Goal: Task Accomplishment & Management: Complete application form

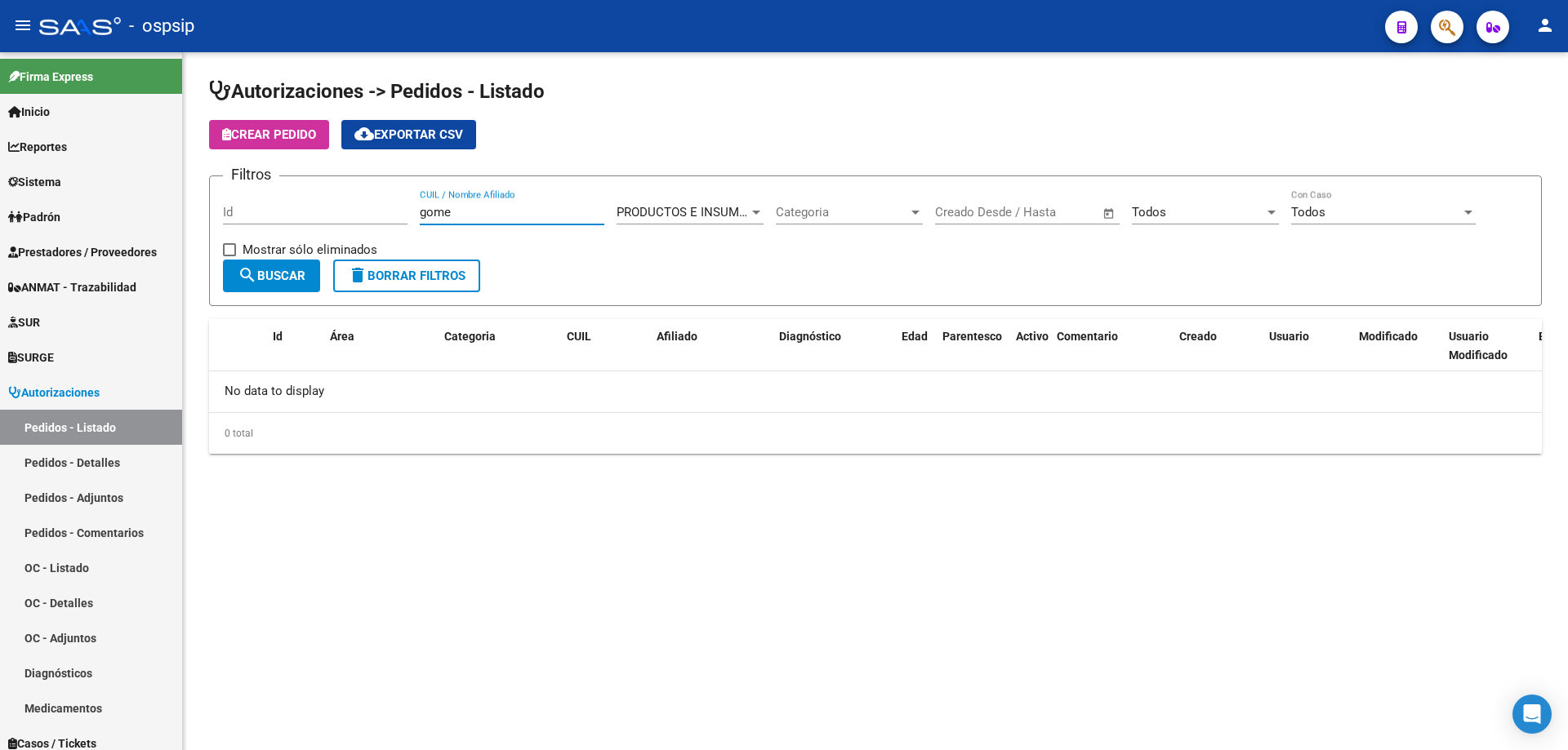
type input "[PERSON_NAME]"
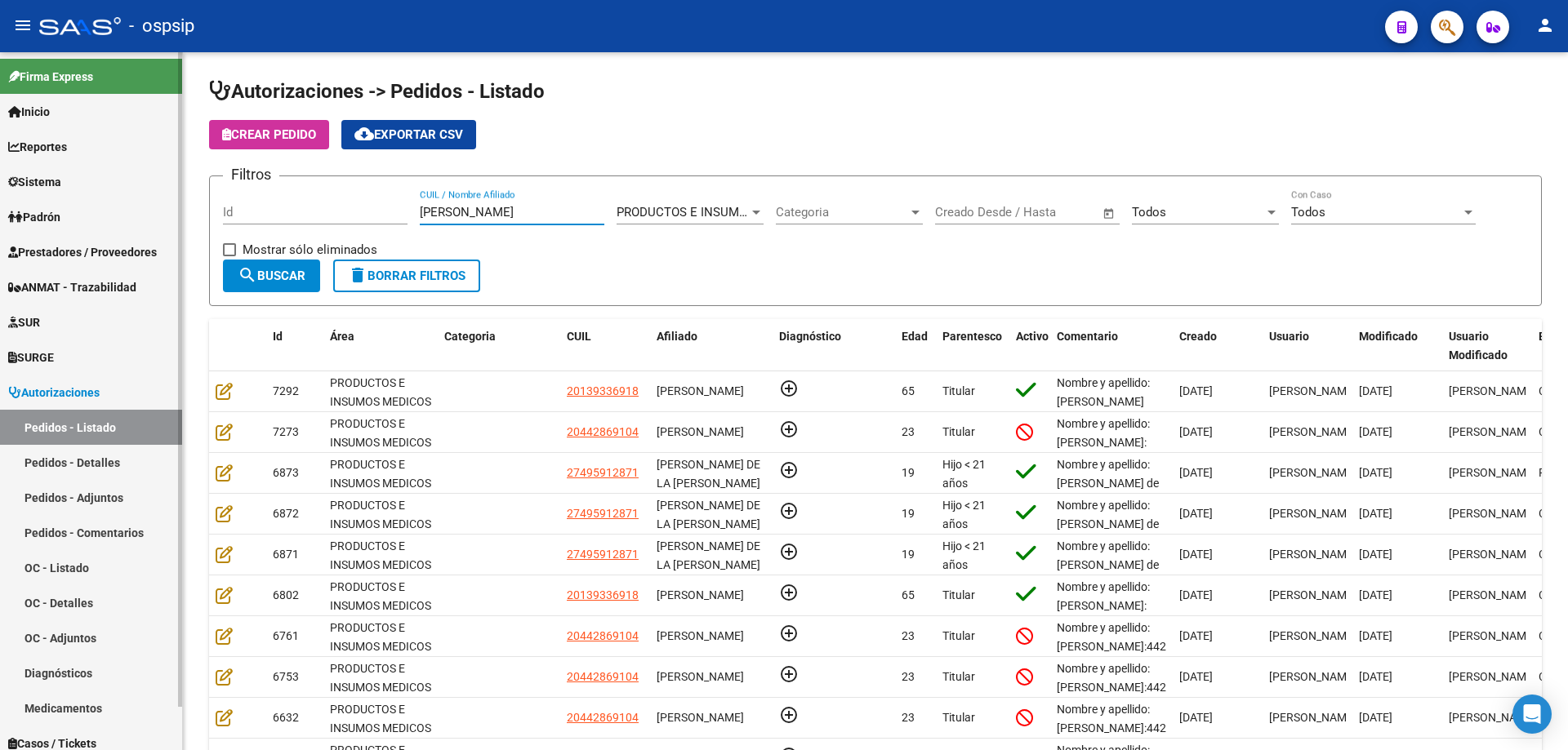
drag, startPoint x: 517, startPoint y: 210, endPoint x: 55, endPoint y: 172, distance: 463.6
click at [46, 187] on mat-sidenav-container "Firma Express Inicio Calendario SSS Instructivos Contacto OS Reportes Egresos D…" at bounding box center [784, 401] width 1568 height 698
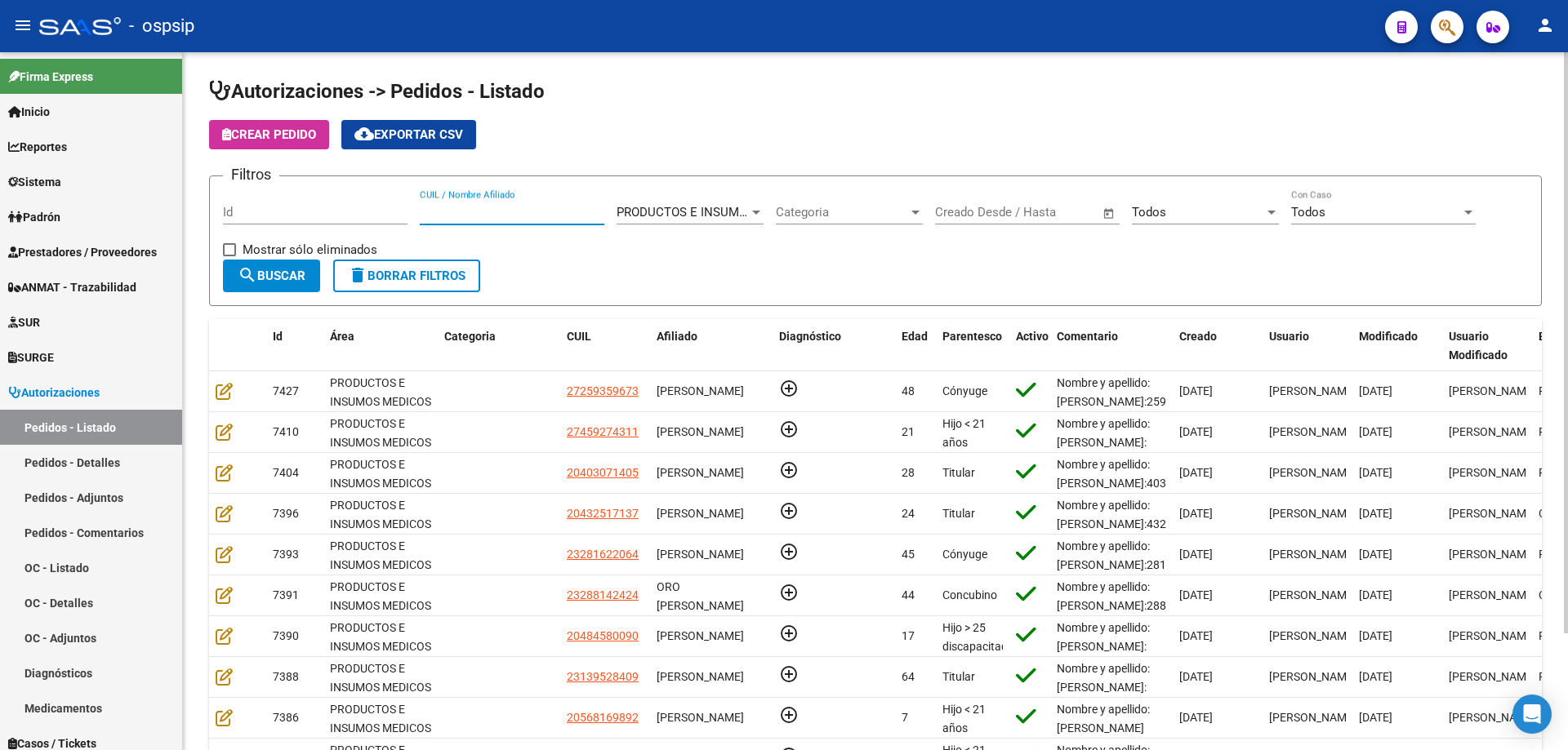
click at [522, 214] on input "CUIL / Nombre Afiliado" at bounding box center [511, 211] width 185 height 15
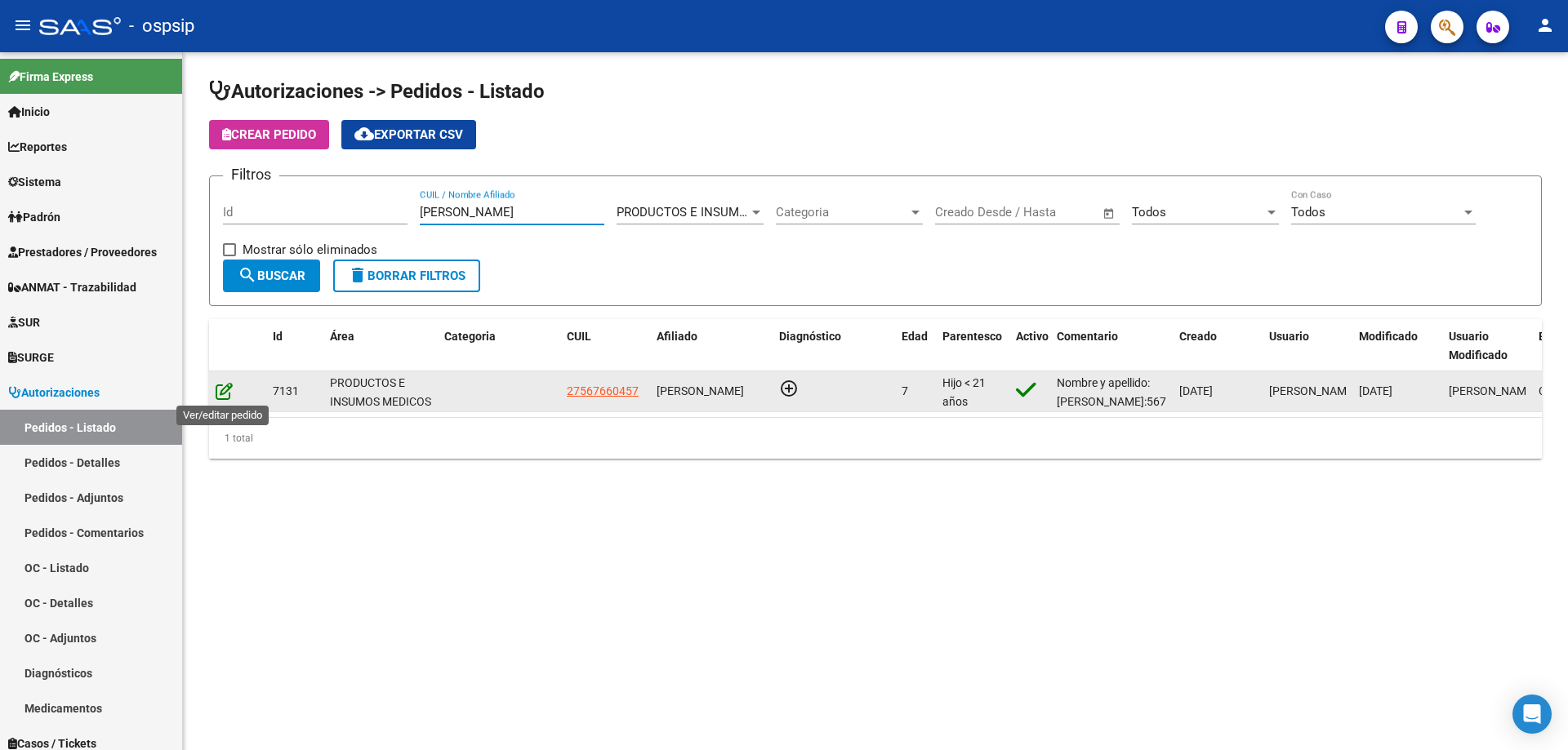
type input "[PERSON_NAME]"
click at [219, 390] on icon at bounding box center [224, 391] width 17 height 18
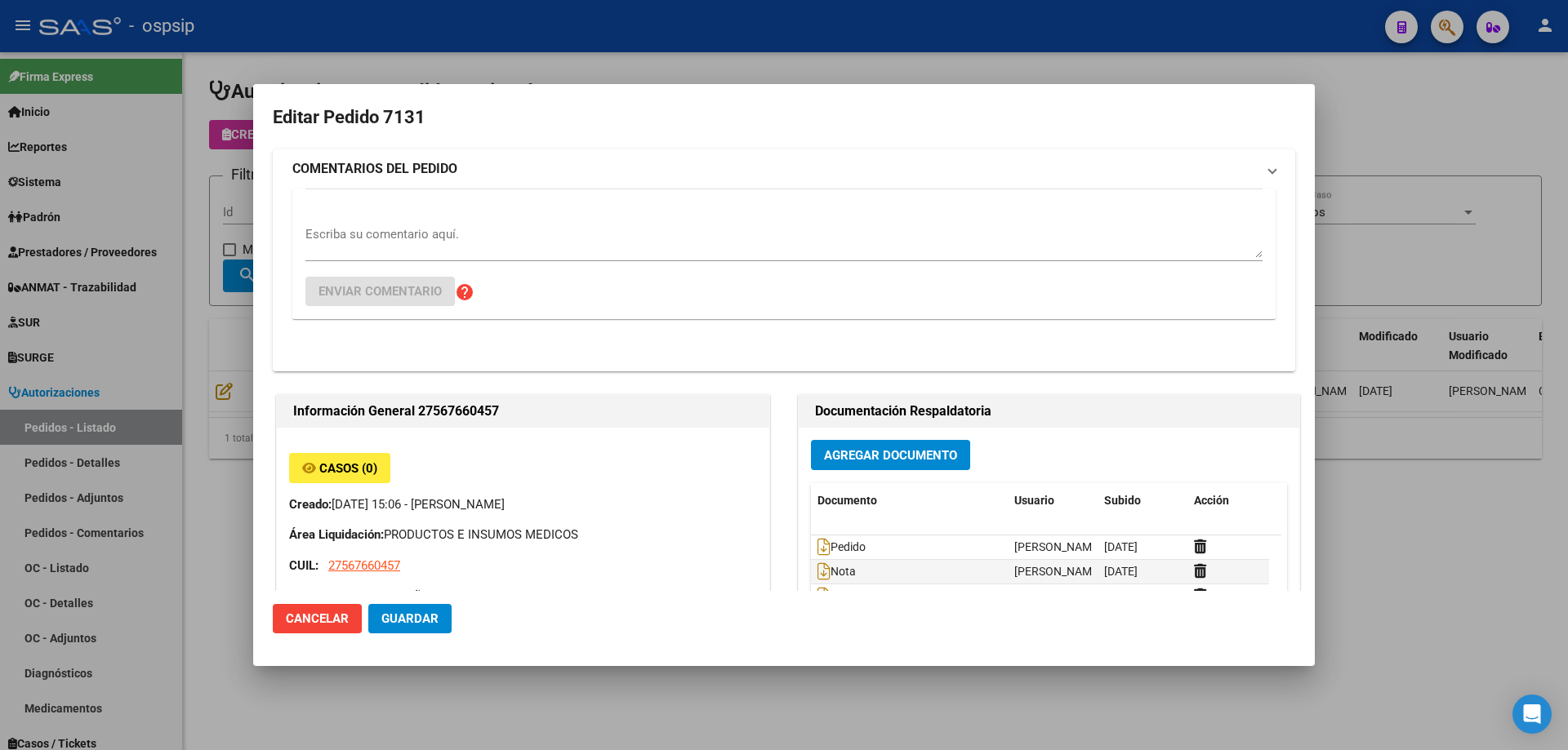
type input "Catamarca, [GEOGRAPHIC_DATA], CASA 19"
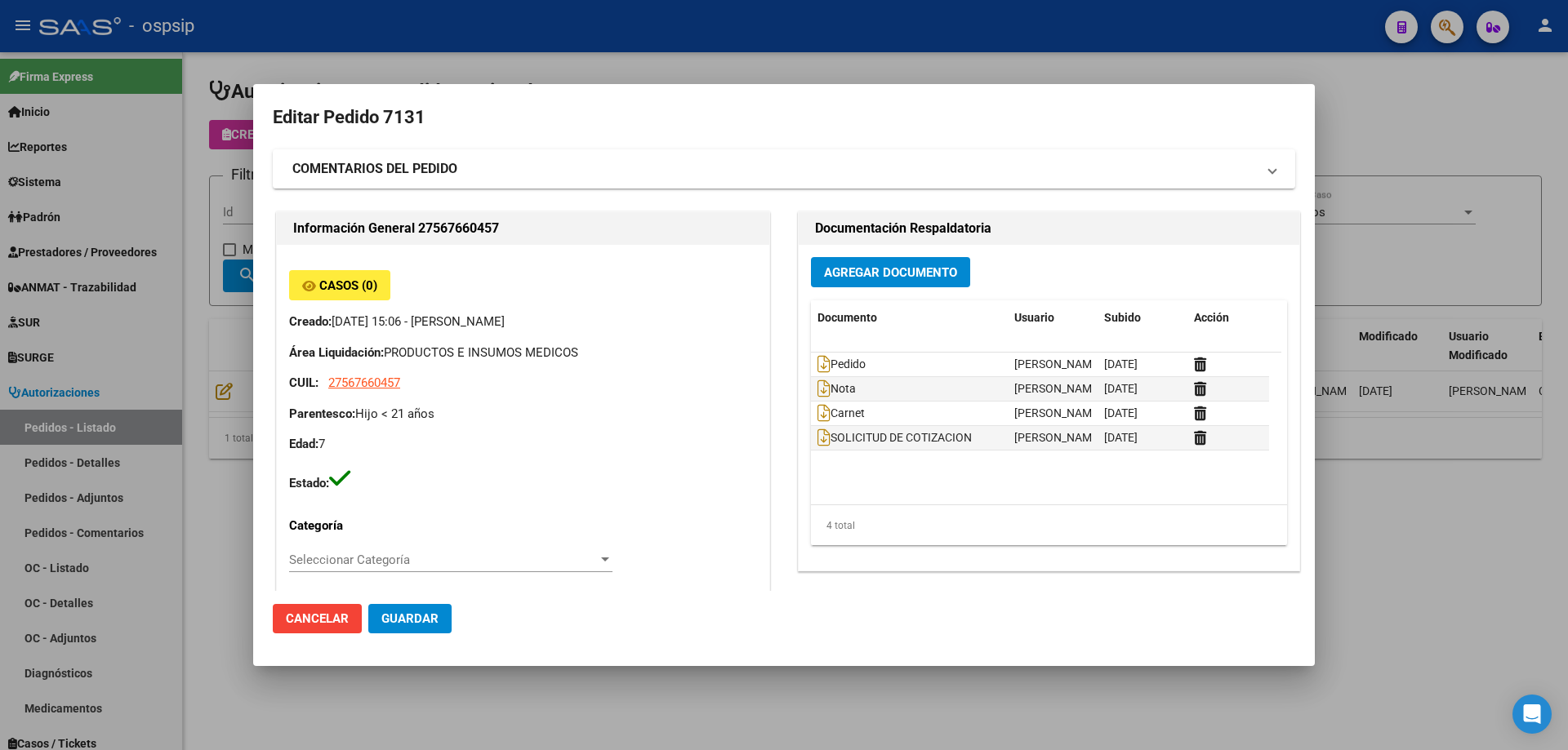
click at [156, 204] on div at bounding box center [784, 375] width 1568 height 750
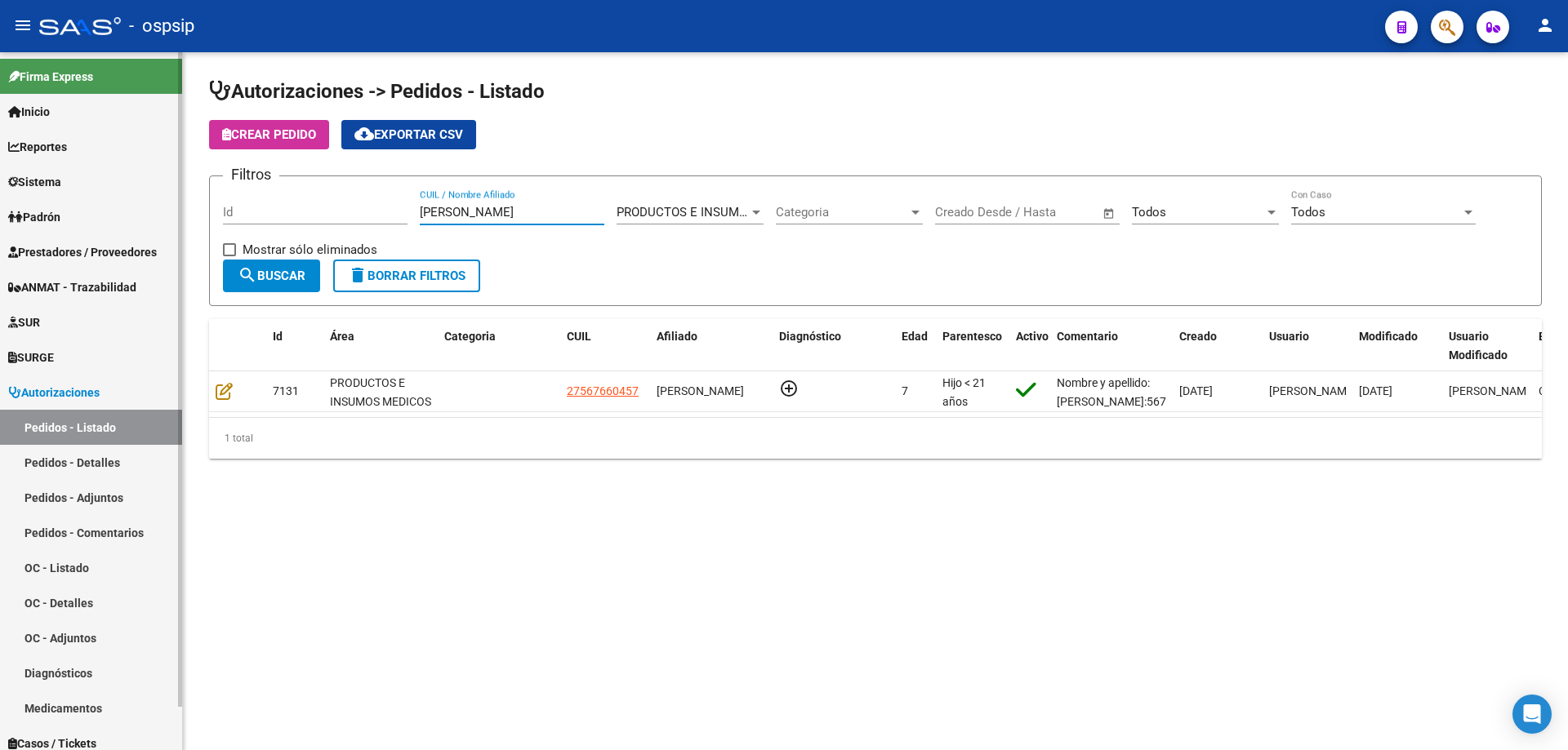
drag, startPoint x: 513, startPoint y: 216, endPoint x: 82, endPoint y: 190, distance: 431.8
click at [84, 203] on mat-sidenav-container "Firma Express Inicio Calendario SSS Instructivos Contacto OS Reportes Egresos D…" at bounding box center [784, 401] width 1568 height 698
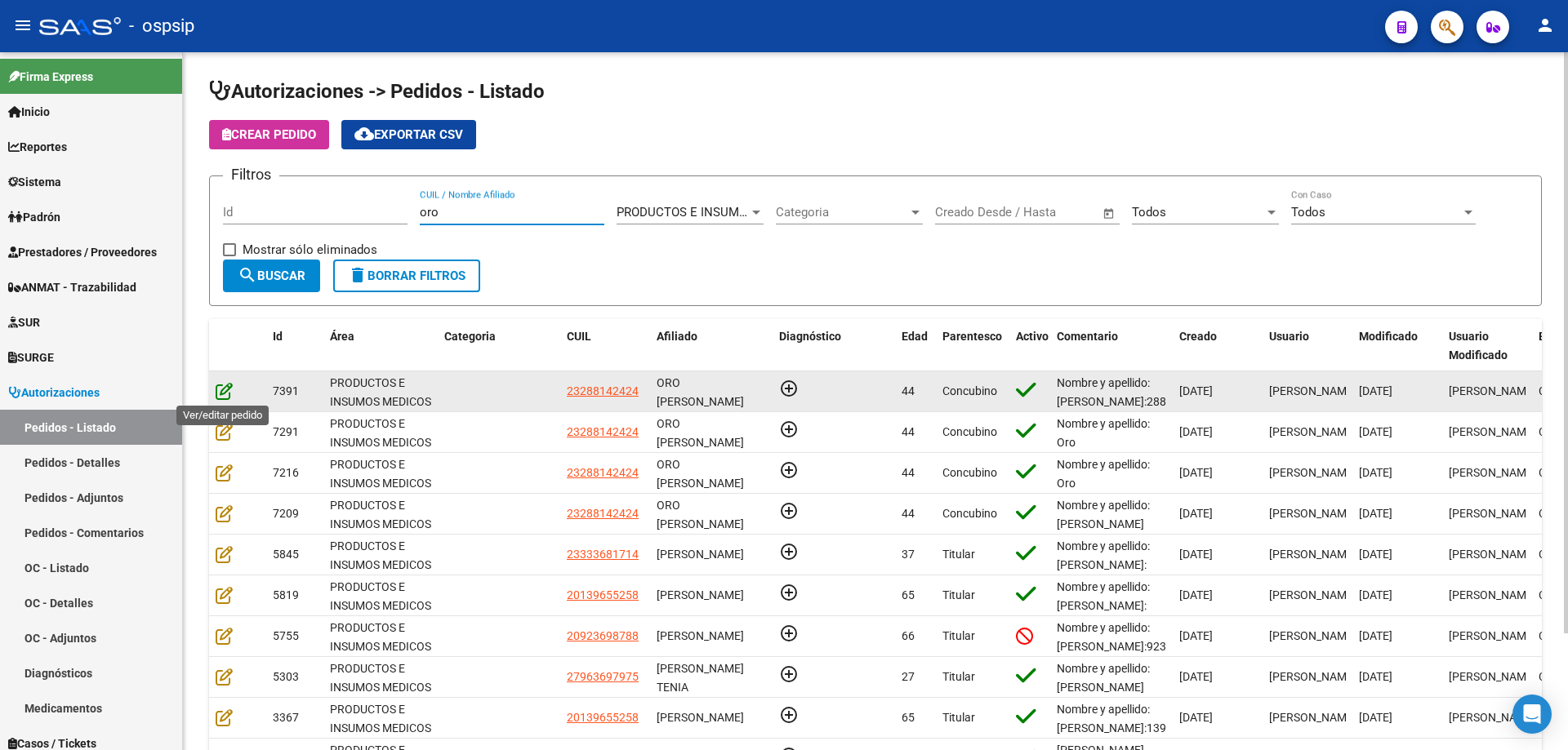
type input "oro"
click at [221, 389] on icon at bounding box center [224, 391] width 17 height 18
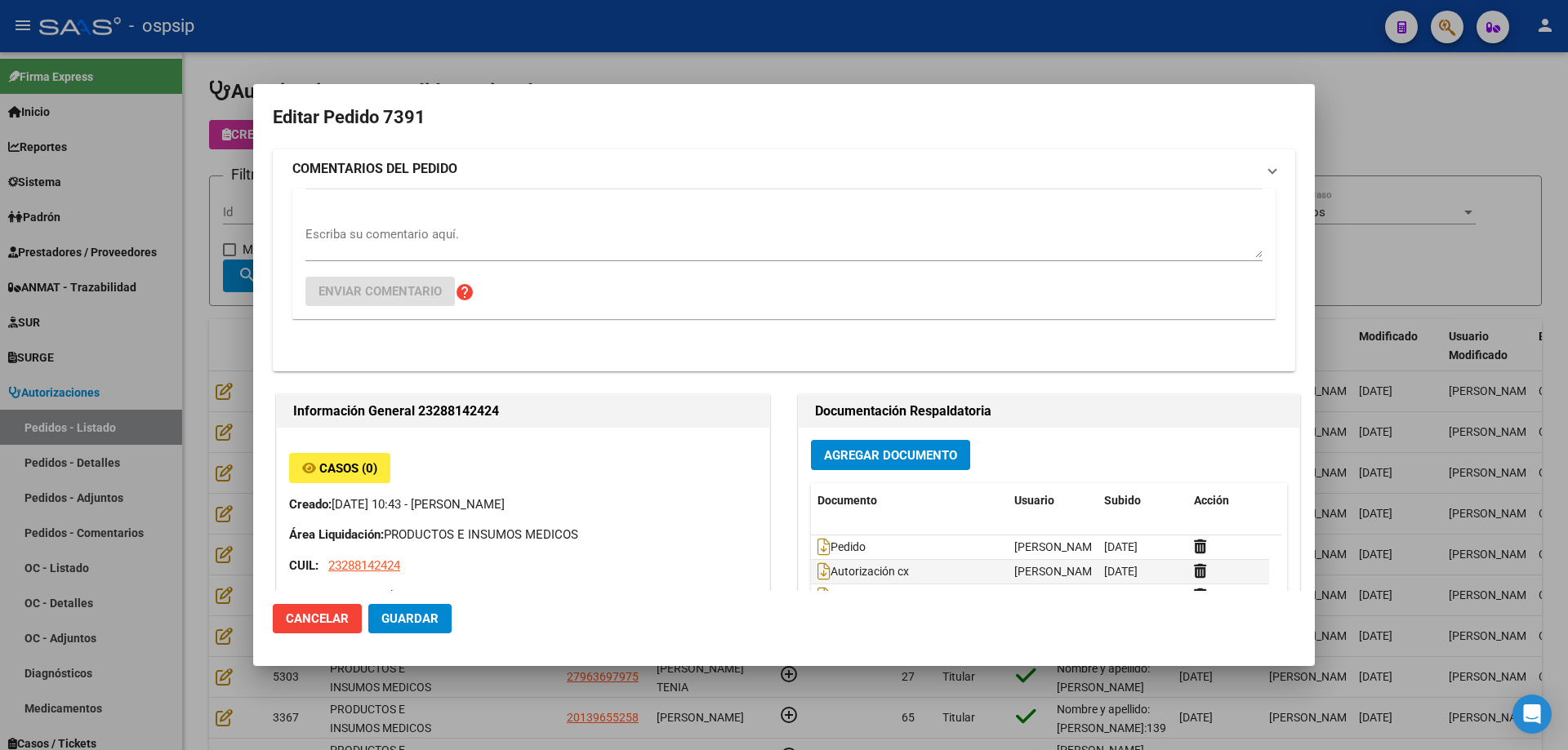
type input "[PERSON_NAME] ORO"
type input "[GEOGRAPHIC_DATA], [PERSON_NAME], AV. ARGENTINA 757"
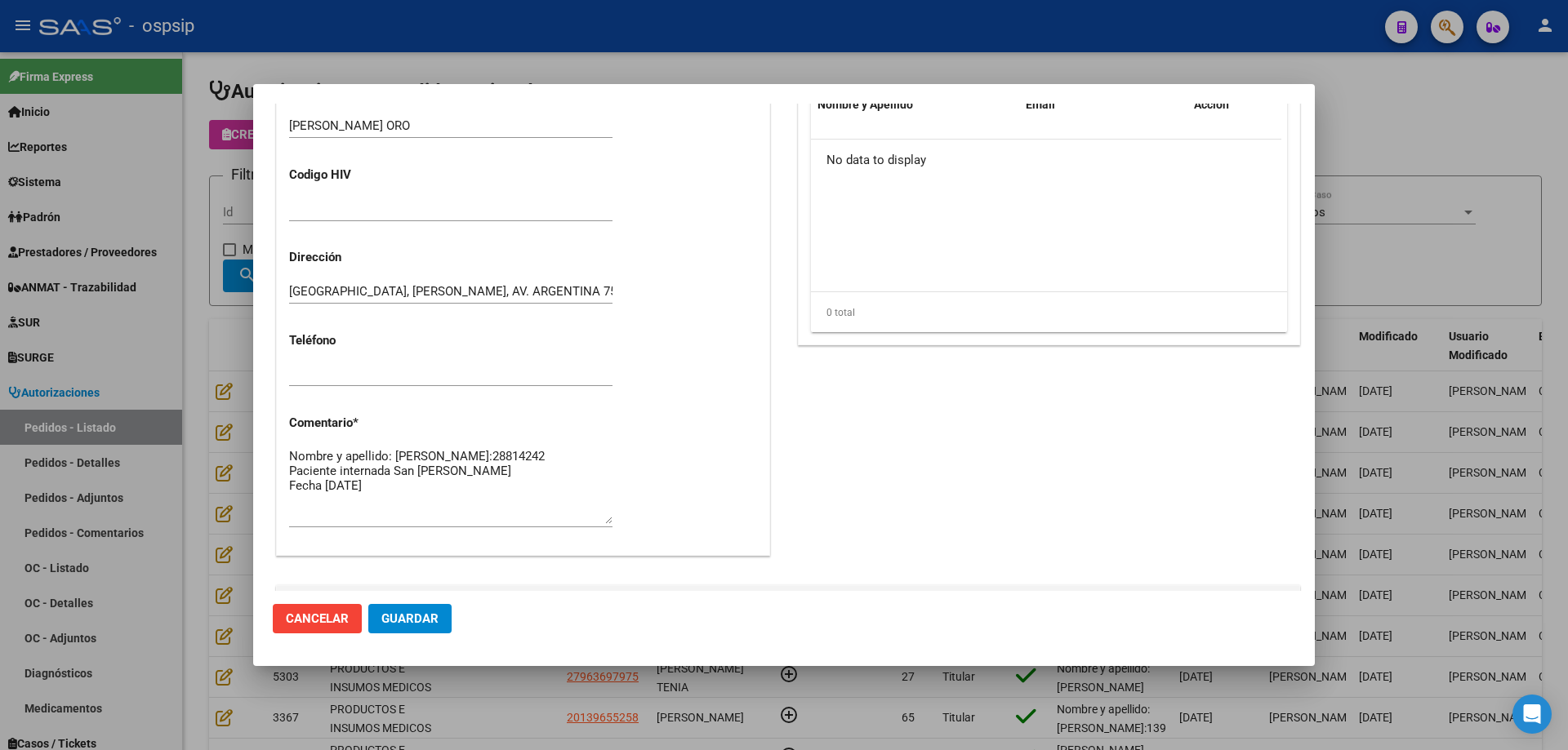
scroll to position [816, 0]
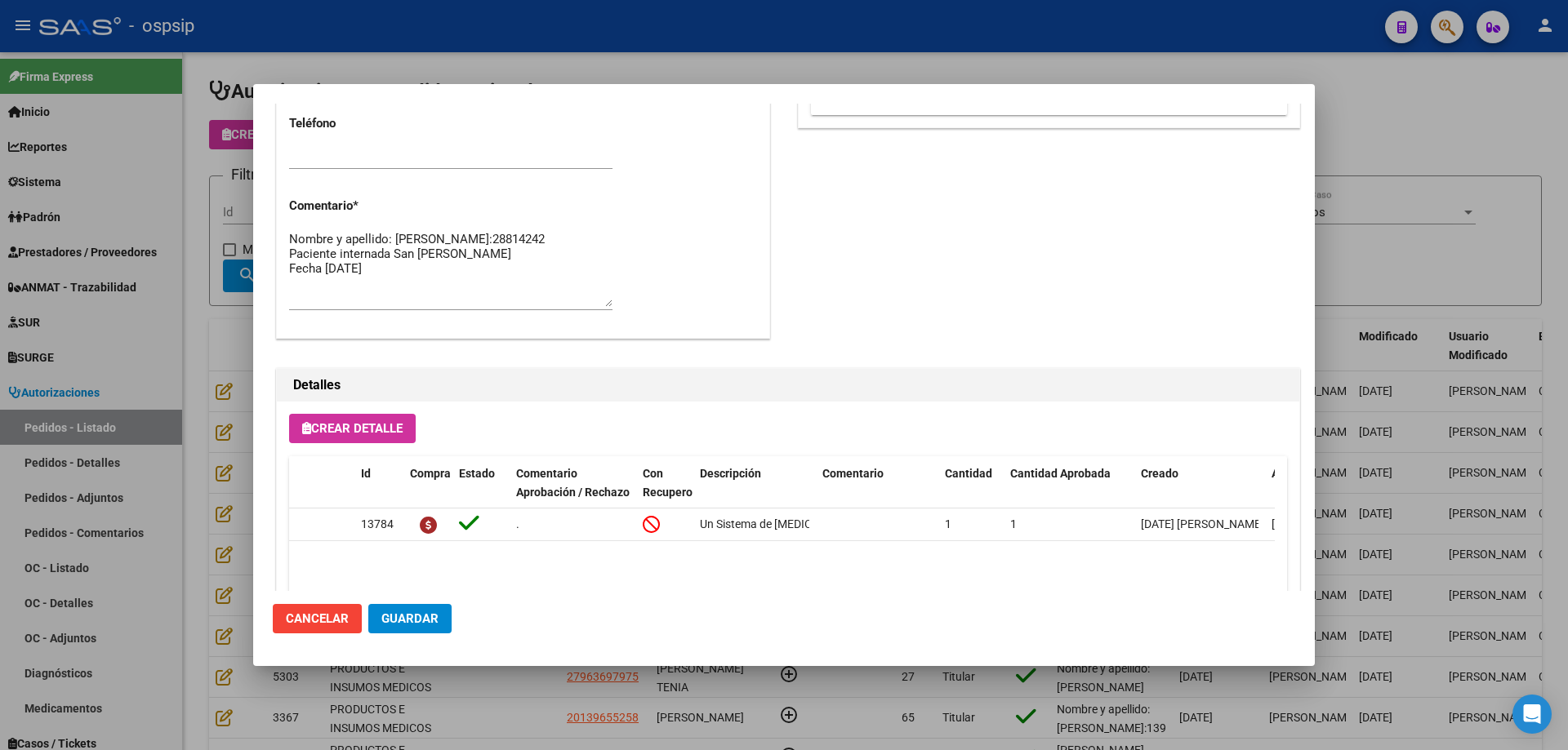
click at [420, 286] on textarea "Nombre y apellido: [PERSON_NAME]:28814242 Paciente internada San [PERSON_NAME] …" at bounding box center [450, 268] width 323 height 76
click at [127, 204] on div at bounding box center [784, 375] width 1568 height 750
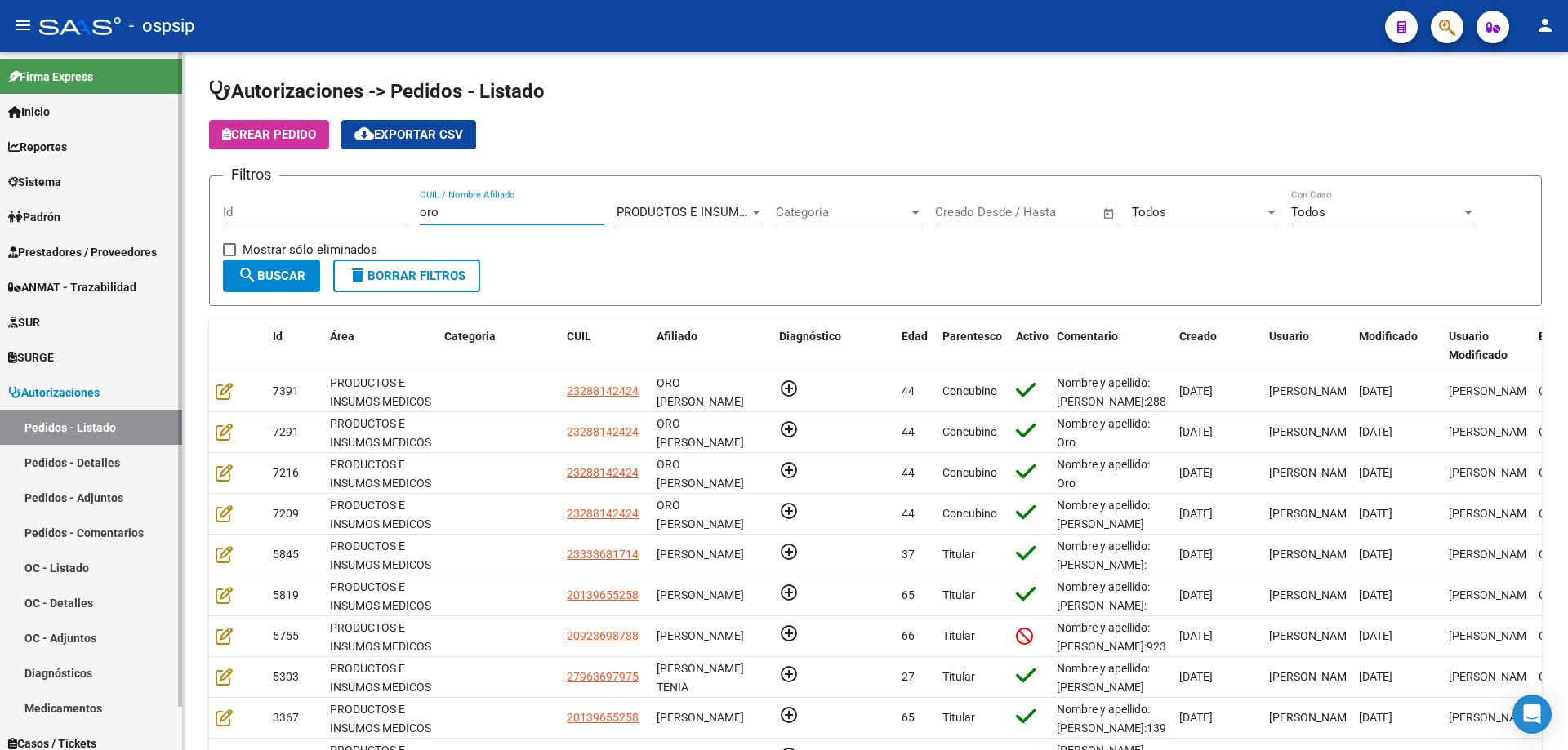
drag, startPoint x: 491, startPoint y: 216, endPoint x: 52, endPoint y: 188, distance: 439.9
click at [52, 188] on mat-sidenav-container "Firma Express Inicio Calendario SSS Instructivos Contacto OS Reportes Egresos D…" at bounding box center [784, 401] width 1568 height 698
click at [493, 210] on input "CUIL / Nombre Afiliado" at bounding box center [511, 211] width 185 height 15
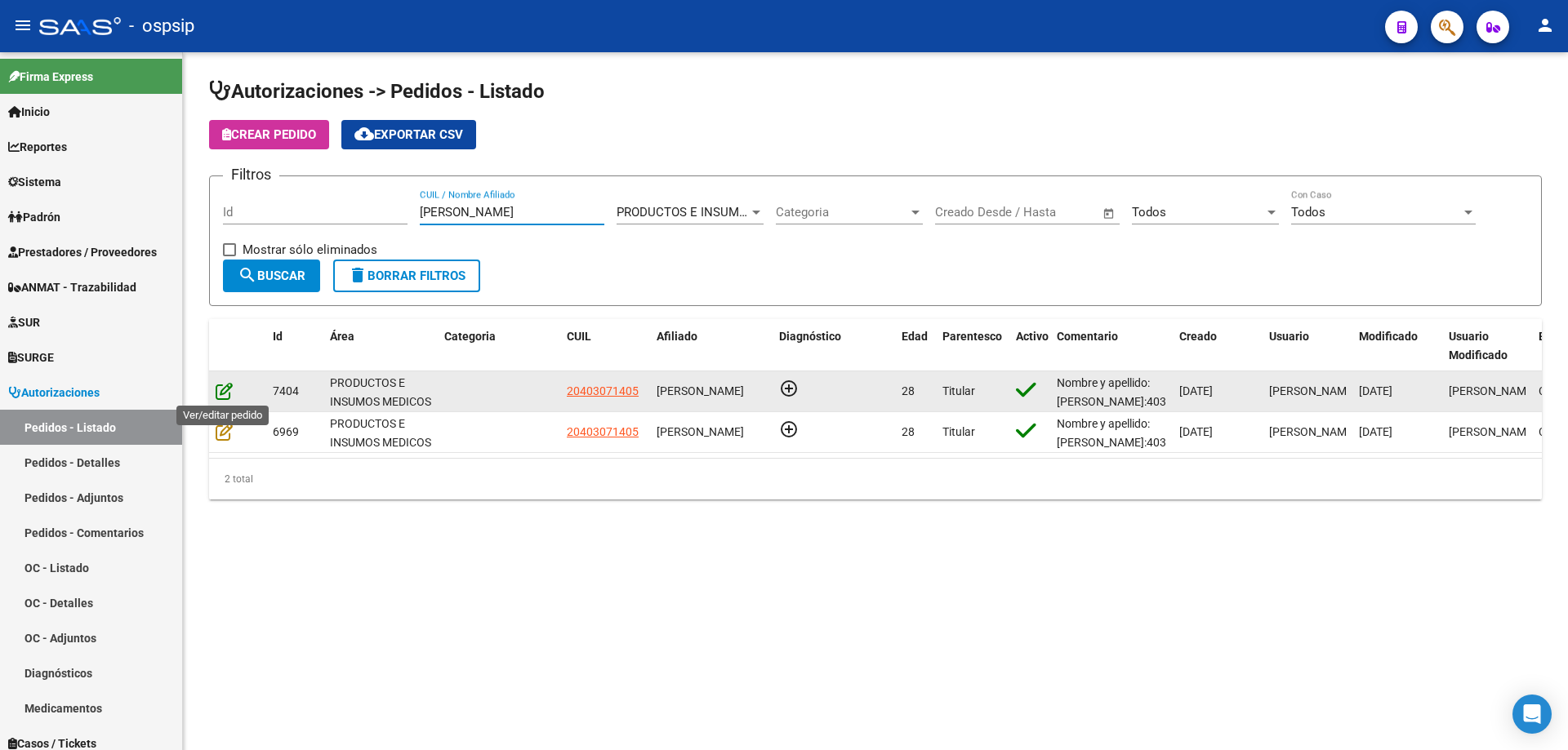
type input "[PERSON_NAME]"
click at [221, 385] on icon at bounding box center [224, 391] width 17 height 18
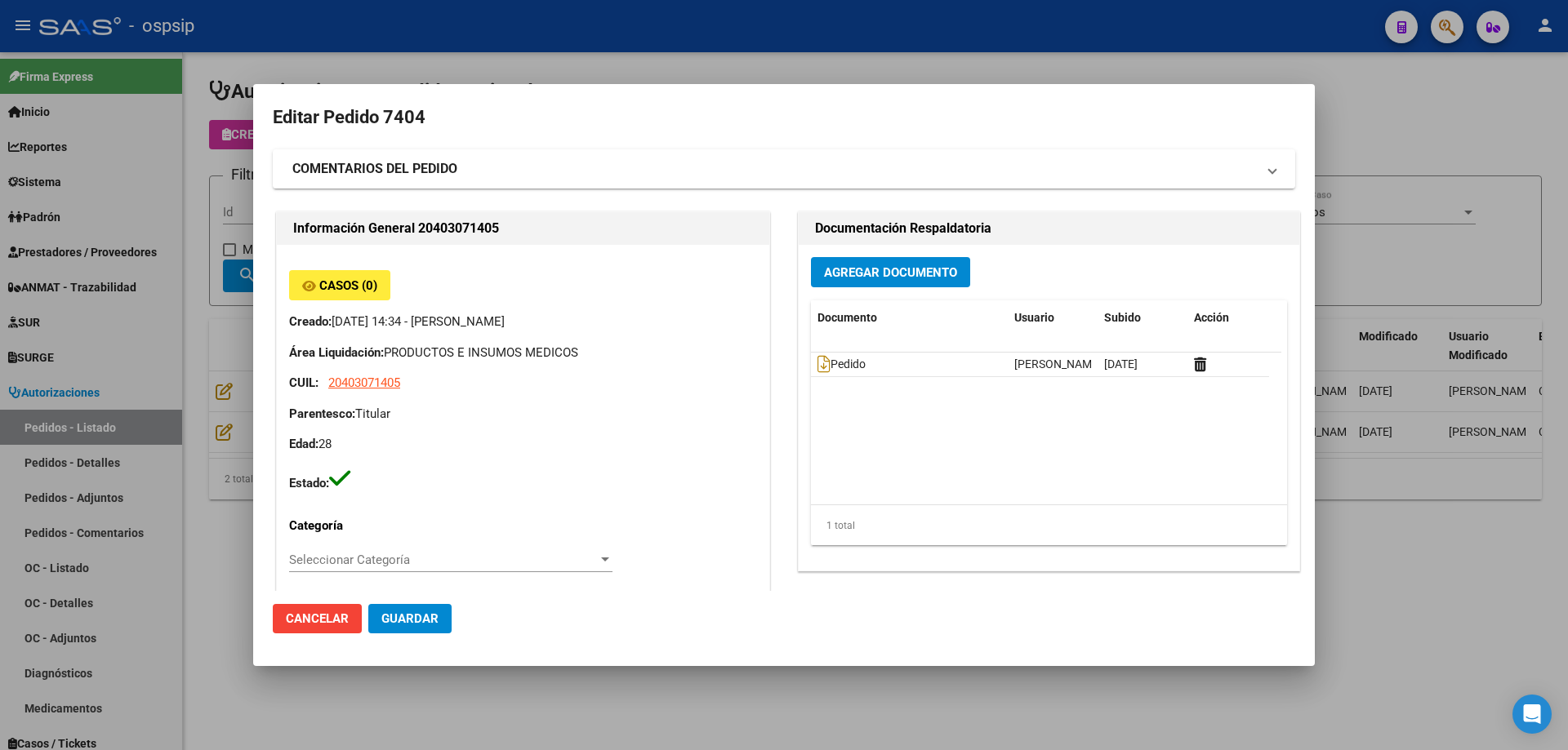
type input "[PERSON_NAME]"
type input "[GEOGRAPHIC_DATA], [PERSON_NAME], BELGRANO 5225"
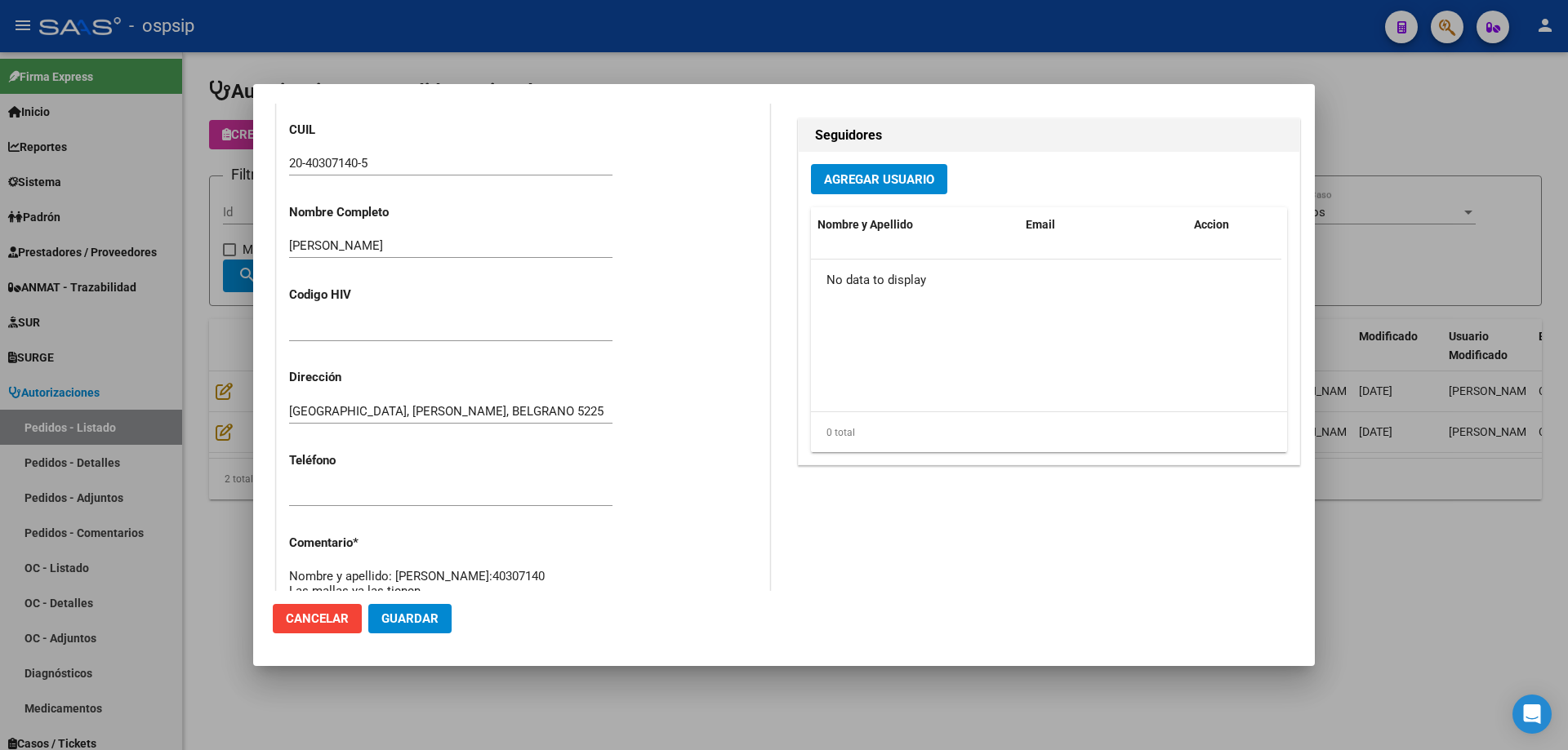
scroll to position [898, 0]
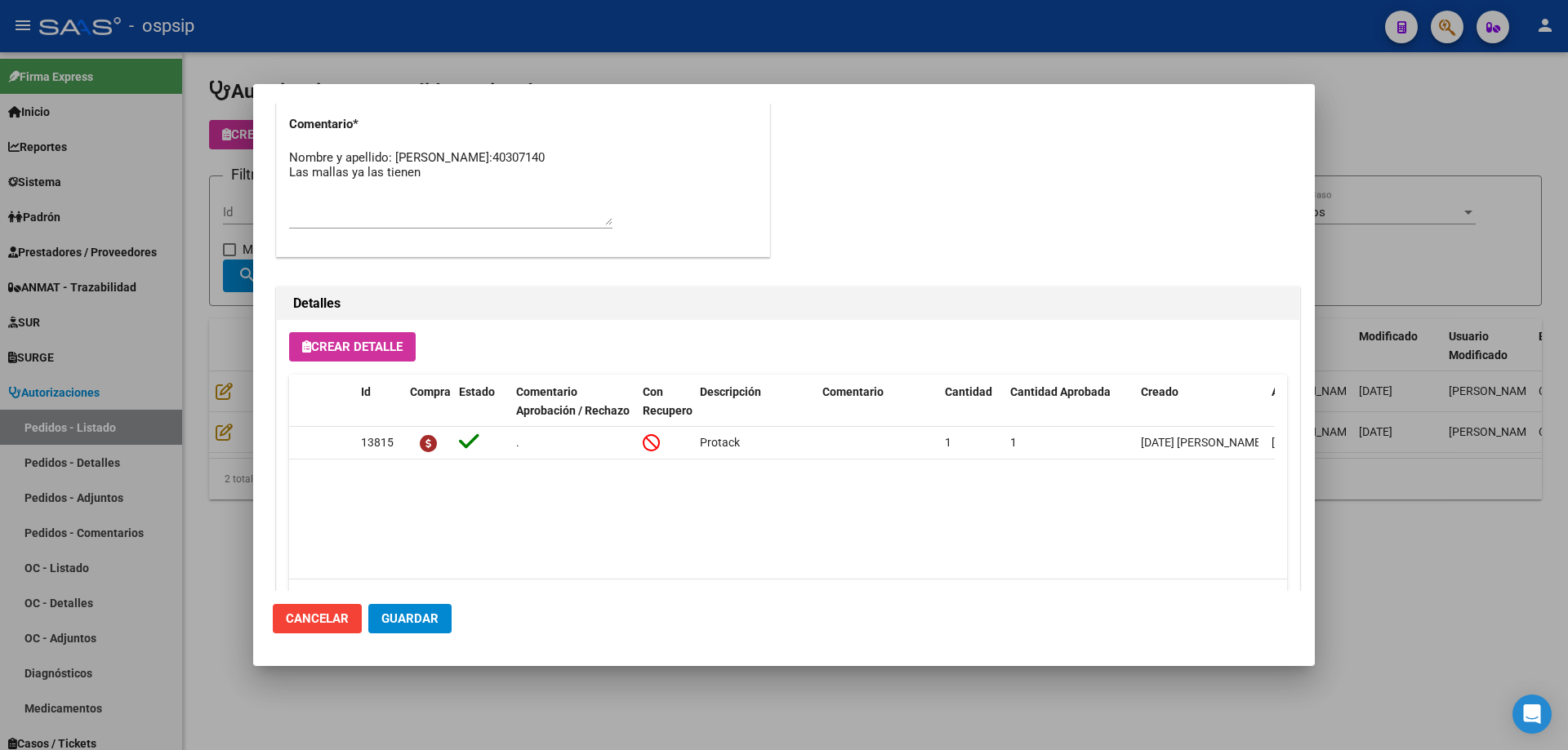
click at [94, 183] on div at bounding box center [784, 375] width 1568 height 750
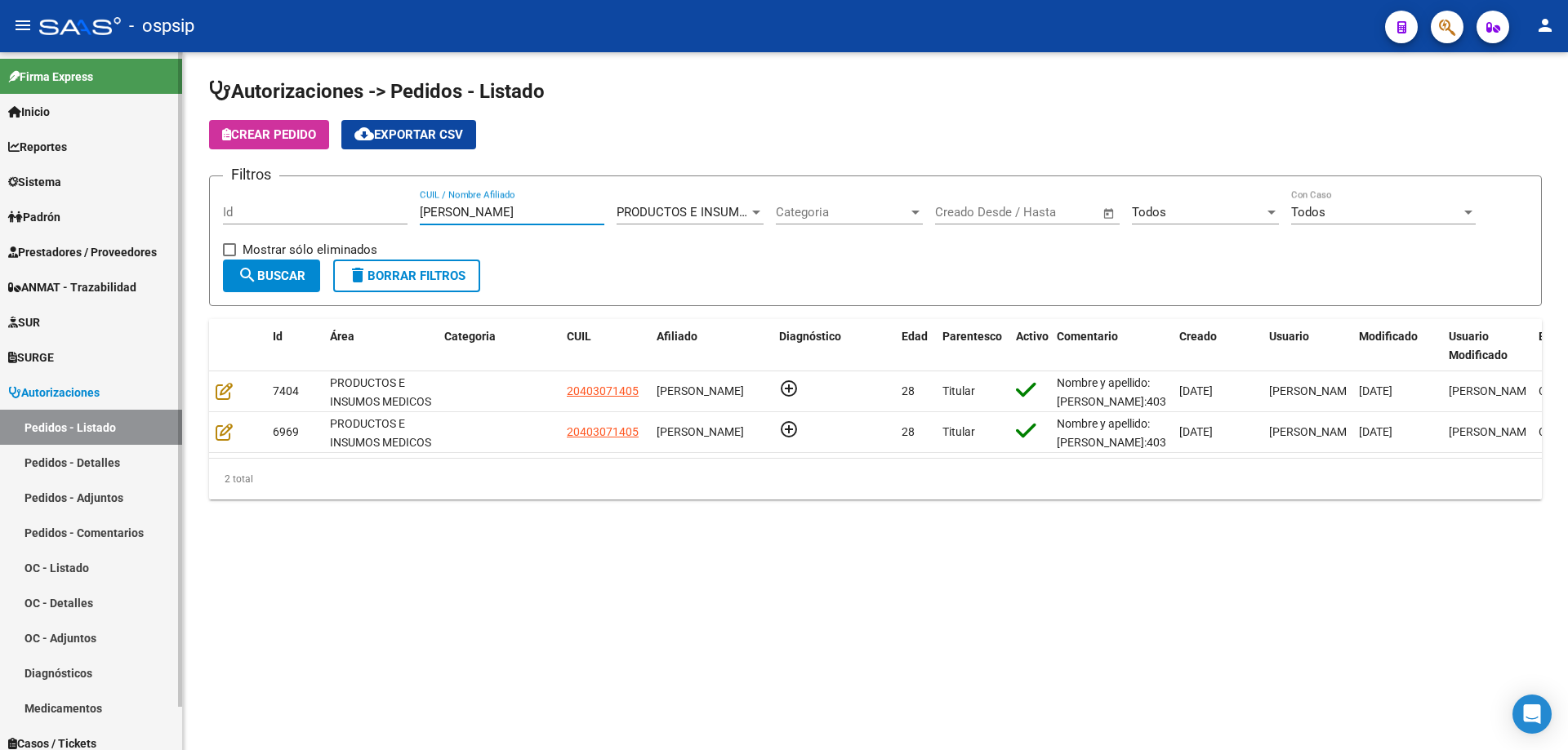
drag, startPoint x: 549, startPoint y: 209, endPoint x: 16, endPoint y: 224, distance: 533.2
click at [16, 224] on mat-sidenav-container "Firma Express Inicio Calendario SSS Instructivos Contacto OS Reportes Egresos D…" at bounding box center [784, 401] width 1568 height 698
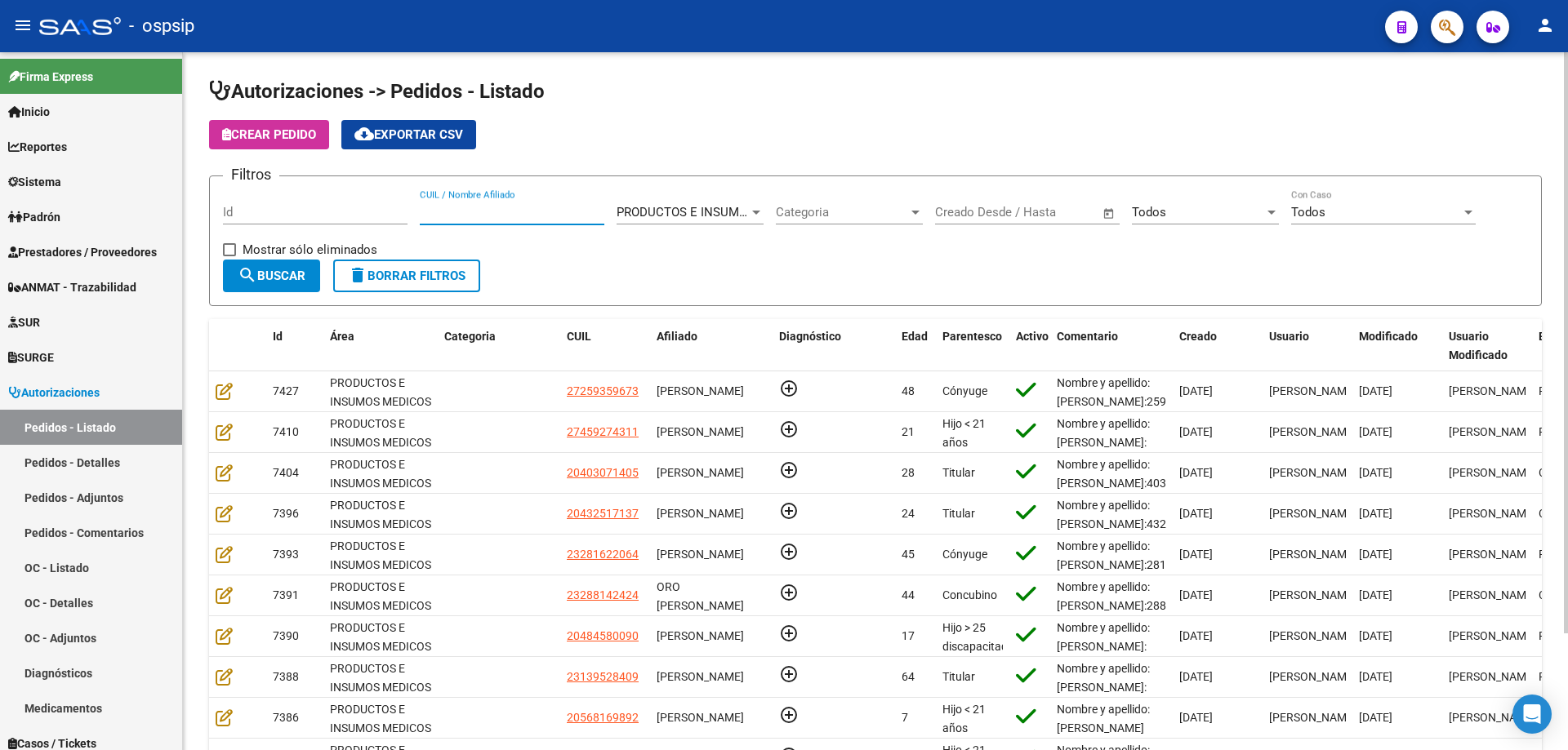
click at [303, 210] on input "Id" at bounding box center [315, 211] width 185 height 15
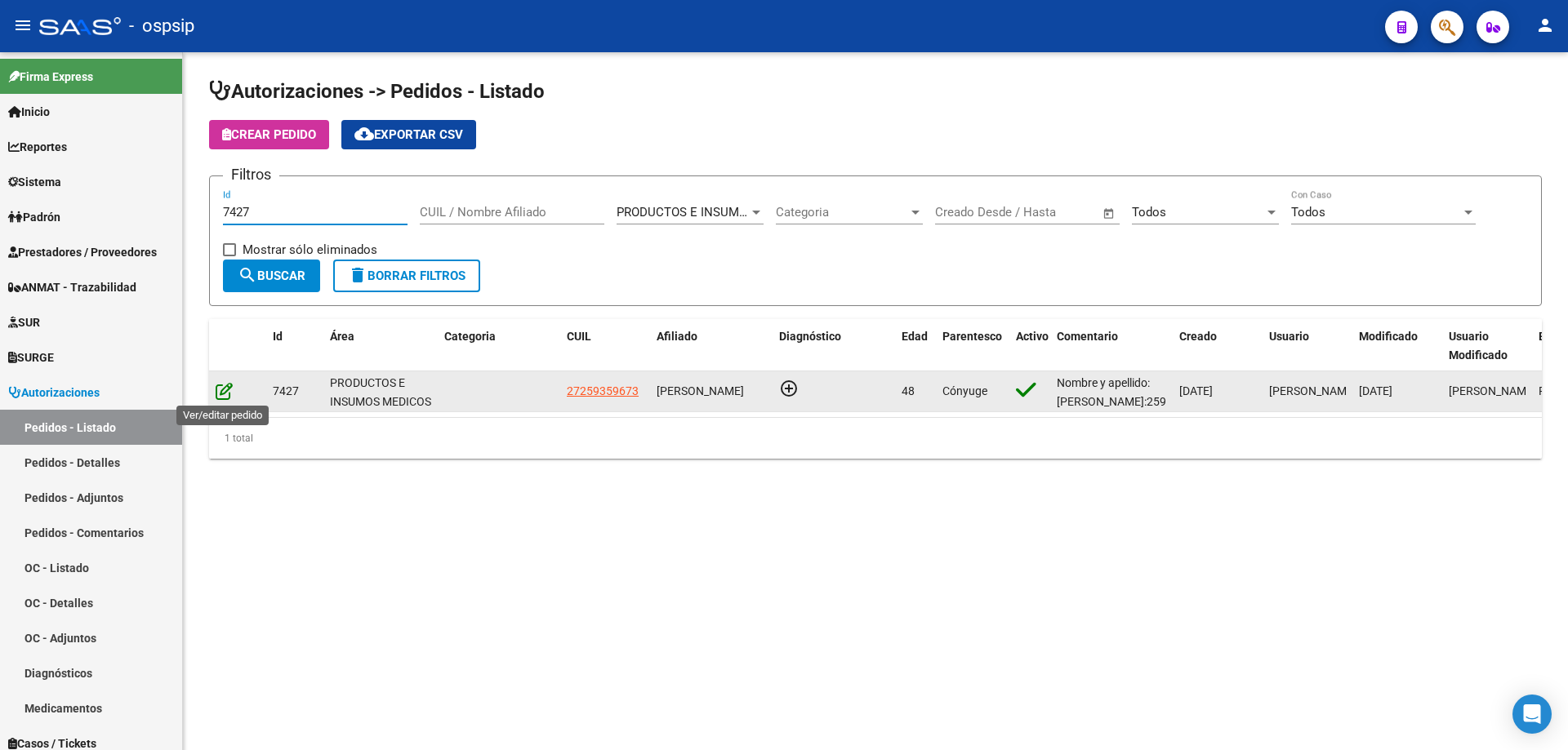
type input "7427"
click at [224, 393] on icon at bounding box center [224, 391] width 17 height 18
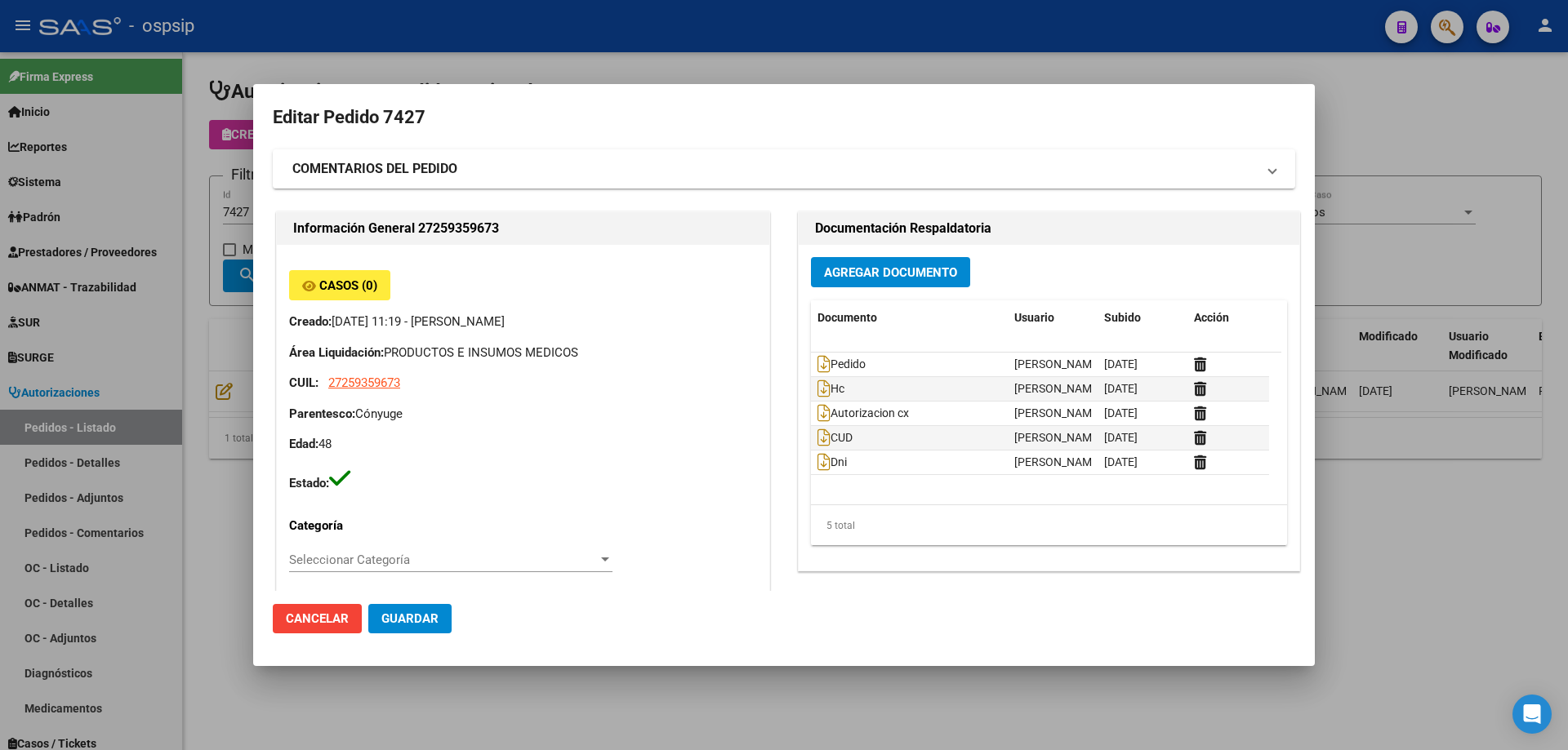
type input "[GEOGRAPHIC_DATA], [GEOGRAPHIC_DATA], FRAGATA HEROINA 1432"
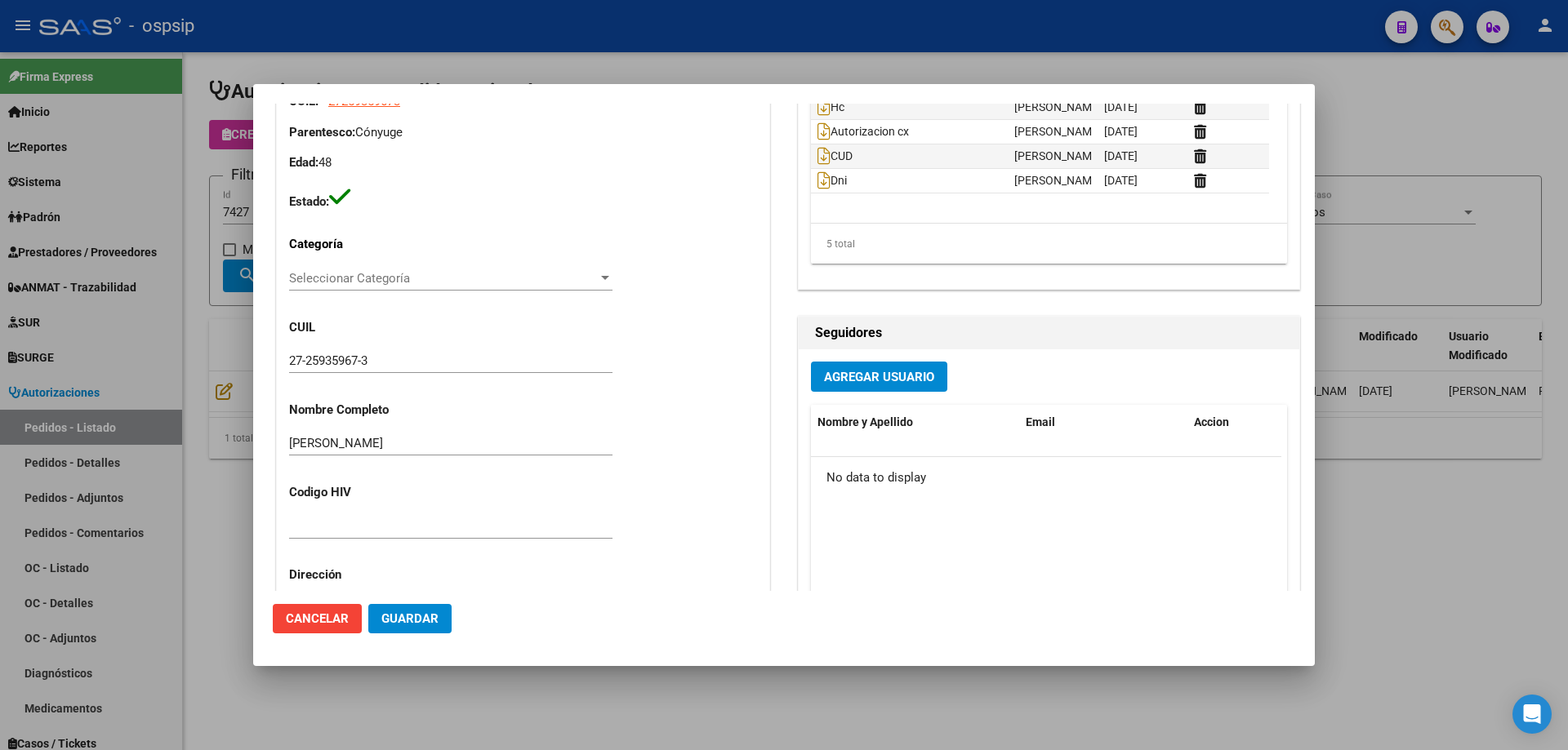
scroll to position [0, 0]
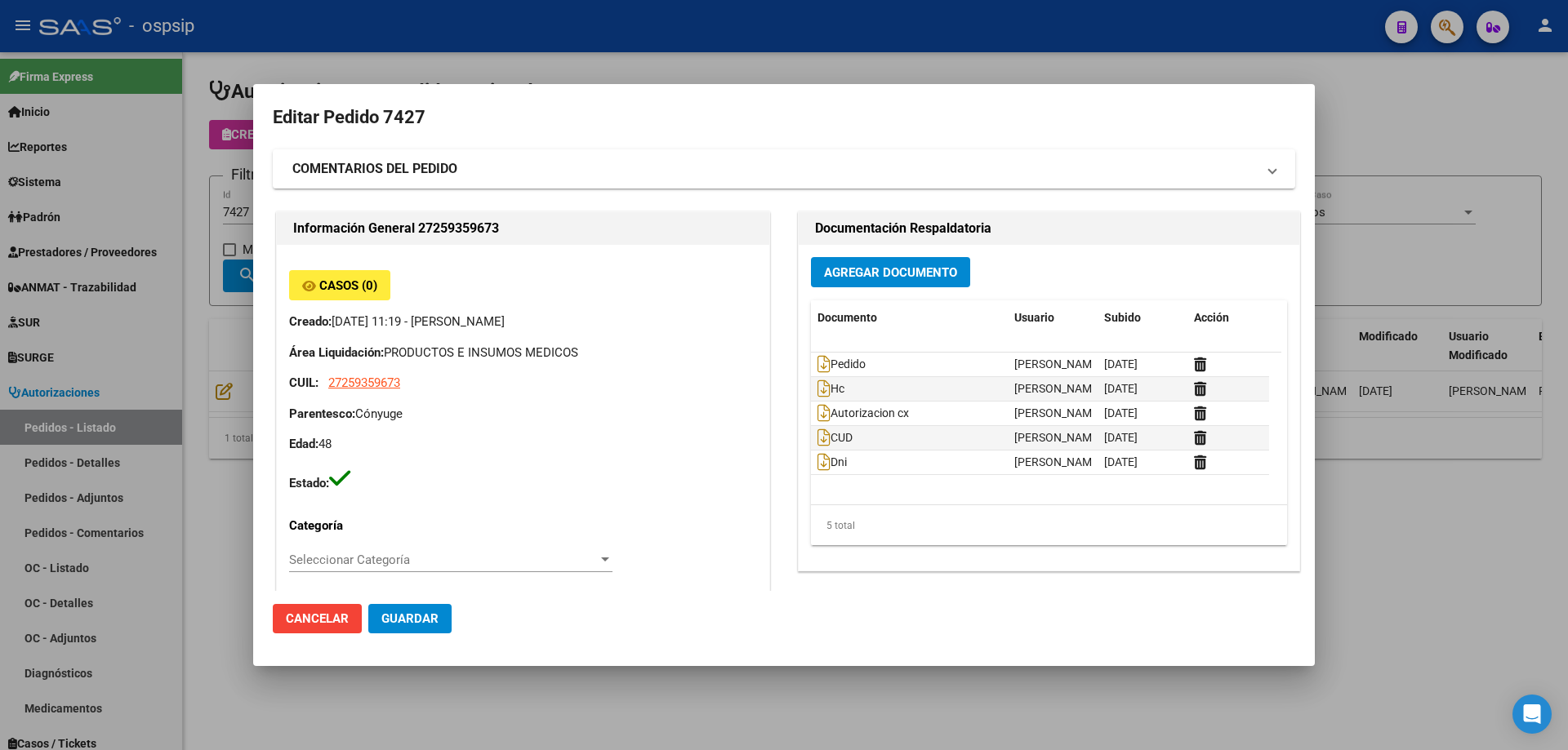
click at [217, 172] on div at bounding box center [784, 375] width 1568 height 750
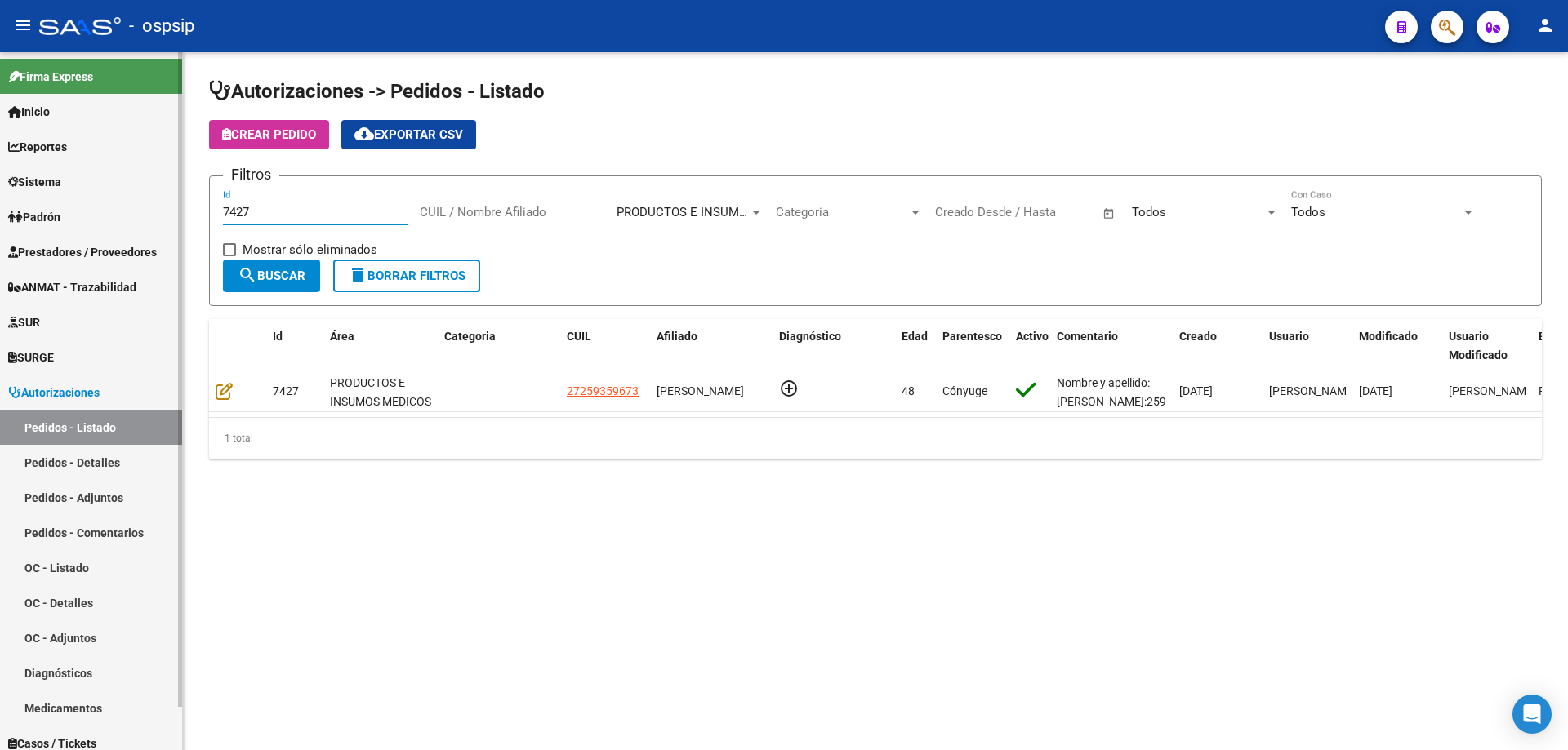
drag, startPoint x: 280, startPoint y: 212, endPoint x: 0, endPoint y: 197, distance: 280.4
click at [0, 197] on mat-sidenav-container "Firma Express Inicio Calendario SSS Instructivos Contacto OS Reportes Egresos D…" at bounding box center [784, 401] width 1568 height 698
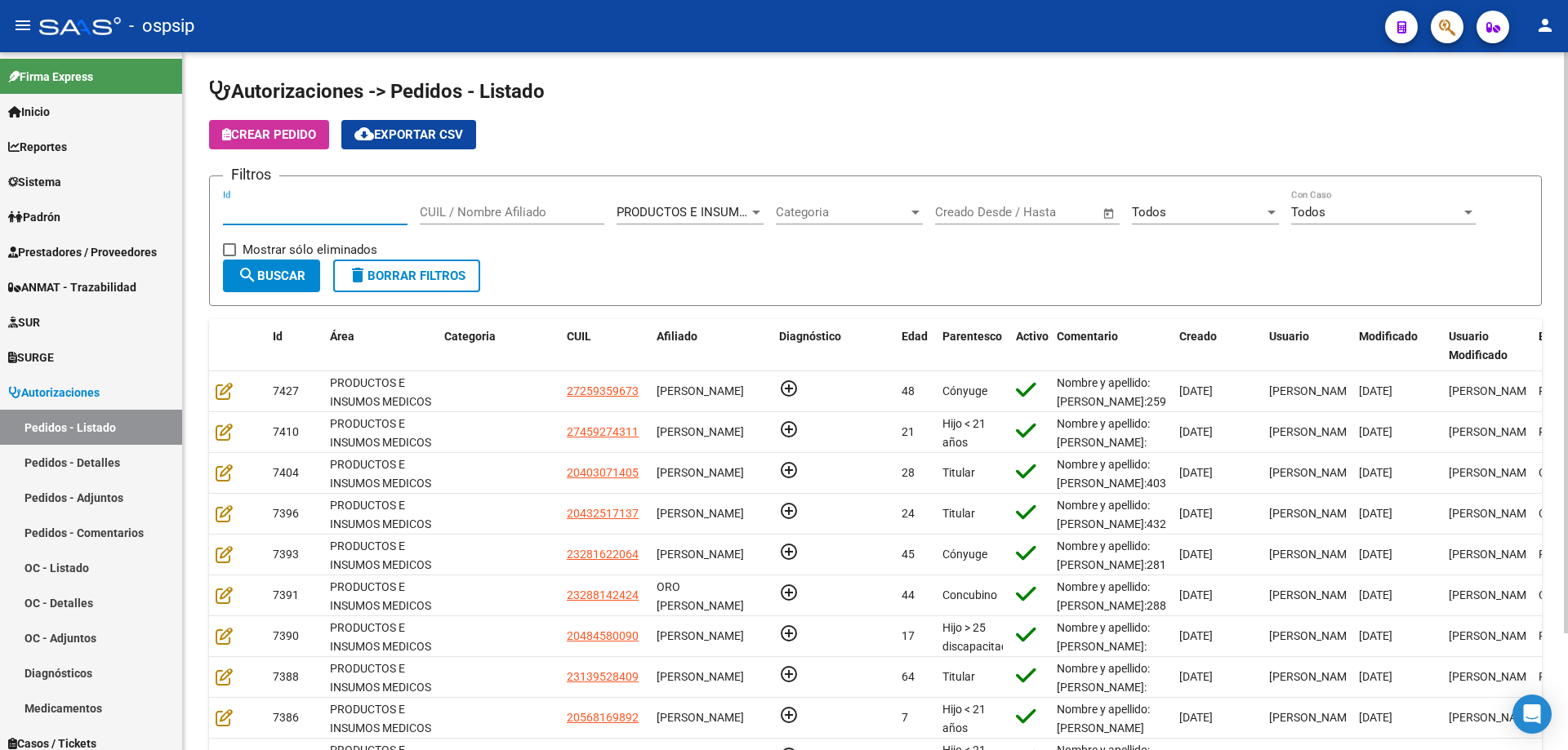
click at [1225, 212] on div "Todos" at bounding box center [1198, 211] width 132 height 15
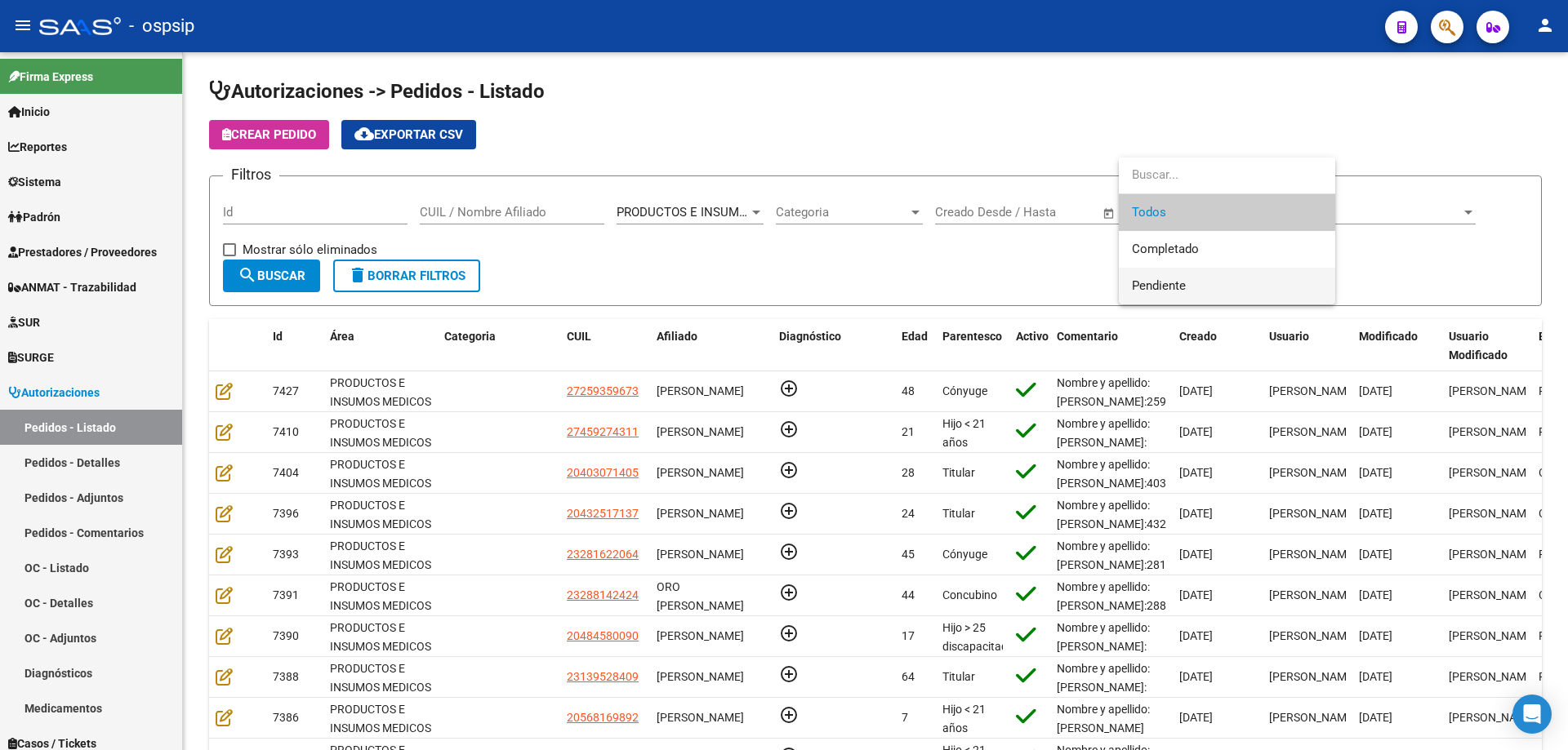
click at [1167, 293] on span "Pendiente" at bounding box center [1227, 286] width 190 height 37
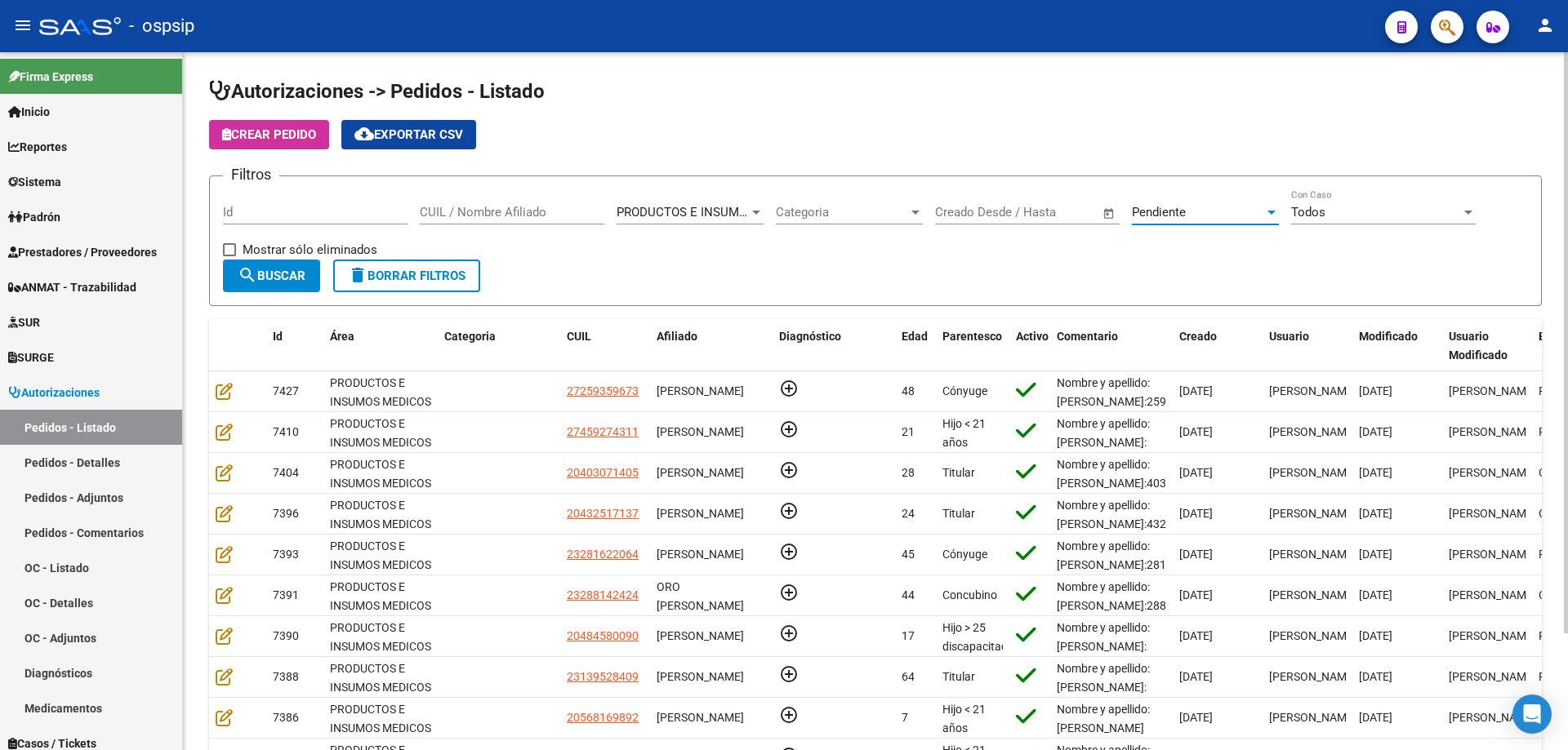
click at [286, 259] on button "search Buscar" at bounding box center [271, 276] width 97 height 33
click at [524, 210] on input "CUIL / Nombre Afiliado" at bounding box center [511, 211] width 185 height 15
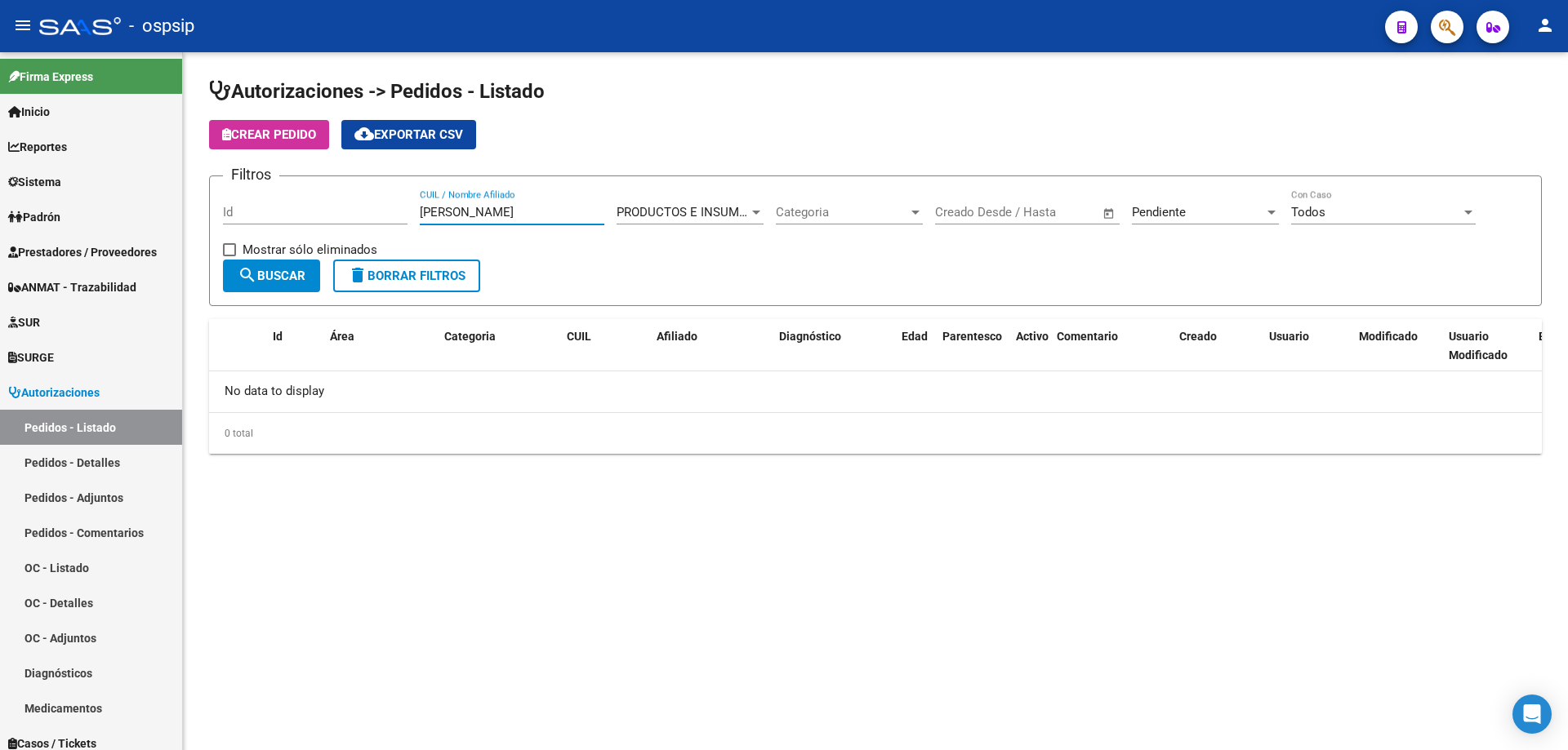
type input "[PERSON_NAME]"
drag, startPoint x: 479, startPoint y: 214, endPoint x: 456, endPoint y: 214, distance: 23.0
click at [456, 214] on div "[PERSON_NAME] CUIL / Nombre Afiliado" at bounding box center [511, 206] width 185 height 35
drag, startPoint x: 510, startPoint y: 212, endPoint x: 137, endPoint y: 199, distance: 373.2
click at [137, 199] on mat-sidenav-container "Firma Express Inicio Calendario SSS Instructivos Contacto OS Reportes Egresos D…" at bounding box center [784, 401] width 1568 height 698
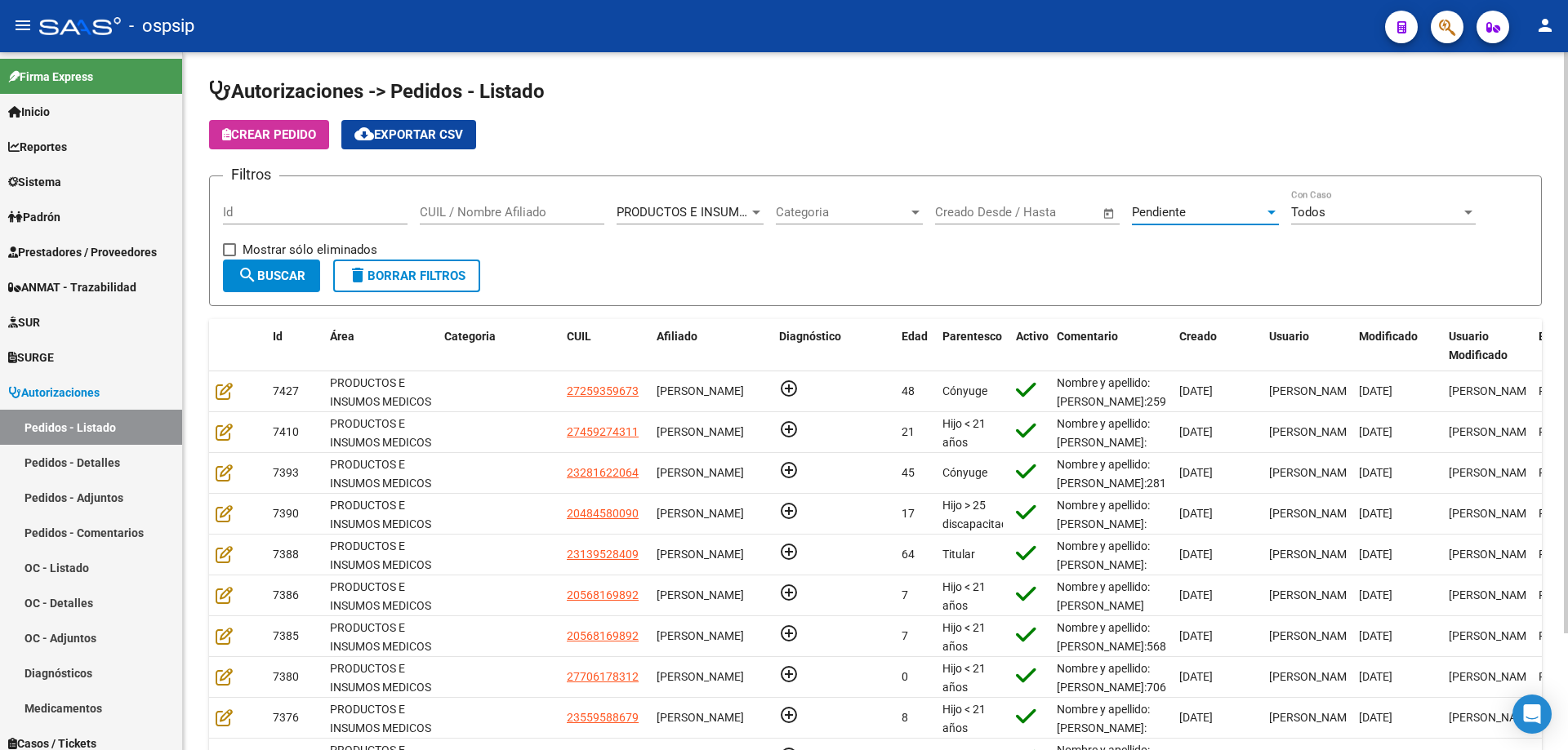
click at [1235, 219] on div "Pendiente" at bounding box center [1198, 211] width 132 height 15
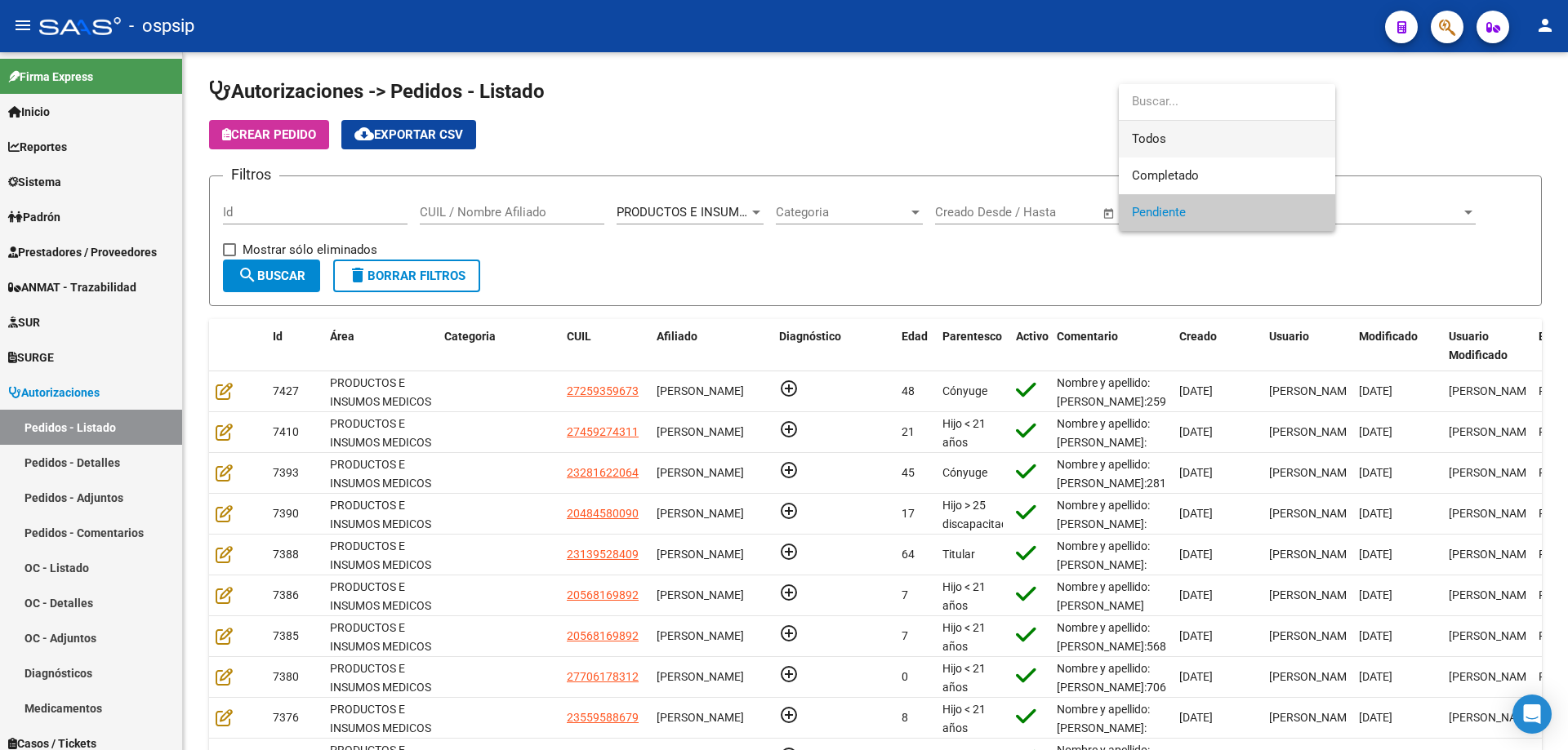
click at [1197, 152] on span "Todos" at bounding box center [1227, 139] width 190 height 37
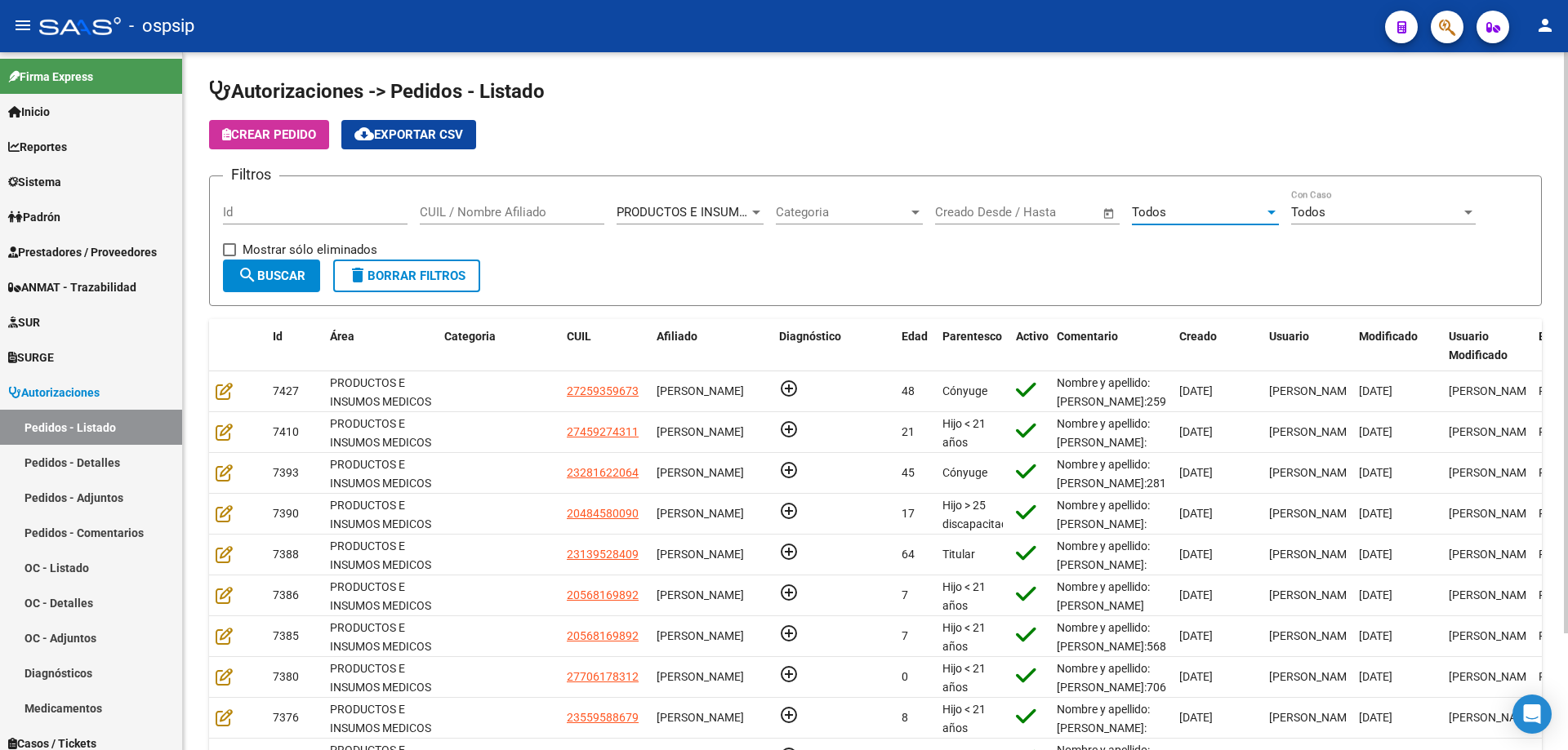
click at [475, 207] on input "CUIL / Nombre Afiliado" at bounding box center [511, 211] width 185 height 15
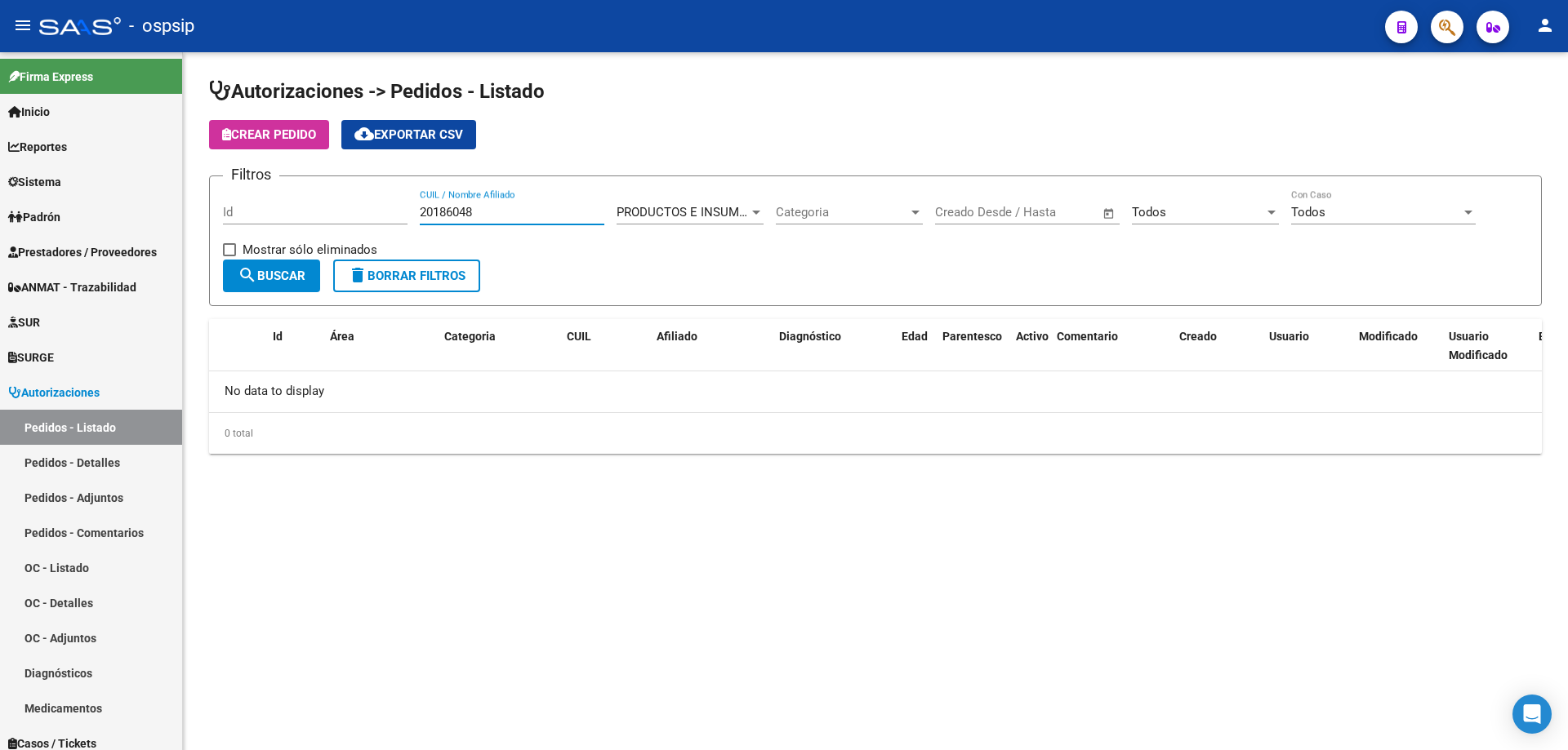
click at [466, 213] on input "20186048" at bounding box center [511, 211] width 185 height 15
type input "20186048"
click at [1455, 25] on icon "button" at bounding box center [1447, 27] width 16 height 19
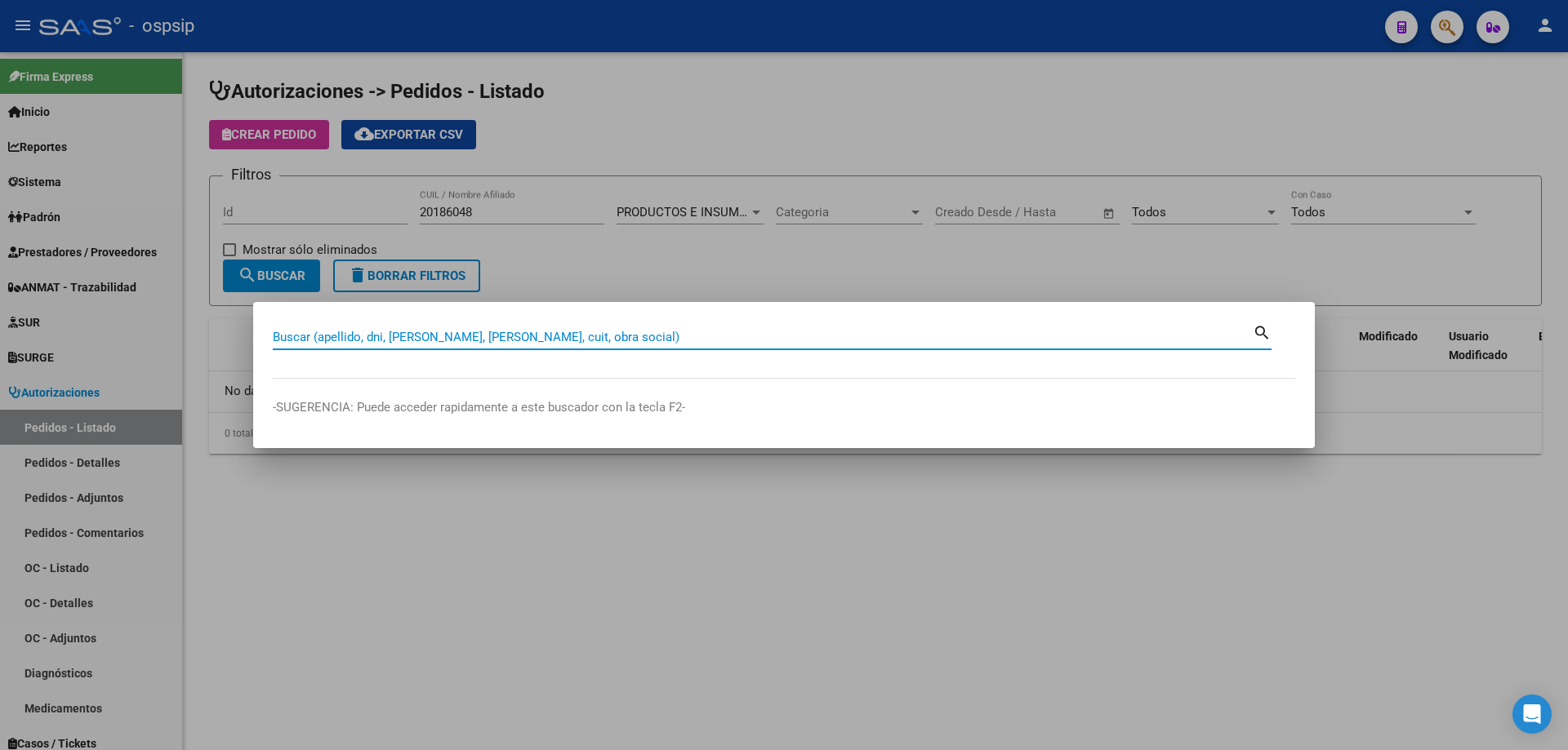
paste input "20186048"
type input "20186048"
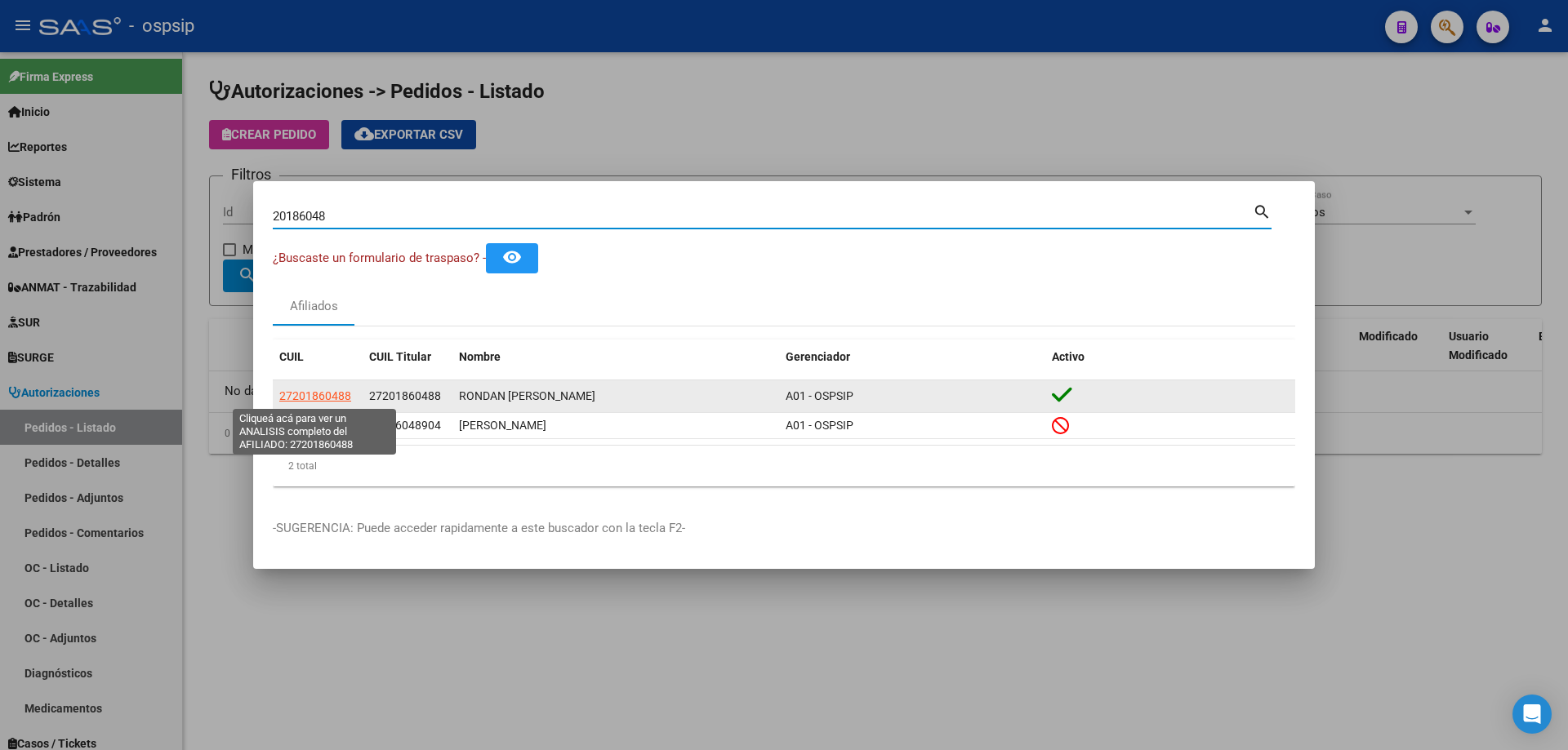
click at [308, 393] on span "27201860488" at bounding box center [315, 395] width 72 height 13
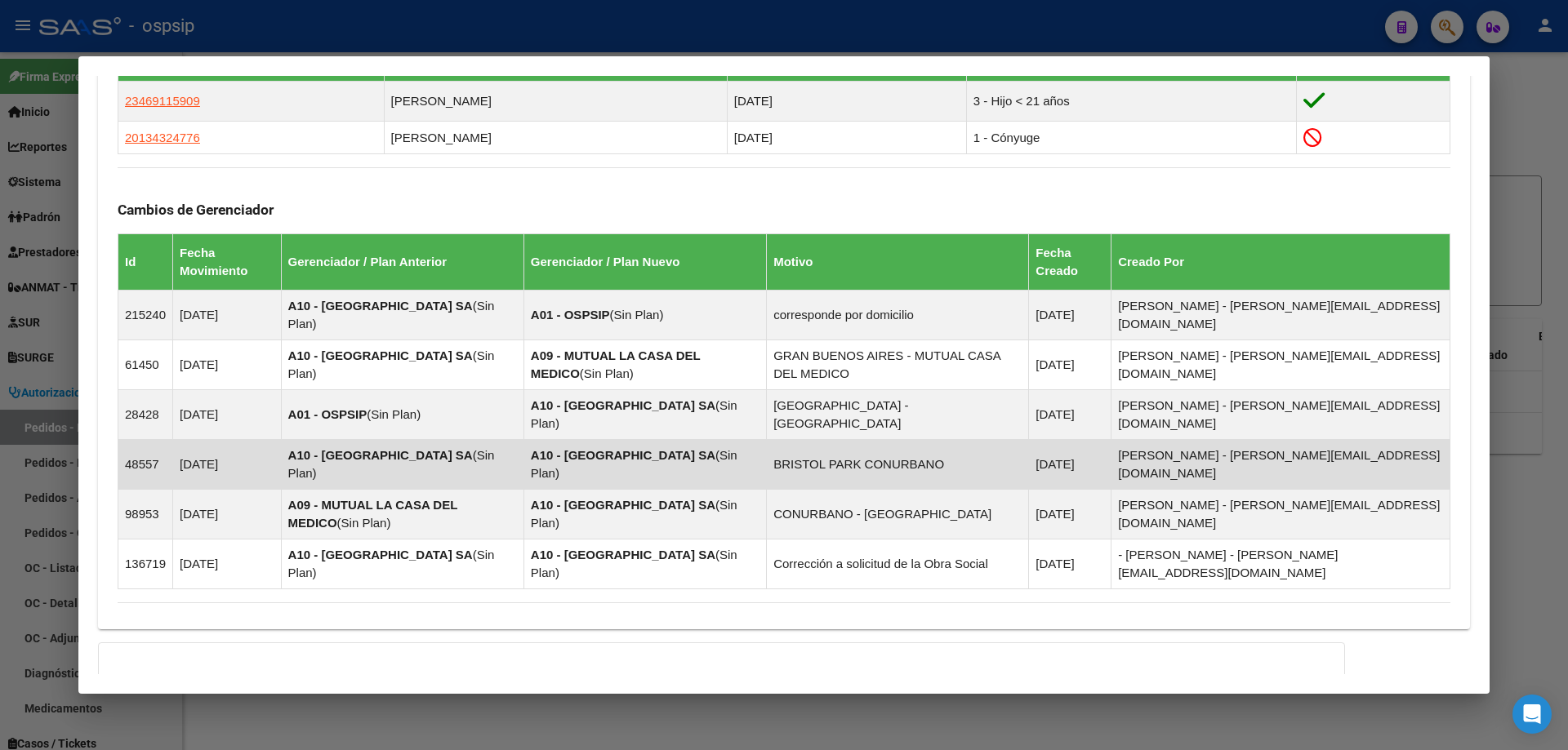
scroll to position [1032, 0]
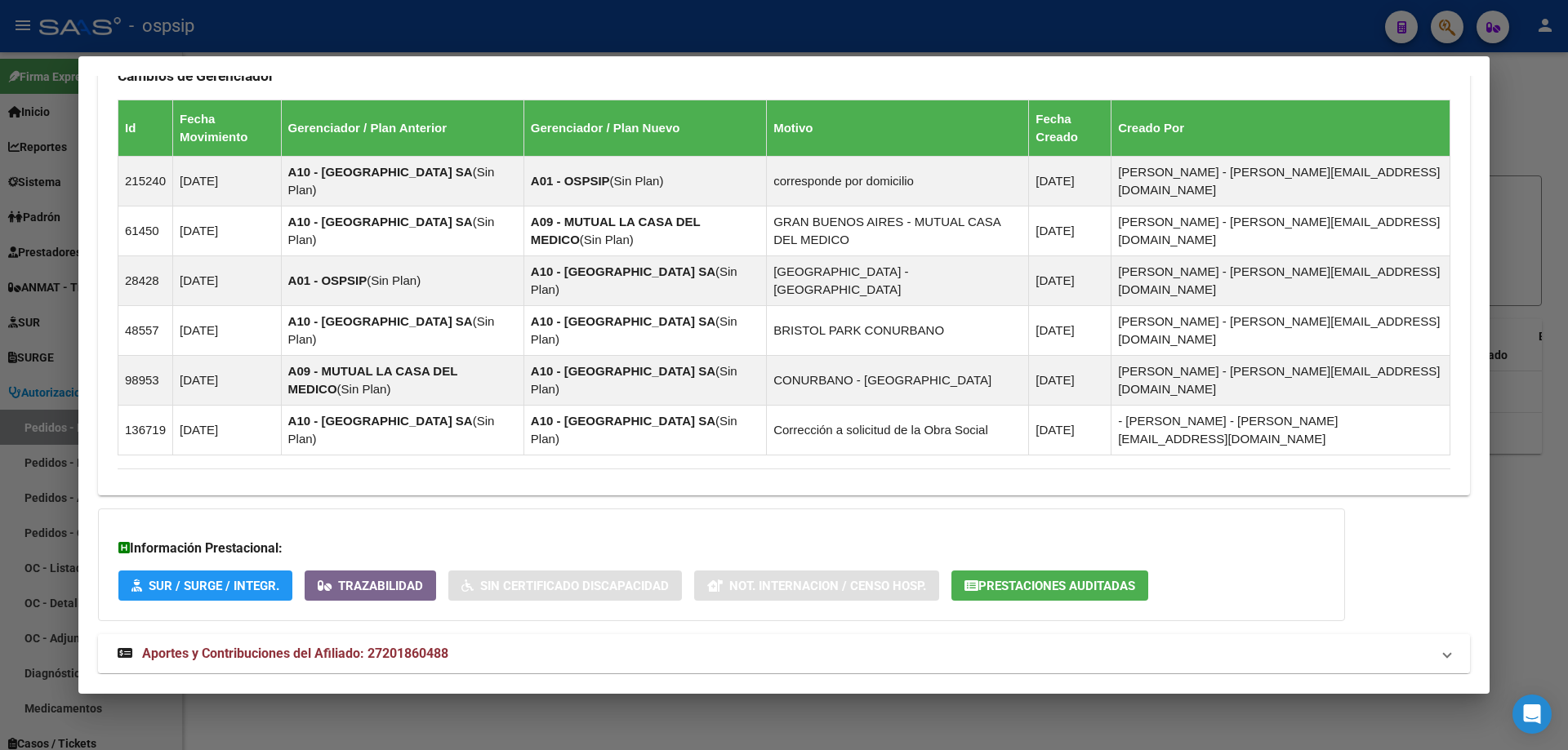
click at [235, 644] on strong "Aportes y Contribuciones del Afiliado: 27201860488" at bounding box center [283, 654] width 331 height 20
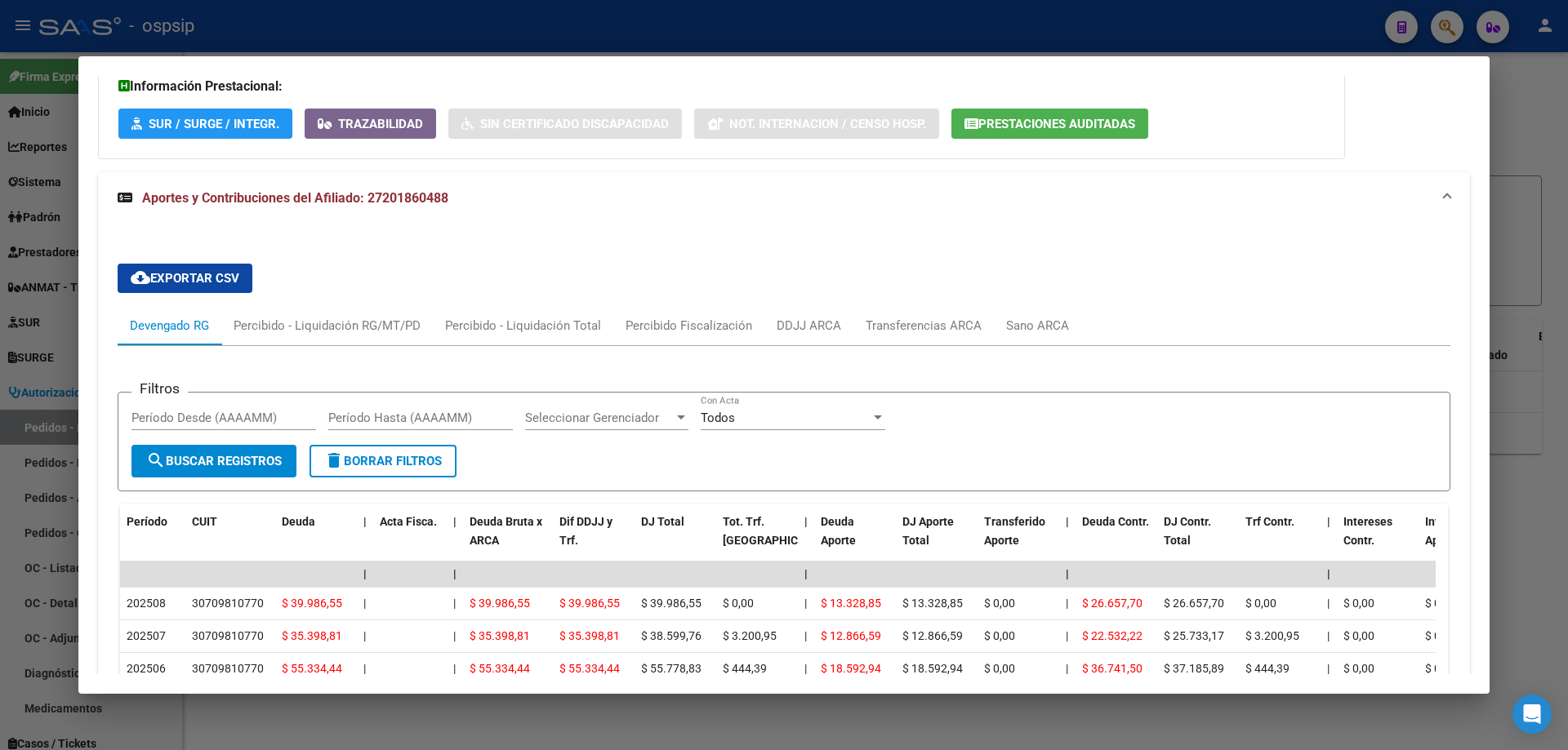
scroll to position [1522, 0]
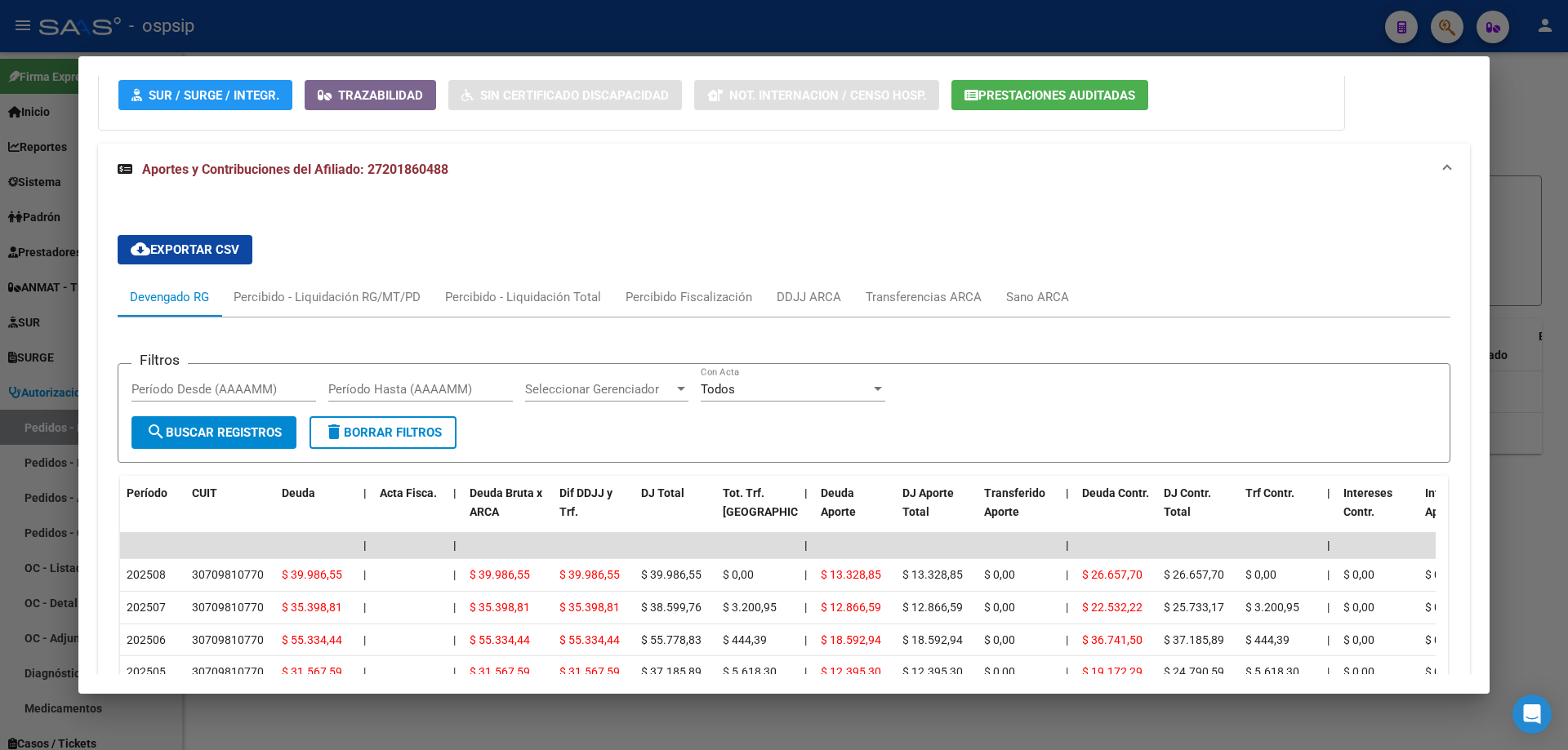
click at [69, 364] on div at bounding box center [784, 375] width 1568 height 750
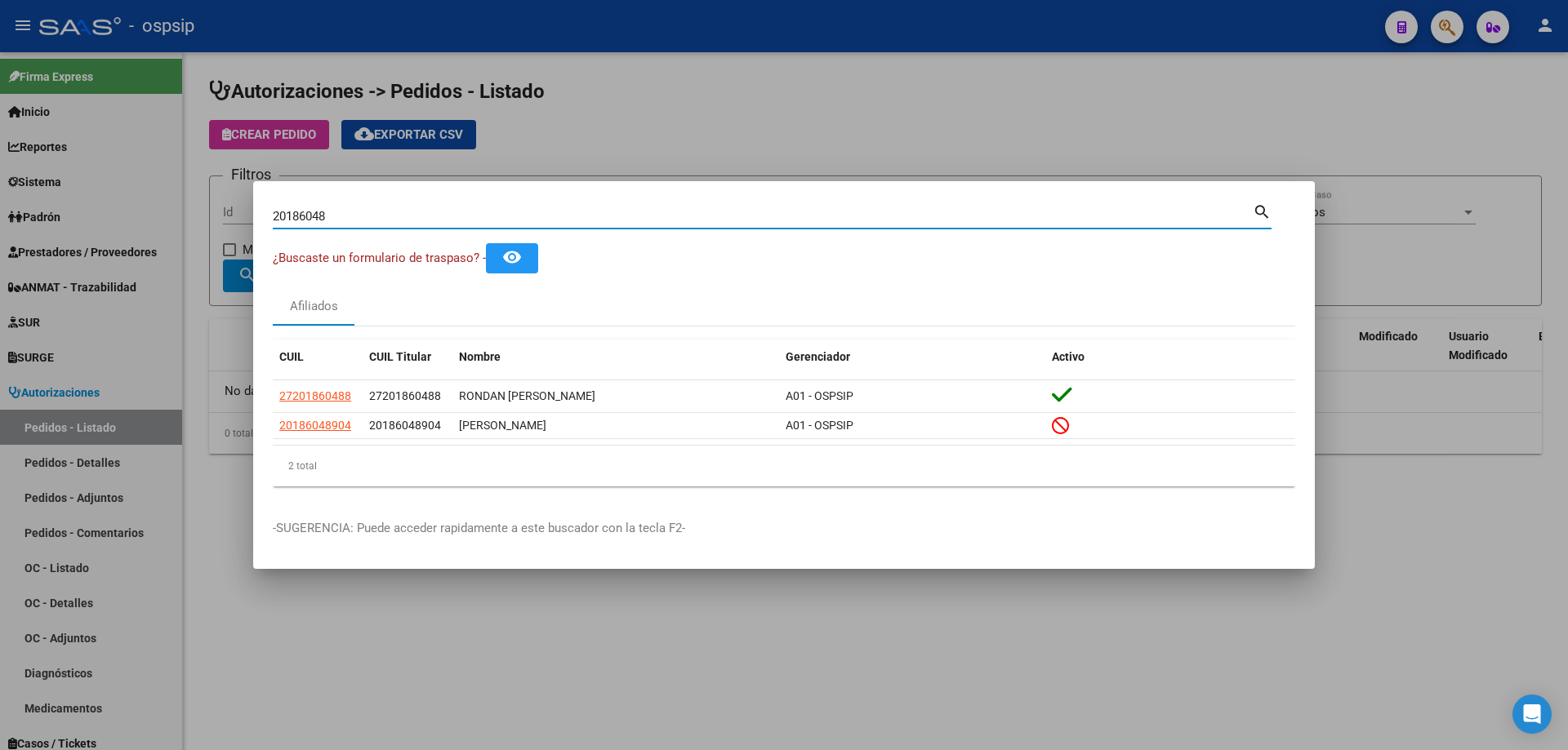
click at [302, 220] on input "20186048" at bounding box center [763, 216] width 980 height 15
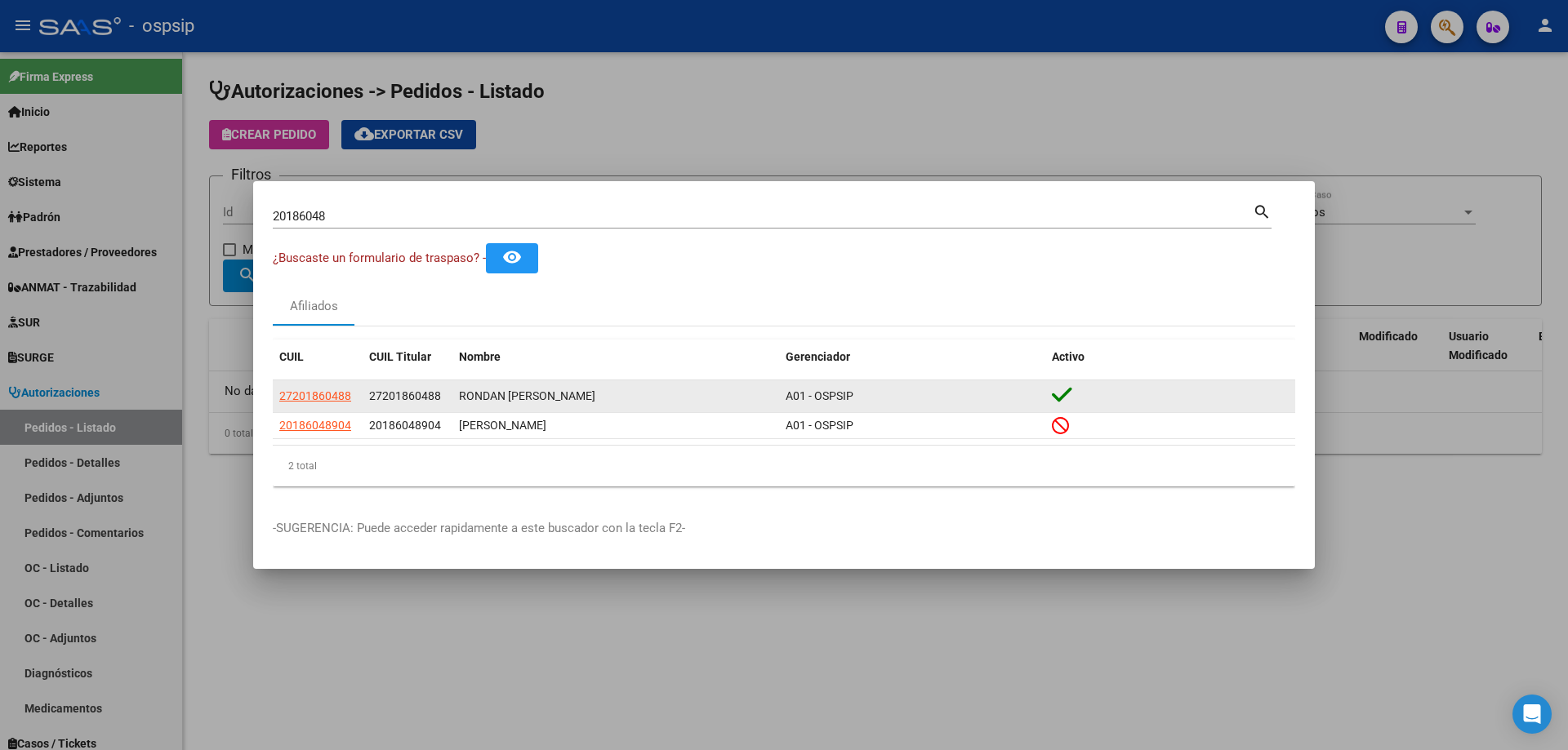
drag, startPoint x: 352, startPoint y: 394, endPoint x: 279, endPoint y: 397, distance: 73.1
click at [279, 397] on datatable-body-cell "27201860488" at bounding box center [317, 396] width 90 height 32
copy span "27201860488"
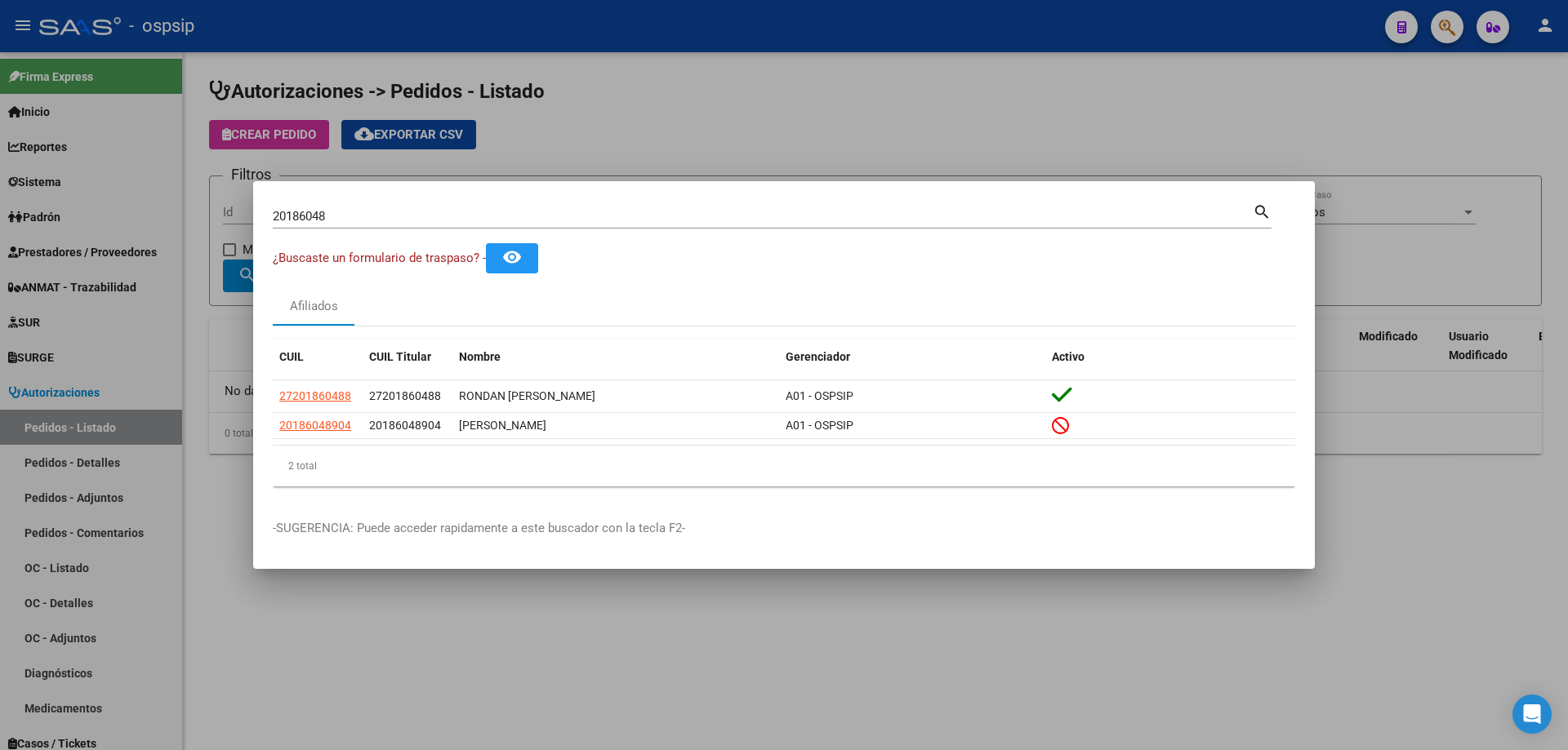
click at [206, 322] on div at bounding box center [784, 375] width 1568 height 750
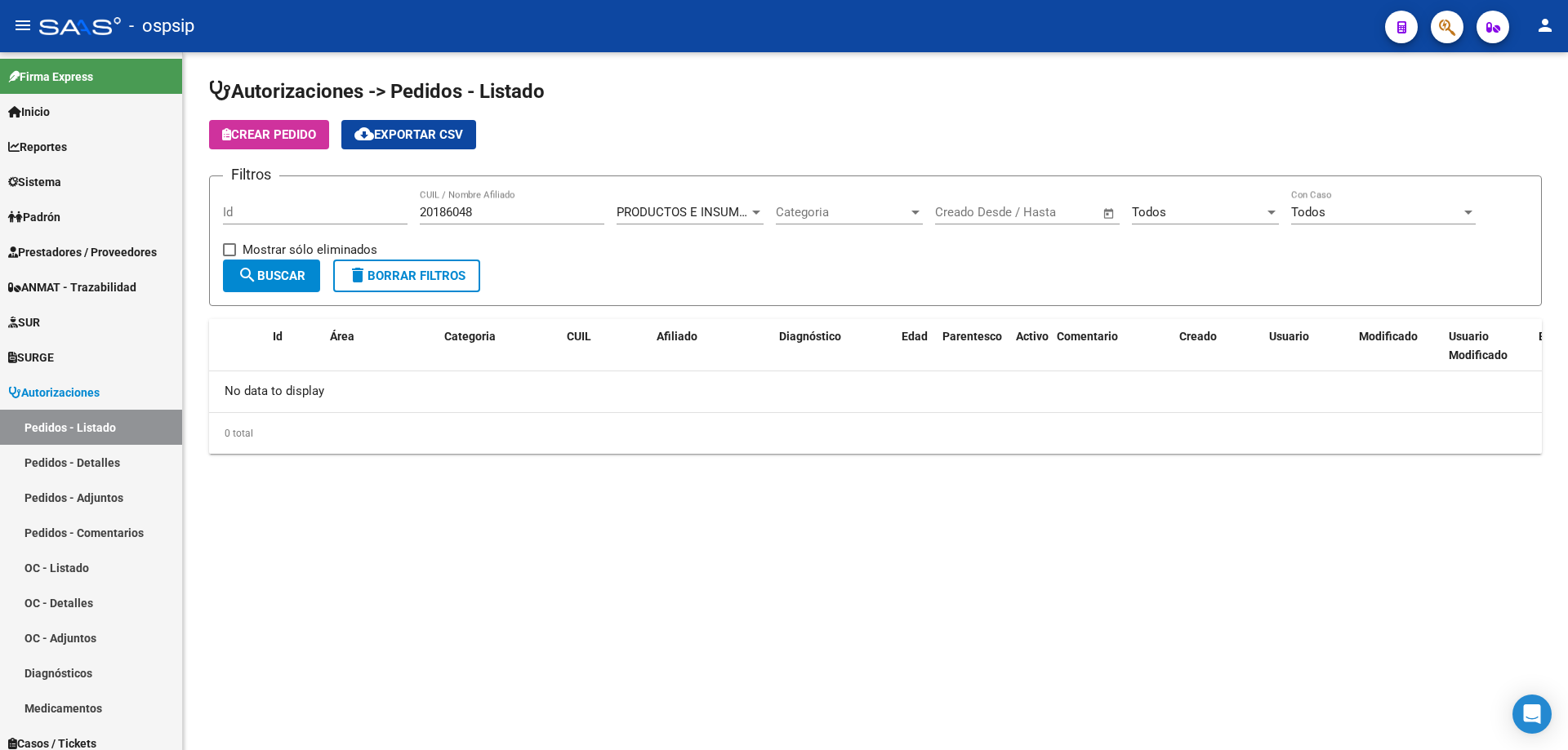
click at [305, 134] on span "Crear Pedido" at bounding box center [268, 134] width 94 height 15
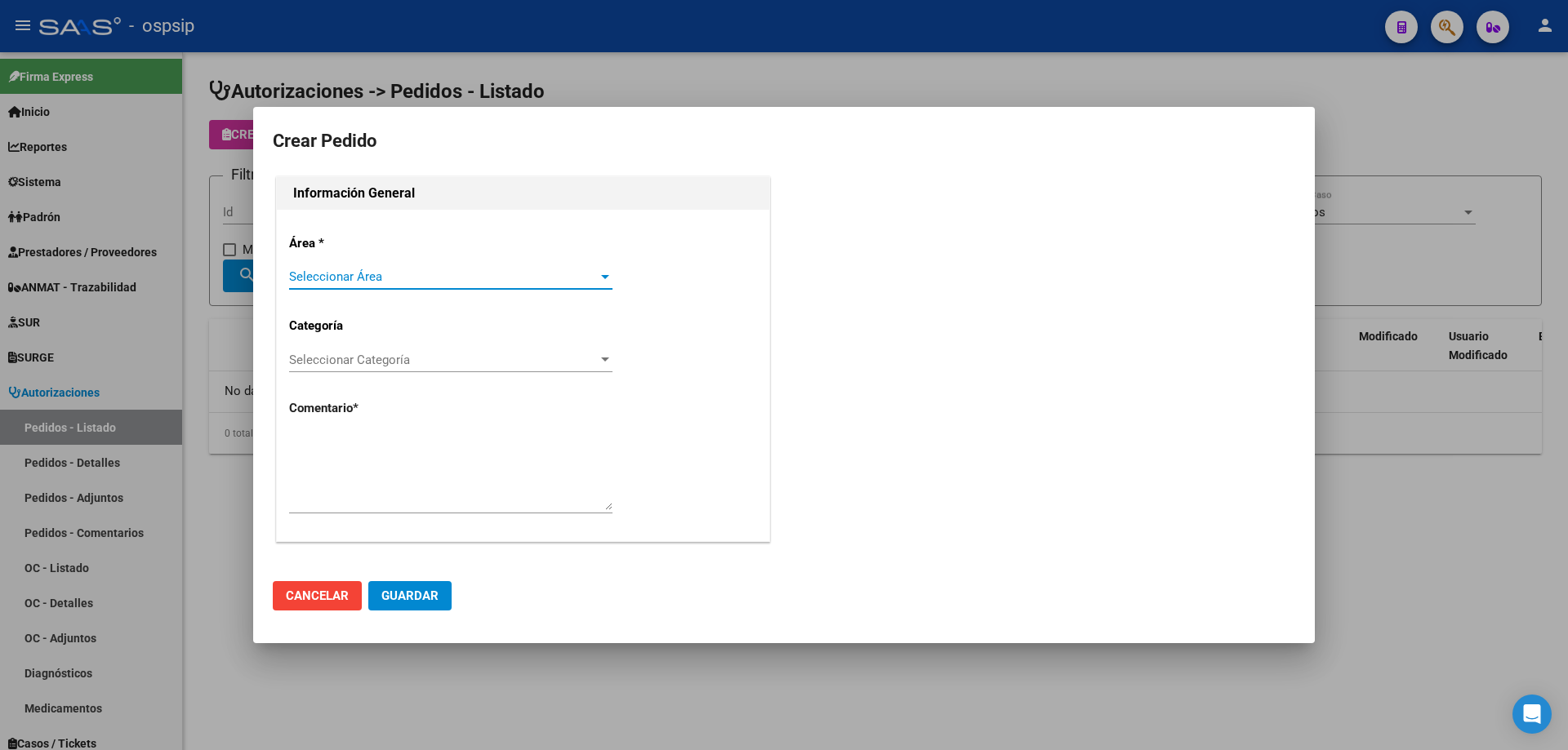
click at [358, 286] on div "Seleccionar Área Seleccionar Área" at bounding box center [450, 284] width 323 height 40
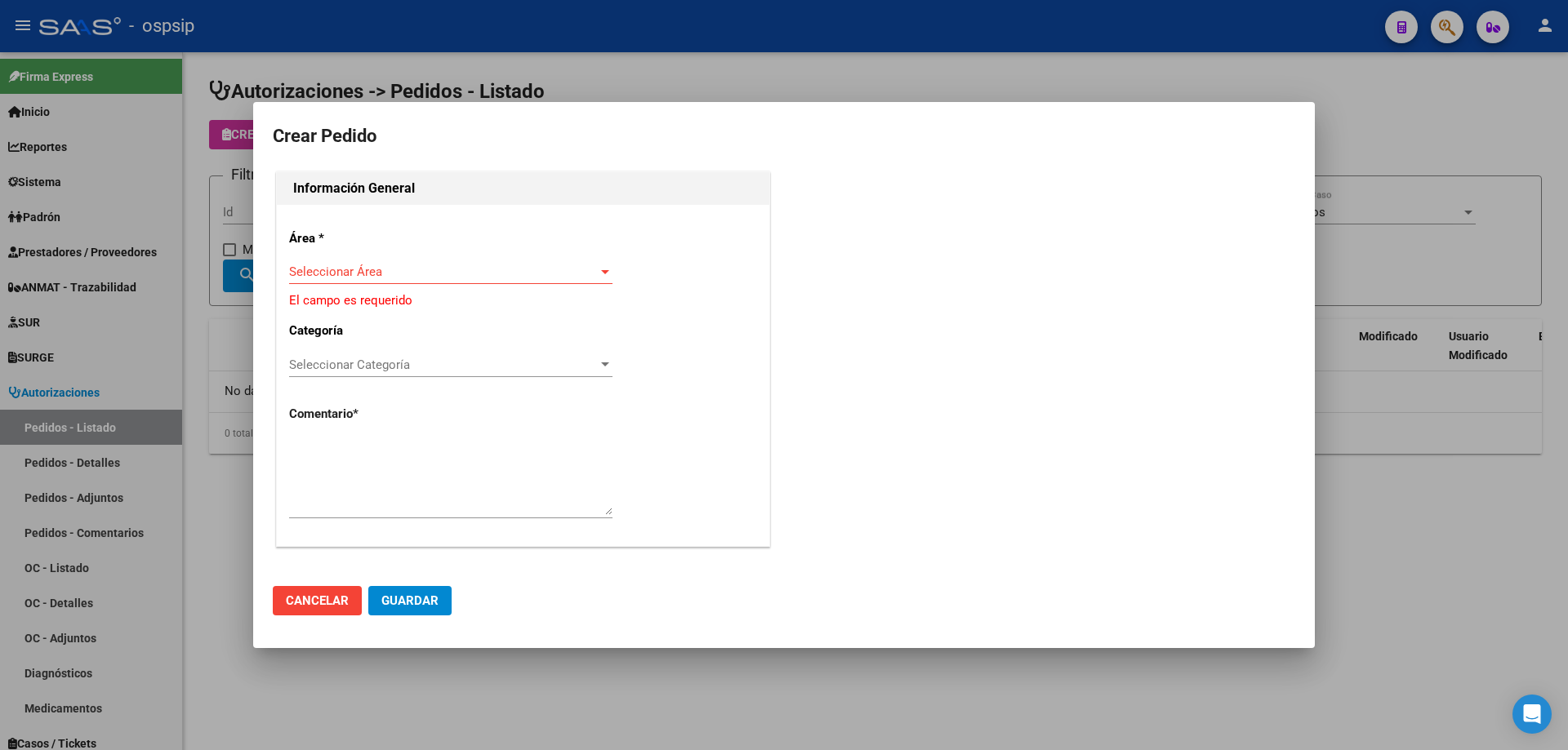
click at [381, 271] on span "Seleccionar Área" at bounding box center [443, 271] width 309 height 15
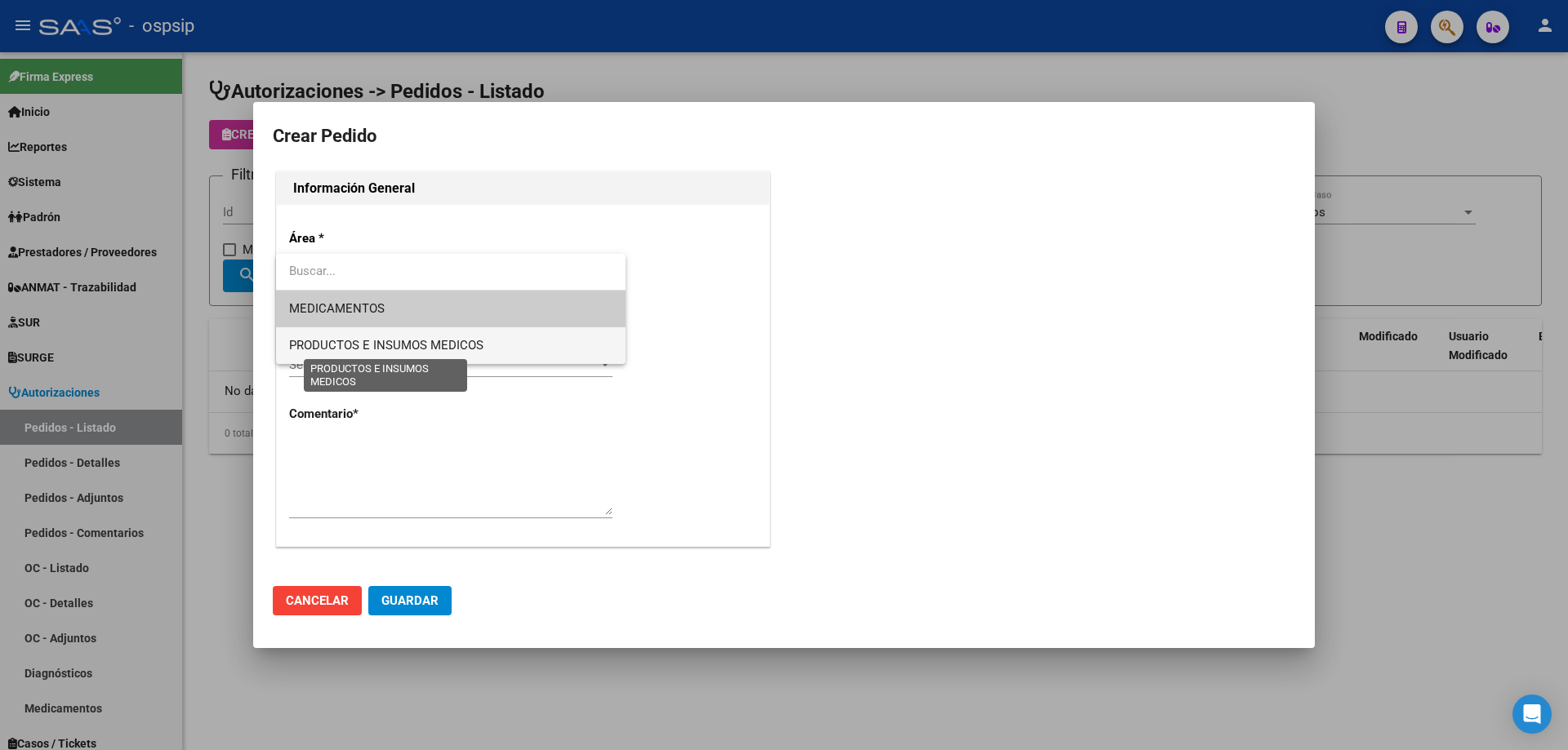
click at [381, 340] on span "PRODUCTOS E INSUMOS MEDICOS" at bounding box center [386, 345] width 194 height 15
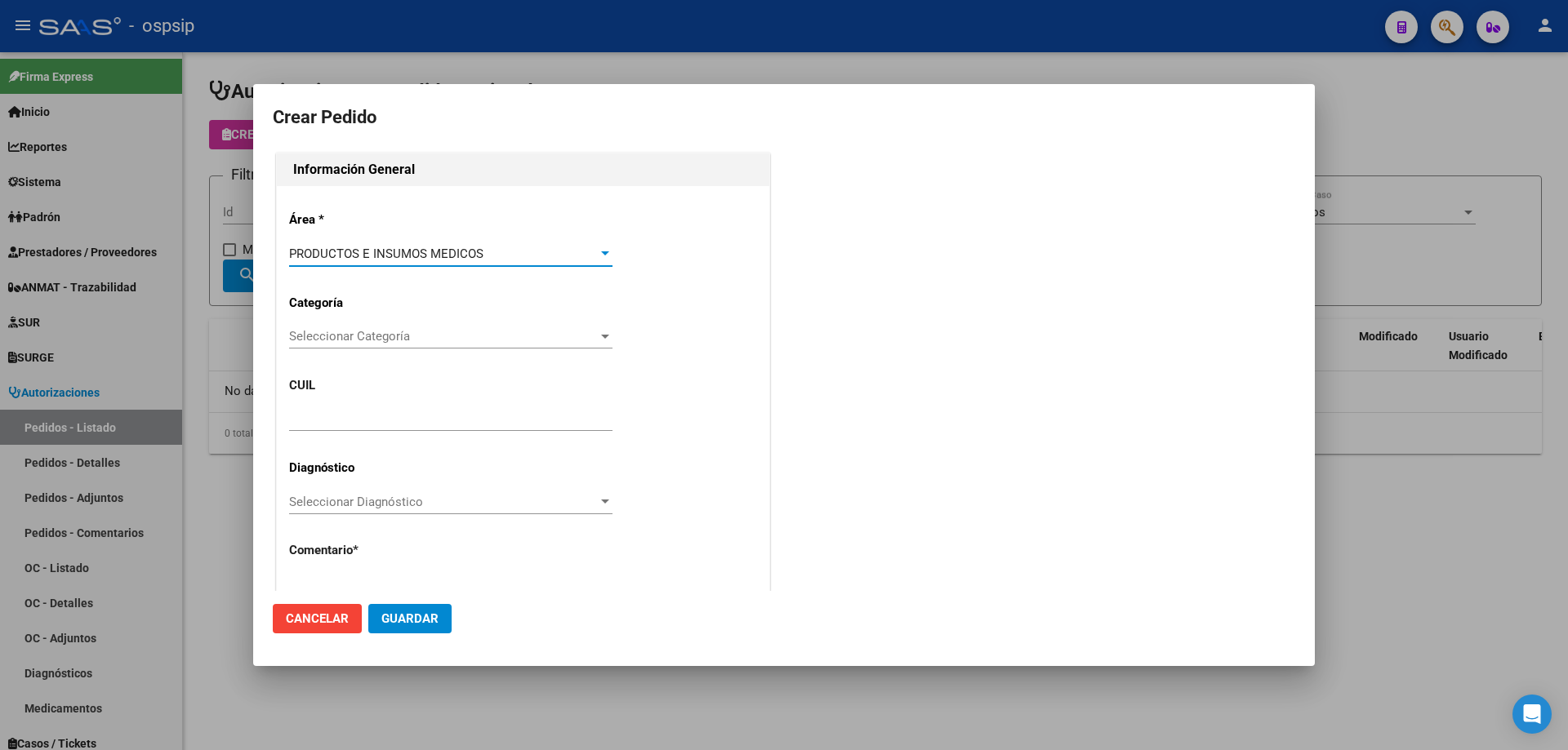
click at [394, 339] on span "Seleccionar Categoría" at bounding box center [443, 336] width 309 height 15
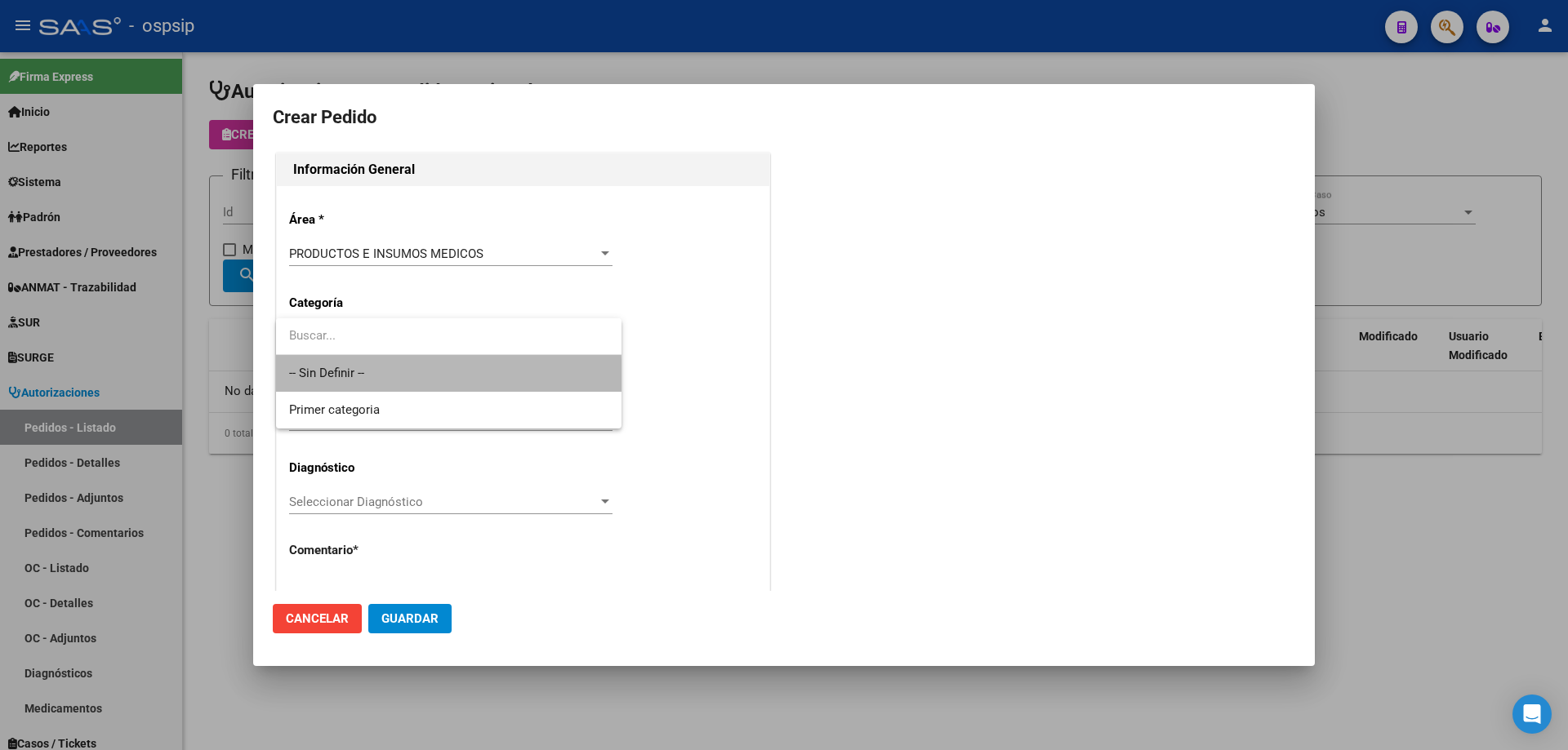
click at [383, 379] on span "-- Sin Definir --" at bounding box center [448, 373] width 319 height 37
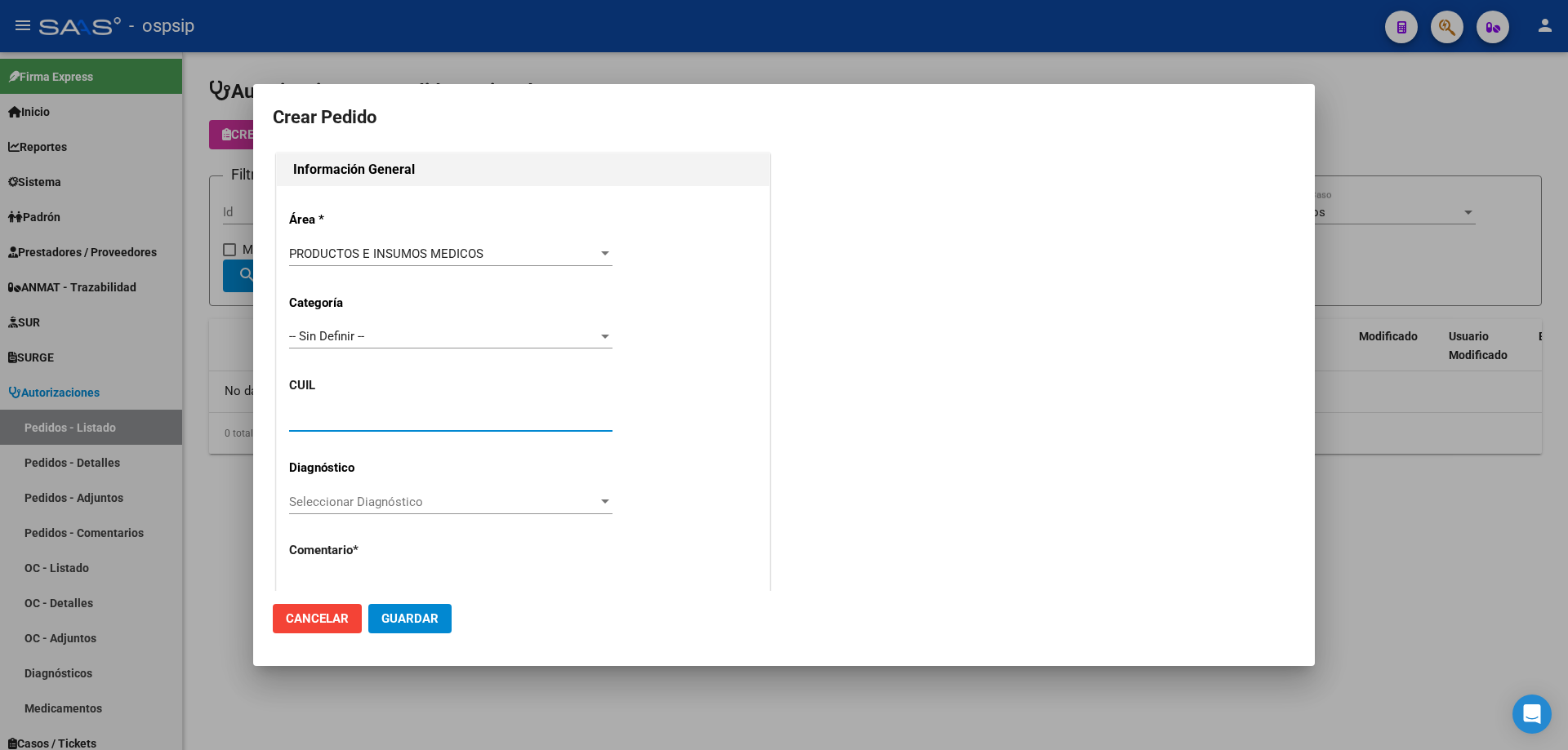
click at [376, 424] on input "text" at bounding box center [450, 418] width 323 height 15
paste input "27-20186048-8"
type input "27-20186048-8"
type input "[PERSON_NAME]"
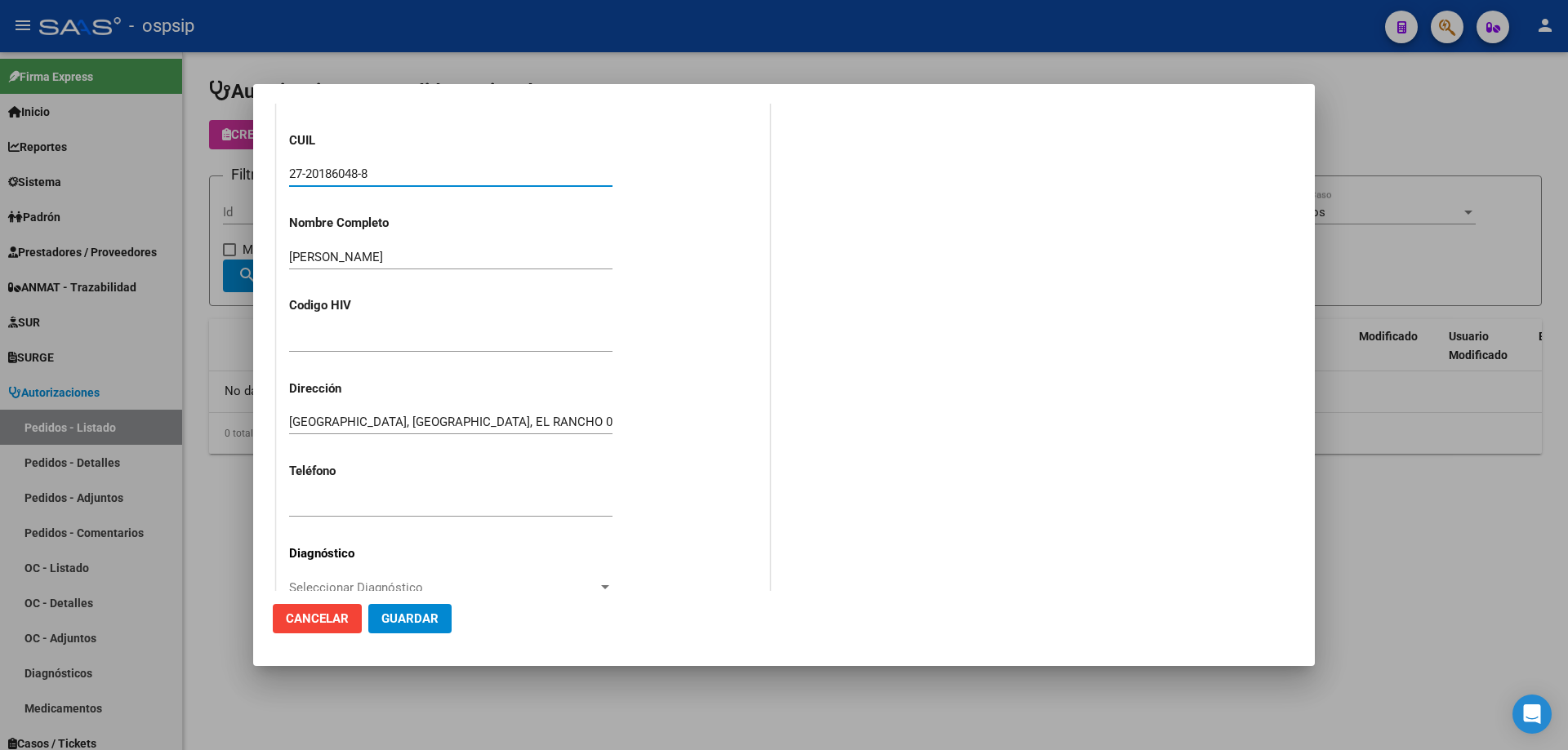
type input "[GEOGRAPHIC_DATA], [GEOGRAPHIC_DATA], [GEOGRAPHIC_DATA]"
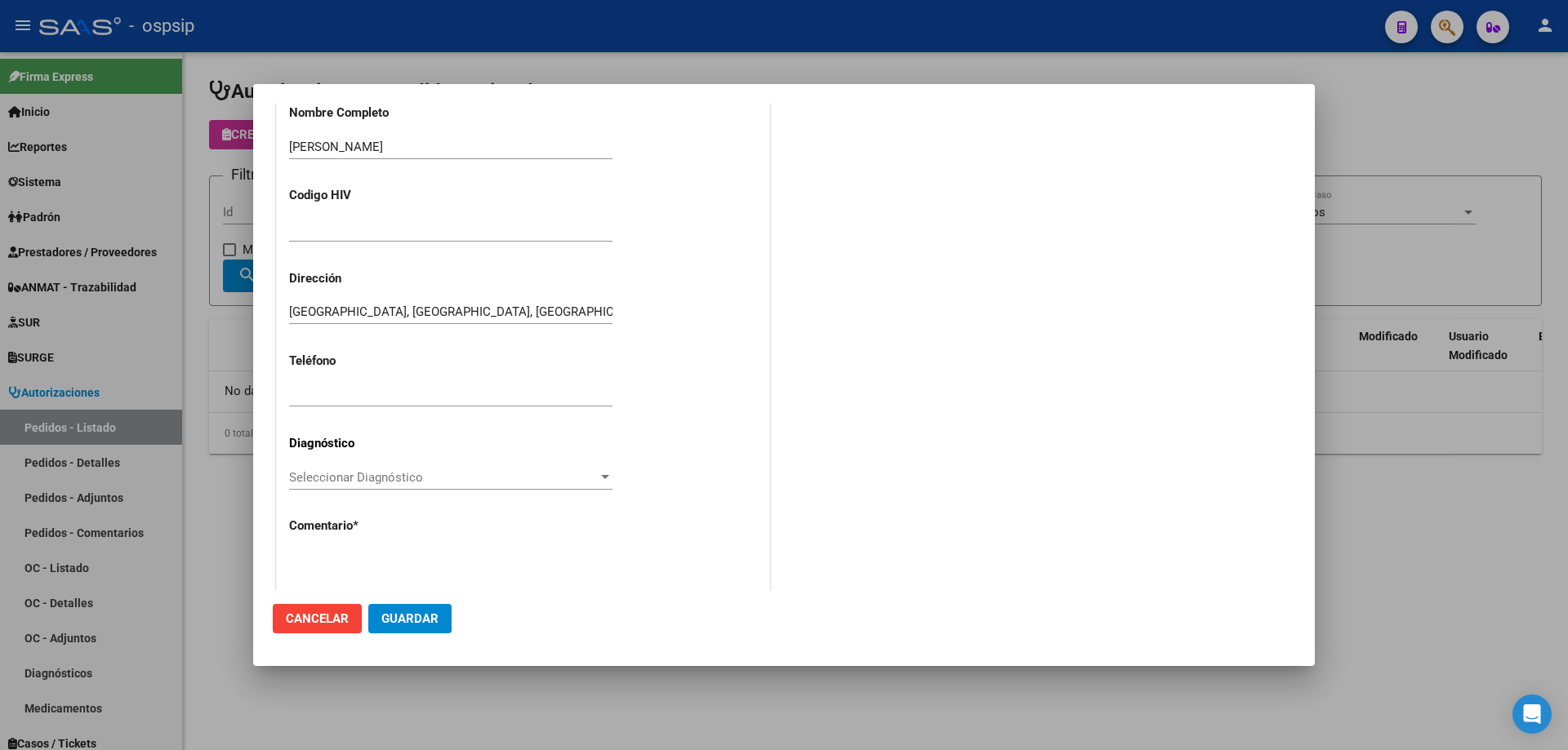
scroll to position [449, 0]
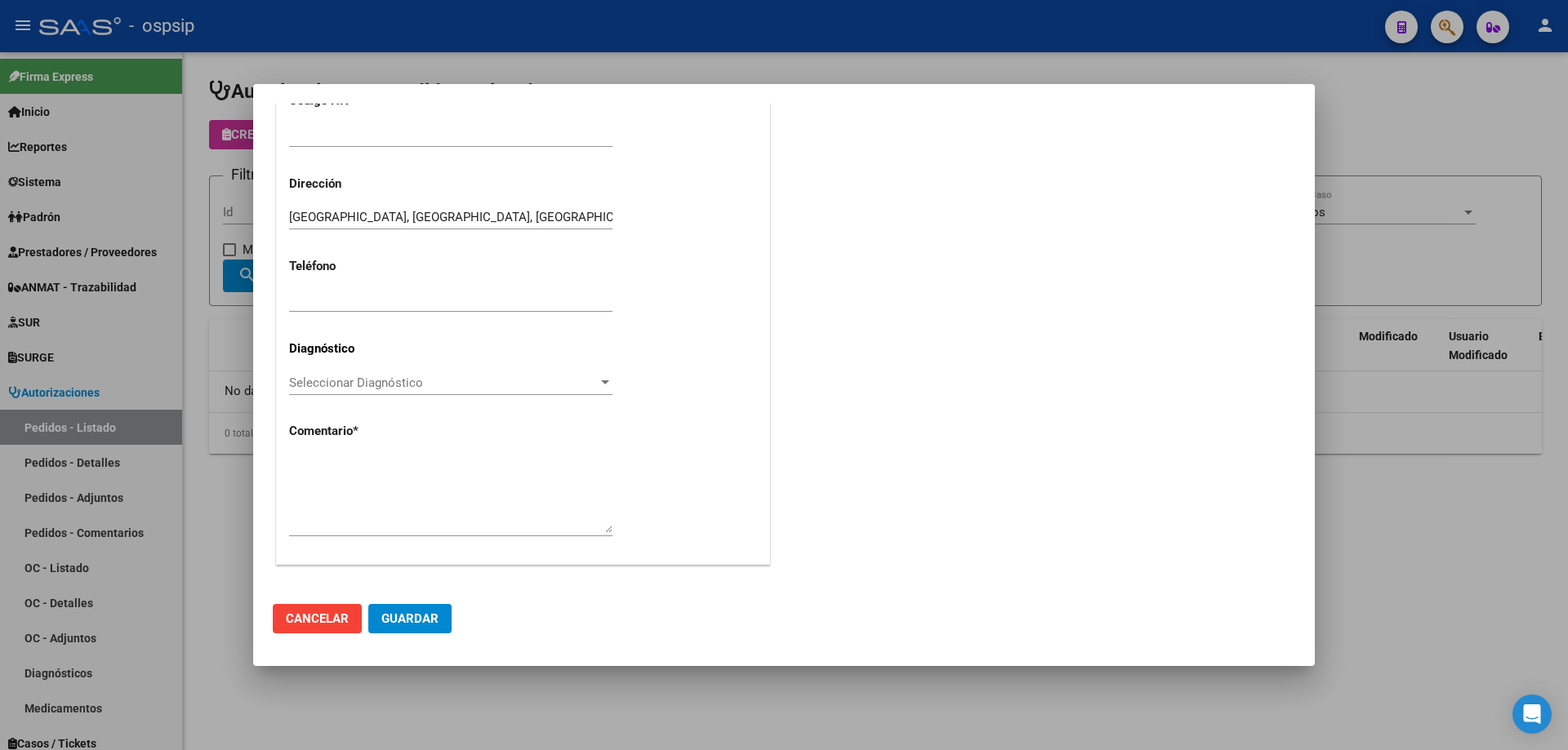
type input "27-20186048-8"
click at [400, 472] on textarea at bounding box center [450, 494] width 323 height 76
type textarea "n"
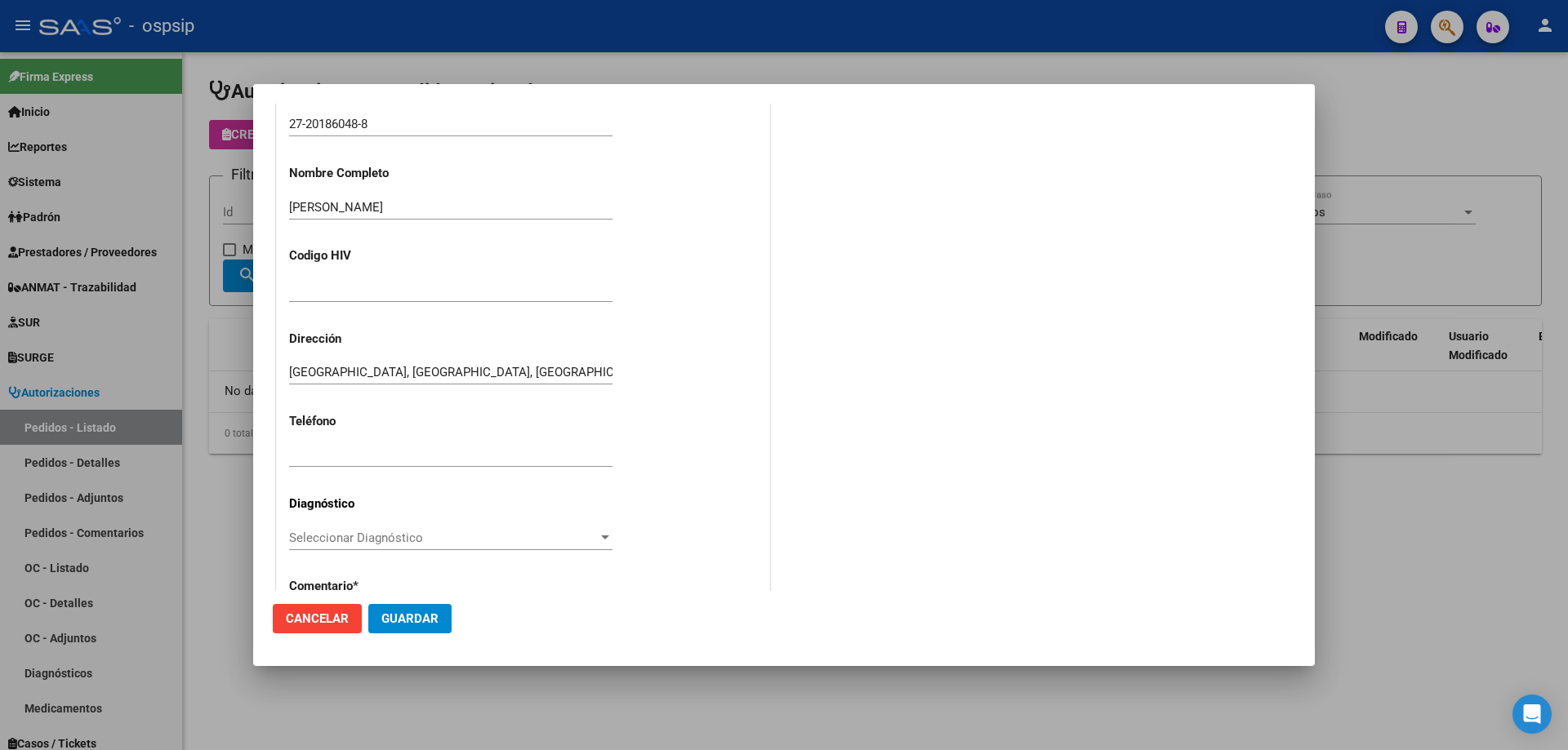
scroll to position [204, 0]
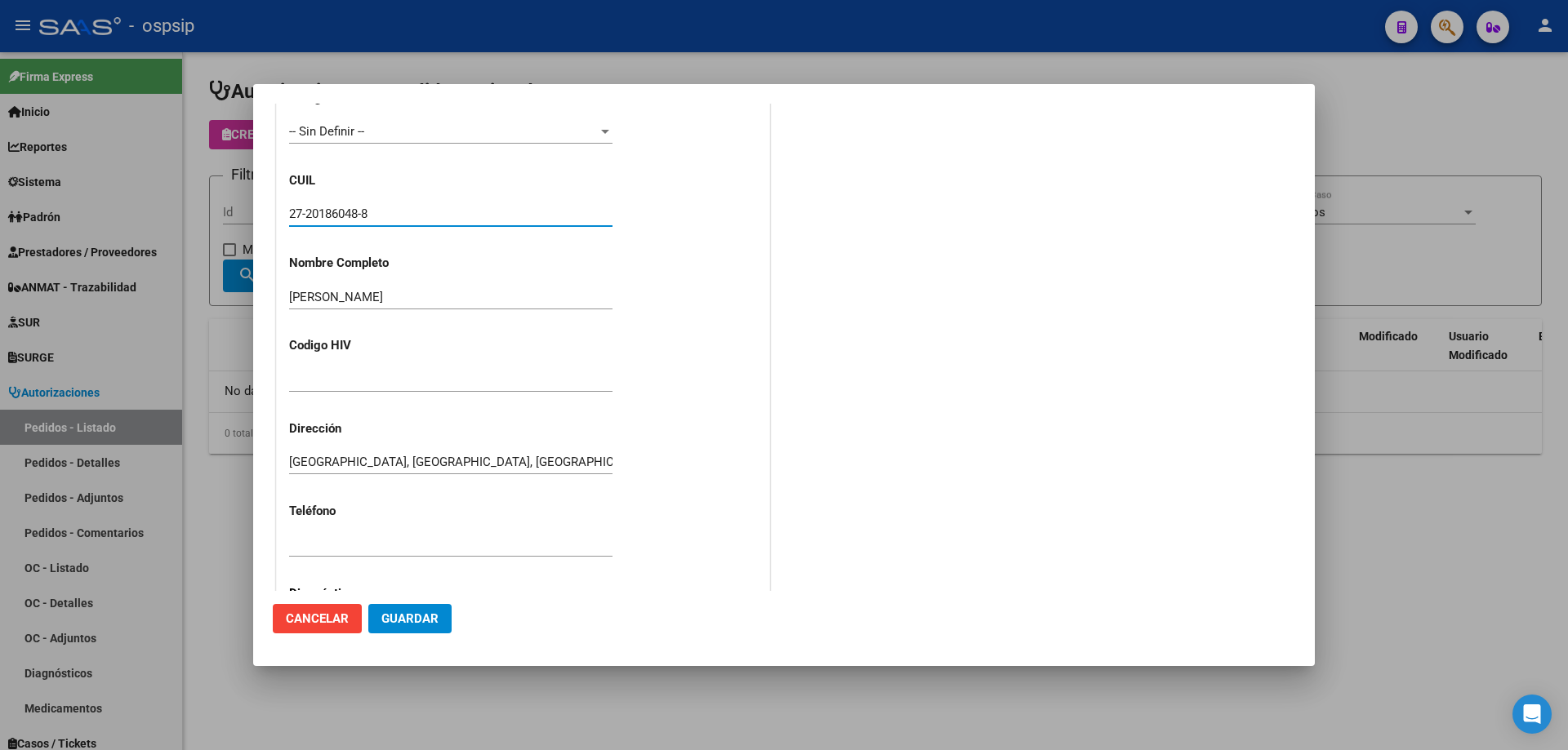
click at [332, 210] on input "27-20186048-8" at bounding box center [450, 213] width 323 height 15
click at [332, 211] on input "27-20186048-8" at bounding box center [450, 213] width 323 height 15
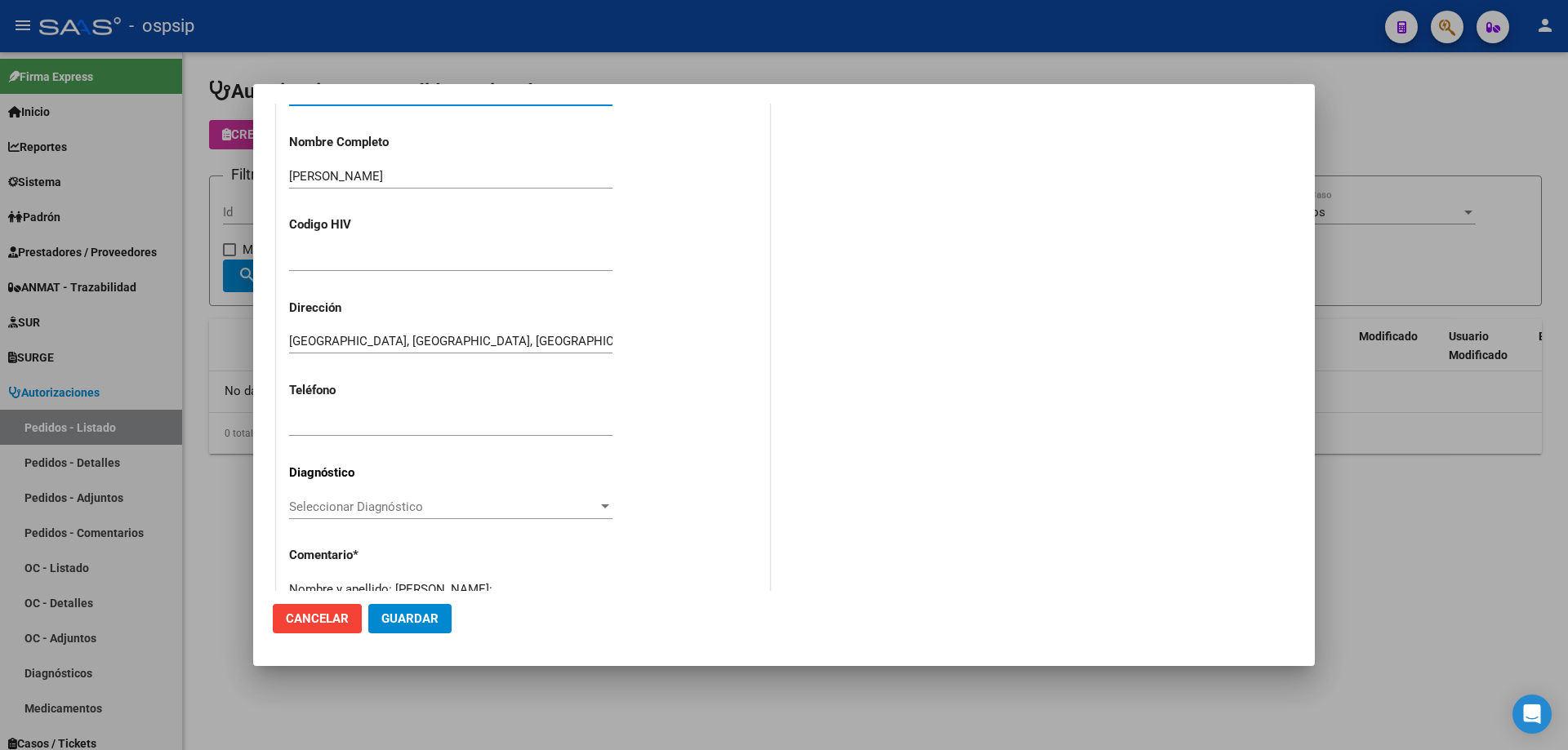
scroll to position [449, 0]
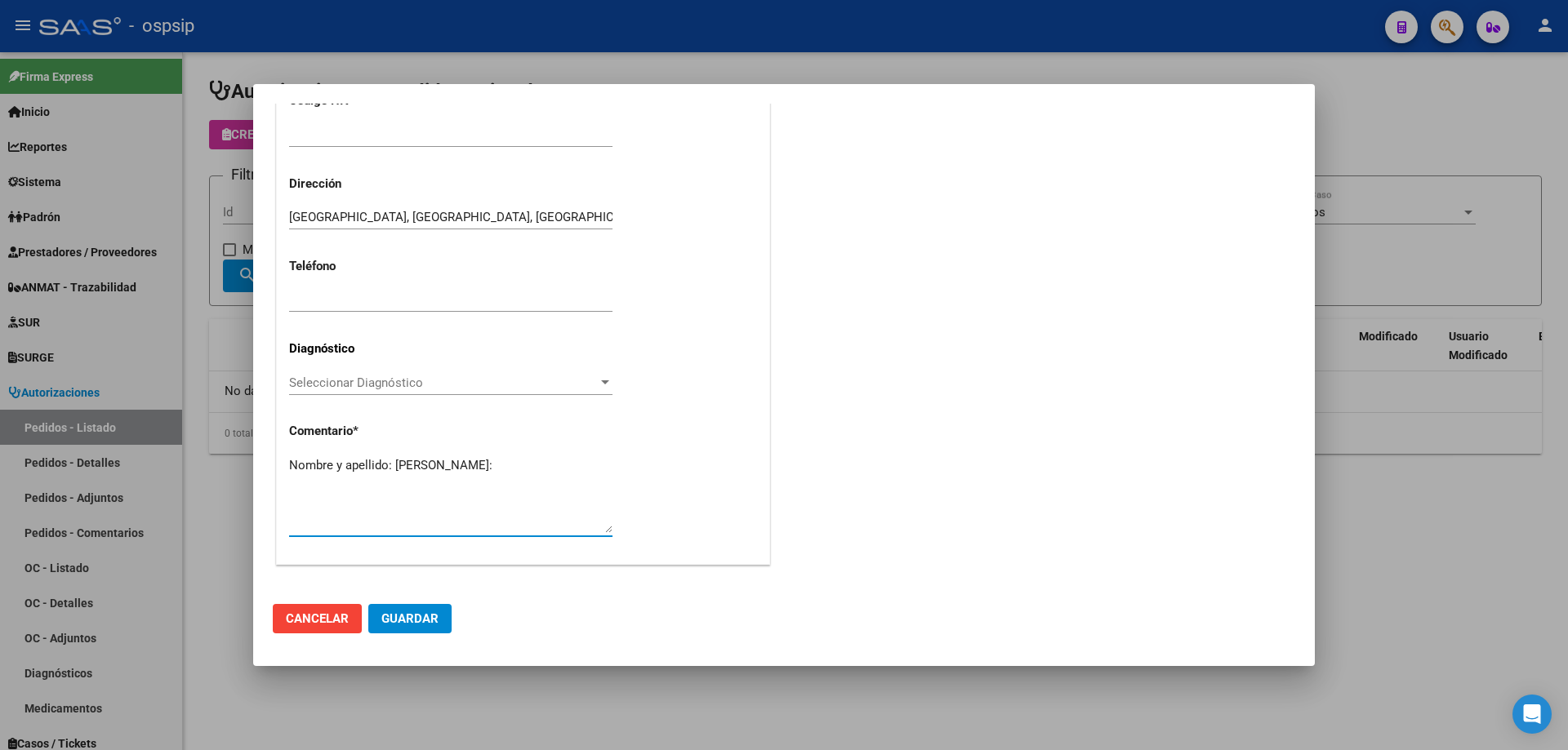
paste textarea "20186048"
type textarea "Nombre y apellido: [PERSON_NAME]:20186048"
click at [408, 621] on span "Guardar" at bounding box center [410, 619] width 58 height 15
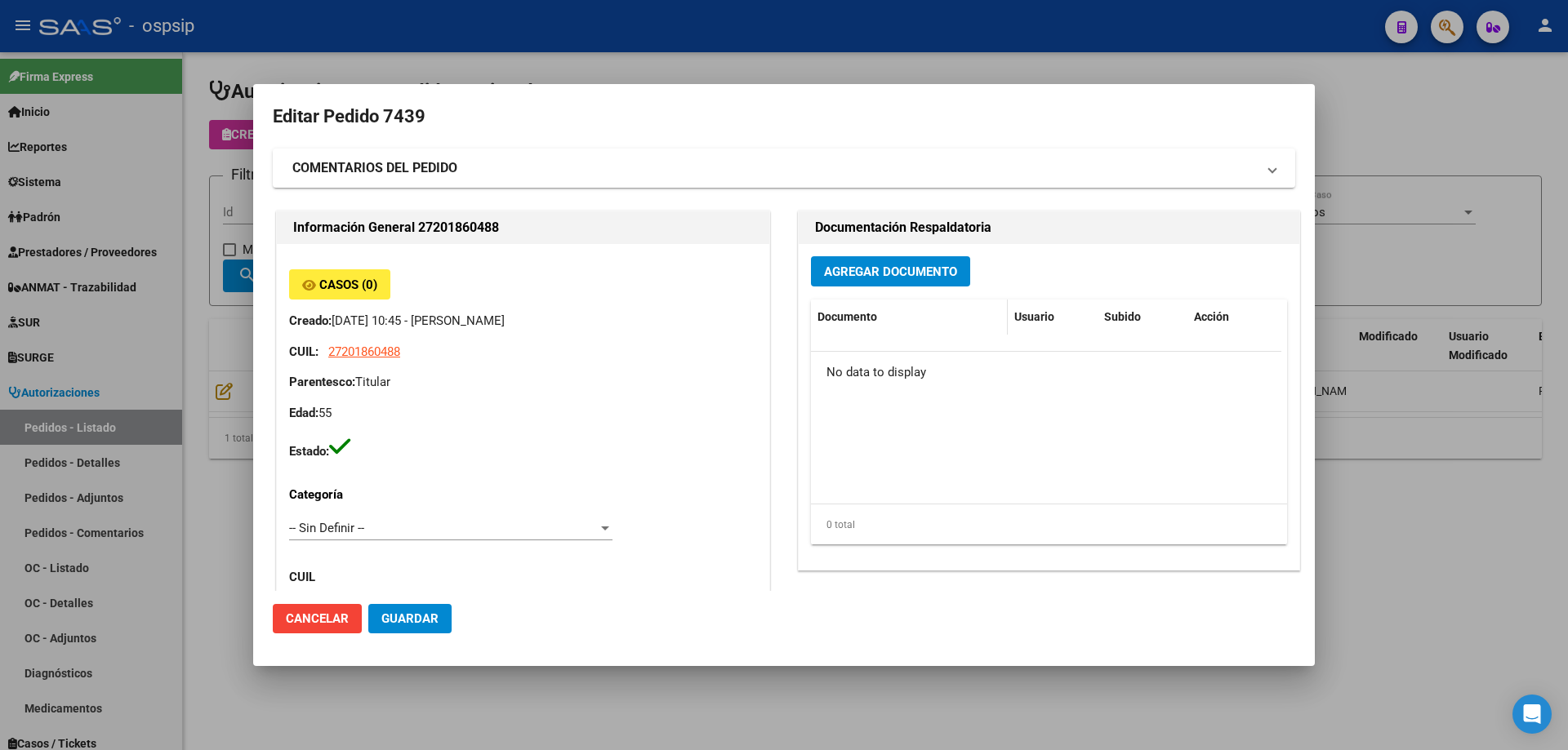
scroll to position [0, 0]
click at [878, 278] on span "Agregar Documento" at bounding box center [891, 272] width 133 height 15
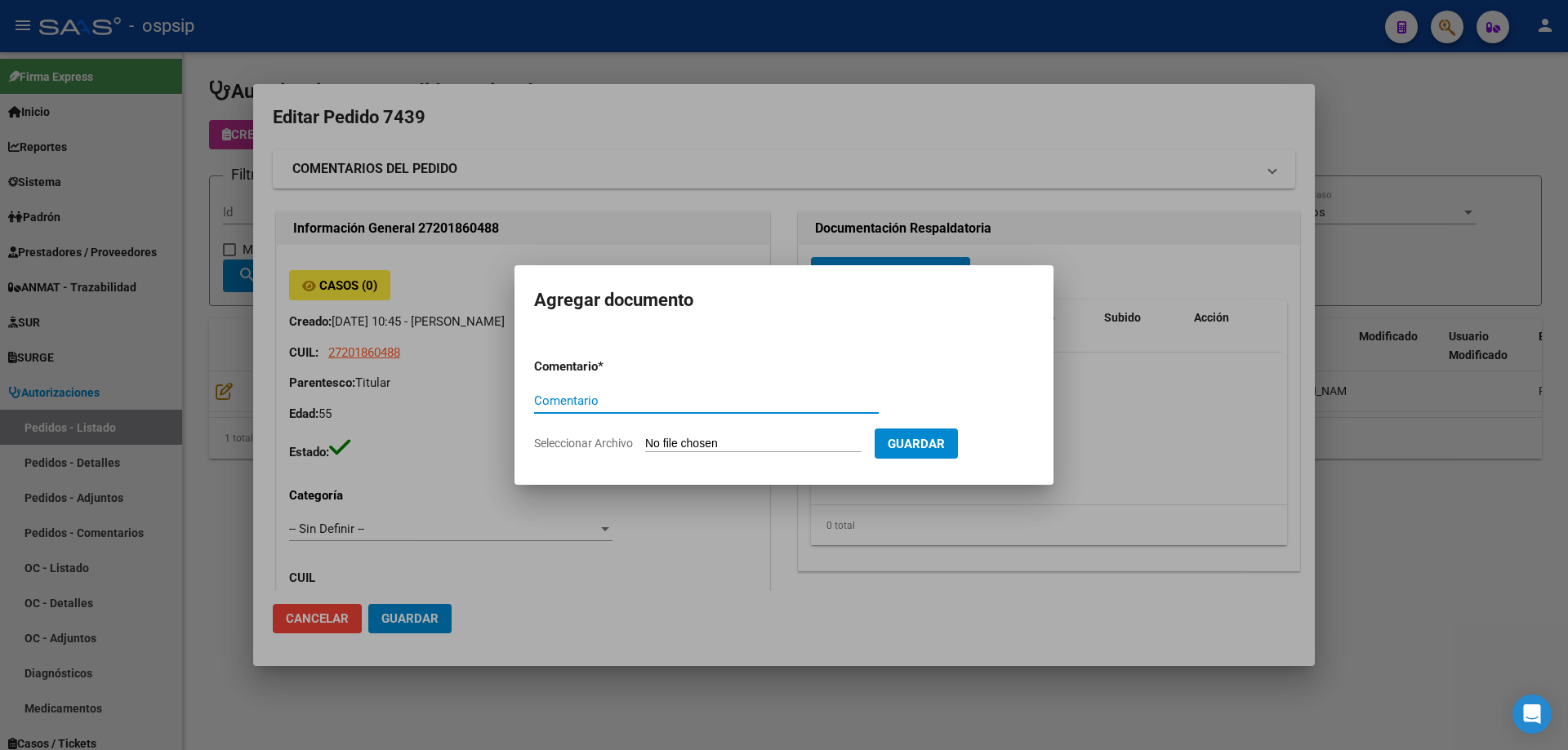
click at [702, 445] on input "Seleccionar Archivo" at bounding box center [754, 444] width 217 height 15
type input "C:\fakepath\PEDIDO RONDAN.png"
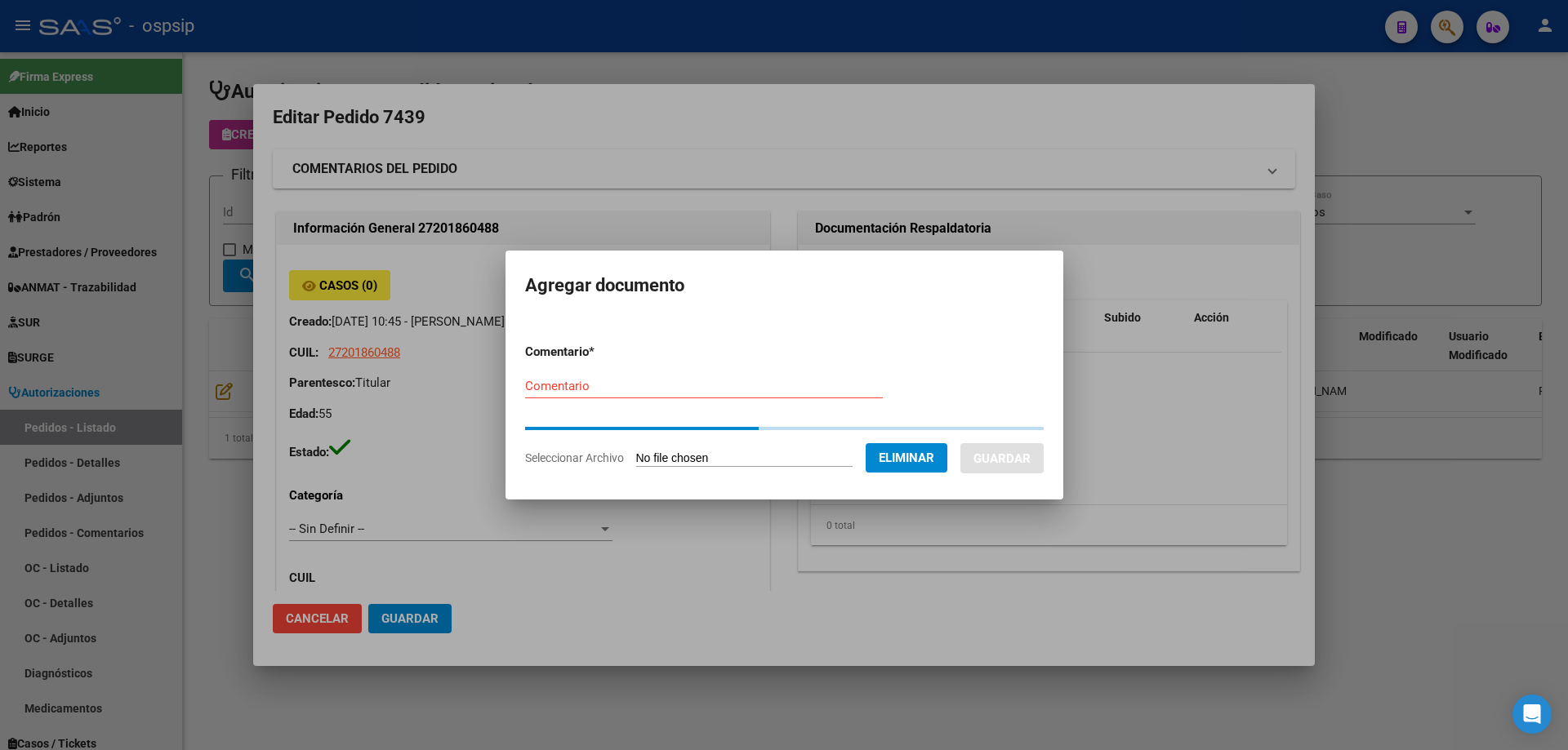
click at [655, 387] on input "Comentario" at bounding box center [704, 386] width 358 height 15
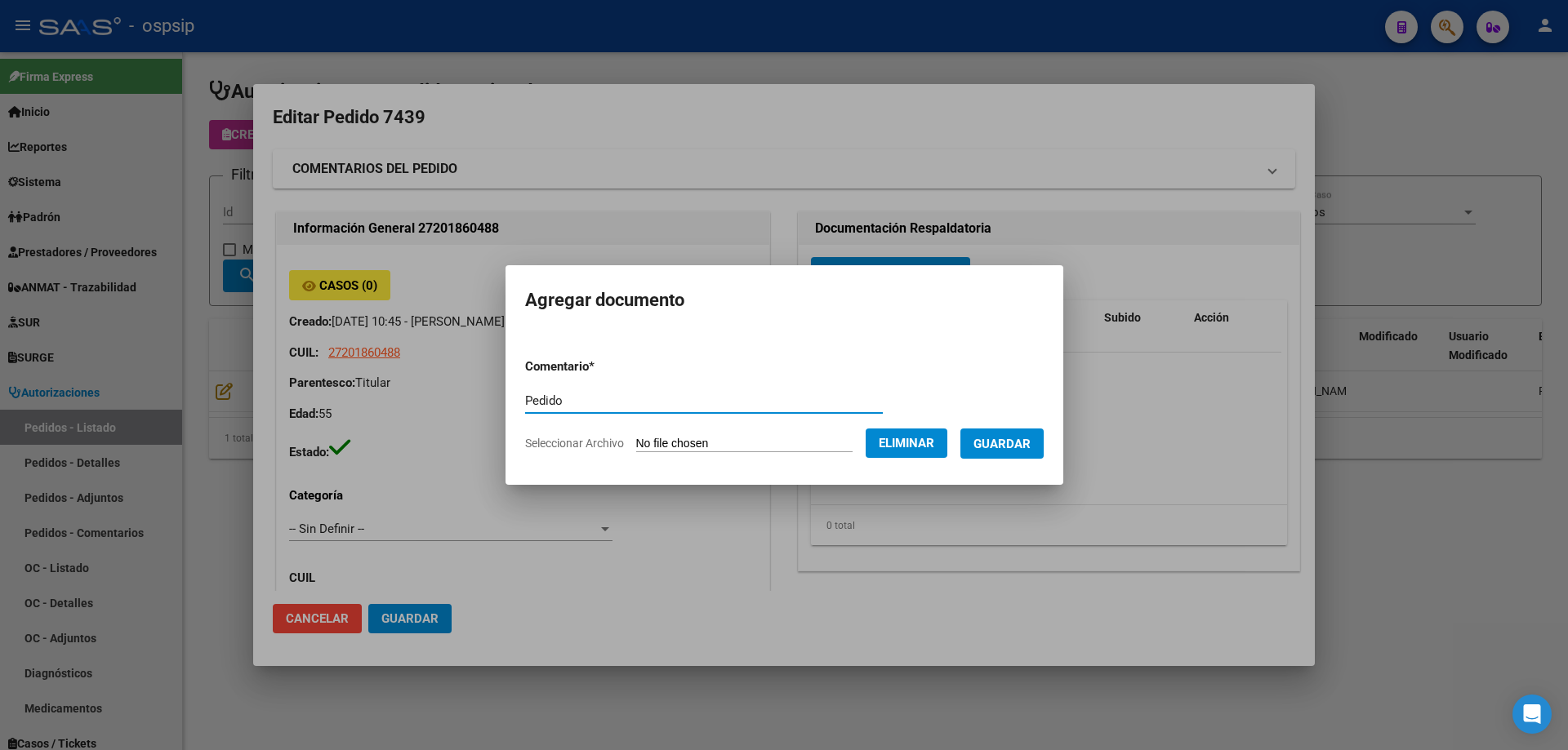
type input "Pedido"
click at [1014, 441] on span "Guardar" at bounding box center [1001, 443] width 58 height 15
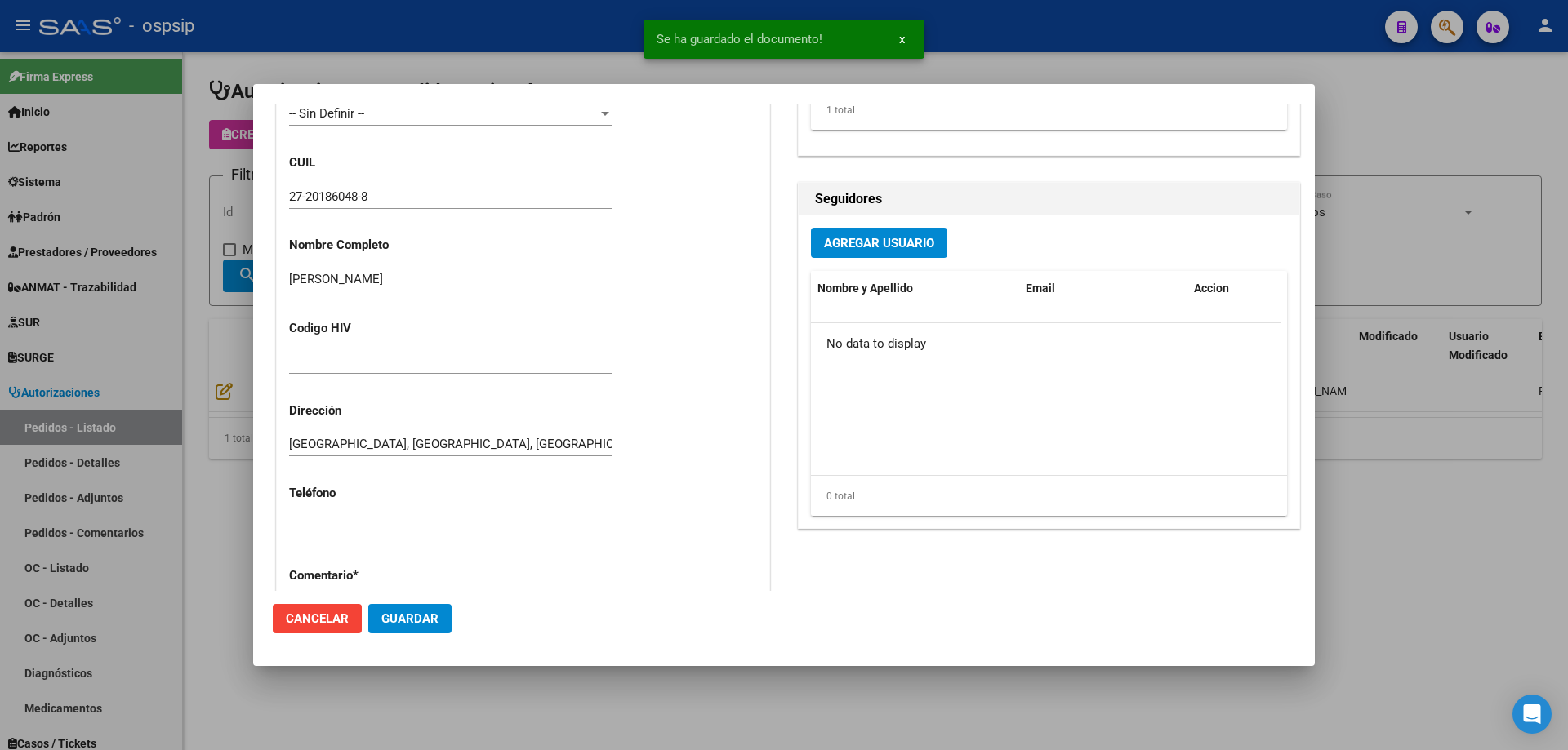
scroll to position [571, 0]
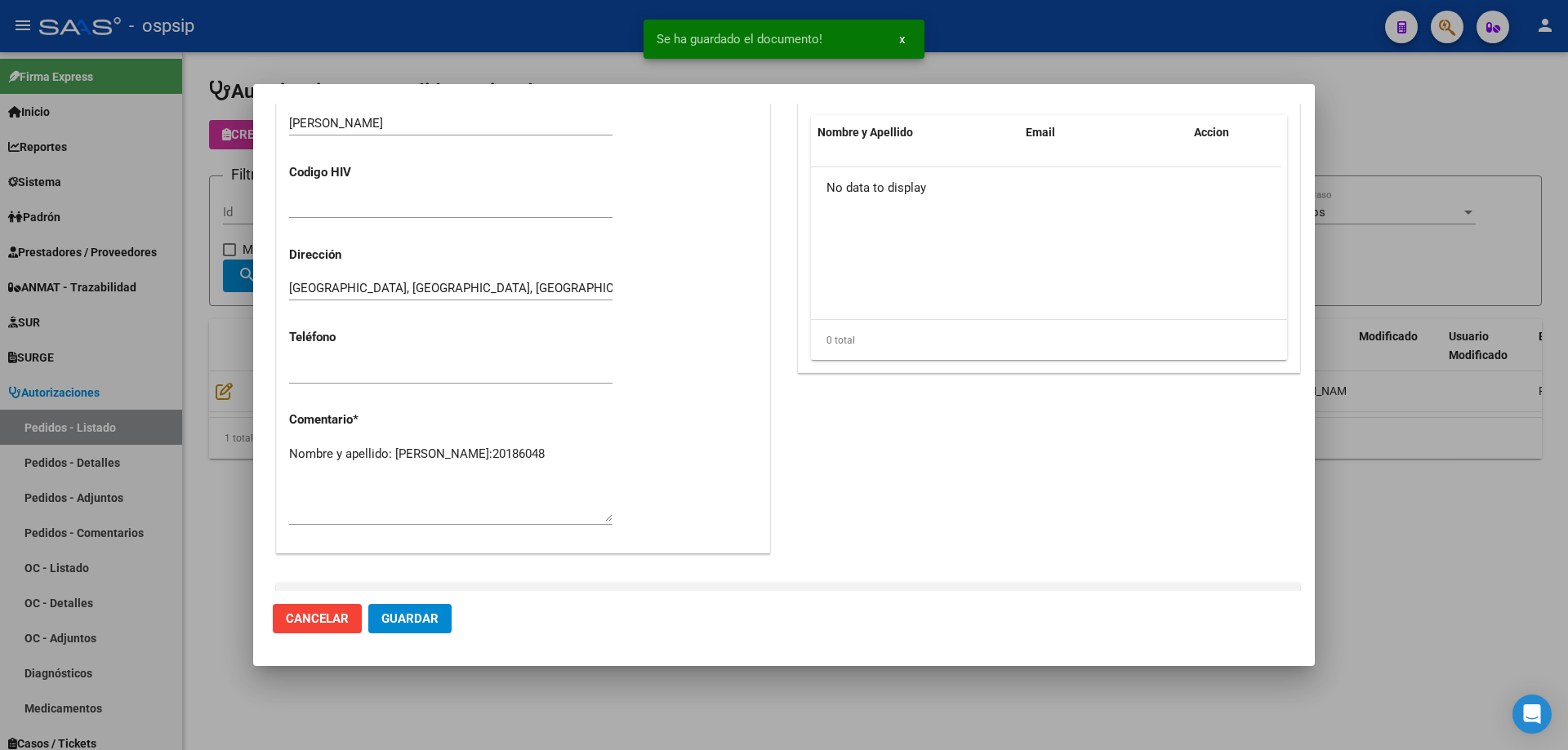
click at [415, 479] on textarea "Nombre y apellido: [PERSON_NAME]:20186048" at bounding box center [450, 483] width 323 height 76
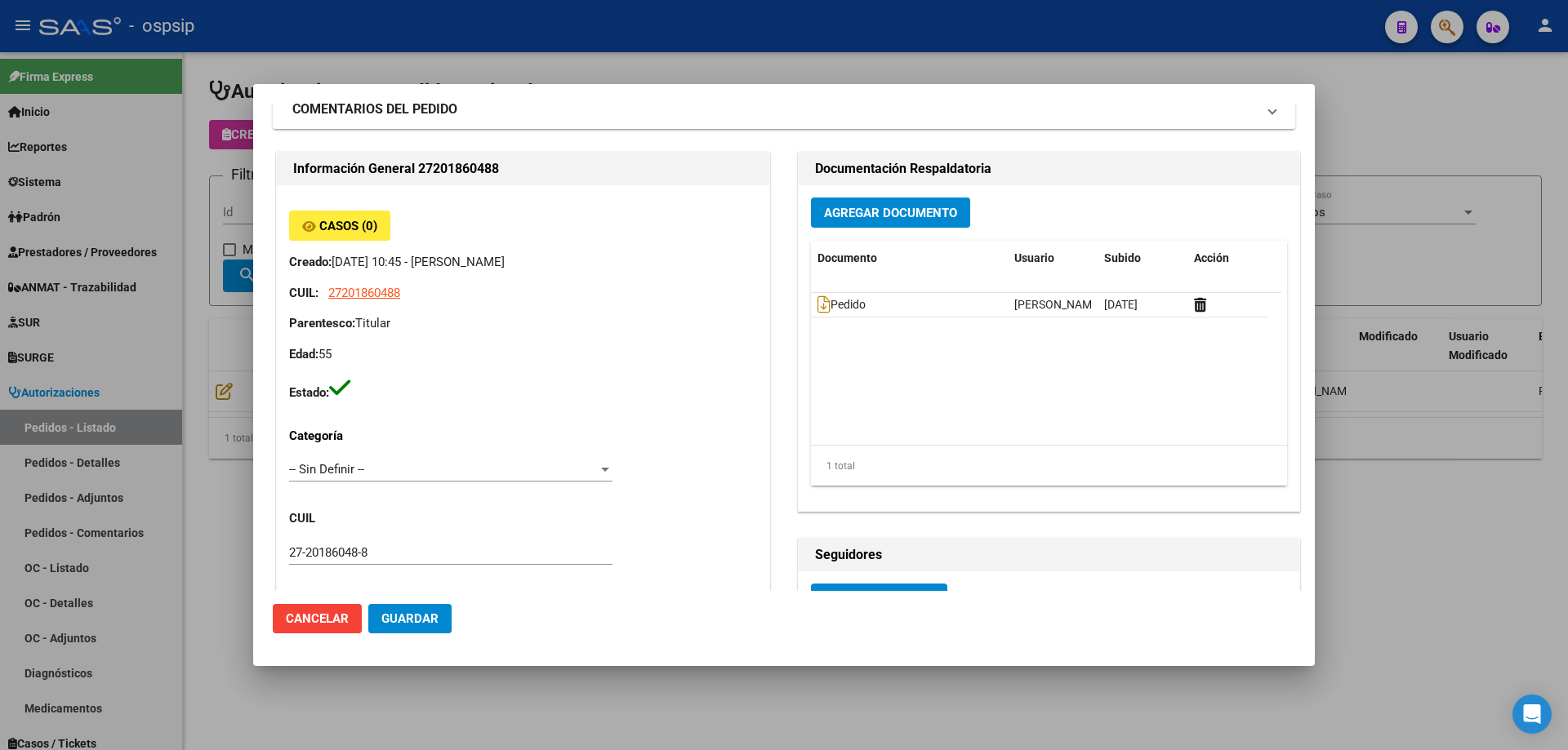
scroll to position [0, 0]
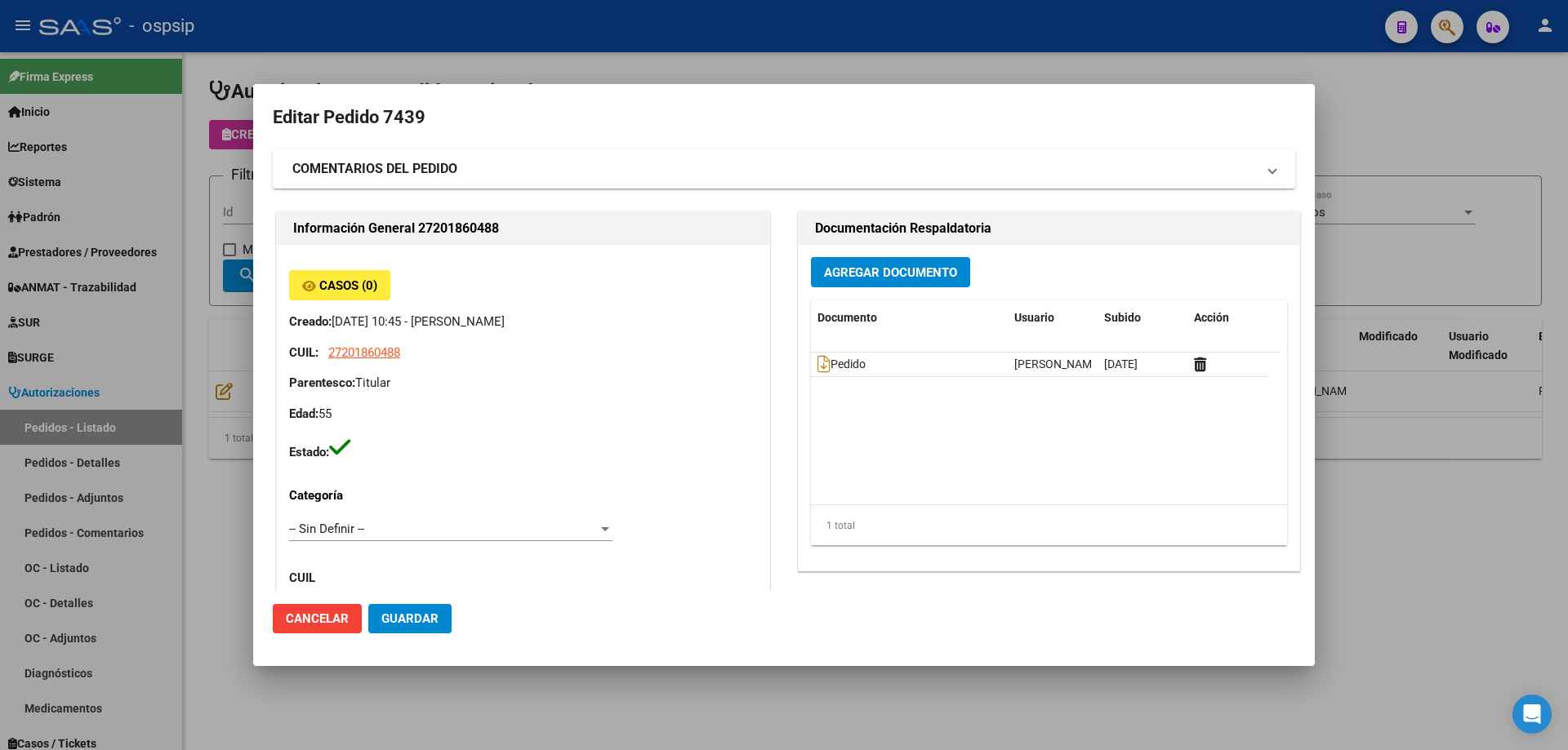
type textarea "Nombre y apellido: [PERSON_NAME]:20186048 [MEDICAL_DATA]"
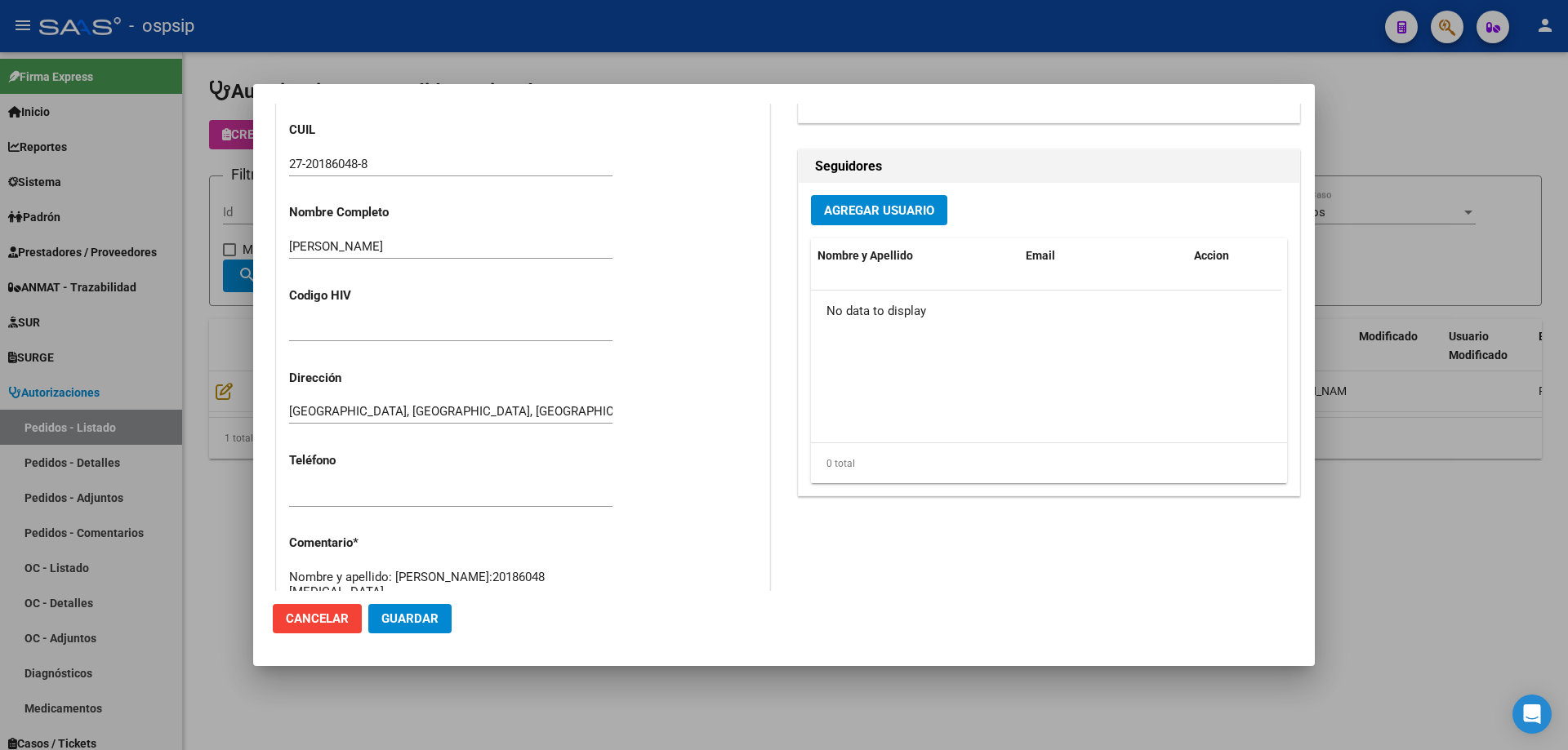
scroll to position [653, 0]
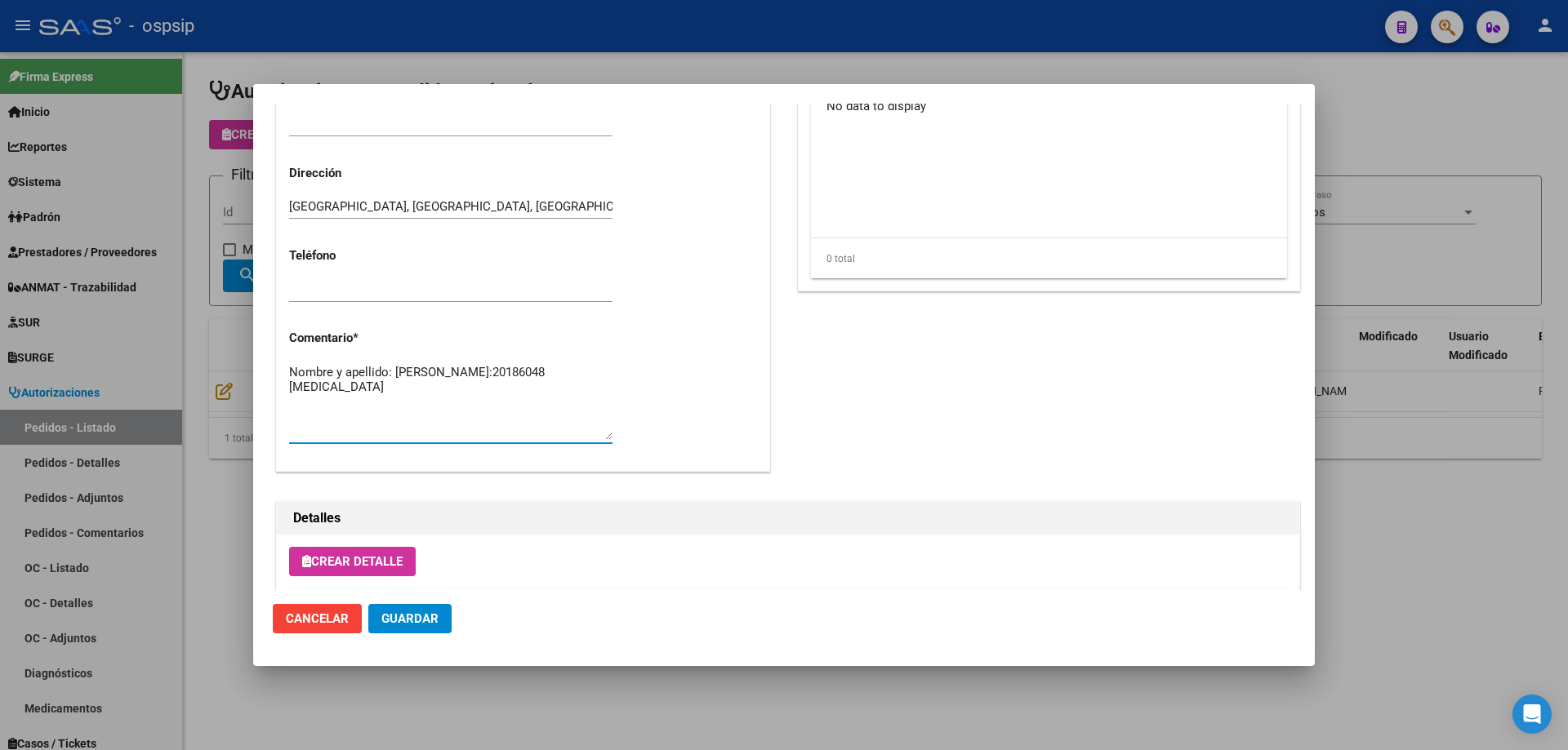
click at [340, 384] on textarea "Nombre y apellido: [PERSON_NAME]:20186048 [MEDICAL_DATA]" at bounding box center [450, 401] width 323 height 76
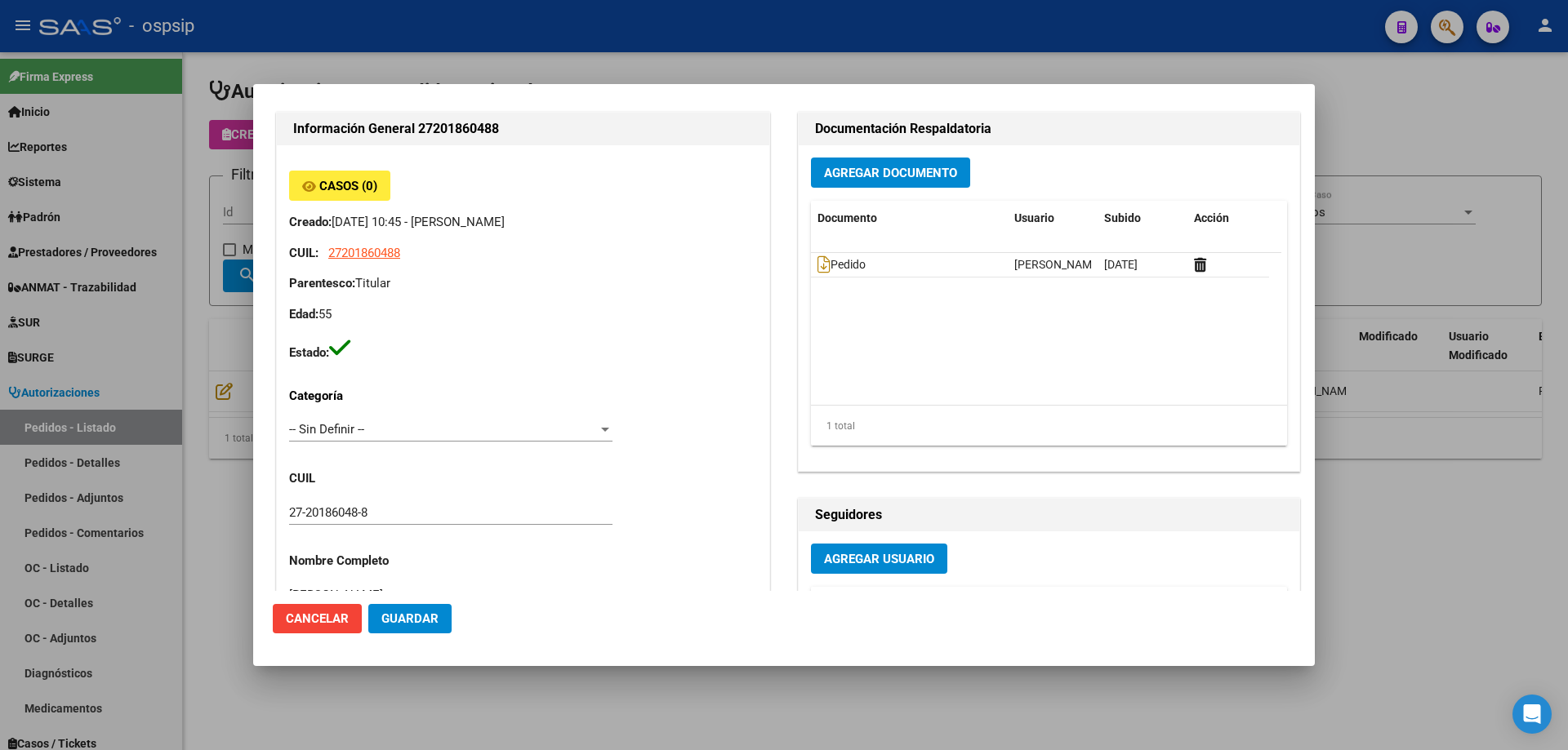
scroll to position [0, 0]
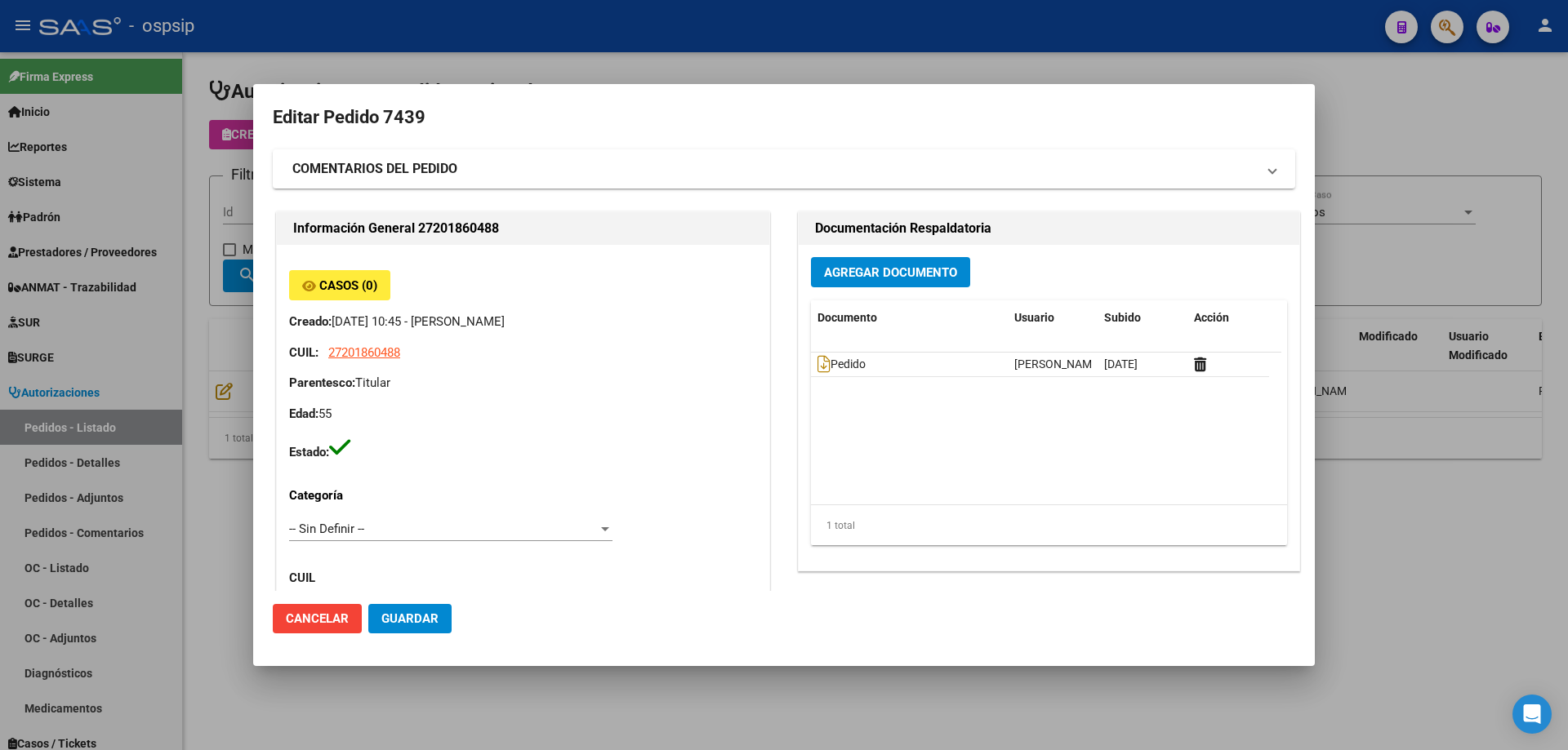
click at [894, 271] on span "Agregar Documento" at bounding box center [891, 272] width 133 height 15
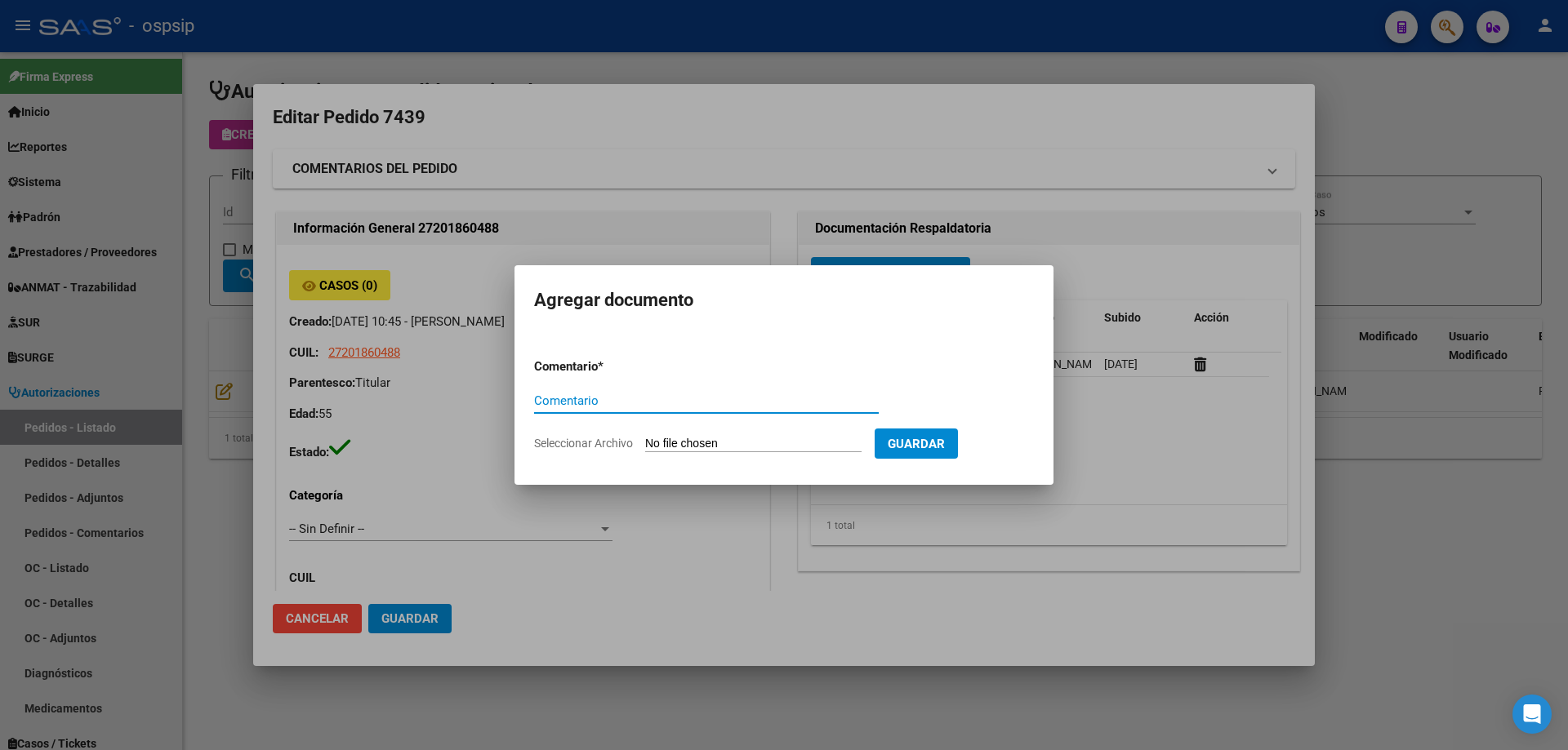
click at [685, 448] on input "Seleccionar Archivo" at bounding box center [754, 444] width 217 height 15
type input "C:\fakepath\carnet rondan.png"
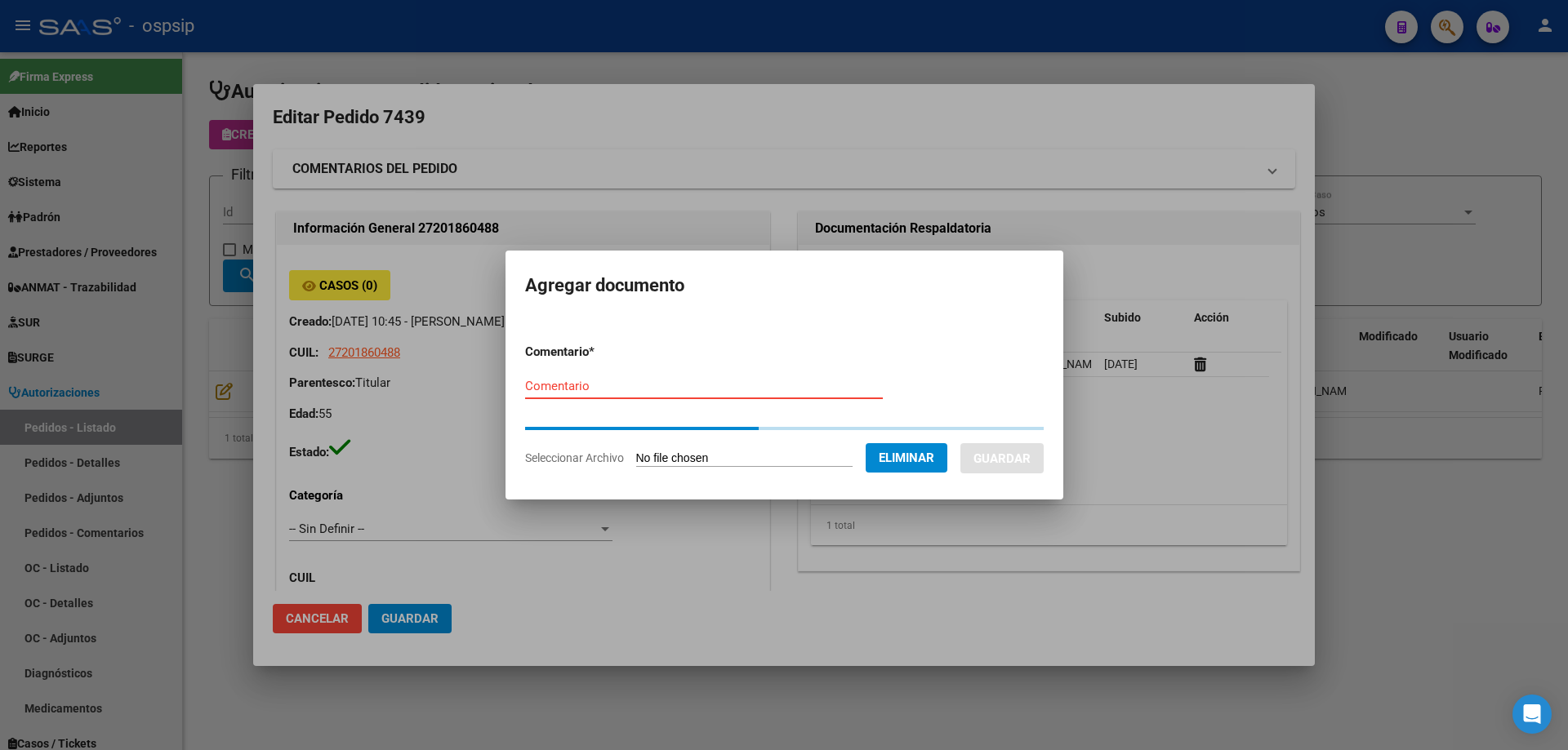
click at [659, 385] on input "Comentario" at bounding box center [704, 386] width 358 height 15
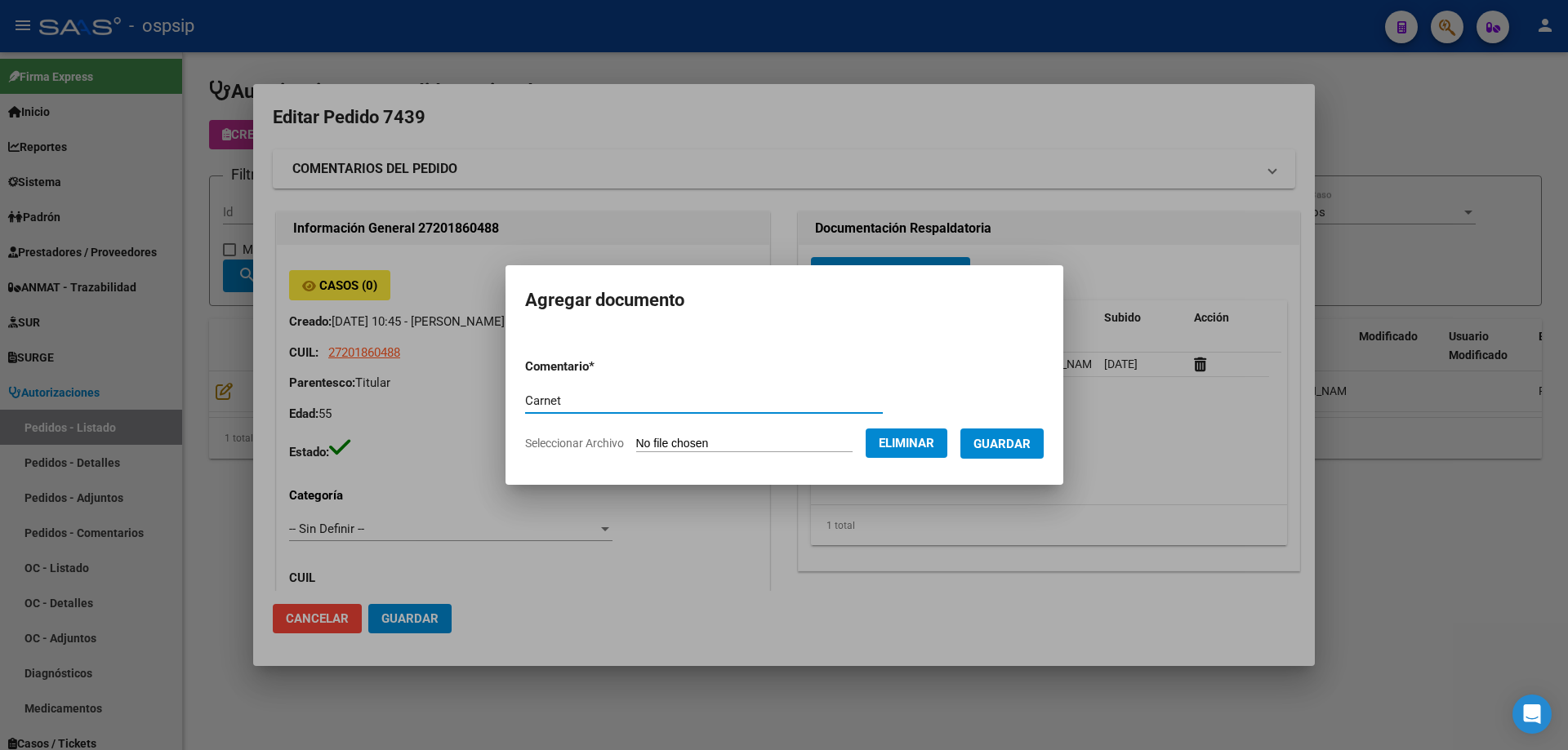
type input "Carnet"
click at [1031, 442] on span "Guardar" at bounding box center [1001, 443] width 58 height 15
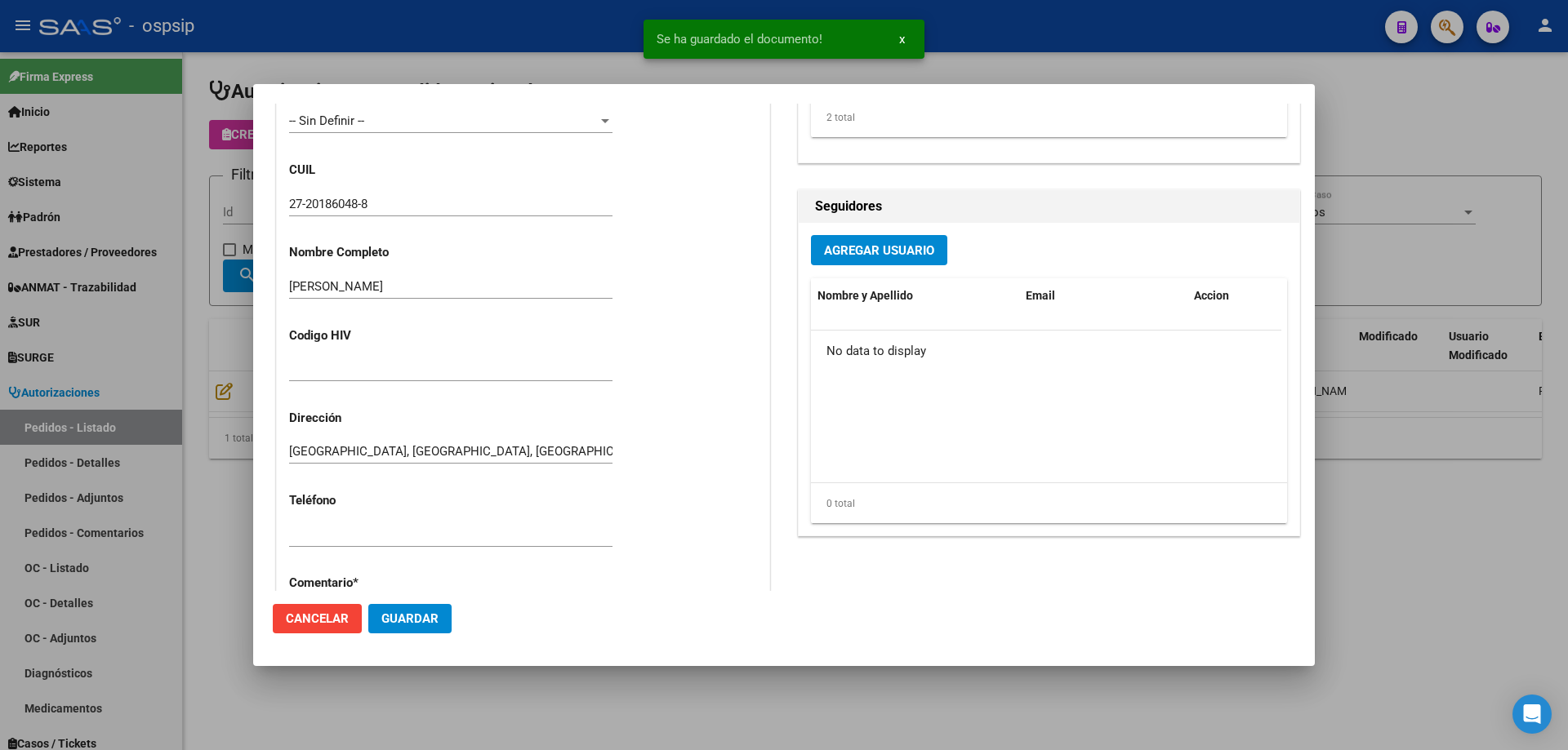
scroll to position [816, 0]
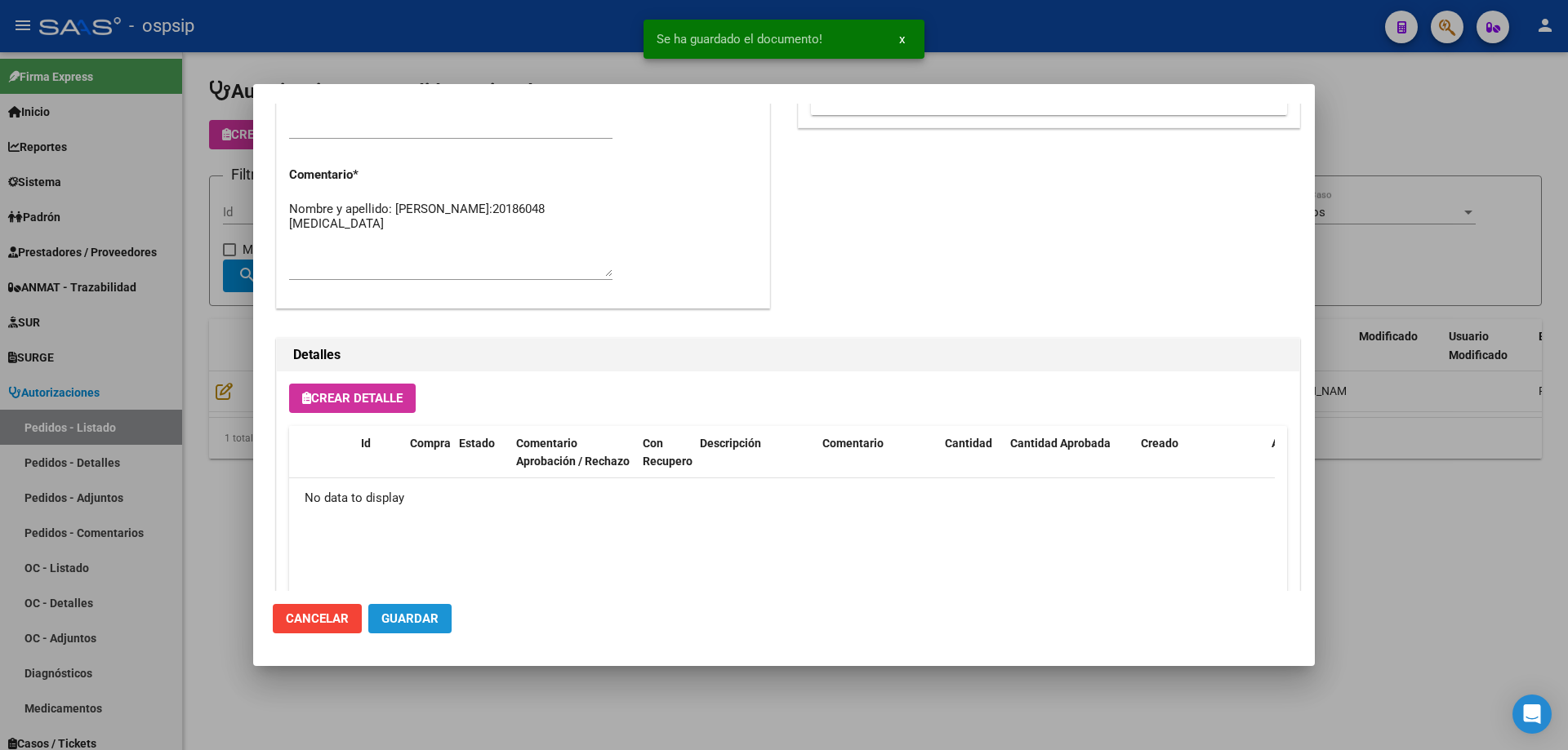
click at [419, 615] on span "Guardar" at bounding box center [410, 619] width 58 height 15
click at [401, 400] on span "Crear Detalle" at bounding box center [352, 398] width 101 height 15
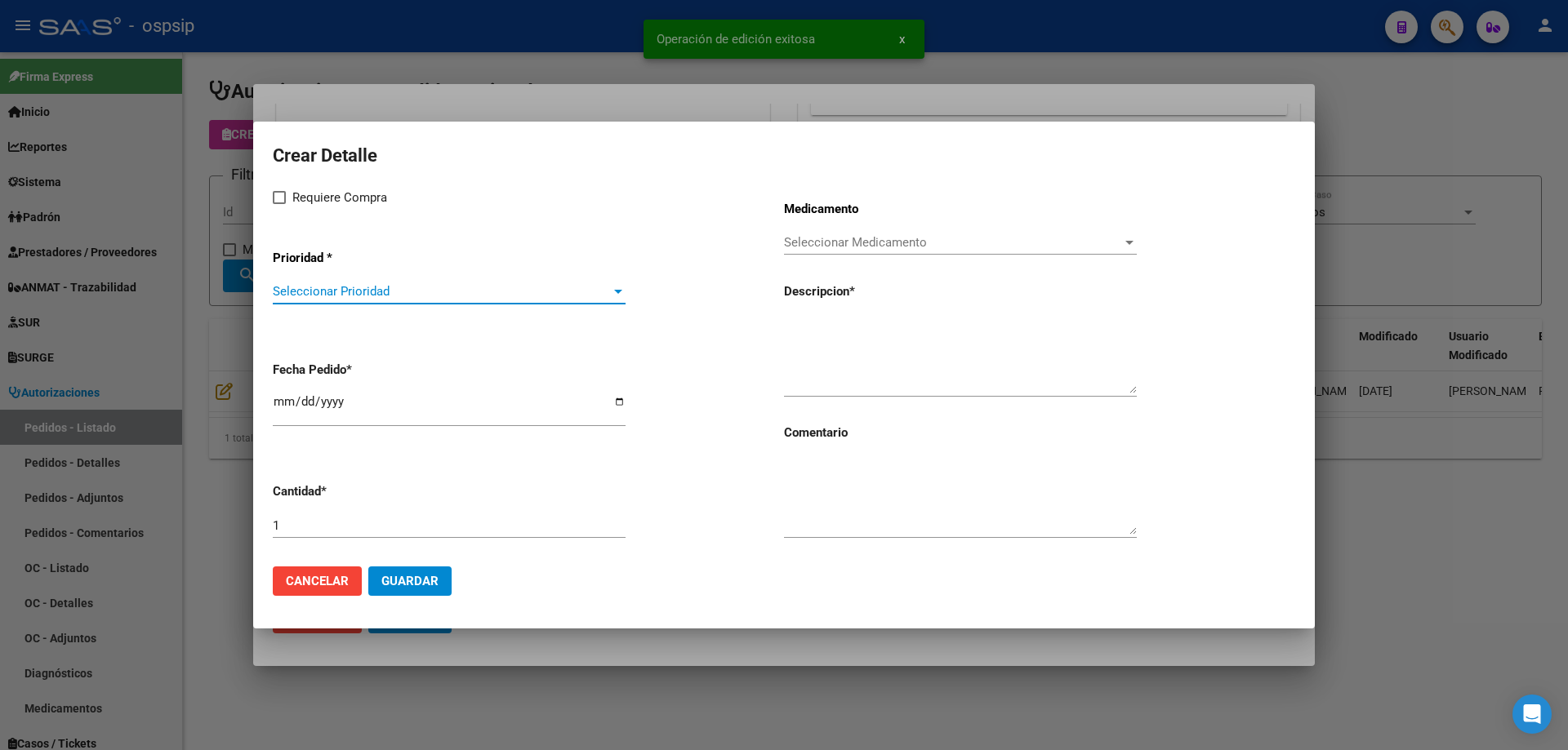
click at [430, 293] on span "Seleccionar Prioridad" at bounding box center [441, 291] width 338 height 15
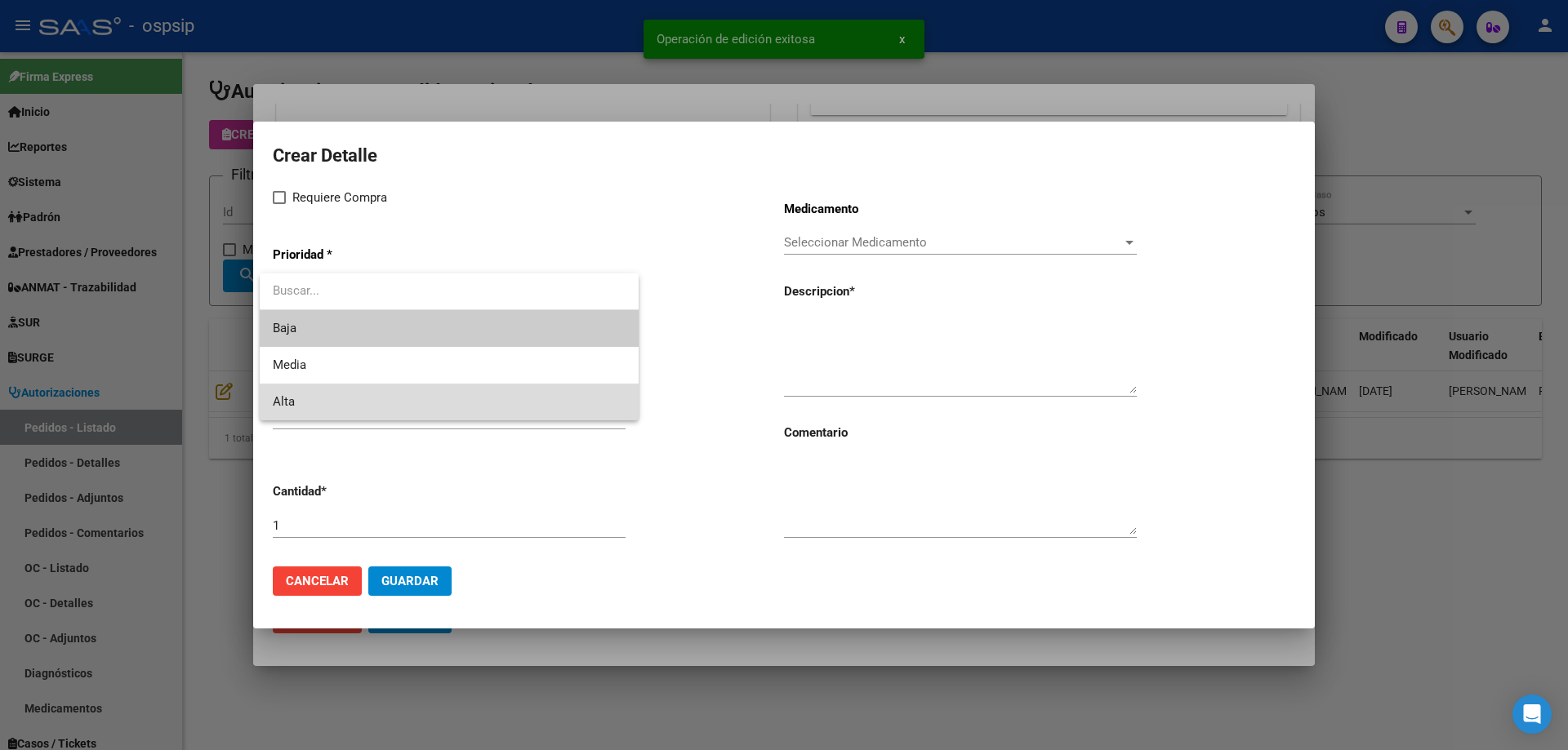
drag, startPoint x: 382, startPoint y: 394, endPoint x: 377, endPoint y: 369, distance: 25.5
click at [382, 393] on span "Alta" at bounding box center [449, 402] width 352 height 37
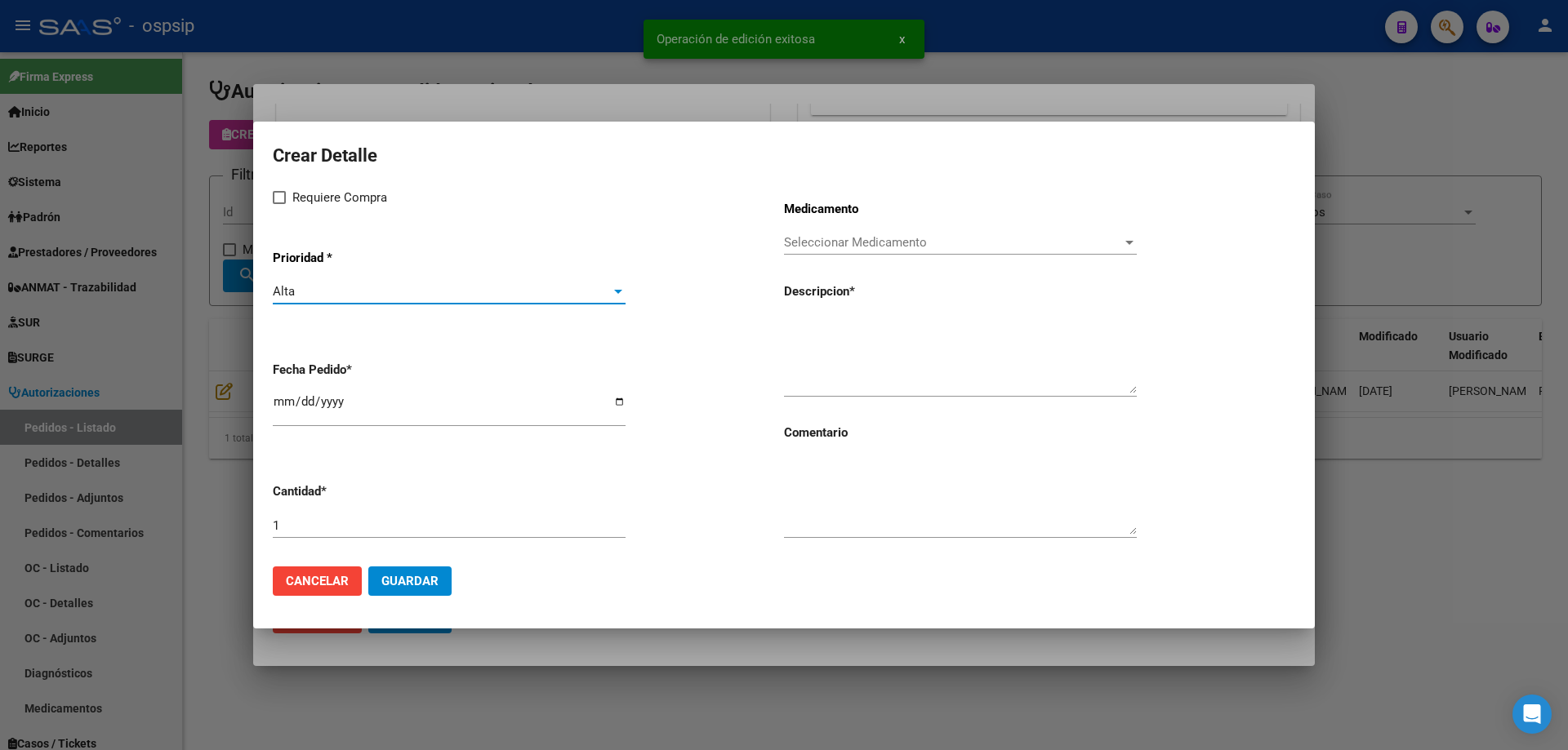
click at [297, 195] on span "Requiere Compra" at bounding box center [340, 198] width 95 height 20
click at [279, 204] on input "Requiere Compra" at bounding box center [279, 204] width 1 height 1
checkbox input "true"
click at [812, 239] on span "Seleccionar Medicamento" at bounding box center [952, 242] width 338 height 15
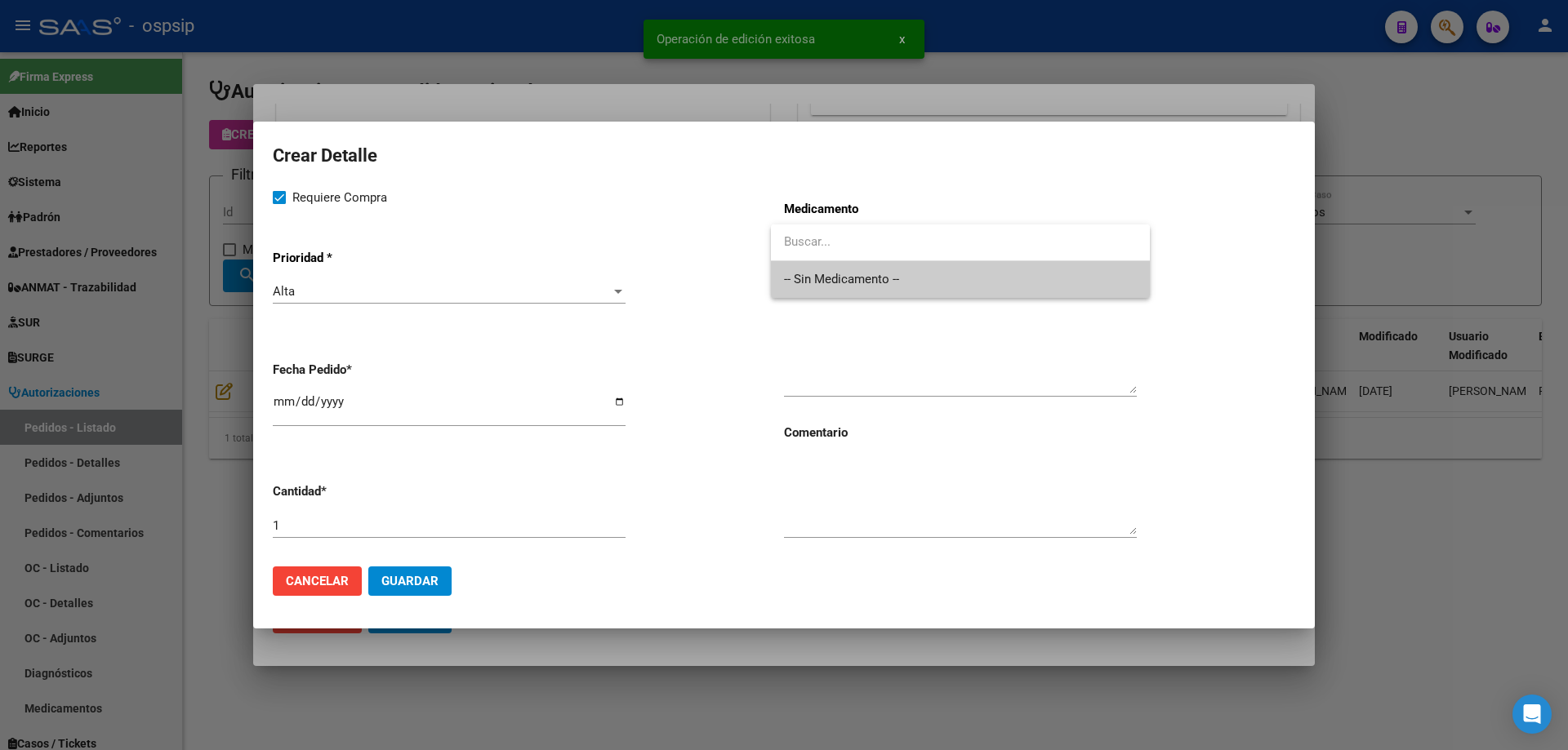
click at [814, 273] on span "-- Sin Medicamento --" at bounding box center [960, 279] width 352 height 37
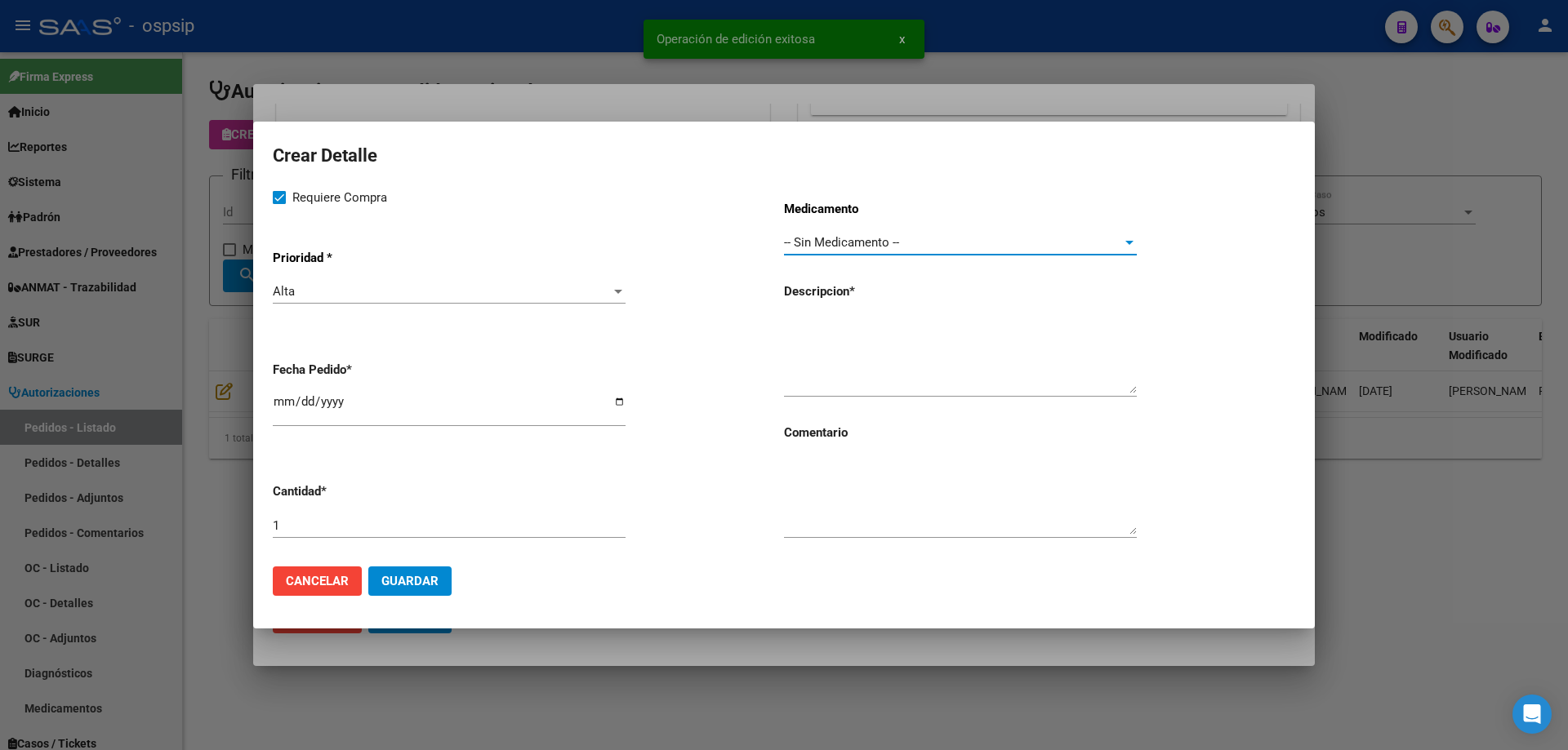
click at [853, 326] on textarea at bounding box center [960, 355] width 352 height 76
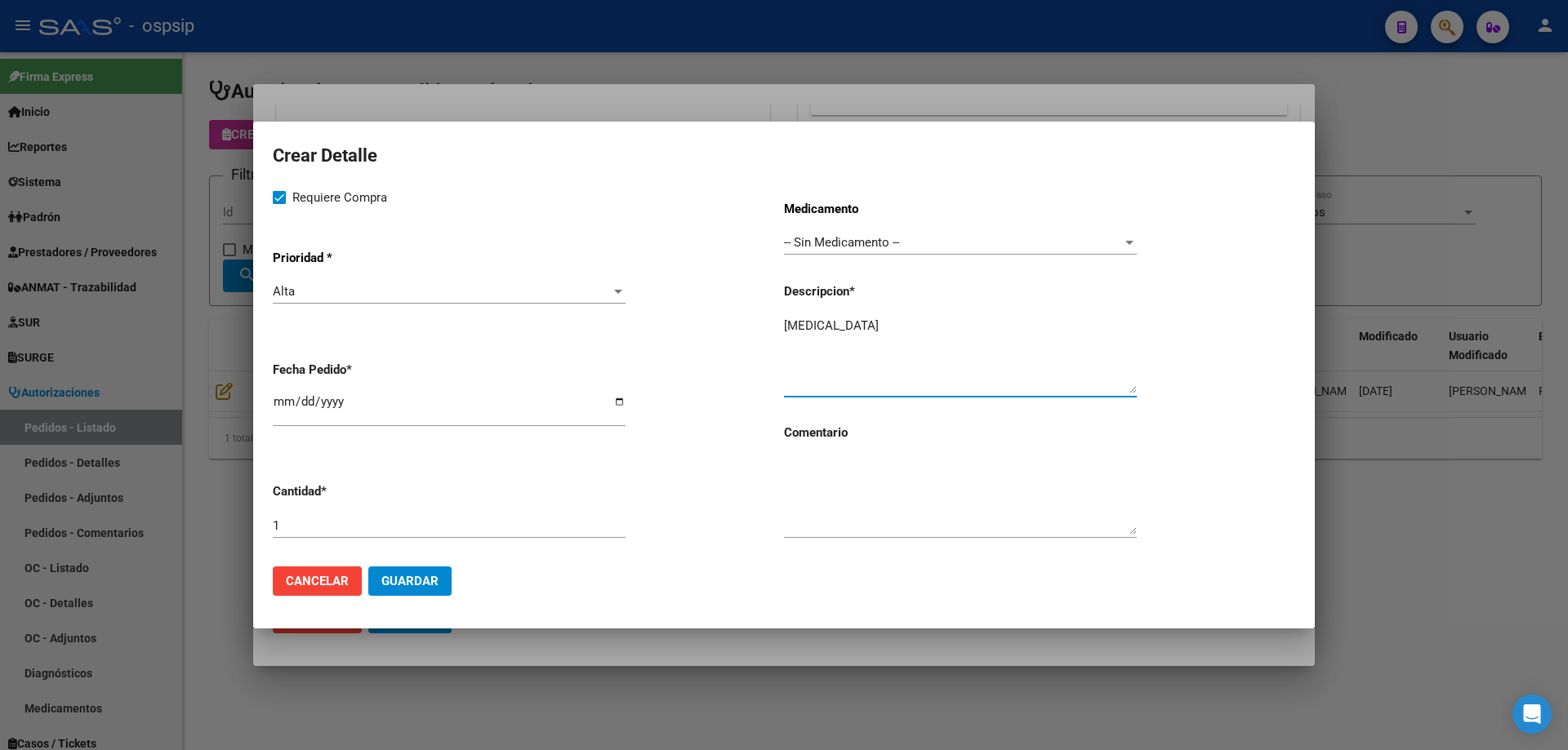
type textarea "[MEDICAL_DATA]"
click at [276, 400] on input "[DATE]" at bounding box center [449, 408] width 352 height 26
type input "[DATE]"
click at [405, 407] on input "[DATE]" at bounding box center [449, 408] width 352 height 26
click at [340, 404] on input "[DATE]" at bounding box center [449, 408] width 352 height 26
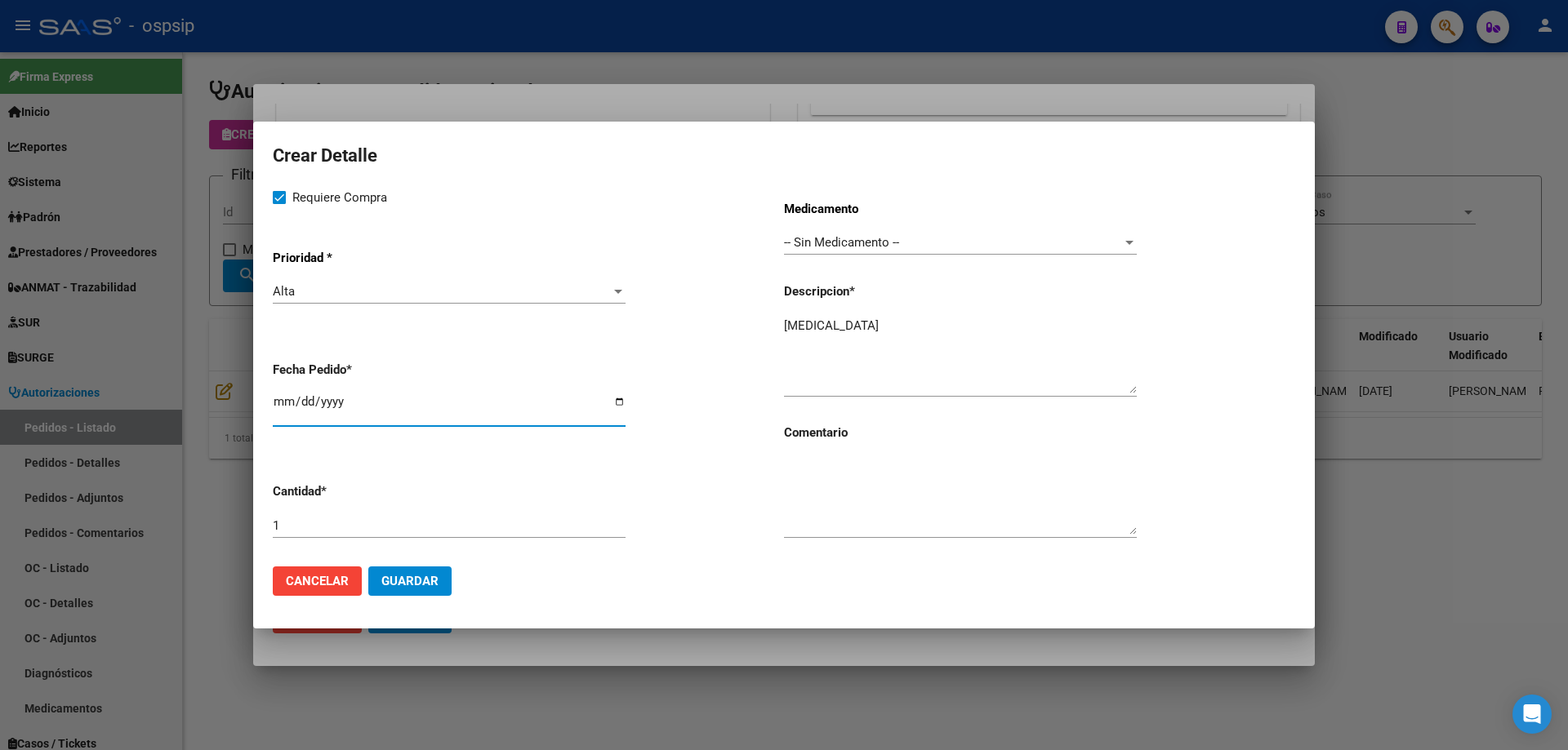
click at [856, 335] on textarea "[MEDICAL_DATA]" at bounding box center [960, 355] width 352 height 76
click at [433, 584] on span "Guardar" at bounding box center [410, 581] width 58 height 15
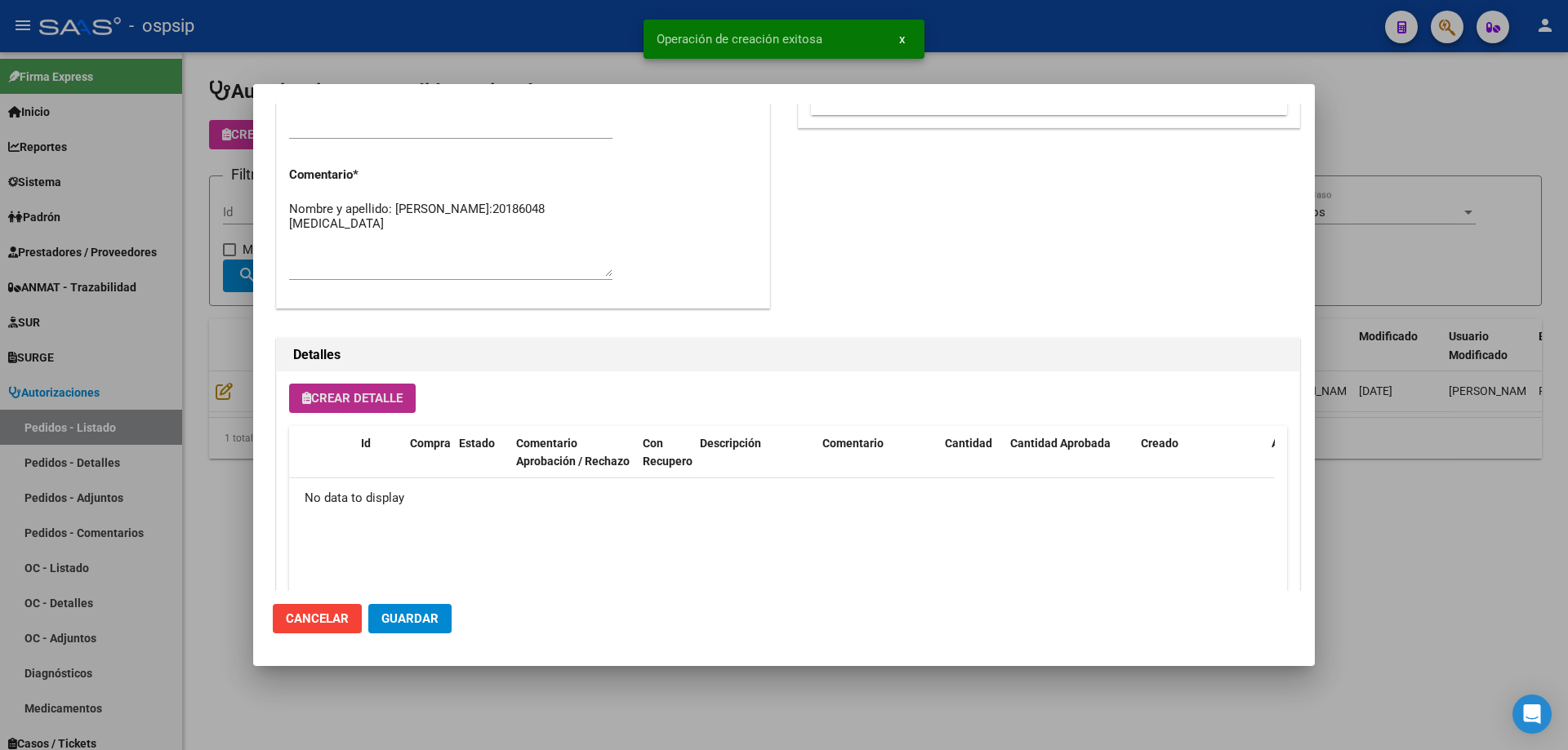
scroll to position [846, 0]
click at [418, 622] on span "Guardar" at bounding box center [410, 619] width 58 height 15
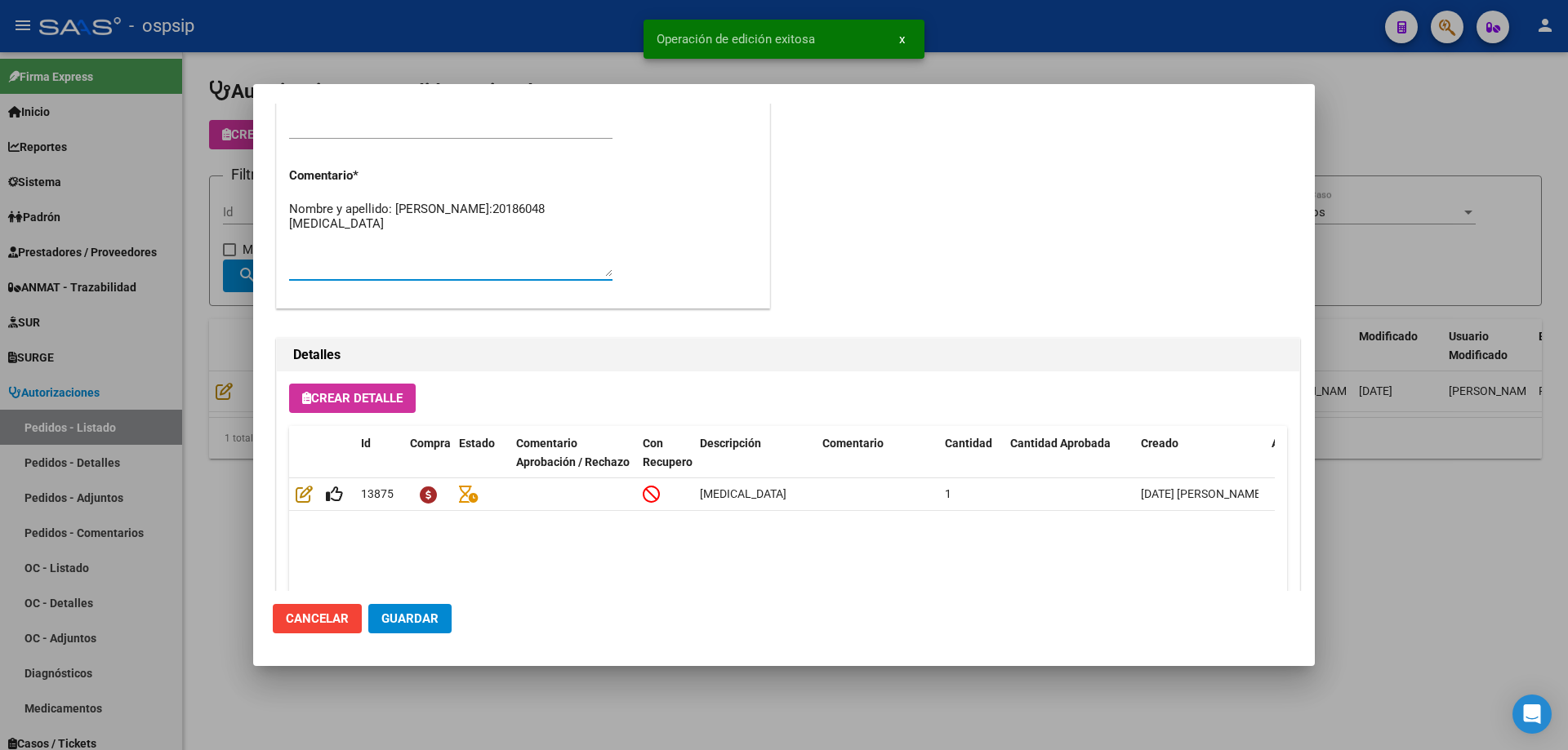
click at [390, 251] on textarea "Nombre y apellido: [PERSON_NAME]:20186048 [MEDICAL_DATA]" at bounding box center [450, 238] width 323 height 76
click at [399, 240] on textarea "Nombre y apellido: [PERSON_NAME]:20186048 [MEDICAL_DATA]" at bounding box center [450, 238] width 323 height 76
click at [351, 260] on textarea "Nombre y apellido: [PERSON_NAME]:20186048 [MEDICAL_DATA]" at bounding box center [450, 238] width 323 height 76
click at [381, 220] on textarea "Nombre y apellido: [PERSON_NAME]: 20186048 [MEDICAL_DATA]" at bounding box center [450, 238] width 323 height 76
click at [355, 247] on textarea "Nombre y apellido: [PERSON_NAME]: 20186048 [MEDICAL_DATA]" at bounding box center [450, 238] width 323 height 76
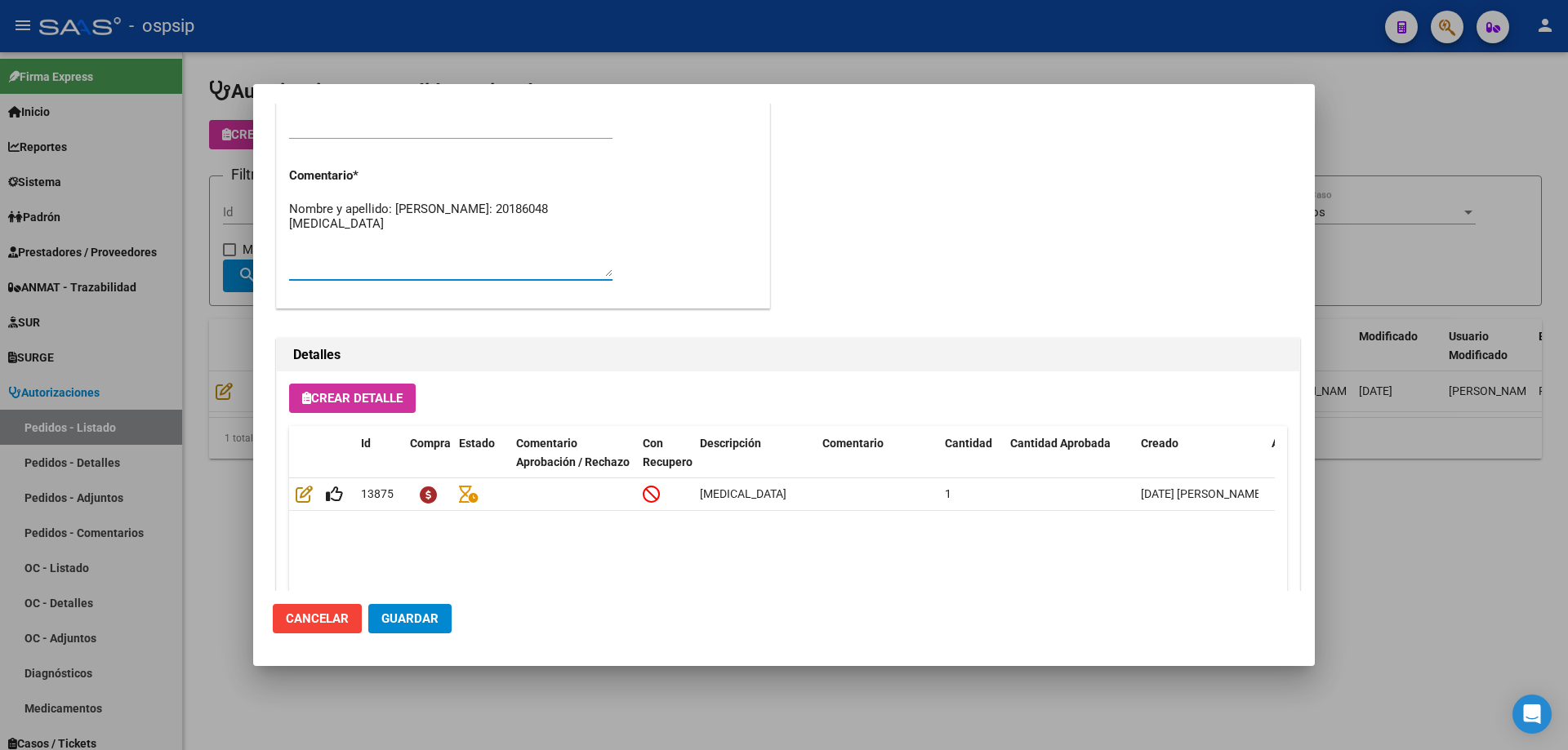
click at [438, 614] on button "Guardar" at bounding box center [409, 619] width 83 height 29
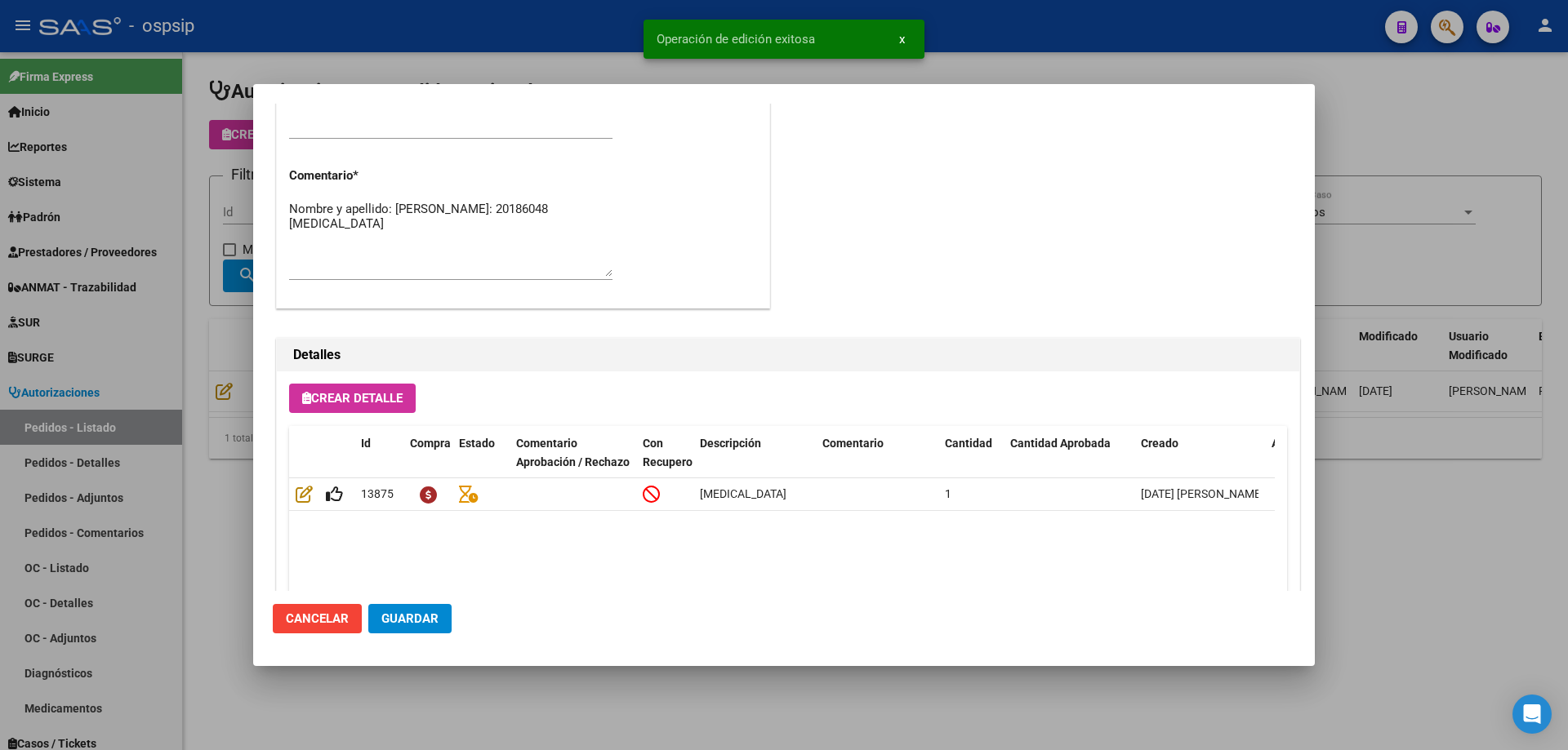
click at [315, 214] on textarea "Nombre y apellido: [PERSON_NAME]: 20186048 [MEDICAL_DATA]" at bounding box center [450, 238] width 323 height 76
click at [316, 221] on textarea "Nombre y apellido: [PERSON_NAME]: 20186048 [MEDICAL_DATA]" at bounding box center [450, 238] width 323 height 76
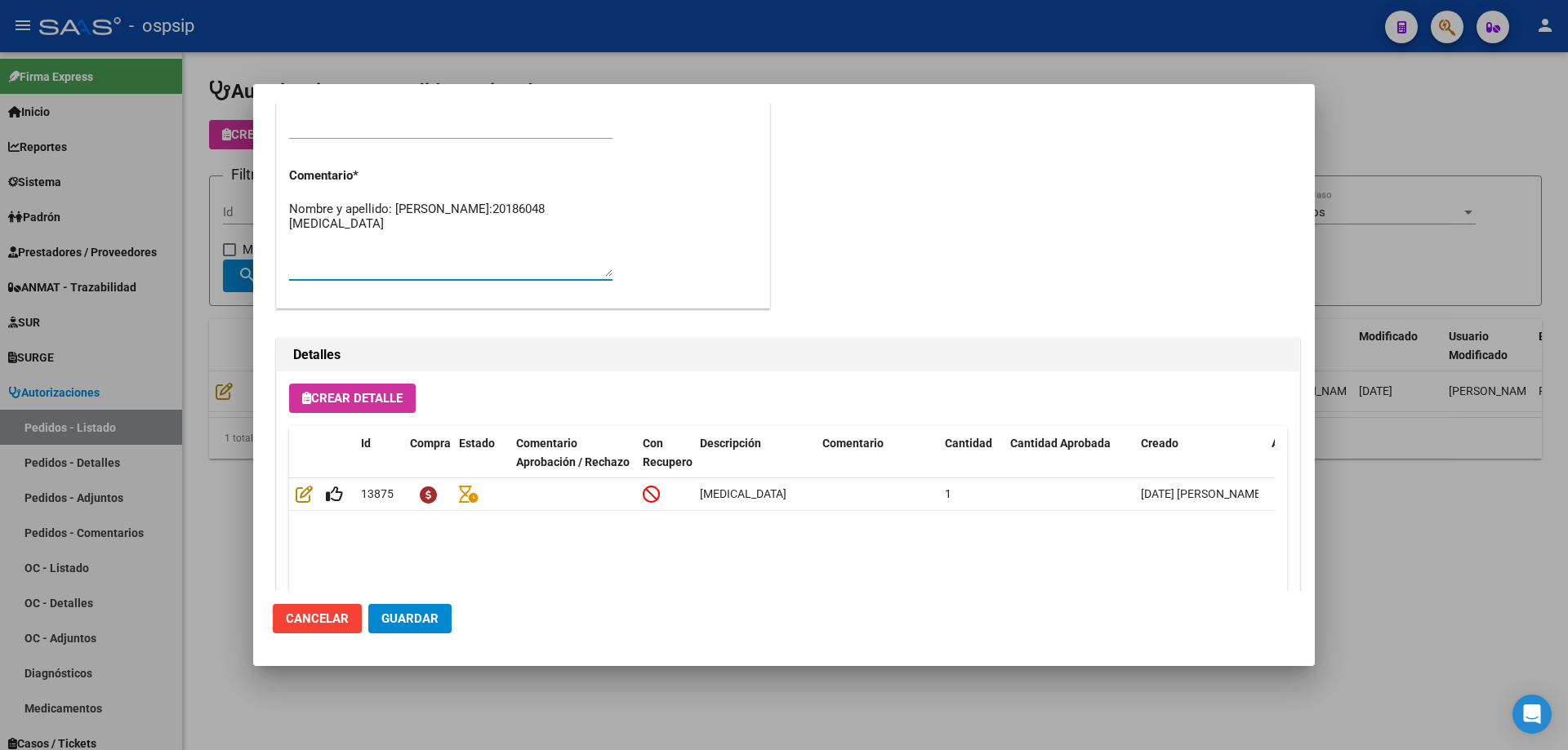
type textarea "Nombre y apellido: [PERSON_NAME]:20186048 [MEDICAL_DATA]"
click at [77, 281] on div at bounding box center [784, 375] width 1568 height 750
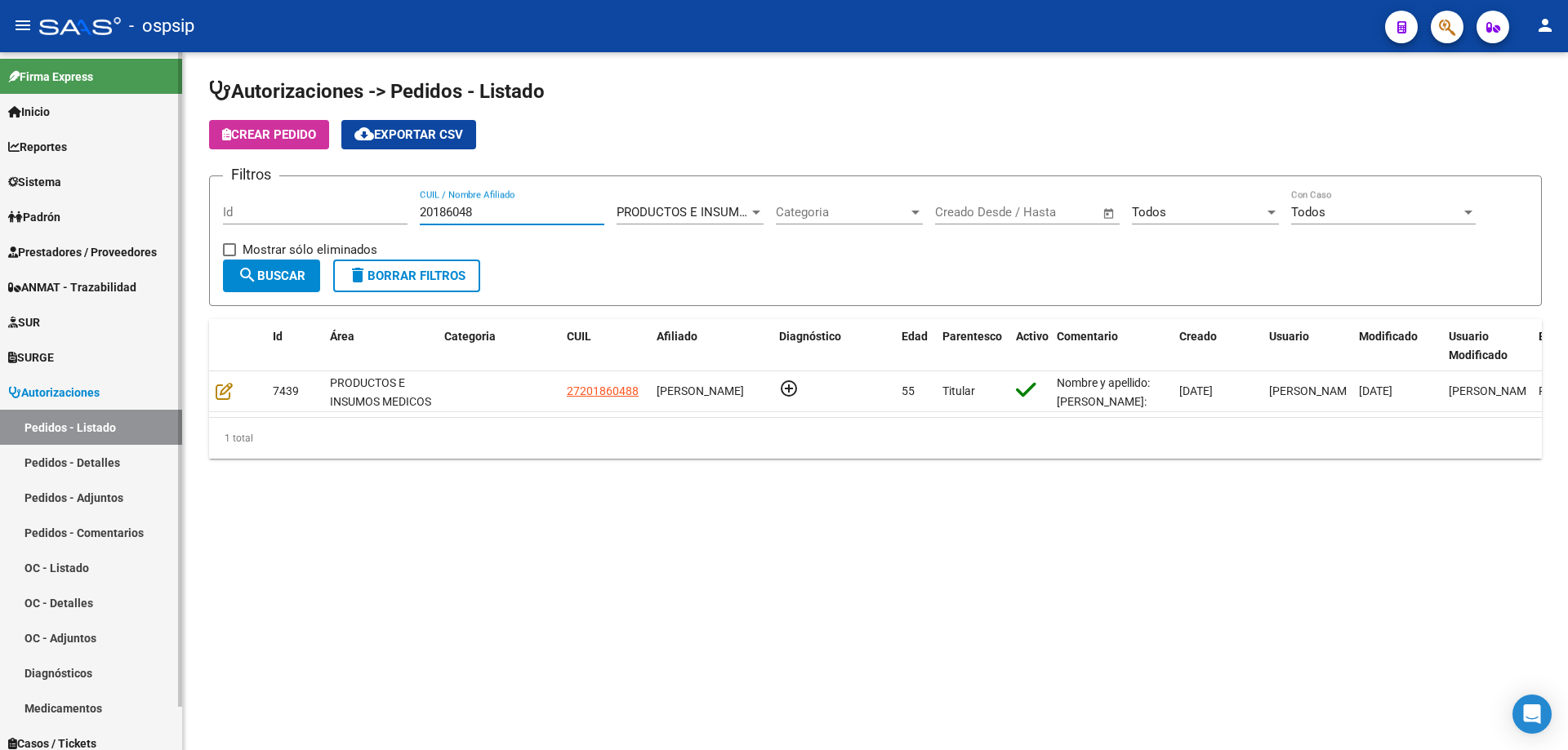
drag, startPoint x: 527, startPoint y: 212, endPoint x: 0, endPoint y: 224, distance: 527.1
click at [0, 230] on mat-sidenav-container "Firma Express Inicio Calendario SSS Instructivos Contacto OS Reportes Egresos D…" at bounding box center [784, 401] width 1568 height 698
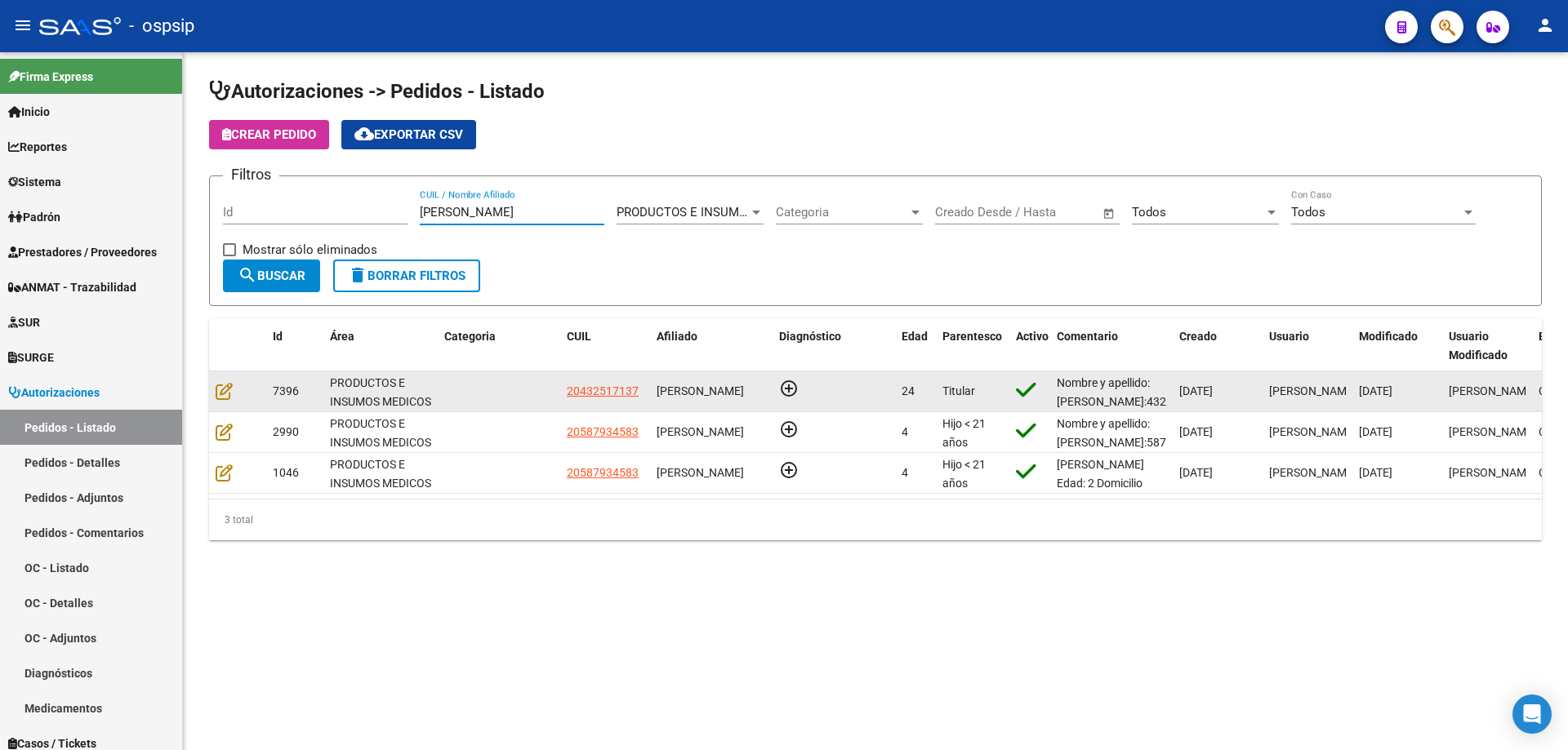
type input "[PERSON_NAME]"
click at [212, 391] on datatable-body-cell at bounding box center [237, 391] width 58 height 40
click at [219, 394] on icon at bounding box center [224, 391] width 17 height 18
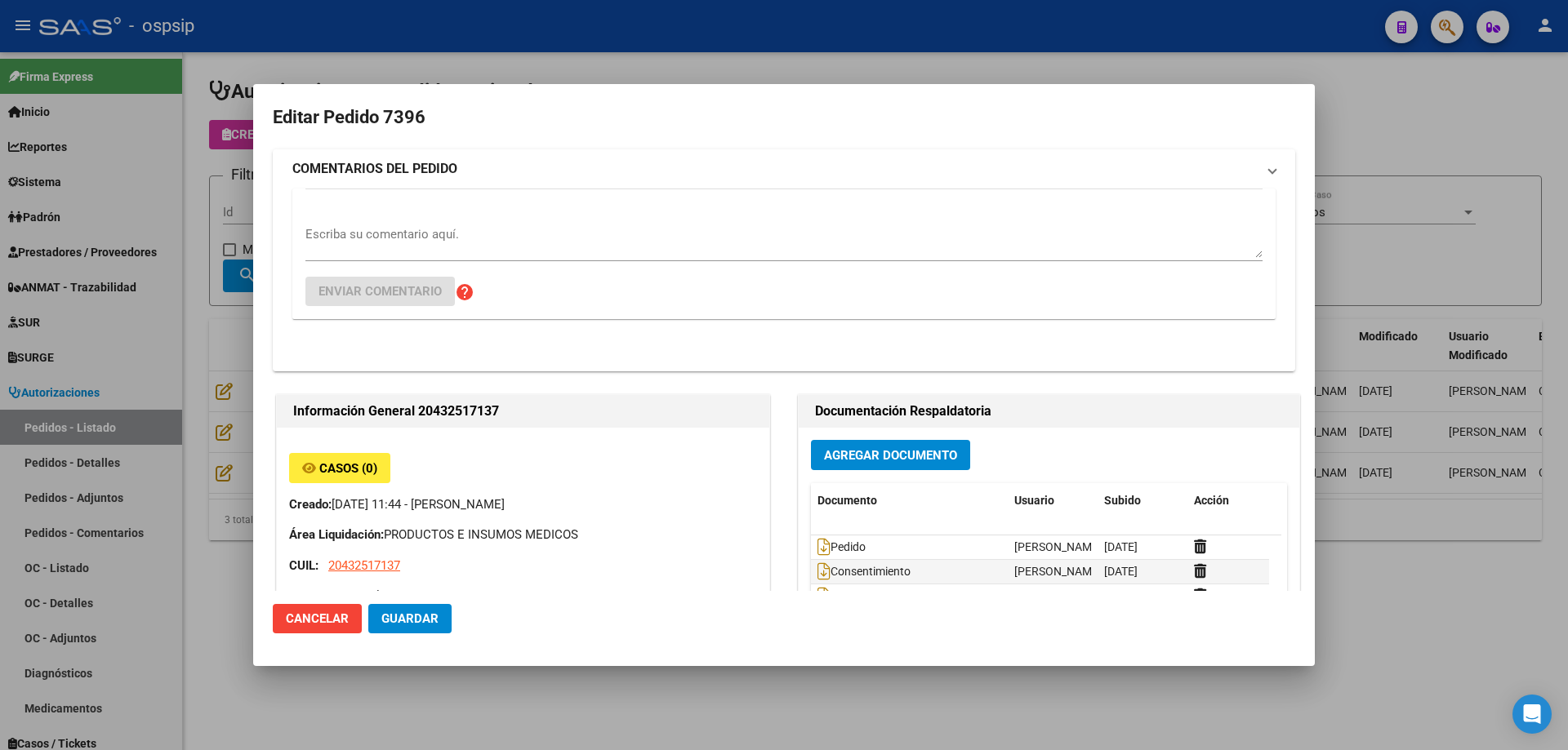
type input "[GEOGRAPHIC_DATA], PLATANOS, 37 3722, Piso: 0"
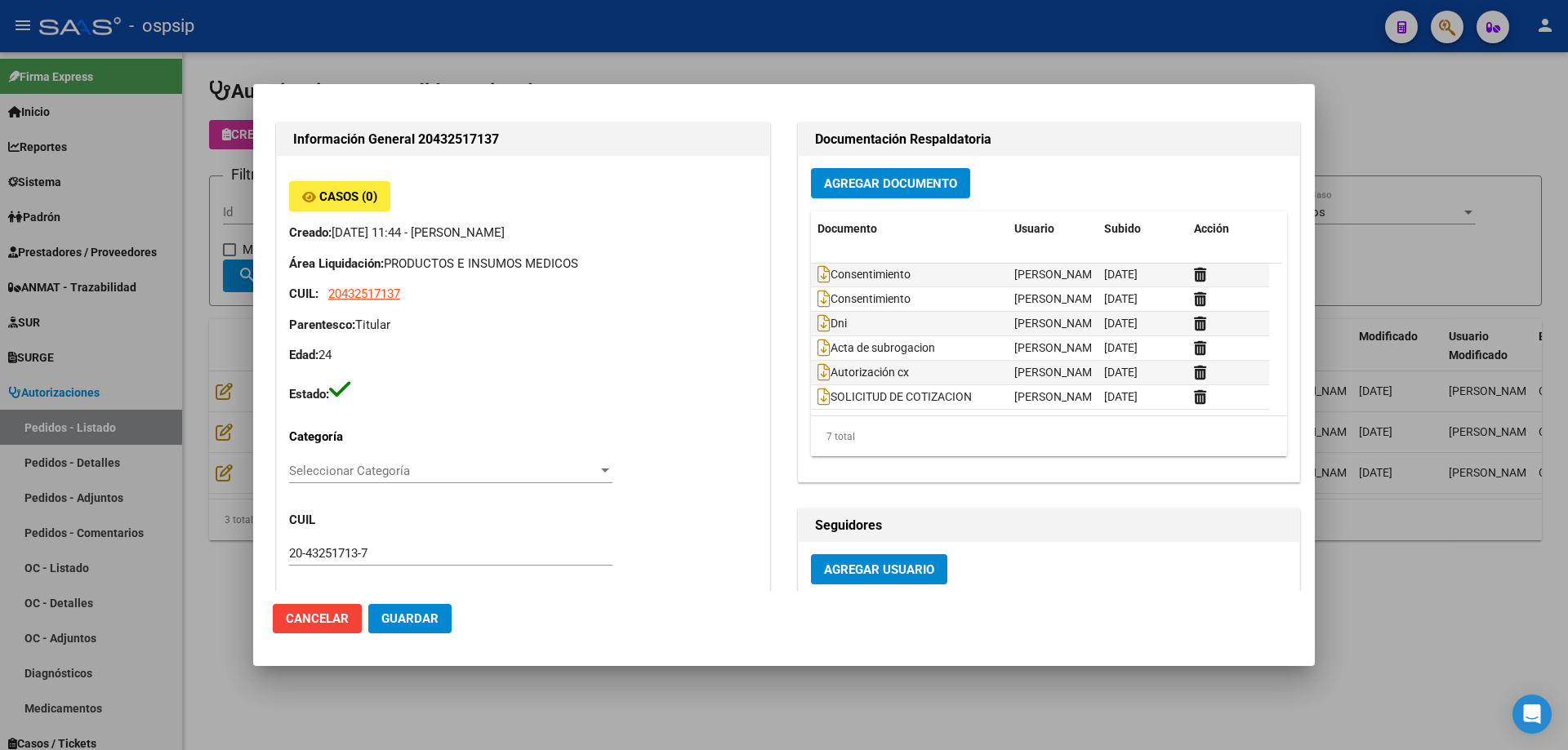
scroll to position [0, 0]
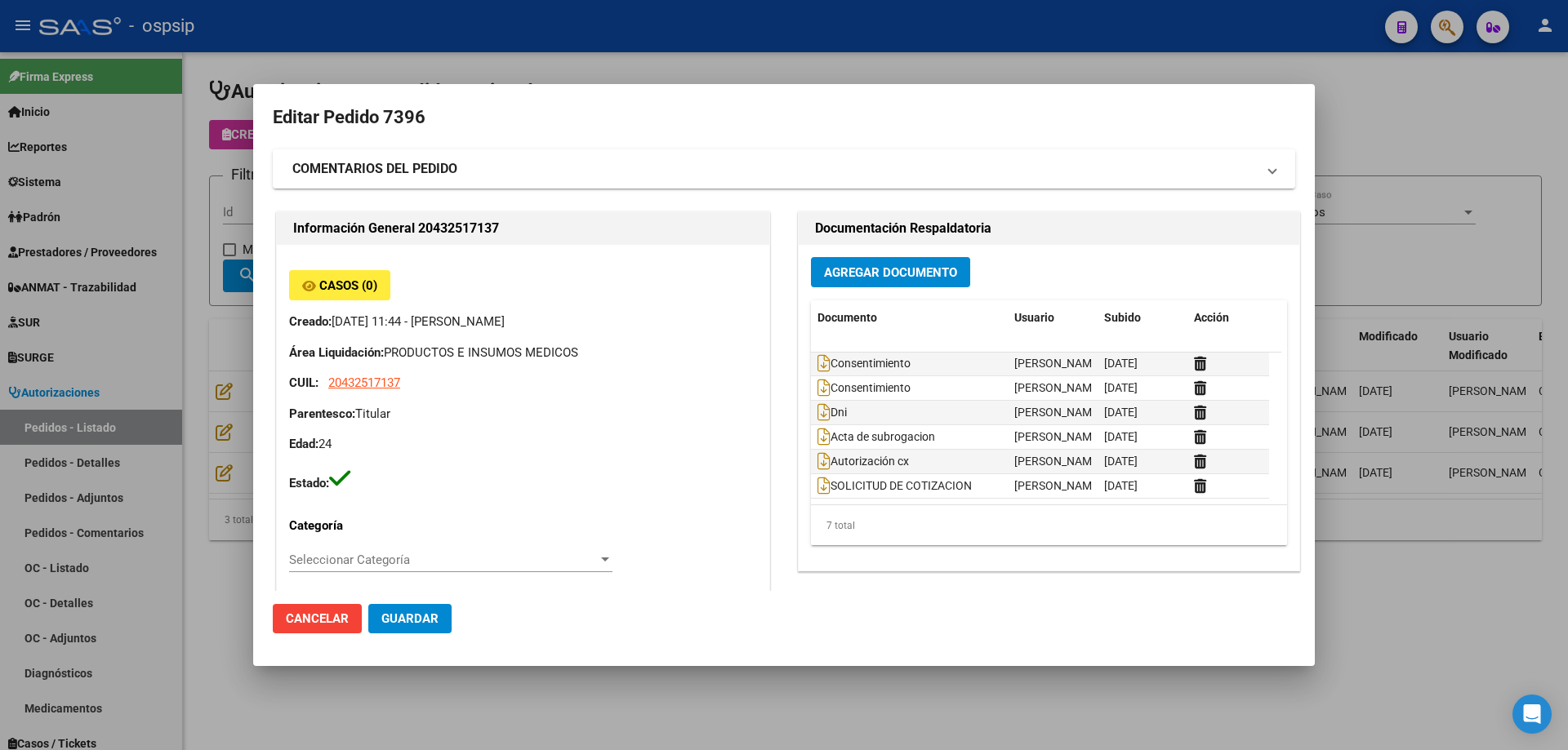
click at [227, 279] on div at bounding box center [784, 375] width 1568 height 750
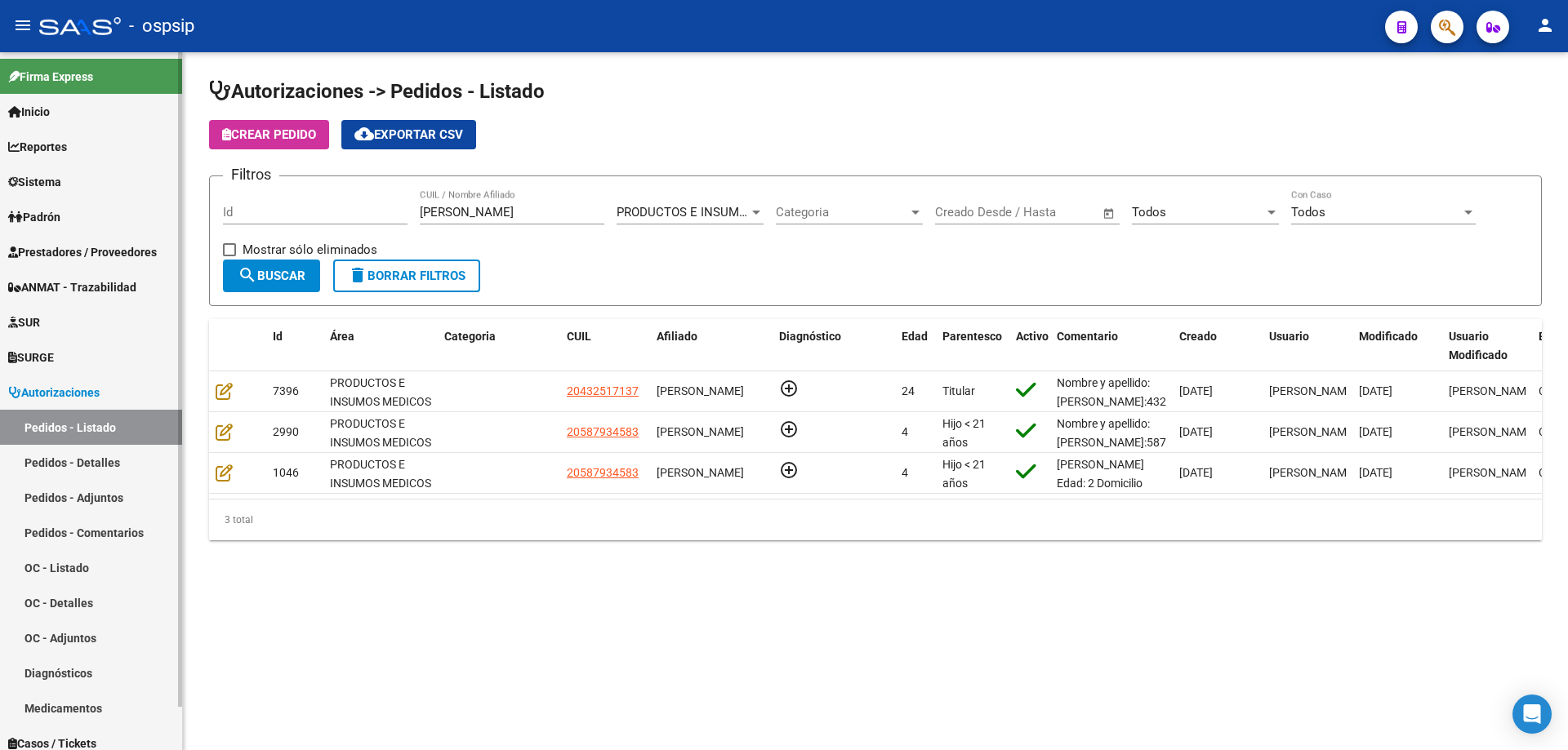
drag, startPoint x: 492, startPoint y: 216, endPoint x: 5, endPoint y: 236, distance: 487.4
click at [0, 251] on mat-sidenav-container "Firma Express Inicio Calendario SSS Instructivos Contacto OS Reportes Egresos D…" at bounding box center [784, 401] width 1568 height 698
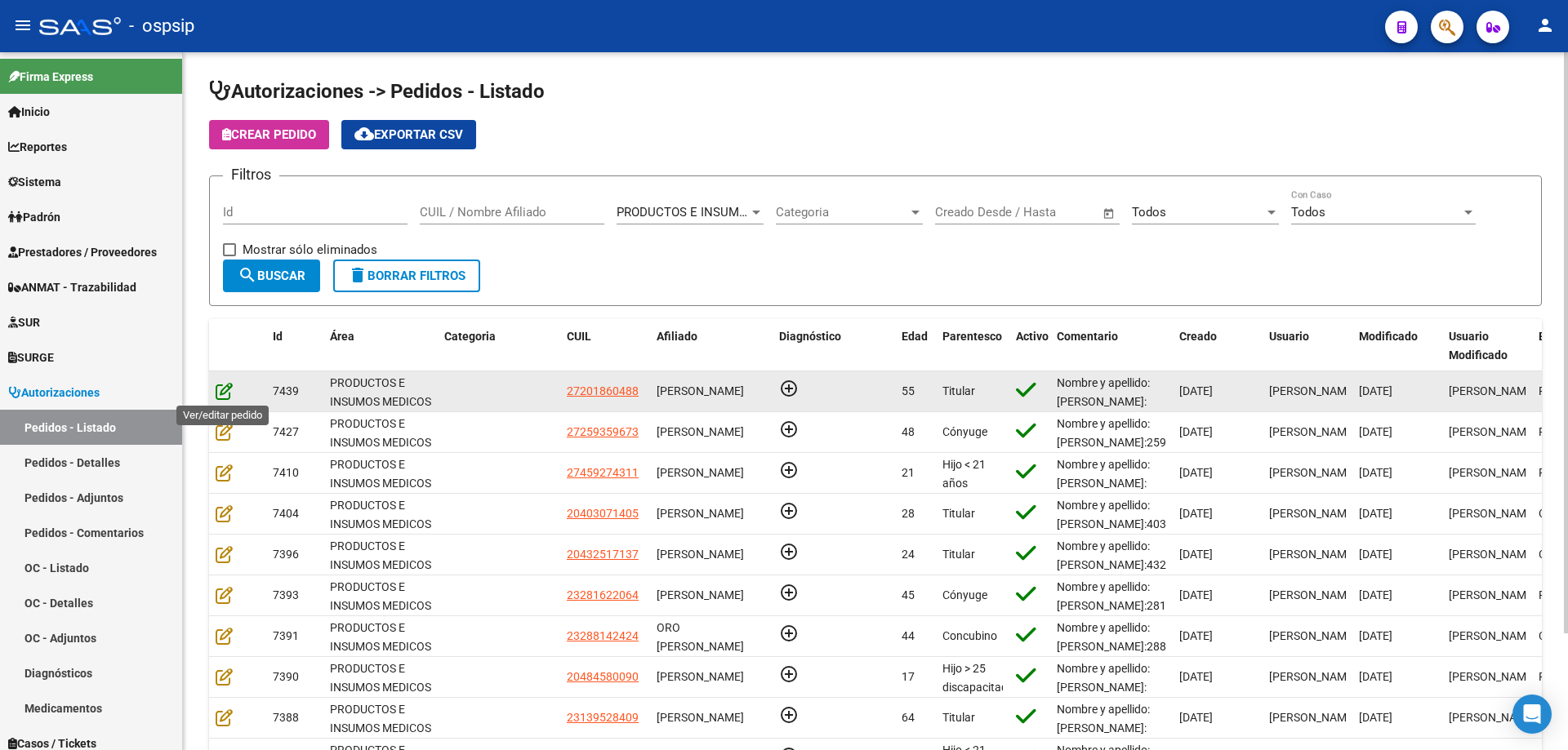
click at [221, 394] on icon at bounding box center [224, 391] width 17 height 18
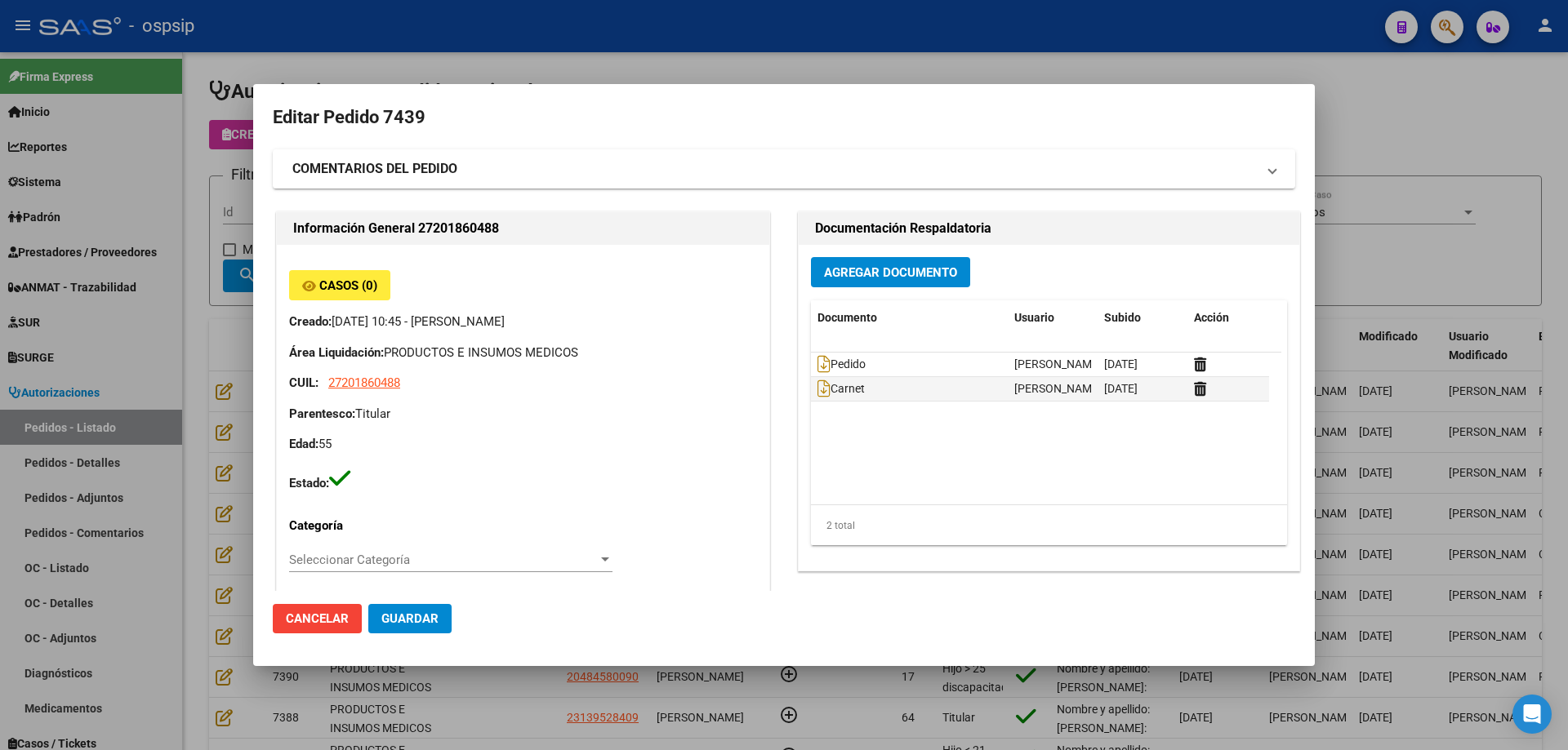
type input "[GEOGRAPHIC_DATA], [GEOGRAPHIC_DATA], EL RANCHO 00346"
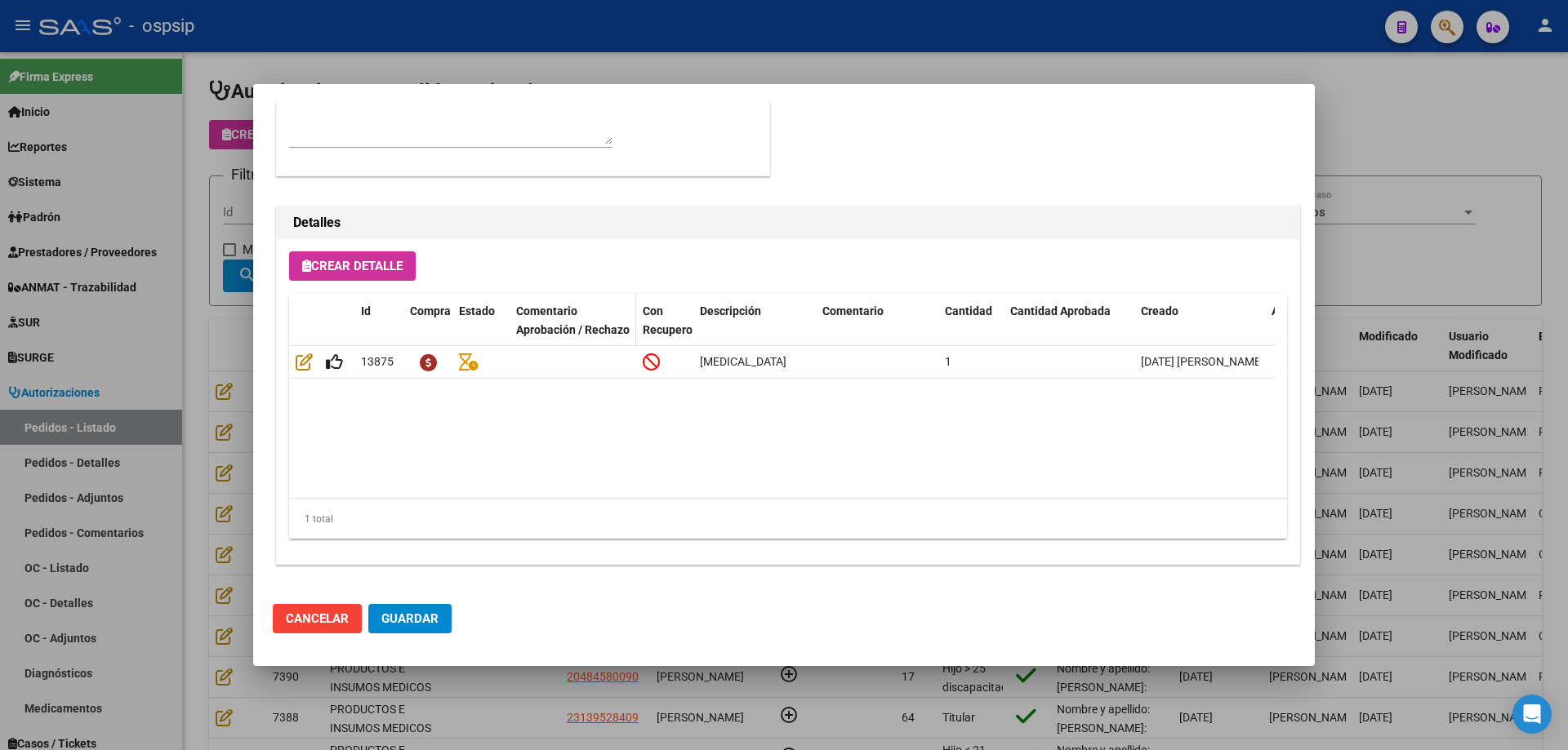
scroll to position [652, 0]
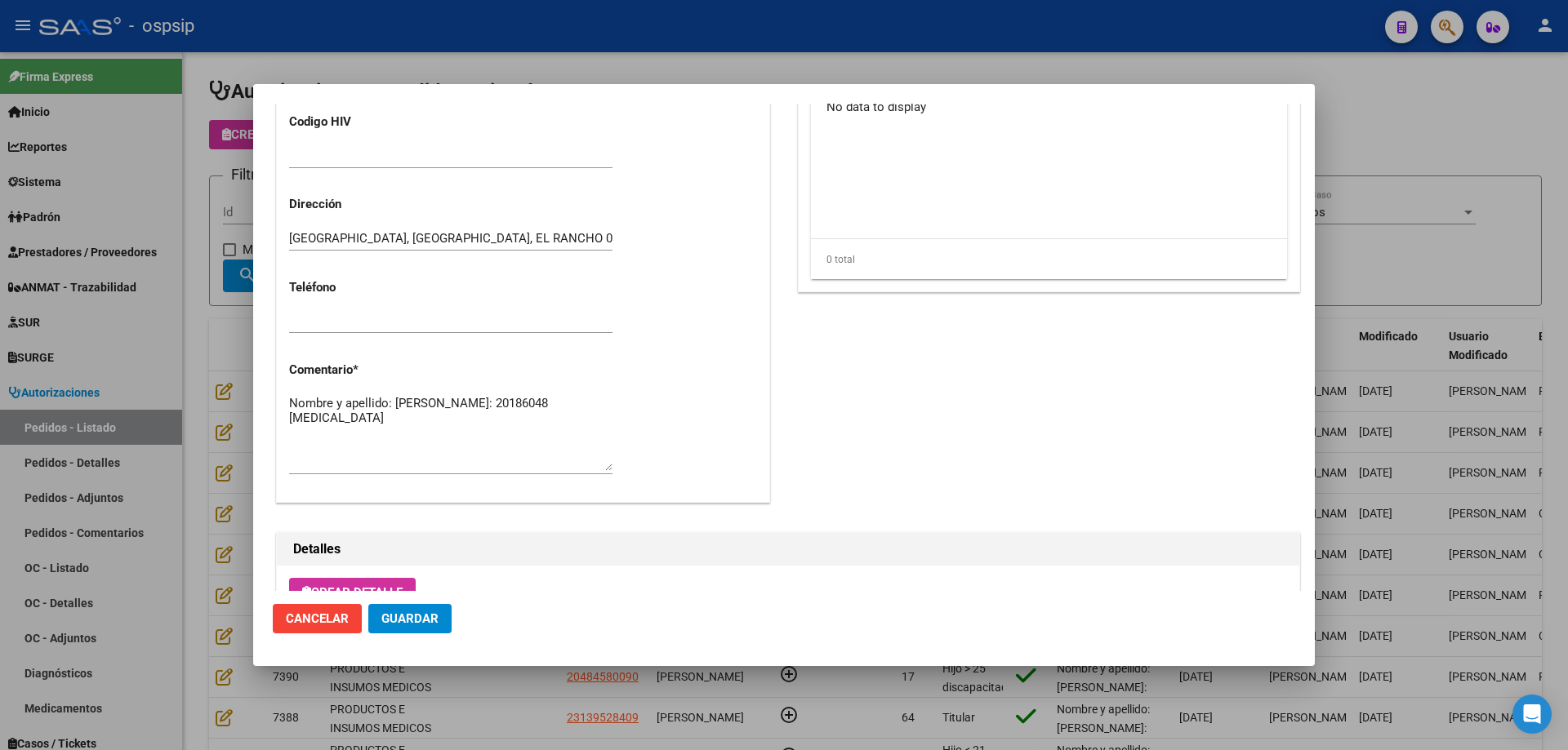
click at [409, 432] on textarea "Nombre y apellido: [PERSON_NAME]: 20186048 [MEDICAL_DATA]" at bounding box center [450, 432] width 323 height 76
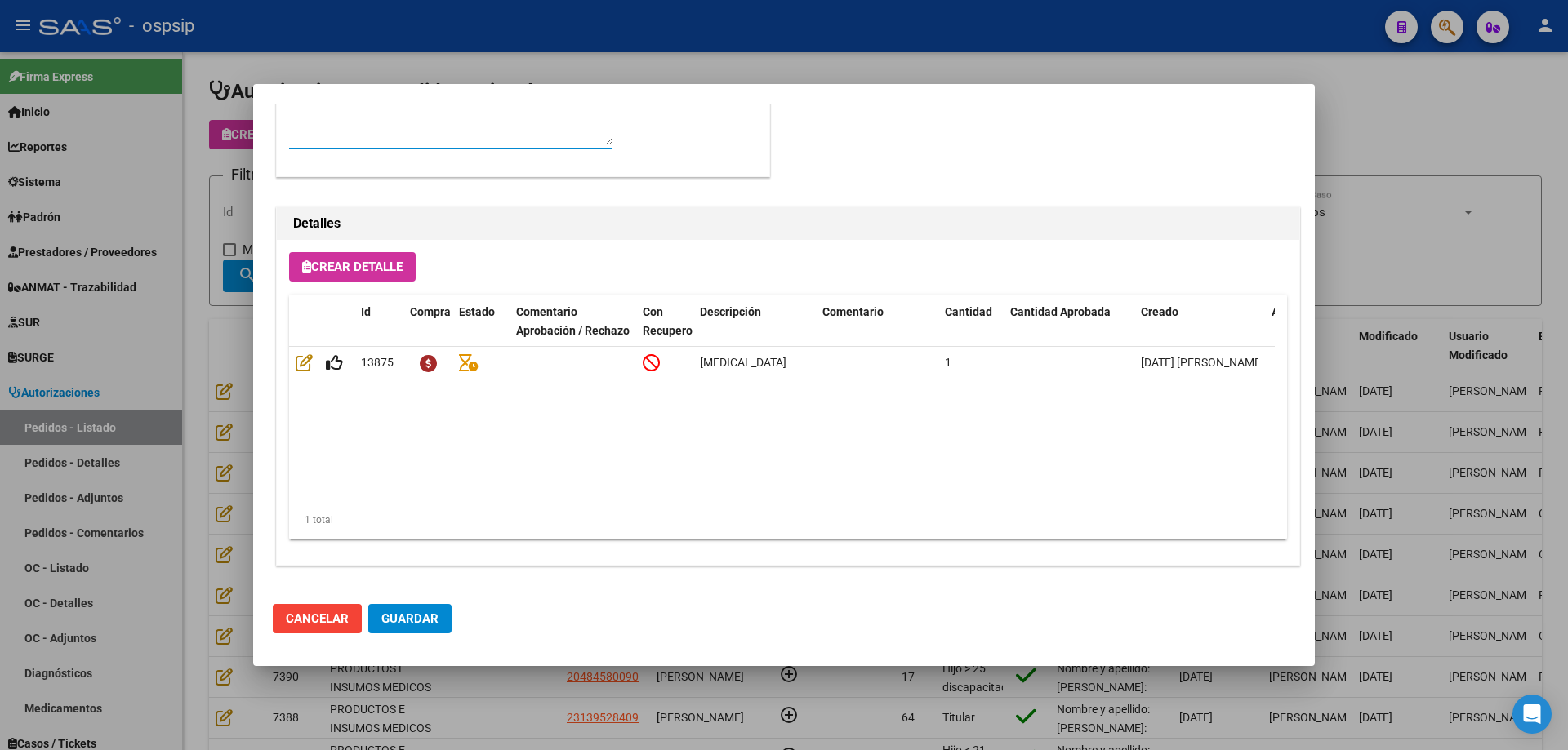
scroll to position [979, 0]
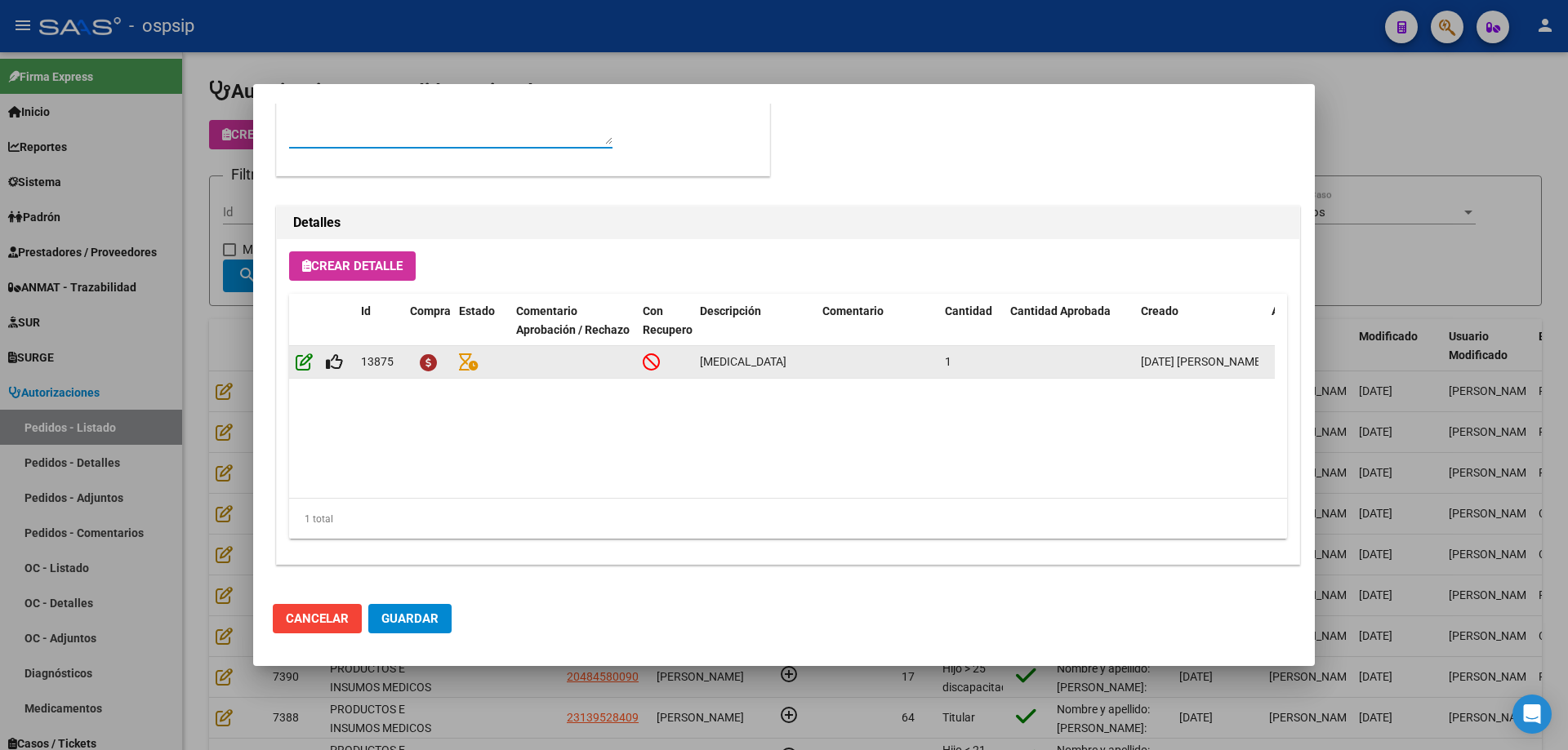
click at [303, 368] on icon at bounding box center [304, 361] width 17 height 18
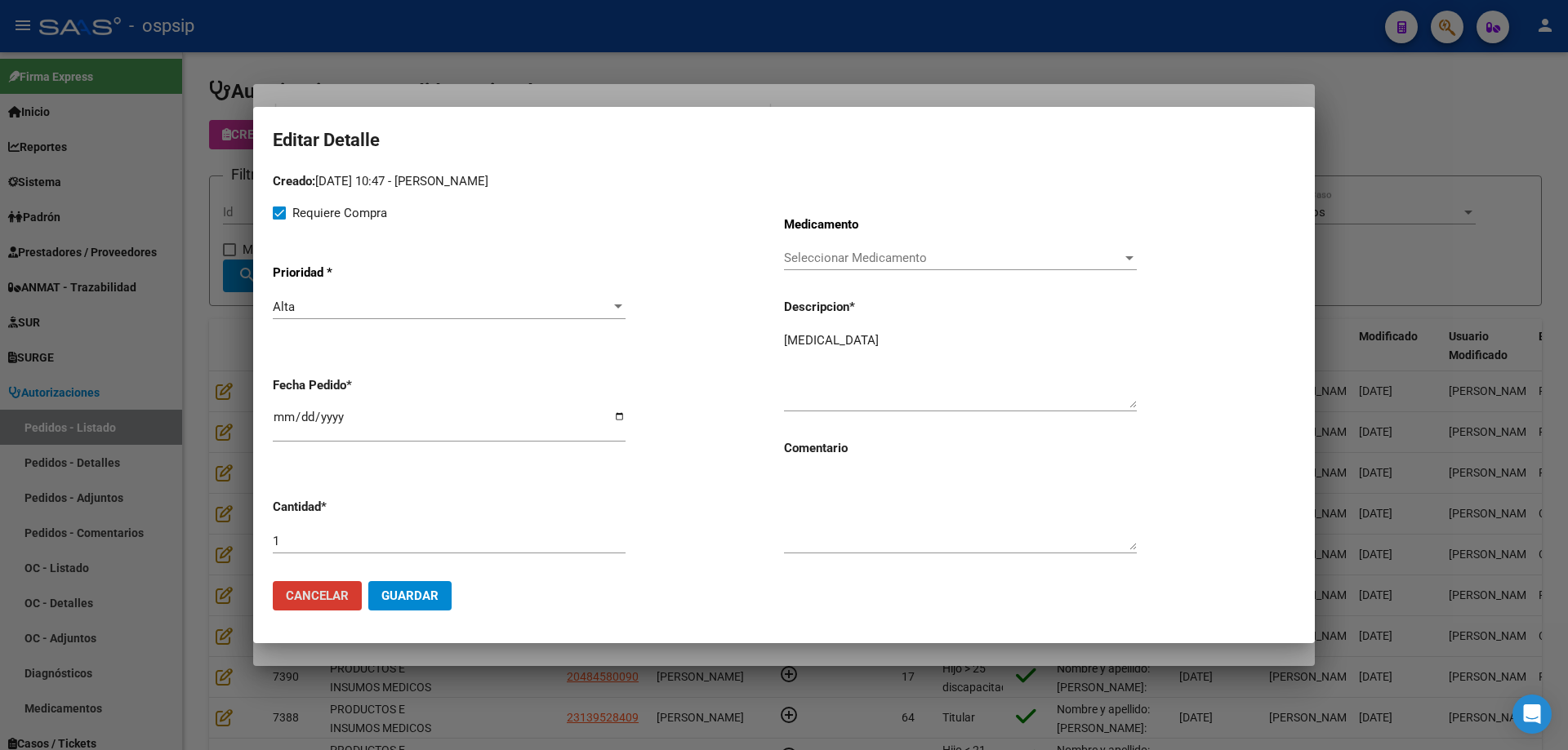
click at [784, 340] on textarea "[MEDICAL_DATA]" at bounding box center [960, 369] width 352 height 76
type textarea "Par de [MEDICAL_DATA]"
click at [401, 595] on span "Guardar" at bounding box center [410, 595] width 58 height 15
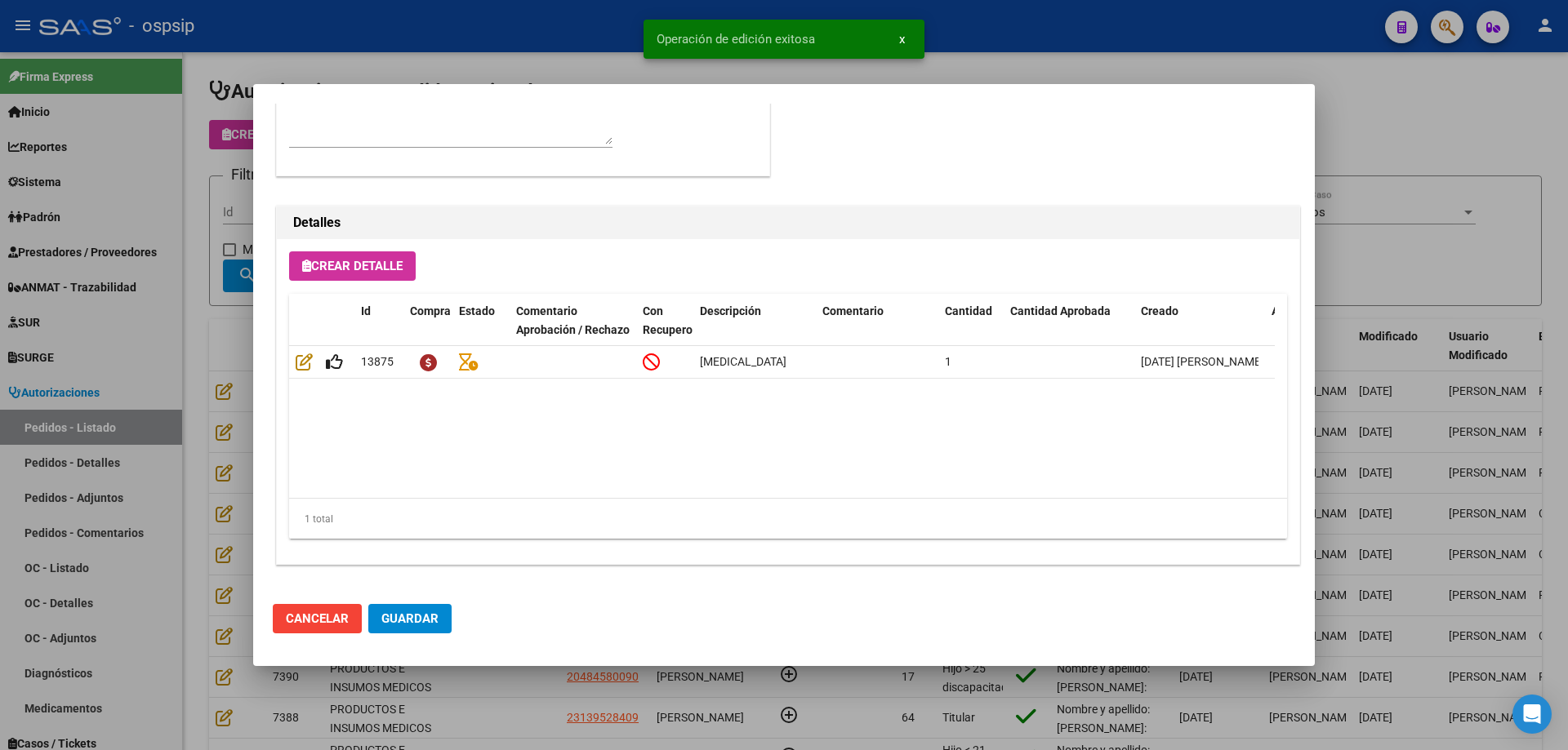
type input "[GEOGRAPHIC_DATA], [GEOGRAPHIC_DATA], [GEOGRAPHIC_DATA]"
click at [432, 625] on span "Guardar" at bounding box center [410, 619] width 58 height 15
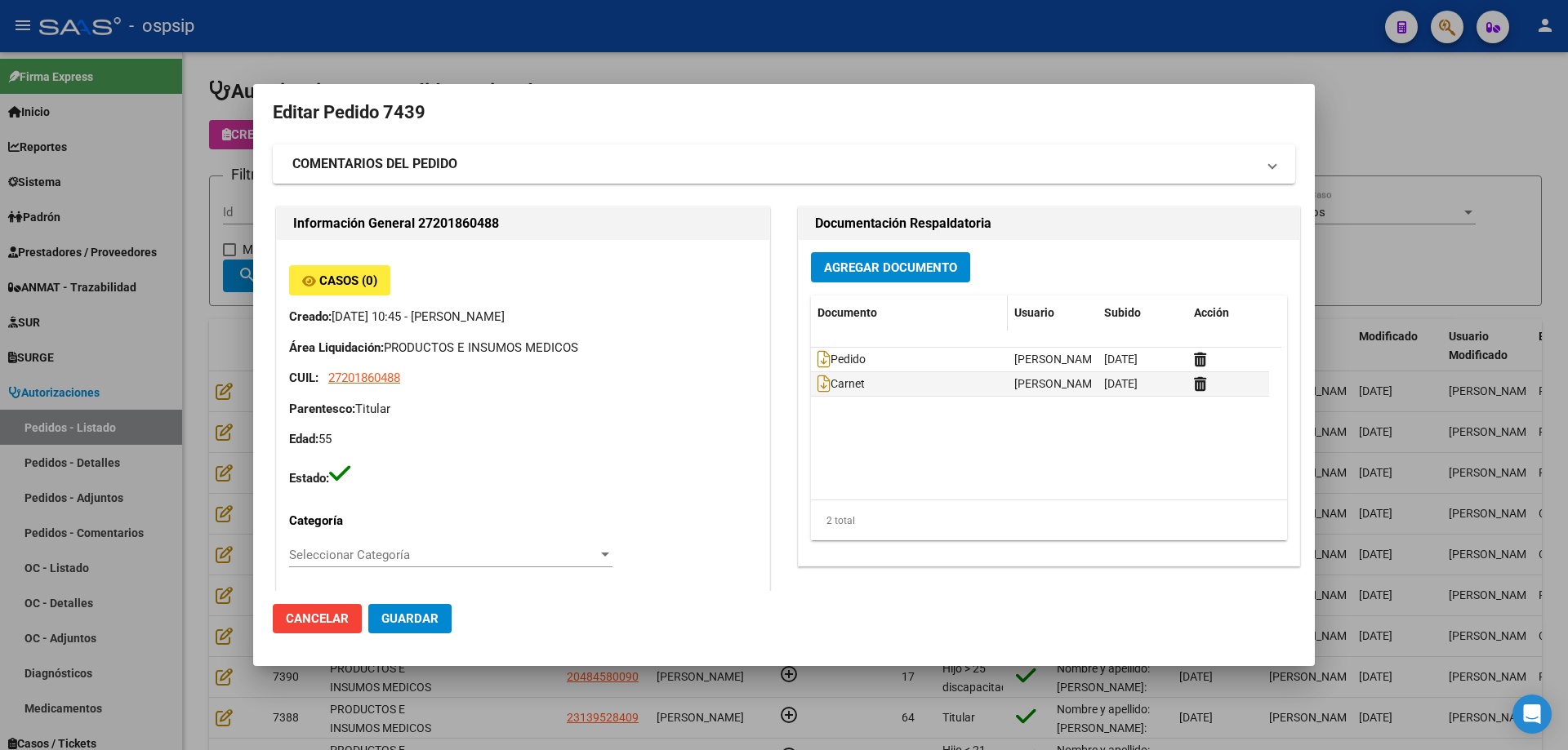
scroll to position [0, 0]
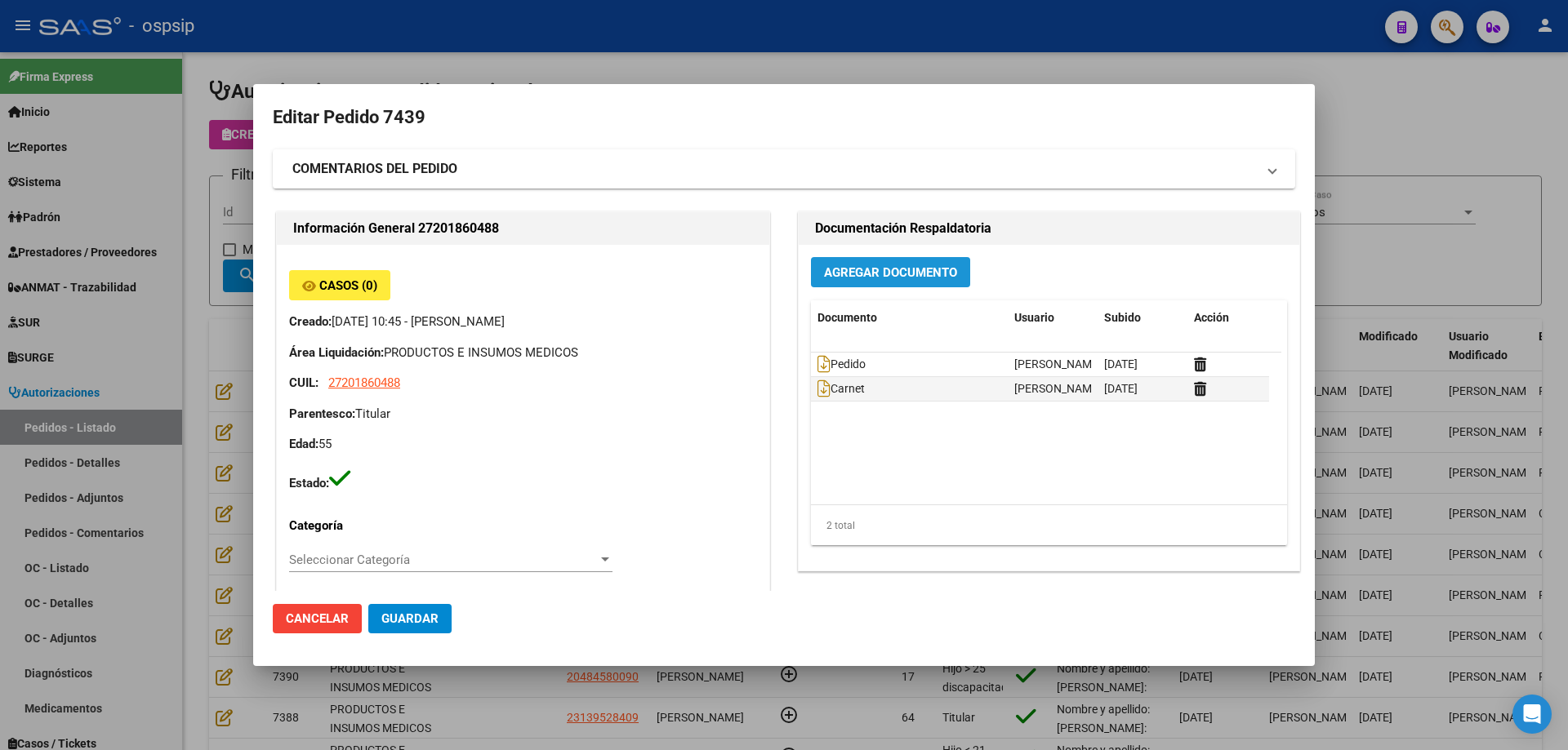
click at [875, 277] on span "Agregar Documento" at bounding box center [891, 272] width 133 height 15
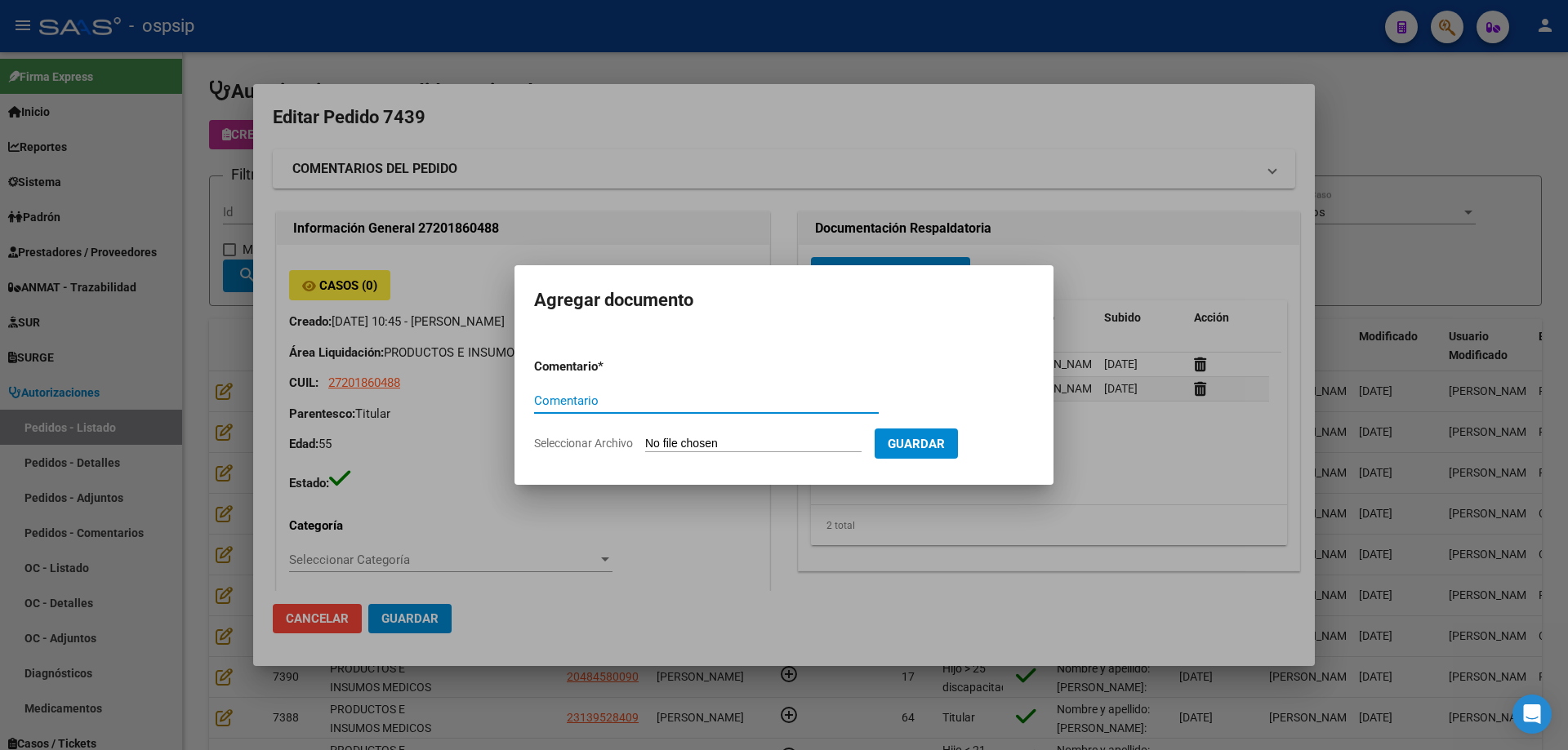
click at [735, 447] on input "Seleccionar Archivo" at bounding box center [754, 444] width 217 height 15
type input "C:\fakepath\dni rondan.jpg"
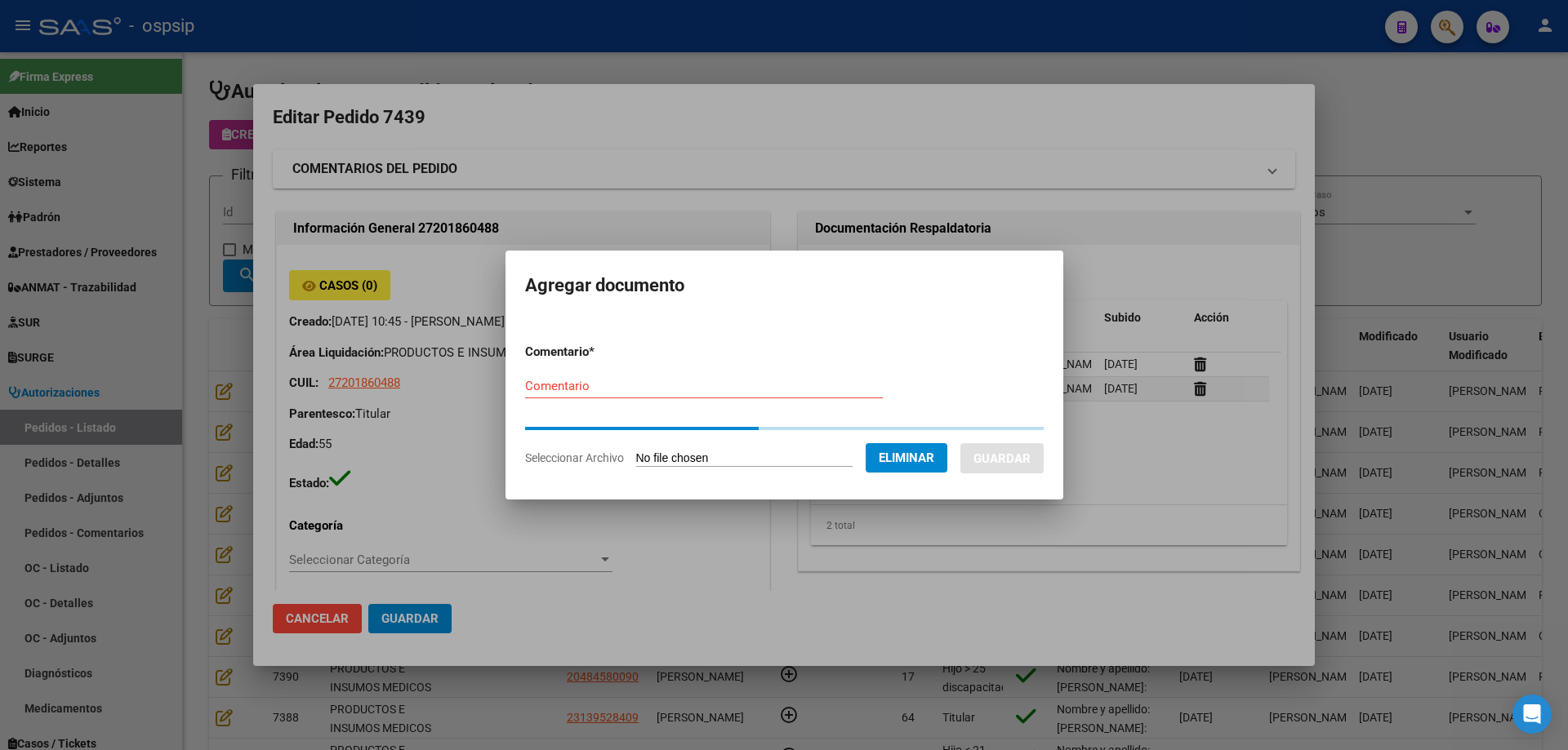
click at [720, 387] on form "Comentario * Comentario Seleccionar Archivo Eliminar Guardar" at bounding box center [784, 405] width 518 height 149
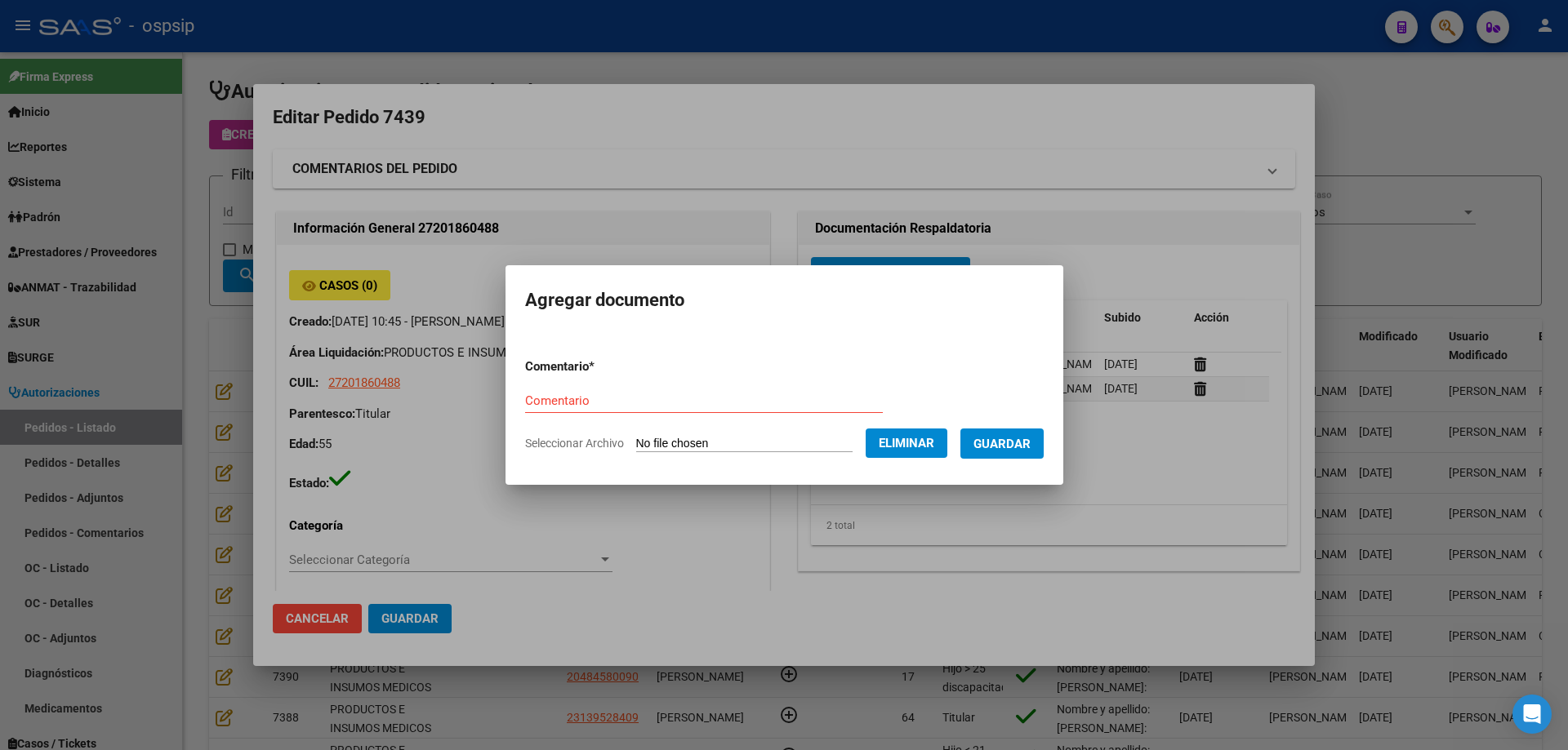
click at [747, 393] on input "Comentario" at bounding box center [704, 400] width 358 height 15
type input "Dni"
click at [1017, 439] on span "Guardar" at bounding box center [1001, 443] width 58 height 15
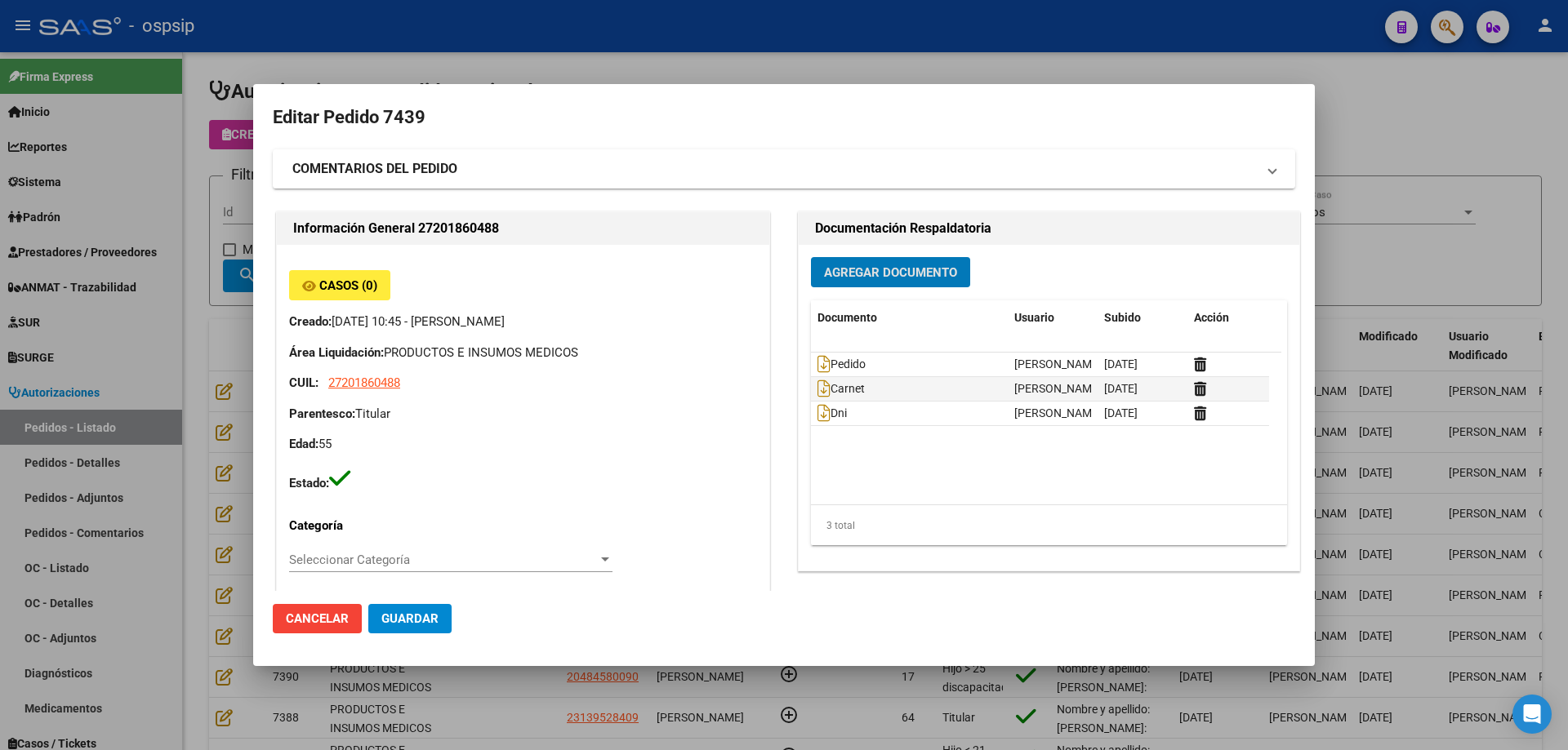
click at [899, 269] on span "Agregar Documento" at bounding box center [891, 272] width 133 height 15
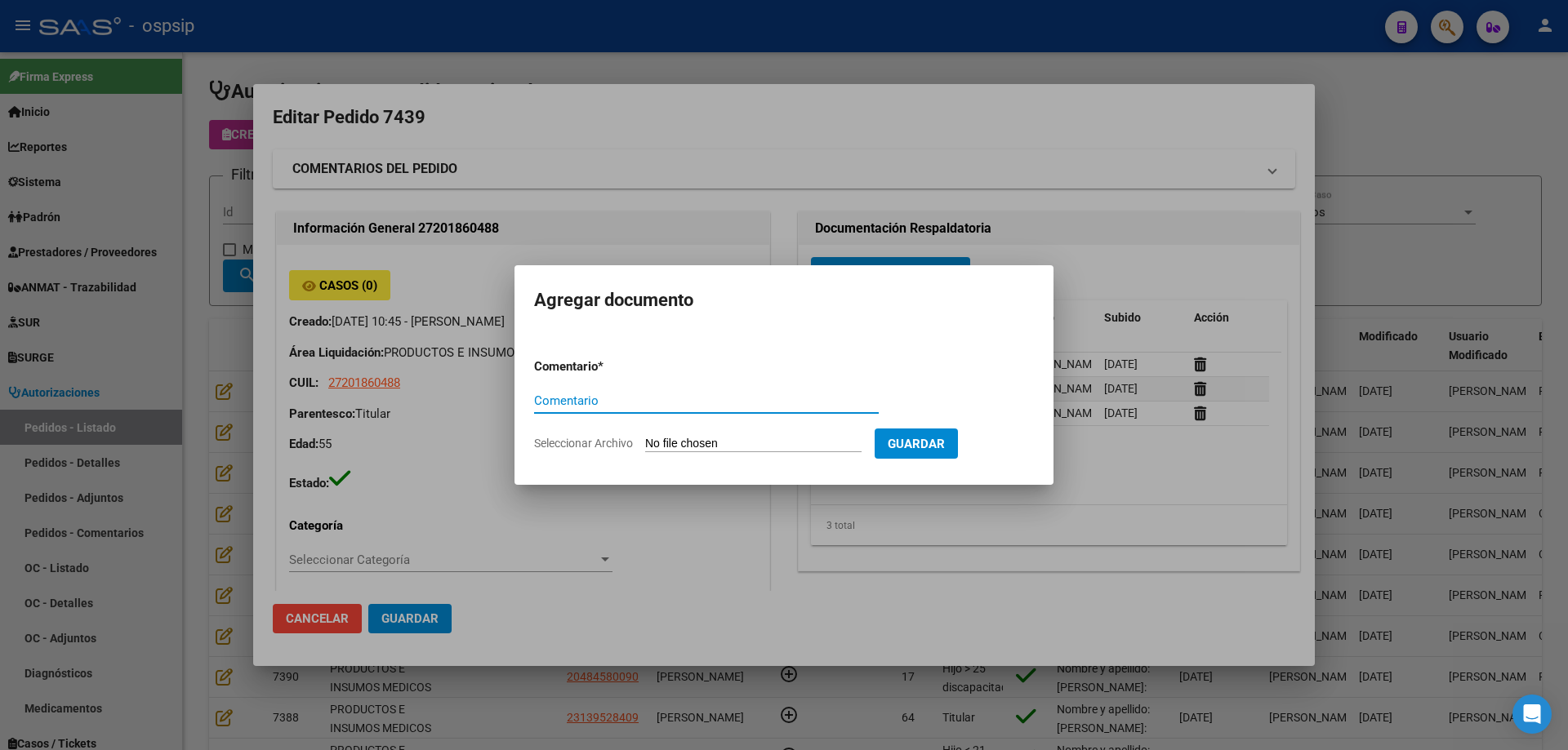
click at [720, 440] on input "Seleccionar Archivo" at bounding box center [754, 444] width 217 height 15
type input "C:\fakepath\imagen 1 rondan.pdf"
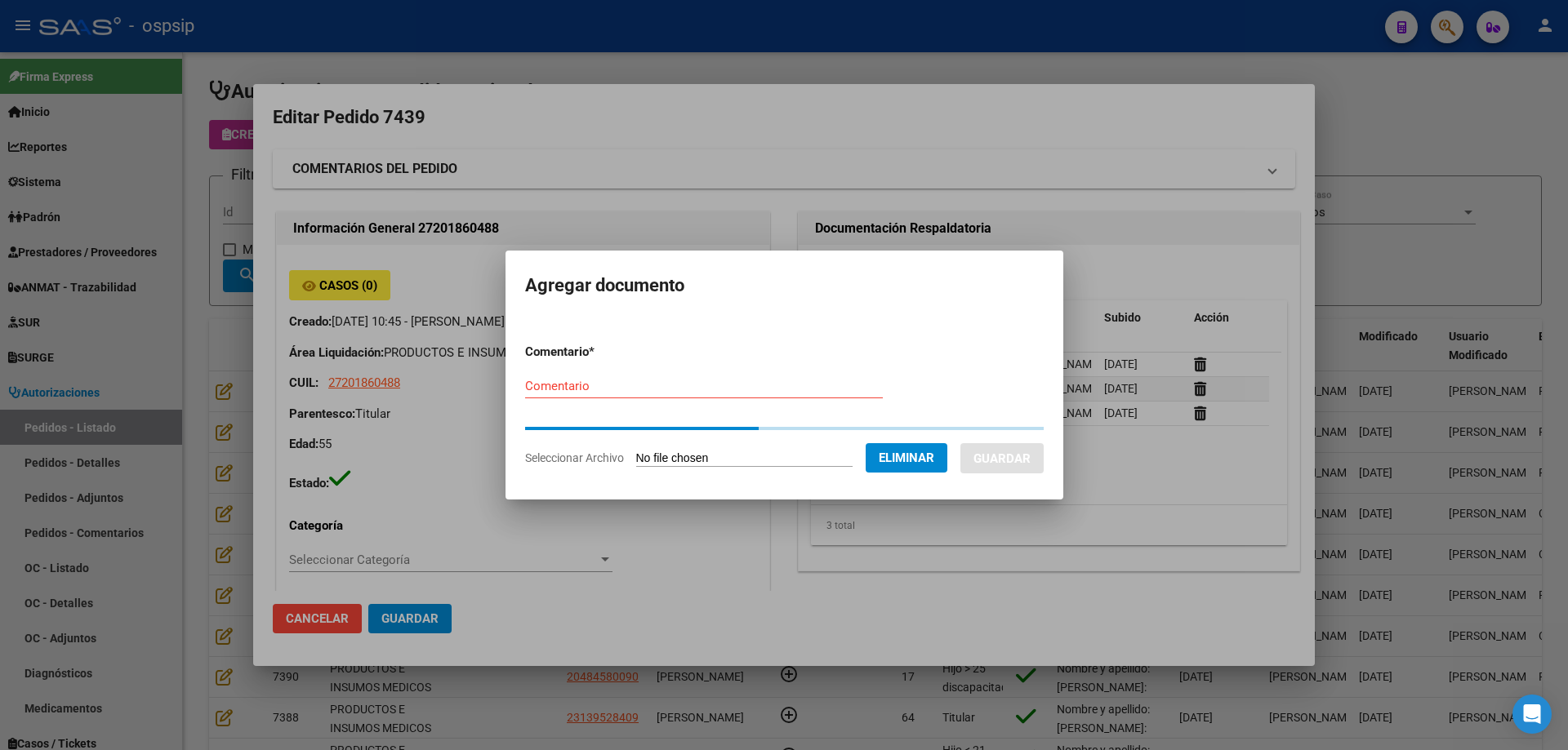
click at [652, 394] on div "Comentario" at bounding box center [704, 386] width 358 height 25
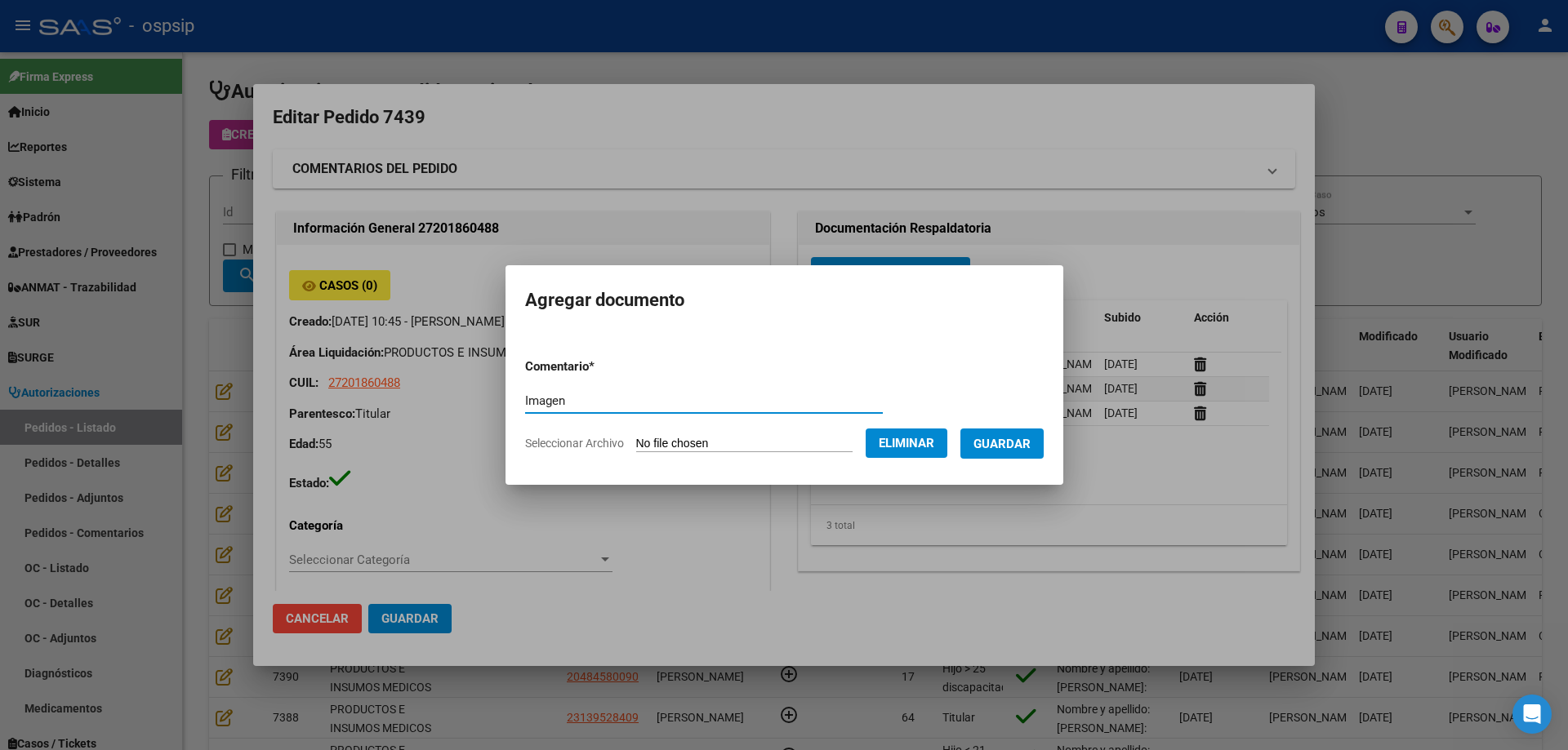
type input "Imagen"
click at [1008, 442] on span "Guardar" at bounding box center [1001, 443] width 58 height 15
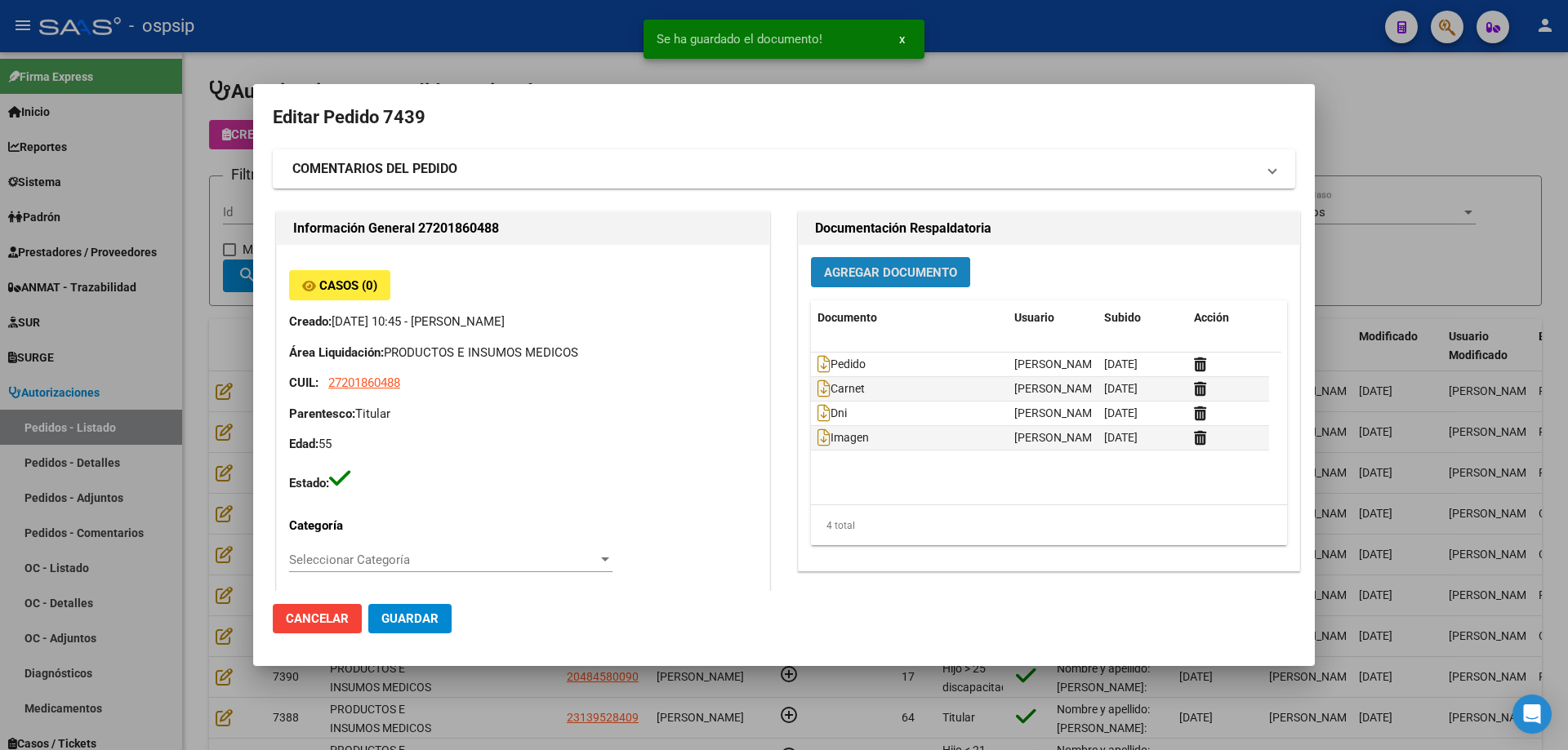
click at [869, 280] on span "Agregar Documento" at bounding box center [891, 272] width 133 height 15
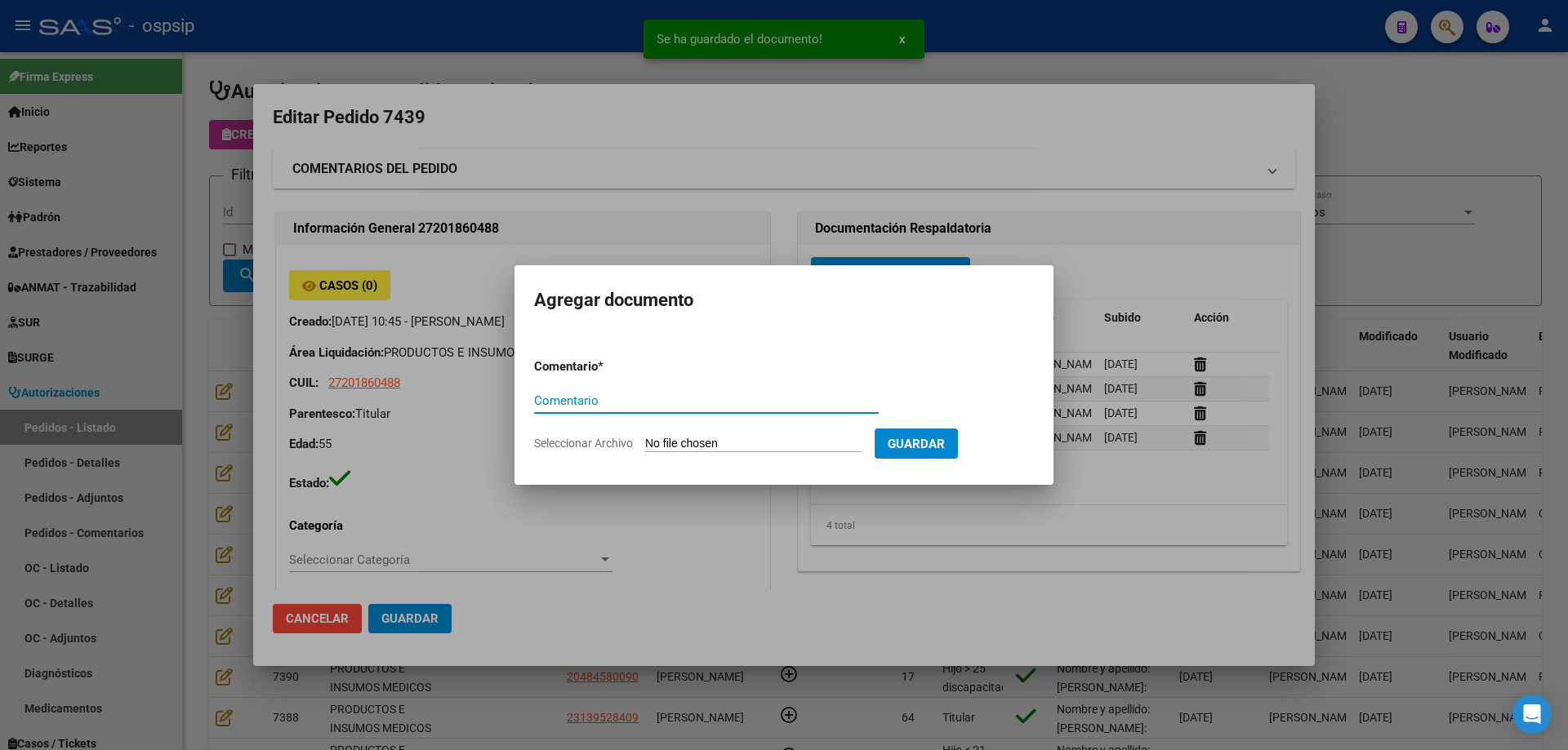
click at [677, 445] on input "Seleccionar Archivo" at bounding box center [754, 444] width 217 height 15
type input "C:\fakepath\imagen 2 rondan.pdf"
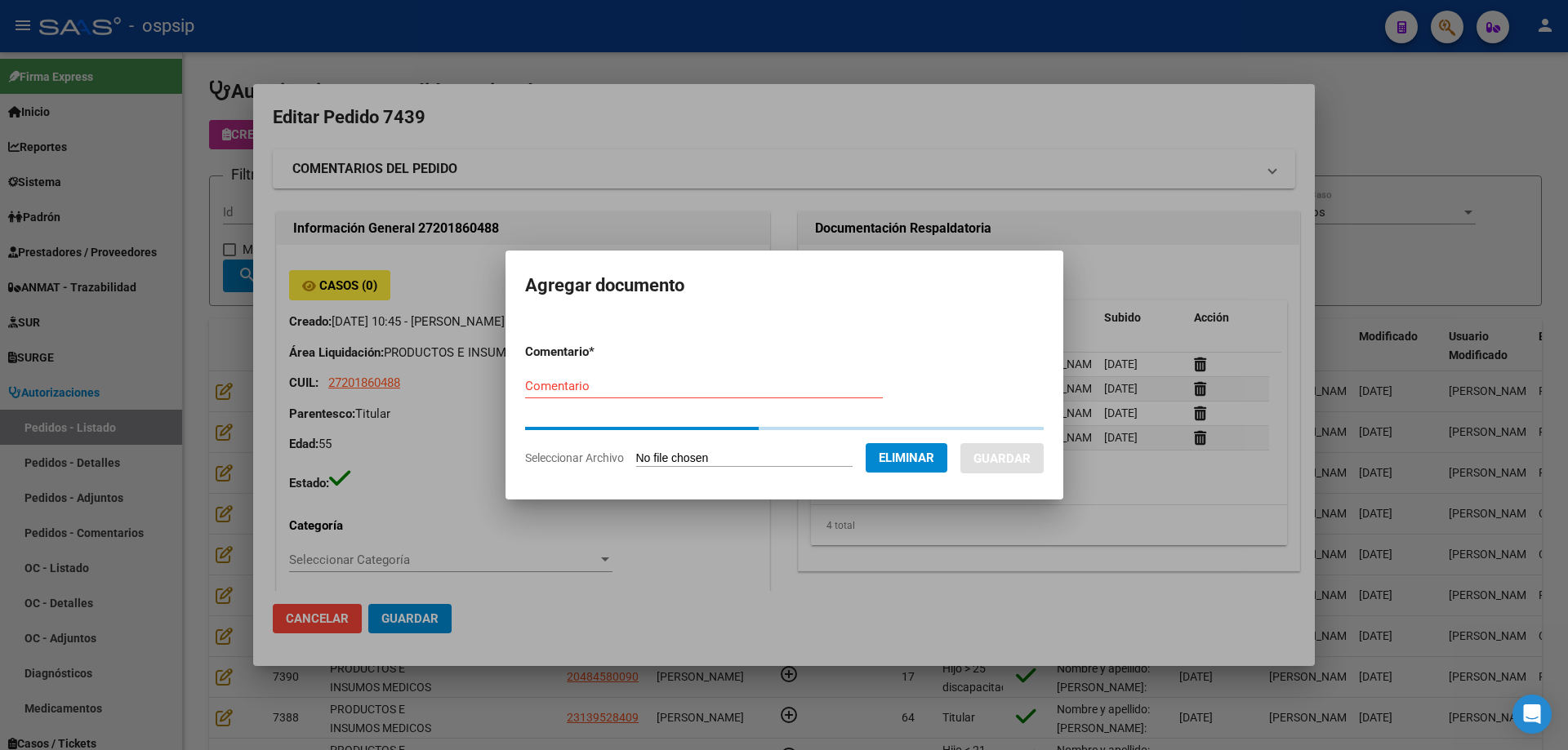
drag, startPoint x: 610, startPoint y: 387, endPoint x: 622, endPoint y: 400, distance: 17.7
click at [610, 388] on form "Comentario * Comentario Seleccionar Archivo Eliminar Guardar" at bounding box center [784, 405] width 518 height 149
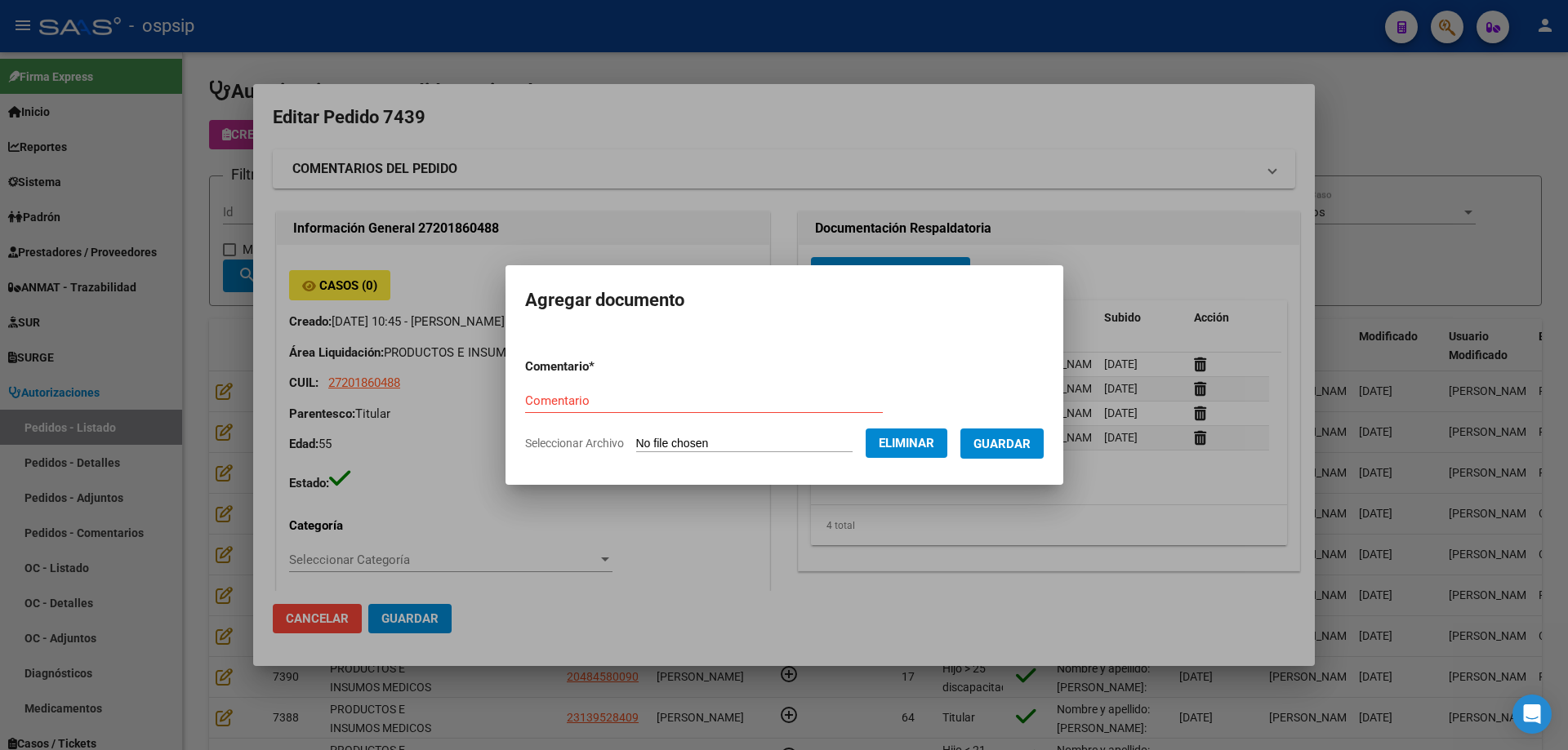
click at [622, 400] on input "Comentario" at bounding box center [704, 400] width 358 height 15
type input "Imagen"
click at [1034, 431] on button "Guardar" at bounding box center [1001, 443] width 83 height 30
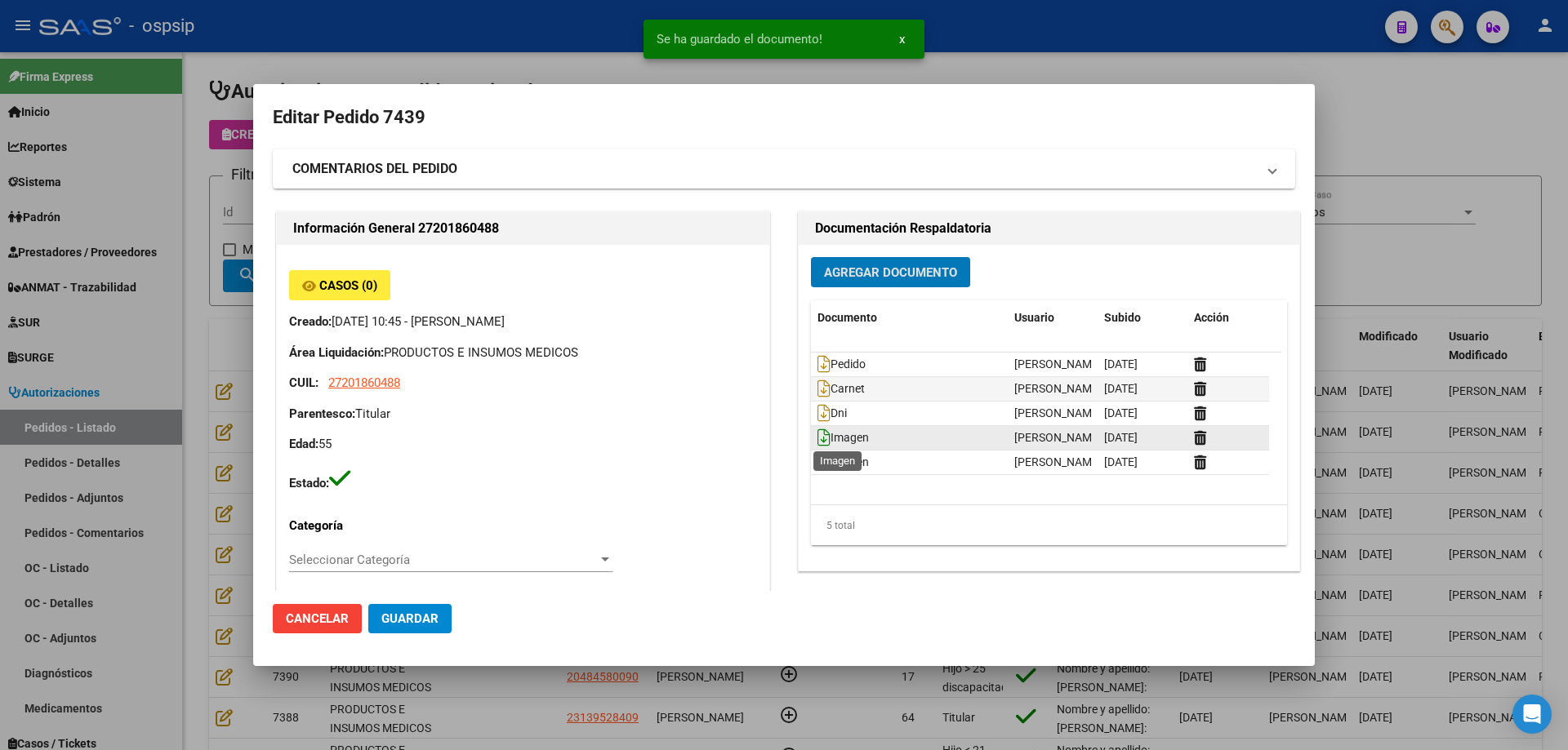
click at [819, 442] on icon at bounding box center [824, 437] width 13 height 18
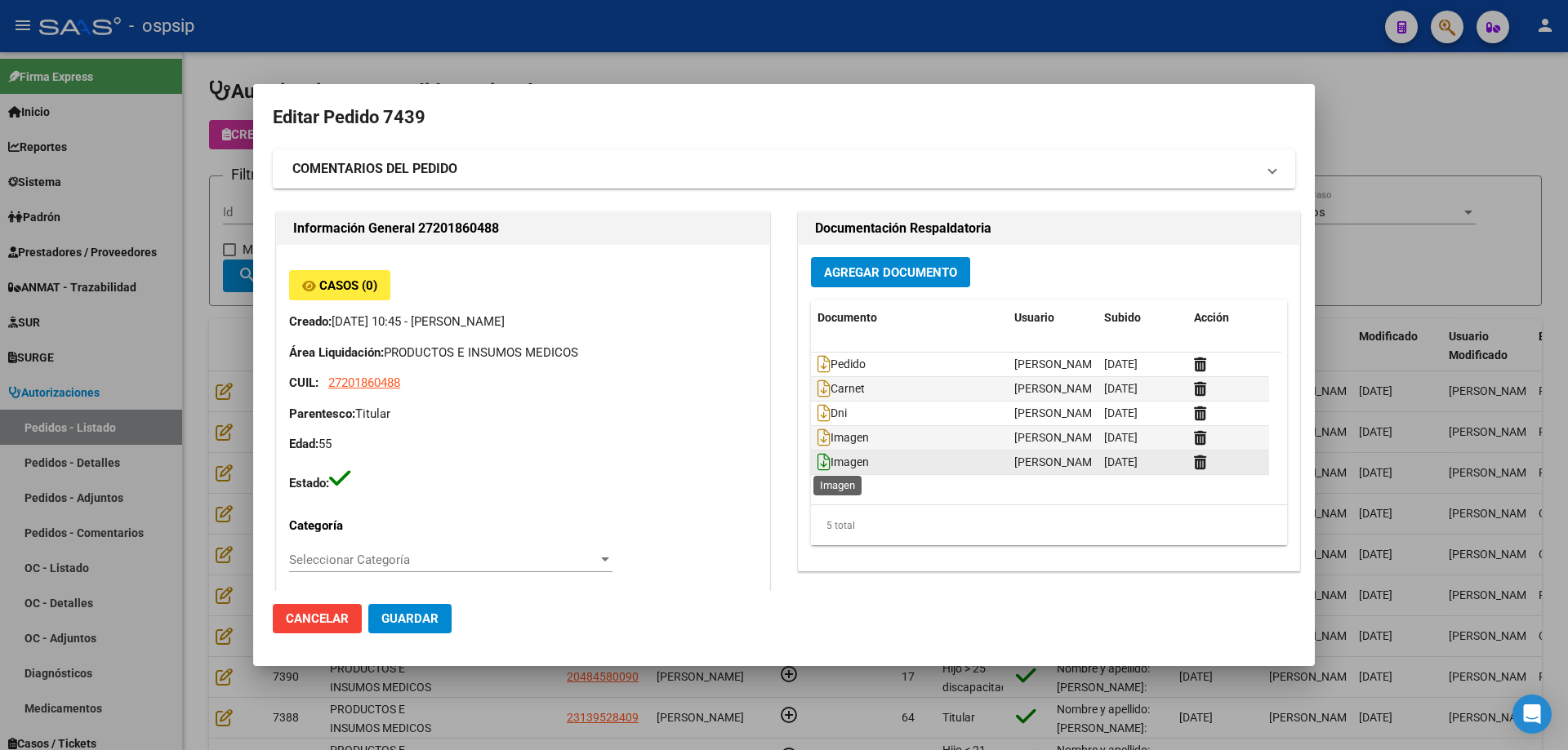
click at [822, 464] on icon at bounding box center [824, 461] width 13 height 18
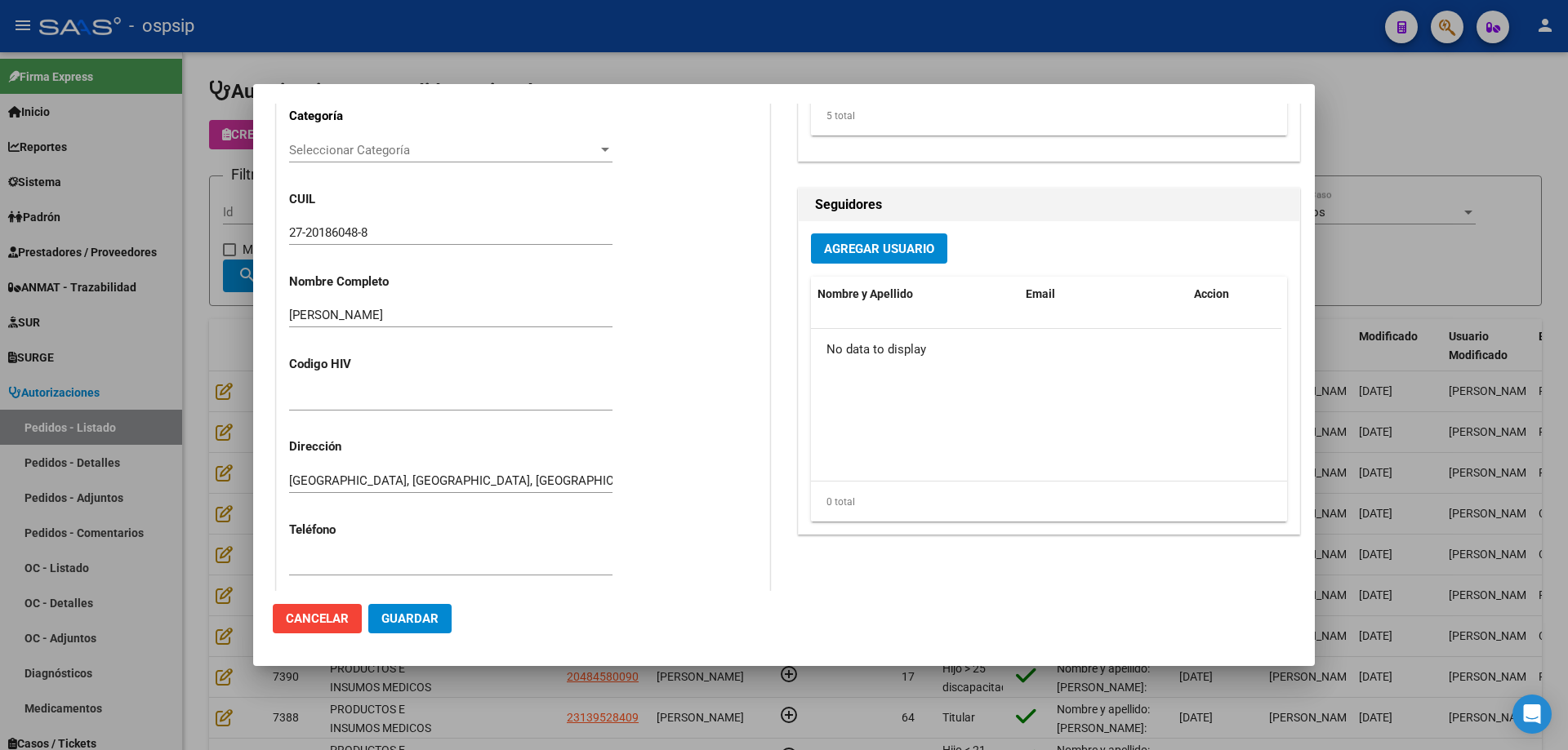
scroll to position [490, 0]
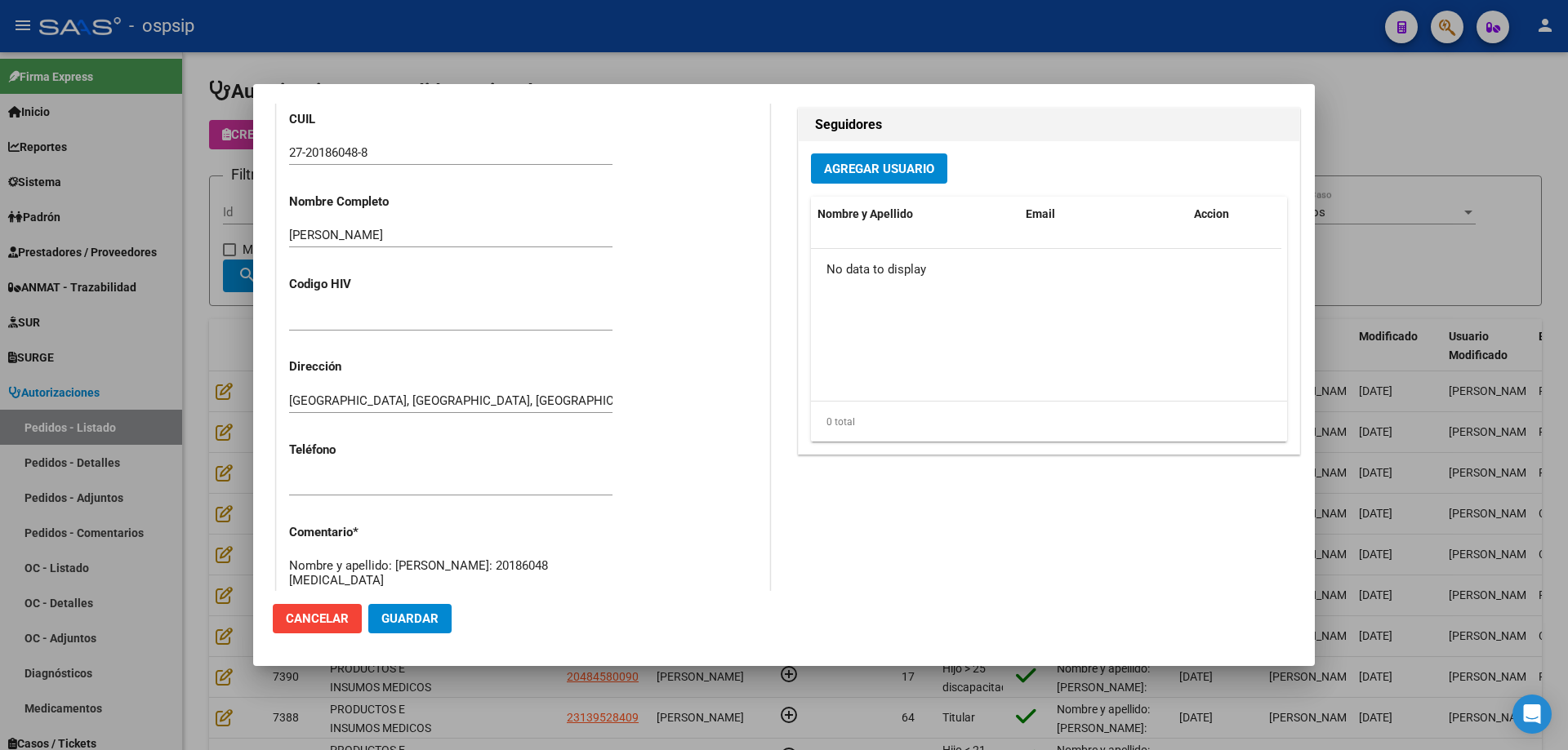
click at [416, 628] on button "Guardar" at bounding box center [409, 619] width 83 height 29
click at [413, 624] on span "Guardar" at bounding box center [410, 619] width 58 height 15
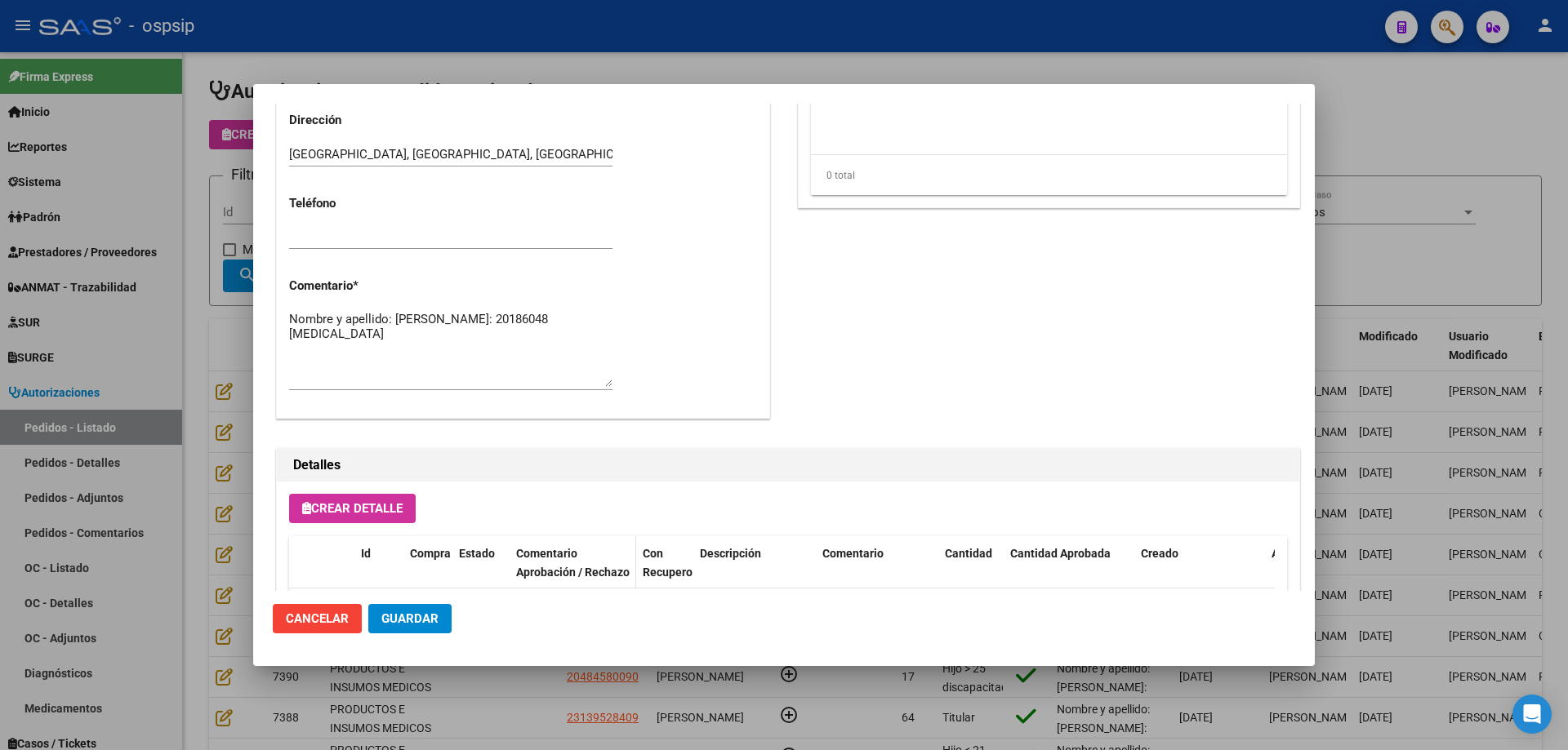
scroll to position [734, 0]
click at [419, 625] on span "Guardar" at bounding box center [410, 619] width 58 height 15
click at [420, 607] on button "Guardar" at bounding box center [409, 619] width 83 height 29
click at [178, 456] on div at bounding box center [784, 375] width 1568 height 750
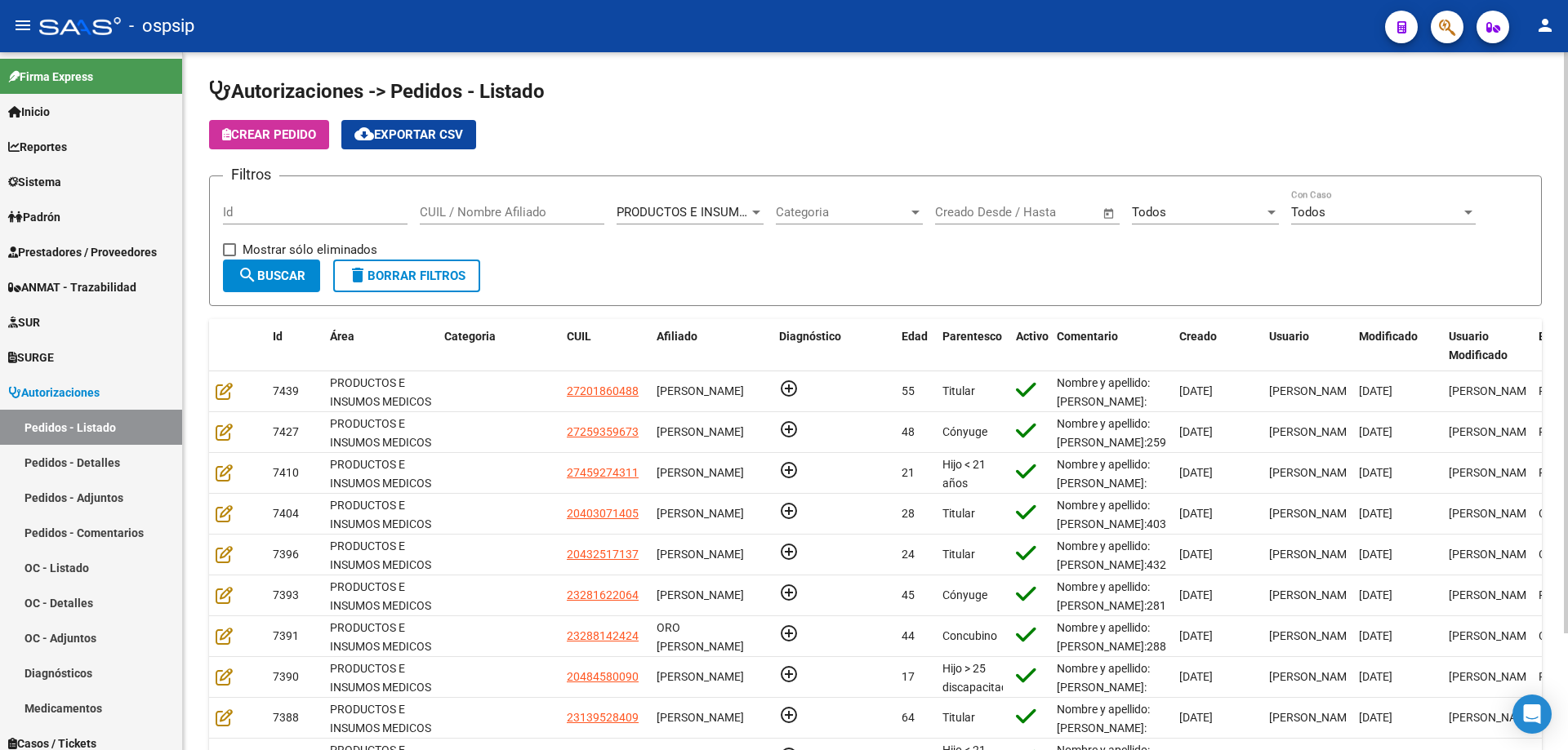
click at [462, 207] on input "CUIL / Nombre Afiliado" at bounding box center [511, 211] width 185 height 15
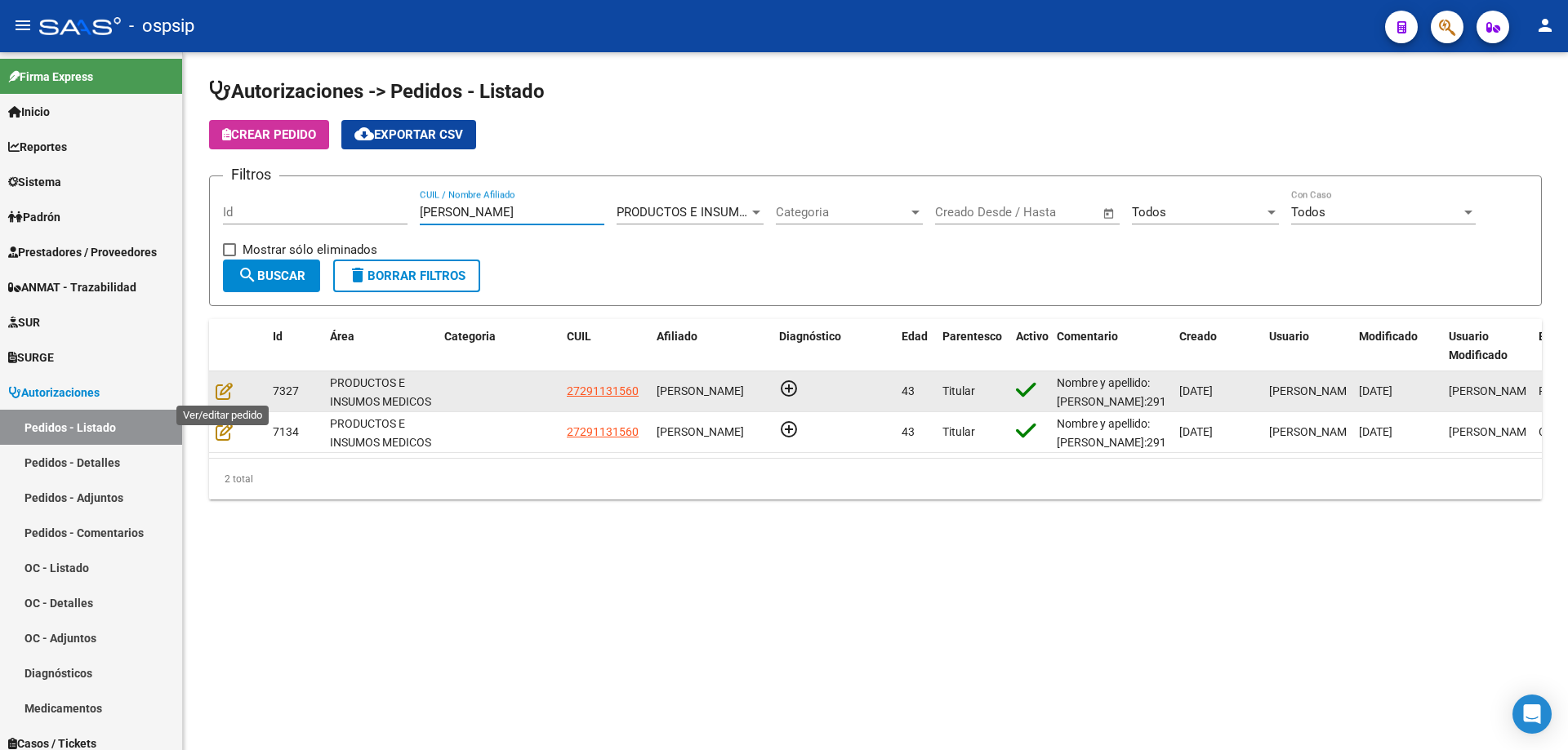
type input "[PERSON_NAME]"
drag, startPoint x: 227, startPoint y: 377, endPoint x: 224, endPoint y: 392, distance: 15.3
click at [227, 381] on datatable-body-cell at bounding box center [237, 391] width 58 height 40
click at [224, 392] on icon at bounding box center [224, 391] width 17 height 18
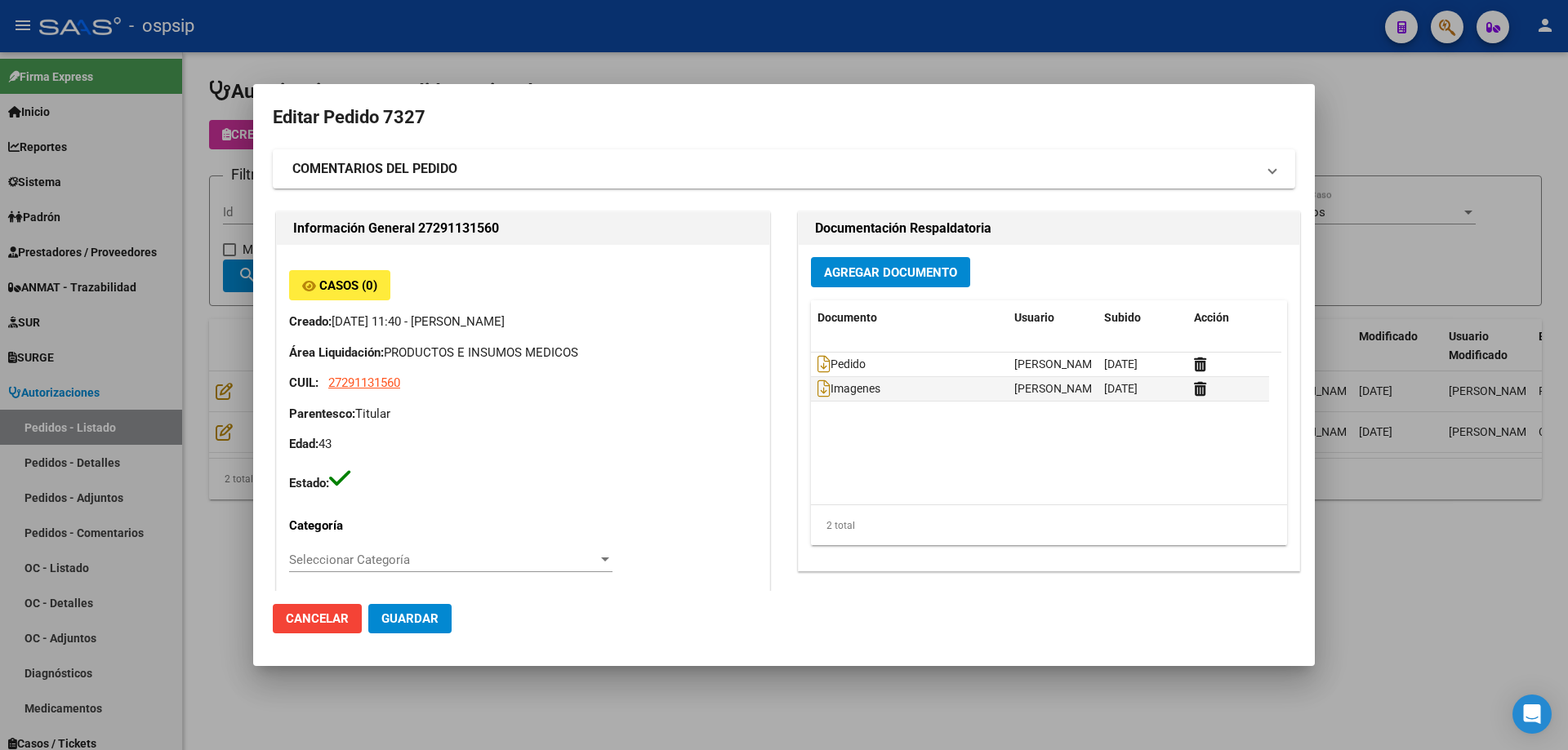
type input "[GEOGRAPHIC_DATA], VENADO TUERTO, [PERSON_NAME] 245"
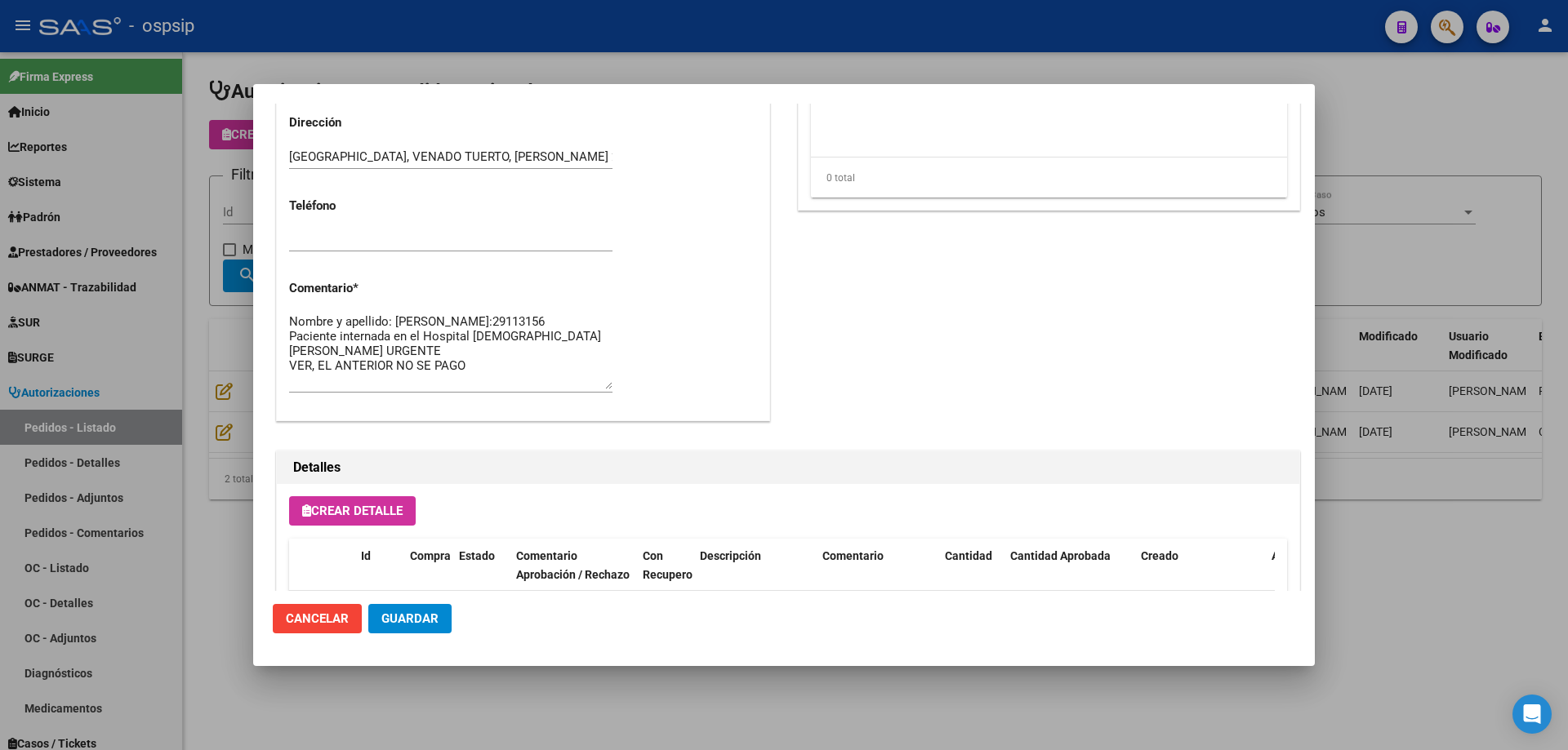
scroll to position [652, 0]
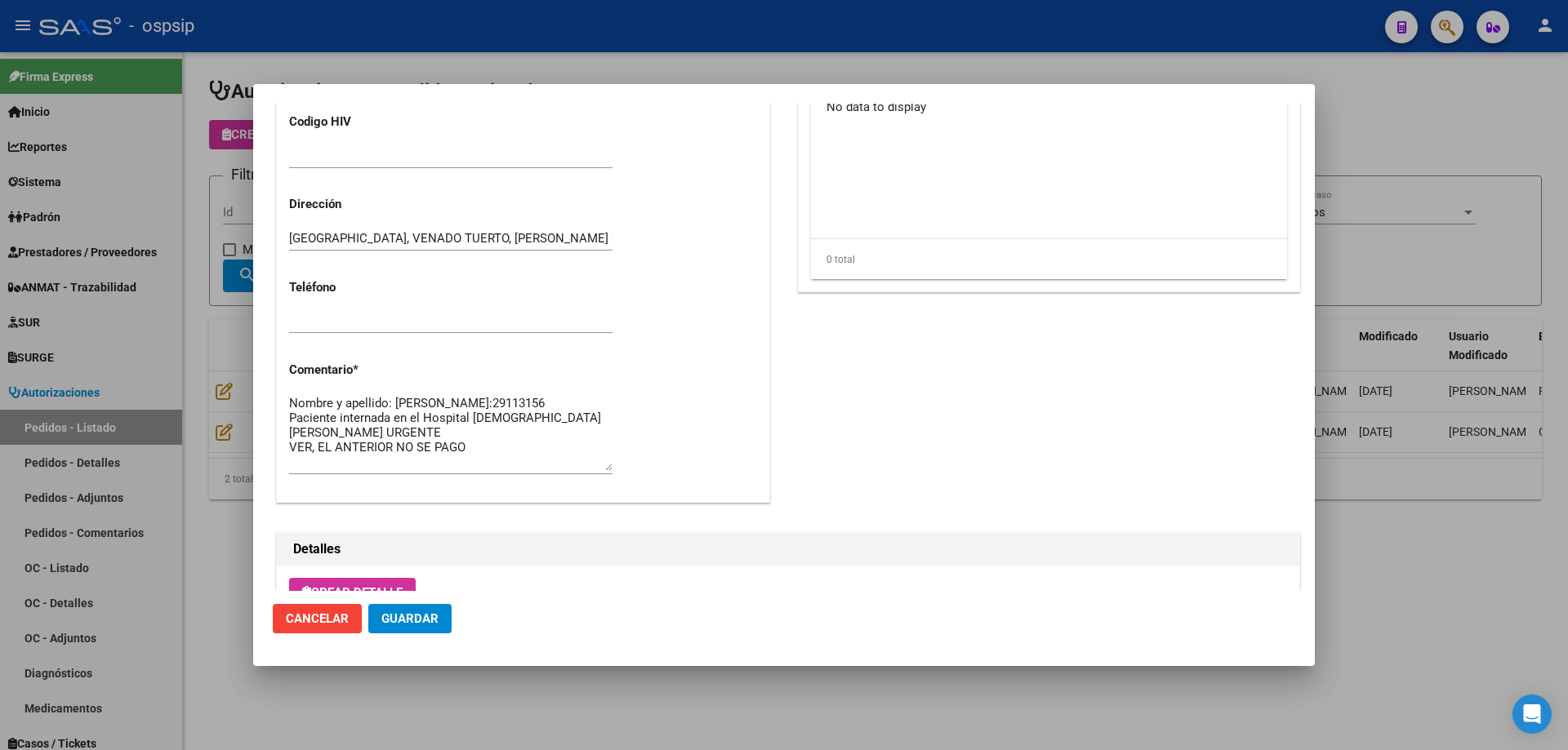
click at [156, 401] on div at bounding box center [784, 375] width 1568 height 750
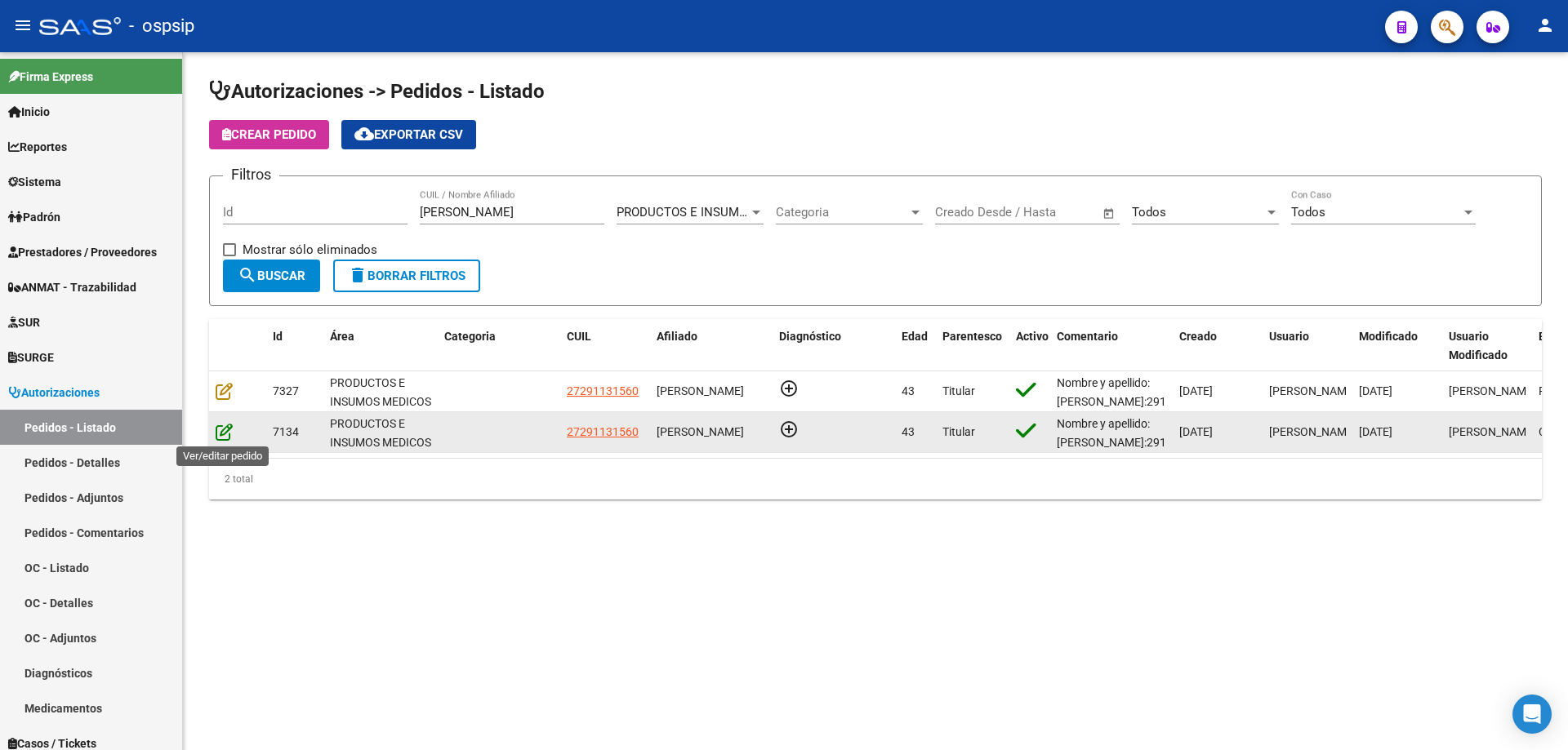
click at [222, 427] on icon at bounding box center [224, 431] width 17 height 18
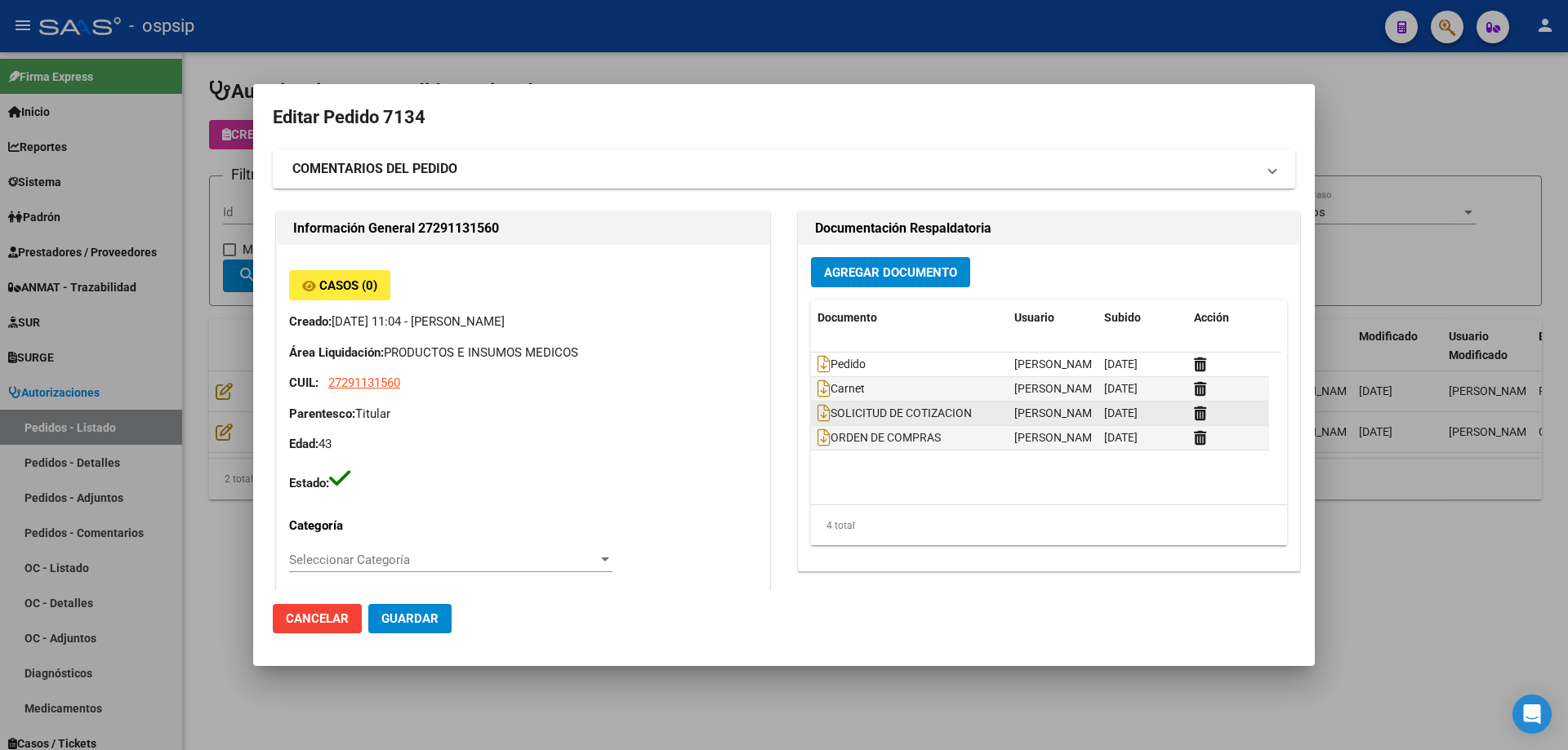
type input "[GEOGRAPHIC_DATA], VENADO TUERTO, [PERSON_NAME] 245"
click at [818, 437] on icon at bounding box center [824, 437] width 13 height 18
click at [154, 363] on div at bounding box center [784, 375] width 1568 height 750
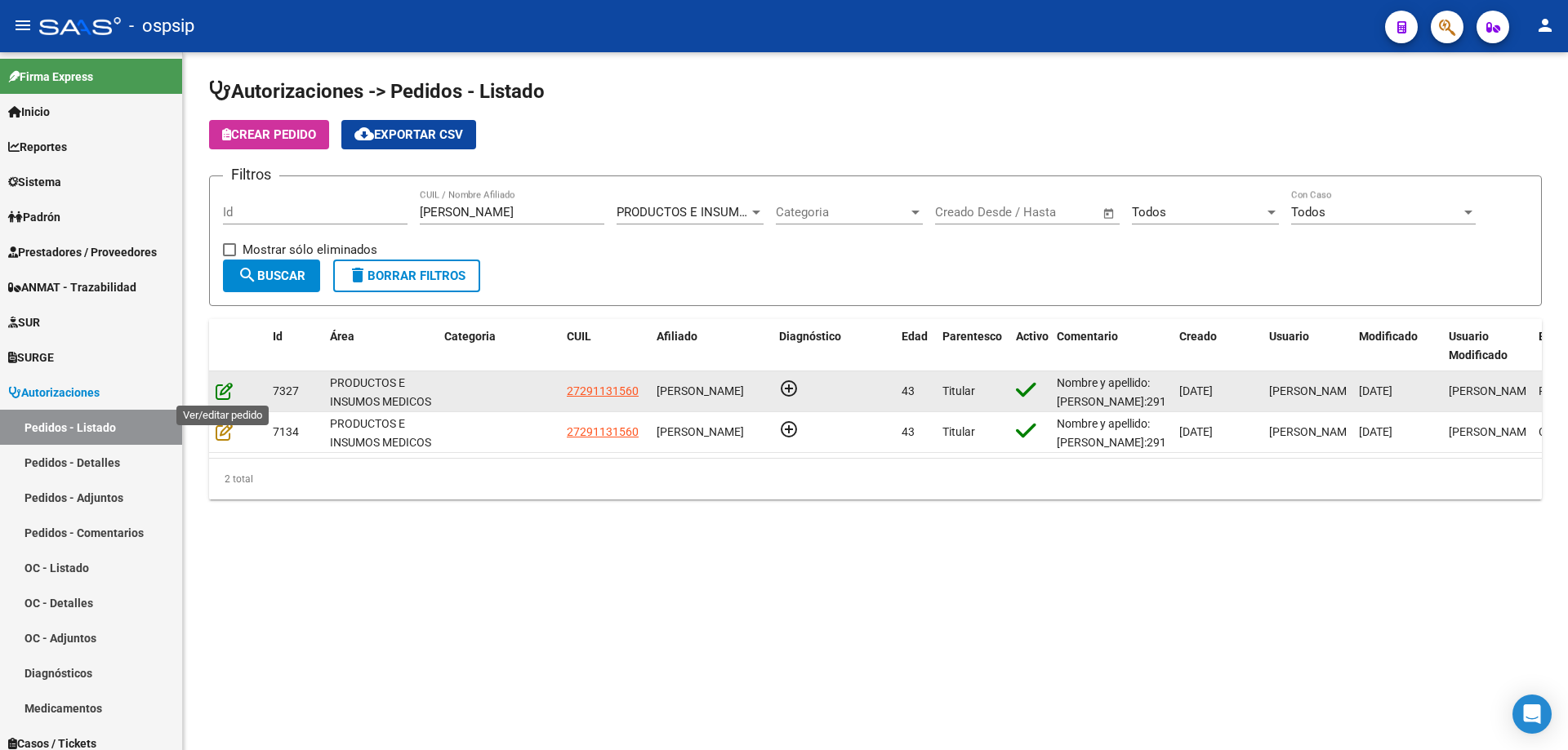
click at [217, 389] on icon at bounding box center [224, 391] width 17 height 18
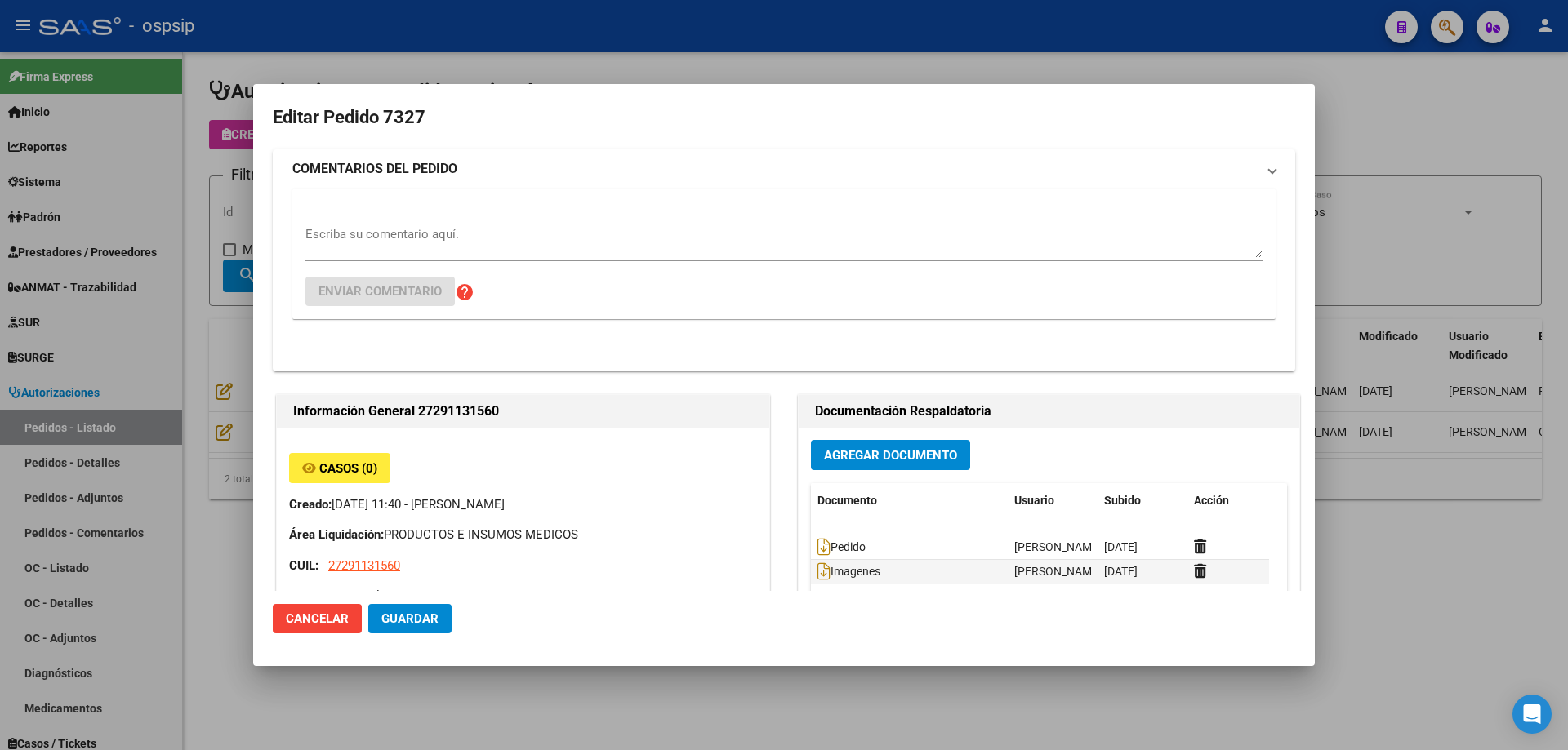
type input "[GEOGRAPHIC_DATA], VENADO TUERTO, [PERSON_NAME] 245"
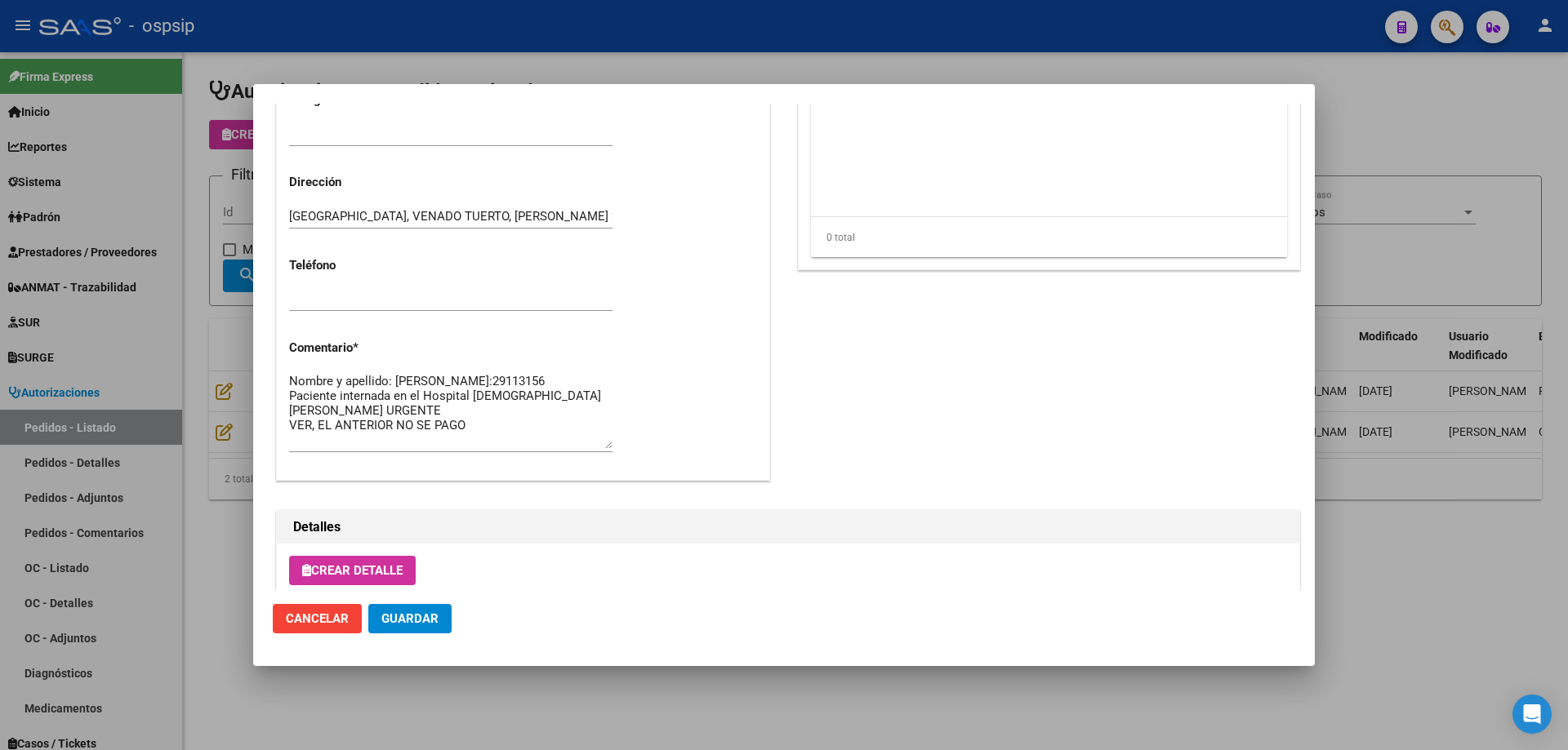
scroll to position [571, 0]
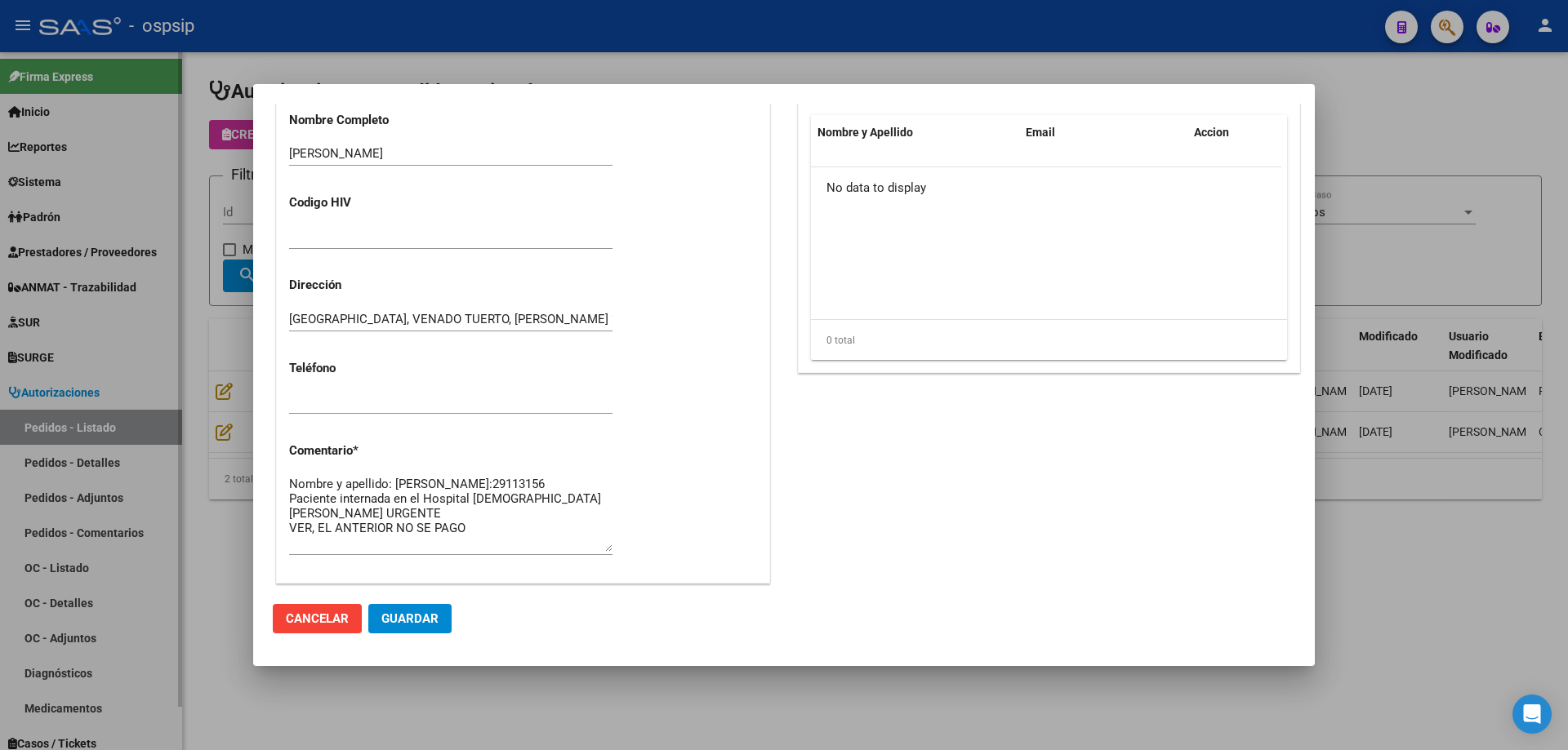
drag, startPoint x: 155, startPoint y: 313, endPoint x: 138, endPoint y: 302, distance: 20.2
click at [154, 313] on div at bounding box center [784, 375] width 1568 height 750
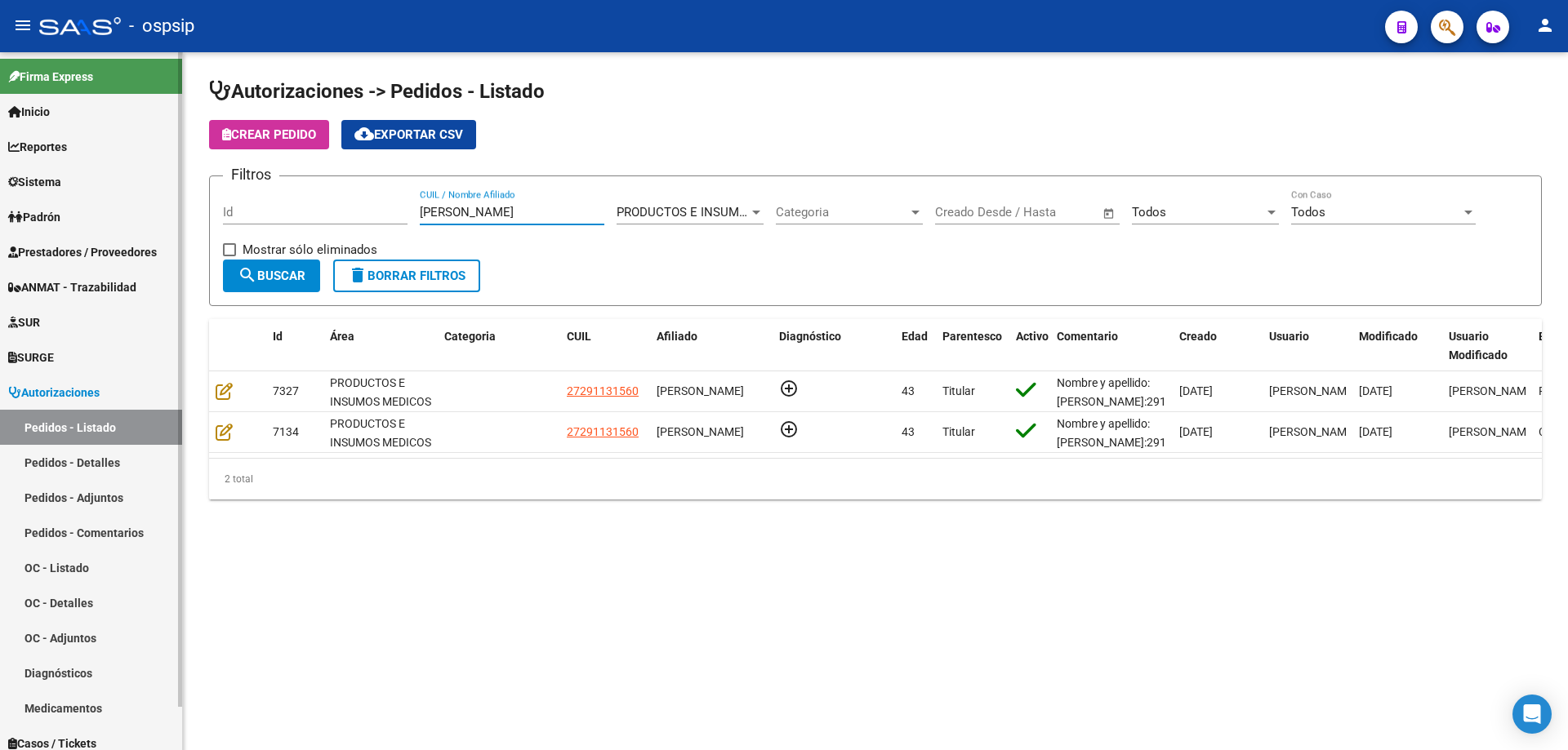
drag, startPoint x: 489, startPoint y: 209, endPoint x: 111, endPoint y: 216, distance: 378.1
click at [111, 216] on mat-sidenav-container "Firma Express Inicio Calendario SSS Instructivos Contacto OS Reportes Egresos D…" at bounding box center [784, 401] width 1568 height 698
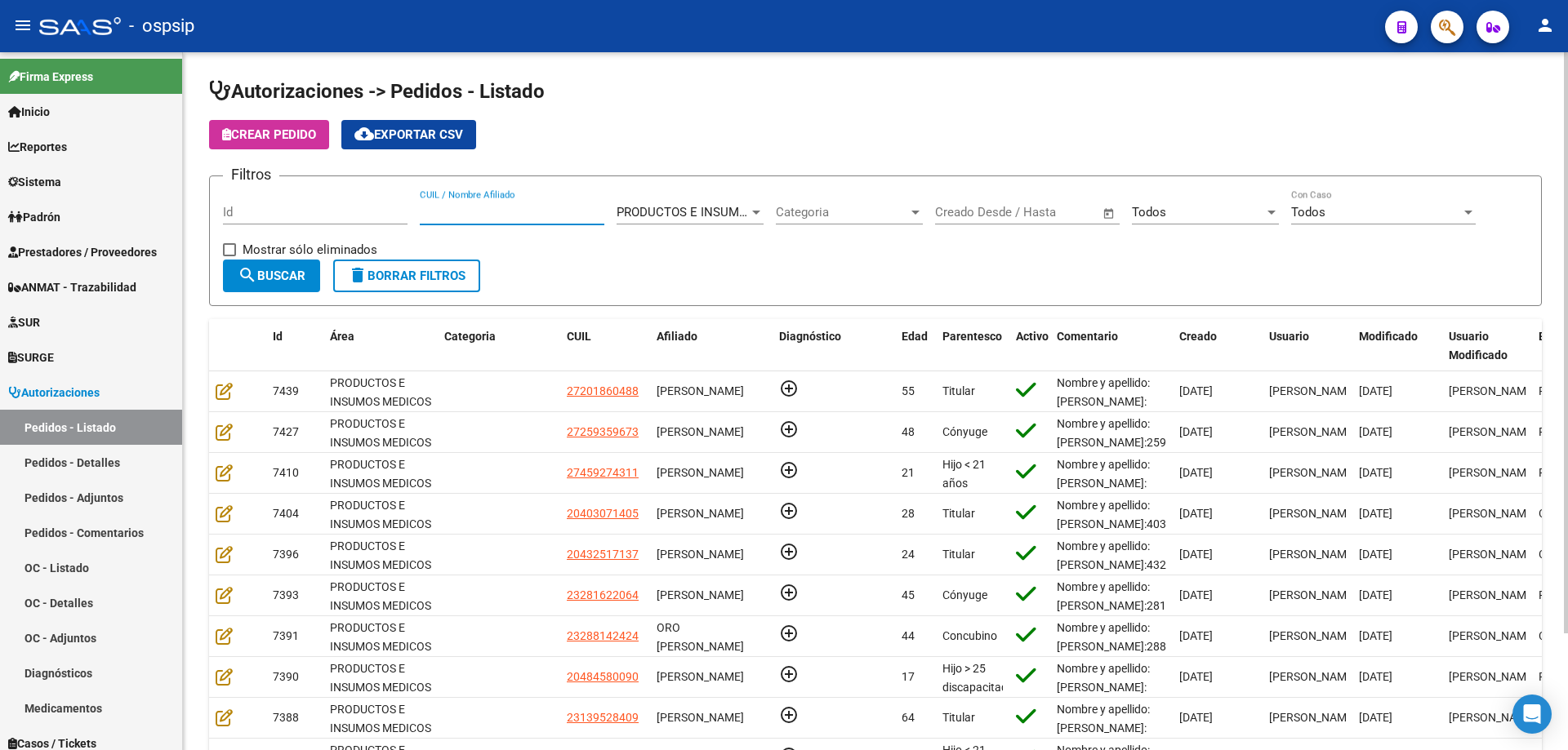
click at [493, 209] on input "CUIL / Nombre Afiliado" at bounding box center [511, 211] width 185 height 15
type input "pergola"
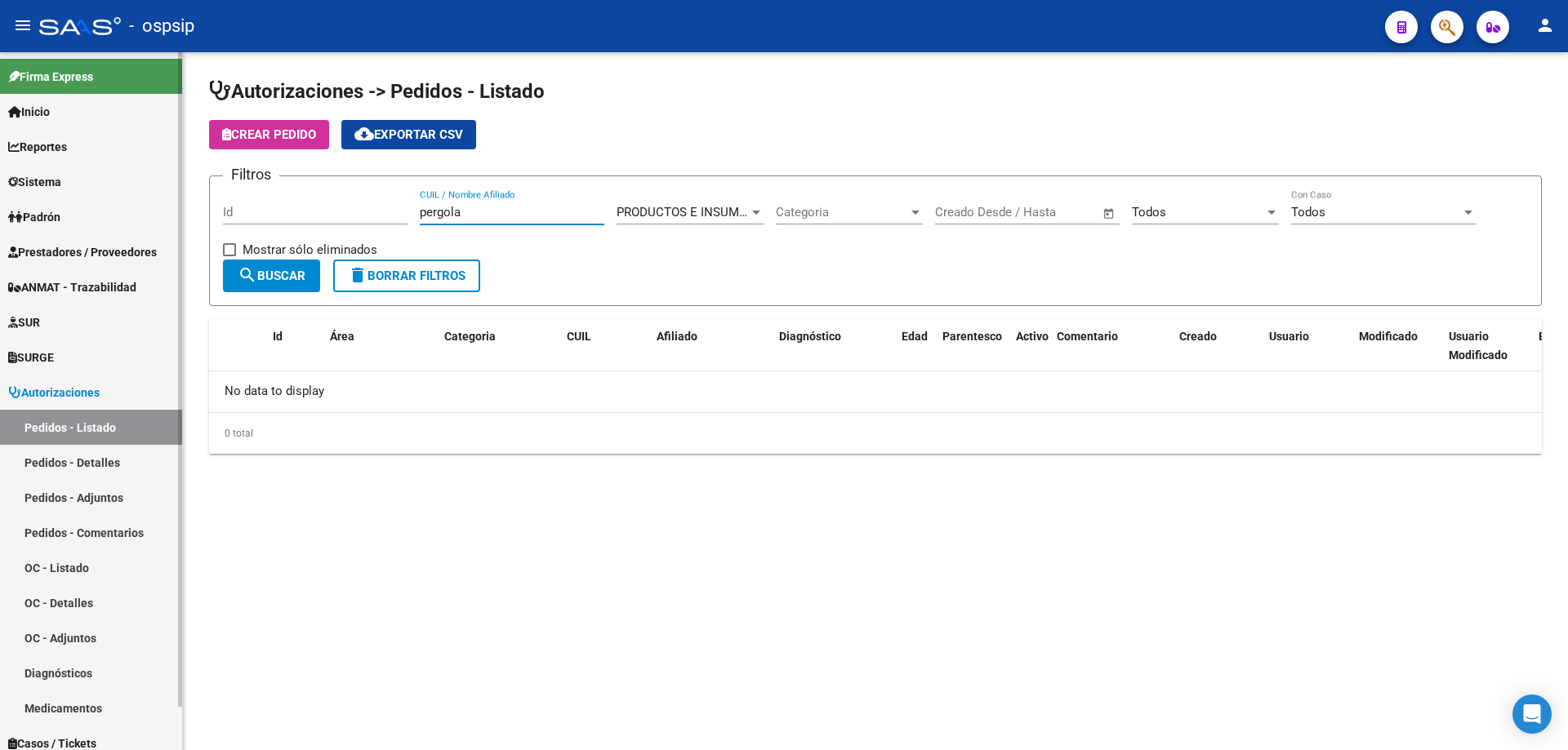
drag, startPoint x: 493, startPoint y: 209, endPoint x: 85, endPoint y: 256, distance: 410.7
click at [96, 247] on mat-sidenav-container "Firma Express Inicio Calendario SSS Instructivos Contacto OS Reportes Egresos D…" at bounding box center [784, 401] width 1568 height 698
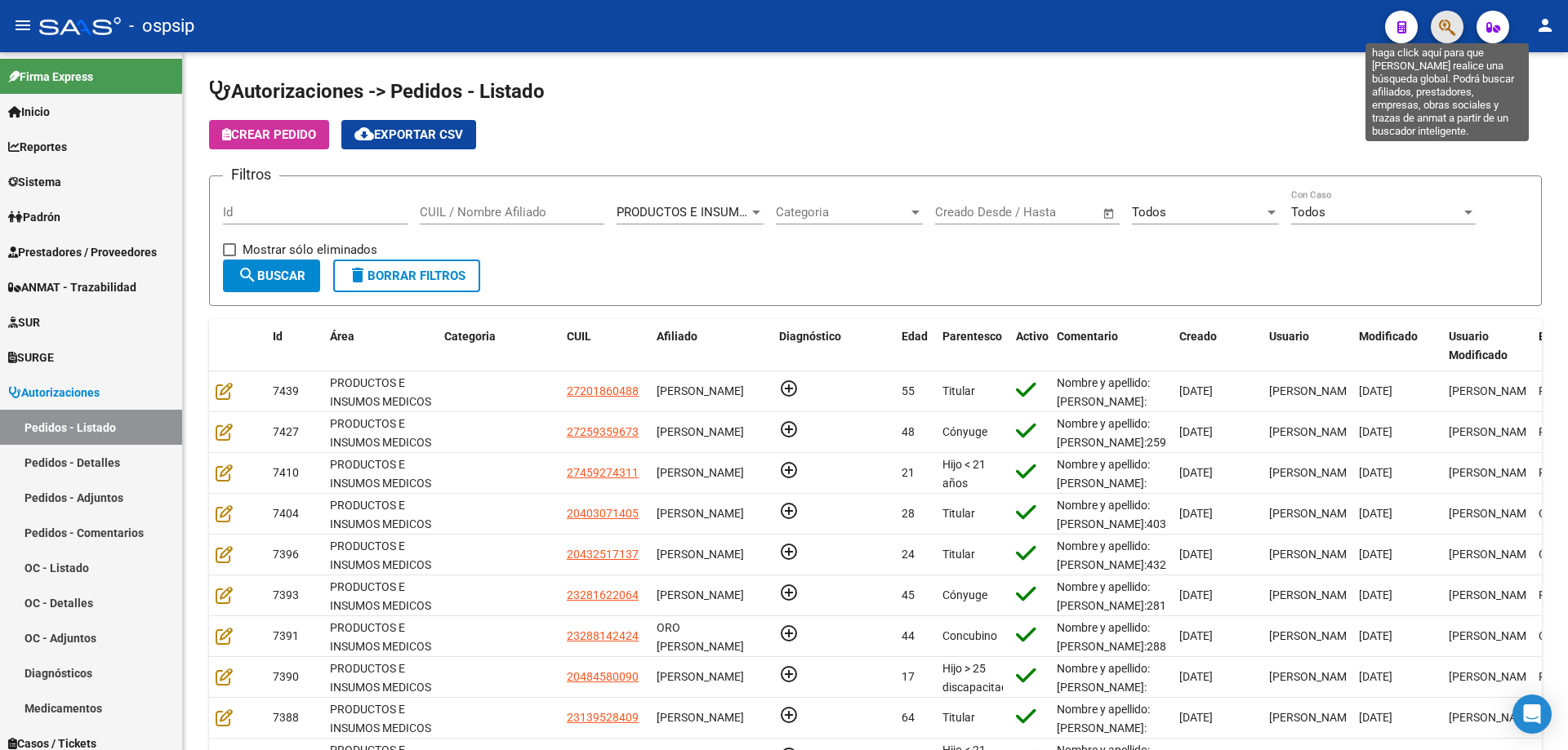
click at [1443, 22] on icon "button" at bounding box center [1447, 27] width 16 height 19
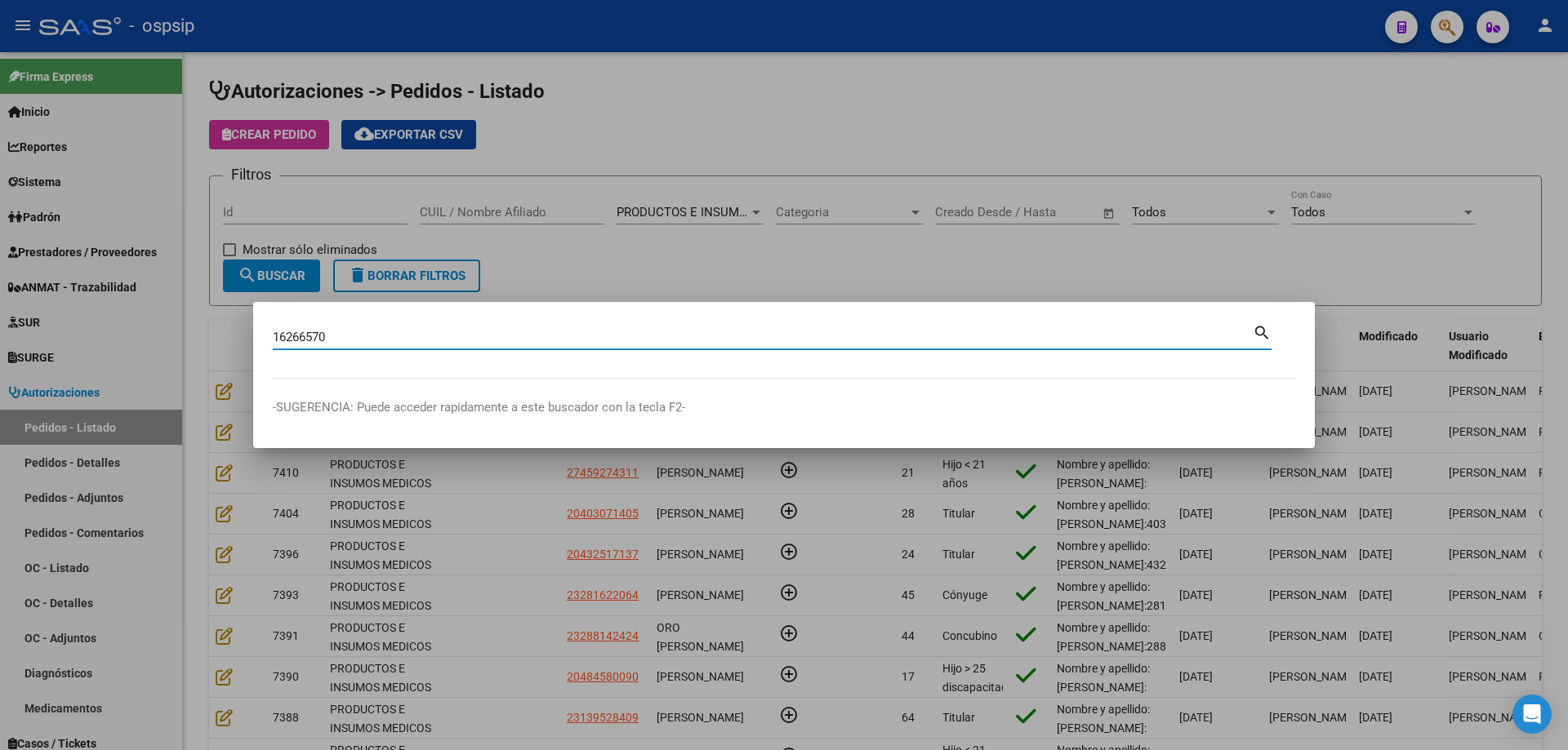
type input "16266570"
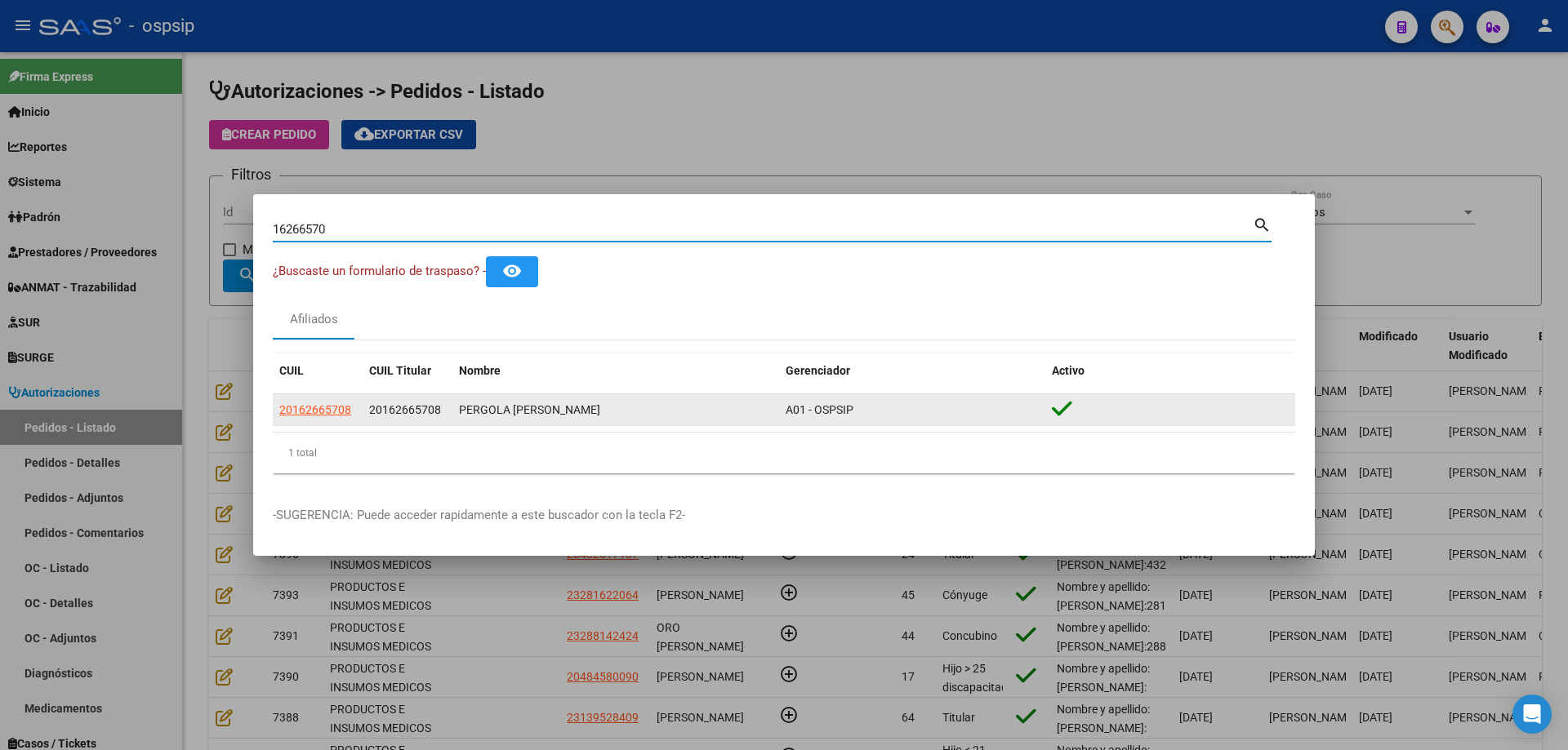
click at [333, 399] on datatable-body-cell "20162665708" at bounding box center [317, 410] width 90 height 32
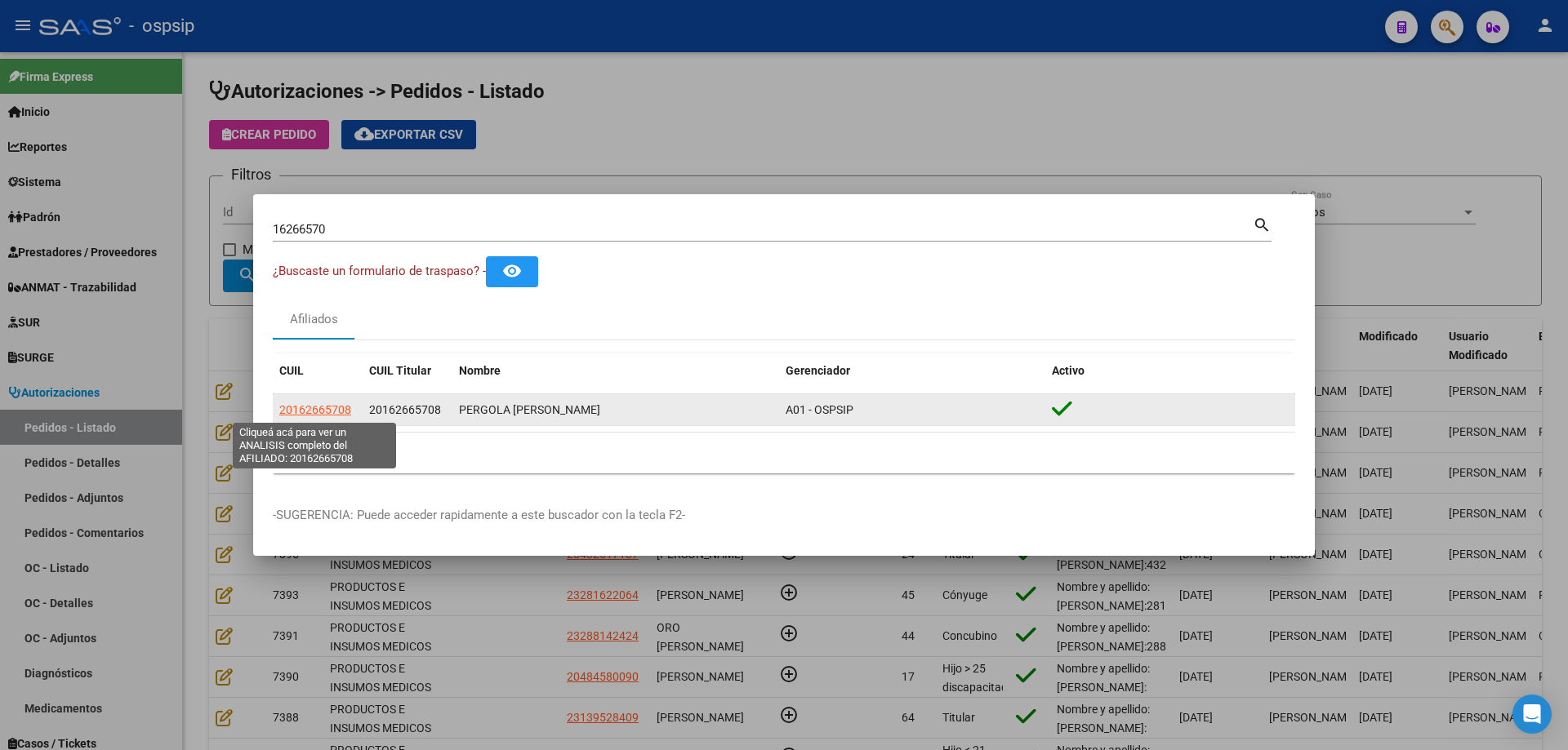
click at [334, 408] on span "20162665708" at bounding box center [315, 409] width 72 height 13
type textarea "20162665708"
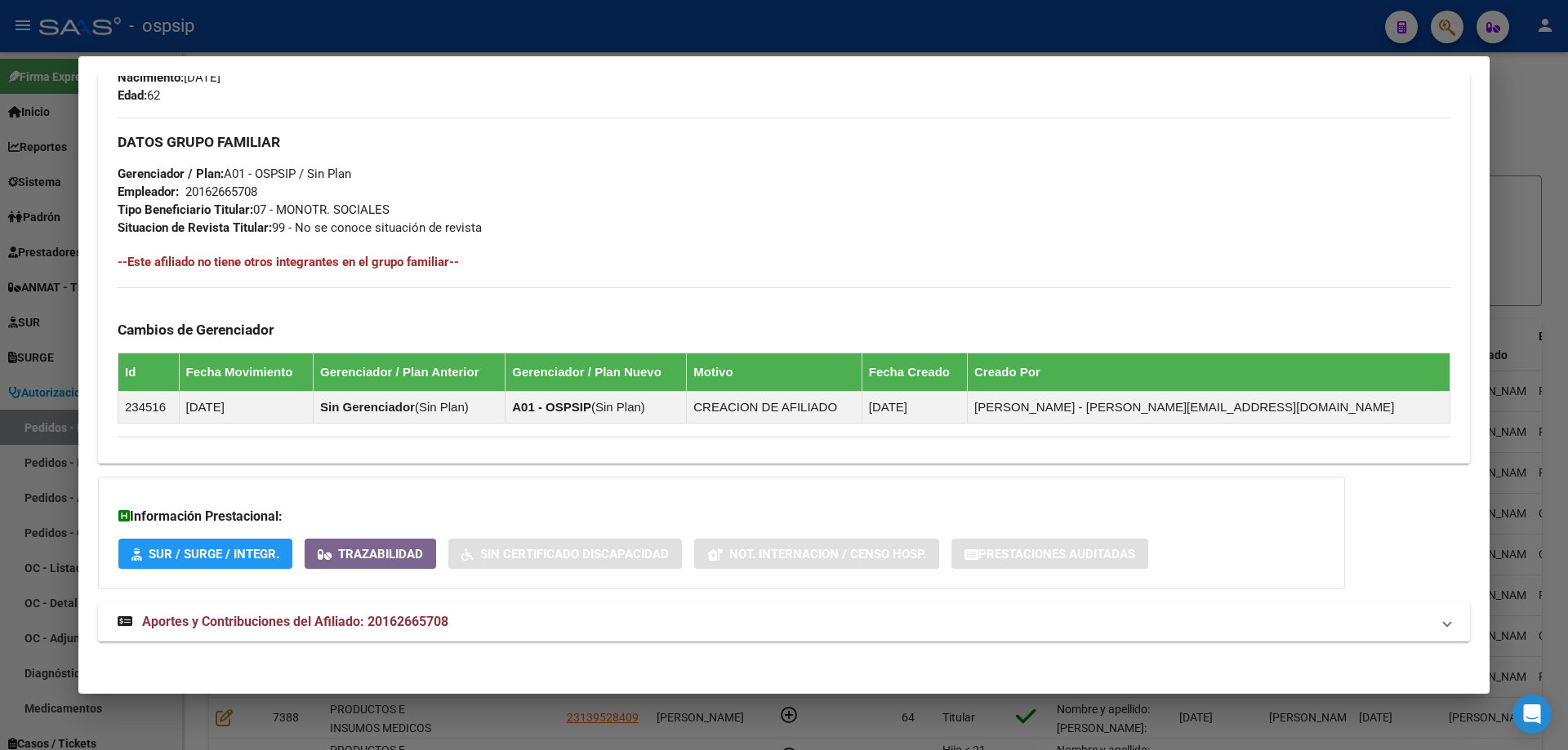
scroll to position [743, 0]
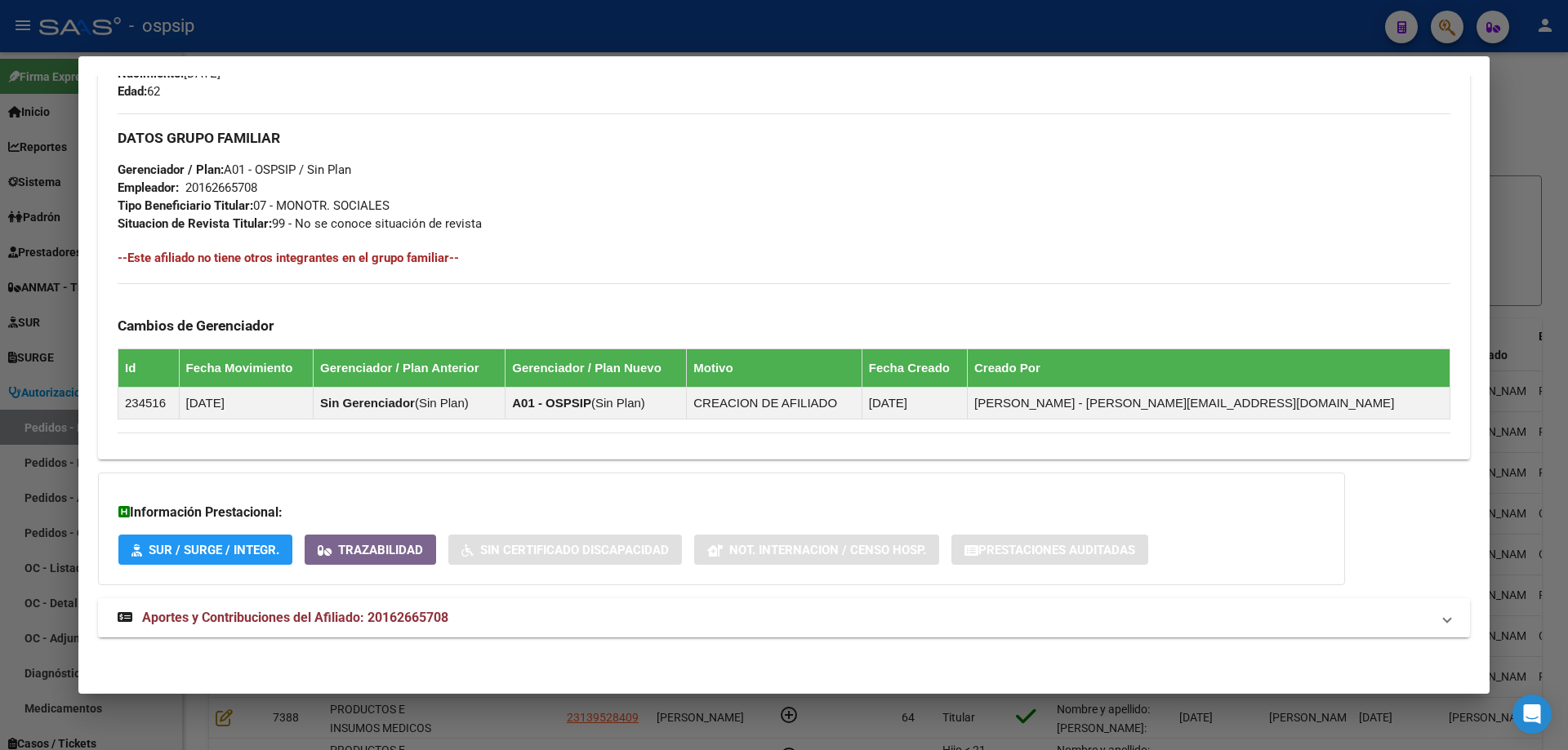
click at [187, 627] on strong "Aportes y Contribuciones del Afiliado: 20162665708" at bounding box center [283, 618] width 331 height 20
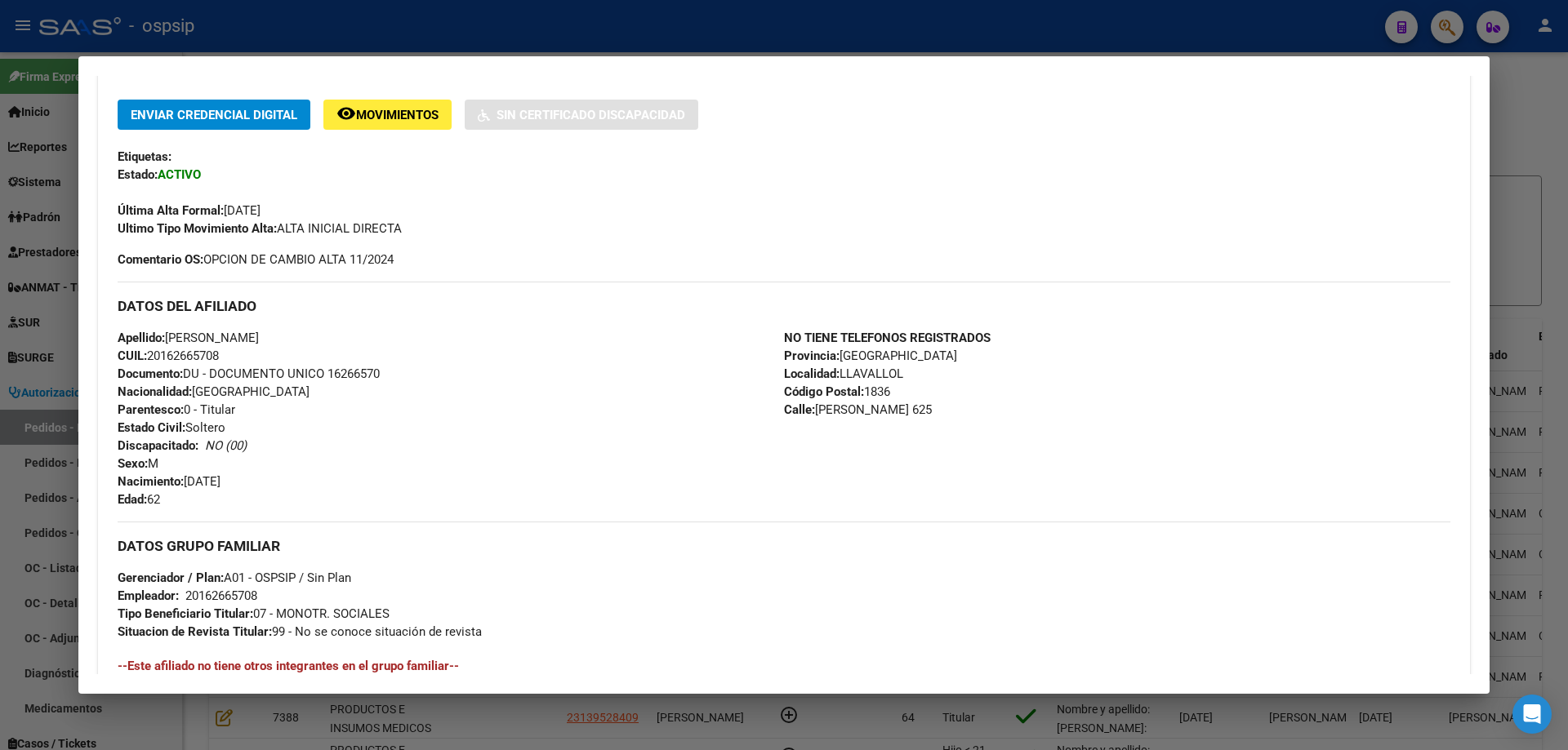
scroll to position [0, 0]
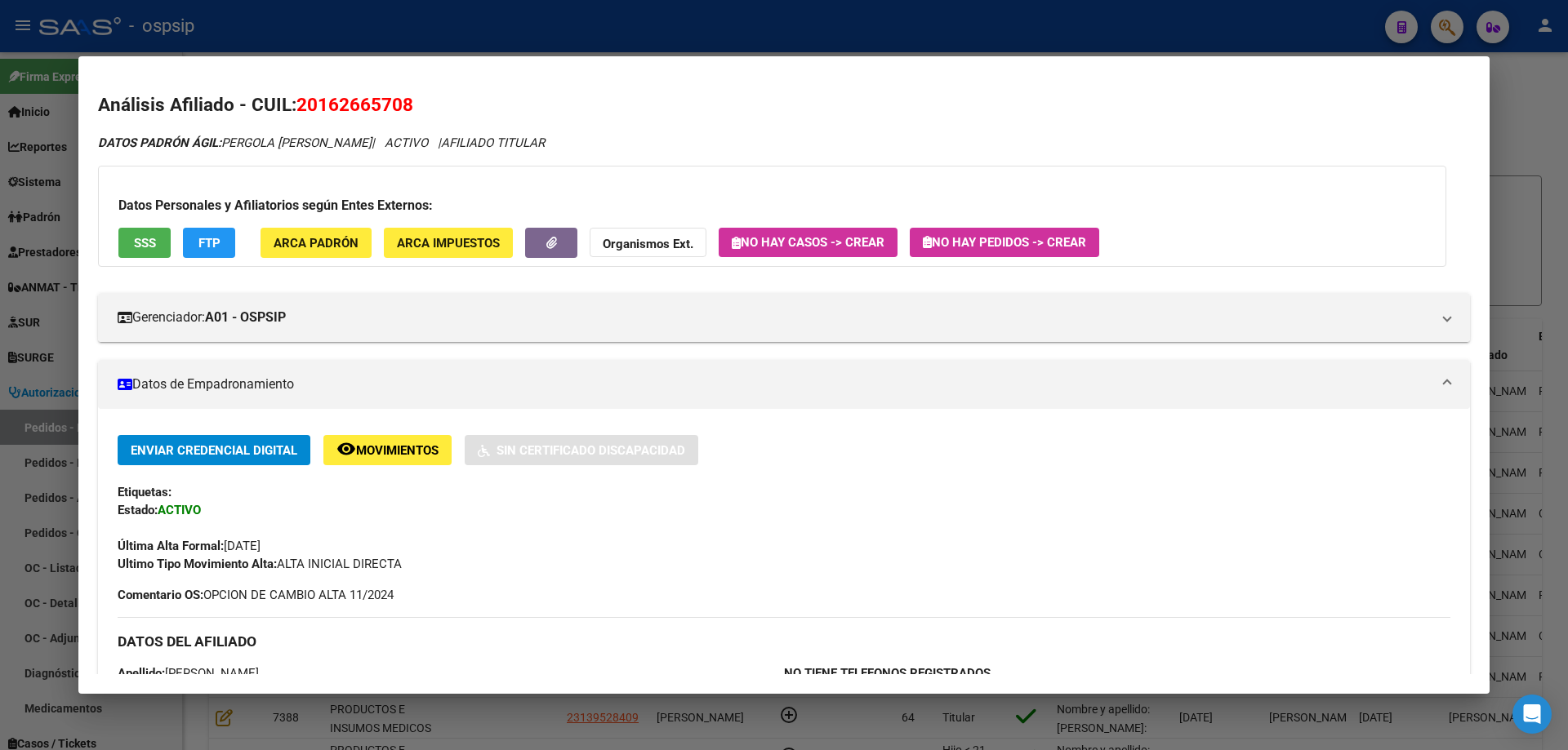
click at [14, 294] on div at bounding box center [784, 375] width 1568 height 750
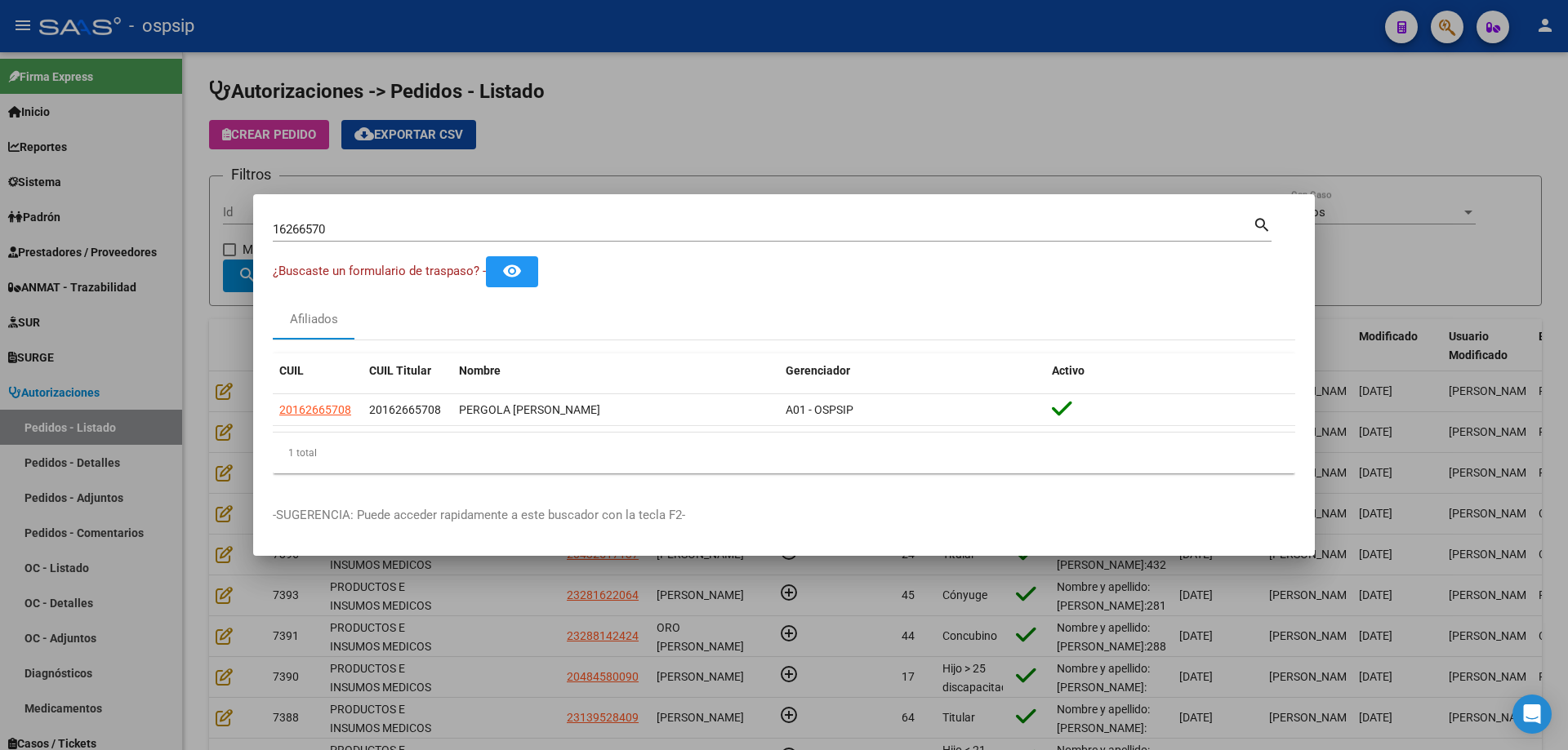
click at [193, 478] on div at bounding box center [784, 375] width 1568 height 750
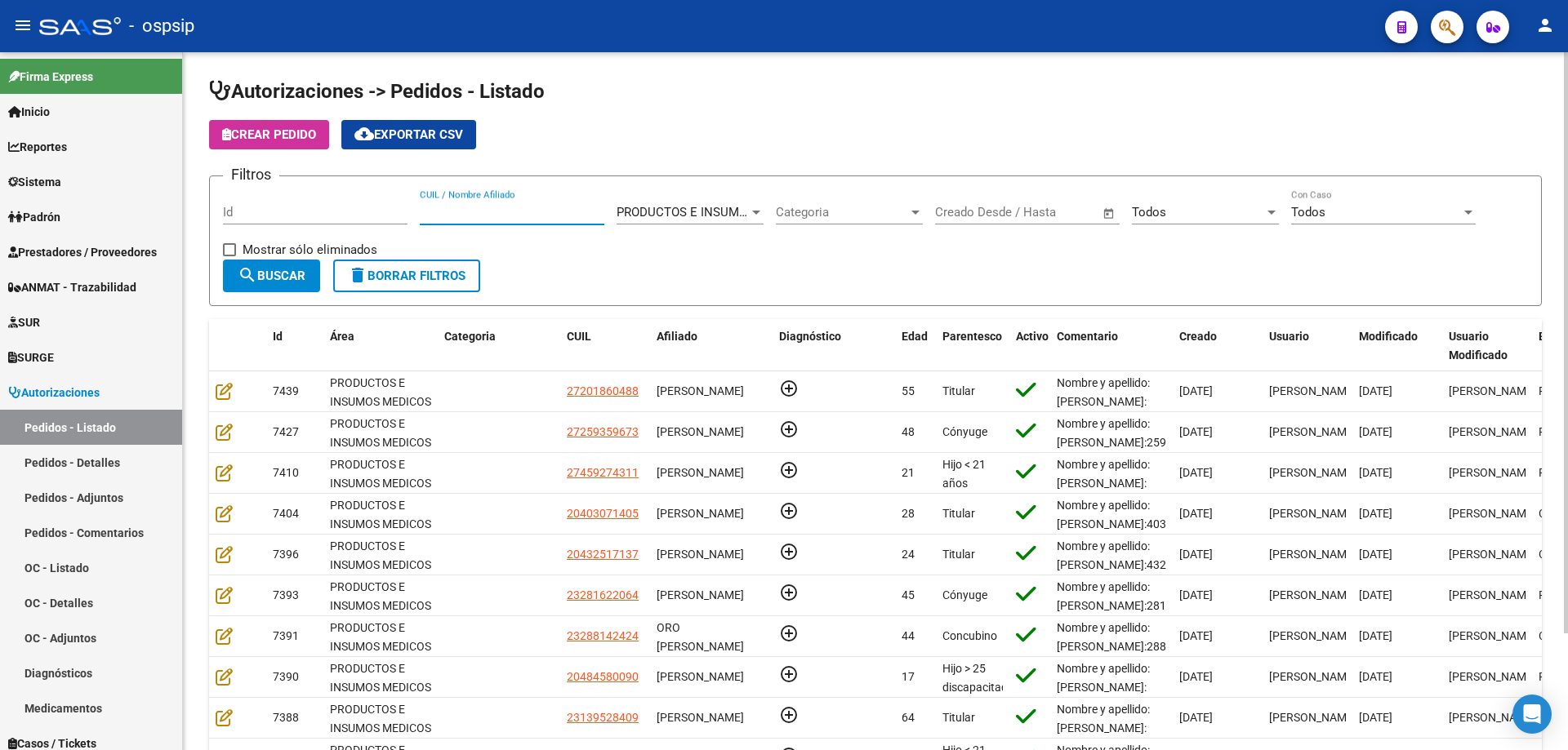
click at [487, 207] on input "CUIL / Nombre Afiliado" at bounding box center [511, 211] width 185 height 15
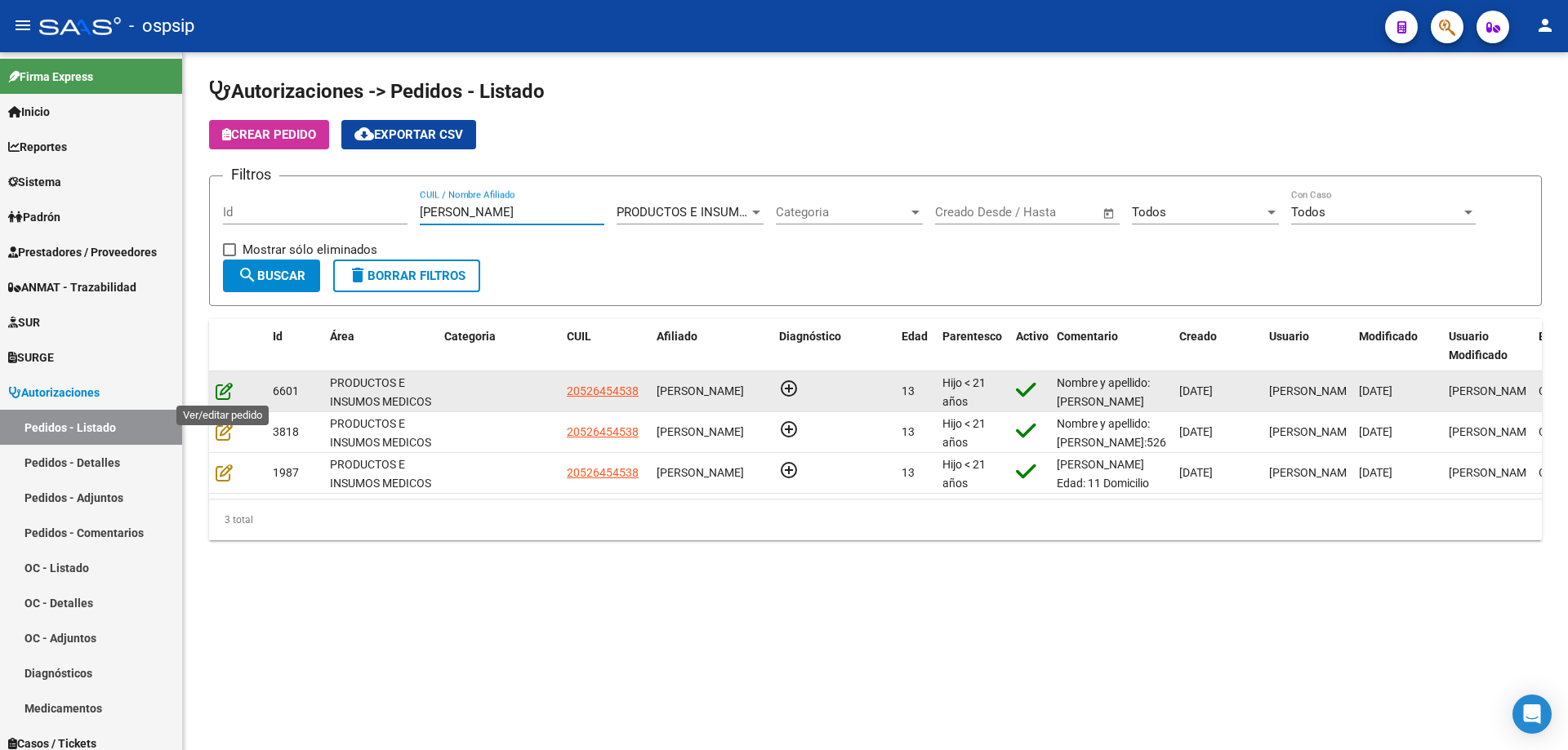
type input "[PERSON_NAME]"
click at [226, 387] on icon at bounding box center [224, 391] width 17 height 18
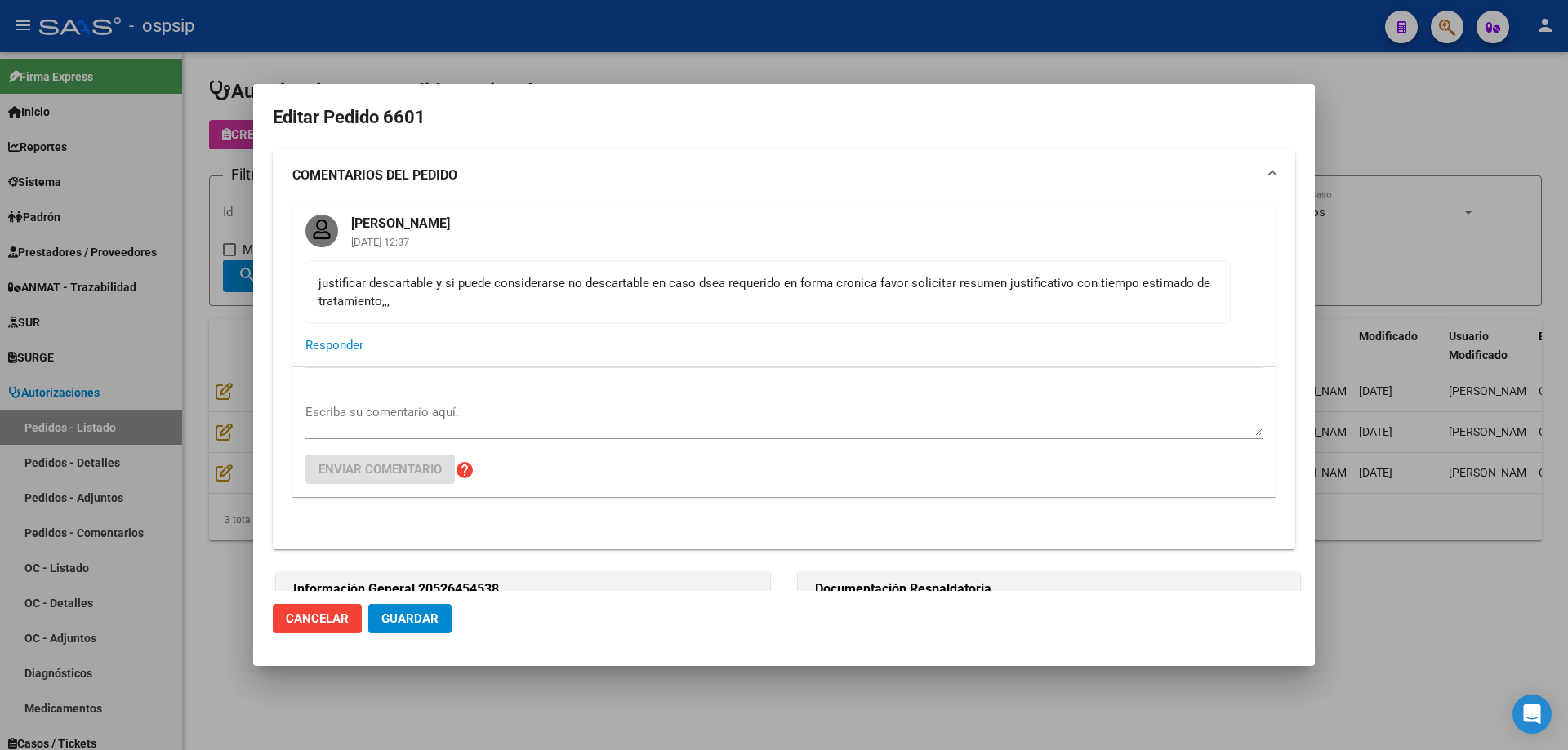
type input "[GEOGRAPHIC_DATA], [GEOGRAPHIC_DATA], L N ALEM 2100, Piso: PB, Departamento: 19B"
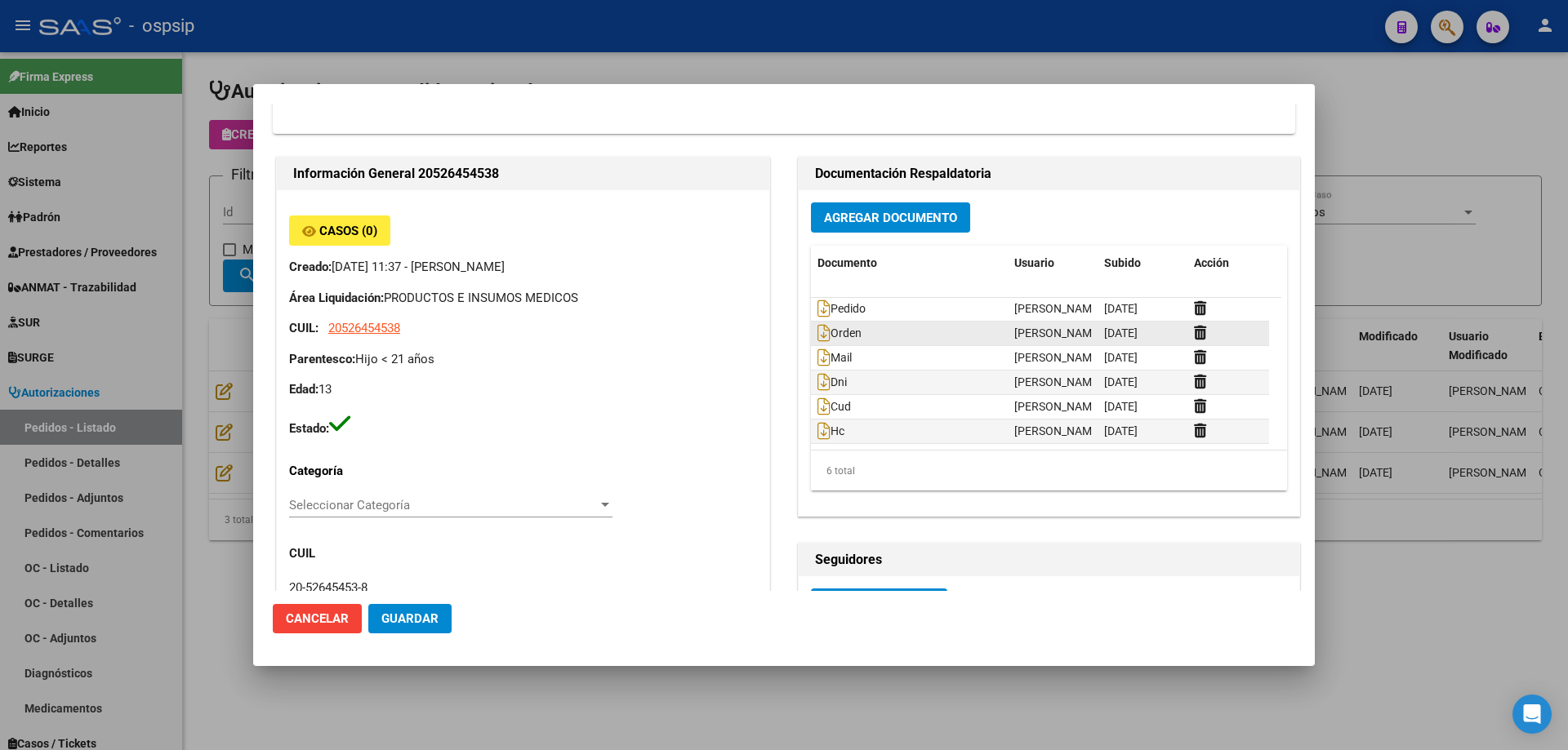
scroll to position [408, 0]
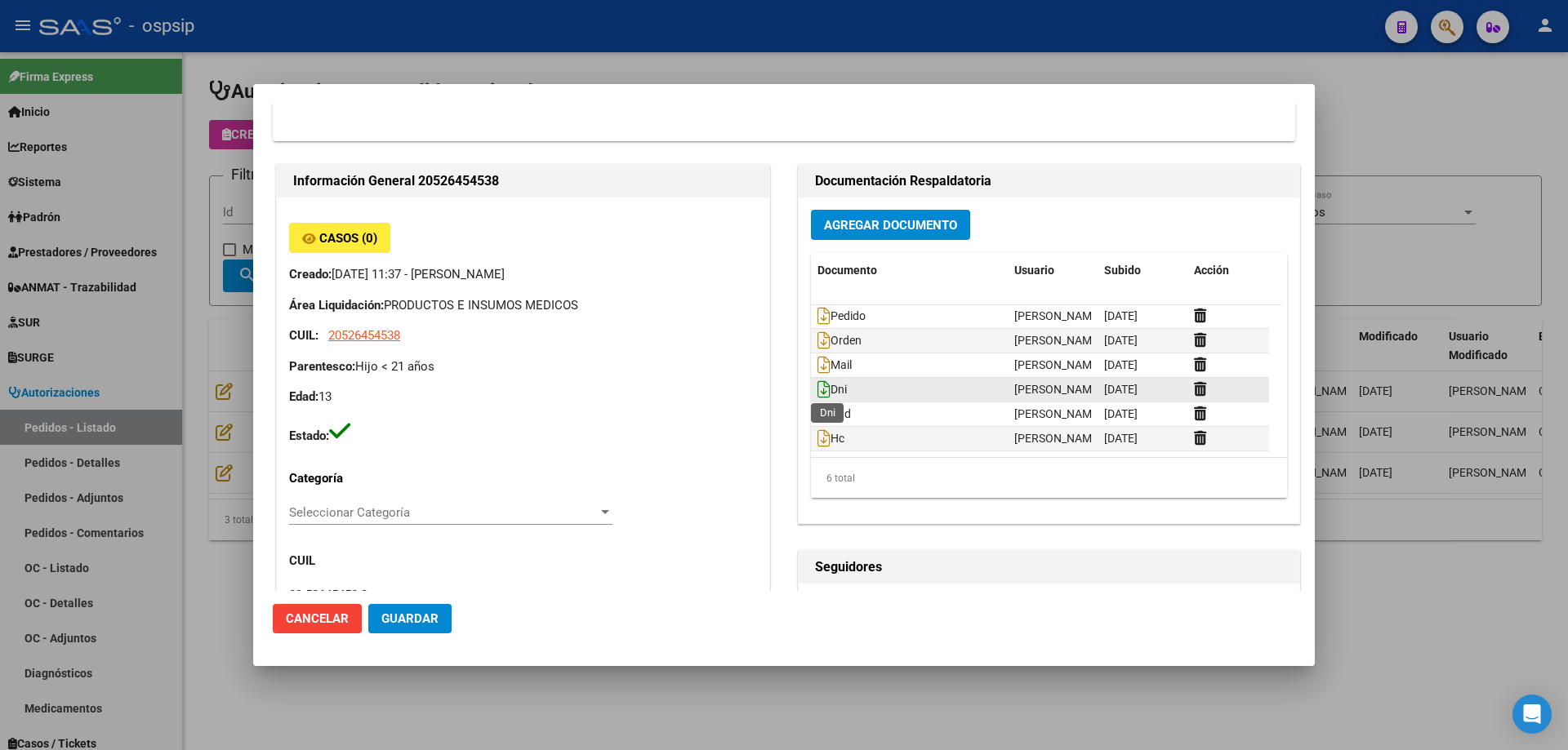
click at [818, 391] on icon at bounding box center [824, 389] width 13 height 18
click at [818, 412] on icon at bounding box center [824, 413] width 13 height 18
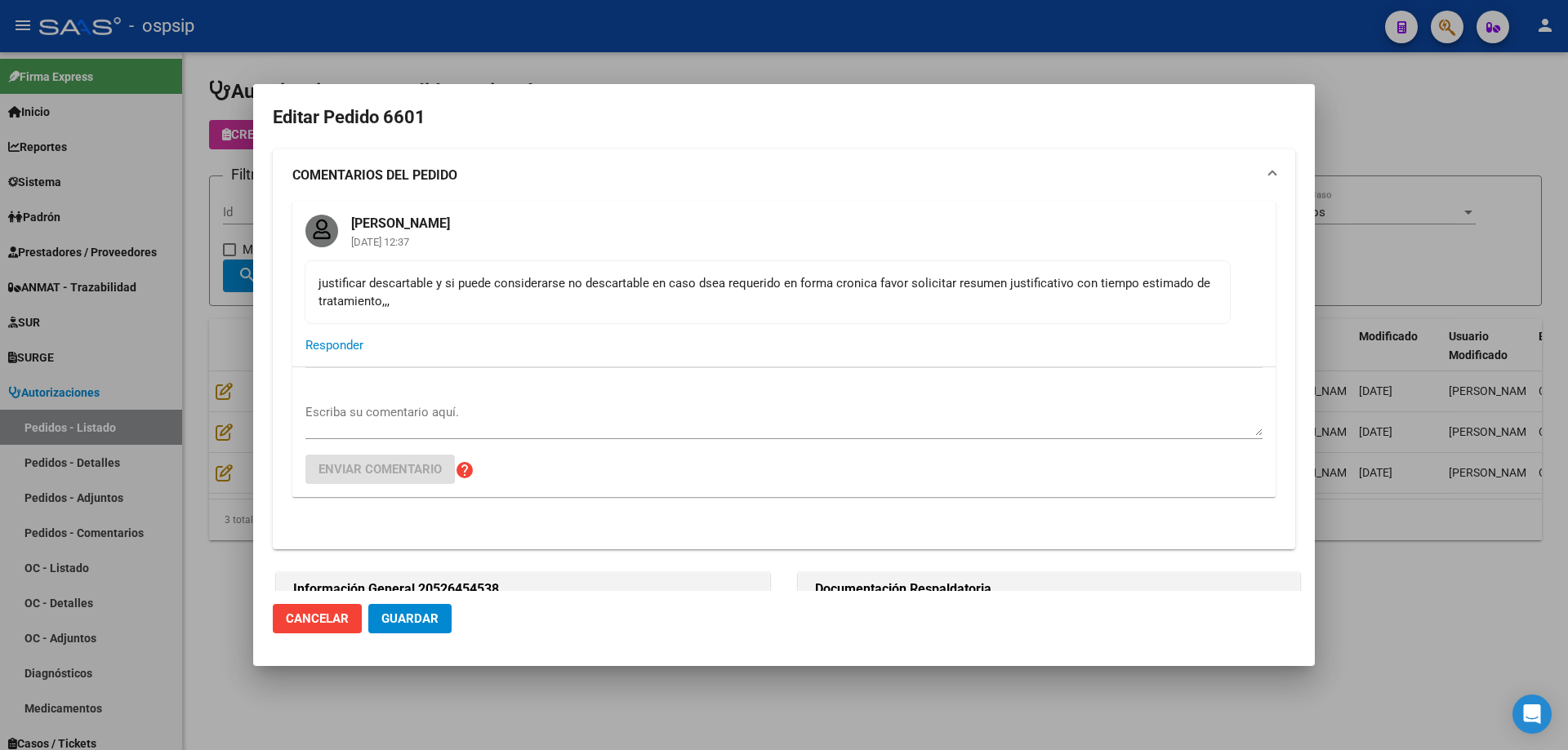
scroll to position [326, 0]
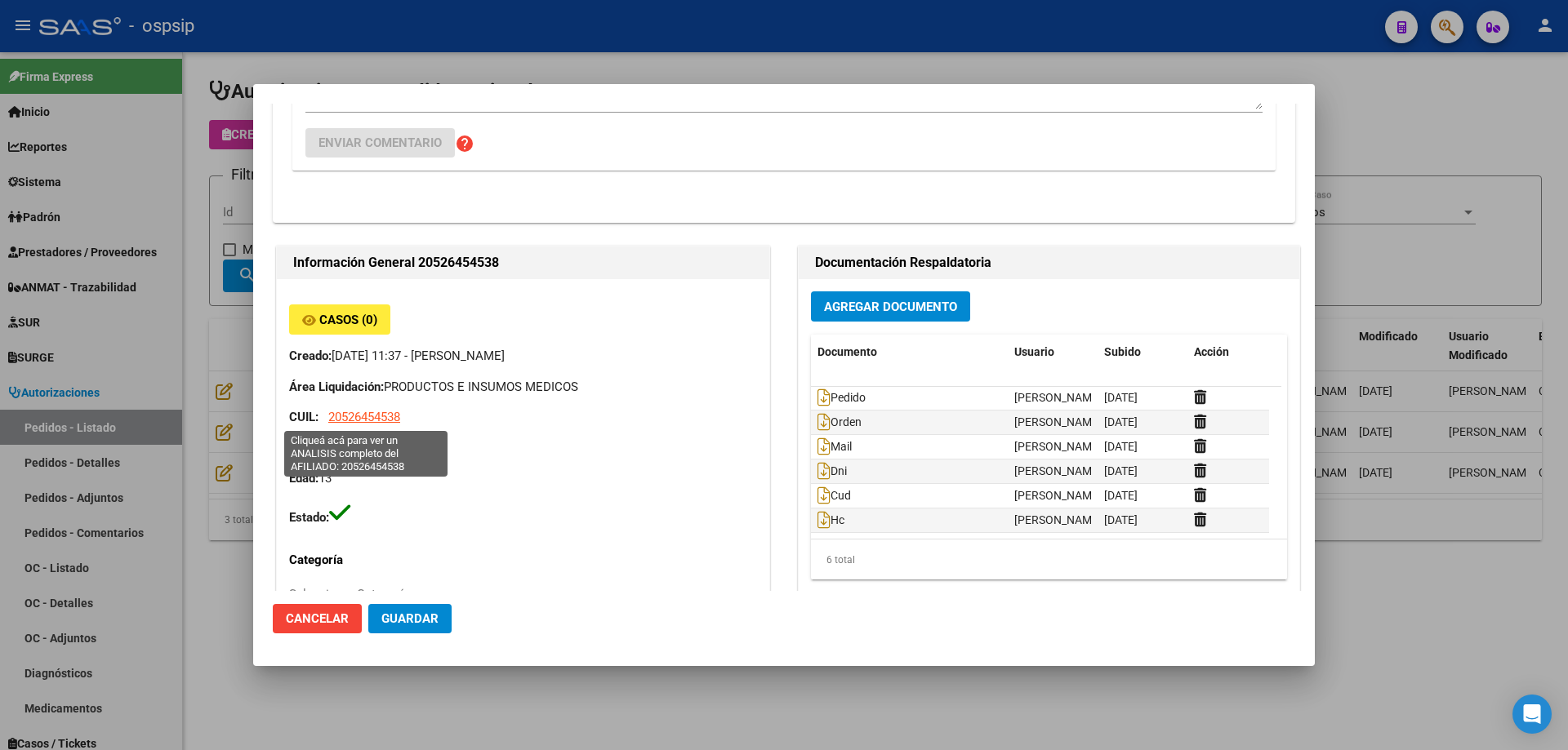
click at [361, 414] on span "20526454538" at bounding box center [364, 417] width 72 height 15
type textarea "20526454538"
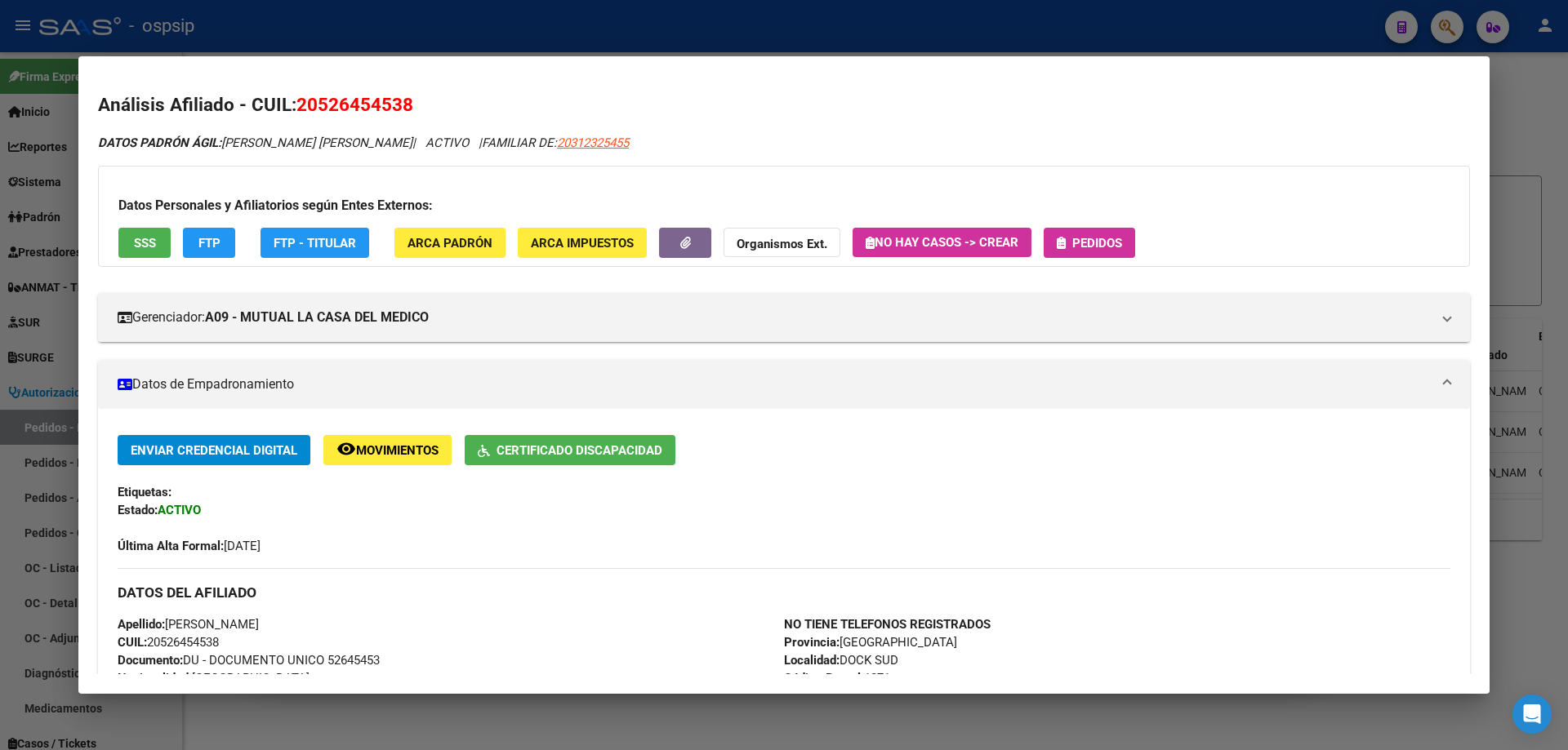
click at [554, 453] on span "Certificado Discapacidad" at bounding box center [579, 450] width 166 height 15
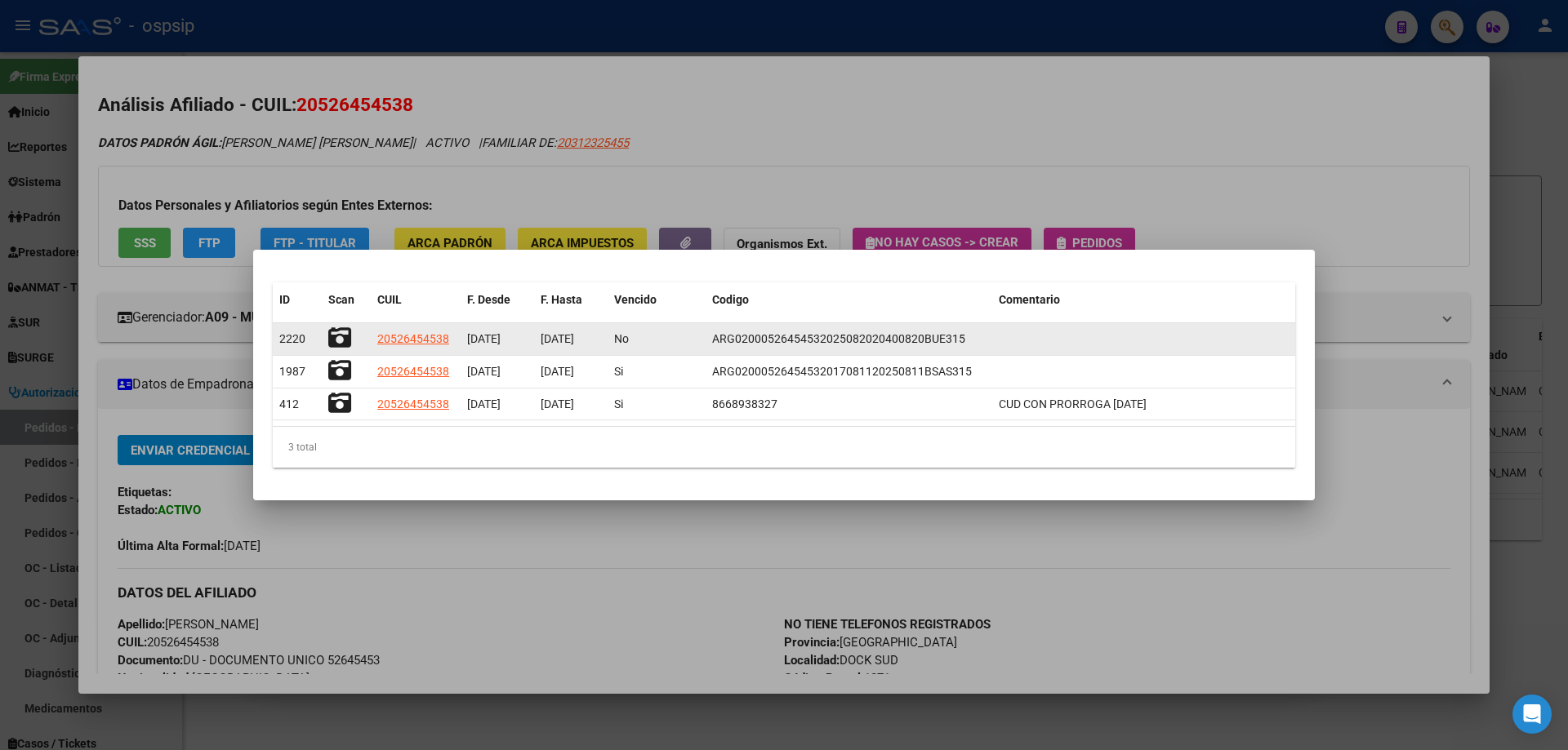
click at [336, 337] on icon at bounding box center [340, 338] width 23 height 23
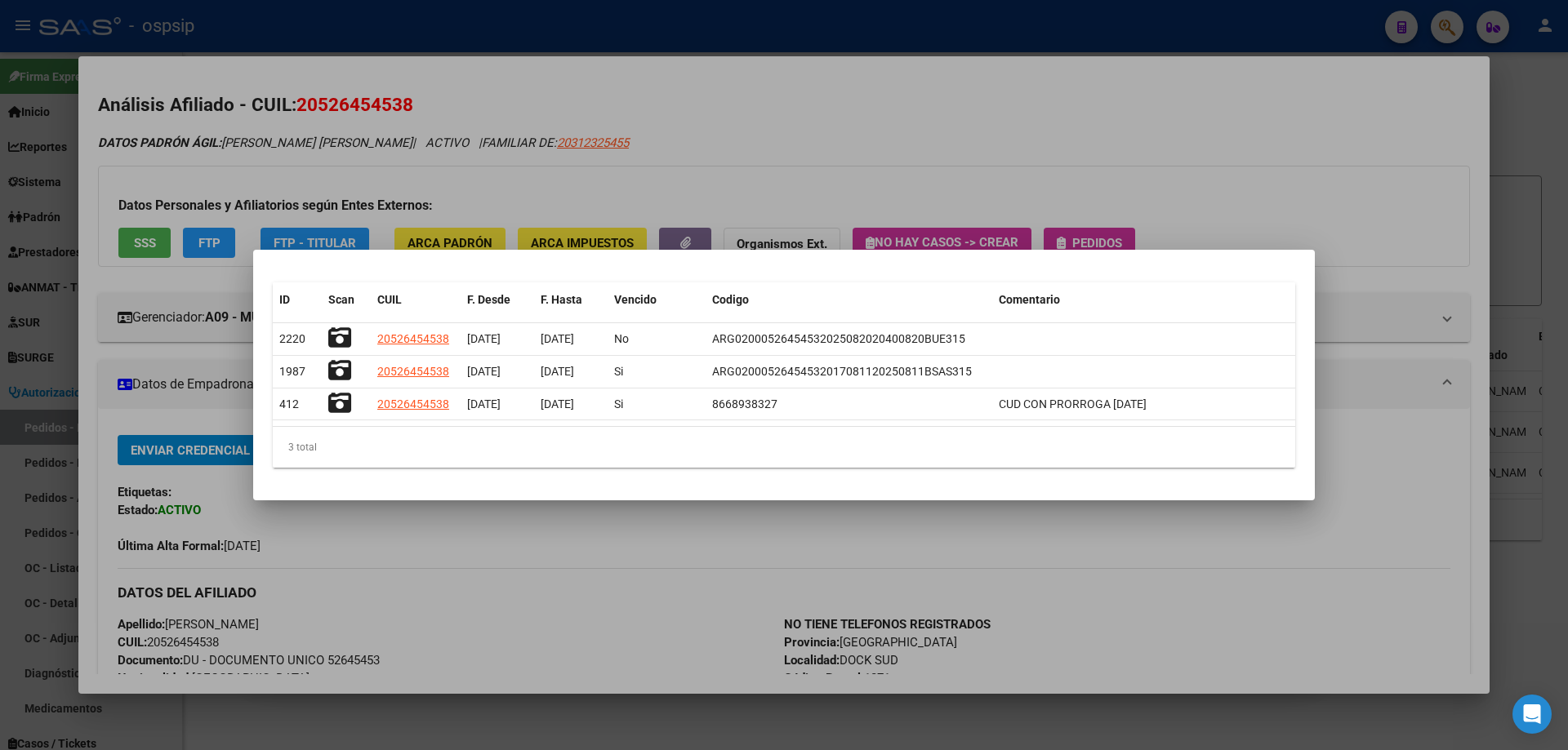
click at [0, 326] on div at bounding box center [784, 375] width 1568 height 750
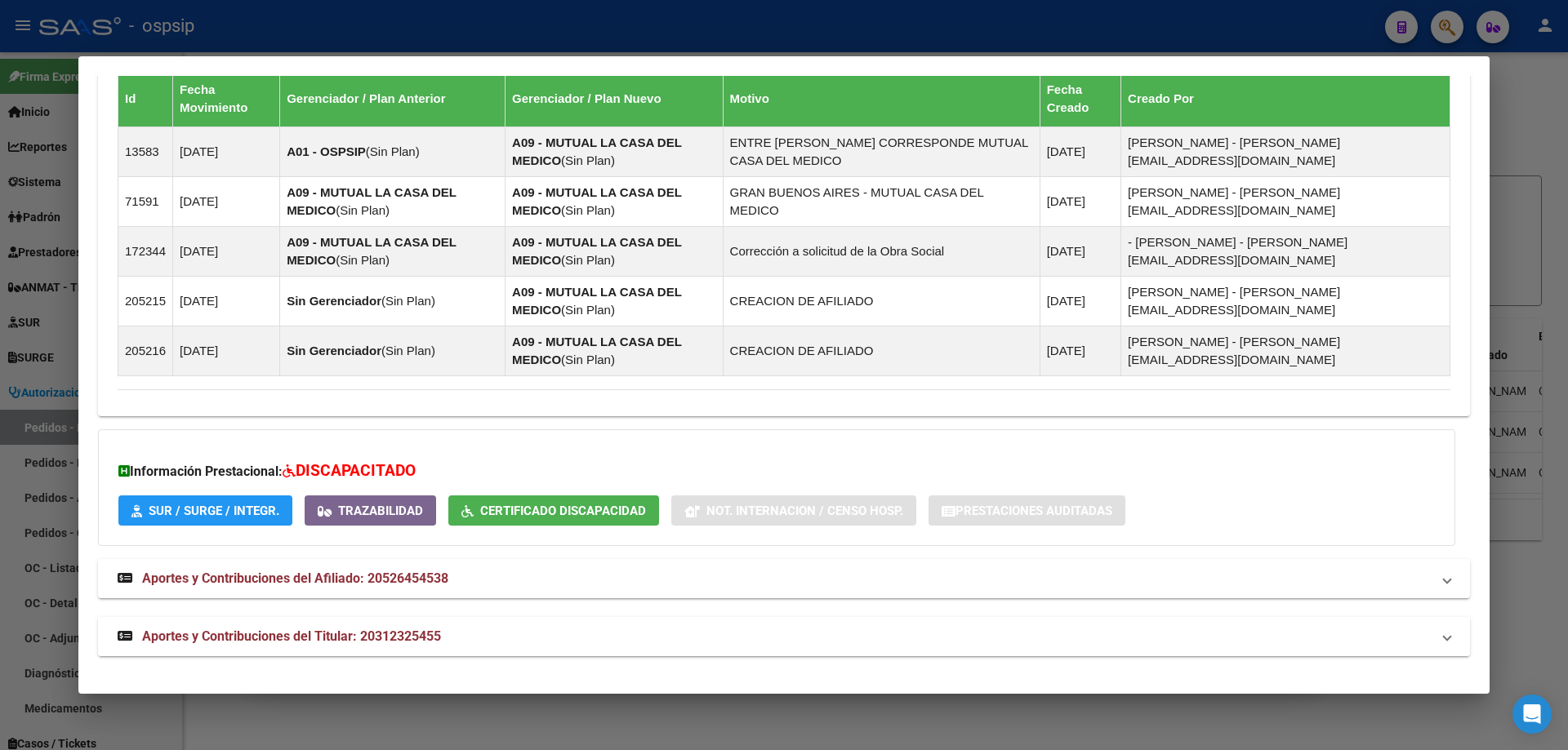
click at [230, 639] on span "Aportes y Contribuciones del Titular: 20312325455" at bounding box center [291, 637] width 299 height 15
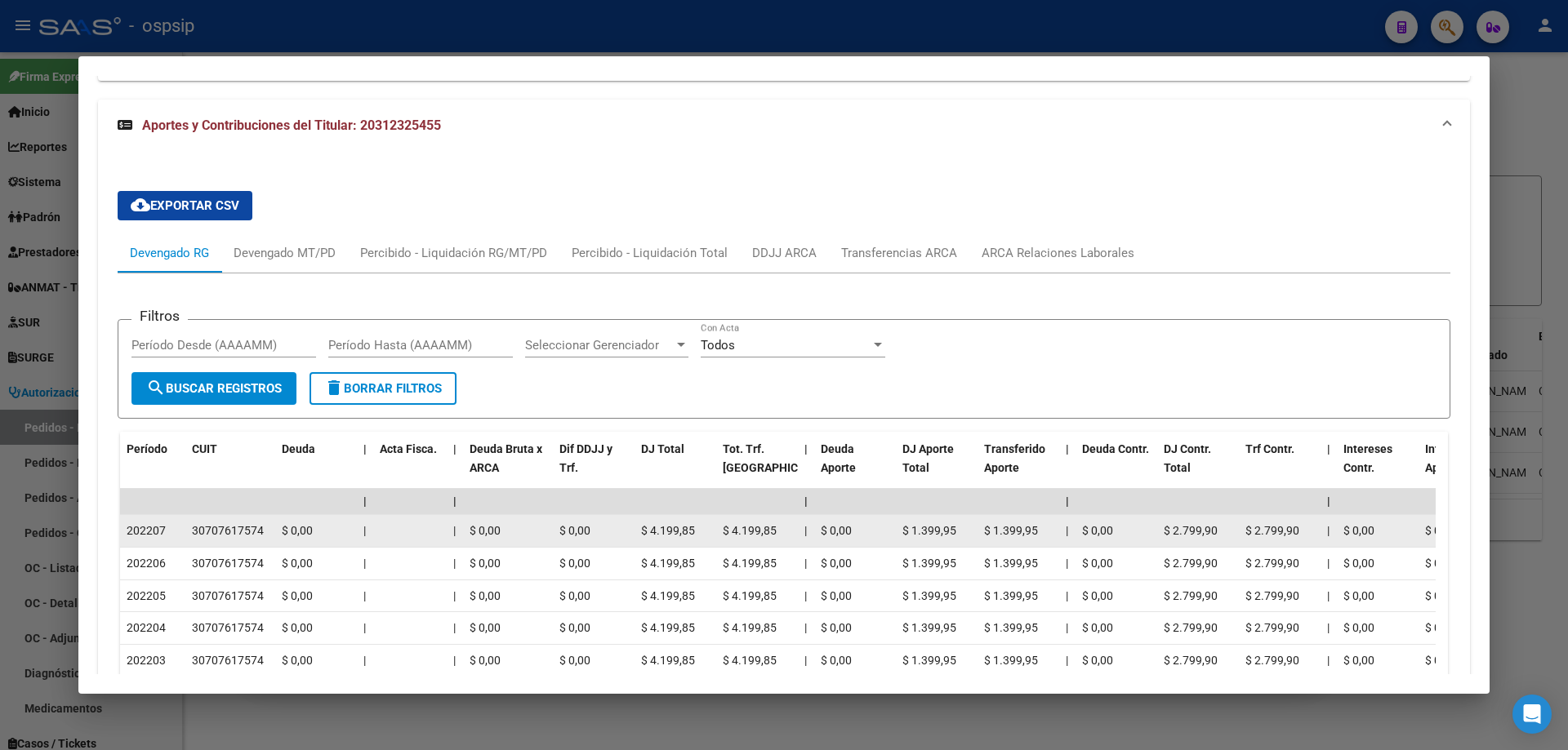
scroll to position [1753, 0]
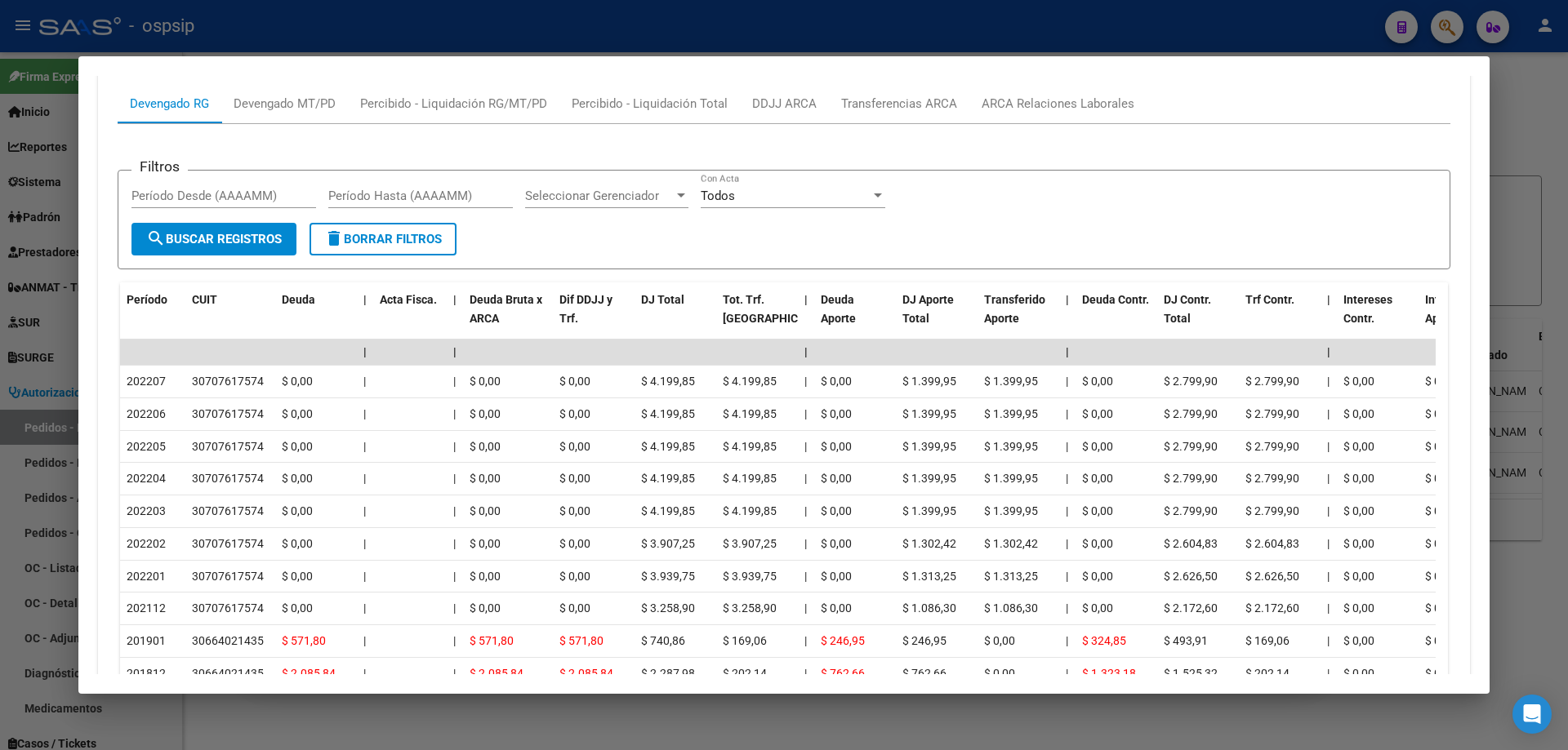
click at [47, 309] on div at bounding box center [784, 375] width 1568 height 750
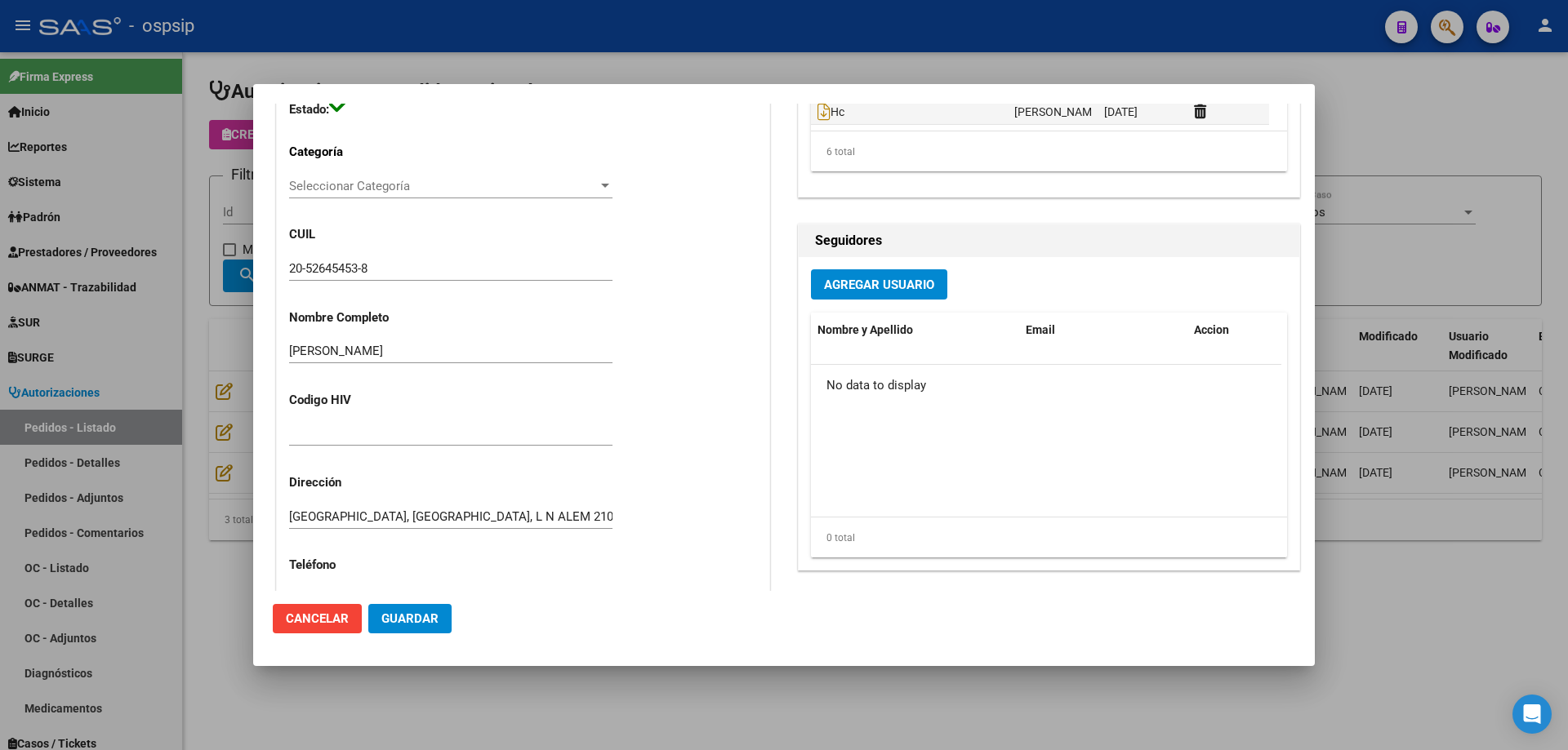
scroll to position [1061, 0]
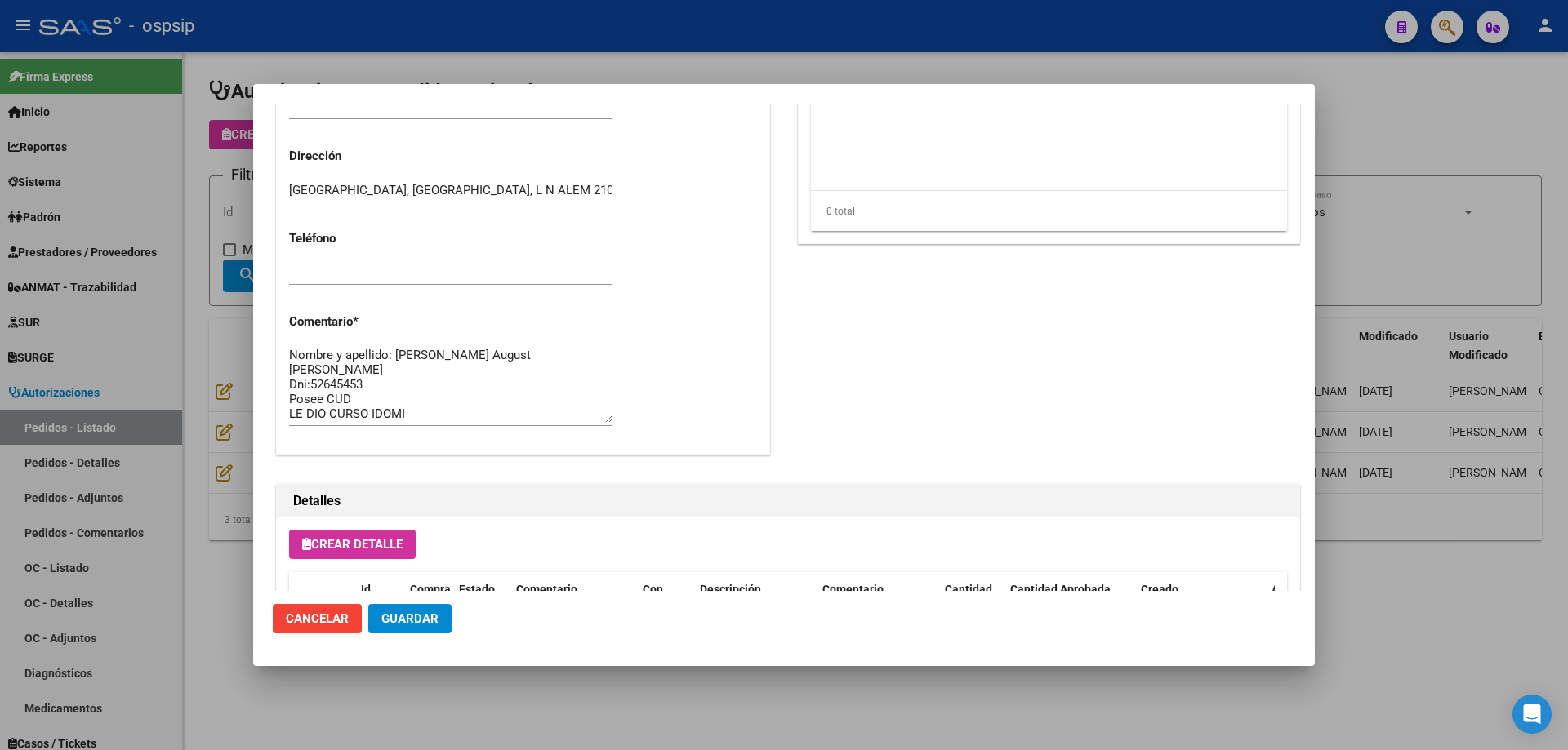
click at [325, 366] on textarea "Nombre y apellido: [PERSON_NAME] August [PERSON_NAME] Dni:52645453 Posee CUD LE…" at bounding box center [450, 384] width 323 height 76
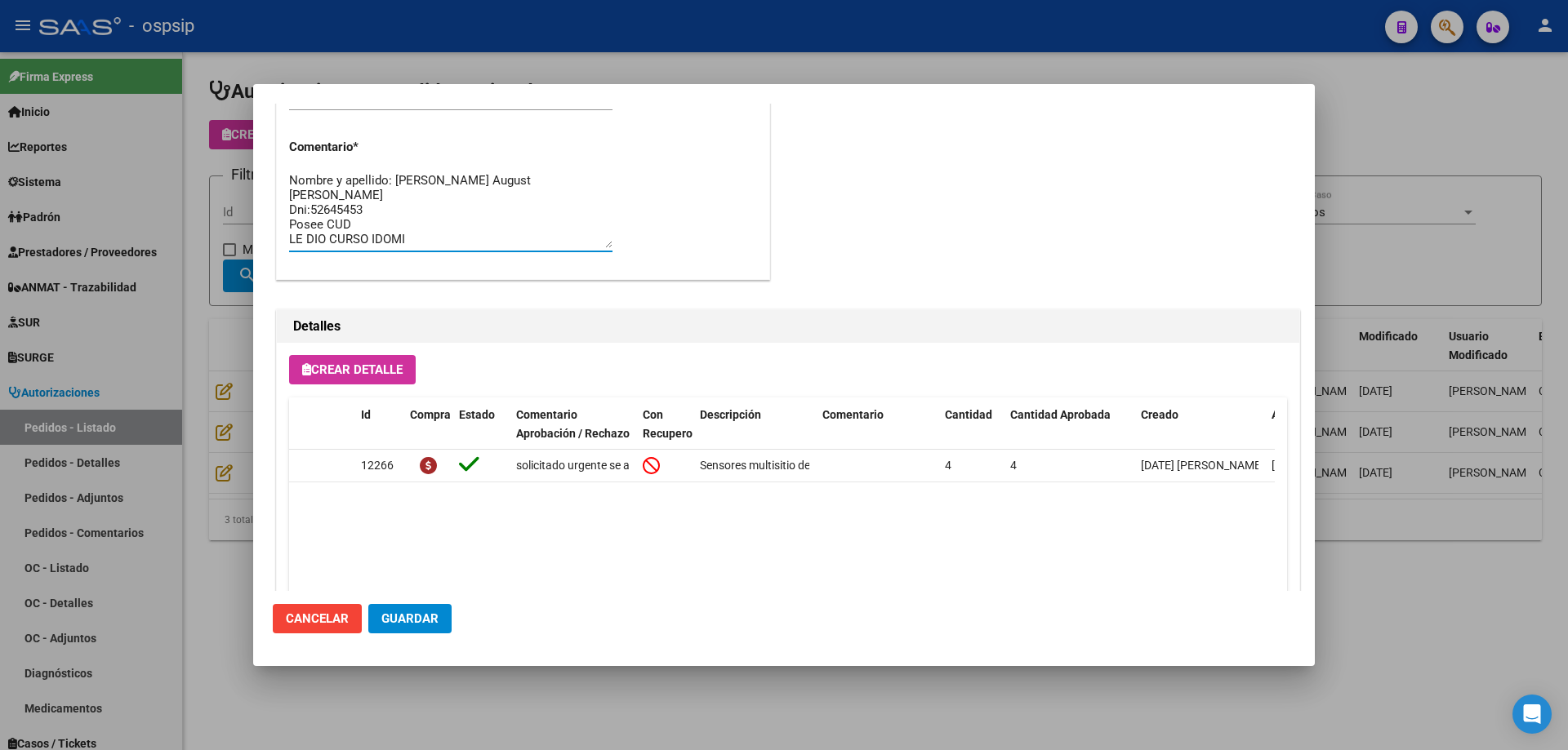
scroll to position [1013, 0]
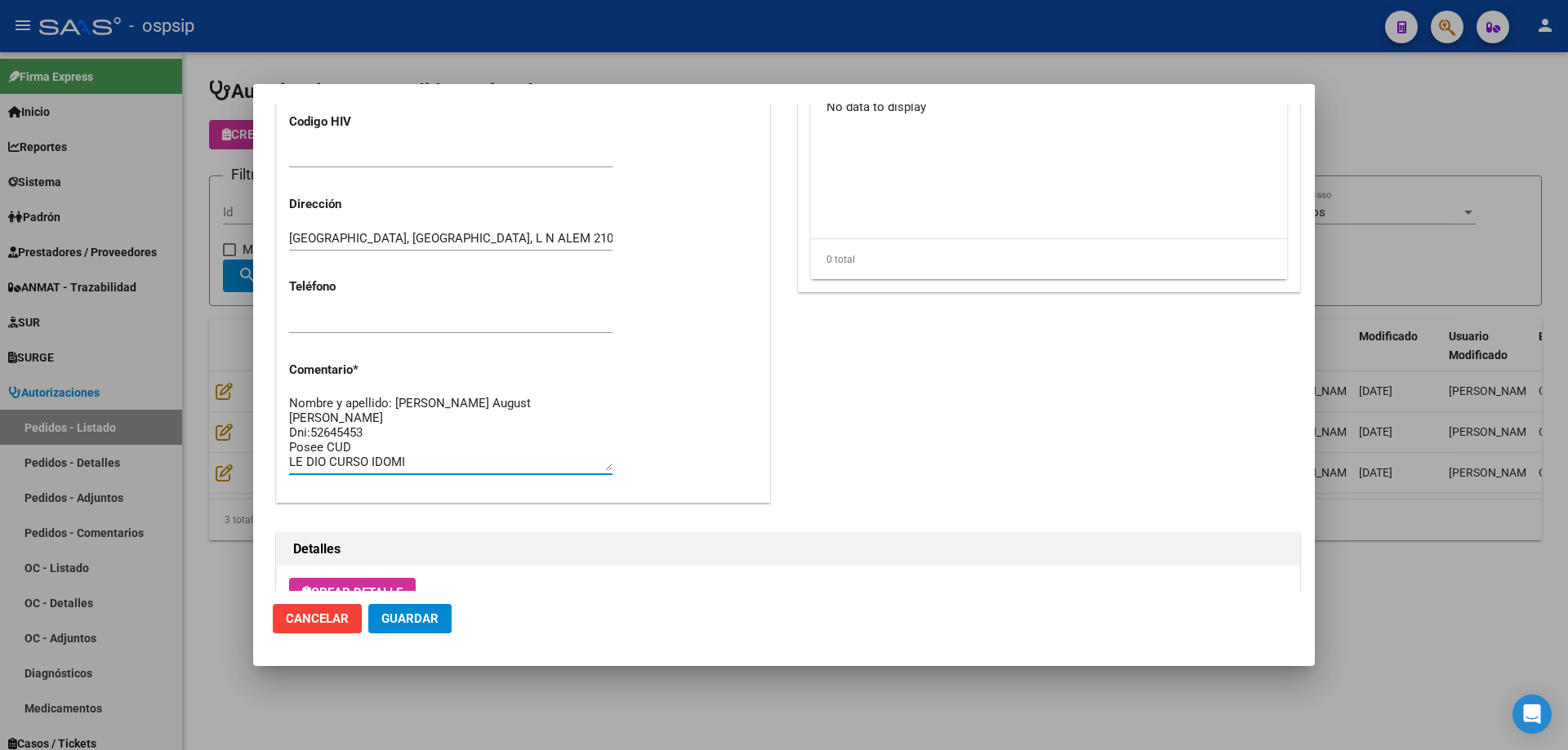
click at [830, 74] on div at bounding box center [784, 375] width 1568 height 750
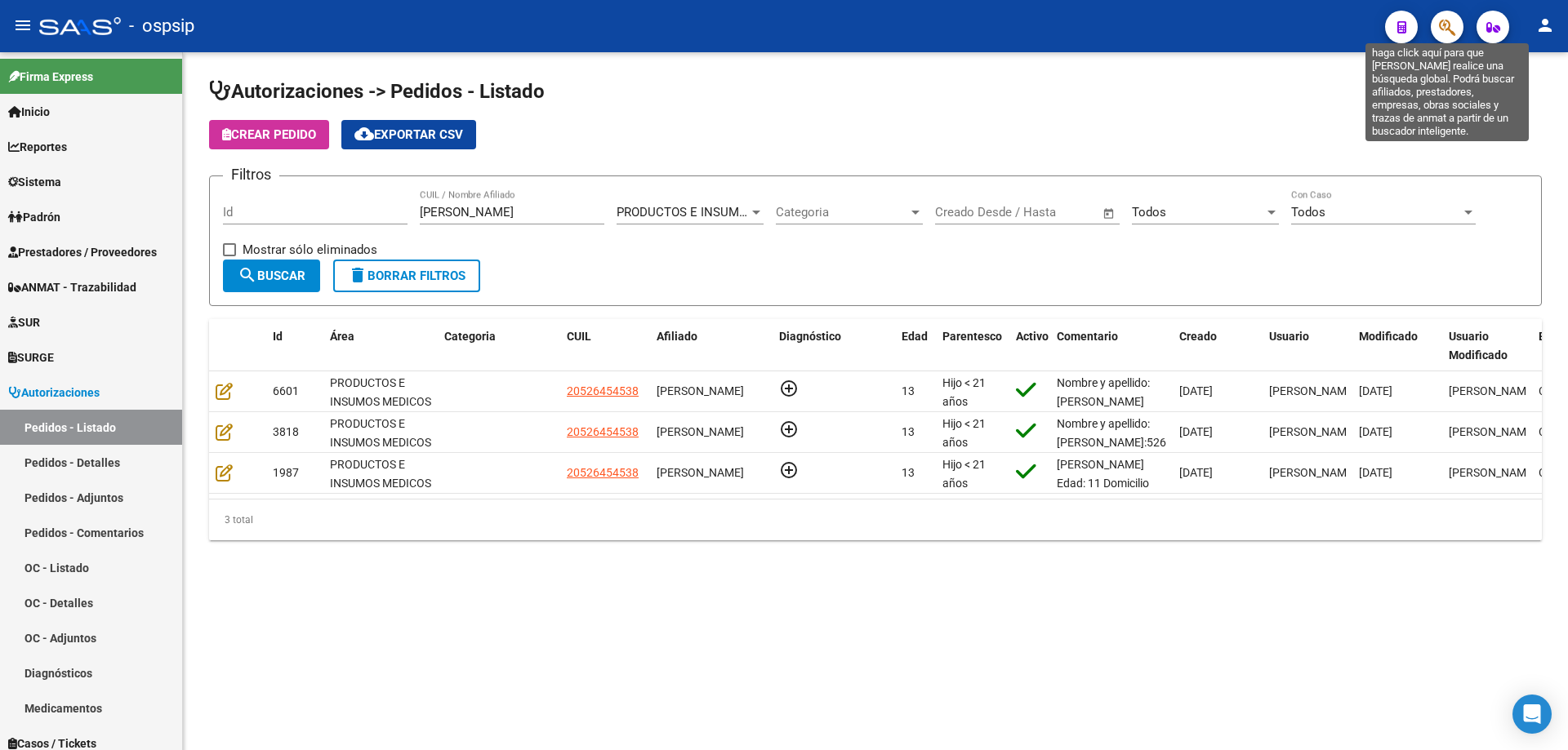
click at [1455, 29] on icon "button" at bounding box center [1447, 27] width 16 height 19
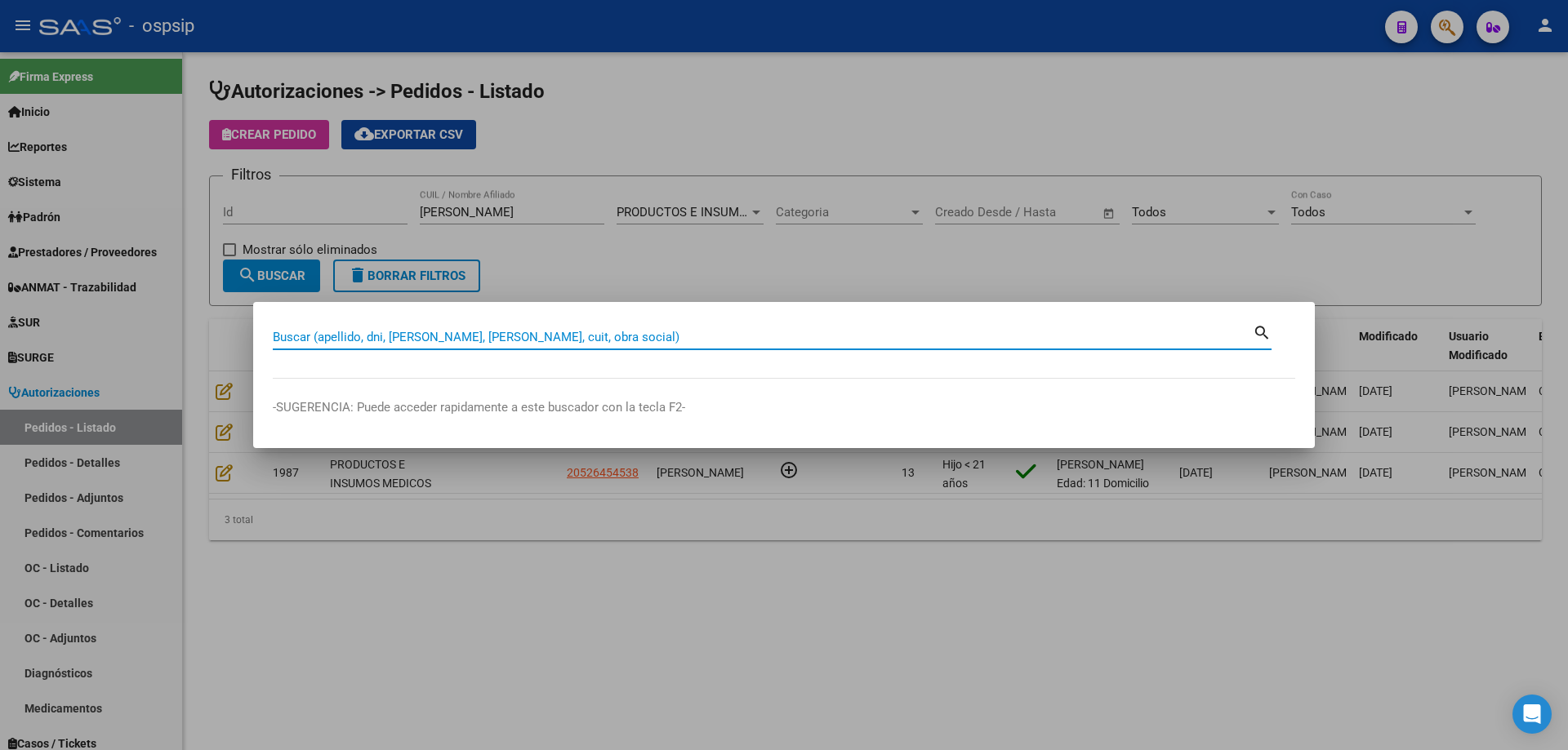
paste input "14503684"
type input "14503684"
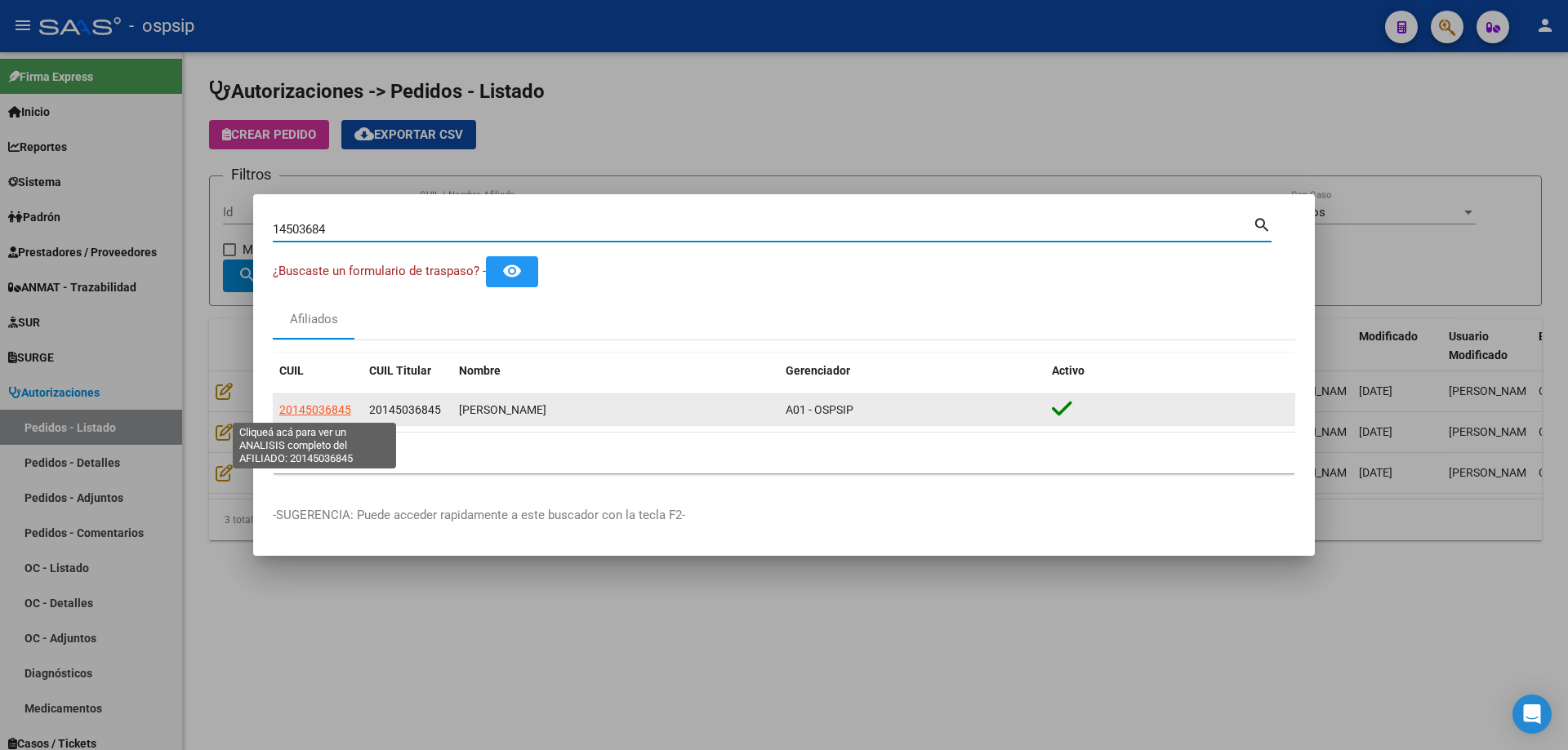
click at [290, 413] on span "20145036845" at bounding box center [315, 409] width 72 height 13
type textarea "20145036845"
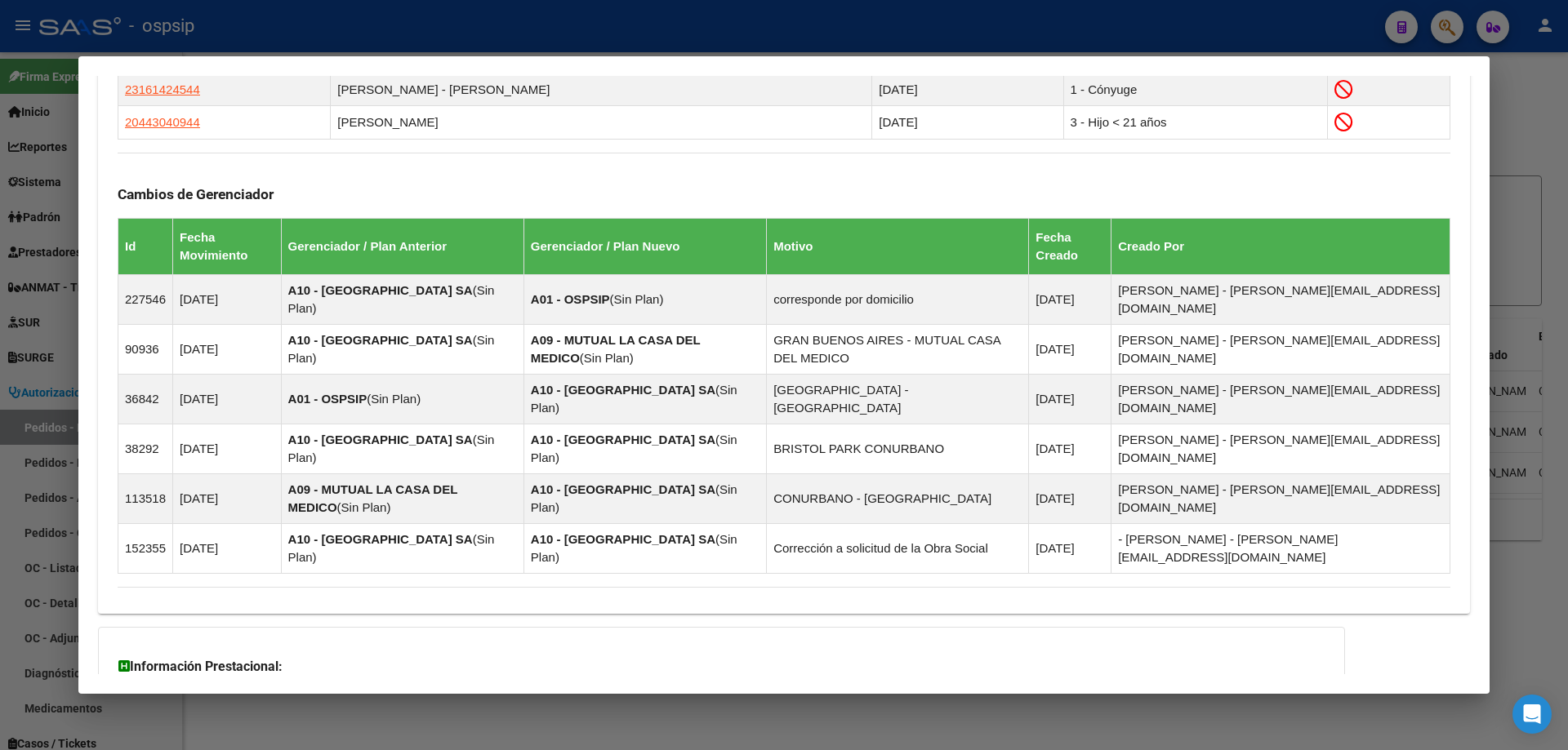
scroll to position [1073, 0]
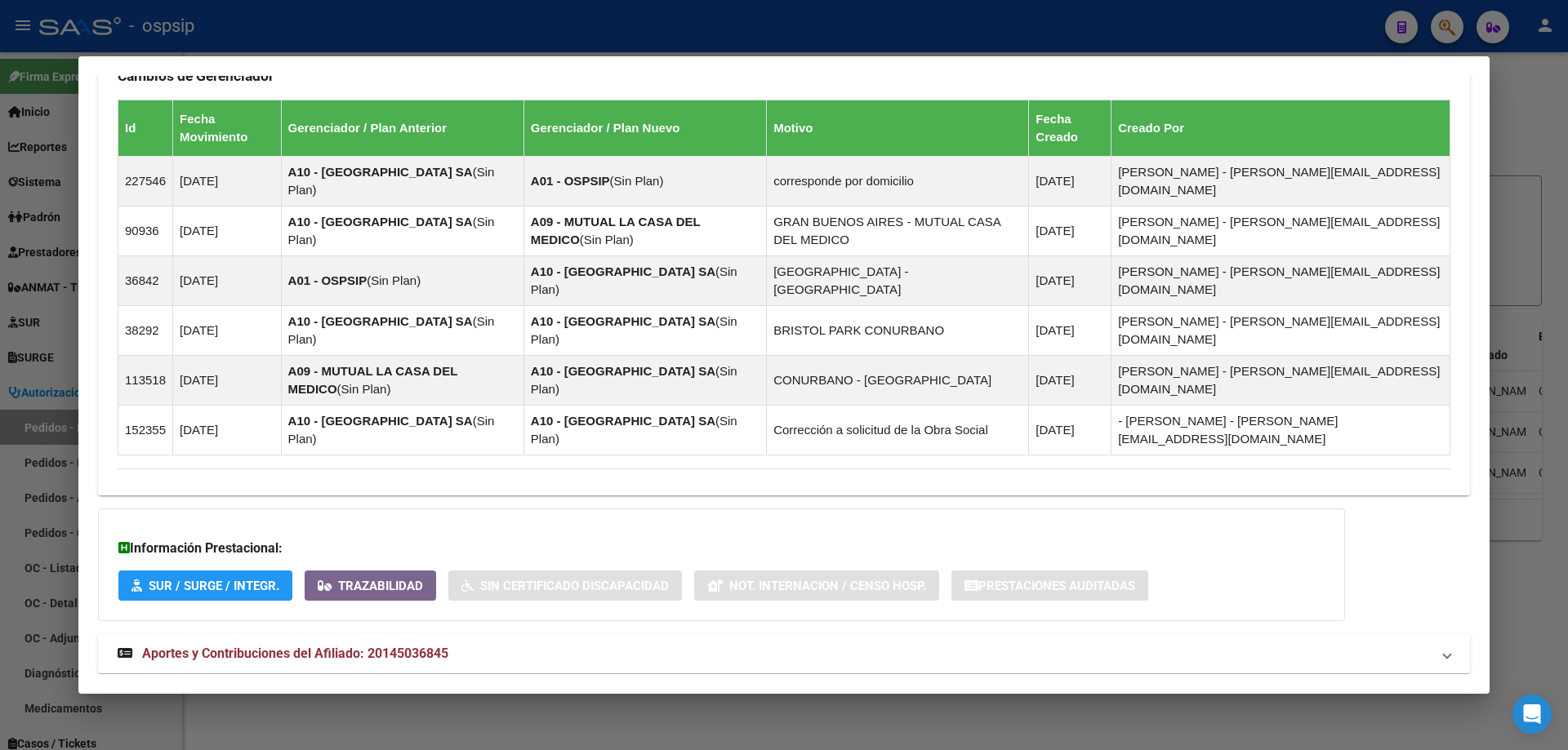
click at [247, 645] on span "Aportes y Contribuciones del Afiliado: 20145036845" at bounding box center [295, 653] width 306 height 15
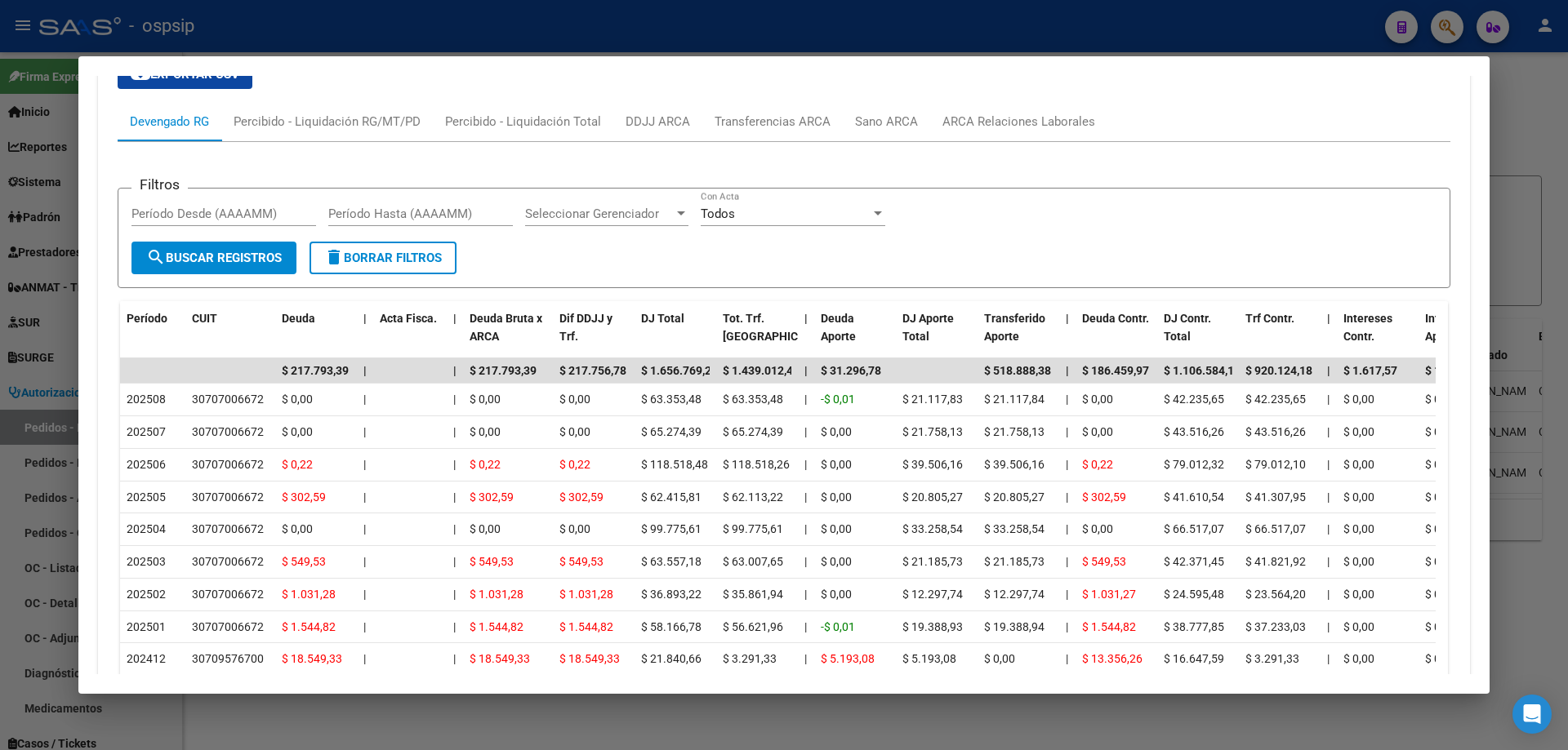
scroll to position [1740, 0]
click at [2, 345] on div at bounding box center [784, 375] width 1568 height 750
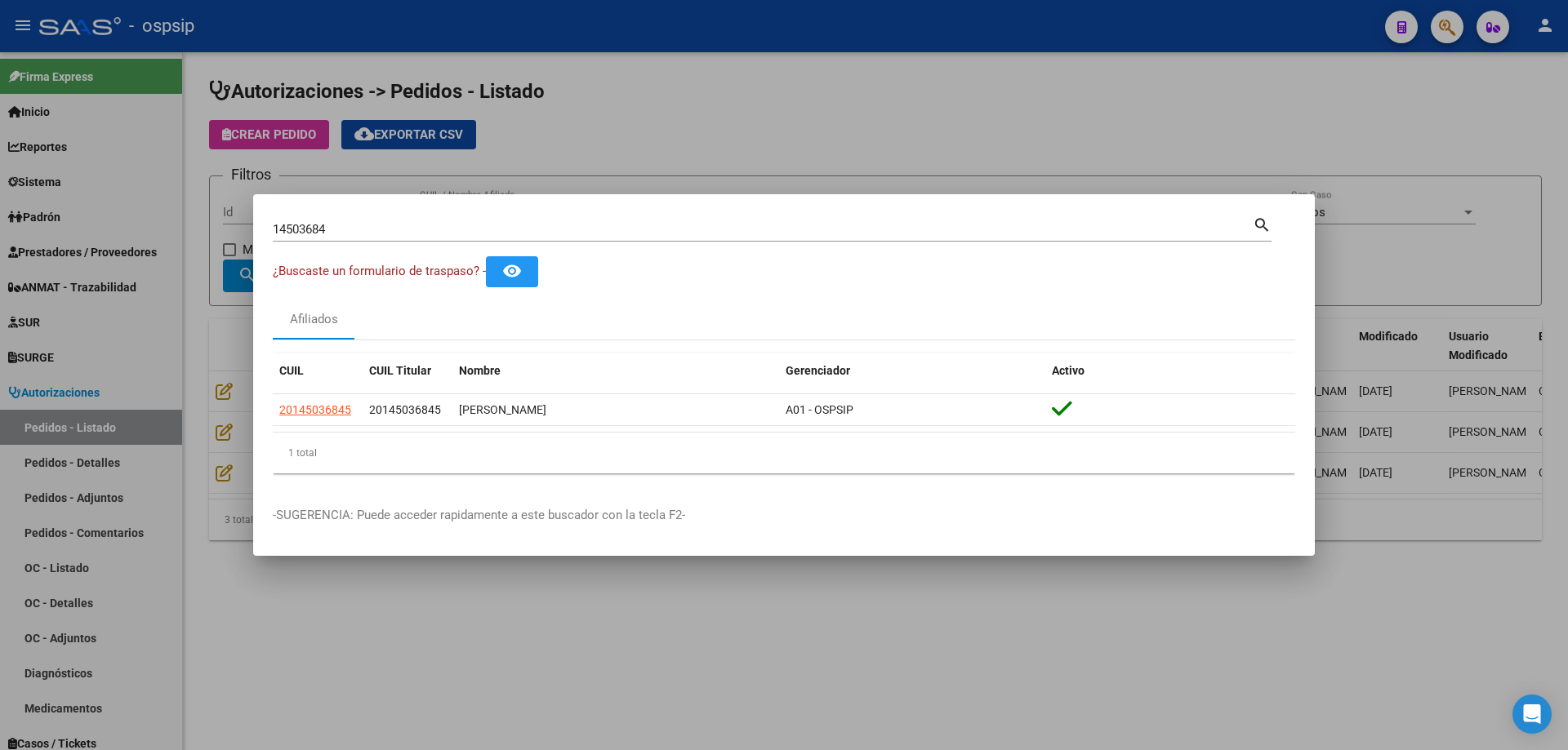
click at [308, 228] on input "14503684" at bounding box center [763, 229] width 980 height 15
drag, startPoint x: 219, startPoint y: 283, endPoint x: 241, endPoint y: 277, distance: 22.8
click at [220, 283] on div at bounding box center [784, 375] width 1568 height 750
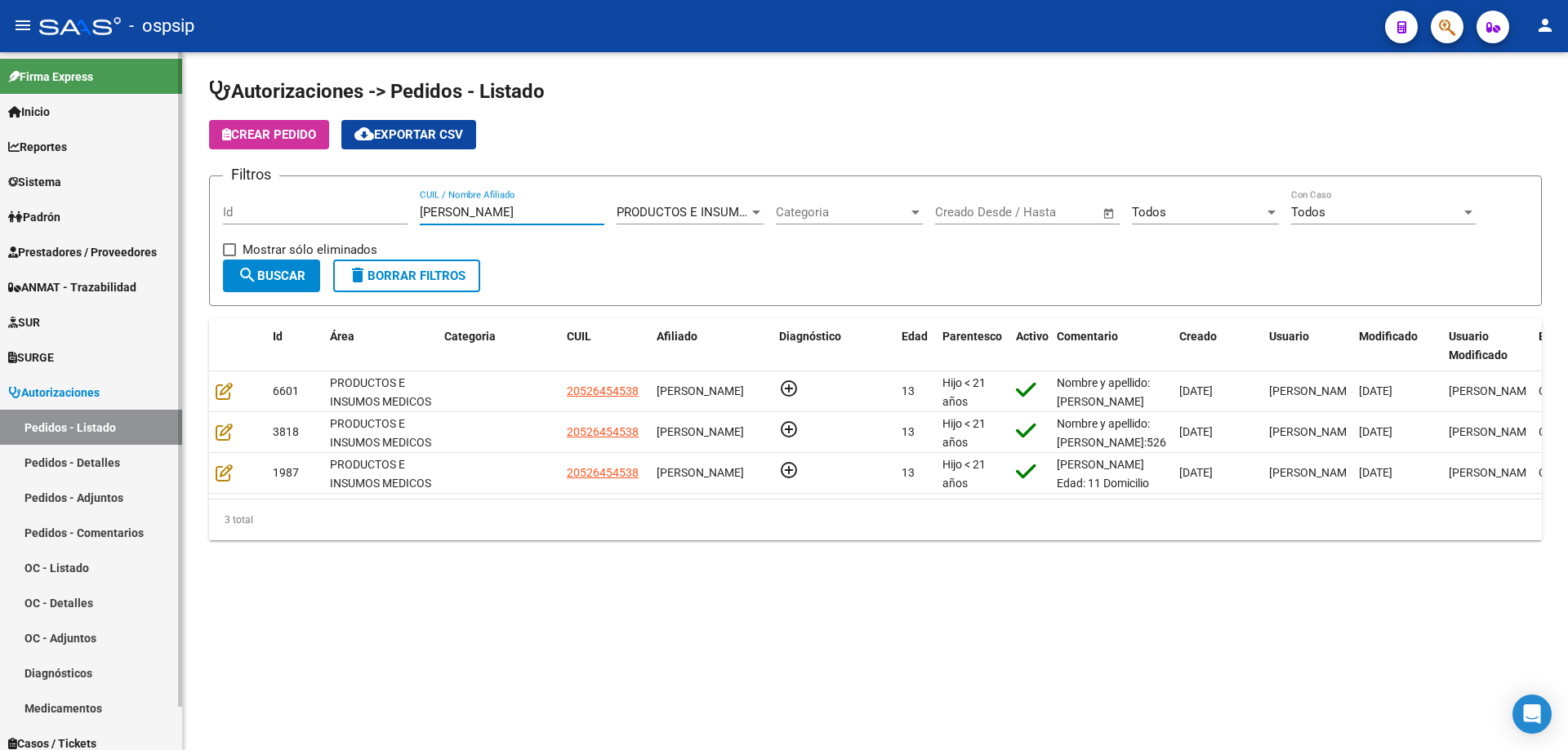
drag, startPoint x: 494, startPoint y: 212, endPoint x: 69, endPoint y: 221, distance: 425.1
click at [69, 221] on mat-sidenav-container "Firma Express Inicio Calendario SSS Instructivos Contacto OS Reportes Egresos D…" at bounding box center [784, 401] width 1568 height 698
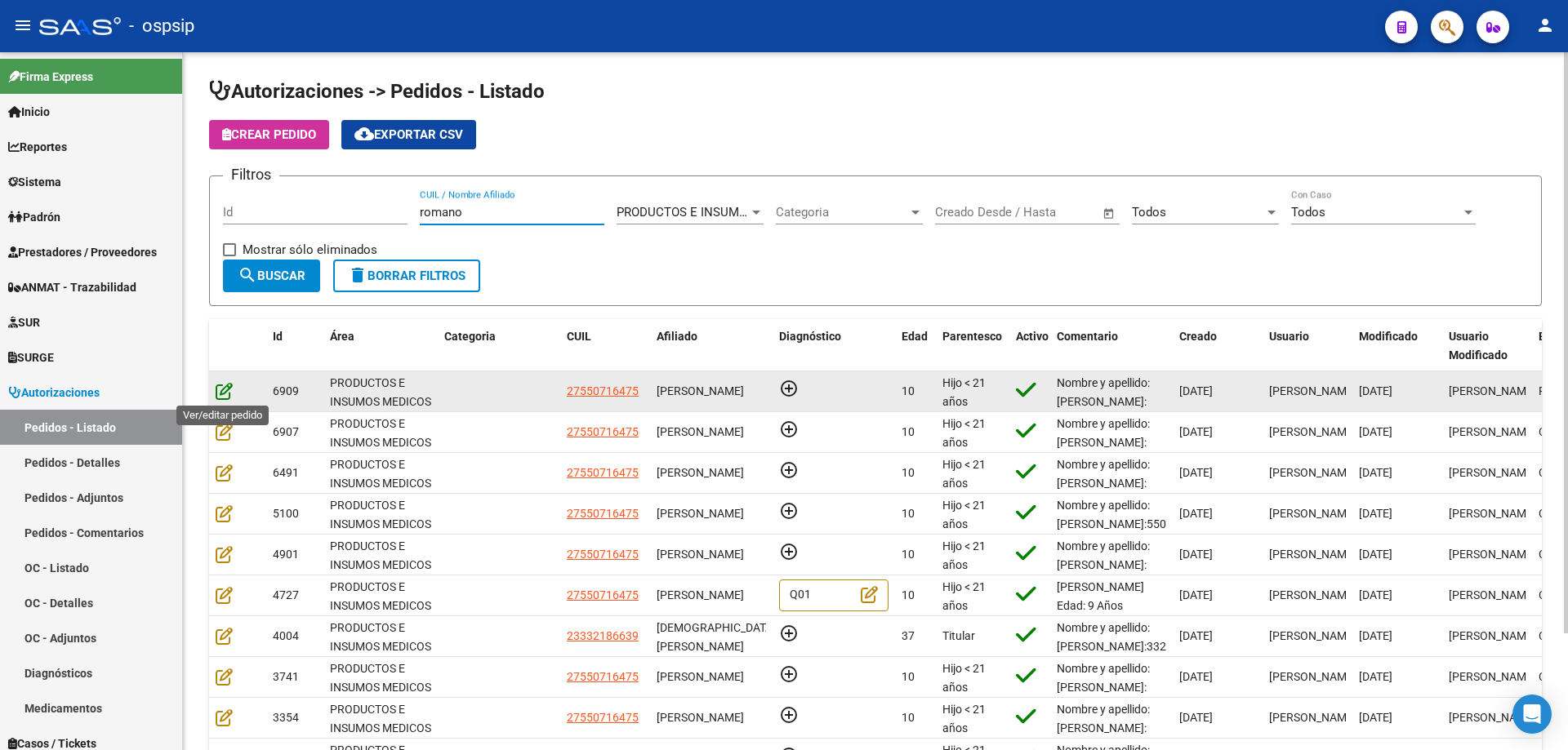
type input "romano"
click at [221, 389] on icon at bounding box center [224, 391] width 17 height 18
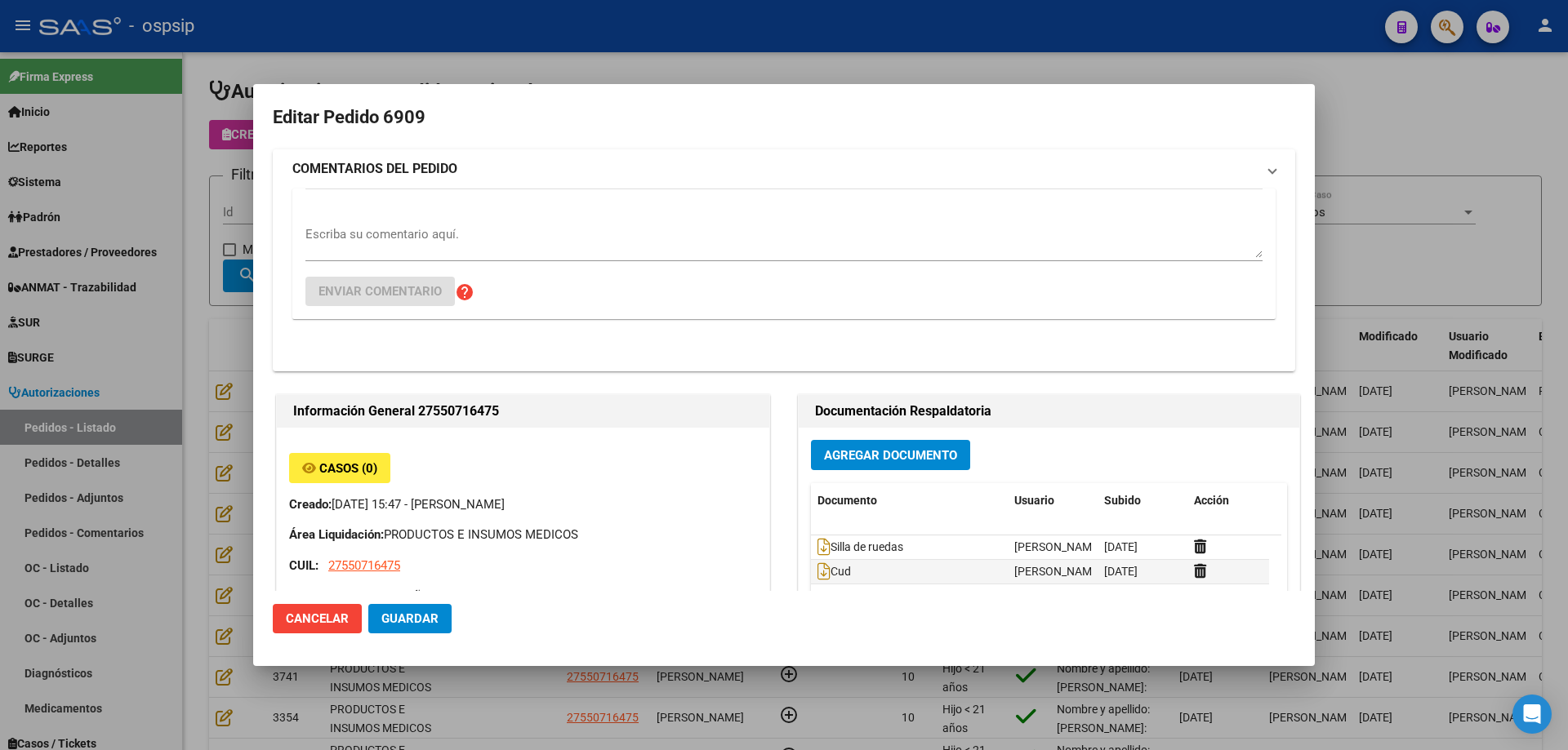
type input "[PERSON_NAME]"
type input "[GEOGRAPHIC_DATA], INGENIERO [PERSON_NAME], [PERSON_NAME] 4986"
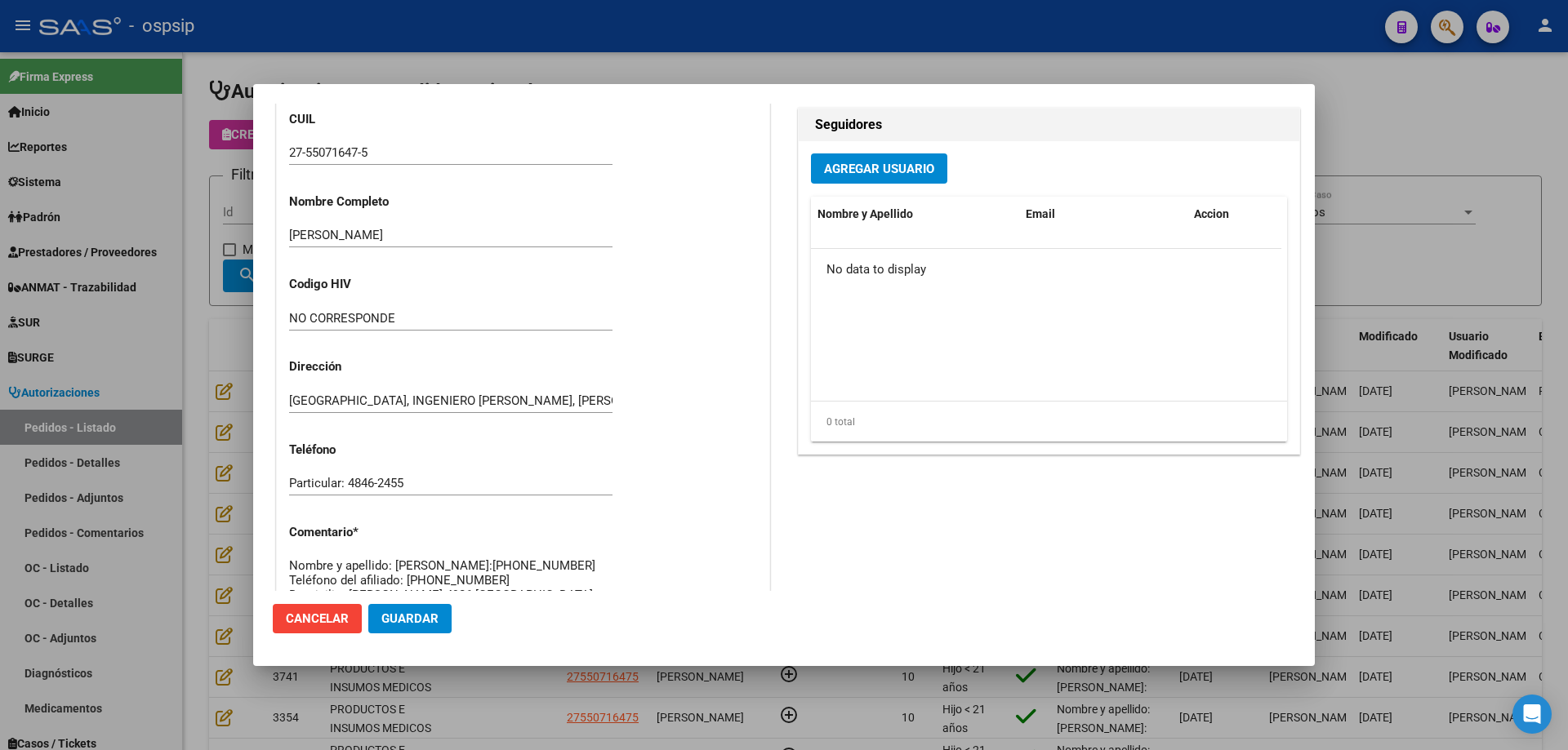
scroll to position [82, 0]
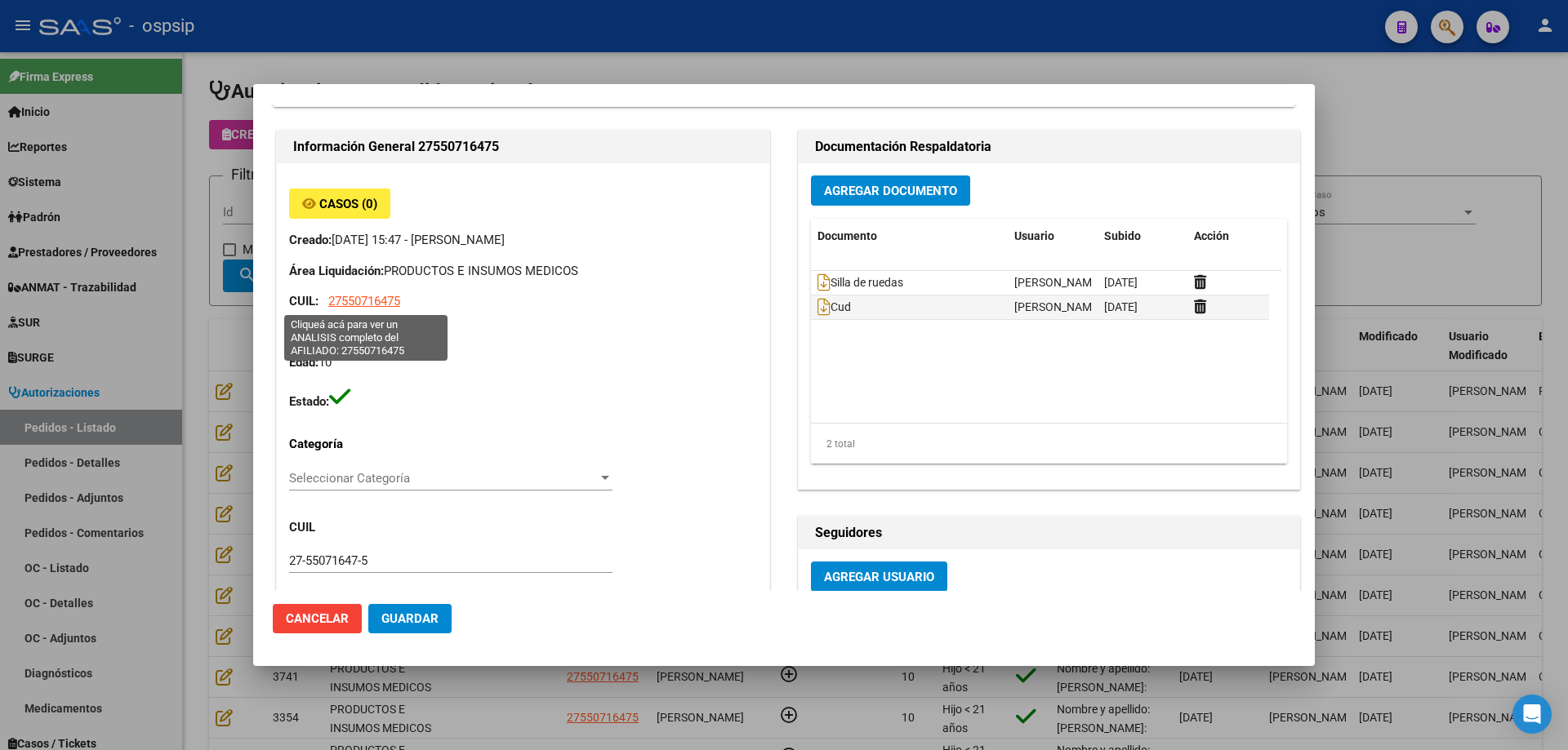
click at [391, 302] on span "27550716475" at bounding box center [364, 301] width 72 height 15
type textarea "27550716475"
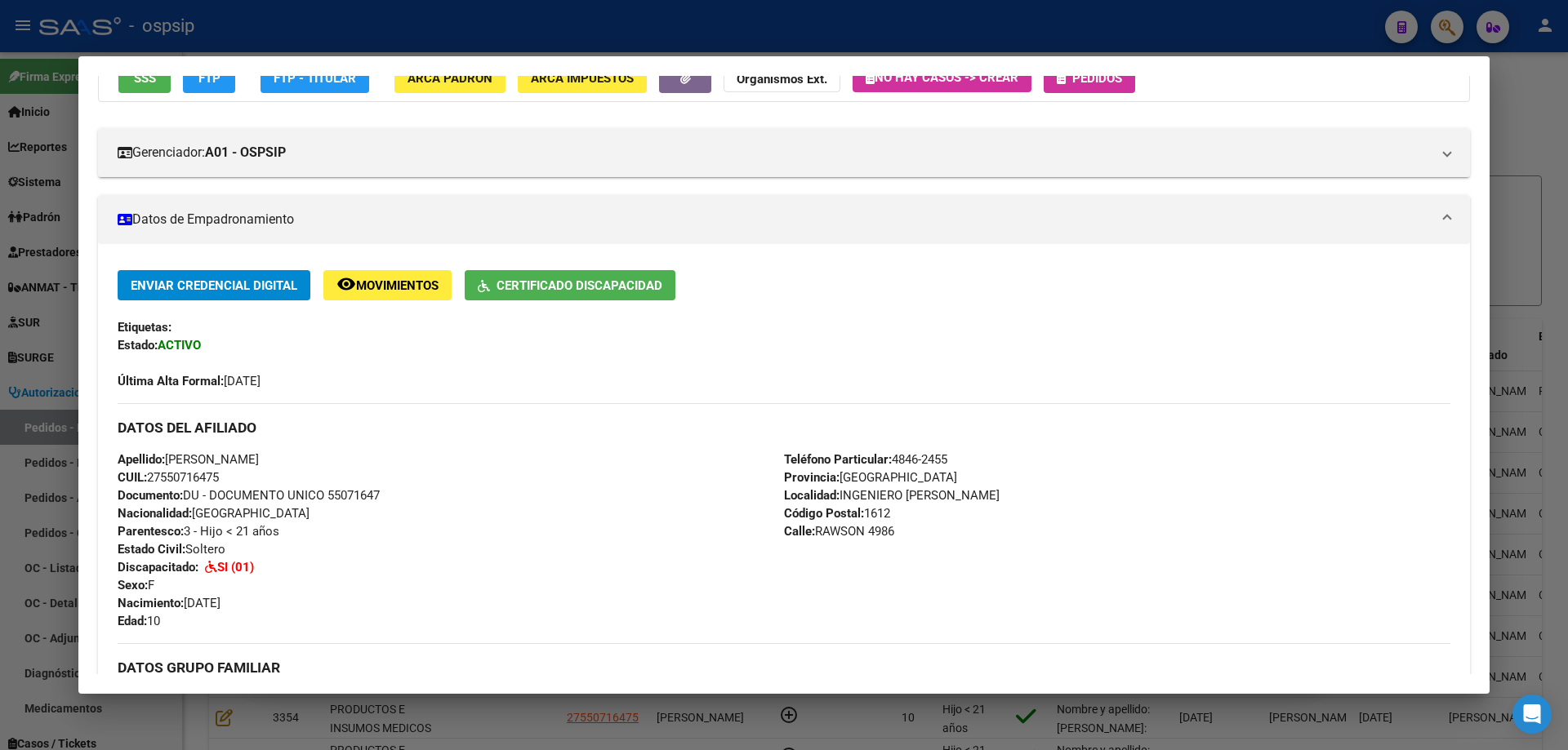
scroll to position [408, 0]
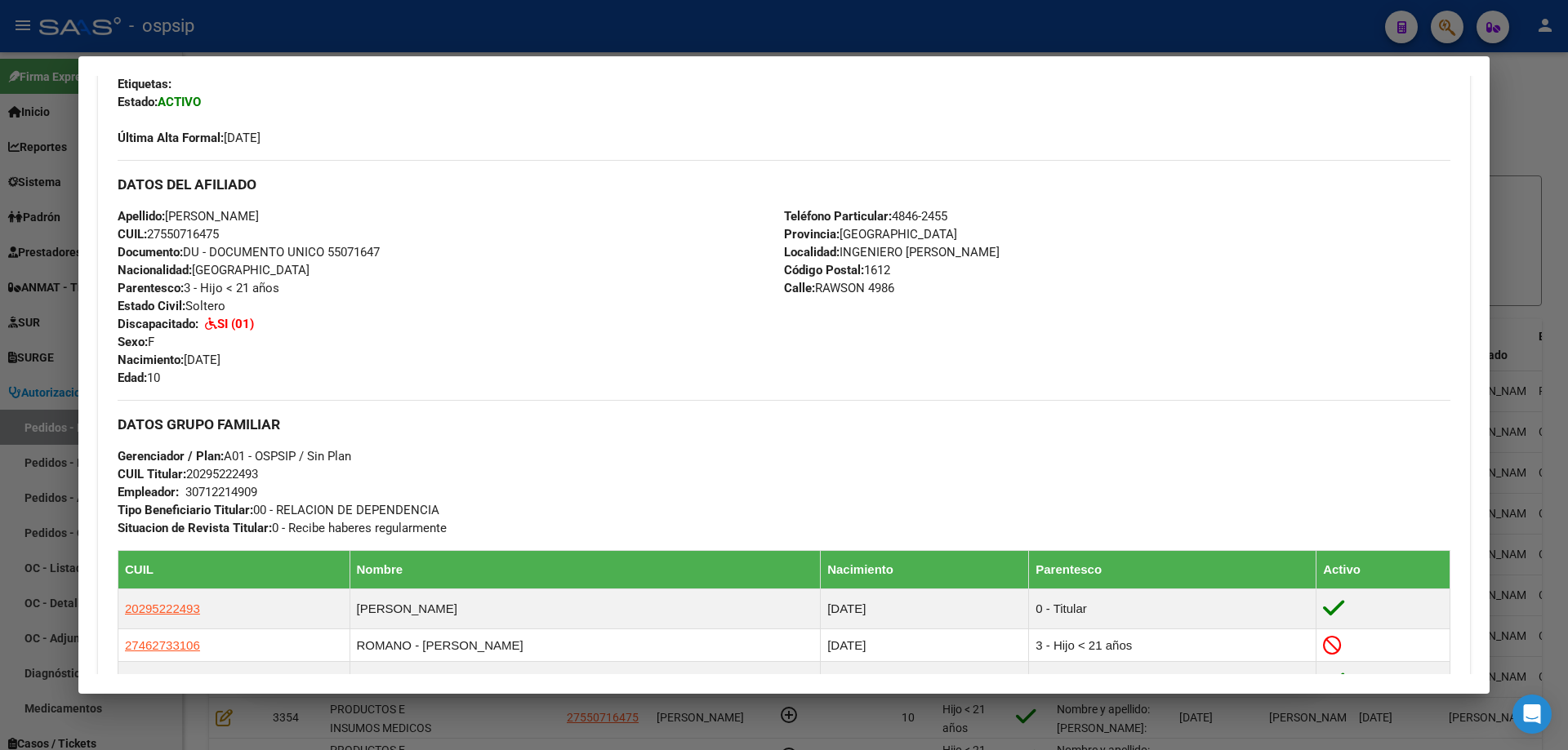
click at [0, 318] on div at bounding box center [784, 375] width 1568 height 750
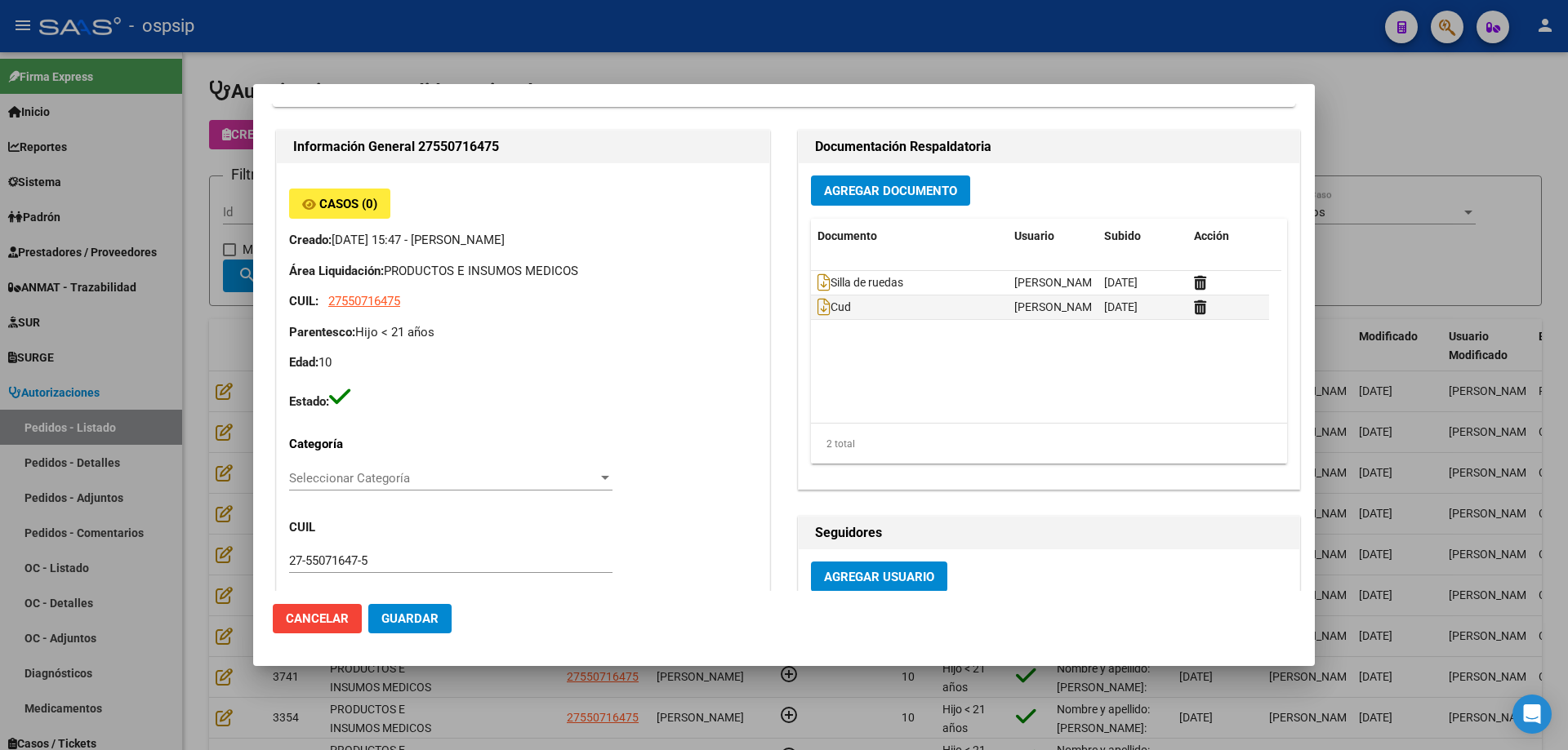
click at [159, 310] on div at bounding box center [784, 375] width 1568 height 750
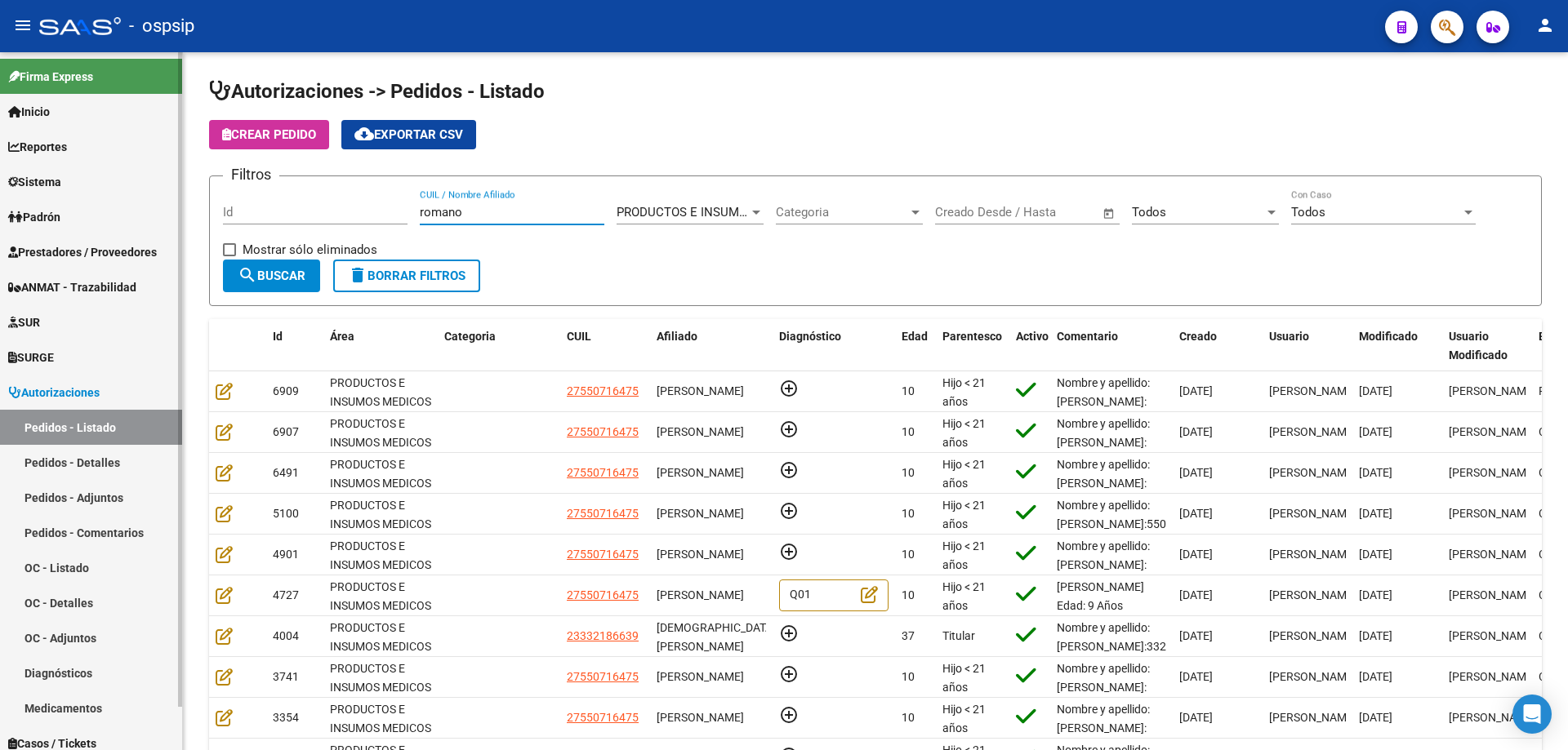
drag, startPoint x: 477, startPoint y: 210, endPoint x: 110, endPoint y: 192, distance: 367.4
click at [96, 200] on mat-sidenav-container "Firma Express Inicio Calendario SSS Instructivos Contacto OS Reportes Egresos D…" at bounding box center [784, 401] width 1568 height 698
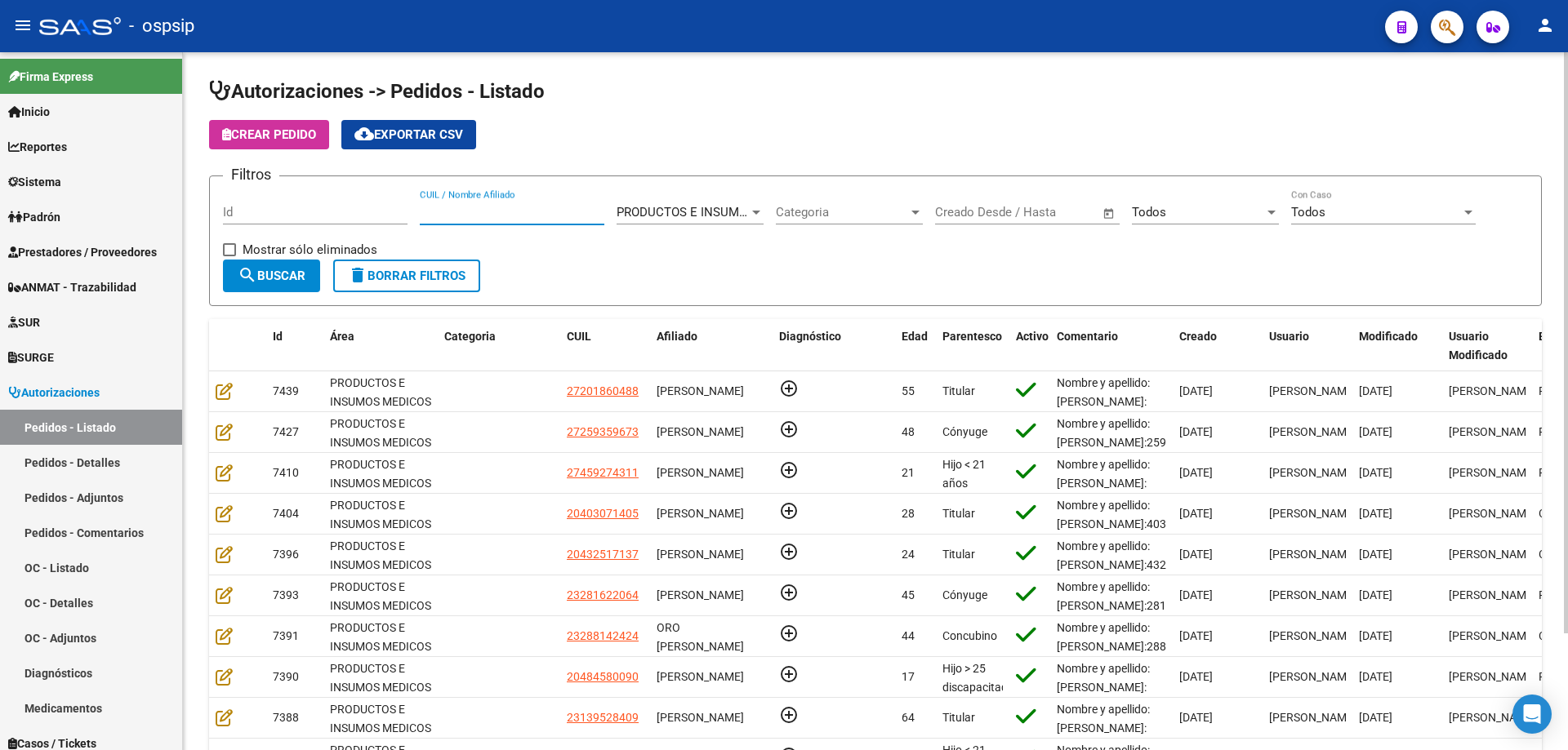
click at [498, 222] on div "CUIL / Nombre Afiliado" at bounding box center [511, 206] width 185 height 35
click at [505, 217] on input "CUIL / Nombre Afiliado" at bounding box center [511, 211] width 185 height 15
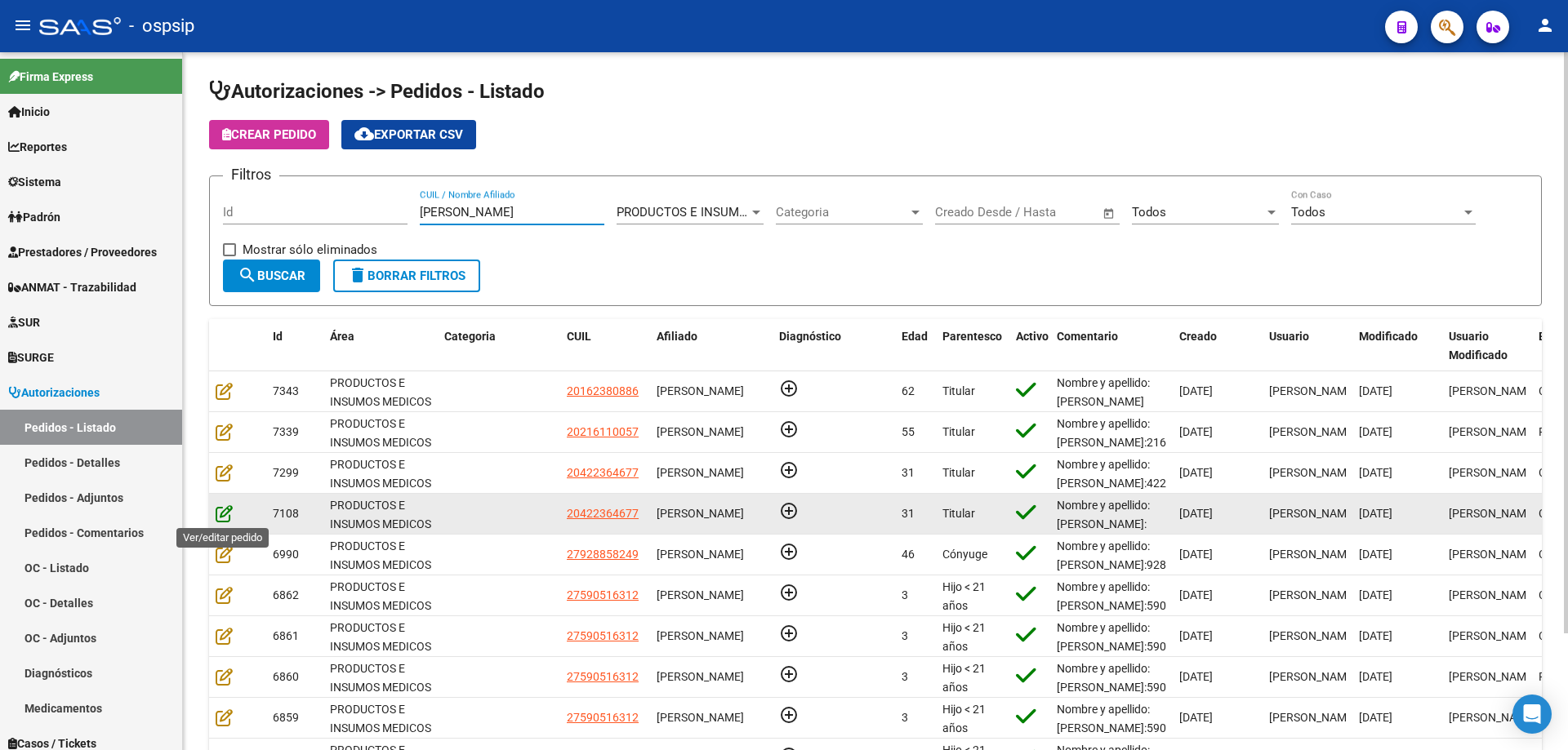
type input "[PERSON_NAME]"
click at [216, 515] on icon at bounding box center [224, 513] width 17 height 18
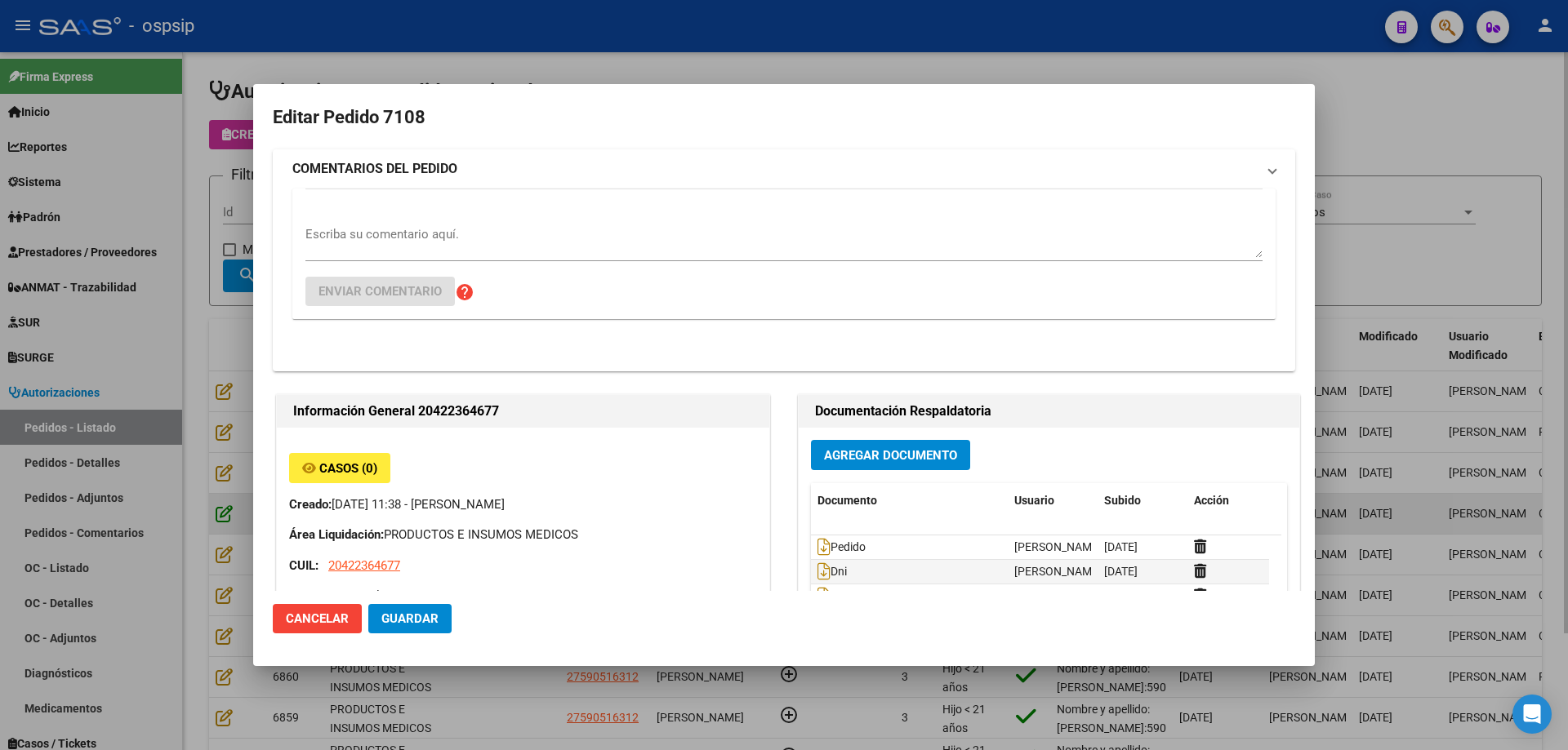
type input "Chubut, [PERSON_NAME], CBO [PERSON_NAME] 3412"
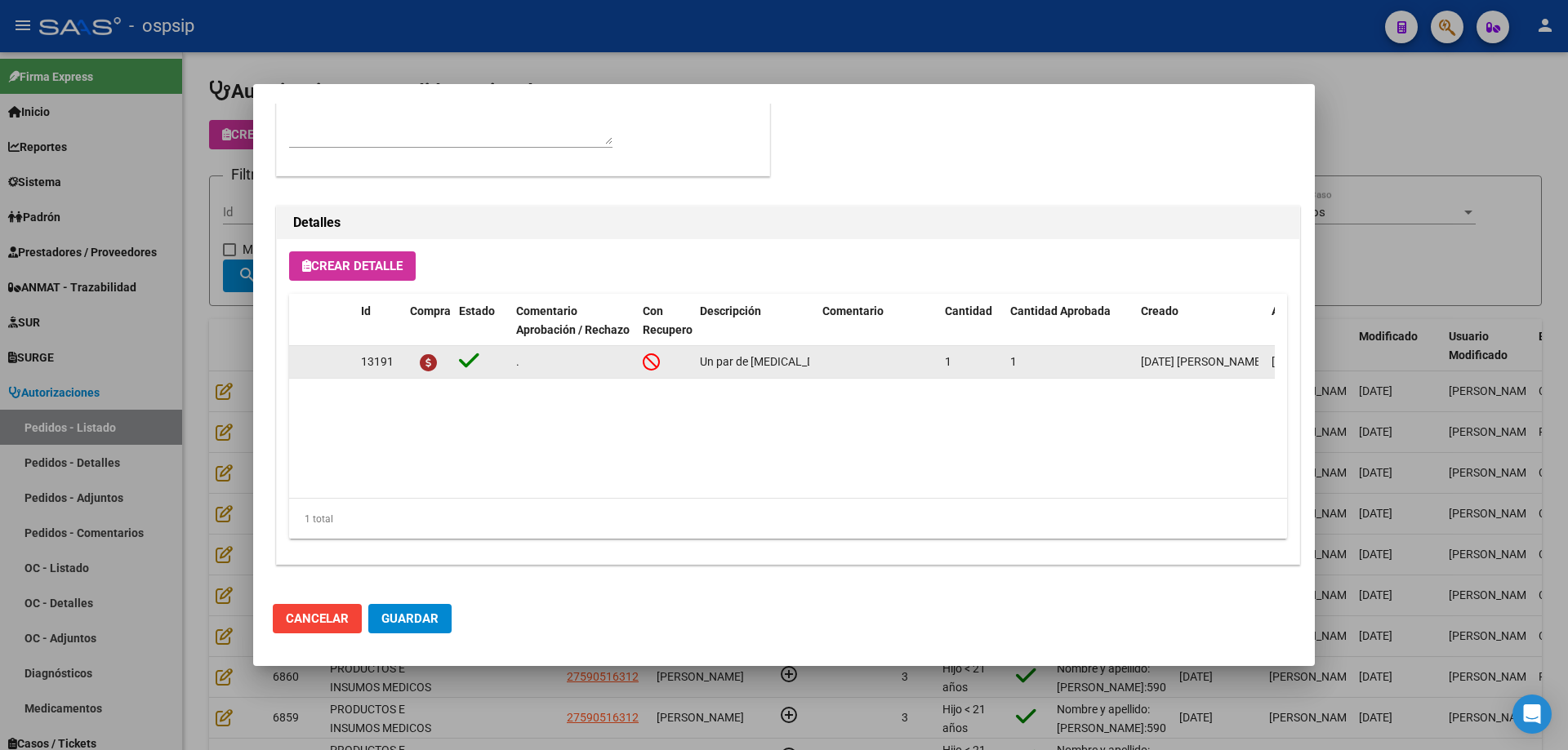
scroll to position [570, 0]
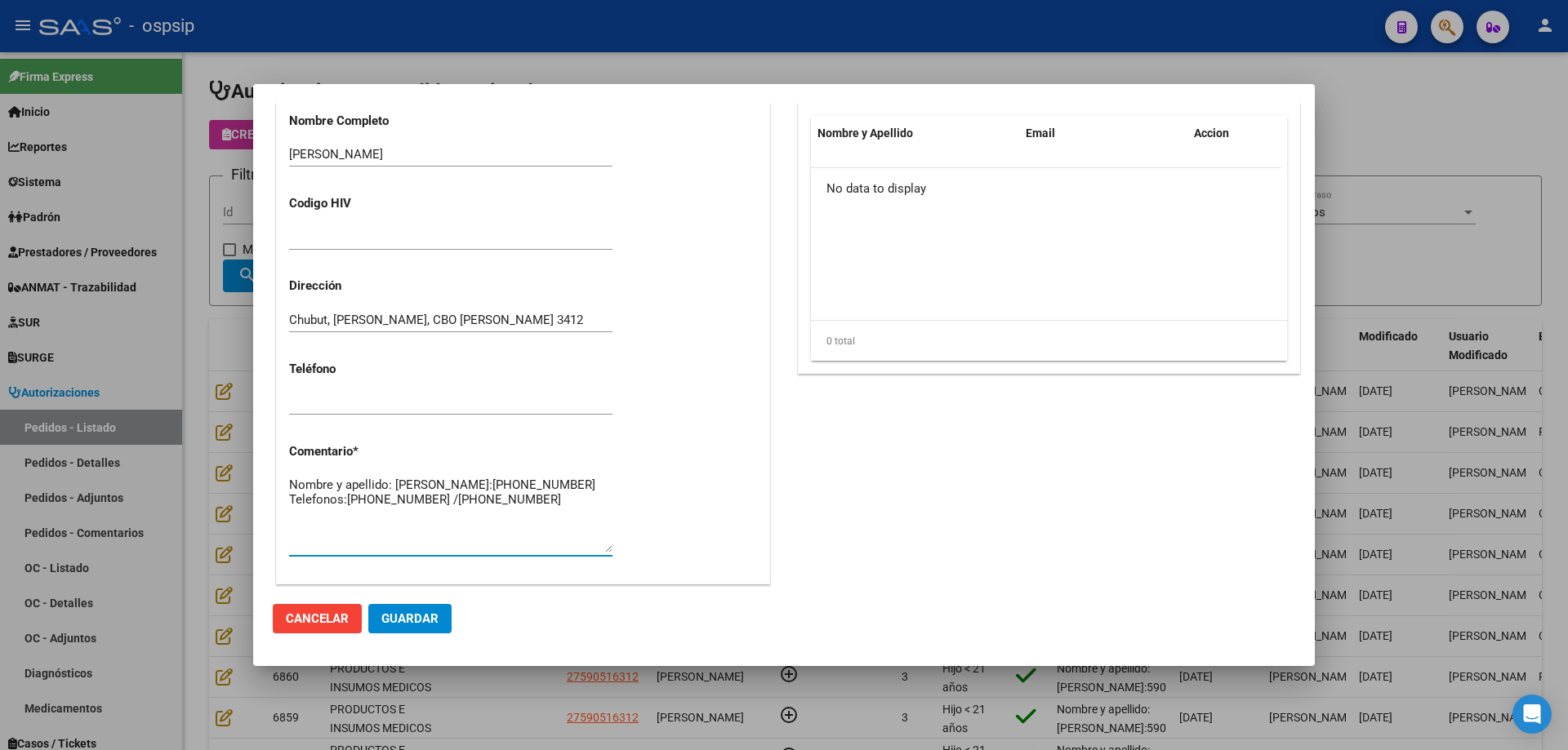
click at [507, 516] on textarea "Nombre y apellido: [PERSON_NAME]:[PHONE_NUMBER] Telefonos:[PHONE_NUMBER] /[PHON…" at bounding box center [450, 514] width 323 height 76
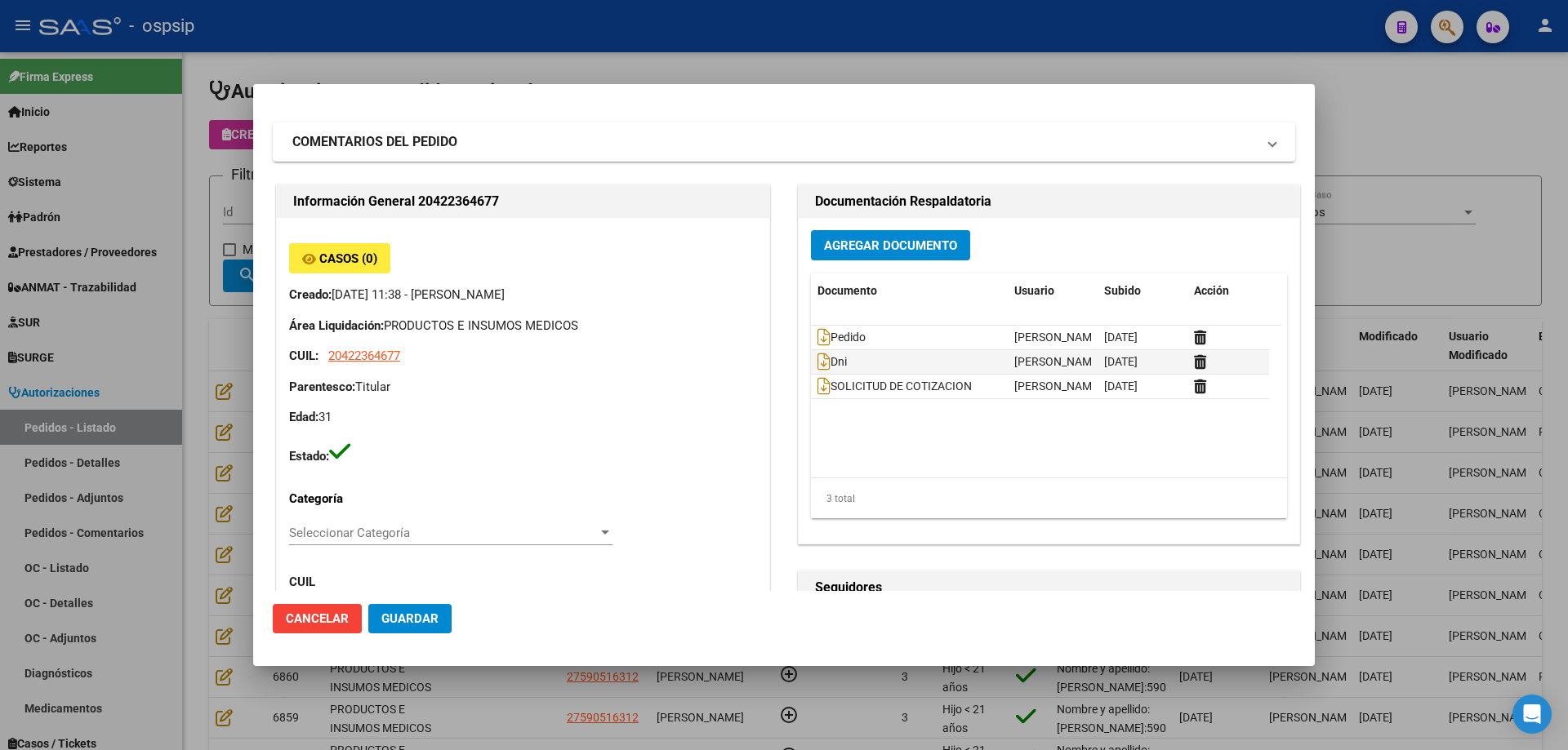
scroll to position [0, 0]
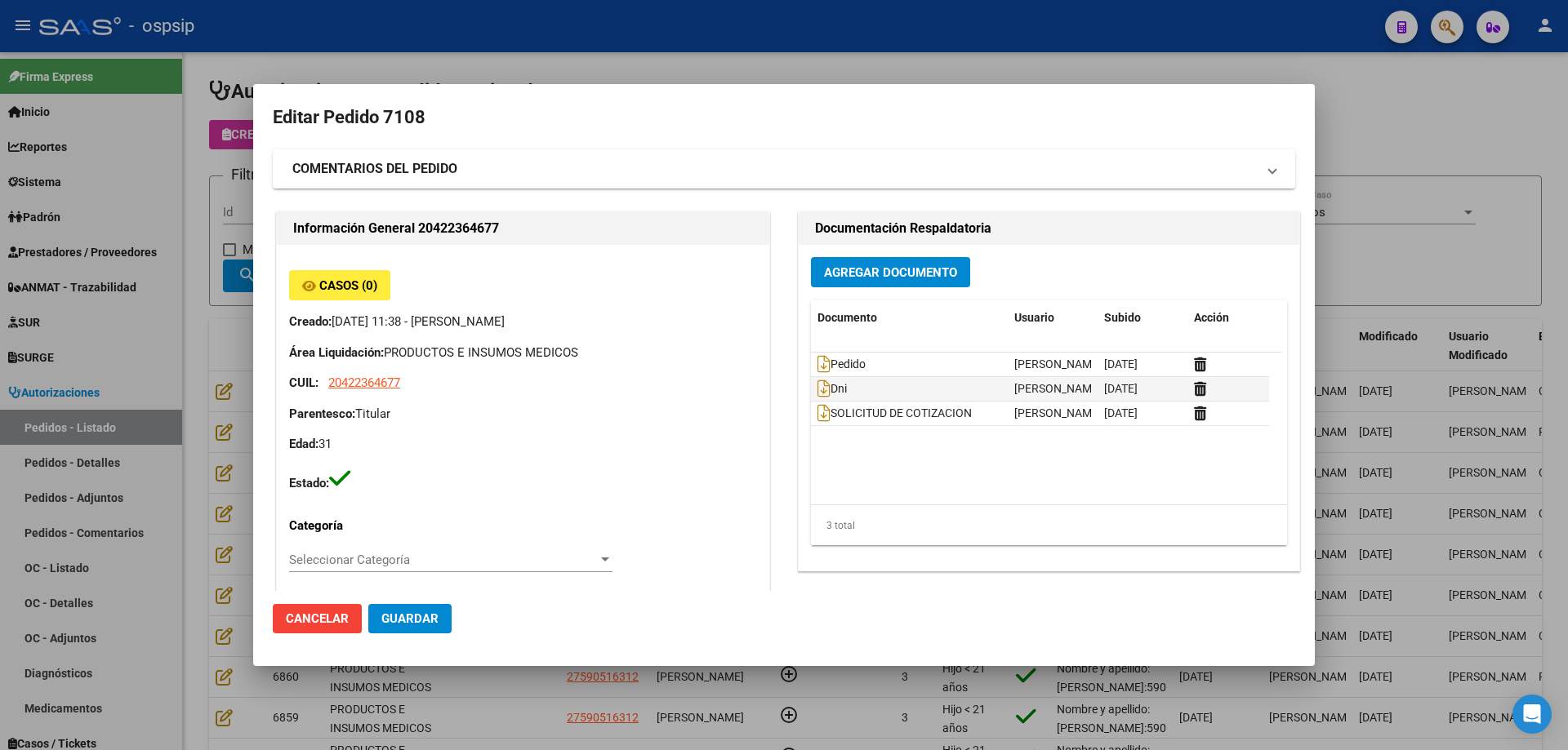
click at [394, 622] on span "Guardar" at bounding box center [410, 619] width 58 height 15
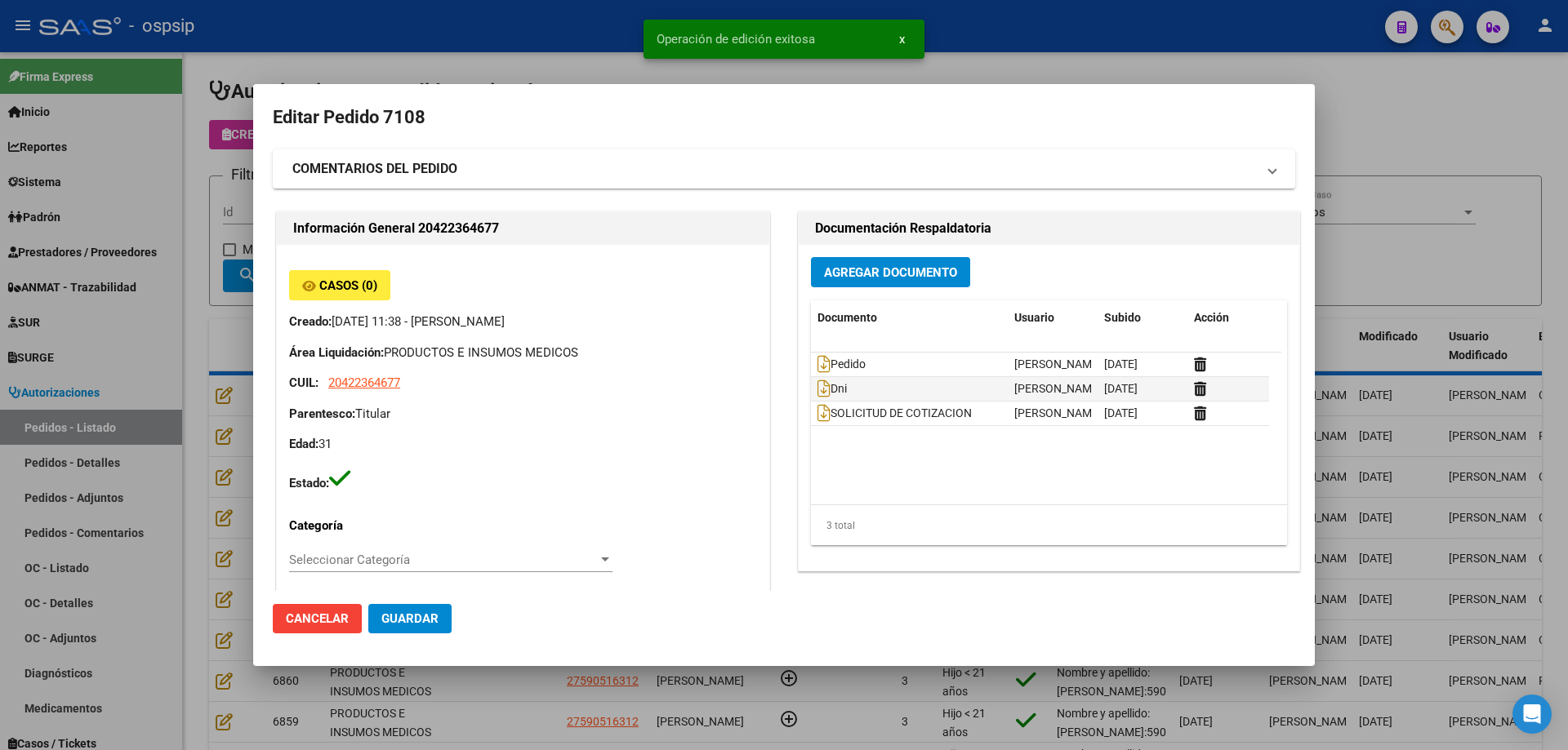
click at [151, 412] on div at bounding box center [784, 375] width 1568 height 750
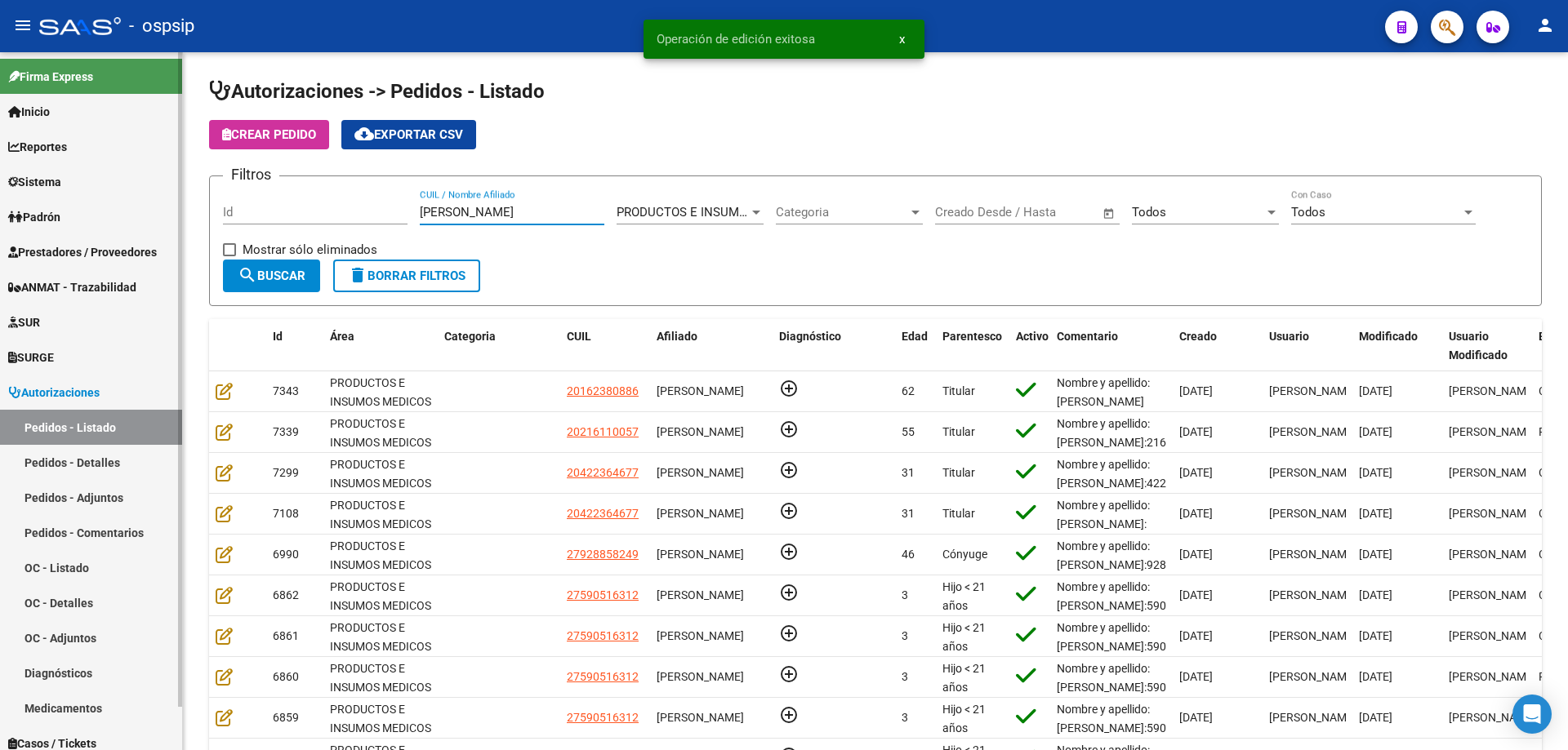
drag, startPoint x: 487, startPoint y: 209, endPoint x: 9, endPoint y: 192, distance: 478.3
click at [0, 232] on mat-sidenav-container "Firma Express Inicio Calendario SSS Instructivos Contacto OS Reportes Egresos D…" at bounding box center [784, 401] width 1568 height 698
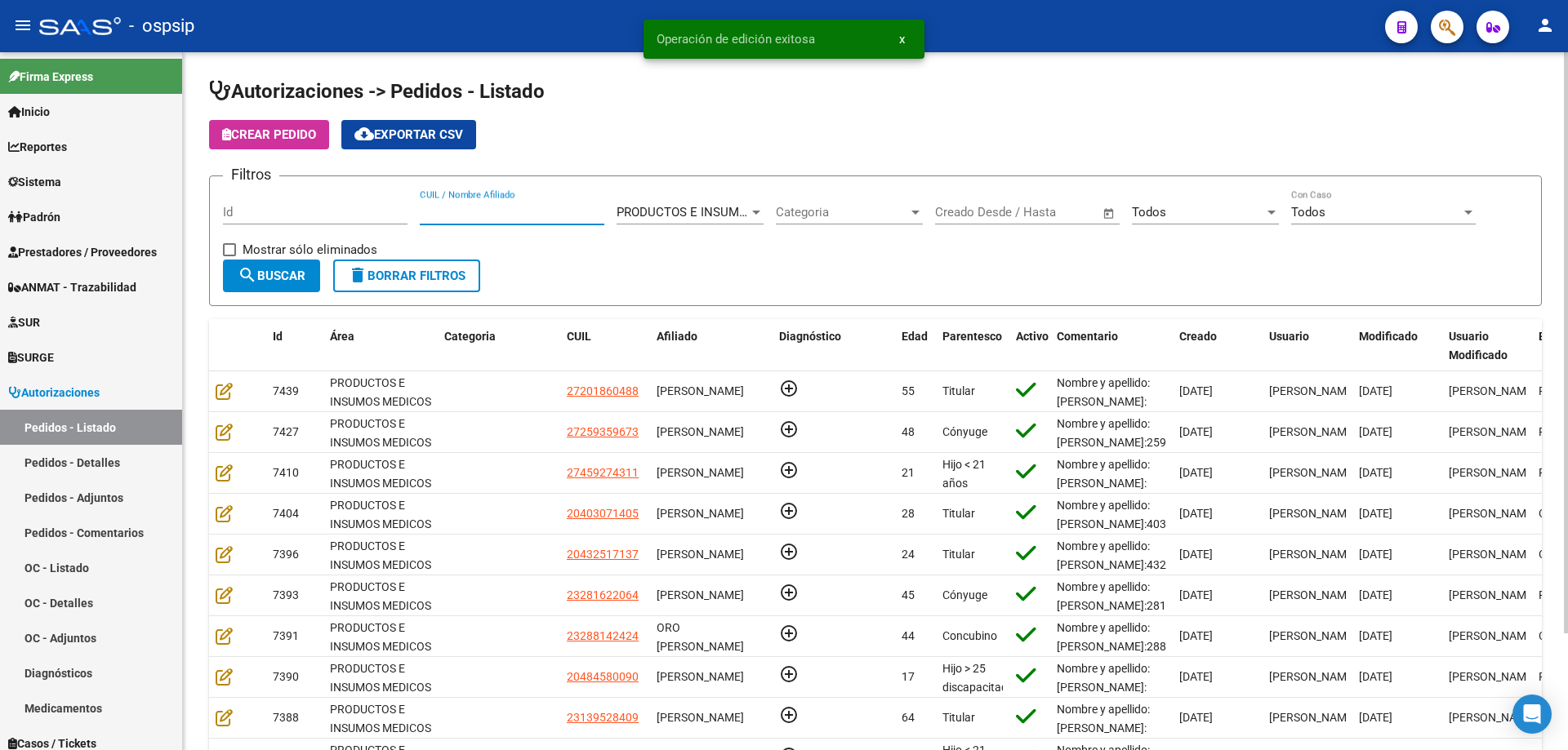
click at [1203, 202] on div "Todos Seleccionar Estado" at bounding box center [1205, 206] width 147 height 35
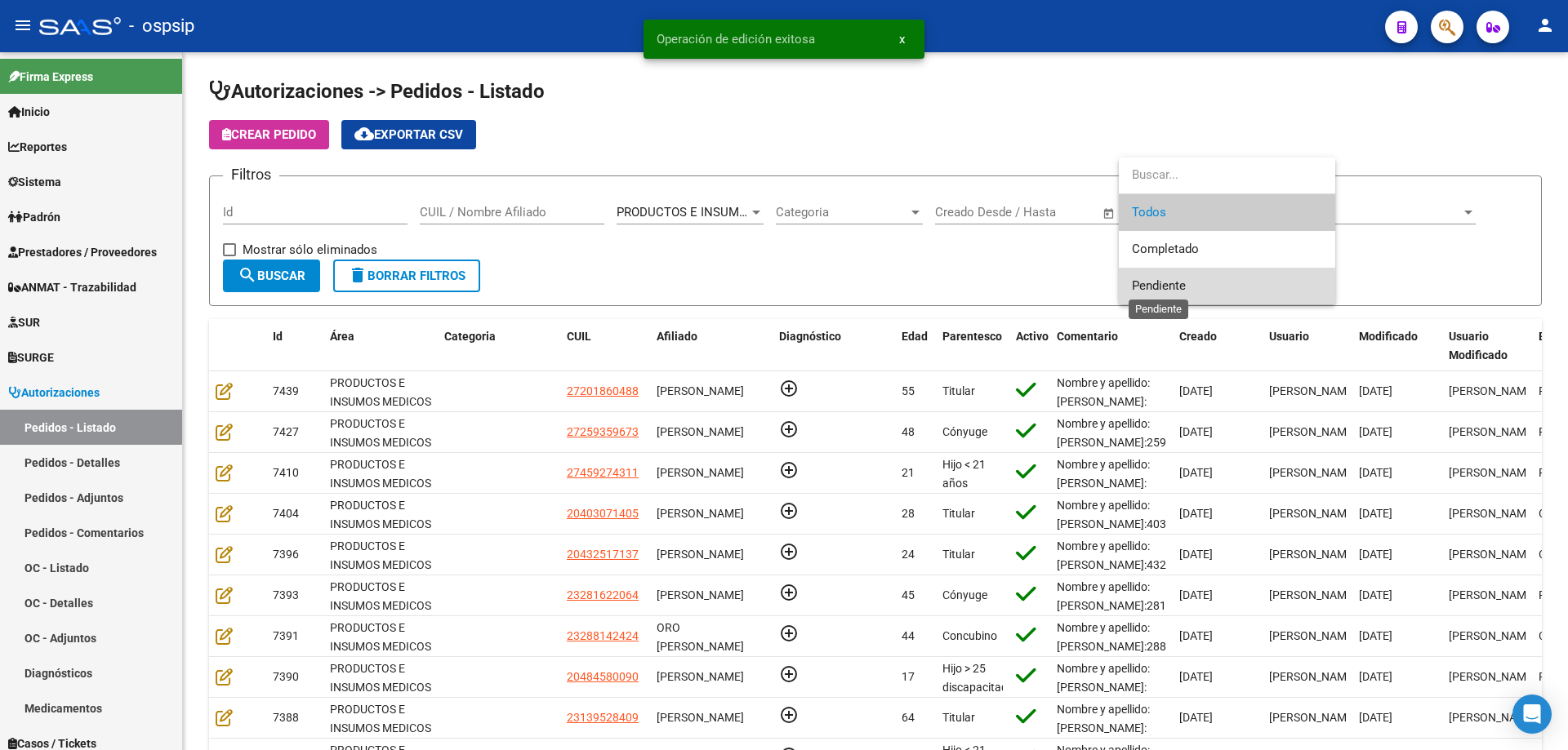
click at [1165, 290] on span "Pendiente" at bounding box center [1159, 285] width 54 height 15
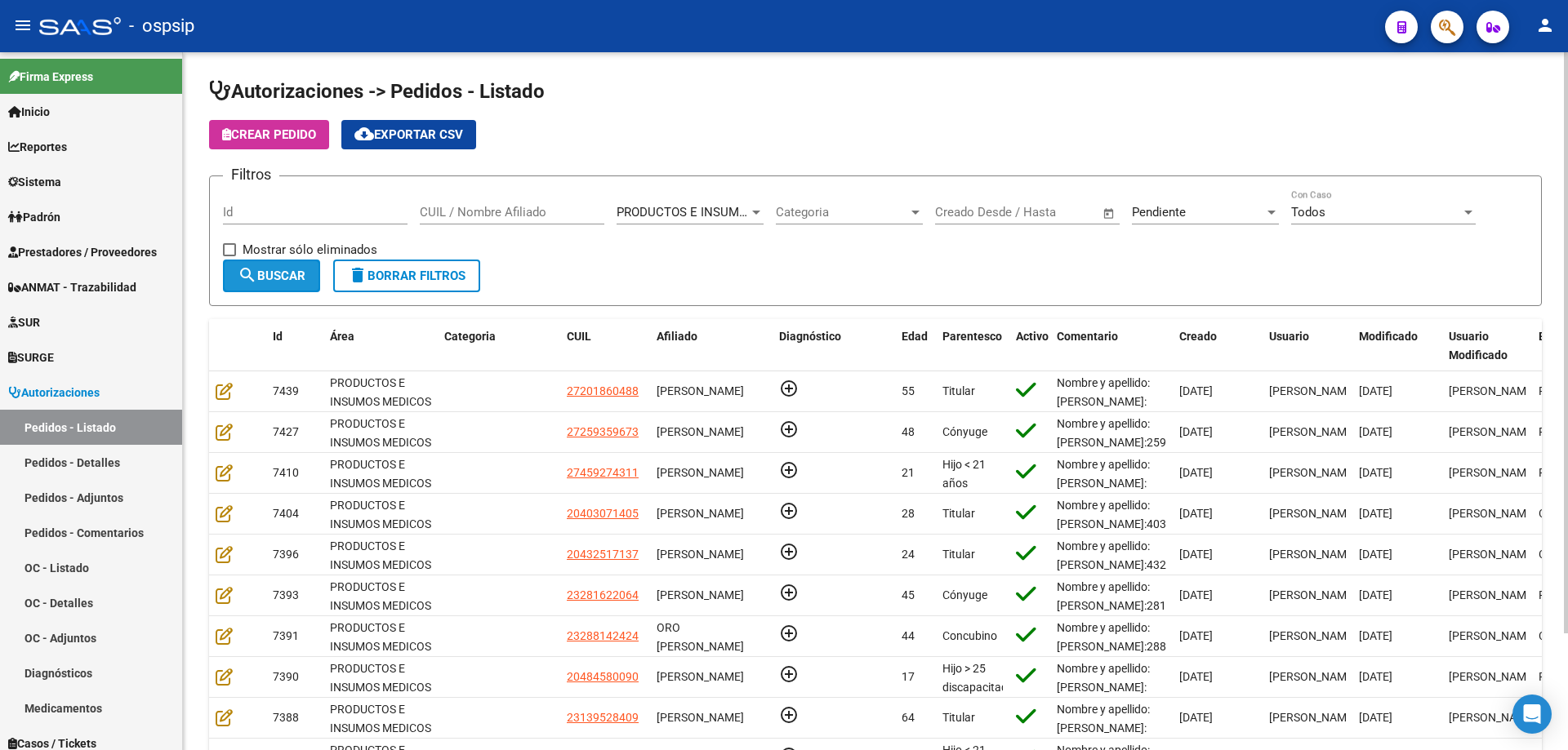
click at [254, 279] on mat-icon "search" at bounding box center [247, 275] width 20 height 20
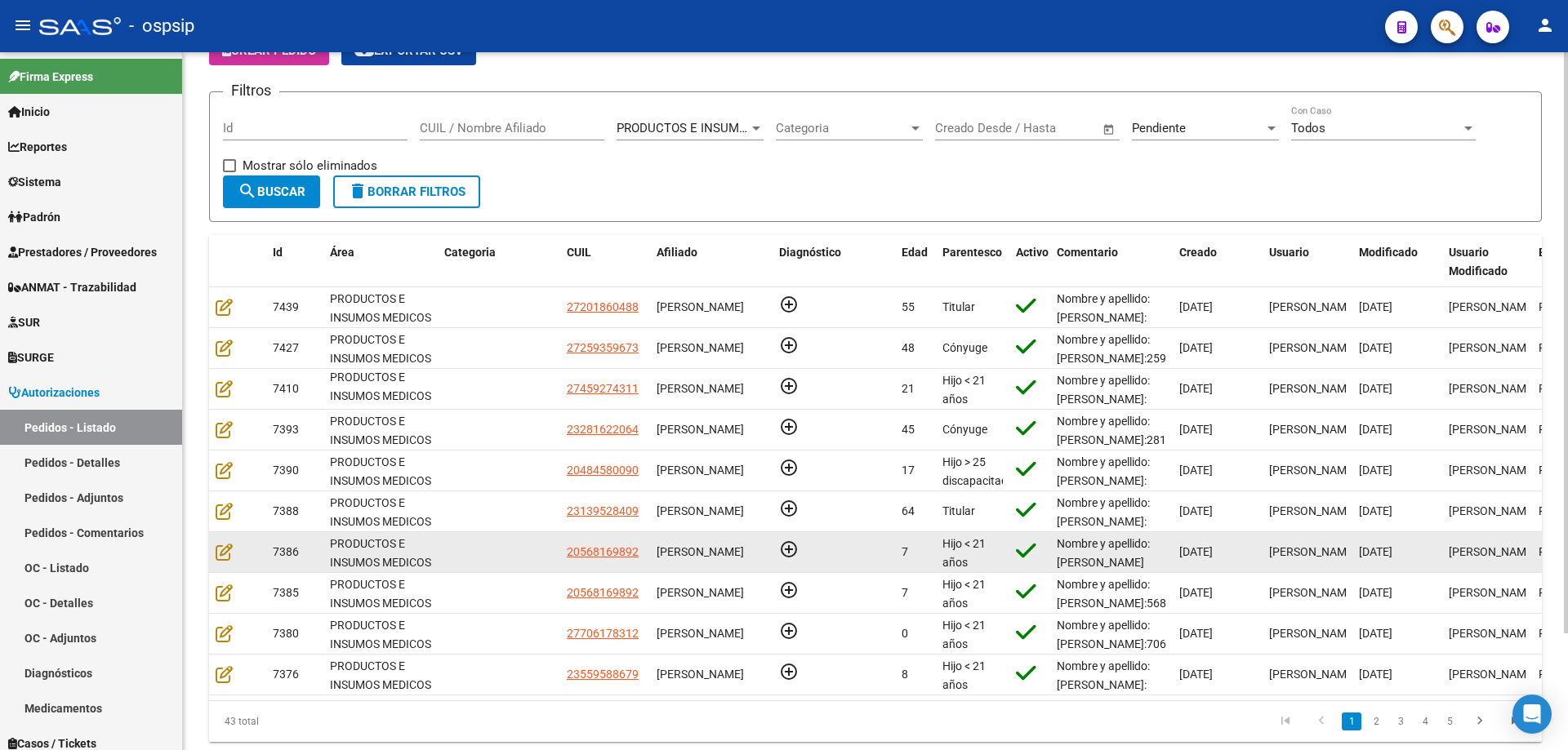
scroll to position [140, 0]
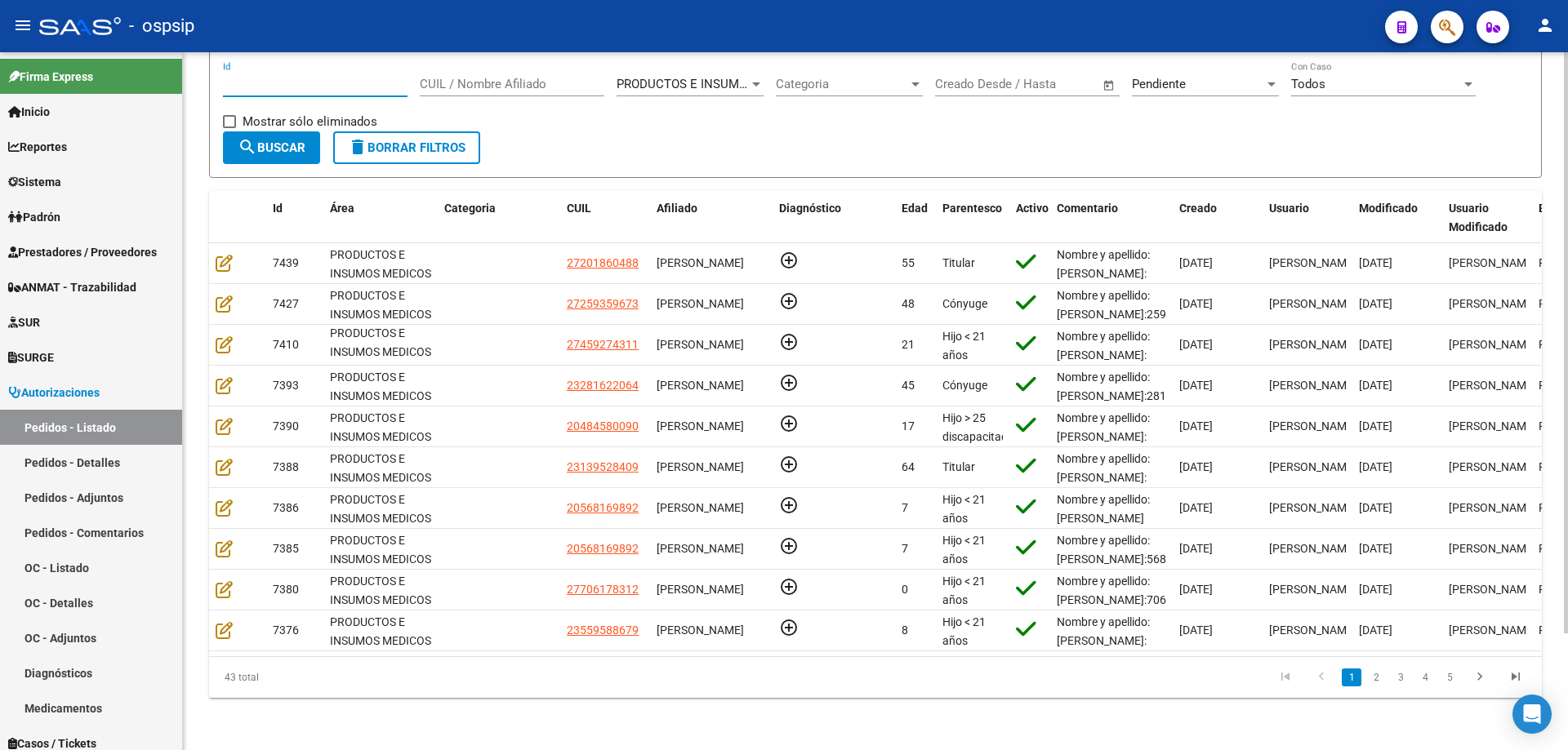
click at [376, 76] on input "Id" at bounding box center [315, 83] width 185 height 15
click at [371, 76] on input "Id" at bounding box center [315, 83] width 185 height 15
click at [1224, 64] on div "Pendiente Seleccionar Estado" at bounding box center [1205, 78] width 147 height 35
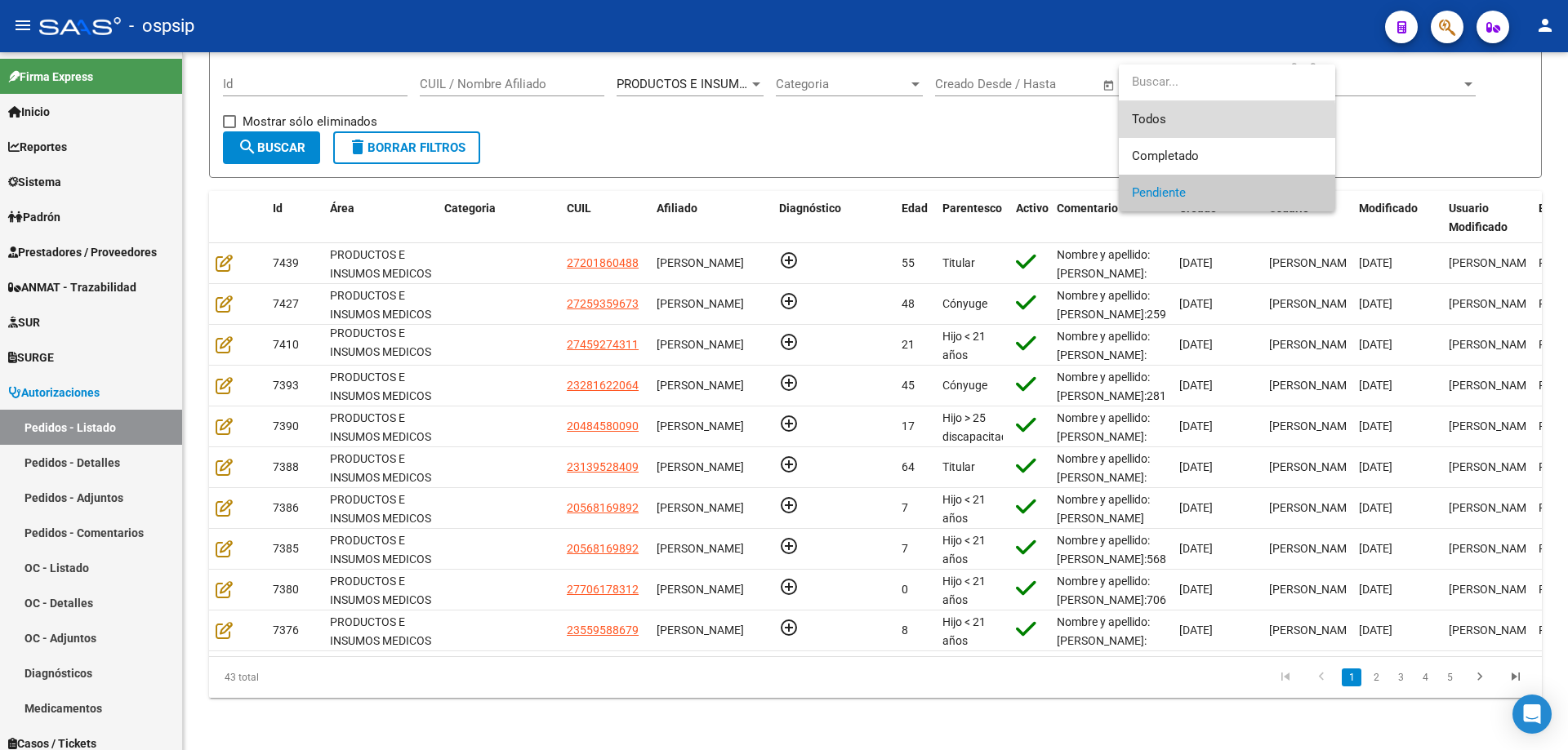
click at [1158, 122] on span "Todos" at bounding box center [1227, 119] width 190 height 37
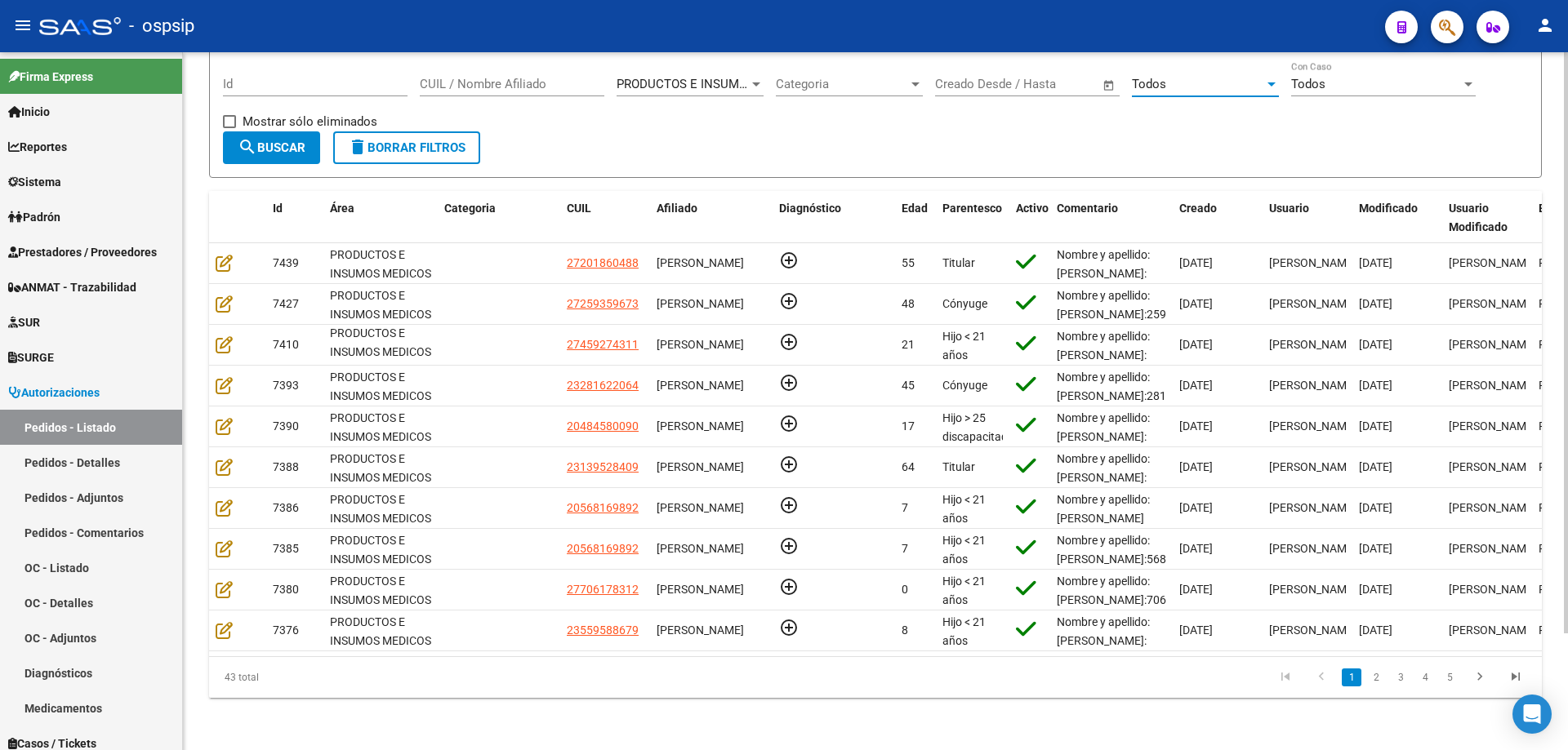
click at [298, 76] on input "Id" at bounding box center [315, 83] width 185 height 15
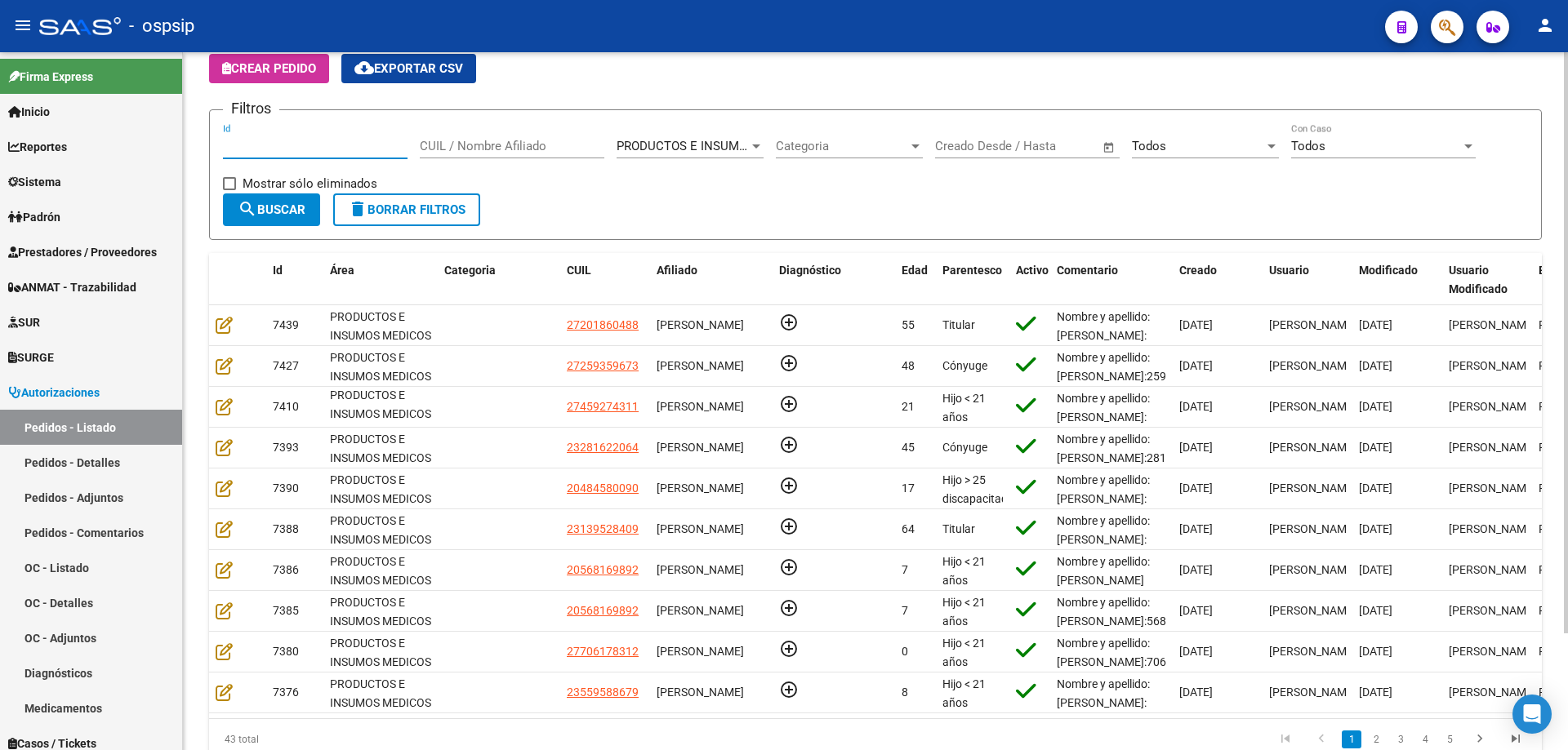
scroll to position [0, 0]
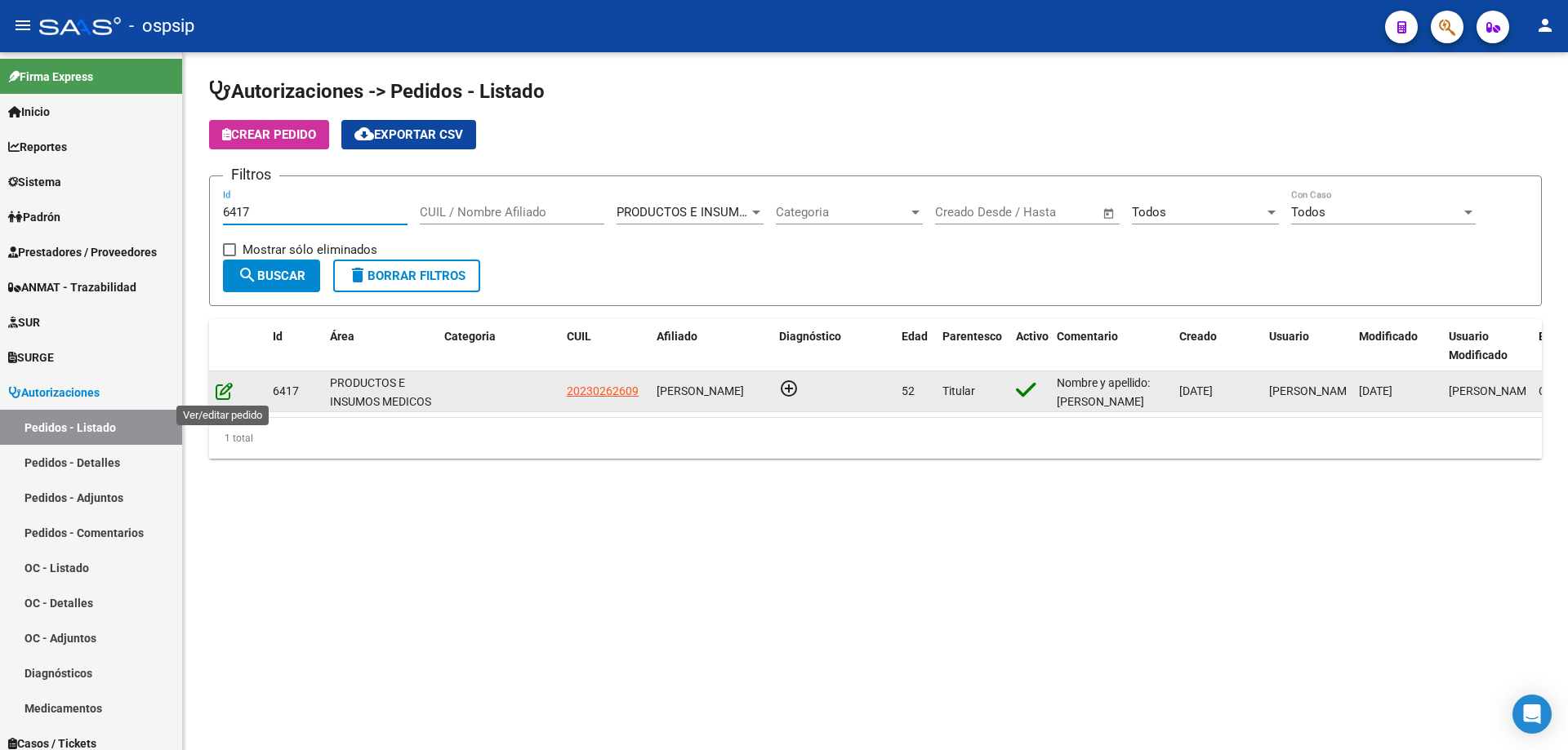
type input "6417"
click at [223, 398] on icon at bounding box center [224, 391] width 17 height 18
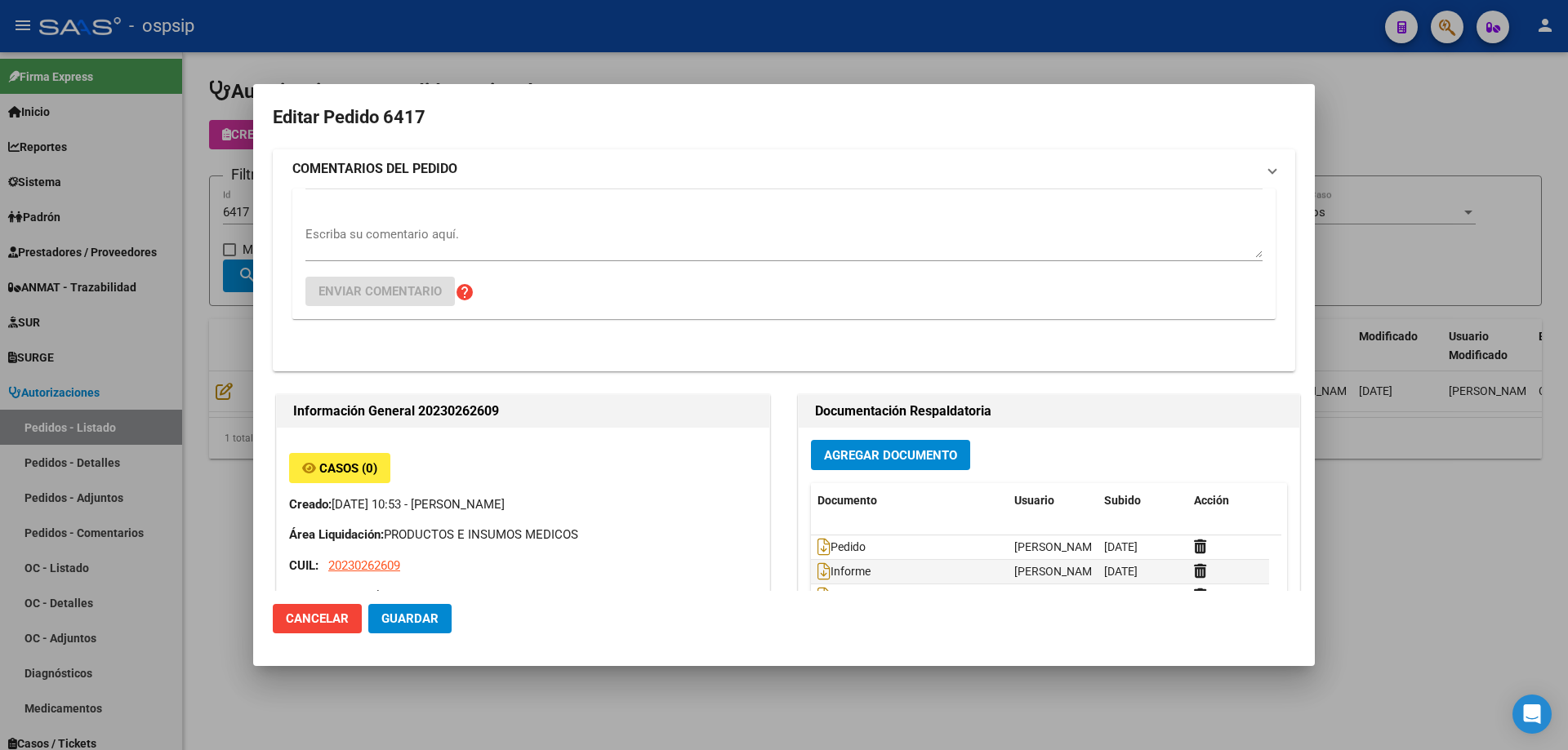
type input "[GEOGRAPHIC_DATA], [PERSON_NAME], 1278 E/ [DATE] Y [DATE] 527"
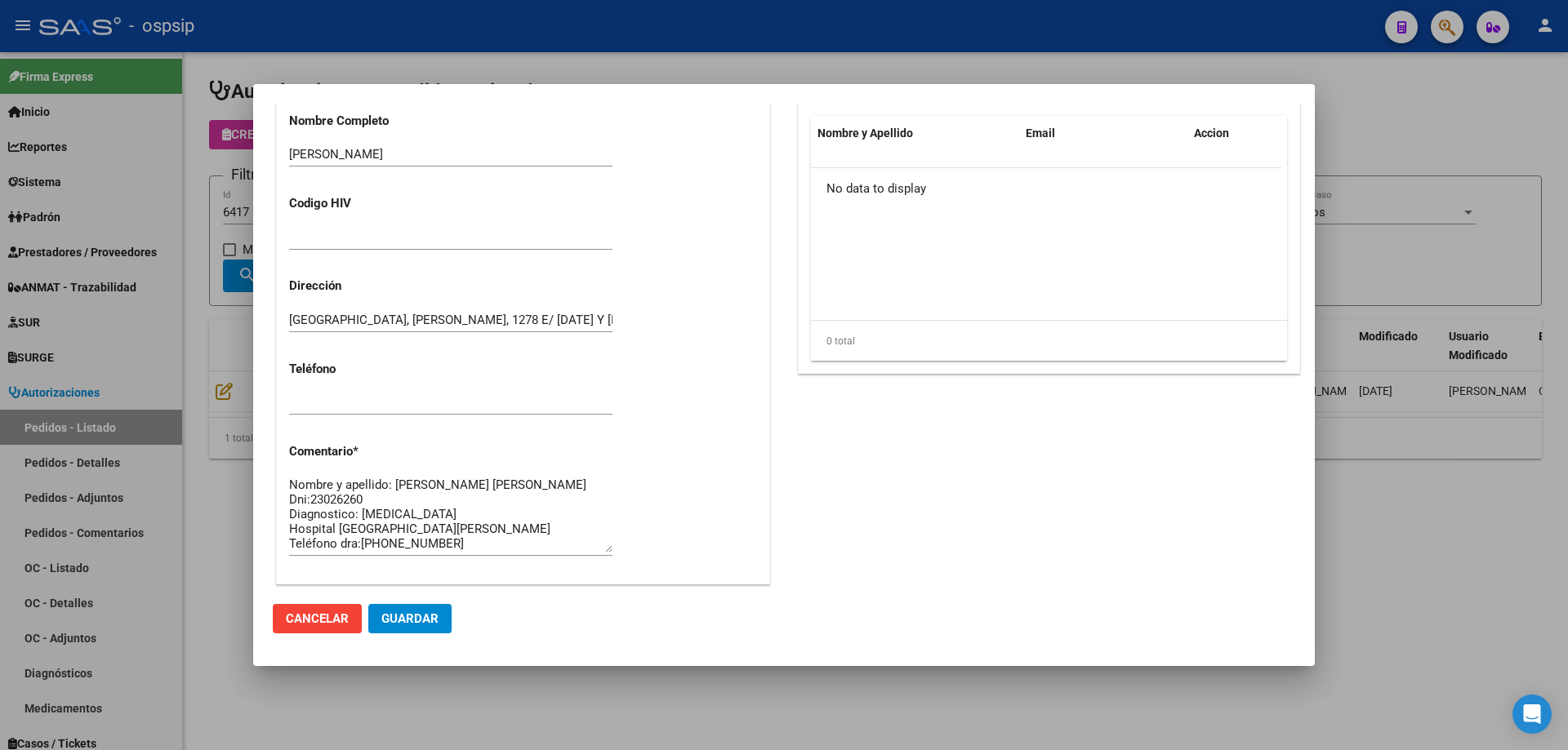
scroll to position [44, 0]
click at [142, 220] on div at bounding box center [784, 375] width 1568 height 750
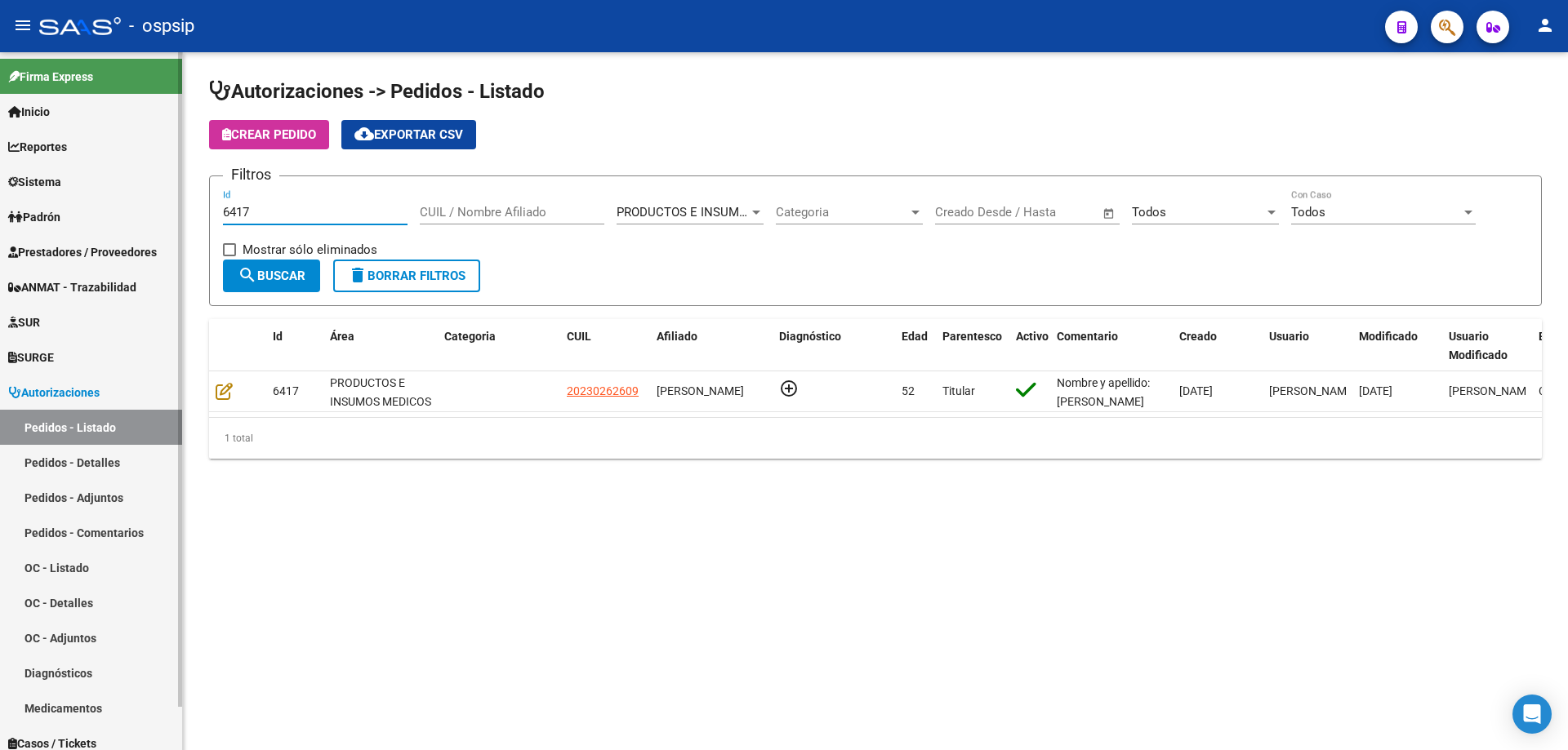
drag, startPoint x: 358, startPoint y: 216, endPoint x: 382, endPoint y: 168, distance: 53.7
click at [2, 180] on mat-sidenav-container "Firma Express Inicio Calendario SSS Instructivos Contacto OS Reportes Egresos D…" at bounding box center [784, 401] width 1568 height 698
click at [524, 200] on div "CUIL / Nombre Afiliado" at bounding box center [511, 206] width 185 height 35
drag, startPoint x: 525, startPoint y: 206, endPoint x: 527, endPoint y: 198, distance: 8.2
click at [528, 202] on div "CUIL / Nombre Afiliado" at bounding box center [511, 206] width 185 height 35
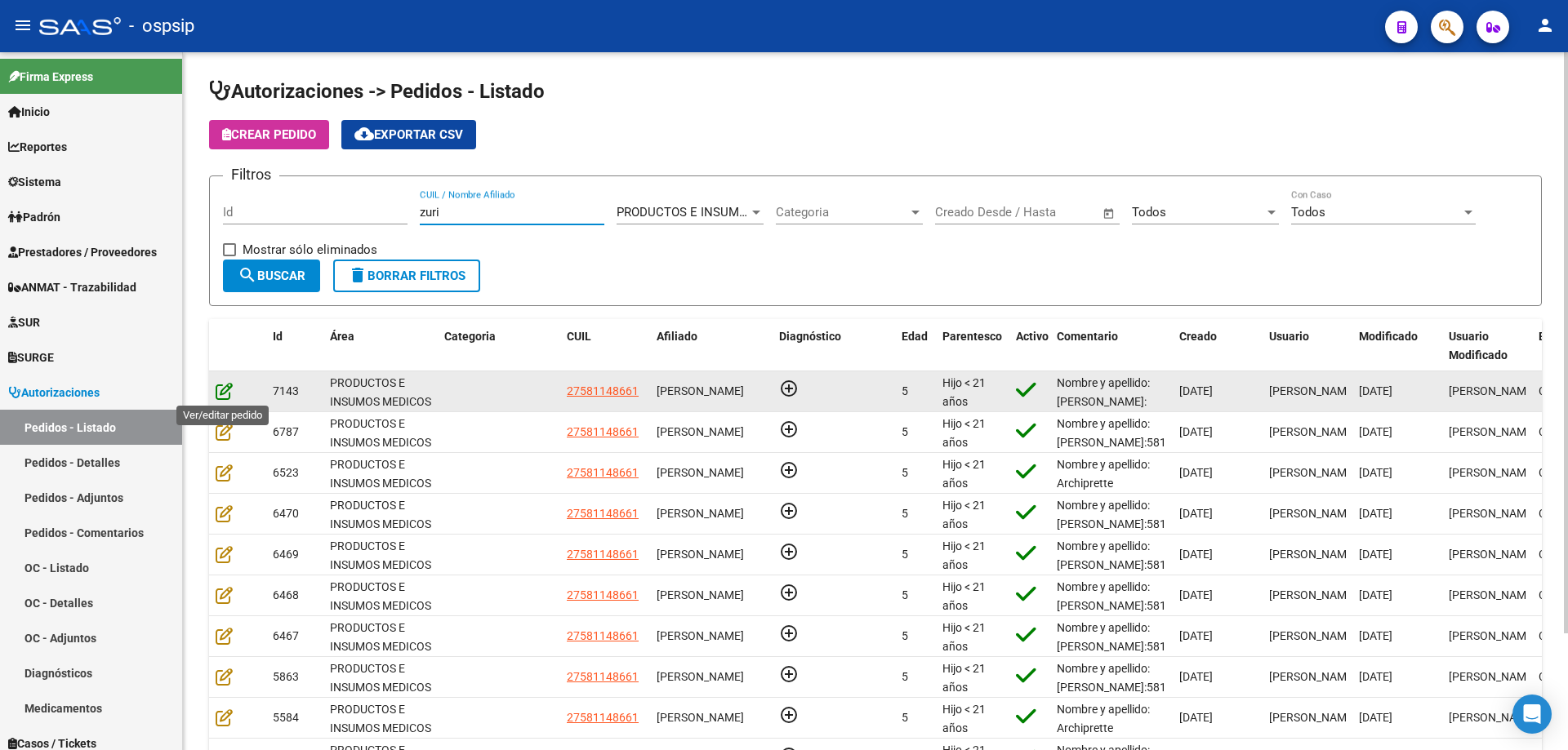
type input "zuri"
click at [227, 390] on icon at bounding box center [224, 391] width 17 height 18
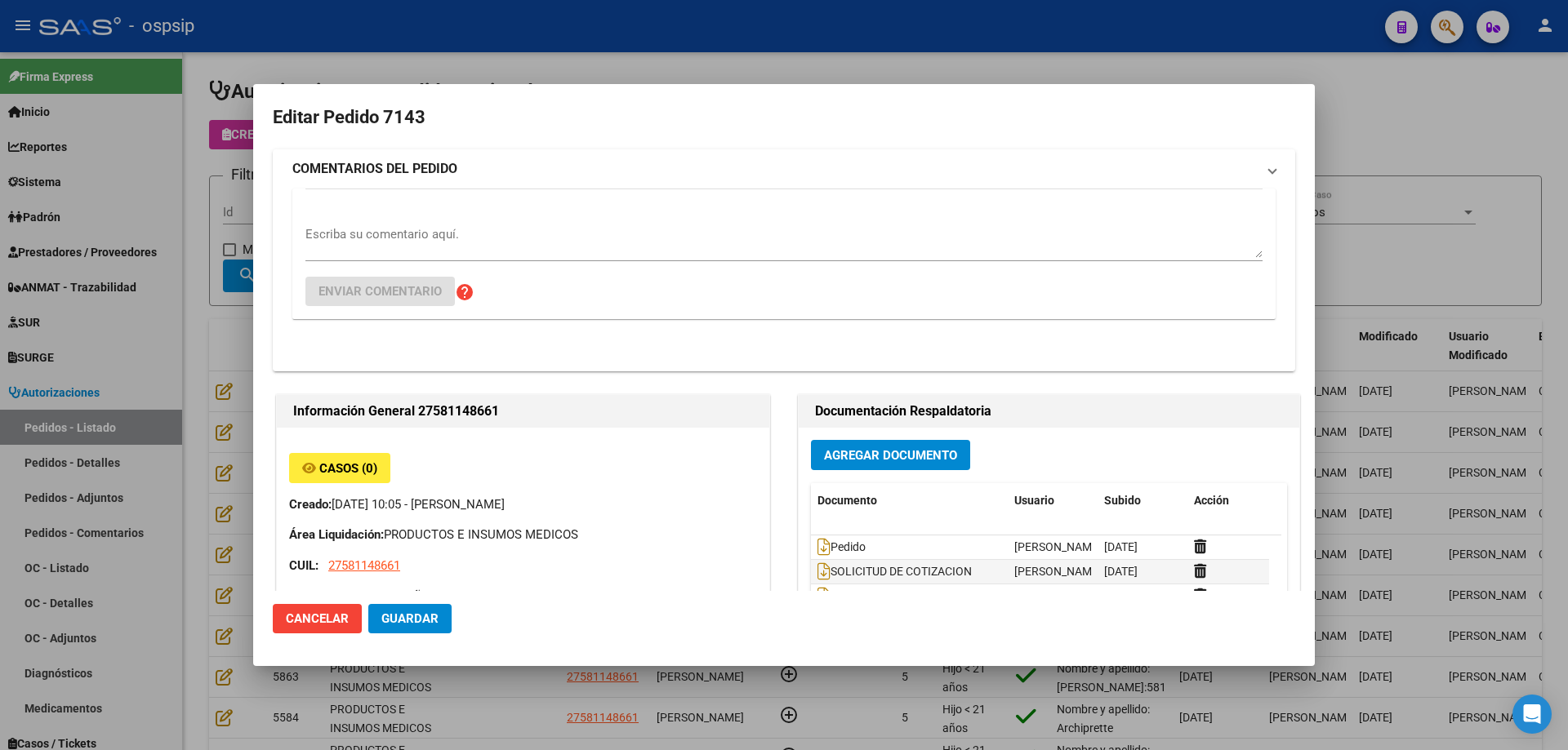
type input "[GEOGRAPHIC_DATA], [PERSON_NAME], LAS PALMERAS 639"
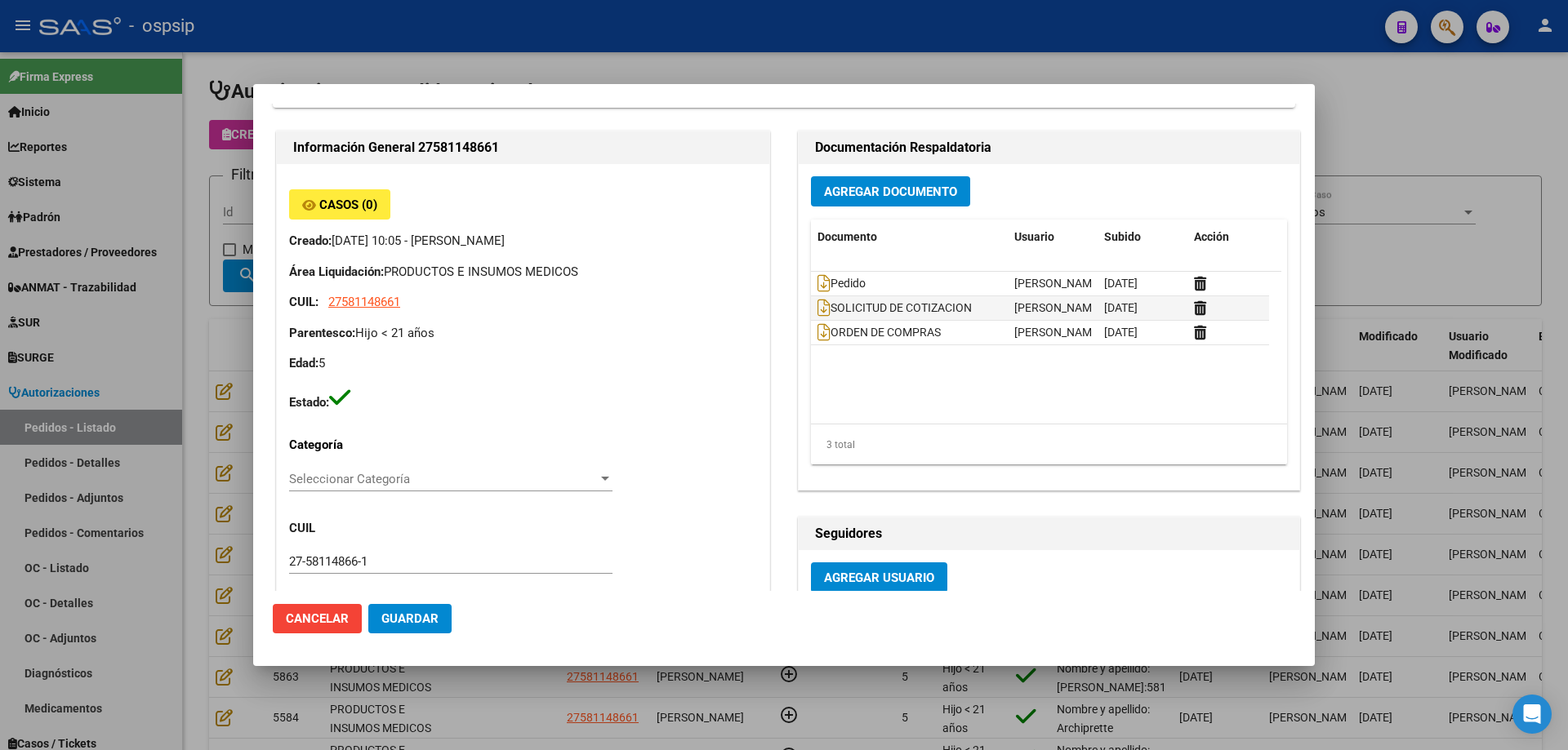
scroll to position [0, 0]
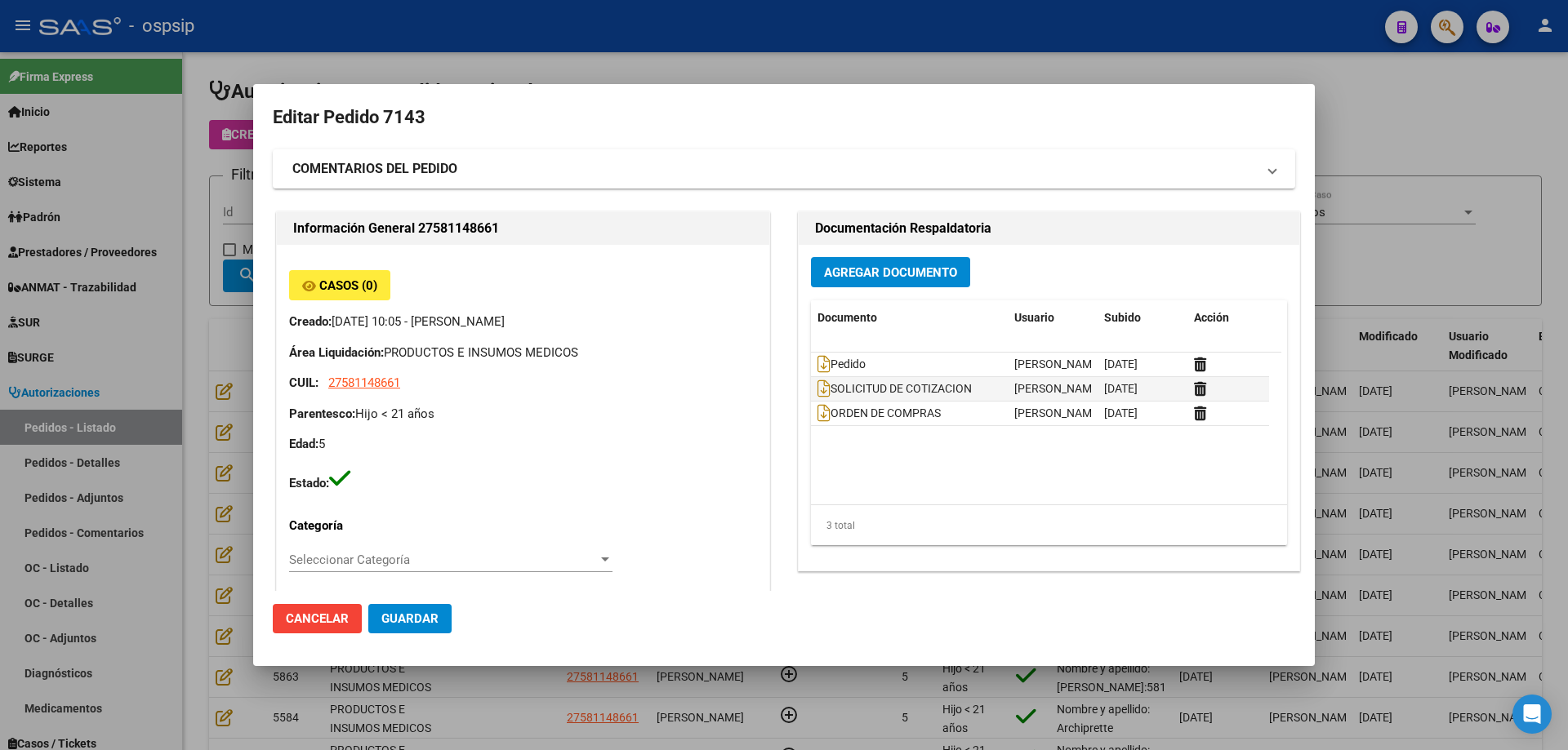
click at [130, 290] on div at bounding box center [784, 375] width 1568 height 750
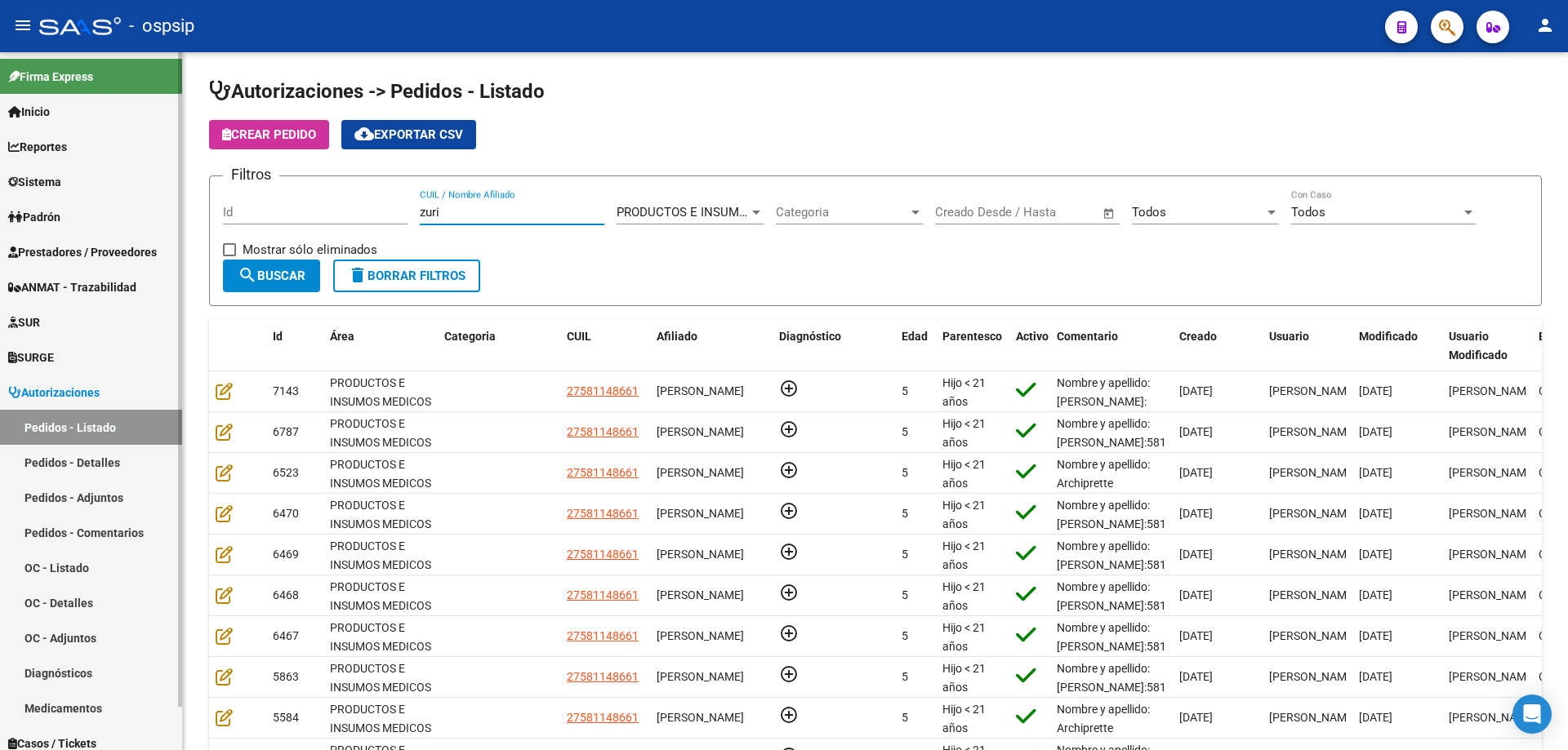
drag, startPoint x: 467, startPoint y: 205, endPoint x: 96, endPoint y: 181, distance: 371.8
click at [96, 181] on mat-sidenav-container "Firma Express Inicio Calendario SSS Instructivos Contacto OS Reportes Egresos D…" at bounding box center [784, 401] width 1568 height 698
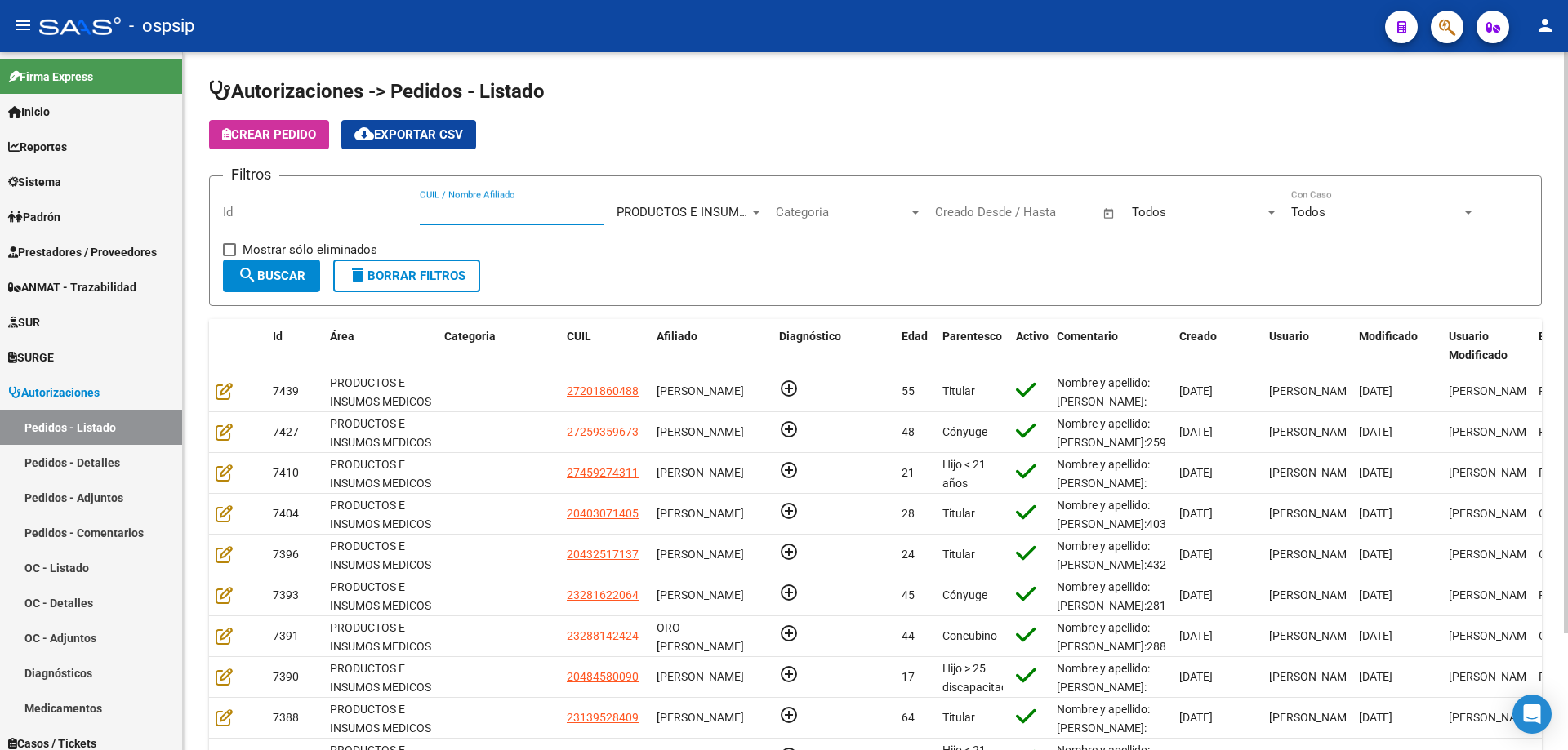
click at [455, 210] on input "CUIL / Nombre Afiliado" at bounding box center [511, 211] width 185 height 15
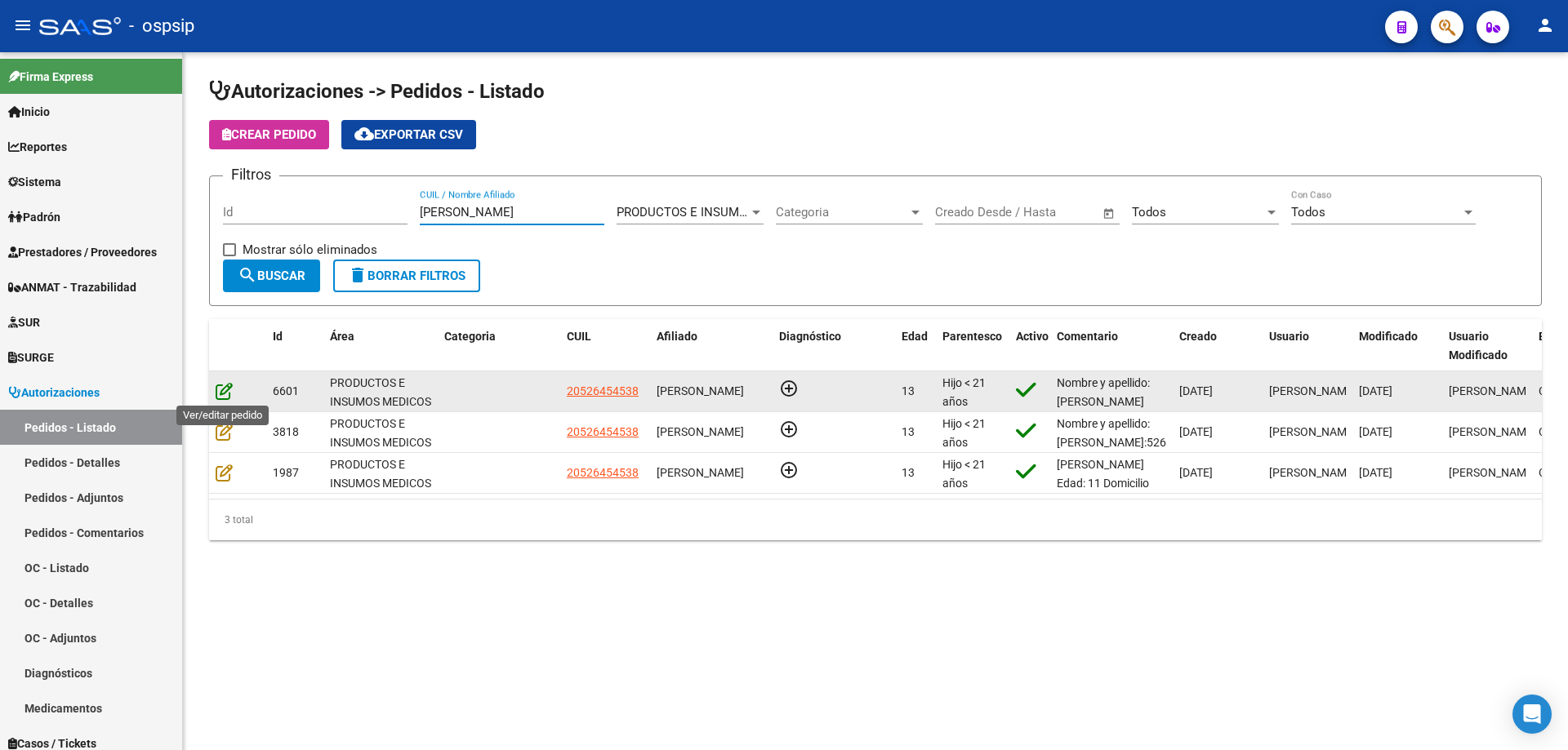
type input "[PERSON_NAME]"
click at [230, 393] on icon at bounding box center [224, 391] width 17 height 18
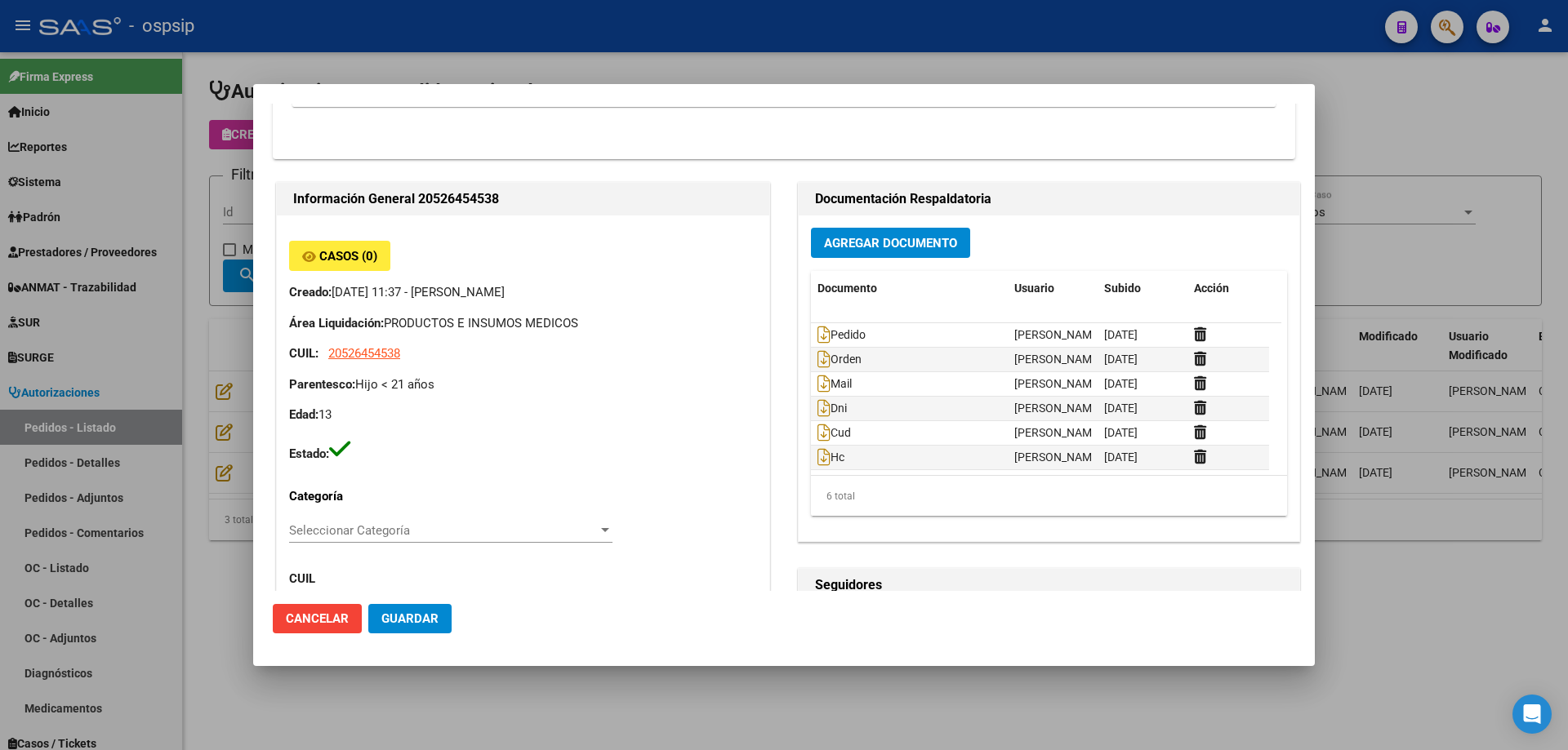
type input "[GEOGRAPHIC_DATA], [GEOGRAPHIC_DATA], L N ALEM 2100, Piso: PB, Departamento: 19B"
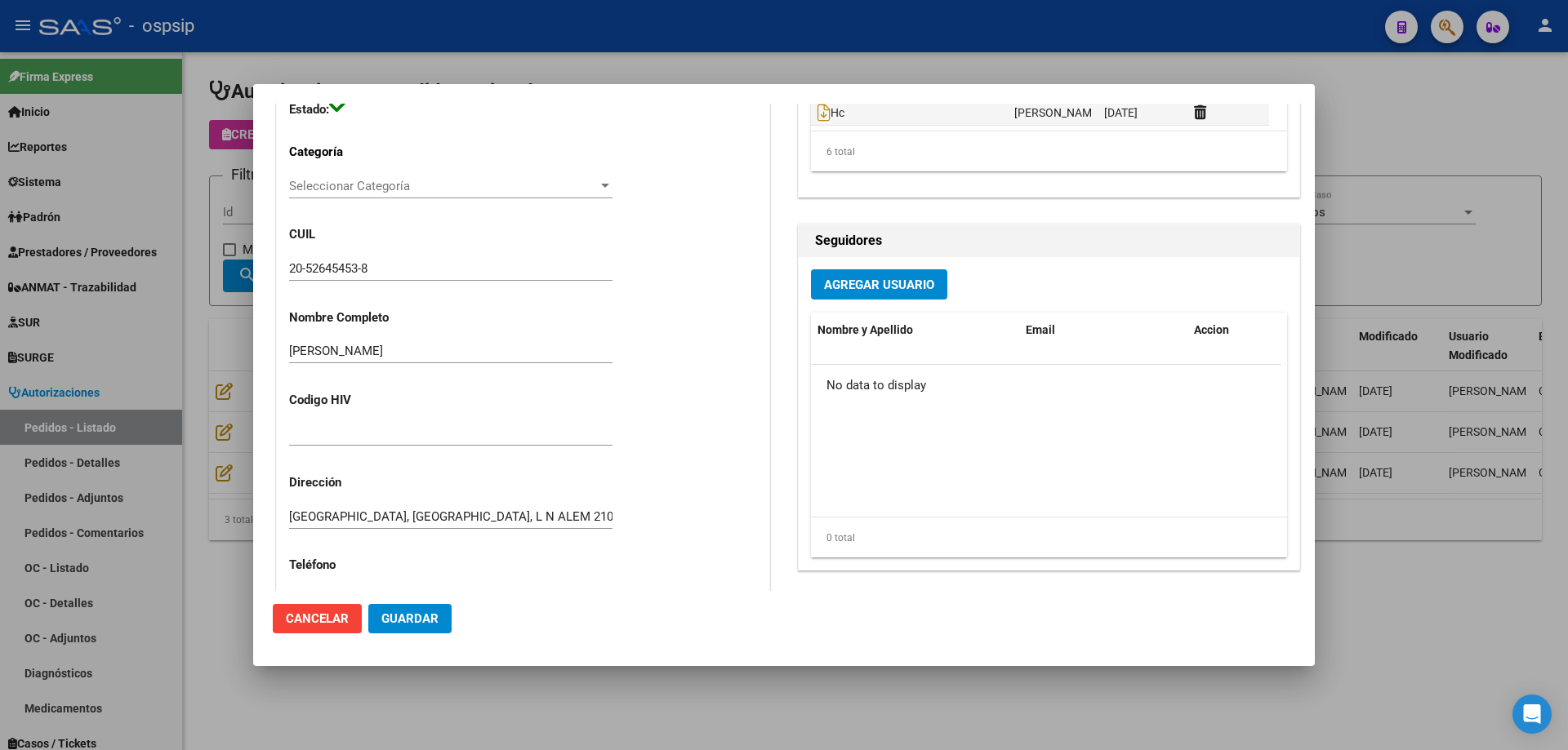
scroll to position [1224, 0]
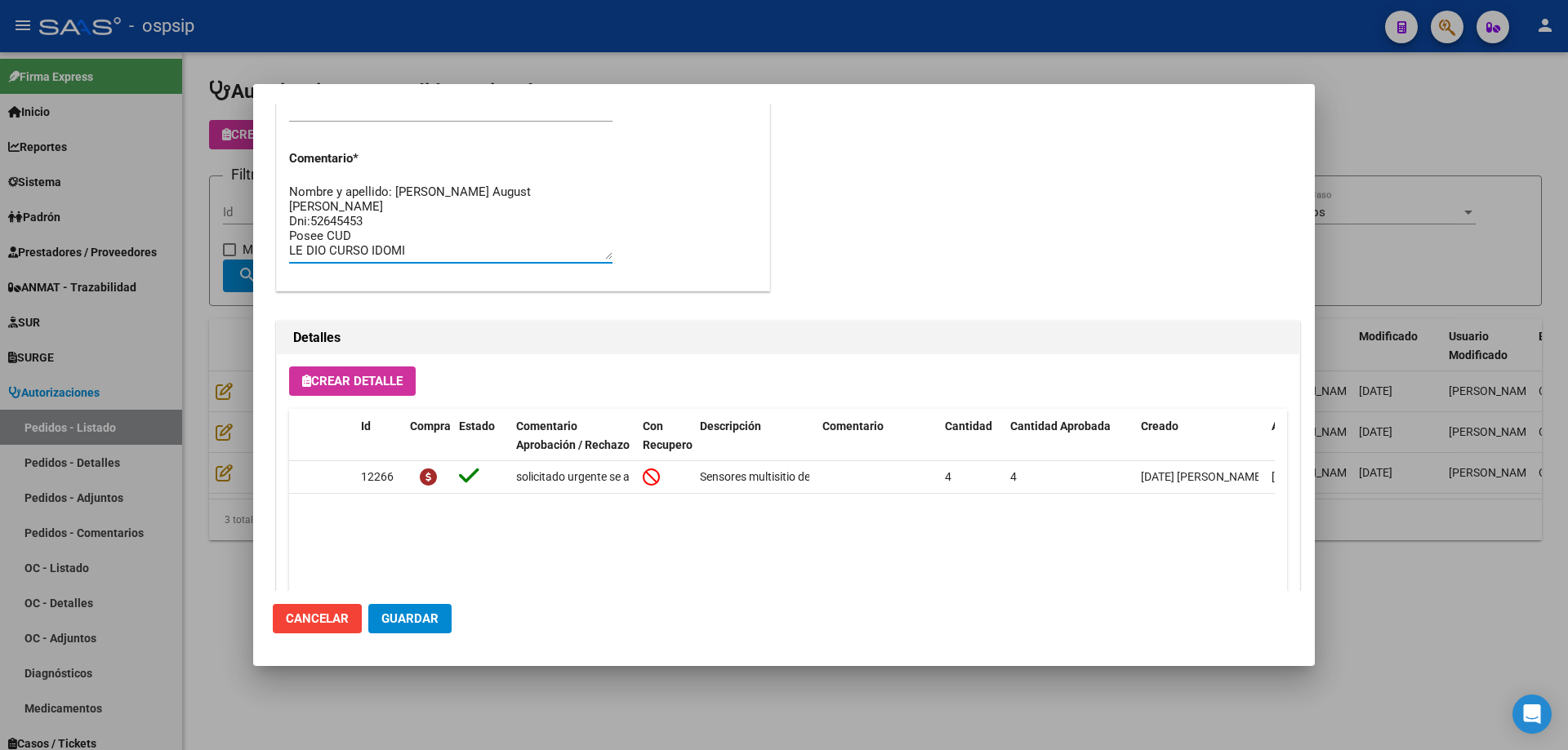
drag, startPoint x: 290, startPoint y: 231, endPoint x: 478, endPoint y: 235, distance: 188.0
click at [478, 235] on textarea "Nombre y apellido: [PERSON_NAME] August [PERSON_NAME] Dni:52645453 Posee CUD LE…" at bounding box center [450, 221] width 323 height 76
drag, startPoint x: 160, startPoint y: 270, endPoint x: 208, endPoint y: 263, distance: 48.5
click at [159, 270] on div at bounding box center [784, 375] width 1568 height 750
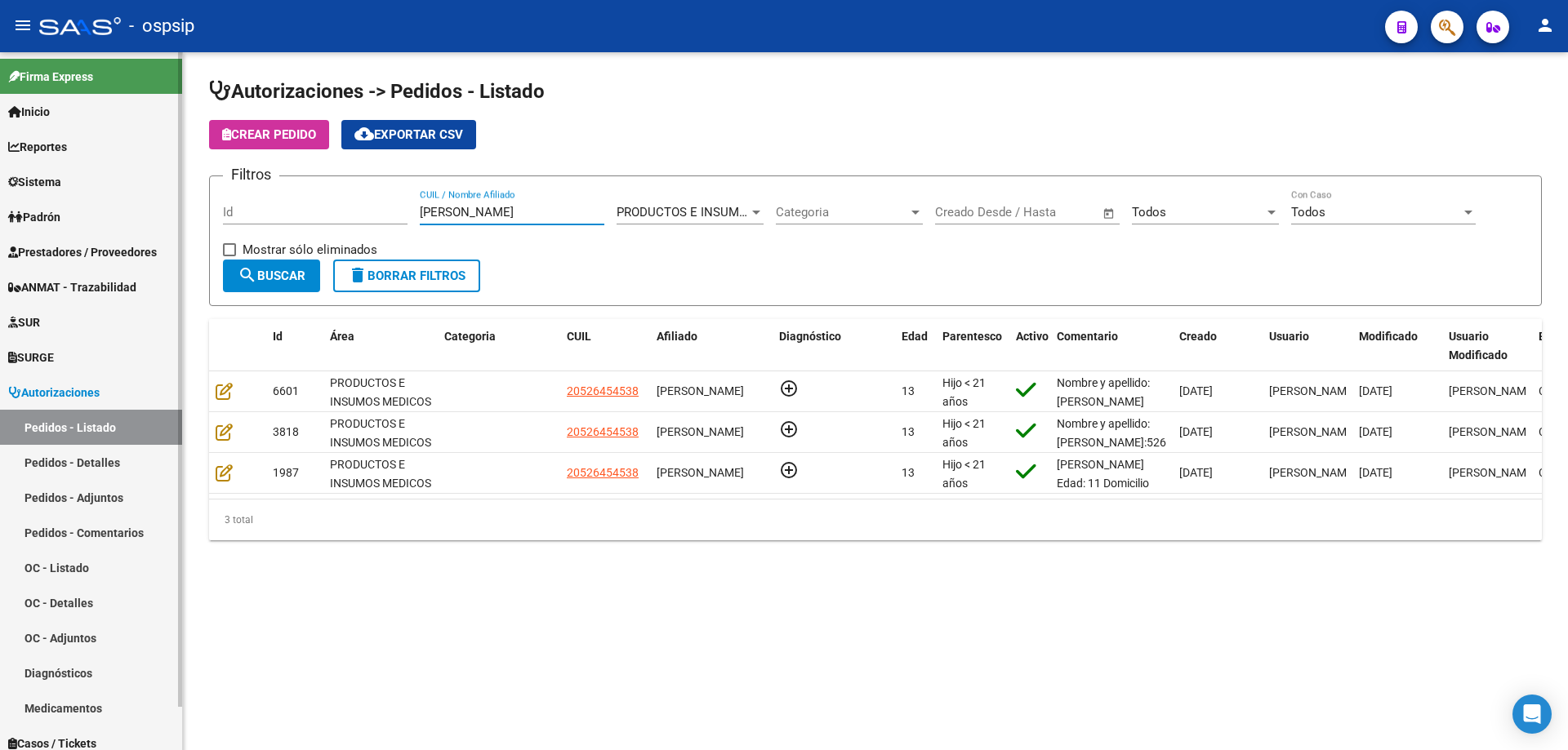
drag, startPoint x: 488, startPoint y: 210, endPoint x: 0, endPoint y: 253, distance: 489.9
click at [0, 253] on mat-sidenav-container "Firma Express Inicio Calendario SSS Instructivos Contacto OS Reportes Egresos D…" at bounding box center [784, 401] width 1568 height 698
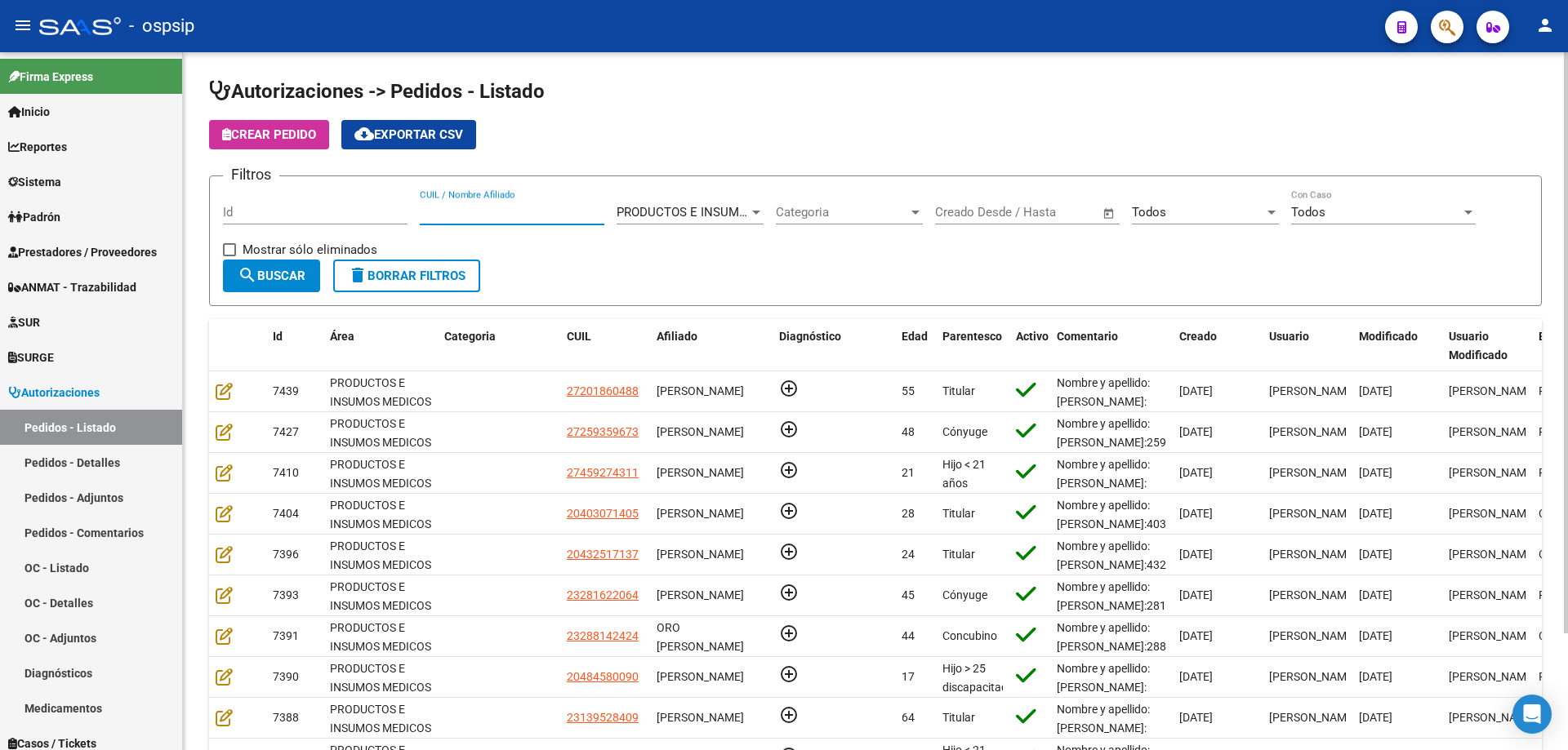
click at [452, 216] on input "CUIL / Nombre Afiliado" at bounding box center [511, 211] width 185 height 15
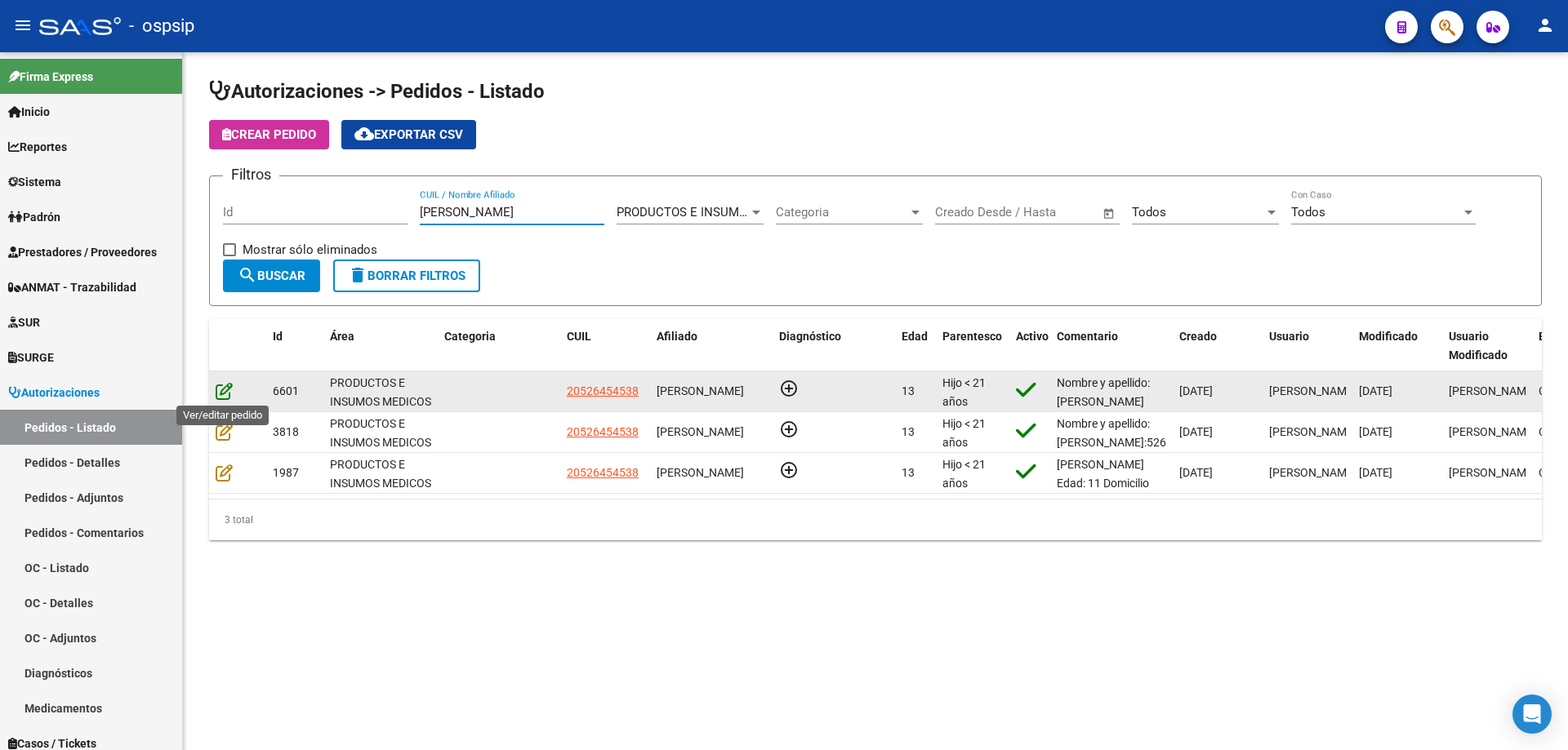
type input "[PERSON_NAME]"
click at [223, 391] on icon at bounding box center [224, 391] width 17 height 18
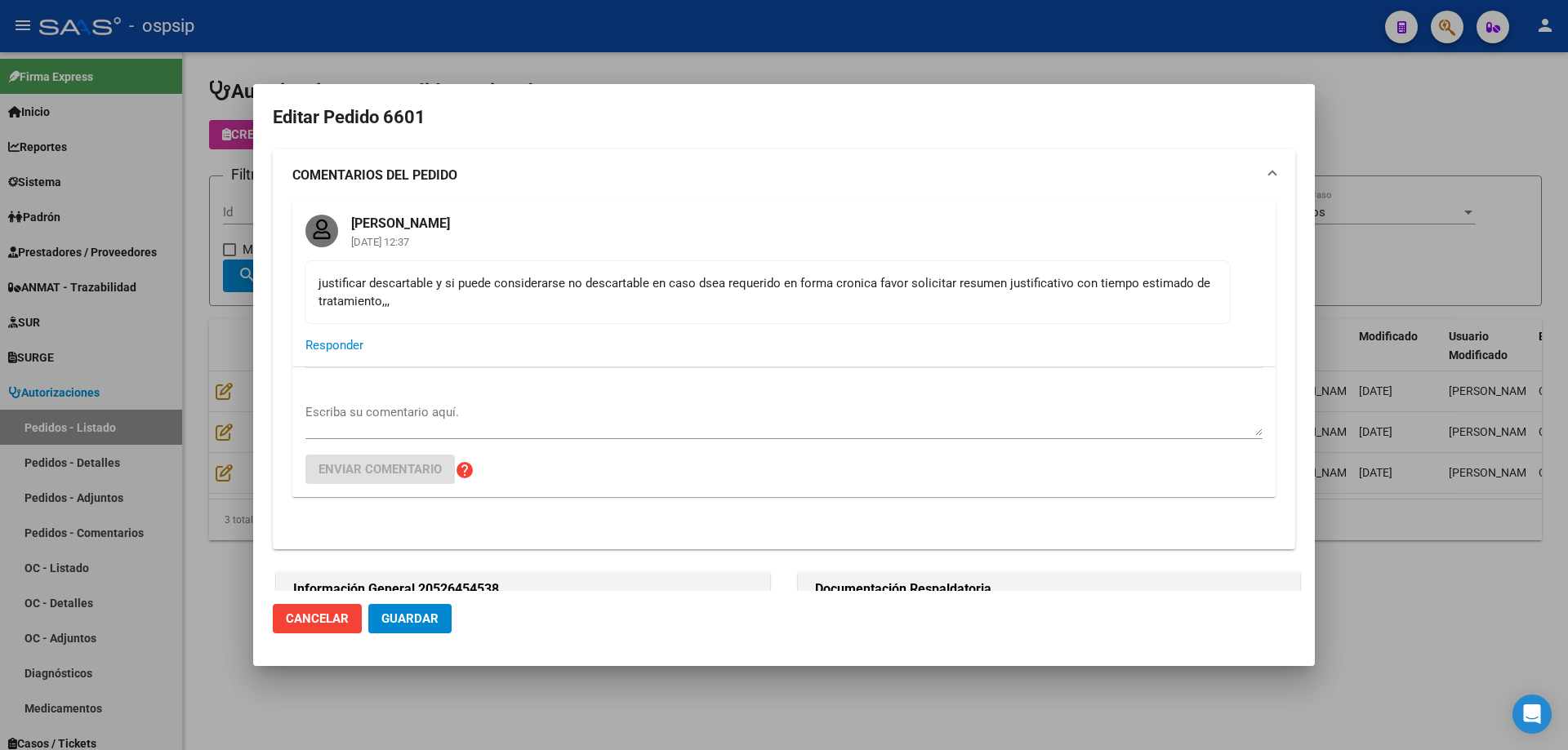
type input "[GEOGRAPHIC_DATA], [GEOGRAPHIC_DATA], L N ALEM 2100, Piso: PB, Departamento: 19B"
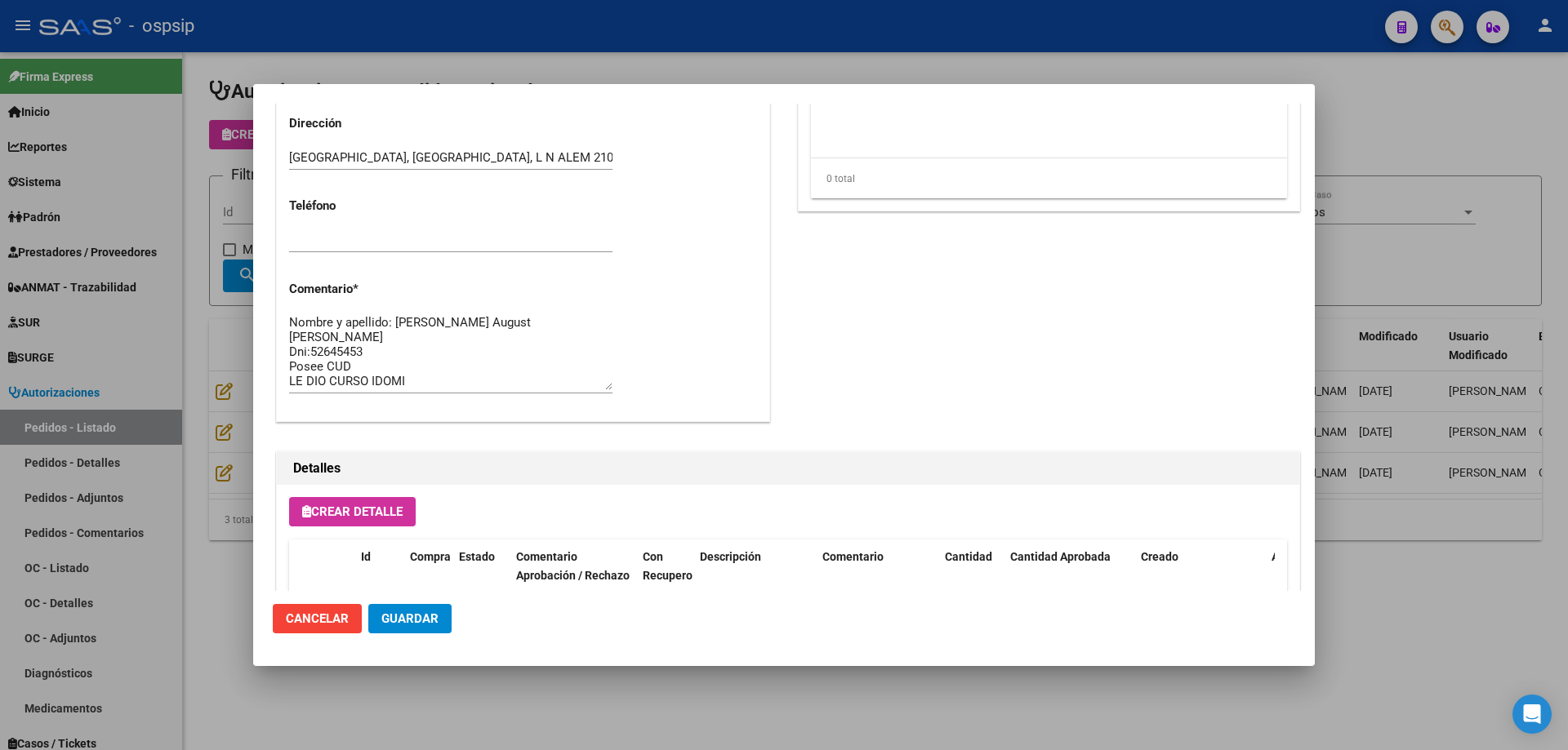
scroll to position [979, 0]
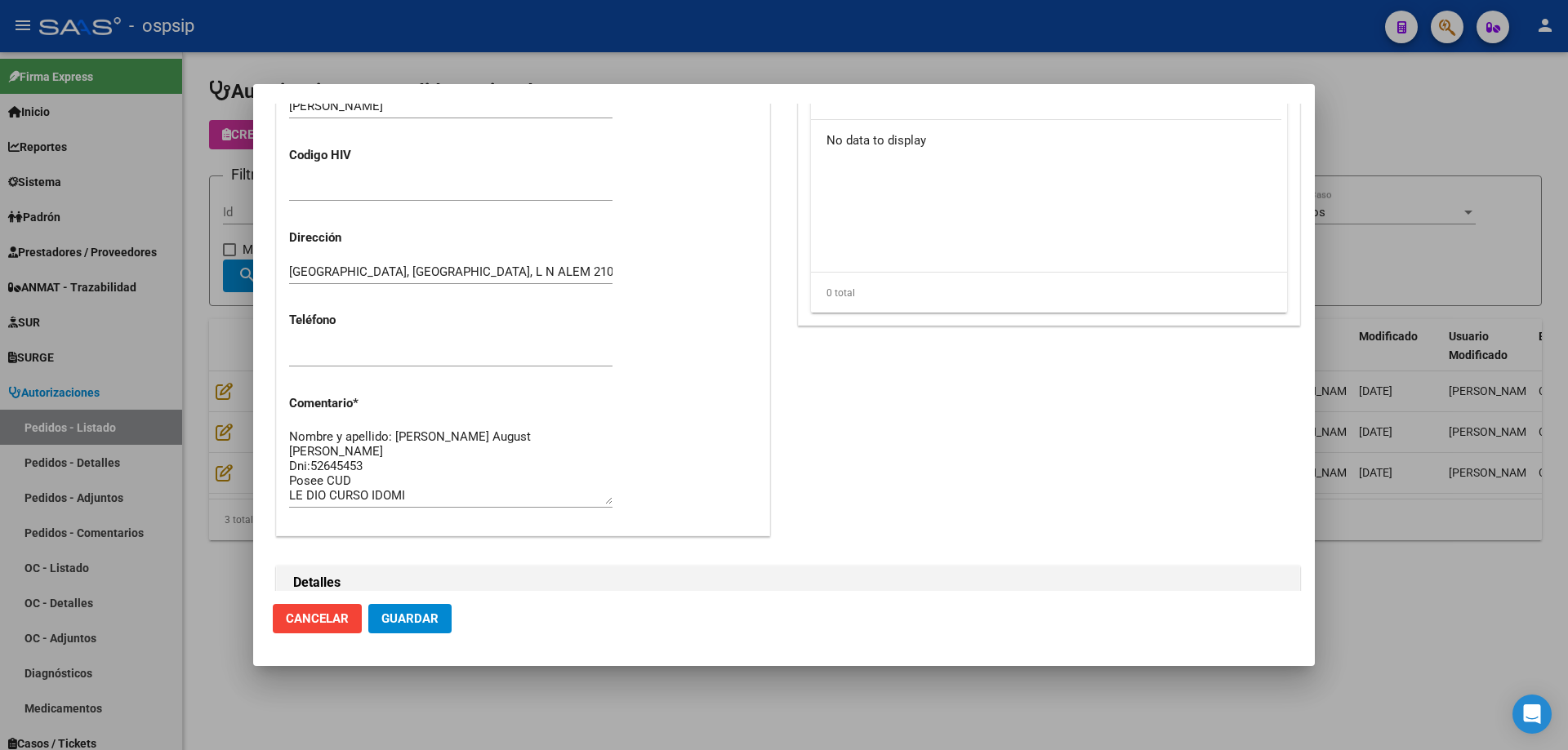
click at [358, 448] on textarea "Nombre y apellido: [PERSON_NAME] August [PERSON_NAME] Dni:52645453 Posee CUD LE…" at bounding box center [450, 466] width 323 height 76
drag, startPoint x: 126, startPoint y: 195, endPoint x: 470, endPoint y: 83, distance: 361.8
click at [127, 193] on div at bounding box center [784, 375] width 1568 height 750
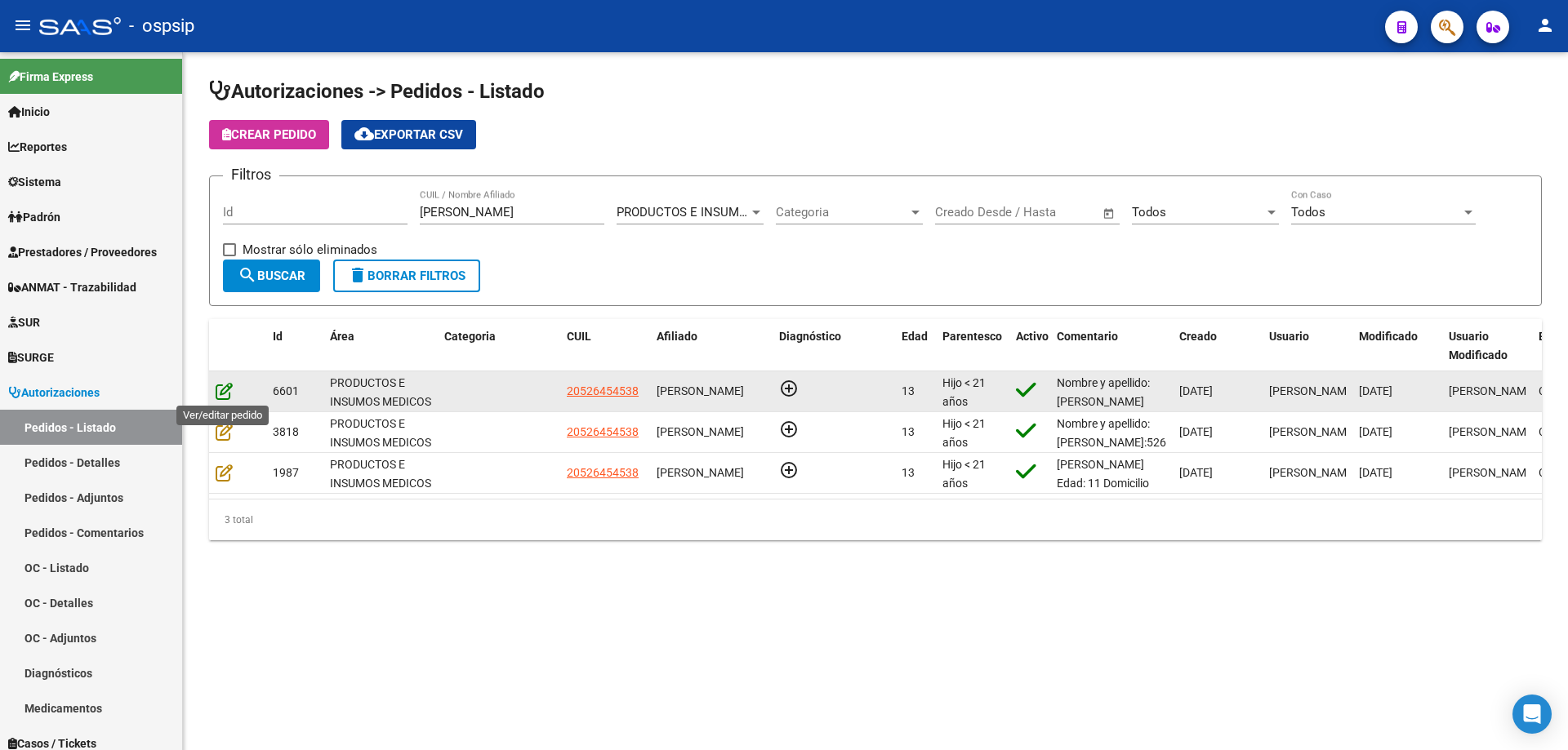
click at [222, 389] on icon at bounding box center [224, 391] width 17 height 18
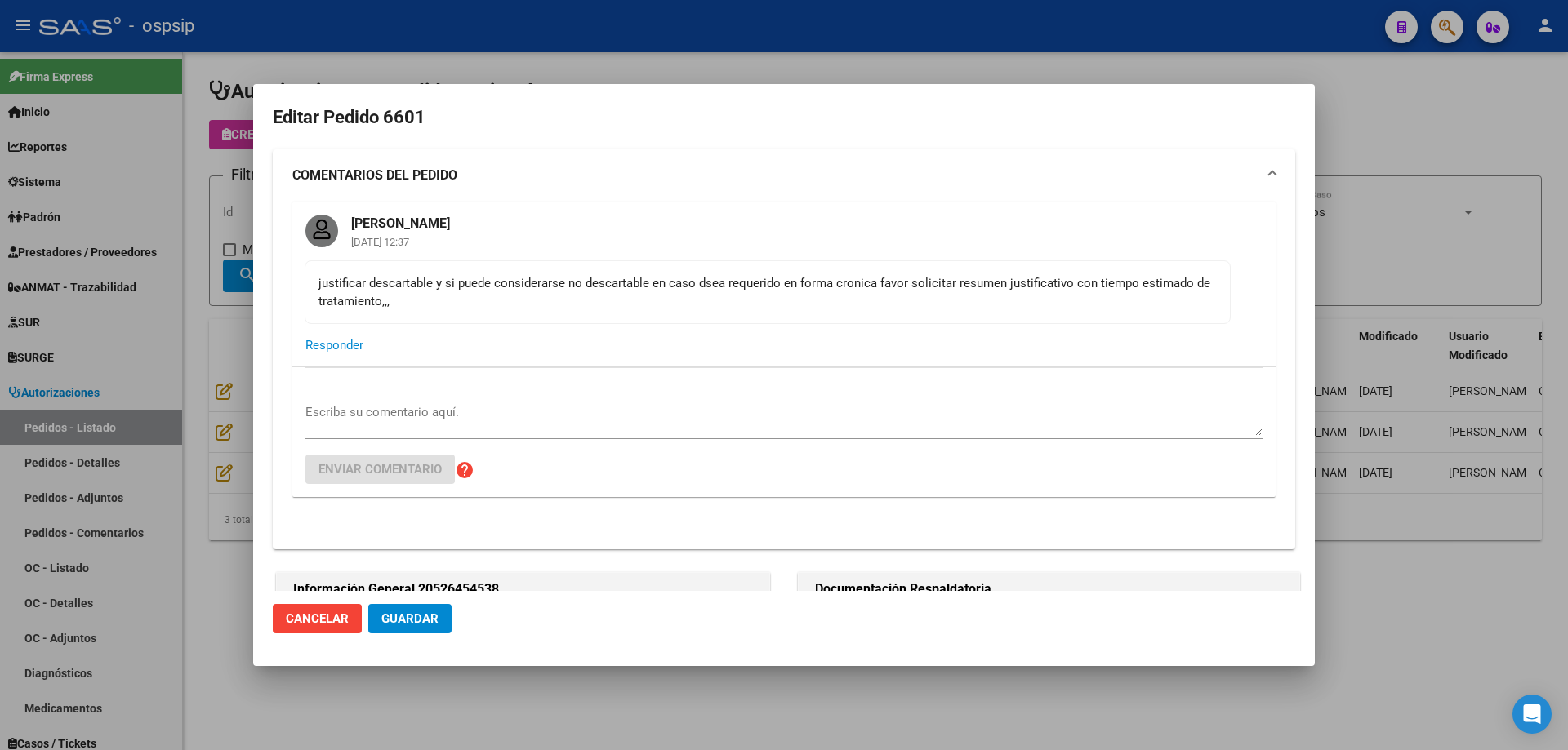
type input "[GEOGRAPHIC_DATA], [GEOGRAPHIC_DATA], L N ALEM 2100, Piso: PB, Departamento: 19B"
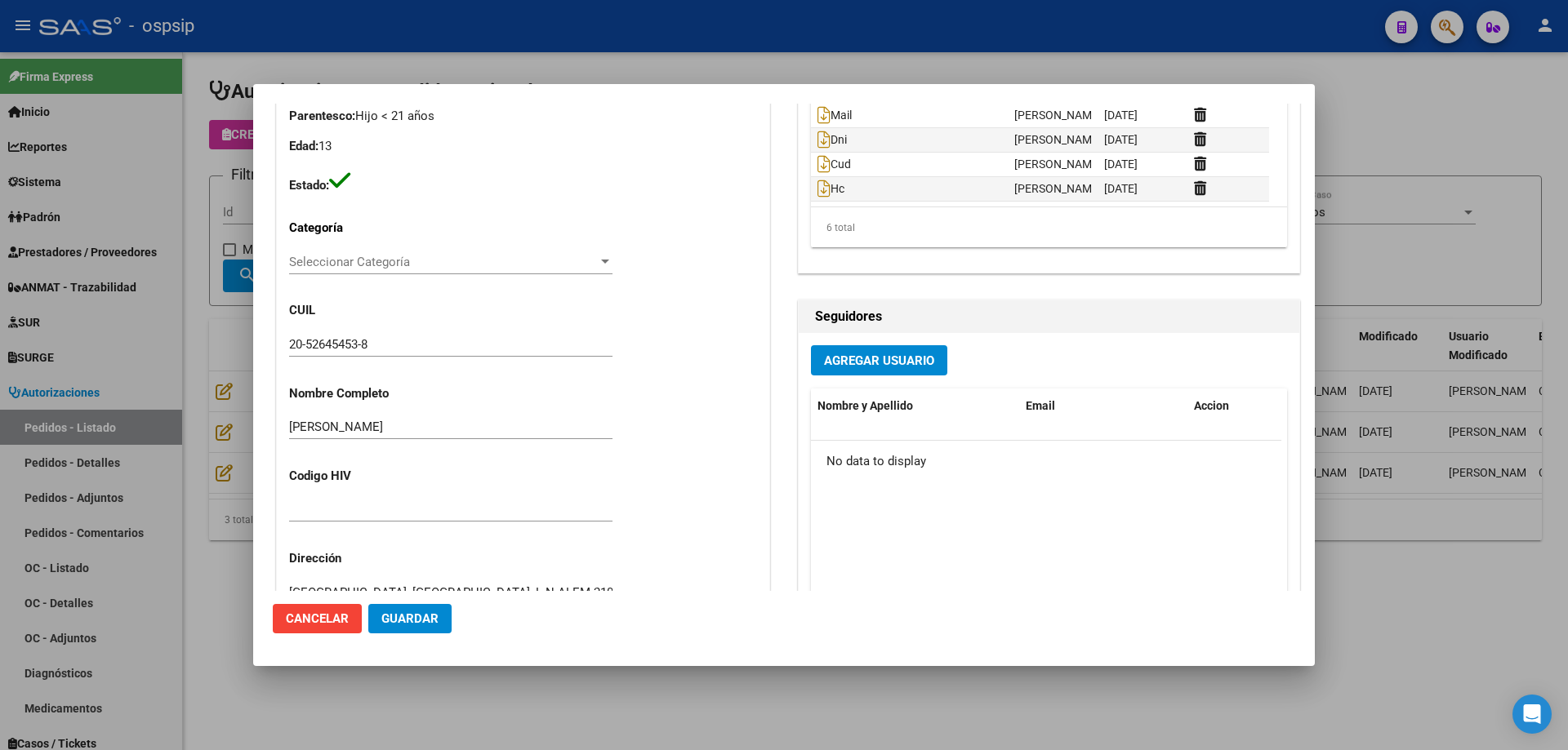
scroll to position [653, 0]
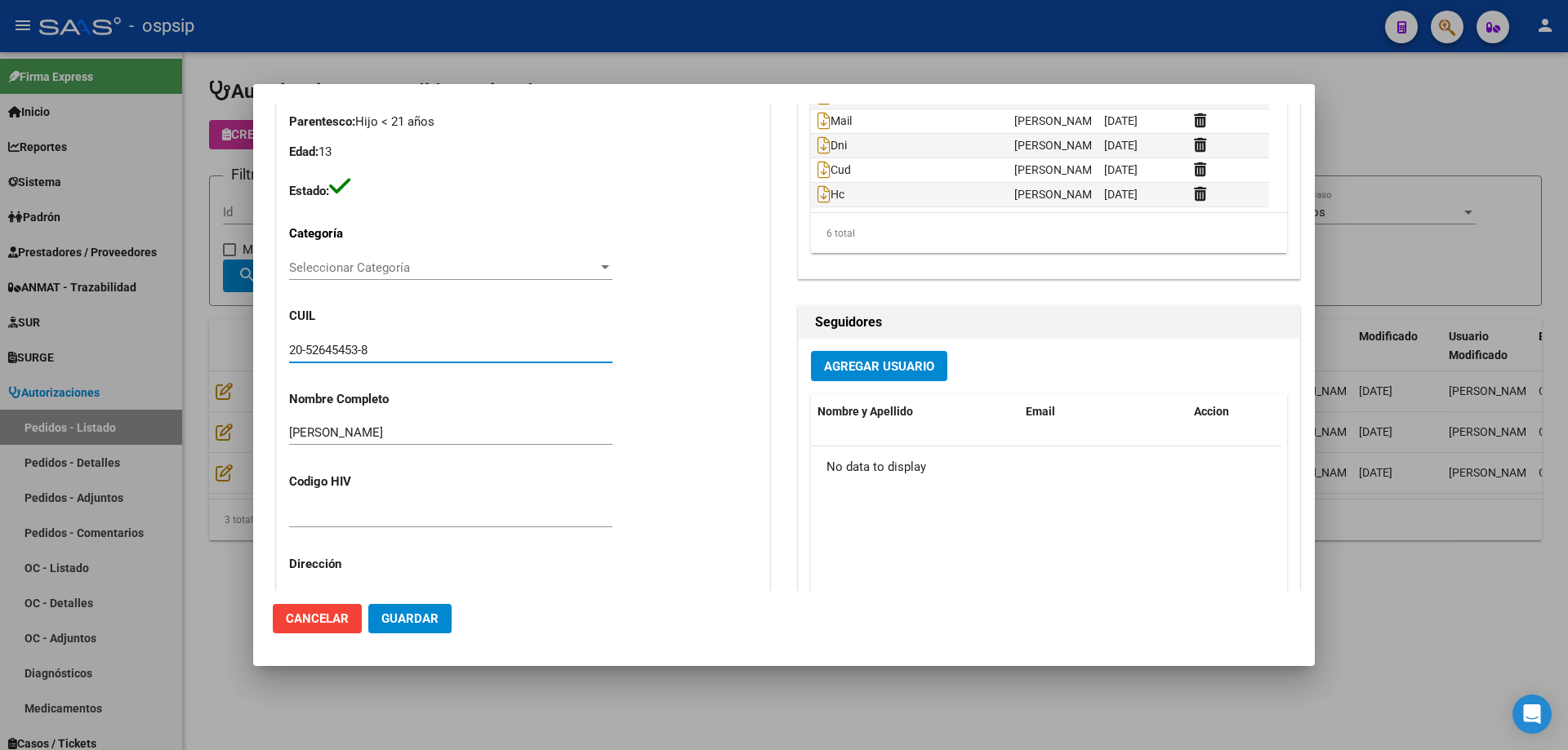
drag, startPoint x: 419, startPoint y: 348, endPoint x: 160, endPoint y: 366, distance: 259.6
click at [10, 371] on div "Editar Pedido 6601 COMENTARIOS DEL PEDIDO [PERSON_NAME] [DATE] 12:37 justificar…" at bounding box center [784, 375] width 1568 height 750
click at [133, 119] on div at bounding box center [784, 375] width 1568 height 750
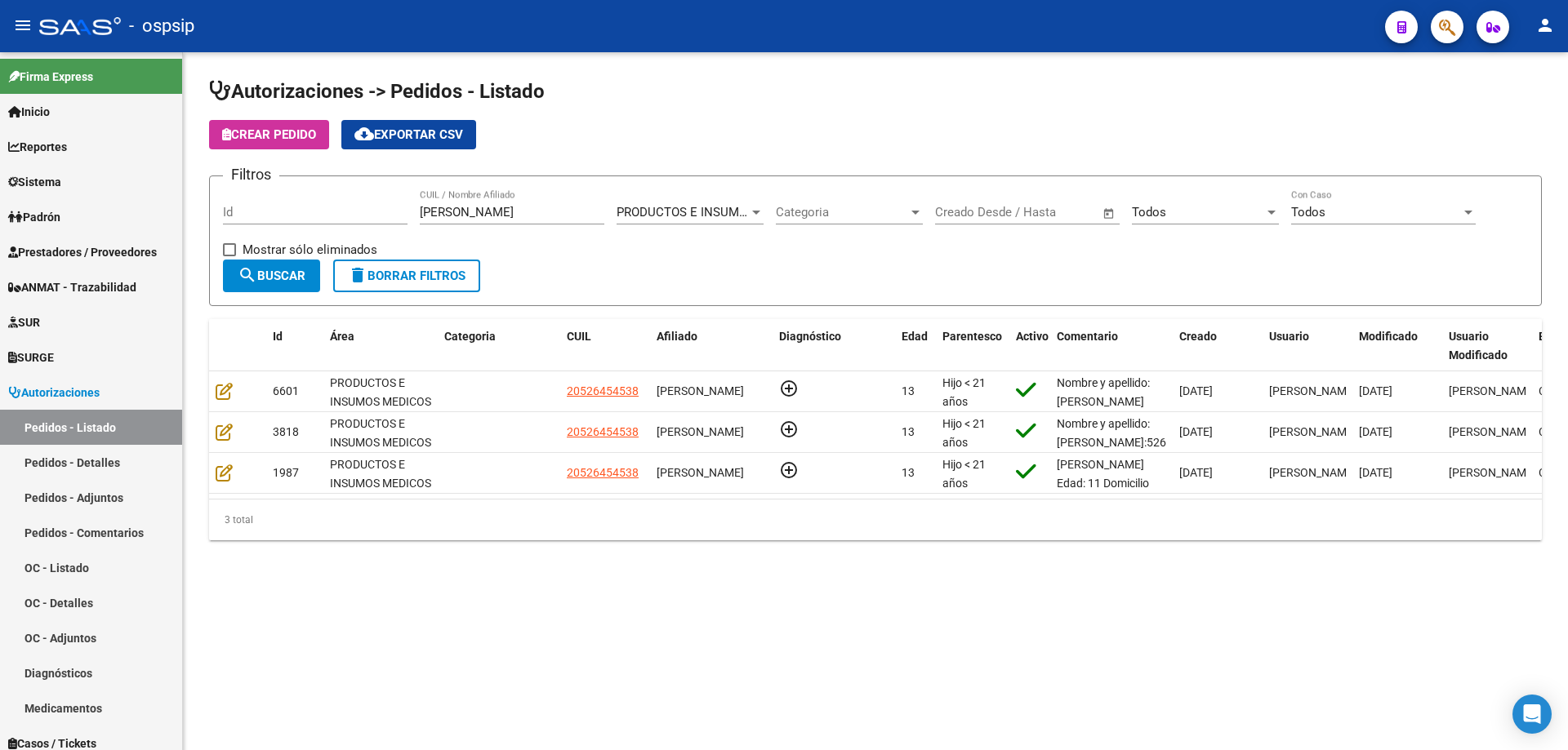
click at [323, 133] on button "Crear Pedido" at bounding box center [269, 135] width 120 height 29
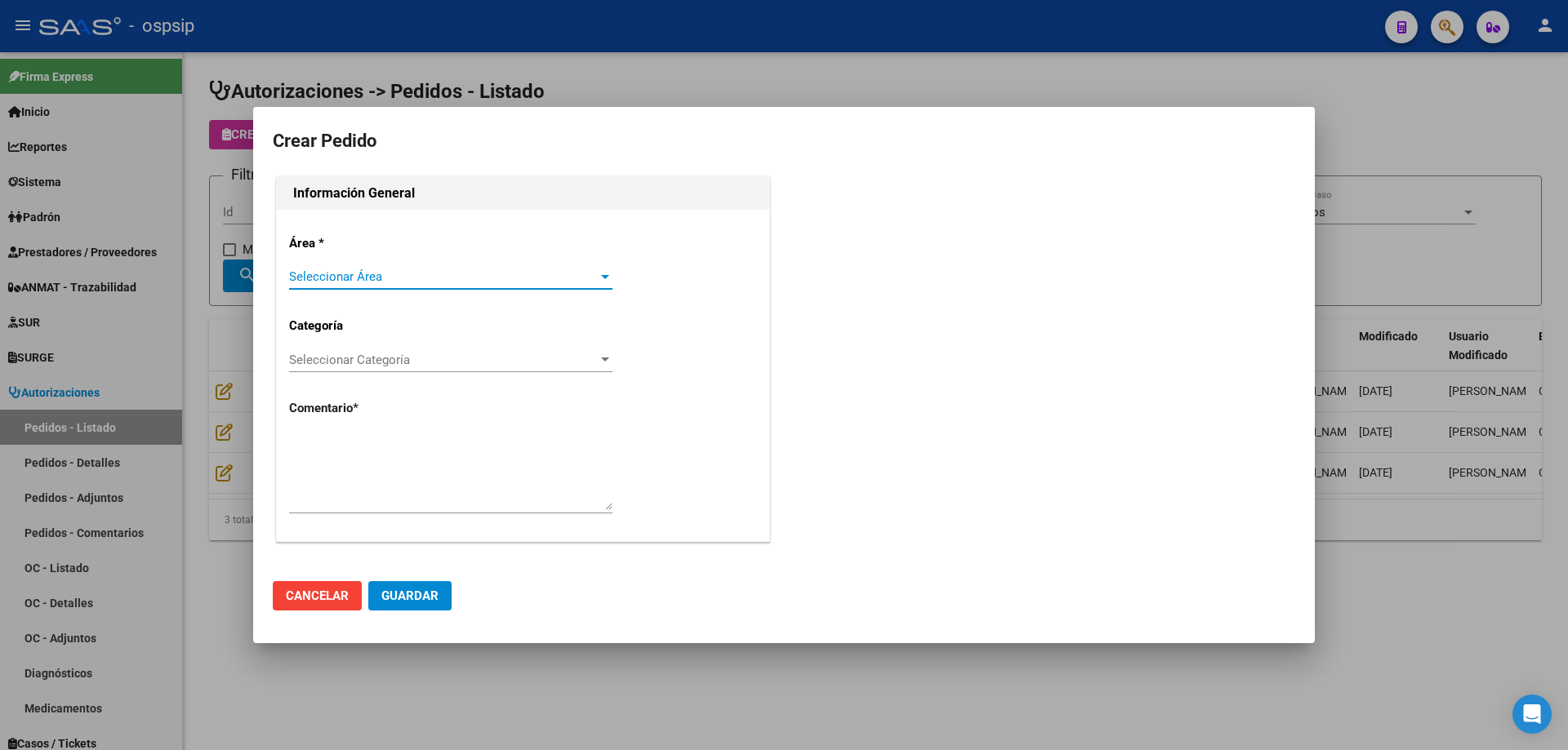
click at [436, 282] on span "Seleccionar Área" at bounding box center [443, 277] width 309 height 15
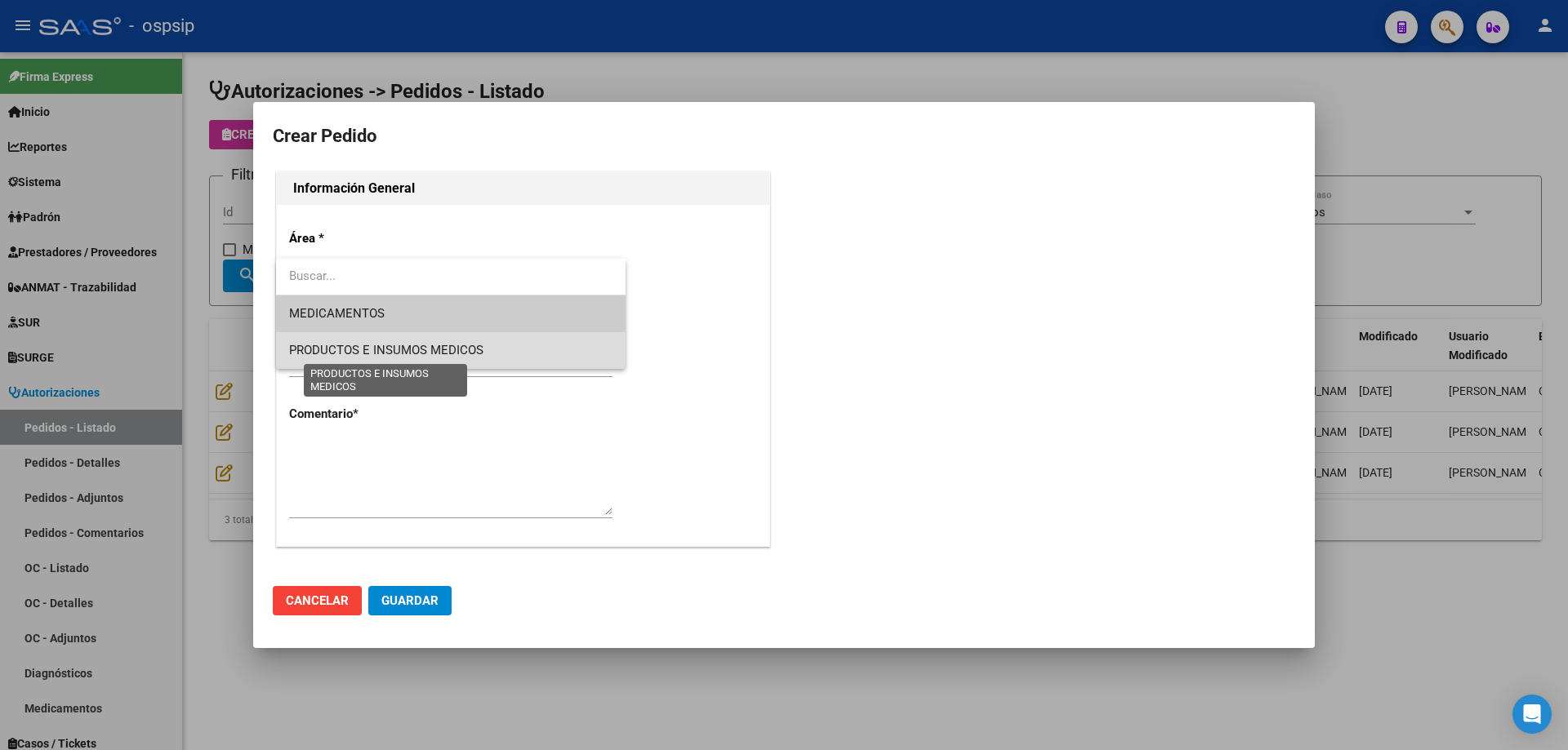
click at [419, 353] on span "PRODUCTOS E INSUMOS MEDICOS" at bounding box center [386, 350] width 194 height 15
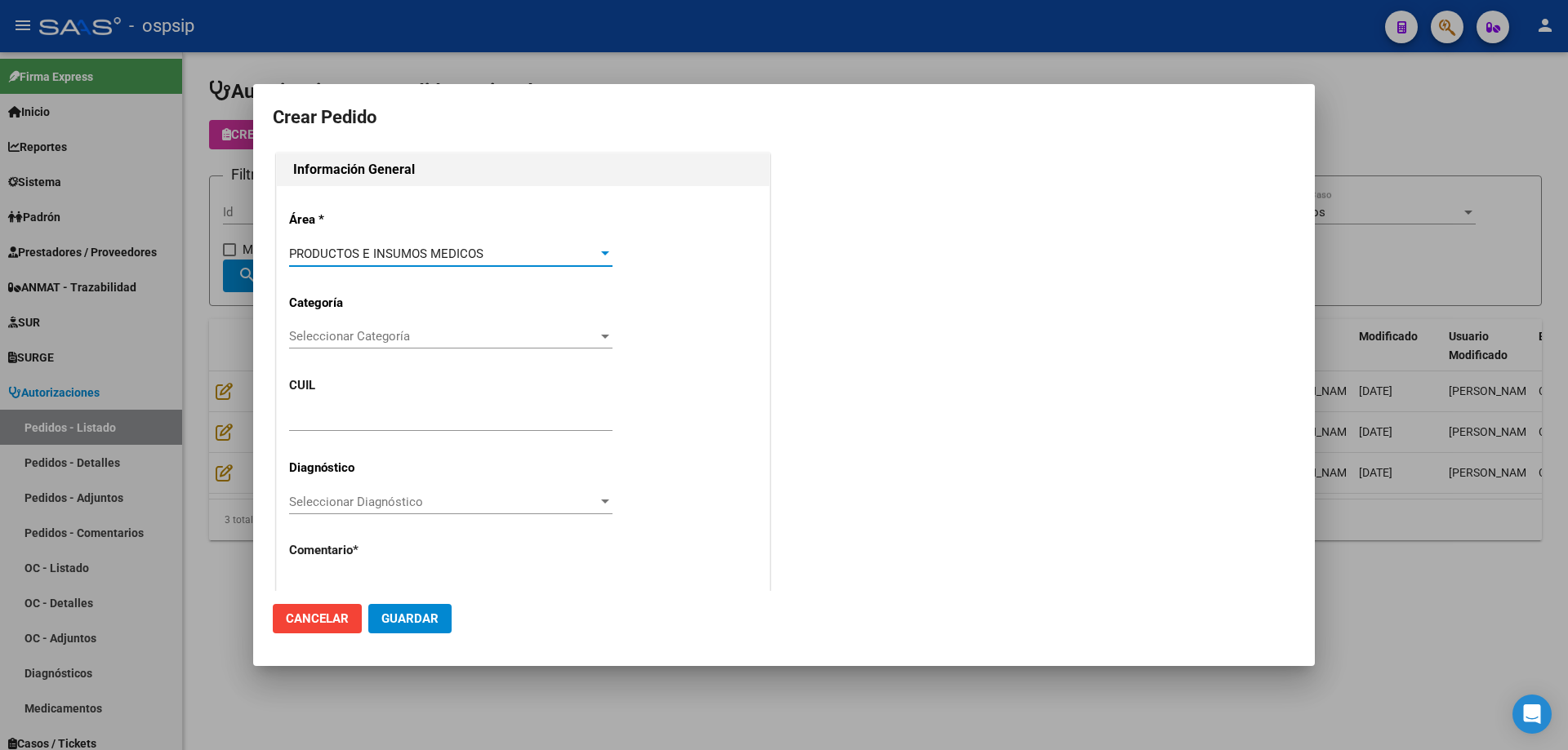
click at [424, 332] on span "Seleccionar Categoría" at bounding box center [443, 336] width 309 height 15
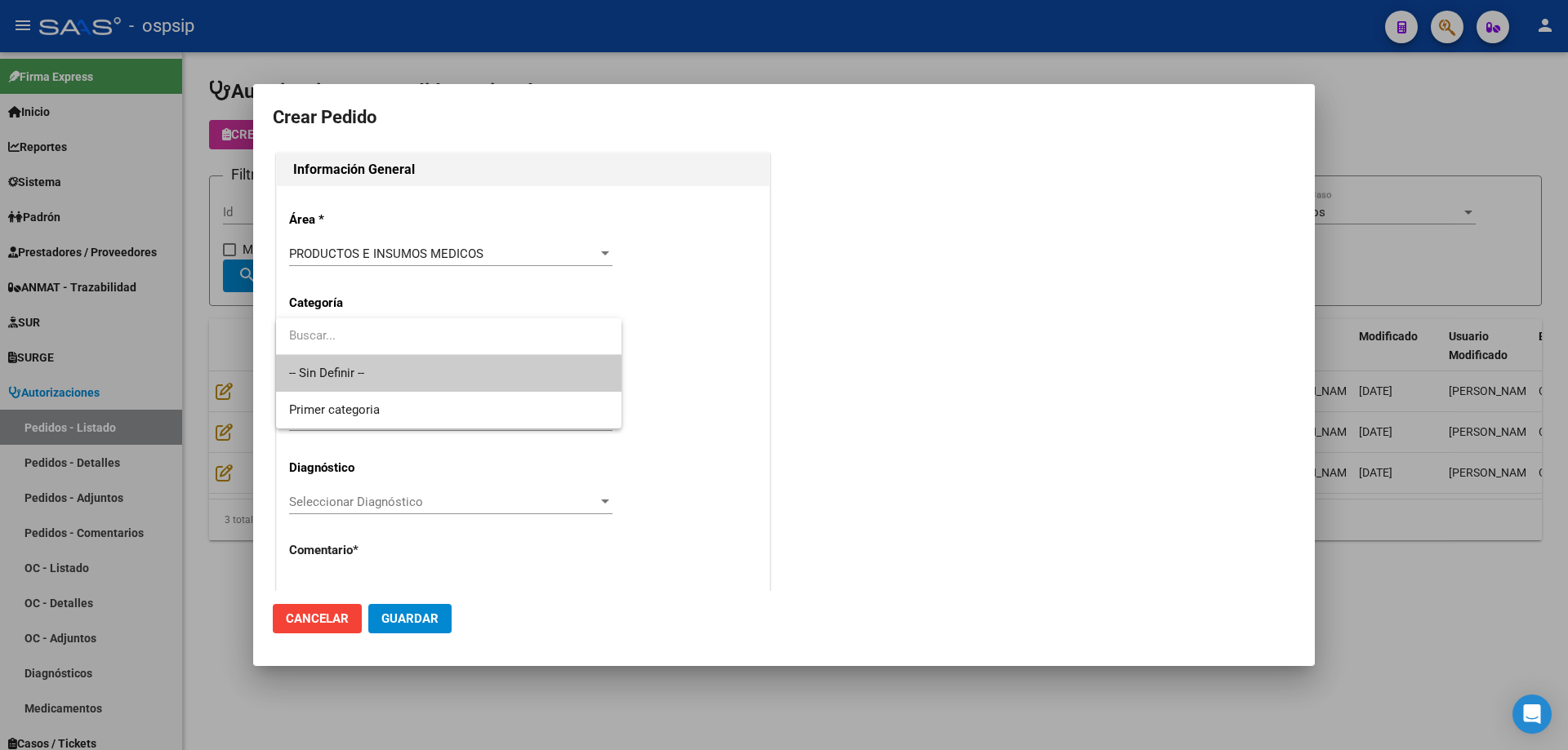
click at [408, 375] on span "-- Sin Definir --" at bounding box center [448, 373] width 319 height 37
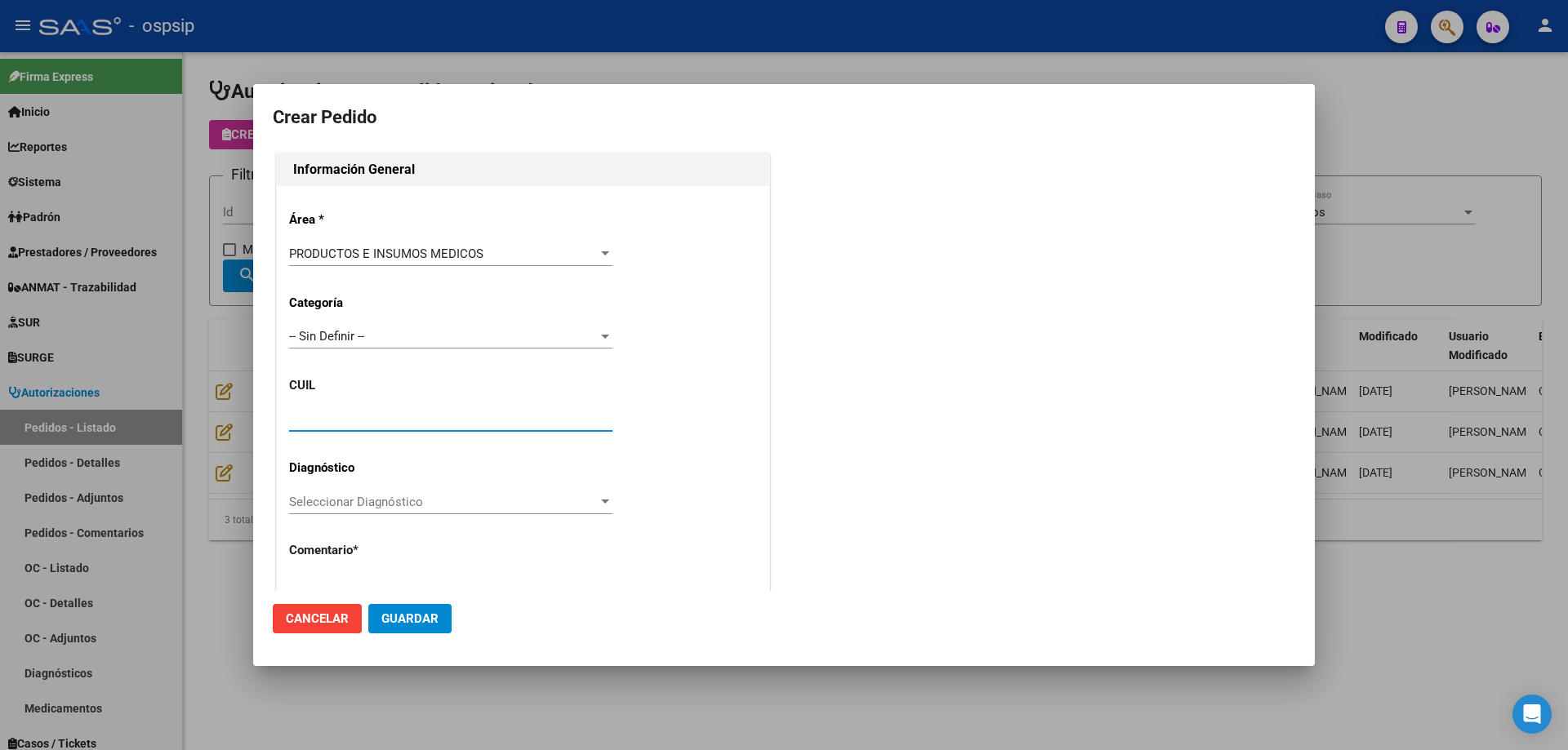
click at [401, 417] on input "text" at bounding box center [450, 418] width 323 height 15
paste input "20-52645453-8"
type input "20-52645453-8"
type input "[PERSON_NAME]"
type input "[GEOGRAPHIC_DATA], [GEOGRAPHIC_DATA], L N ALEM 2100, Piso: PB"
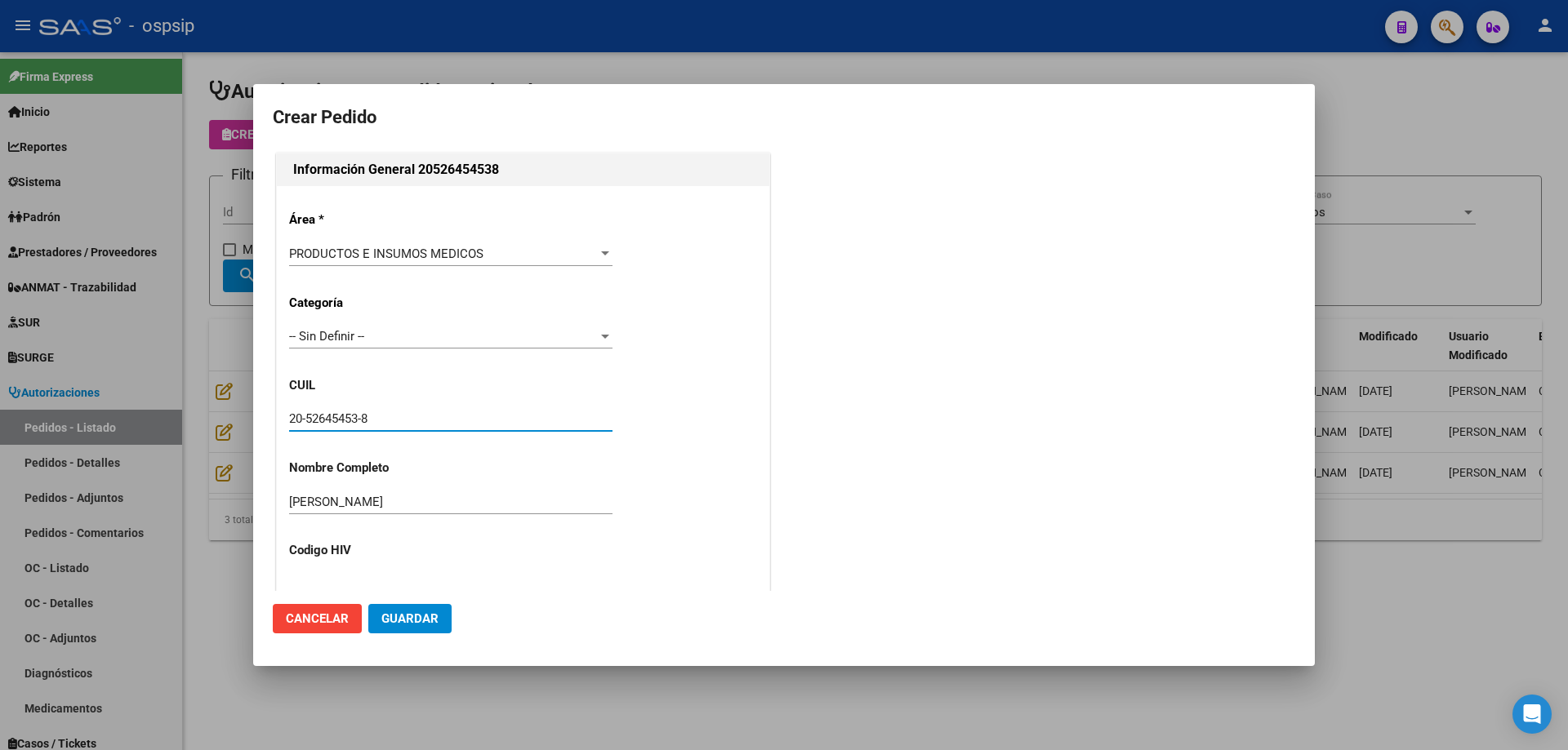
scroll to position [449, 0]
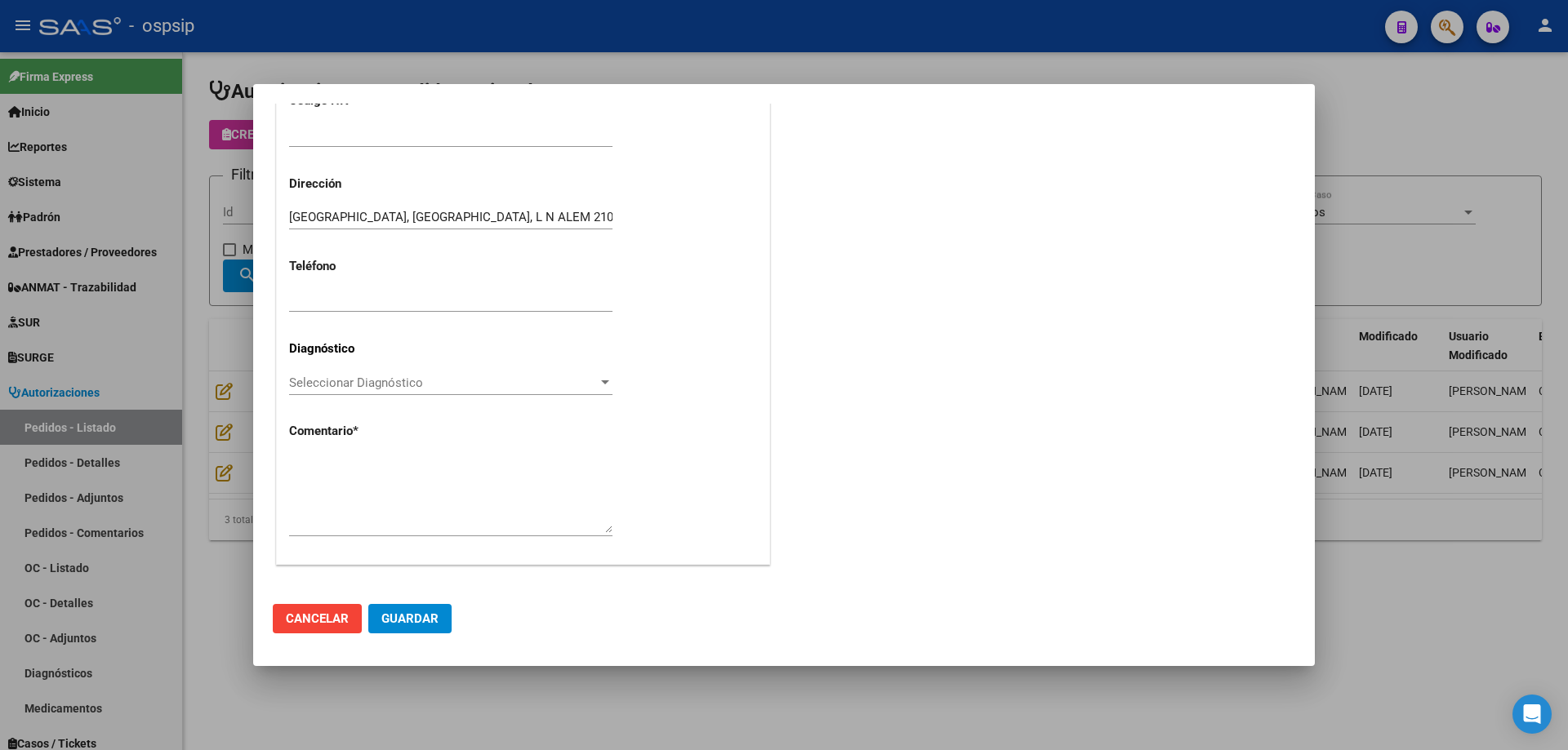
type input "20-52645453-8"
click at [397, 467] on textarea at bounding box center [450, 494] width 323 height 76
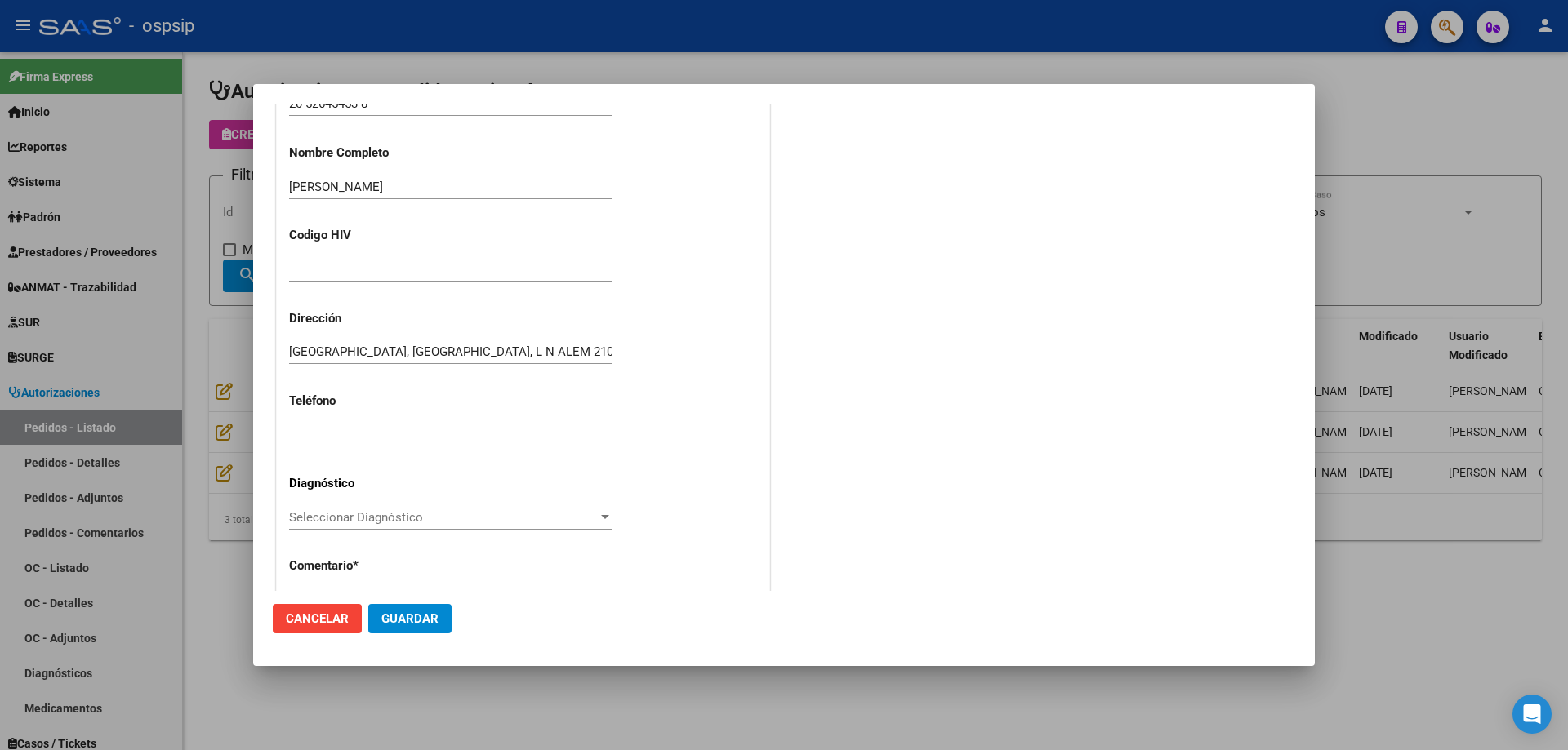
scroll to position [286, 0]
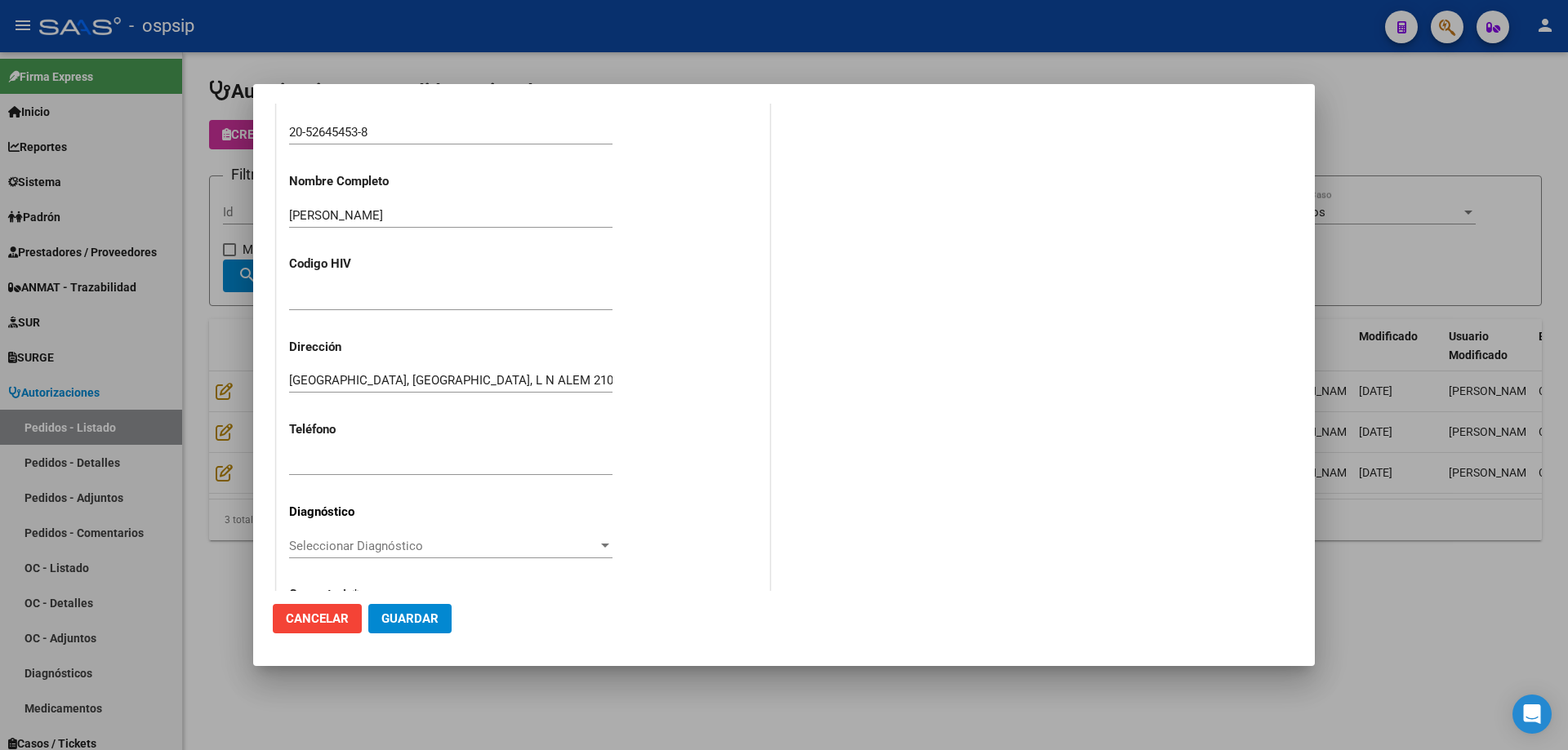
click at [345, 130] on input "20-52645453-8" at bounding box center [450, 131] width 323 height 15
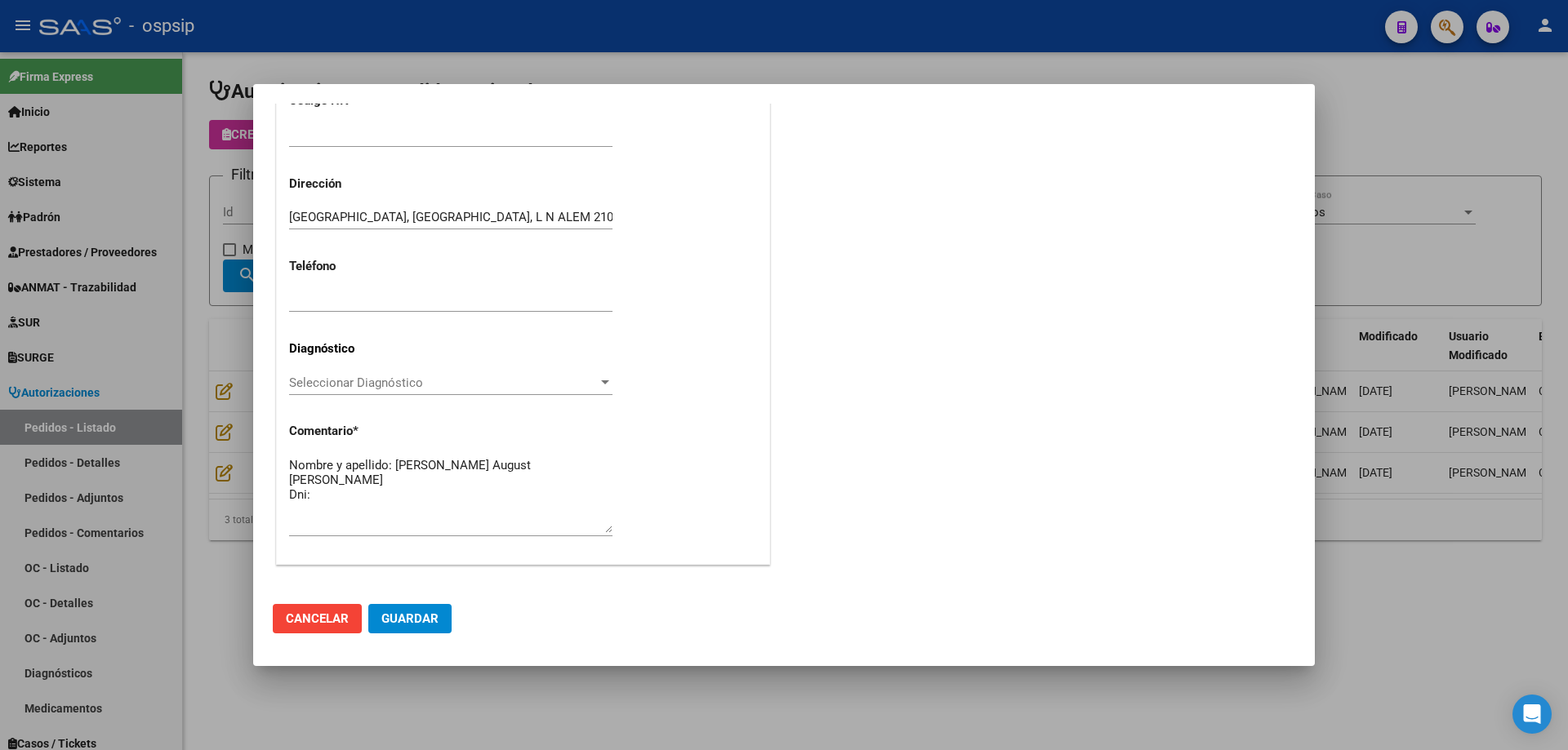
click at [364, 482] on textarea "Nombre y apellido: [PERSON_NAME] August [PERSON_NAME] Dni:" at bounding box center [450, 494] width 323 height 76
paste textarea "52645453"
type textarea "Nombre y apellido: [PERSON_NAME] August [PERSON_NAME] Dni:52645453"
click at [437, 612] on span "Guardar" at bounding box center [410, 619] width 58 height 15
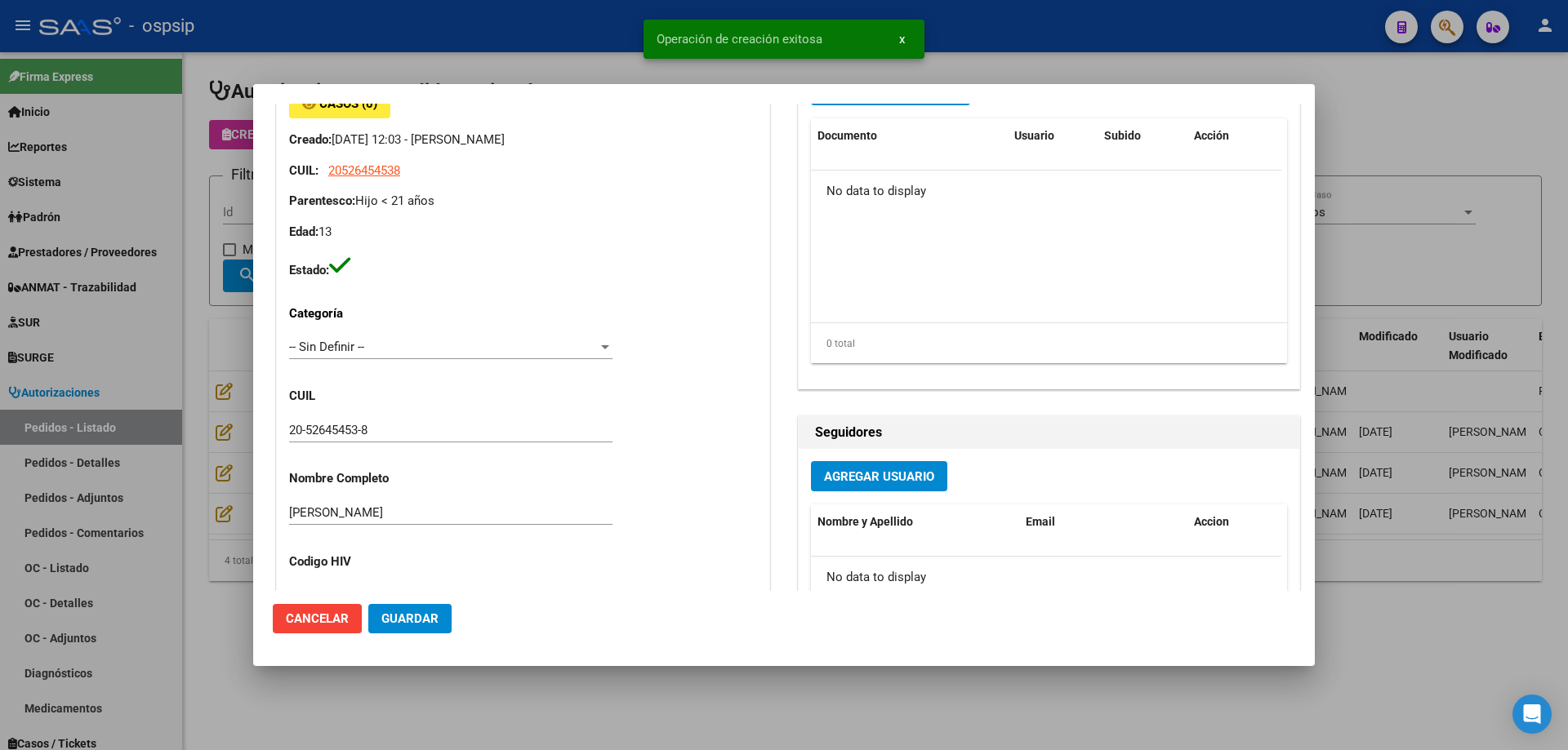
scroll to position [509, 0]
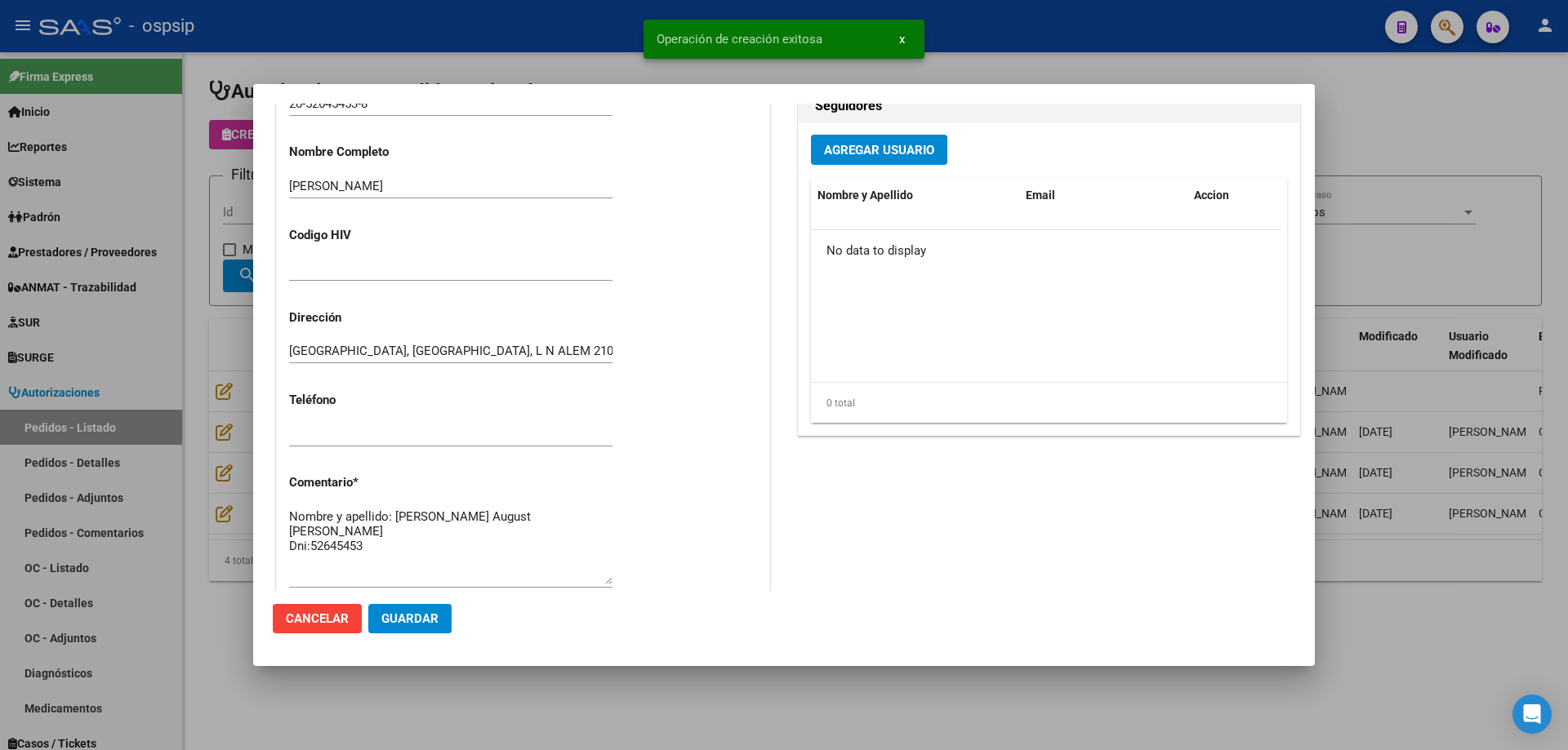
click at [531, 543] on textarea "Nombre y apellido: [PERSON_NAME] August [PERSON_NAME] Dni:52645453" at bounding box center [450, 546] width 323 height 76
click at [432, 623] on span "Guardar" at bounding box center [410, 619] width 58 height 15
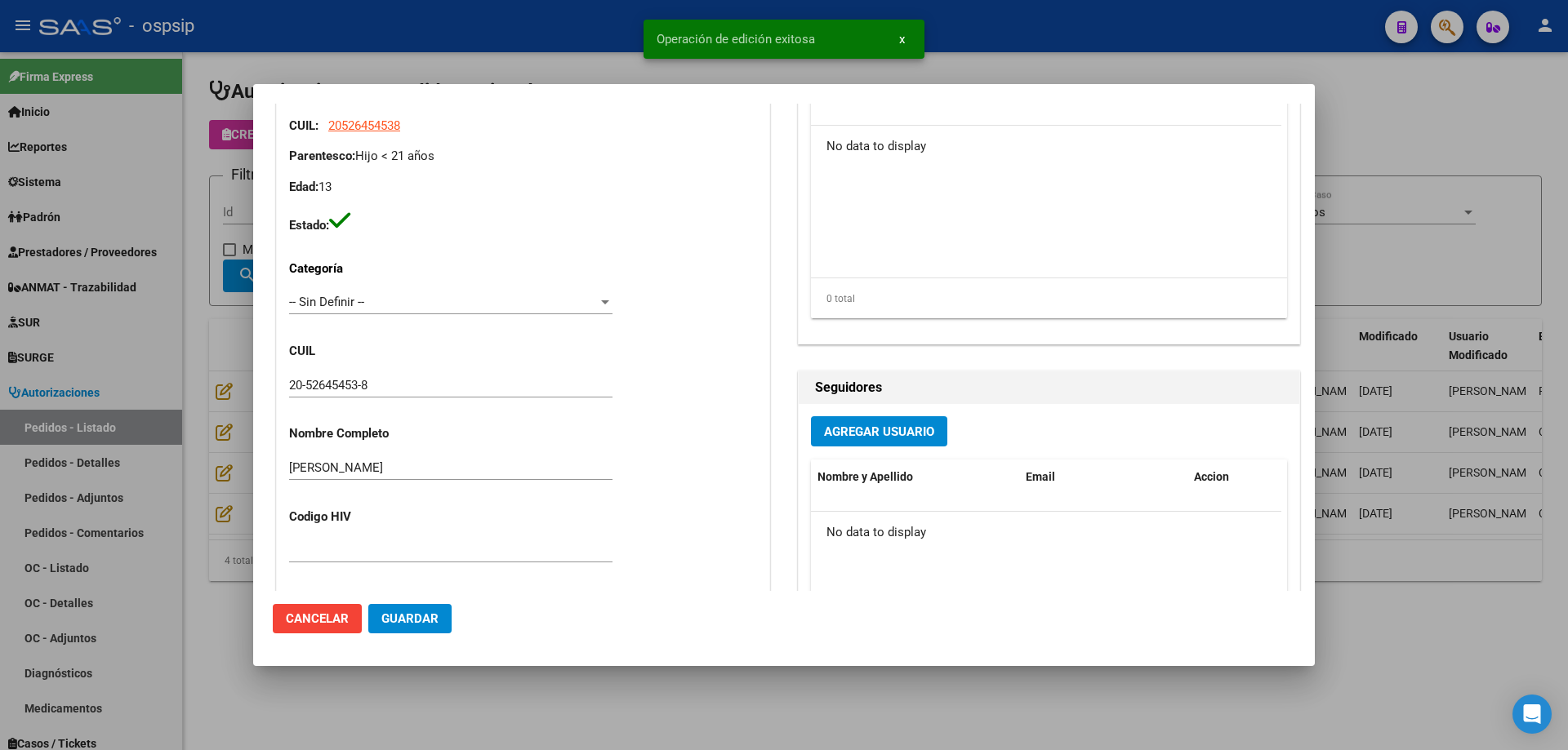
scroll to position [19, 0]
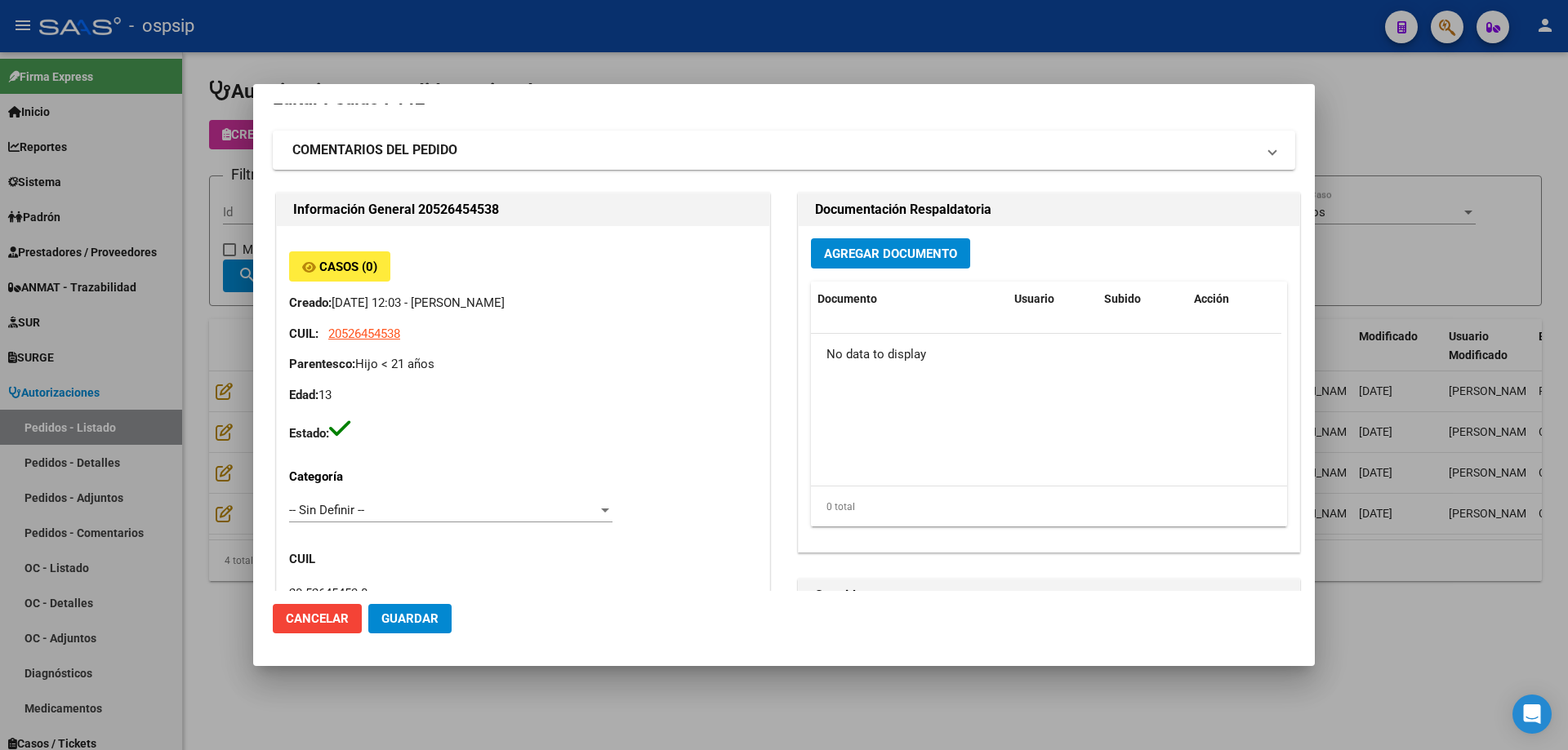
click at [894, 260] on span "Agregar Documento" at bounding box center [891, 253] width 133 height 15
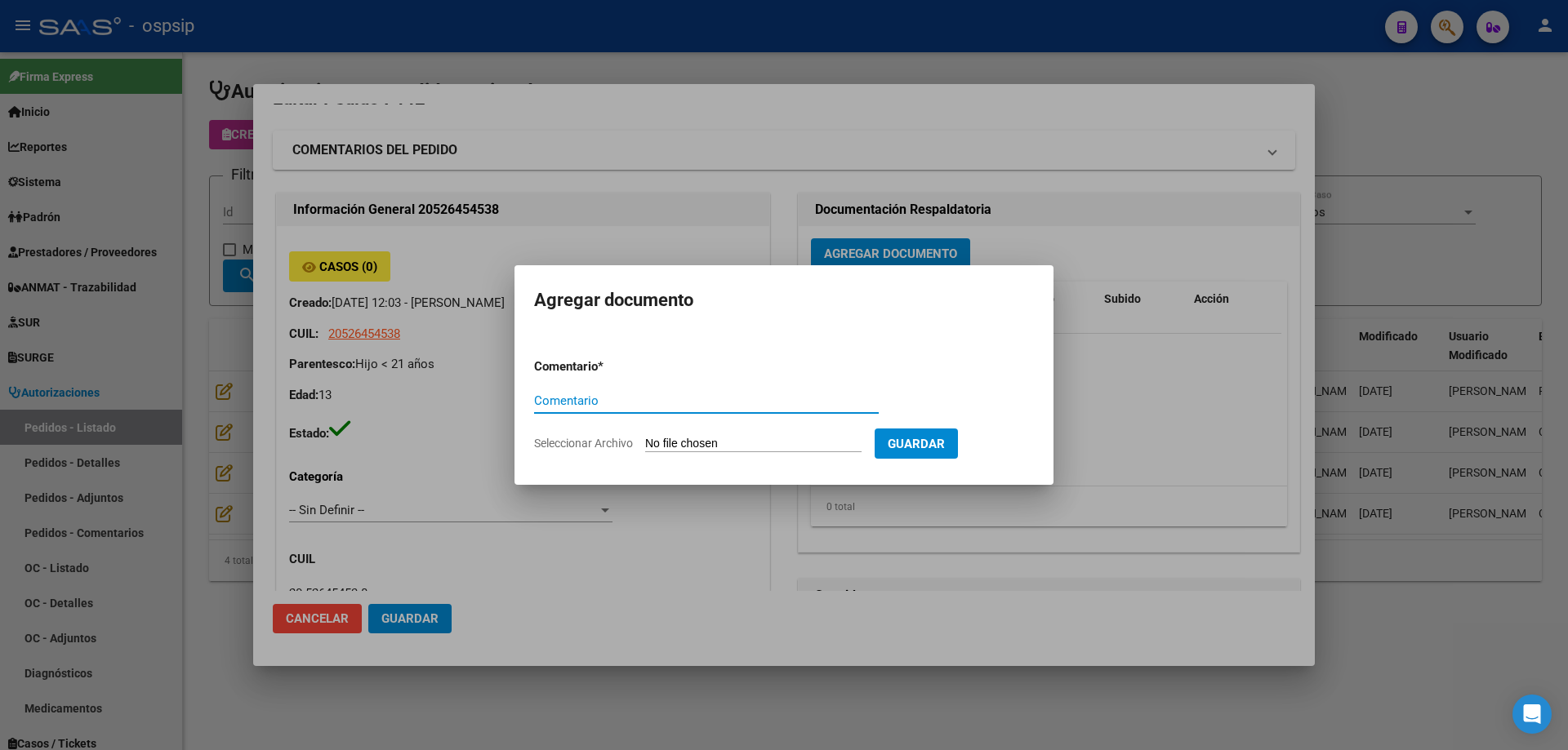
click at [812, 442] on input "Seleccionar Archivo" at bounding box center [754, 444] width 217 height 15
type input "C:\fakepath\pedido [PERSON_NAME].jpg"
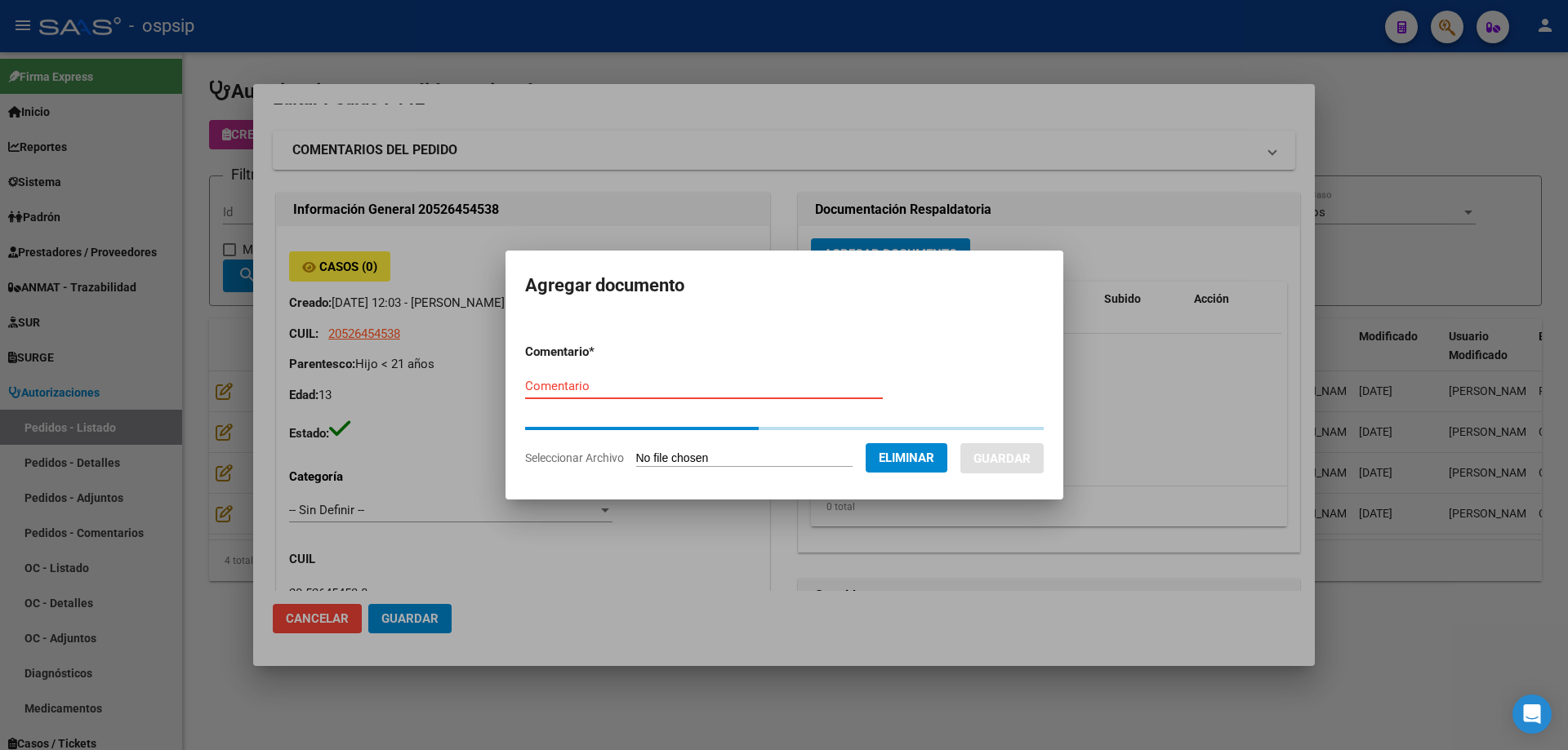
click at [691, 384] on input "Comentario" at bounding box center [704, 386] width 358 height 15
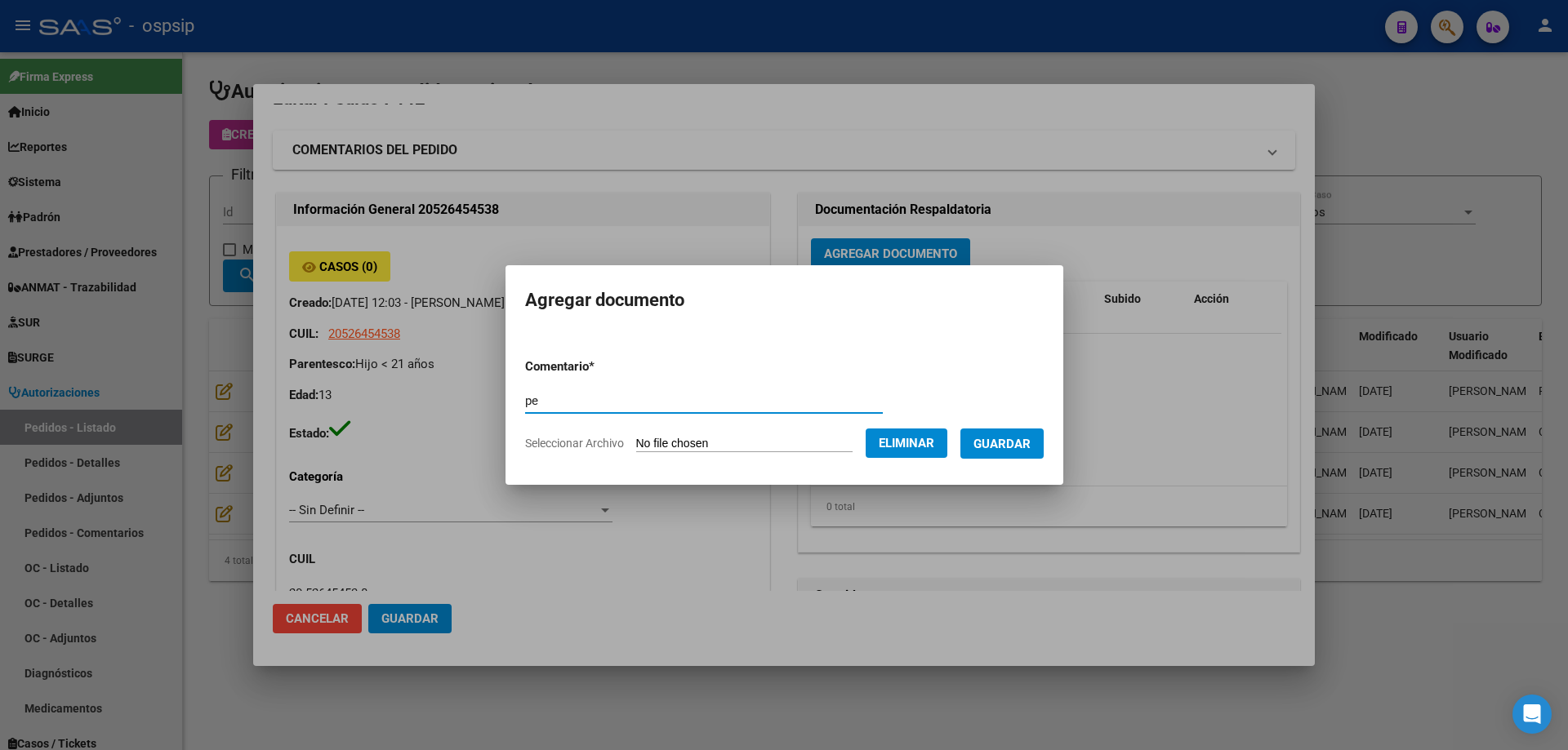
type input "p"
type input "Pedido"
click at [1013, 454] on button "Guardar" at bounding box center [1001, 443] width 83 height 30
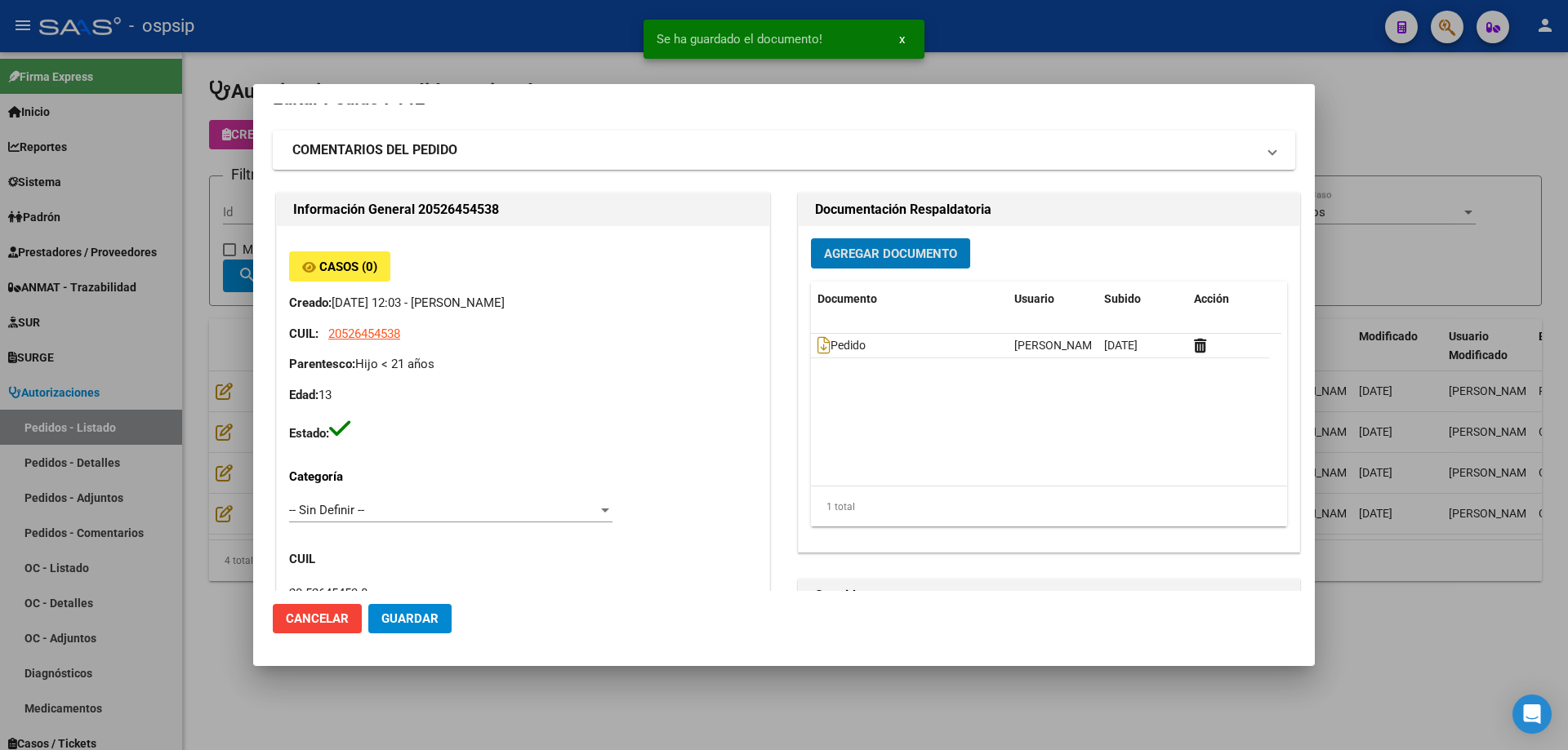
click at [425, 623] on span "Guardar" at bounding box center [410, 619] width 58 height 15
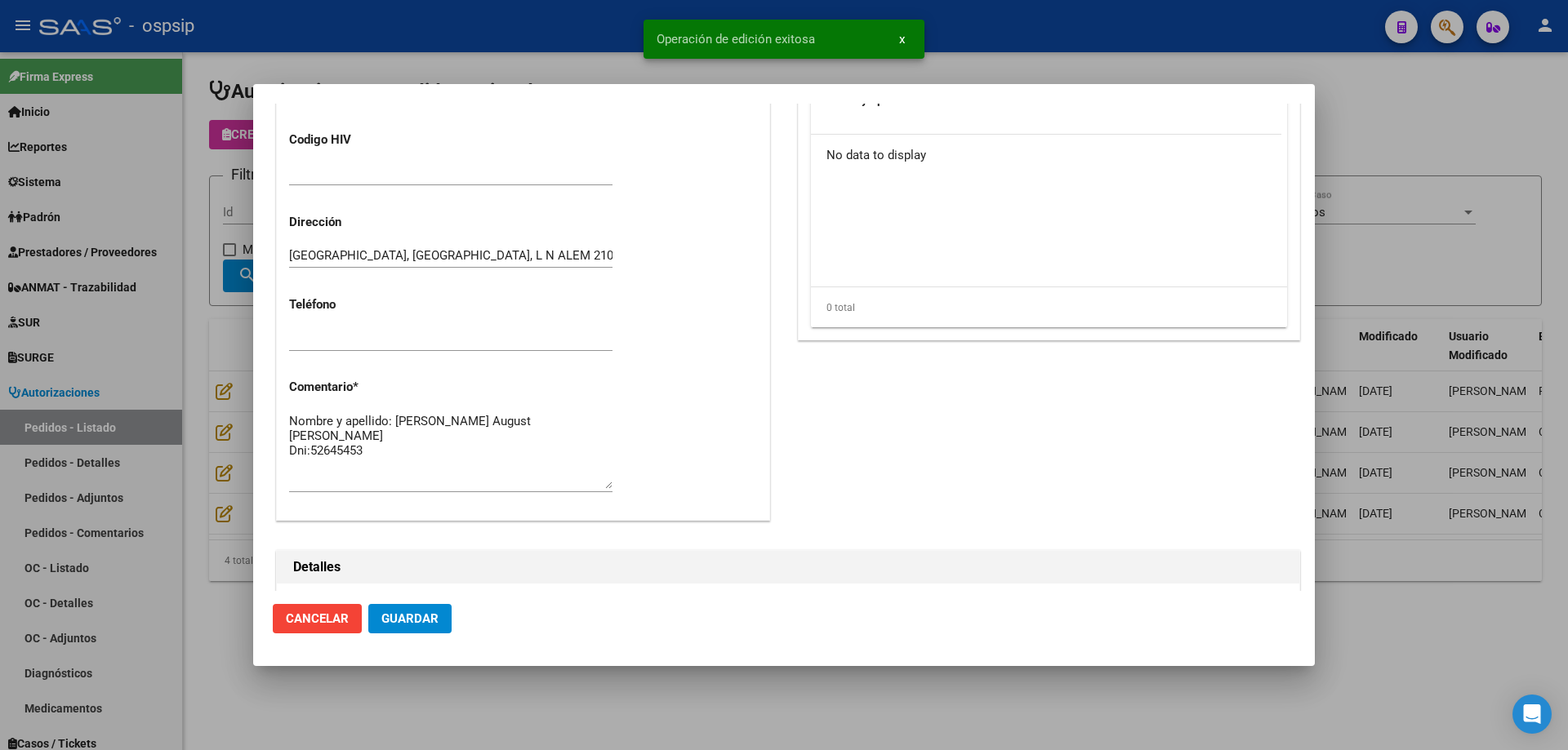
scroll to position [753, 0]
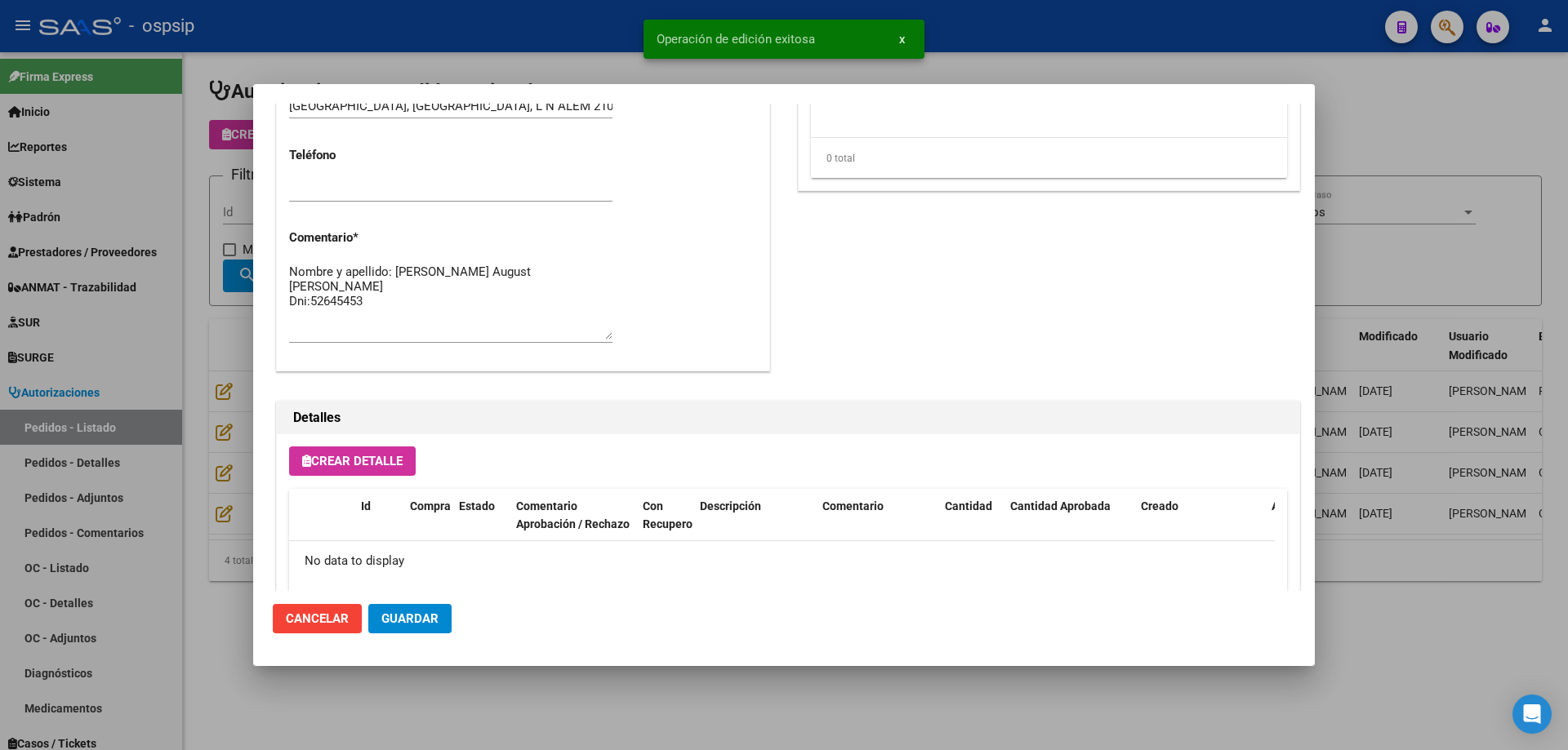
click at [523, 291] on textarea "Nombre y apellido: [PERSON_NAME] August [PERSON_NAME] Dni:52645453" at bounding box center [450, 301] width 323 height 76
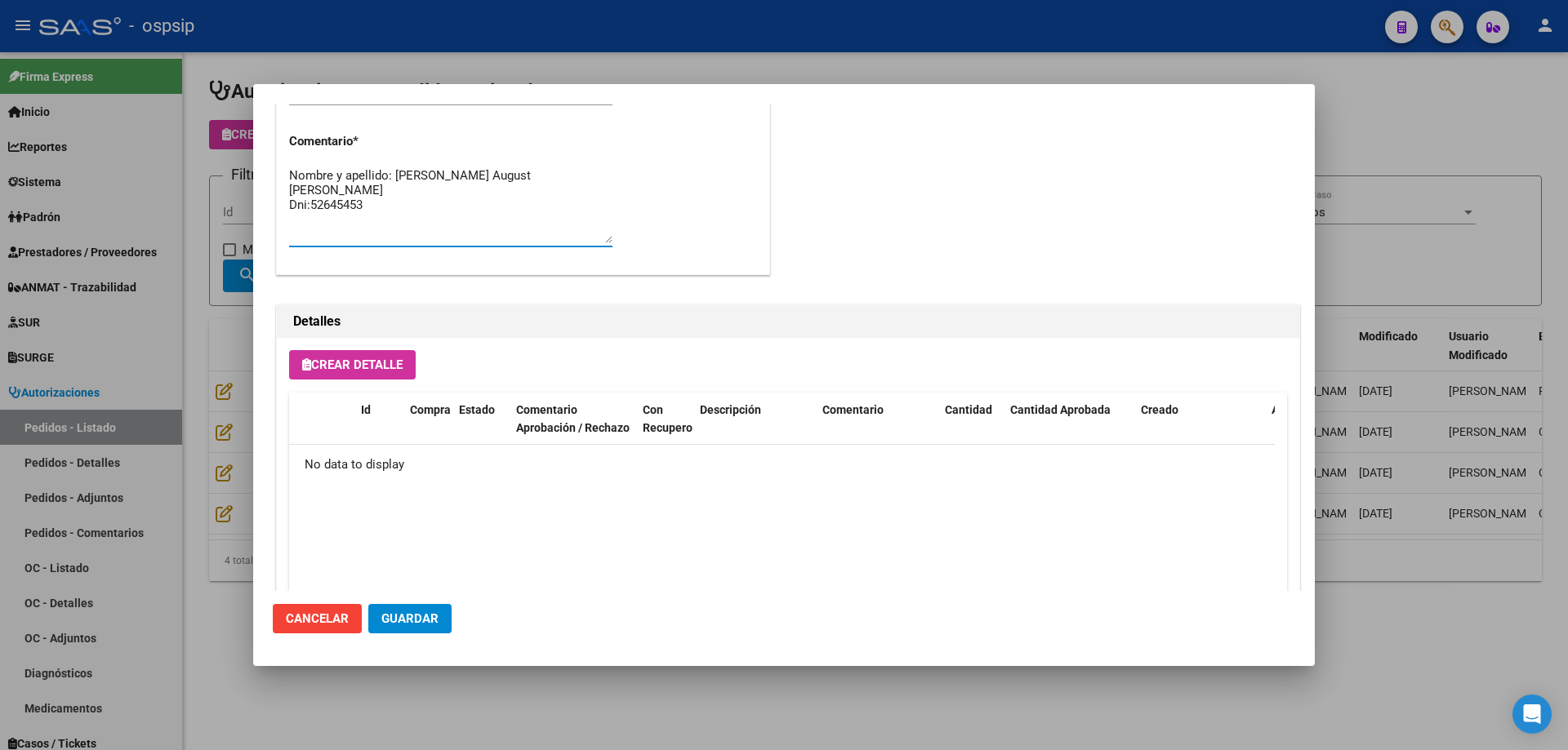
scroll to position [948, 0]
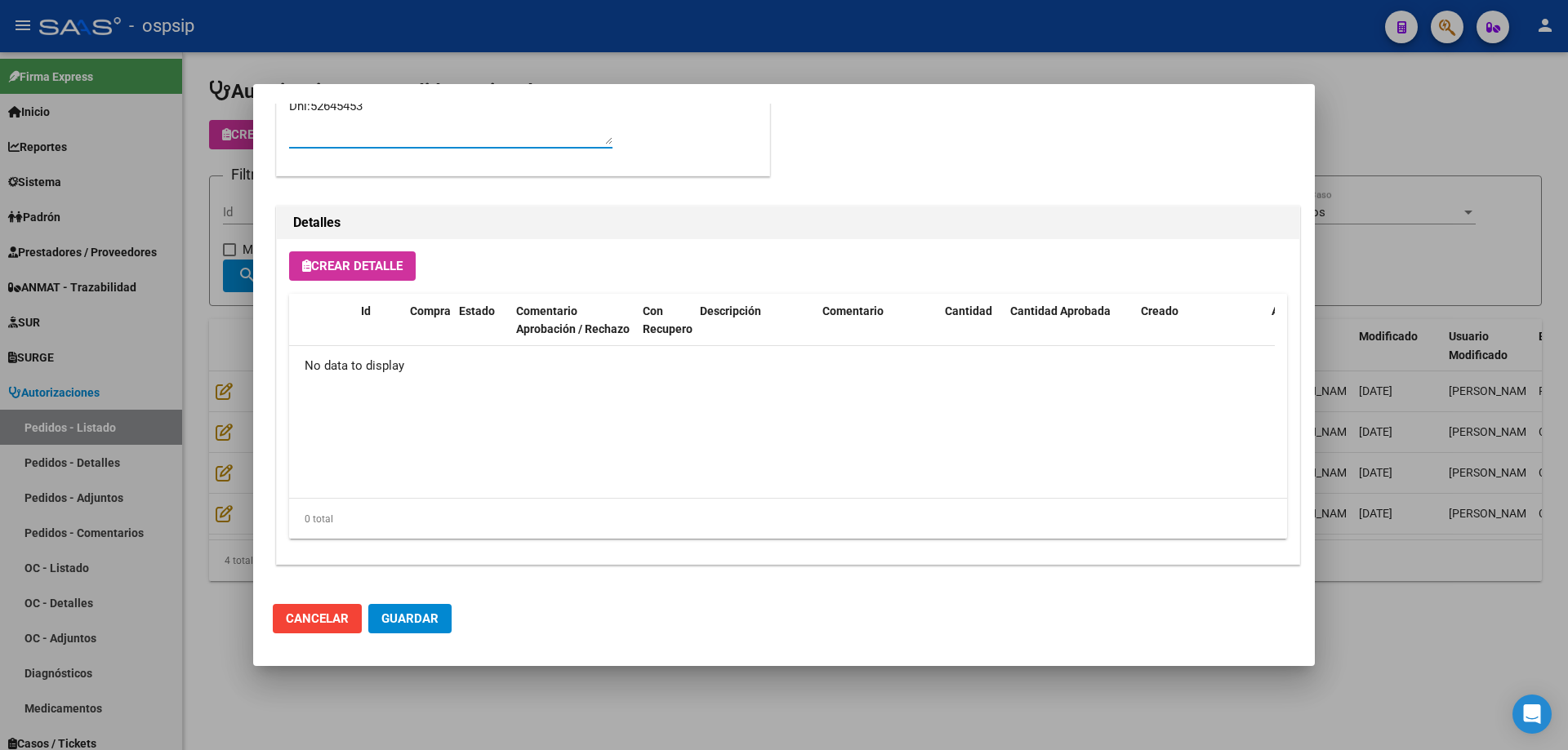
click at [389, 269] on span "Crear Detalle" at bounding box center [352, 265] width 101 height 15
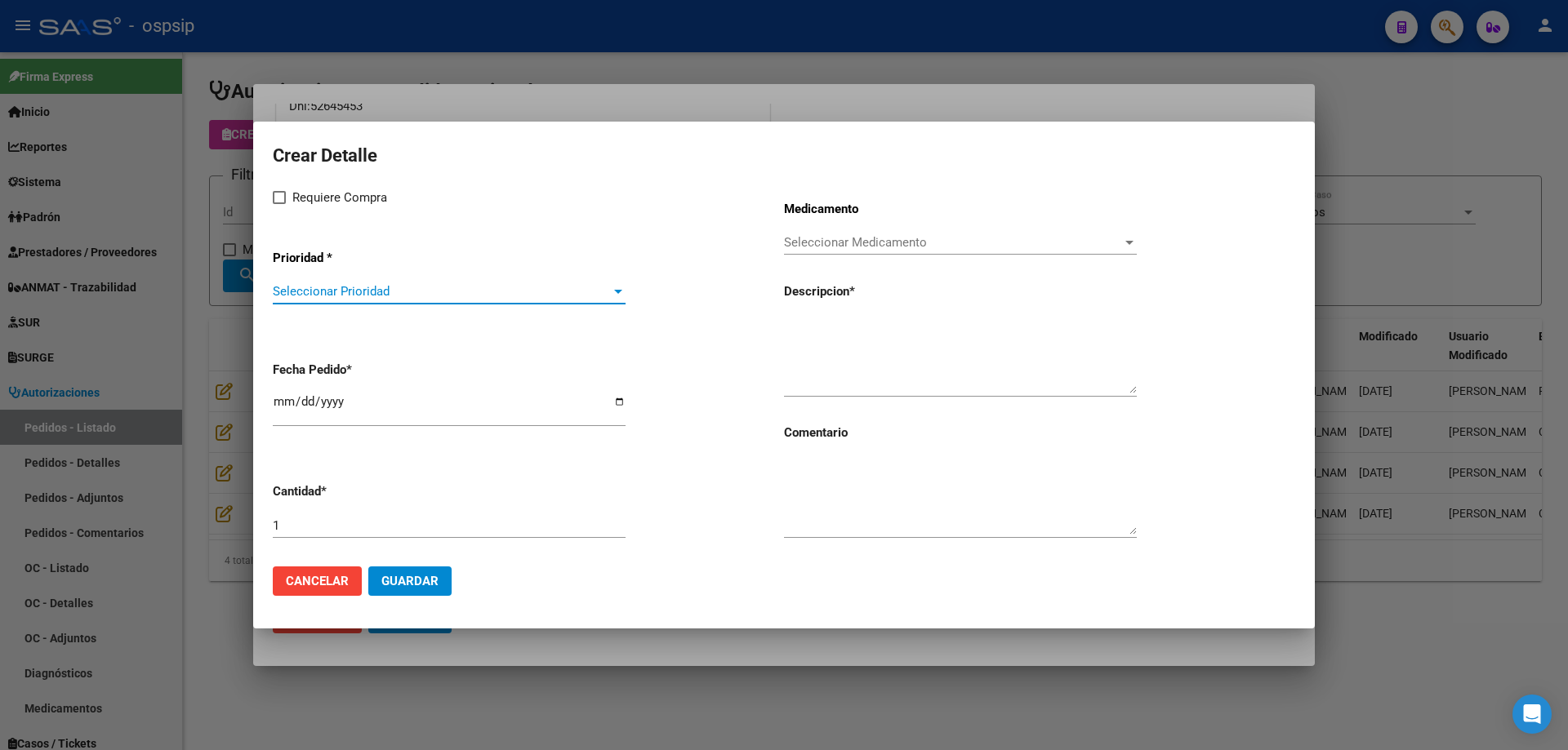
click at [383, 294] on span "Seleccionar Prioridad" at bounding box center [441, 291] width 338 height 15
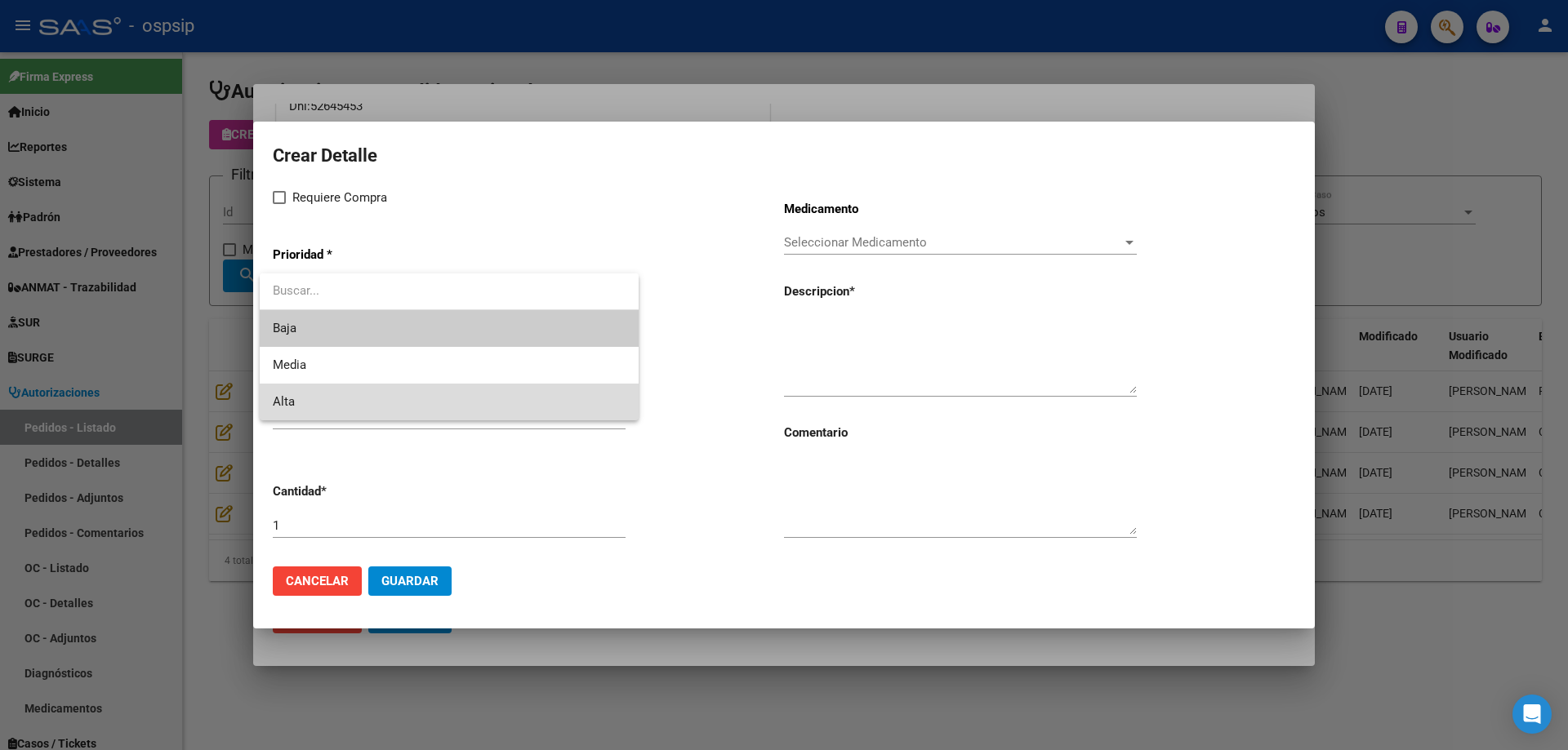
click at [381, 398] on span "Alta" at bounding box center [449, 402] width 352 height 37
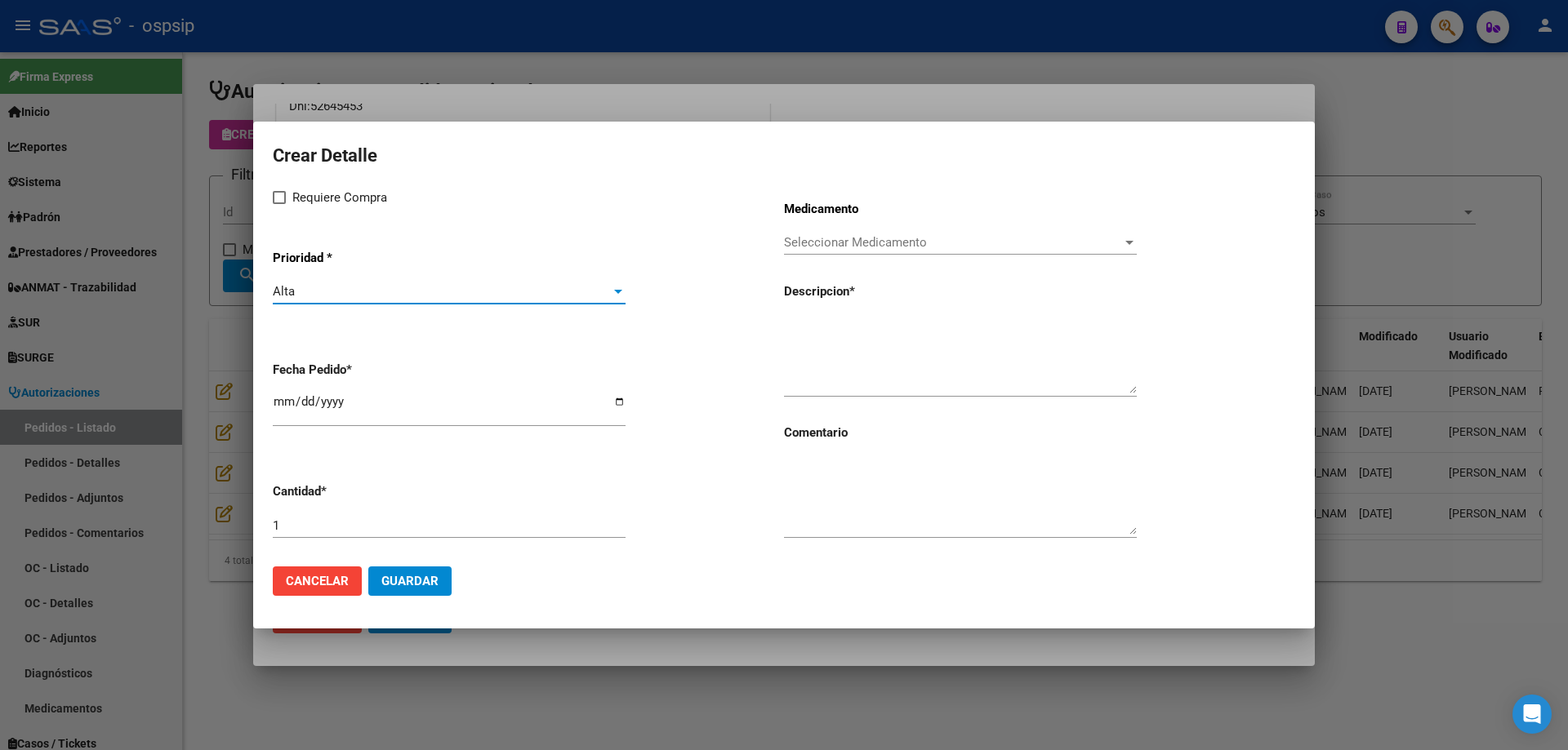
drag, startPoint x: 340, startPoint y: 195, endPoint x: 511, endPoint y: 229, distance: 174.3
click at [340, 195] on span "Requiere Compra" at bounding box center [340, 198] width 95 height 20
click at [279, 204] on input "Requiere Compra" at bounding box center [279, 204] width 1 height 1
checkbox input "true"
click at [861, 242] on span "Seleccionar Medicamento" at bounding box center [952, 242] width 338 height 15
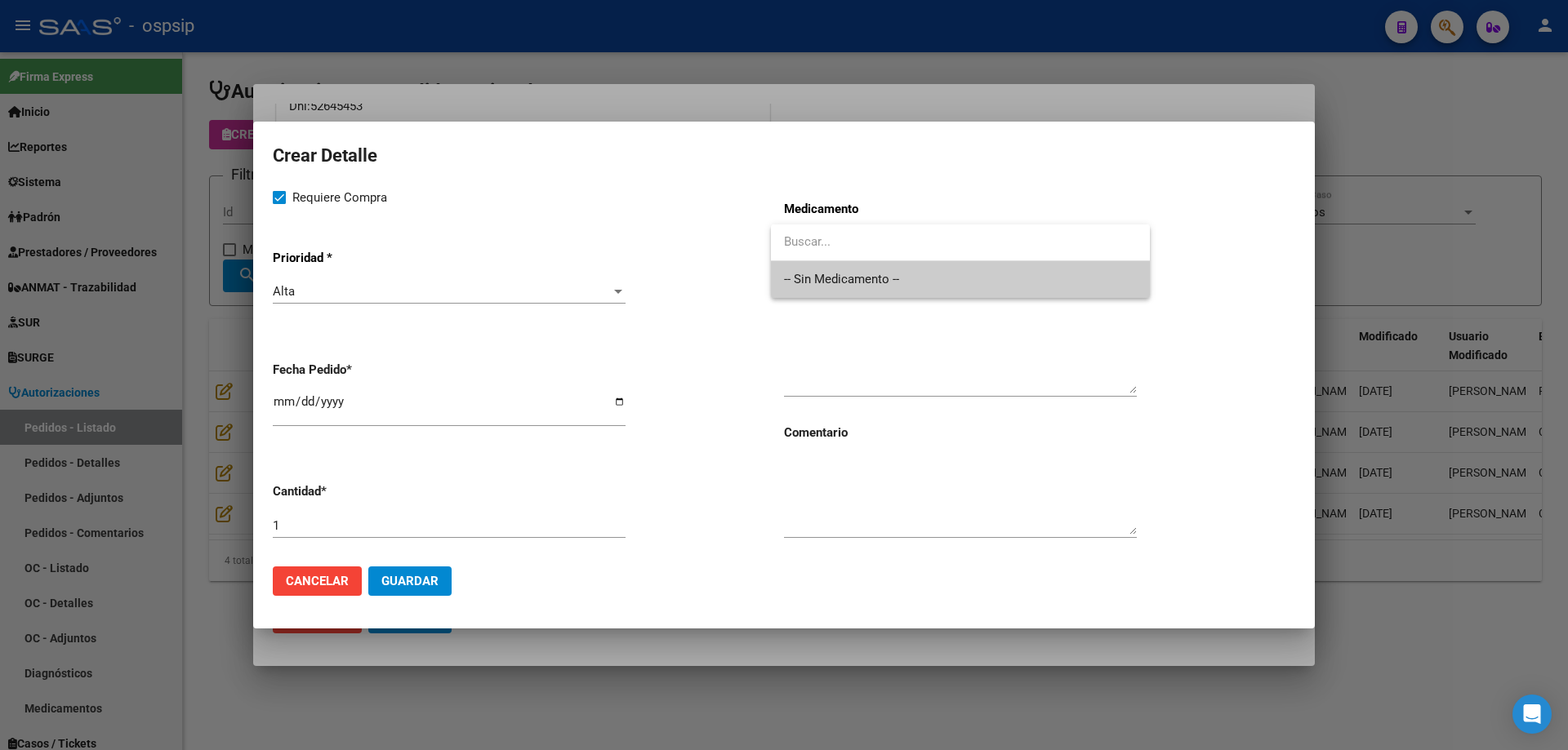
click at [868, 288] on span "-- Sin Medicamento --" at bounding box center [960, 279] width 352 height 37
click at [878, 357] on textarea at bounding box center [960, 355] width 352 height 76
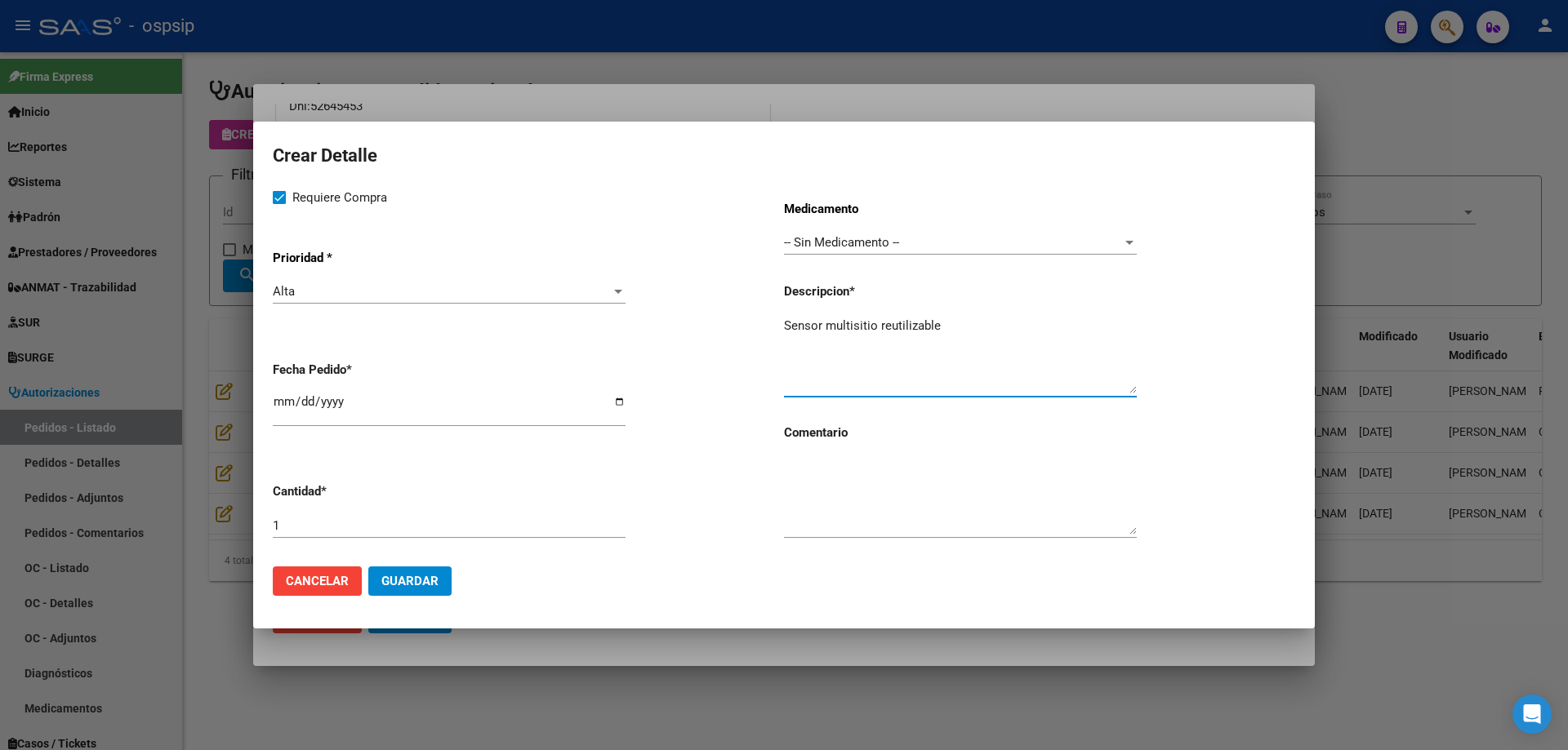
type textarea "Sensor multisitio reutilizable"
click at [544, 525] on input "1" at bounding box center [449, 525] width 352 height 15
type input "4"
click at [278, 402] on input "[DATE]" at bounding box center [449, 408] width 352 height 26
type input "[DATE]"
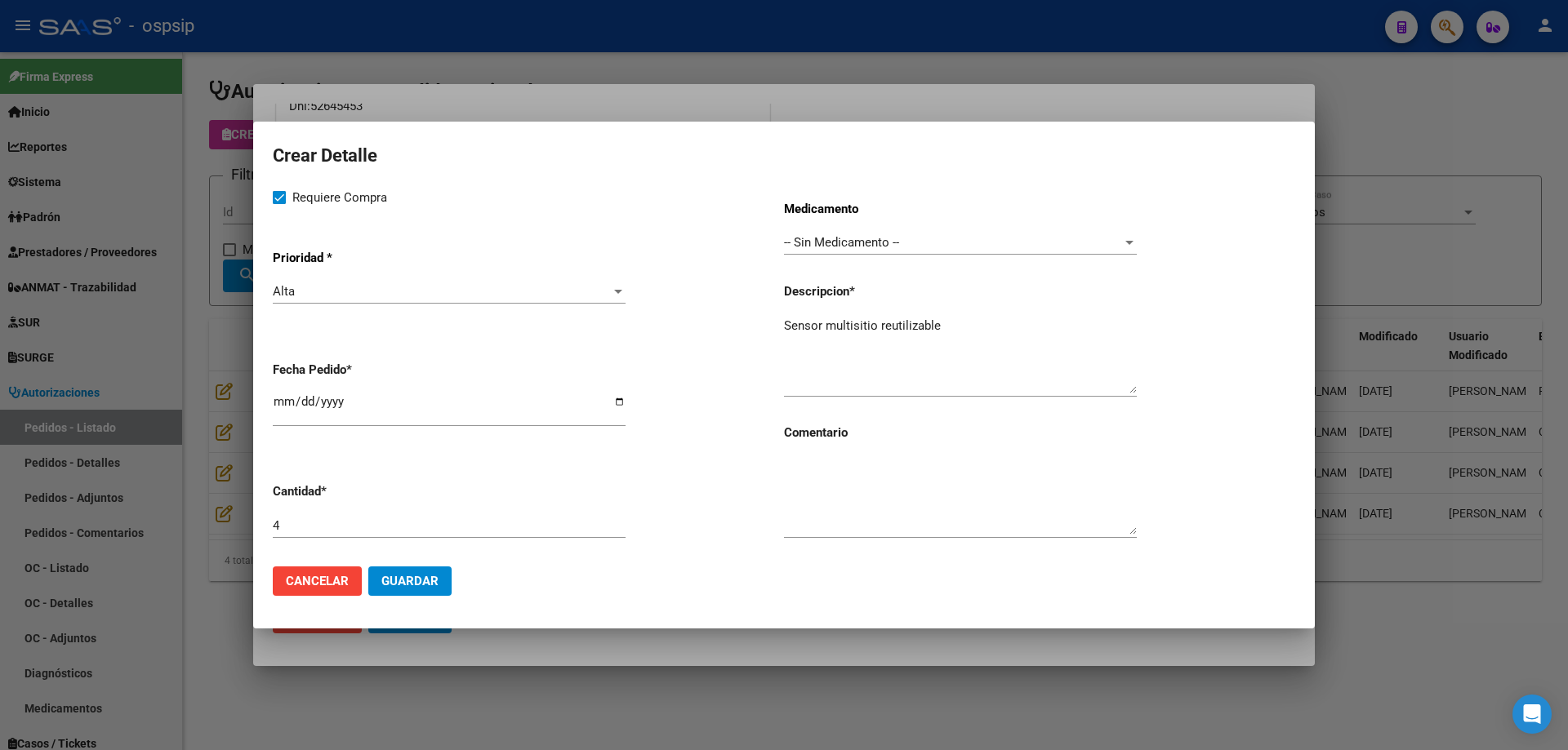
click at [973, 318] on div "Sensor multisitio reutilizable" at bounding box center [960, 355] width 352 height 83
click at [978, 329] on textarea "Sensor multisitio reutilizable" at bounding box center [960, 355] width 352 height 76
click at [443, 580] on button "Guardar" at bounding box center [409, 581] width 83 height 29
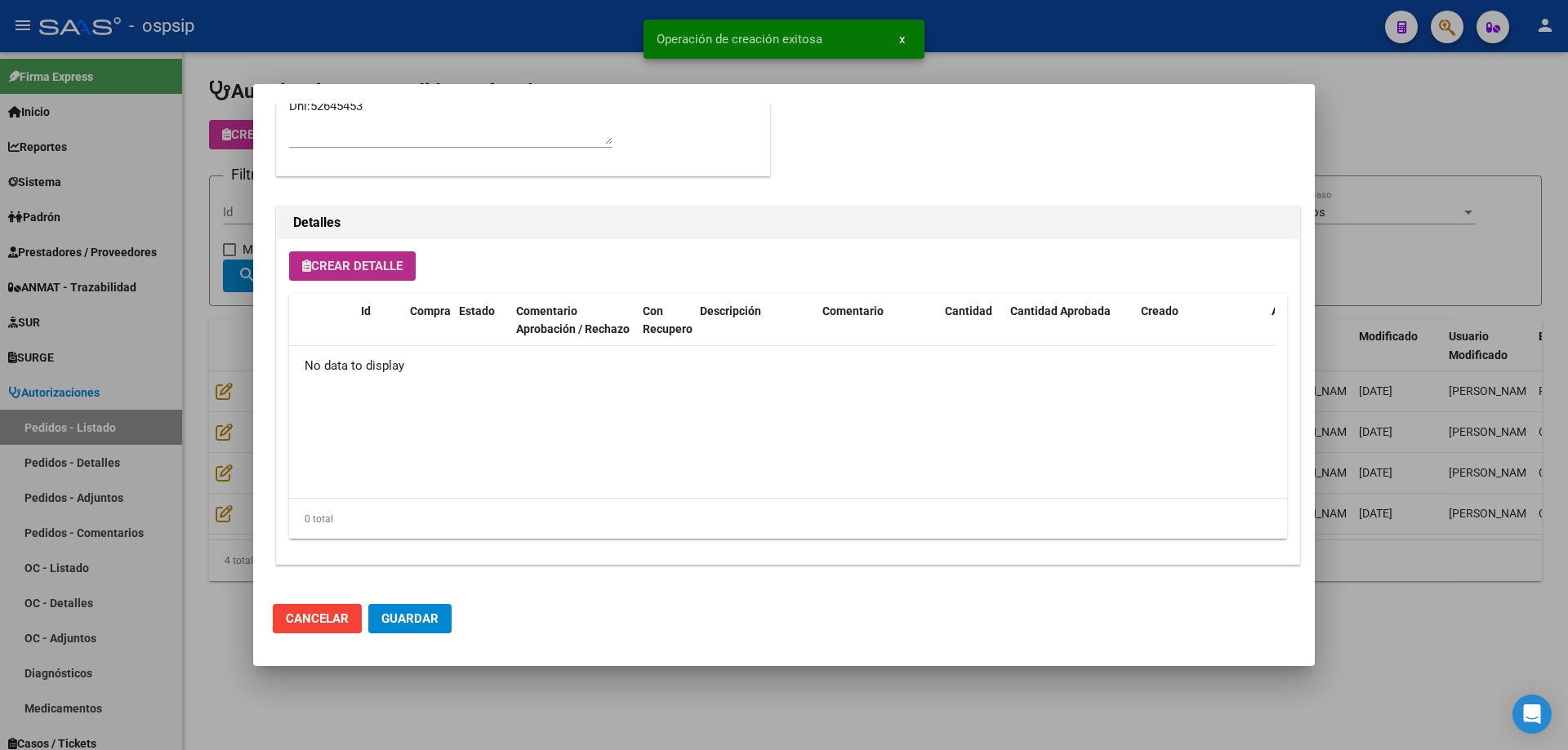
scroll to position [979, 0]
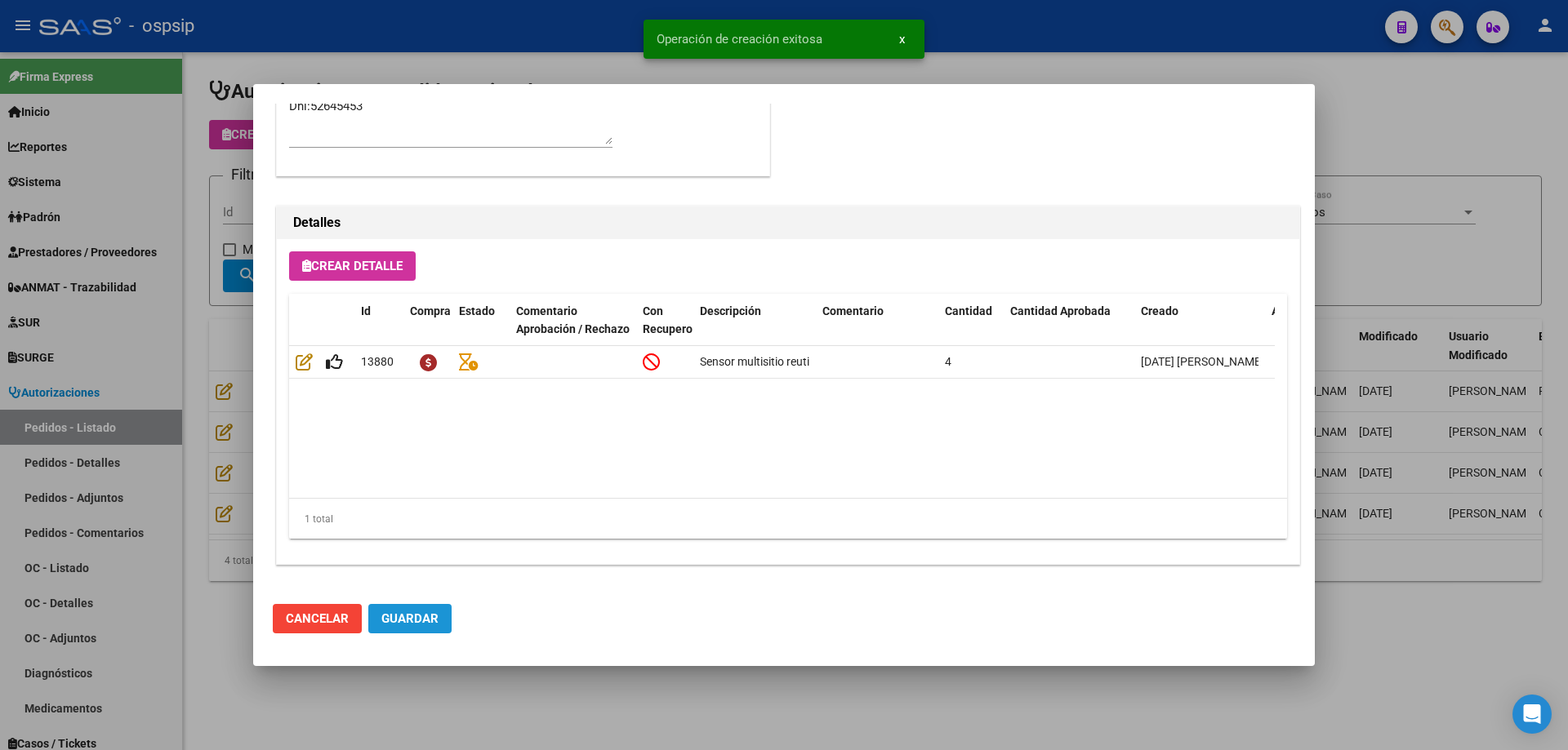
click at [434, 614] on span "Guardar" at bounding box center [410, 619] width 58 height 15
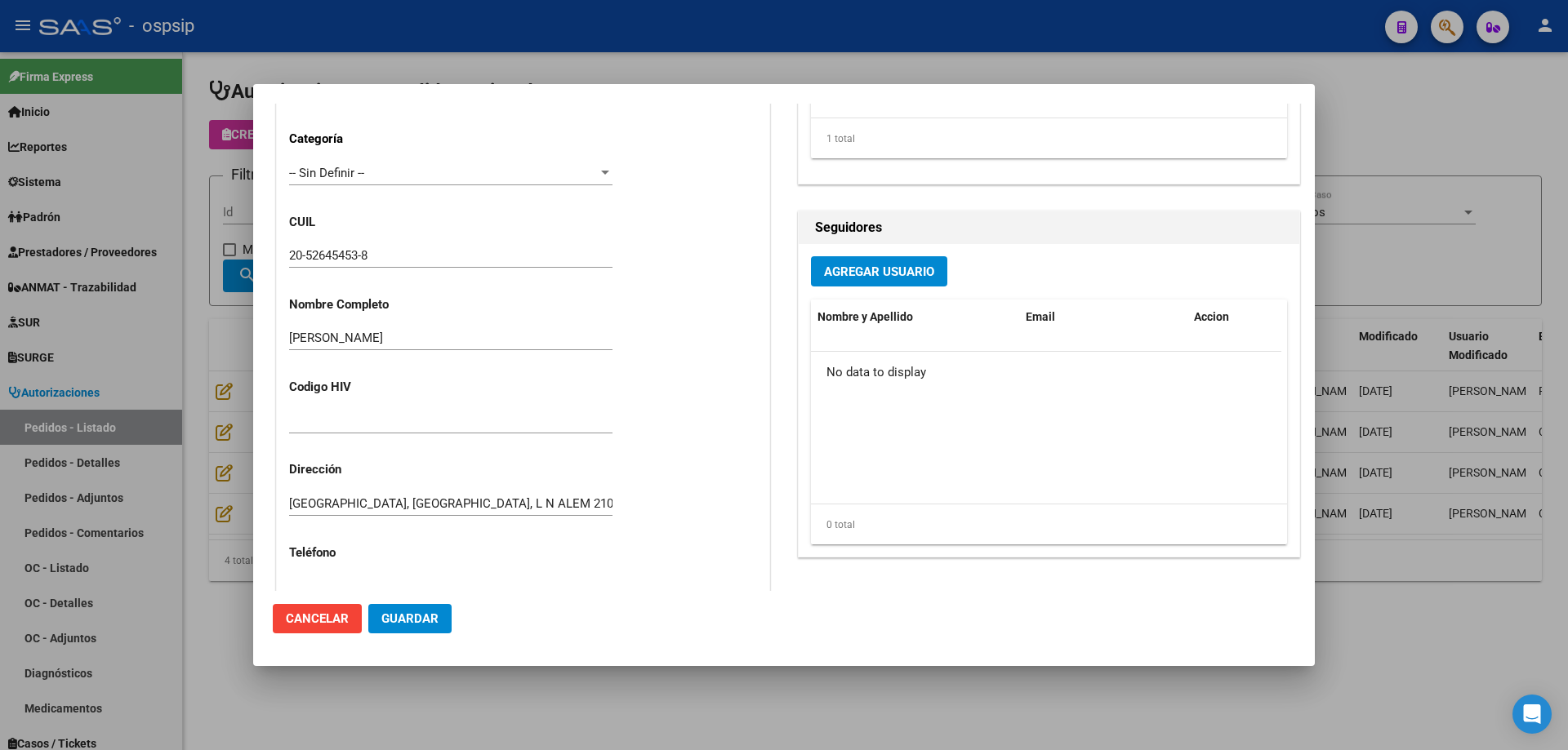
scroll to position [571, 0]
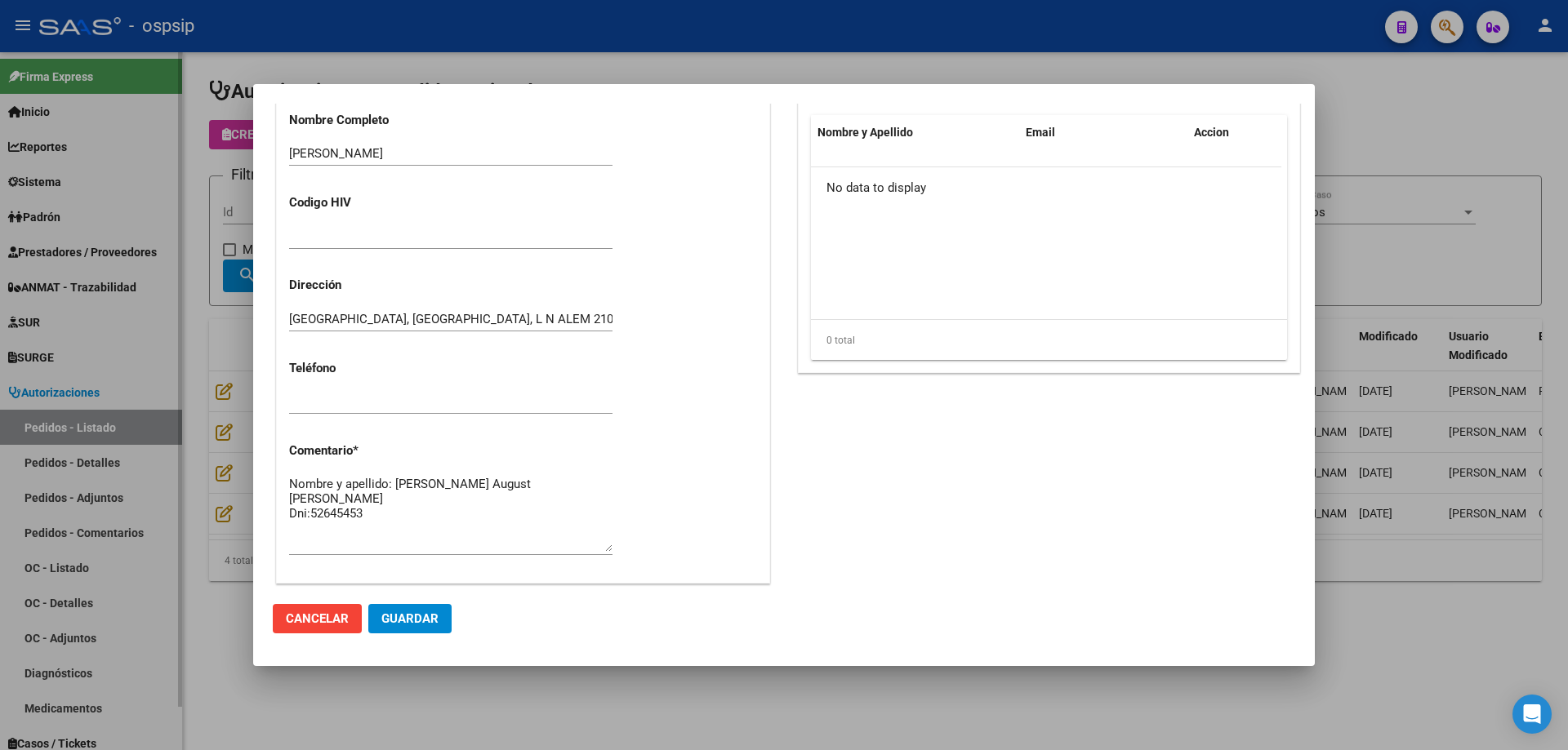
drag, startPoint x: 129, startPoint y: 388, endPoint x: 176, endPoint y: 421, distance: 57.4
click at [131, 390] on div at bounding box center [784, 375] width 1568 height 750
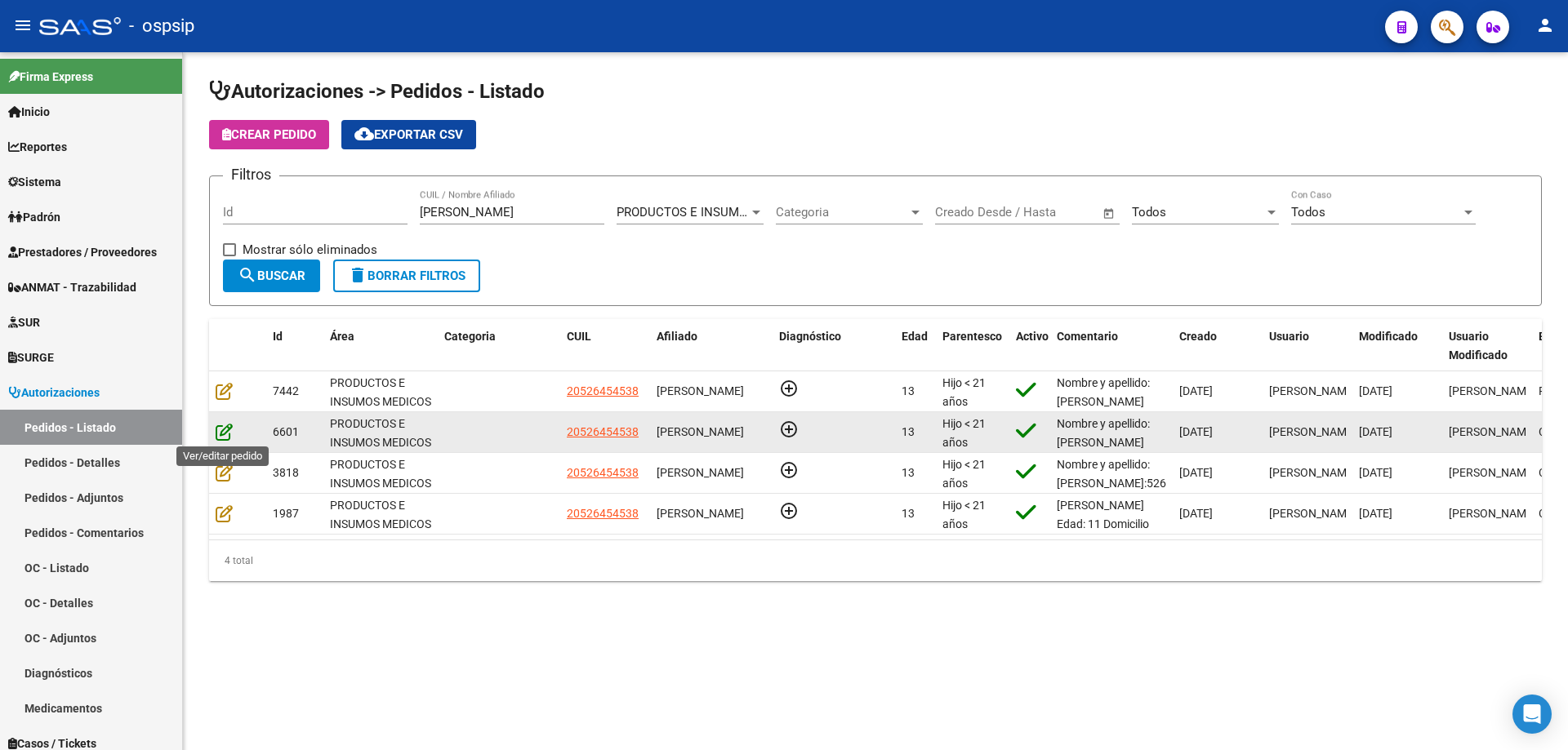
click at [224, 429] on icon at bounding box center [224, 431] width 17 height 18
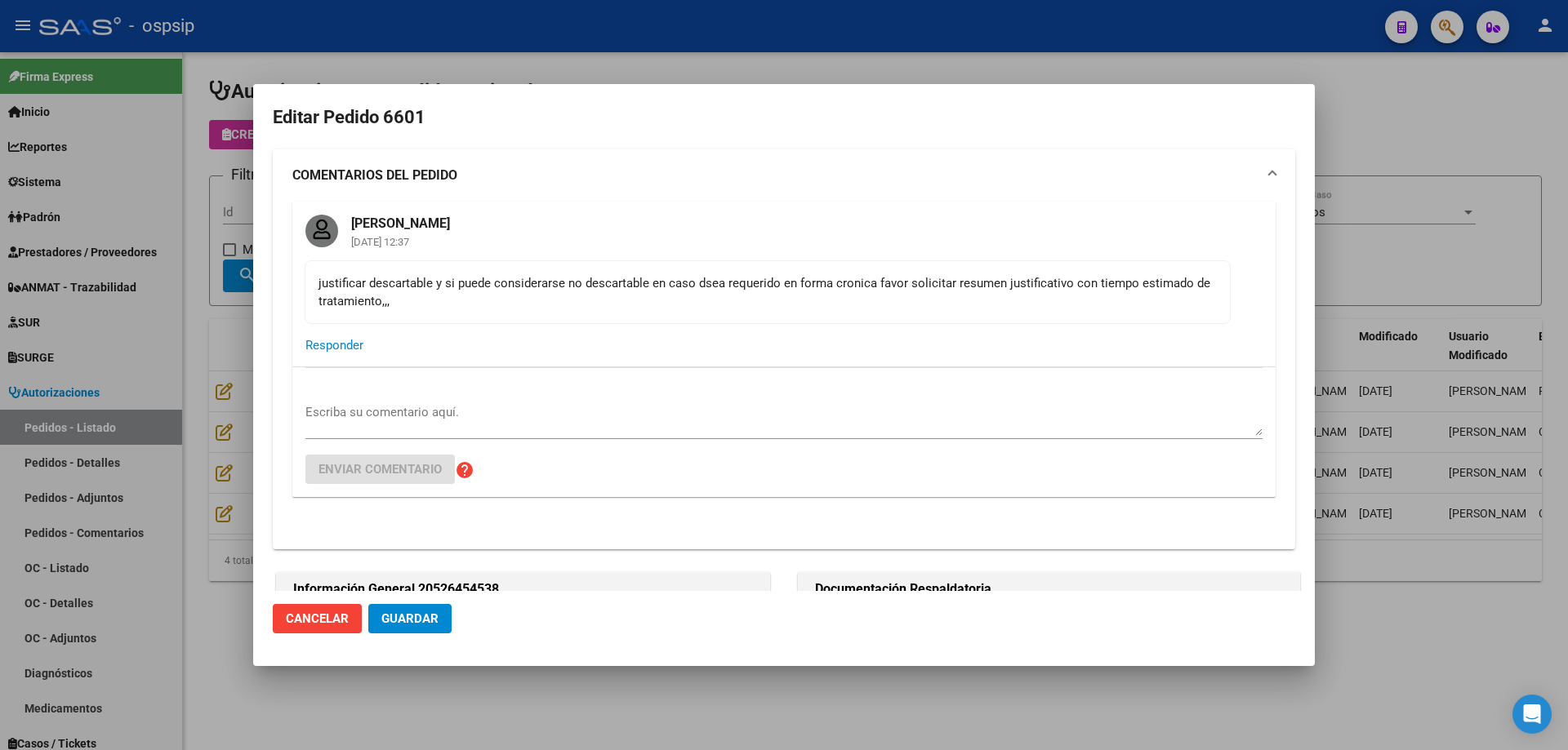
type input "[GEOGRAPHIC_DATA], [GEOGRAPHIC_DATA], L N ALEM 2100, Piso: PB, Departamento: 19B"
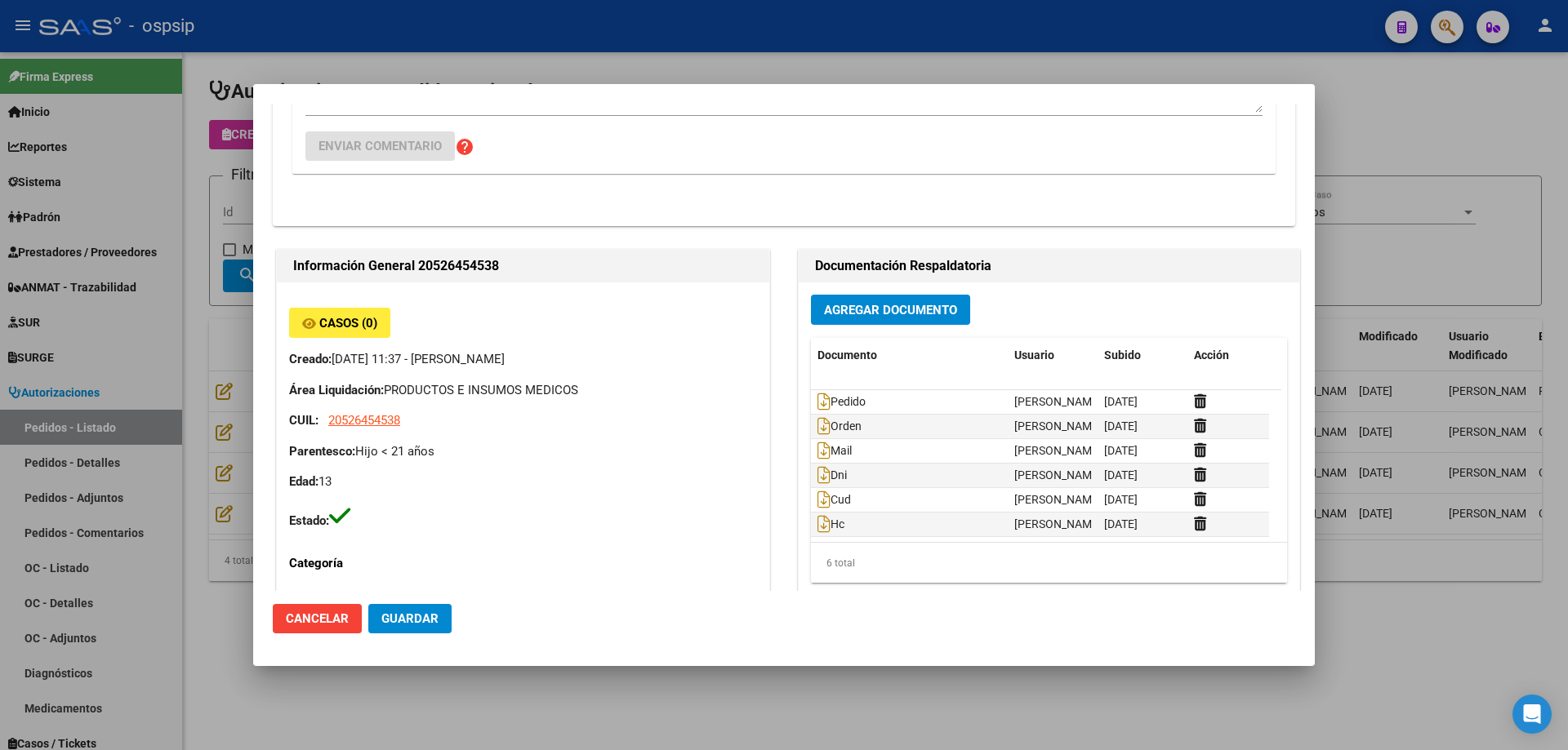
scroll to position [326, 0]
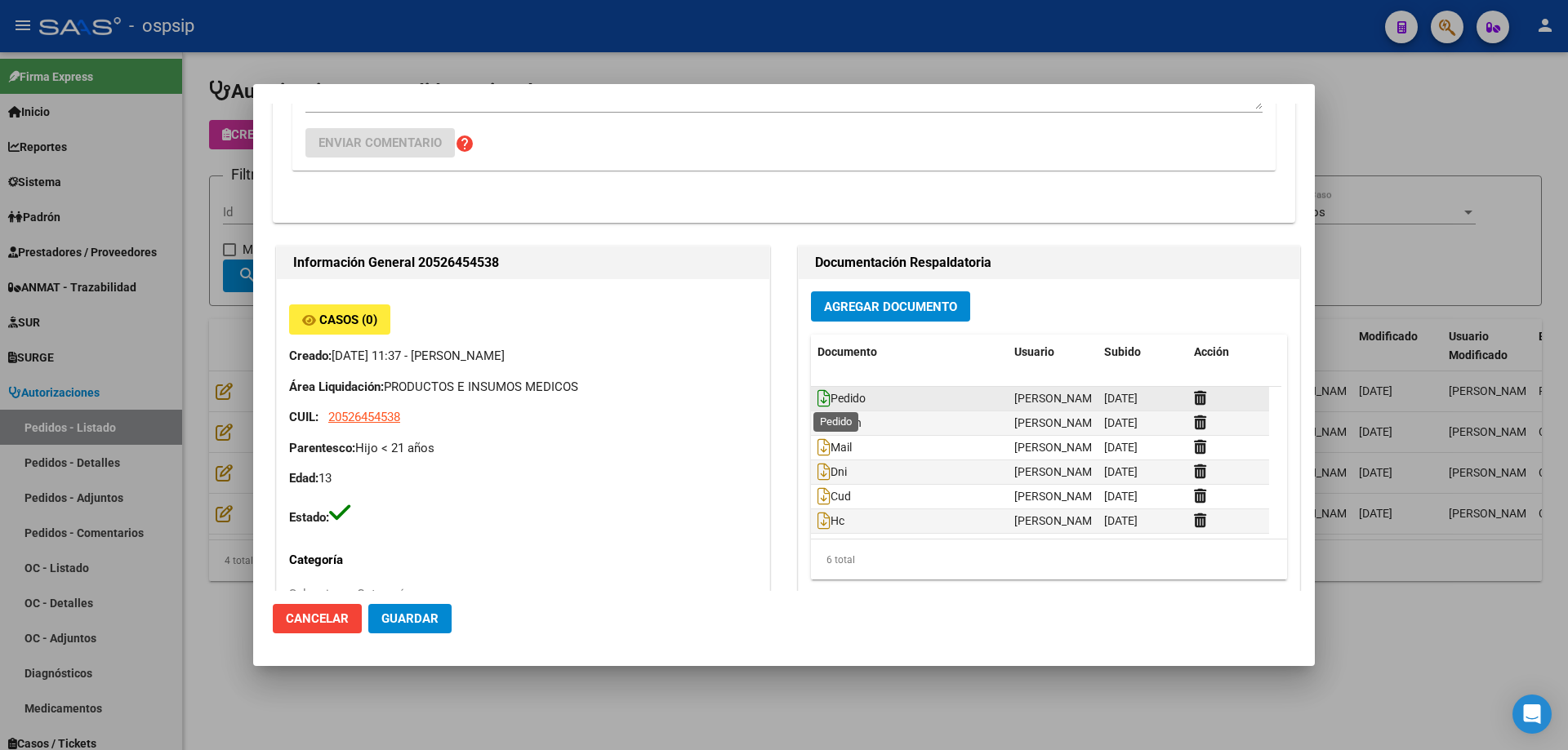
click at [818, 402] on icon at bounding box center [824, 398] width 13 height 18
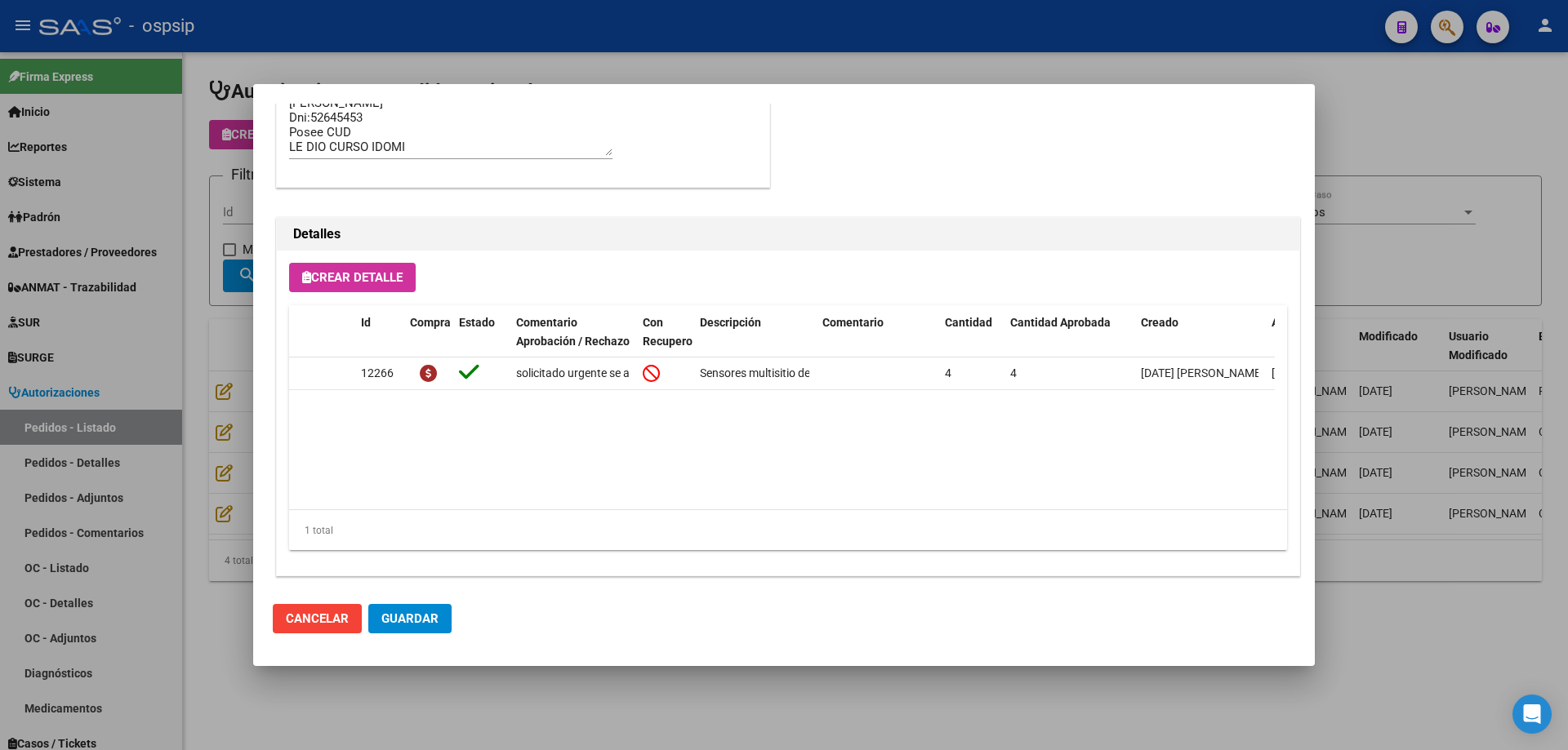
scroll to position [1339, 0]
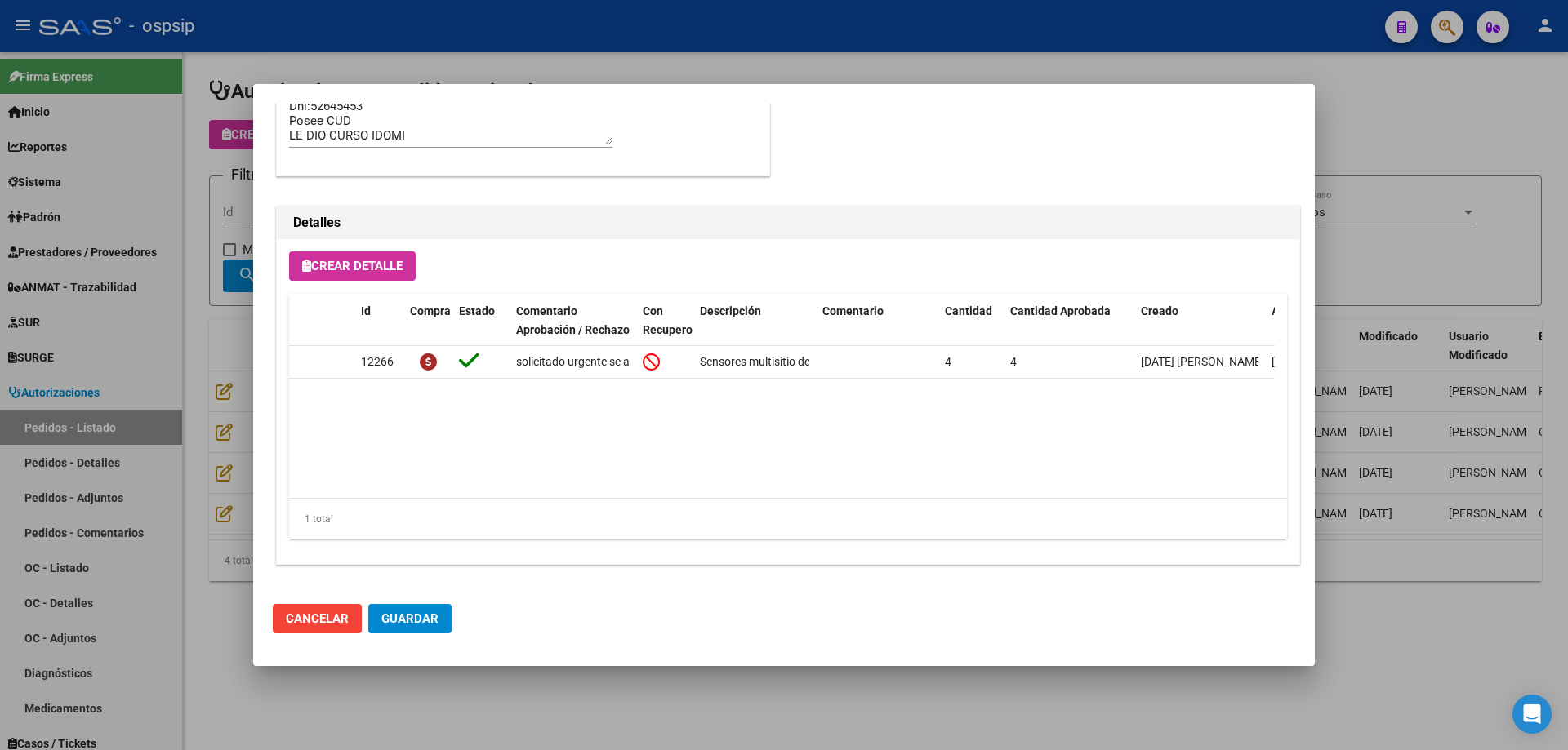
click at [161, 361] on div at bounding box center [784, 375] width 1568 height 750
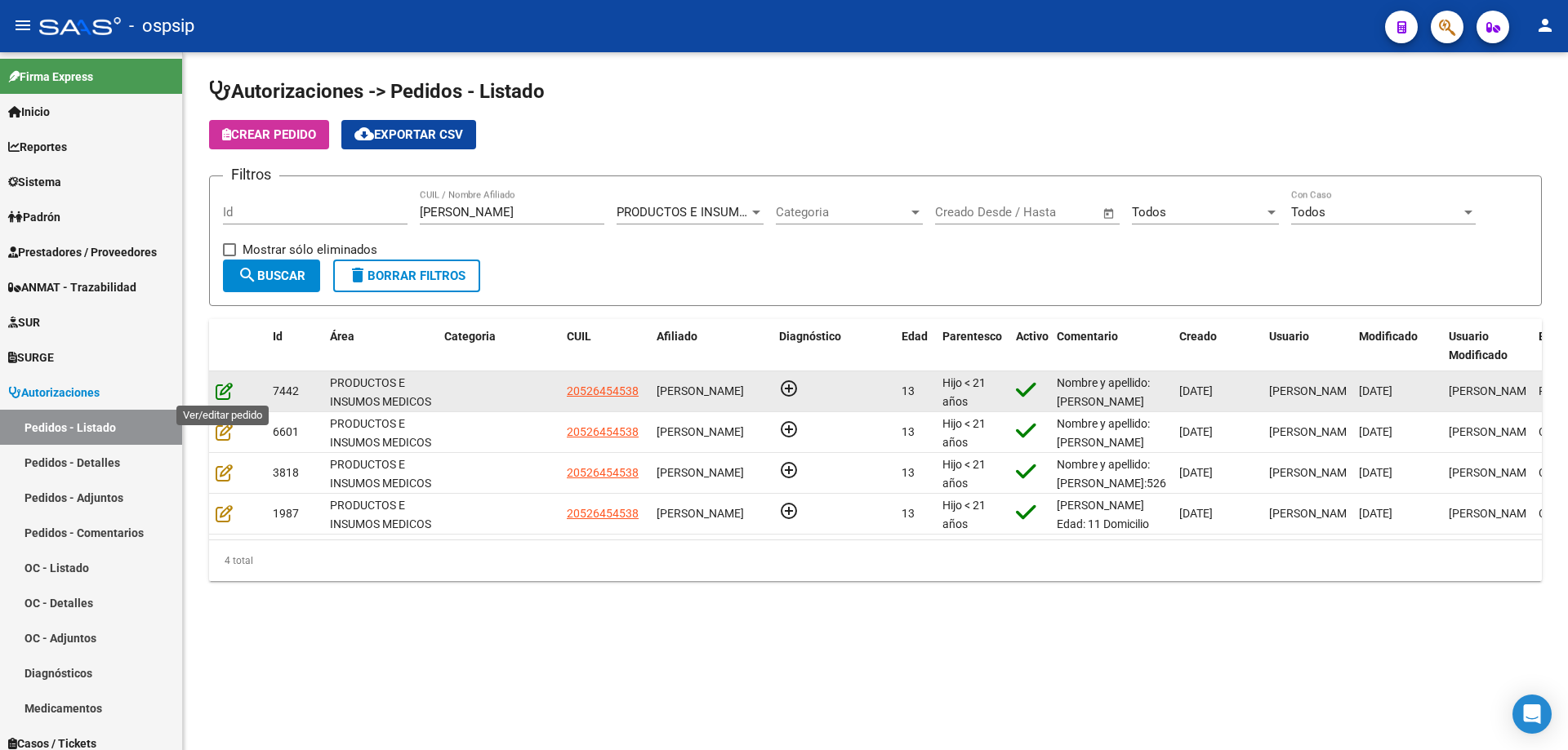
click at [228, 398] on icon at bounding box center [224, 391] width 17 height 18
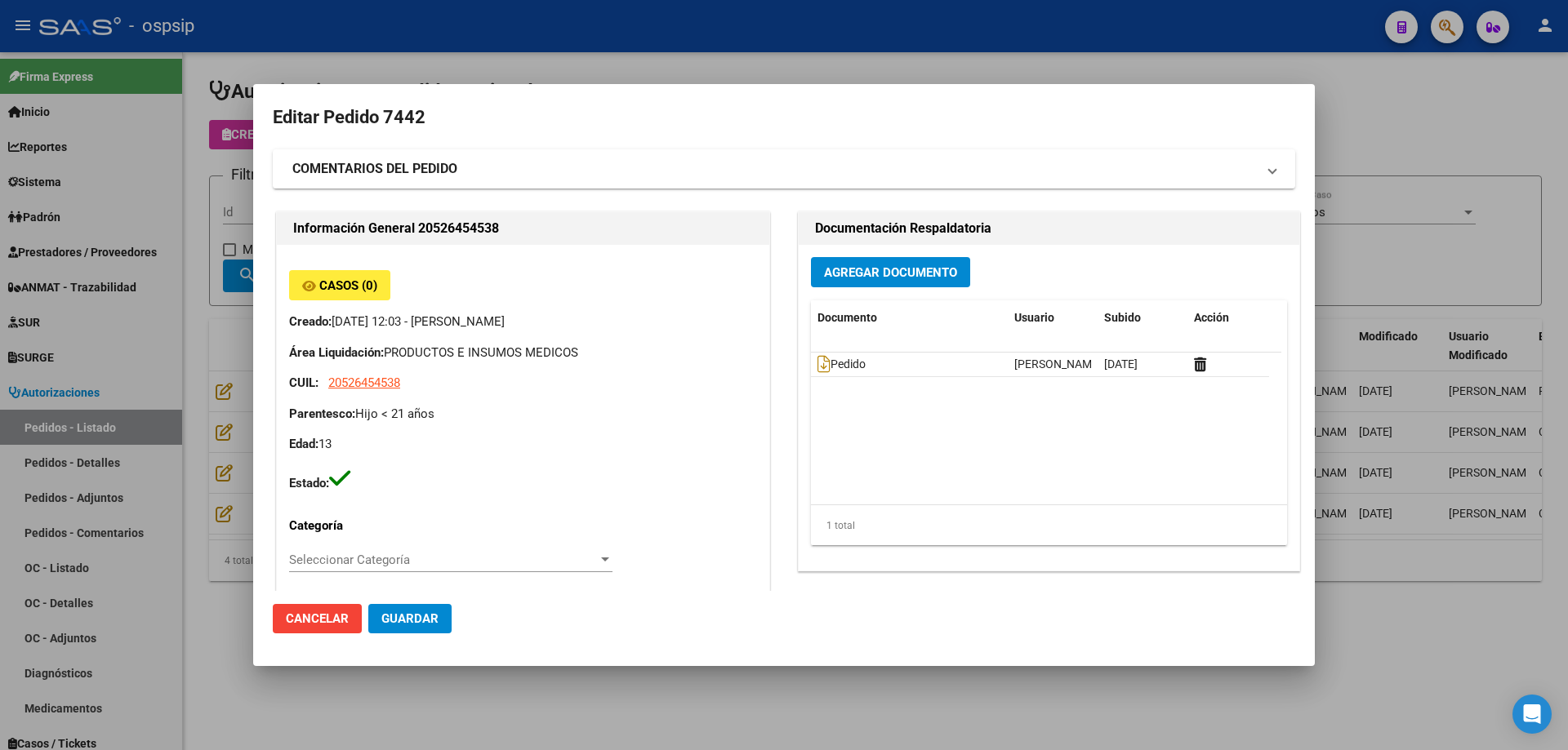
type input "[GEOGRAPHIC_DATA], [GEOGRAPHIC_DATA], L N ALEM 2100, Piso: PB, Departamento: 19B"
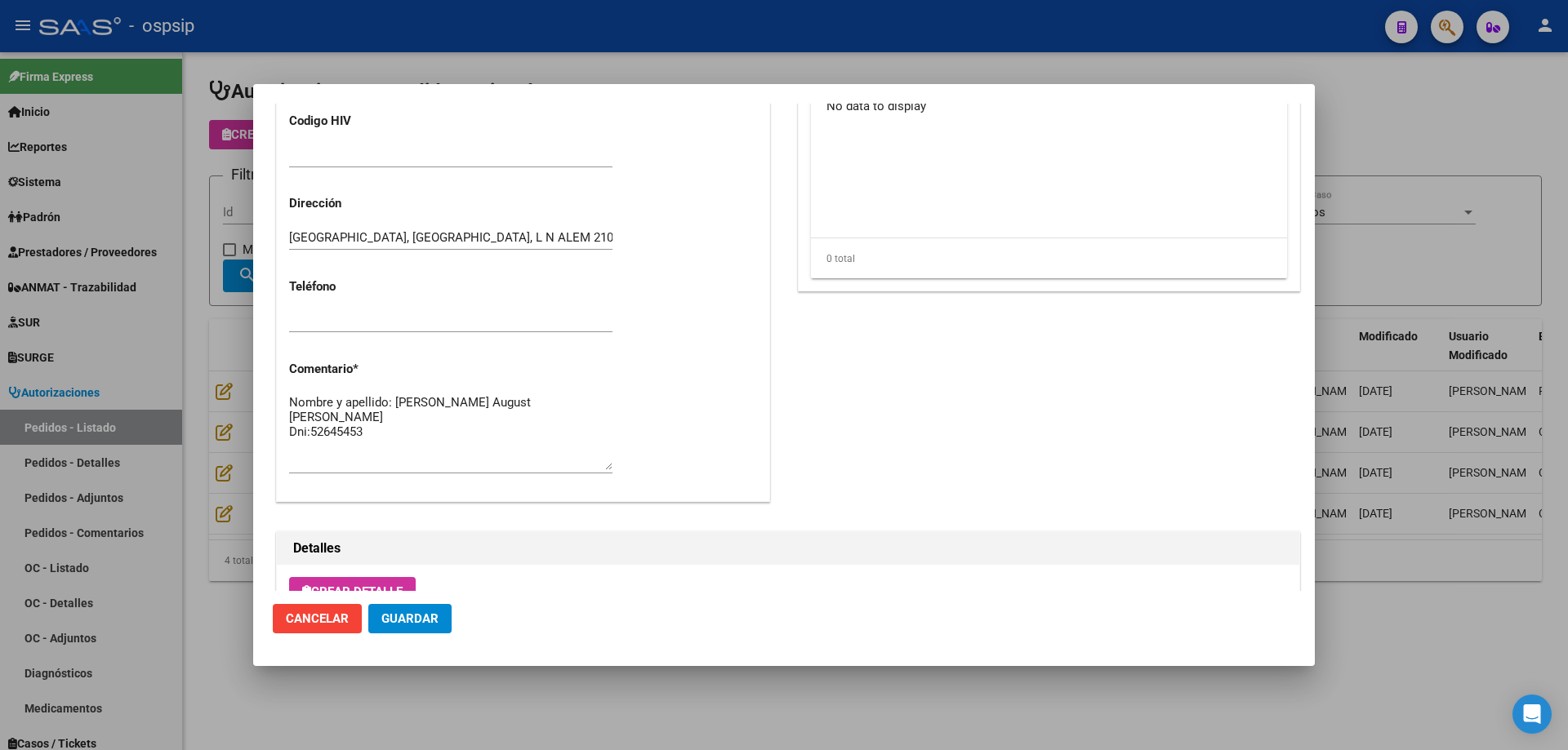
scroll to position [979, 0]
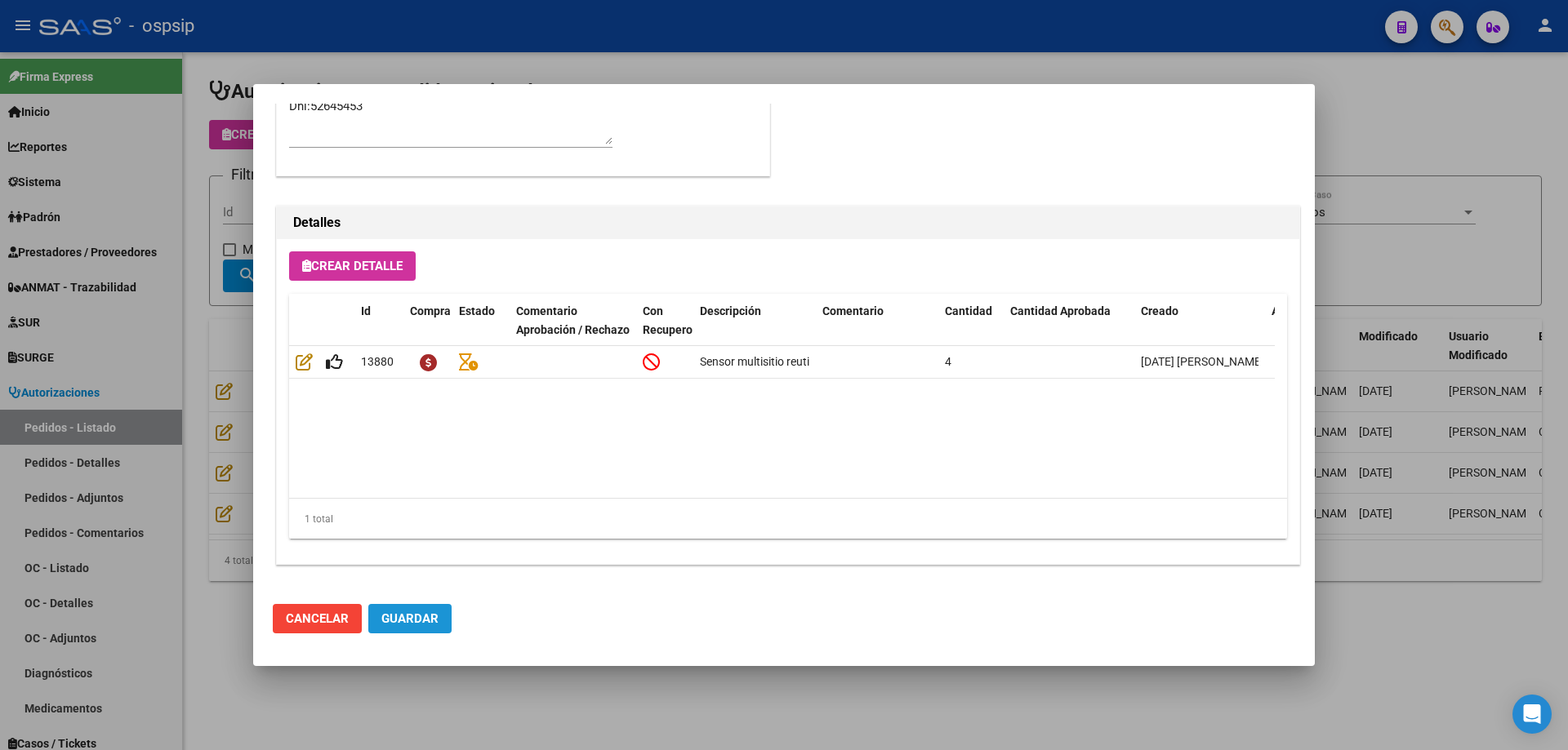
click at [432, 625] on span "Guardar" at bounding box center [410, 619] width 58 height 15
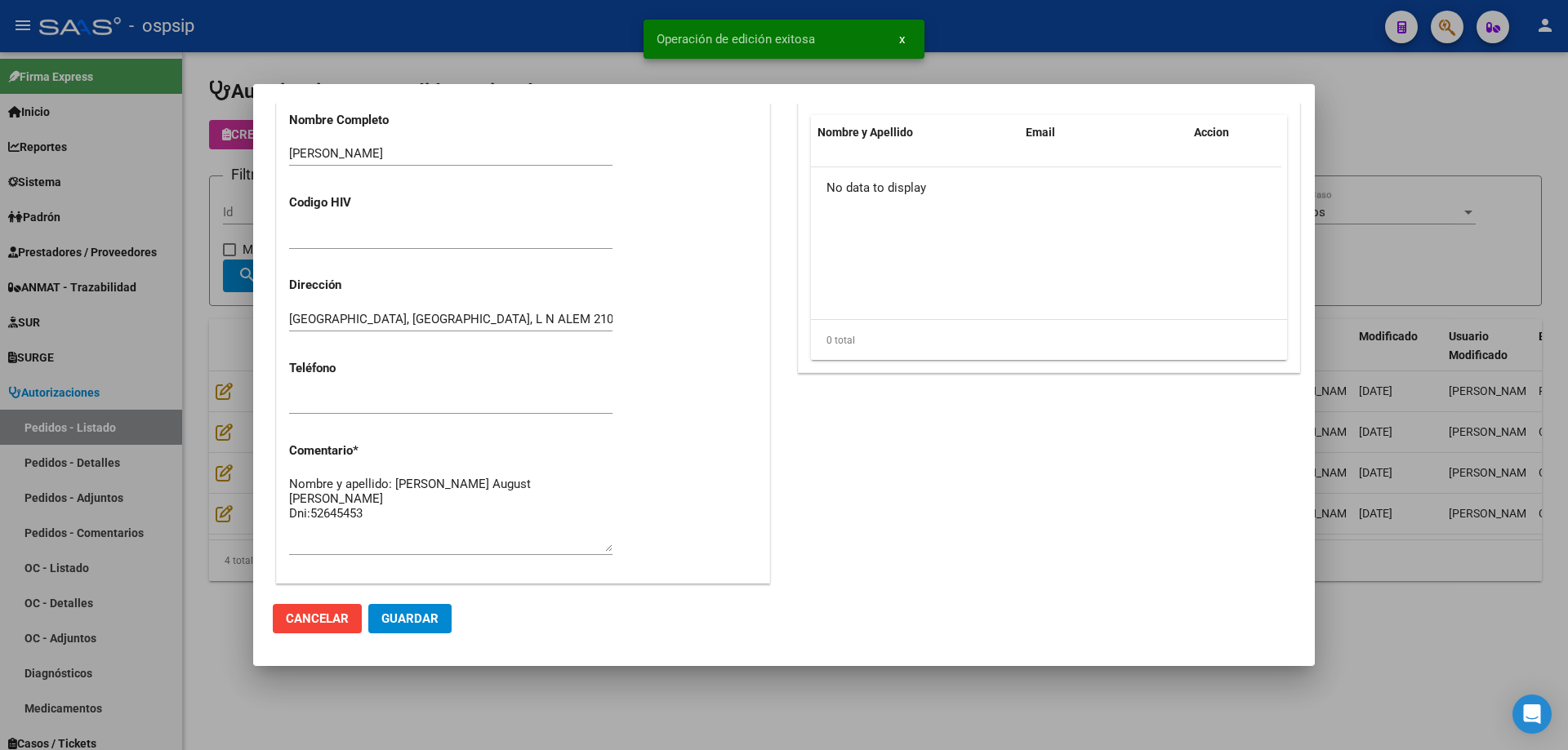
scroll to position [570, 0]
click at [497, 522] on textarea "Nombre y apellido: [PERSON_NAME] August [PERSON_NAME] Dni:52645453" at bounding box center [450, 514] width 323 height 76
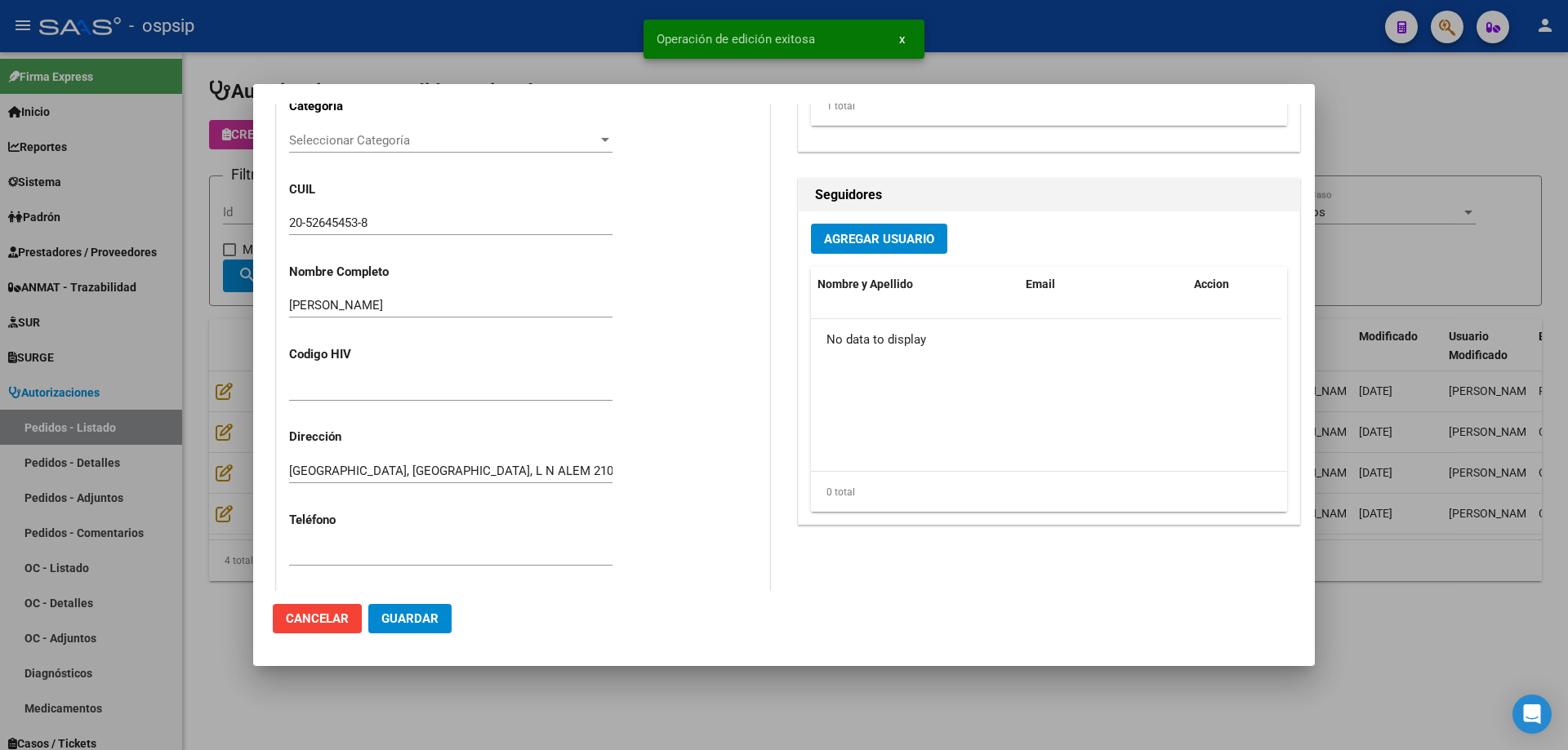
scroll to position [407, 0]
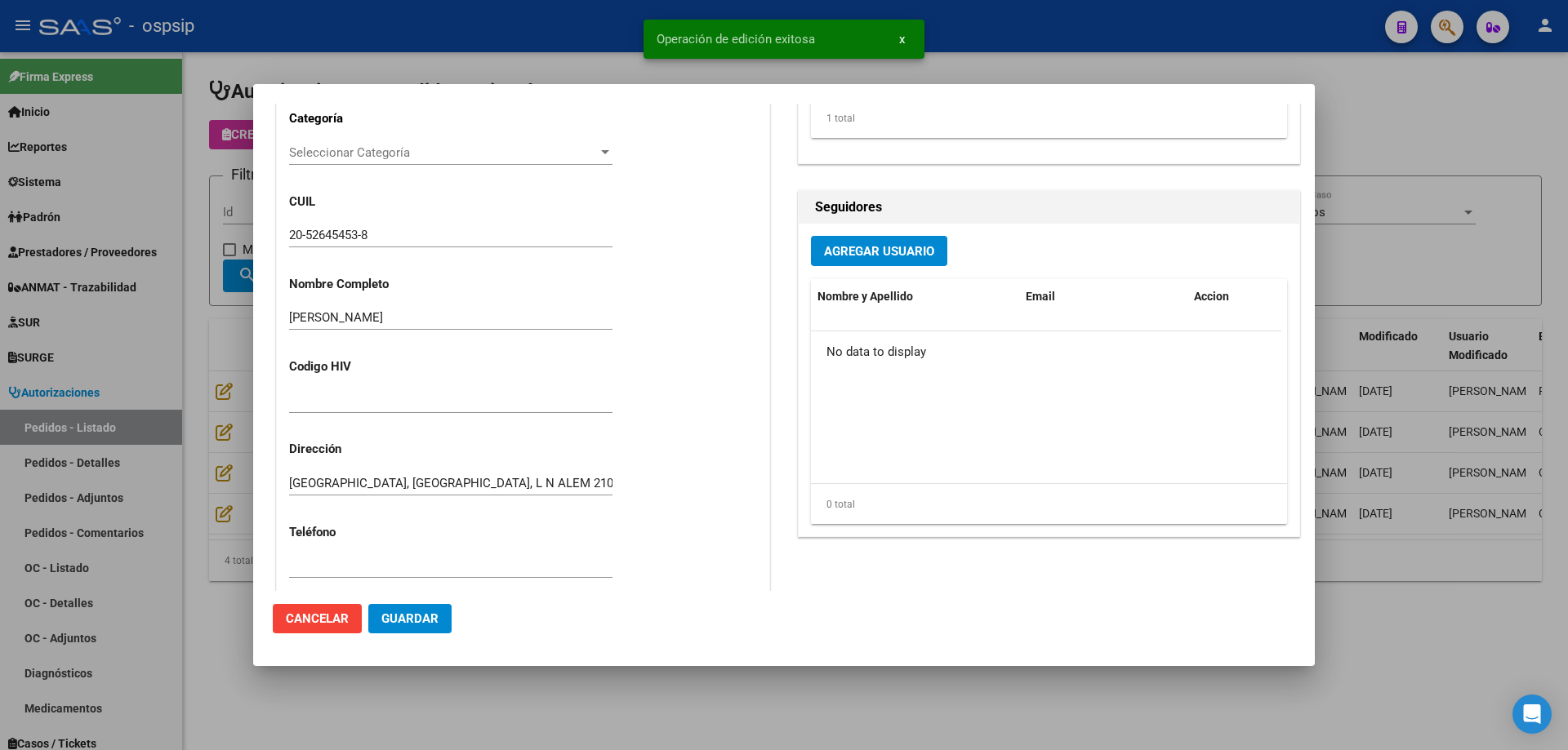
click at [229, 449] on div at bounding box center [784, 375] width 1568 height 750
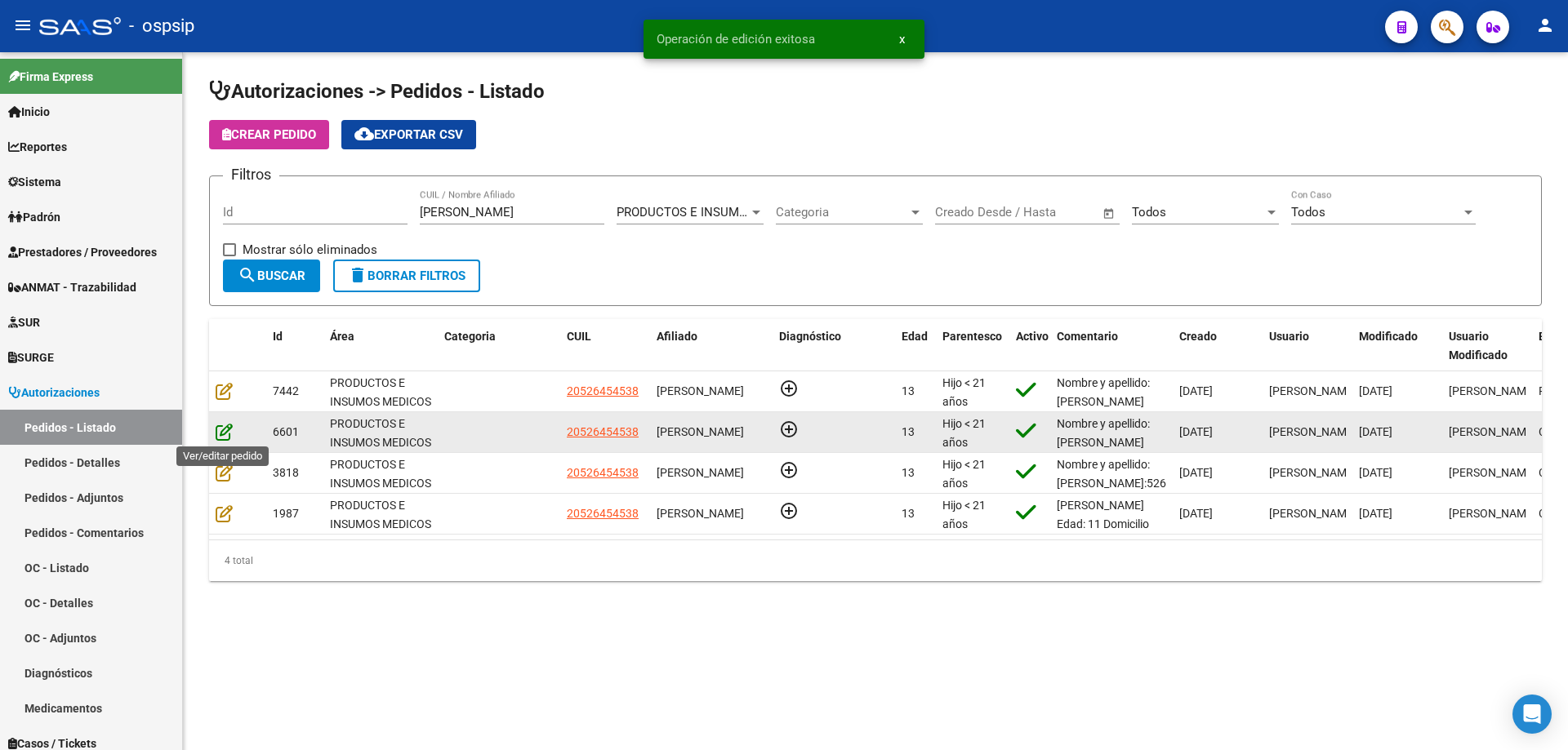
click at [227, 433] on icon at bounding box center [224, 431] width 17 height 18
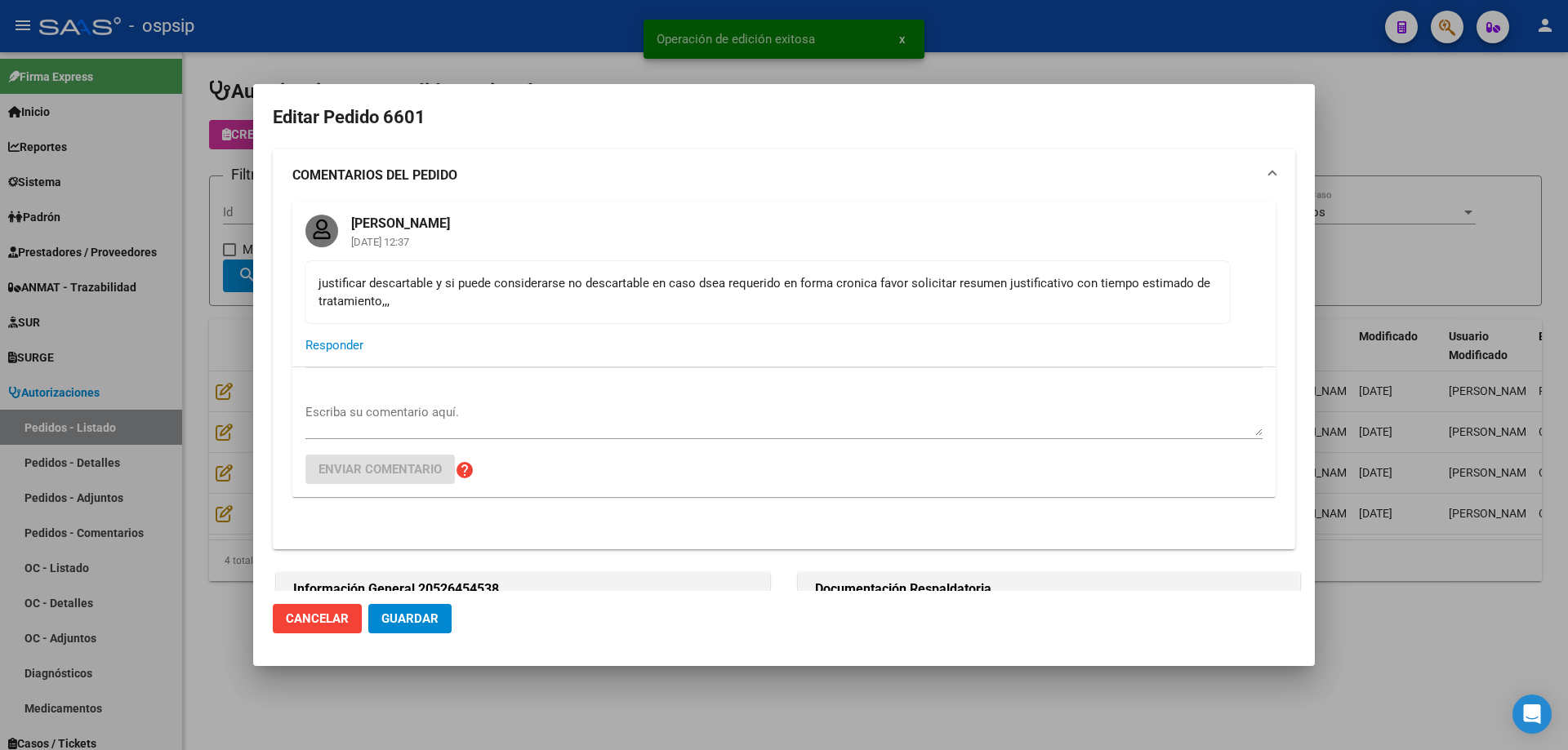
type input "[GEOGRAPHIC_DATA], [GEOGRAPHIC_DATA], L N ALEM 2100, Piso: PB, Departamento: 19B"
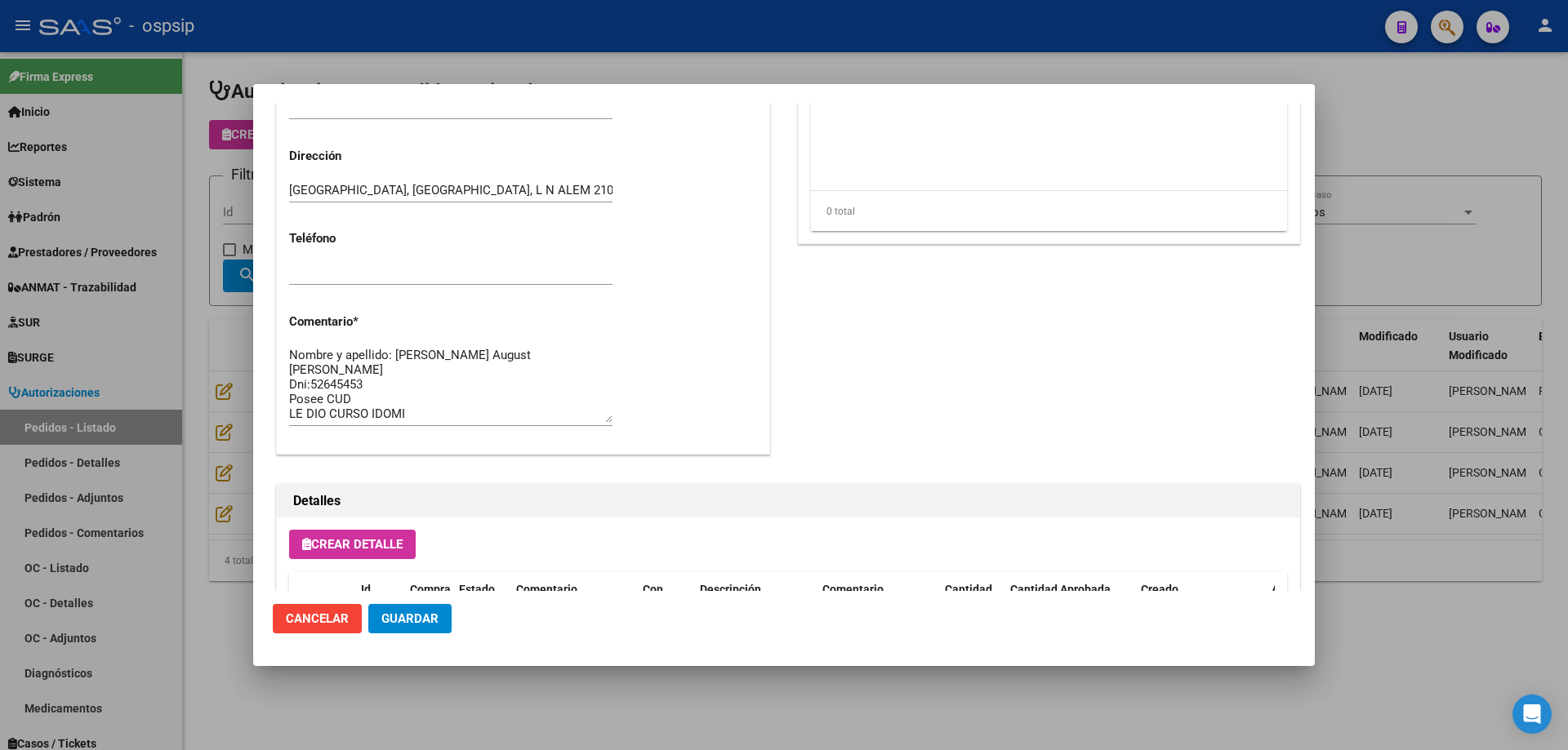
scroll to position [1224, 0]
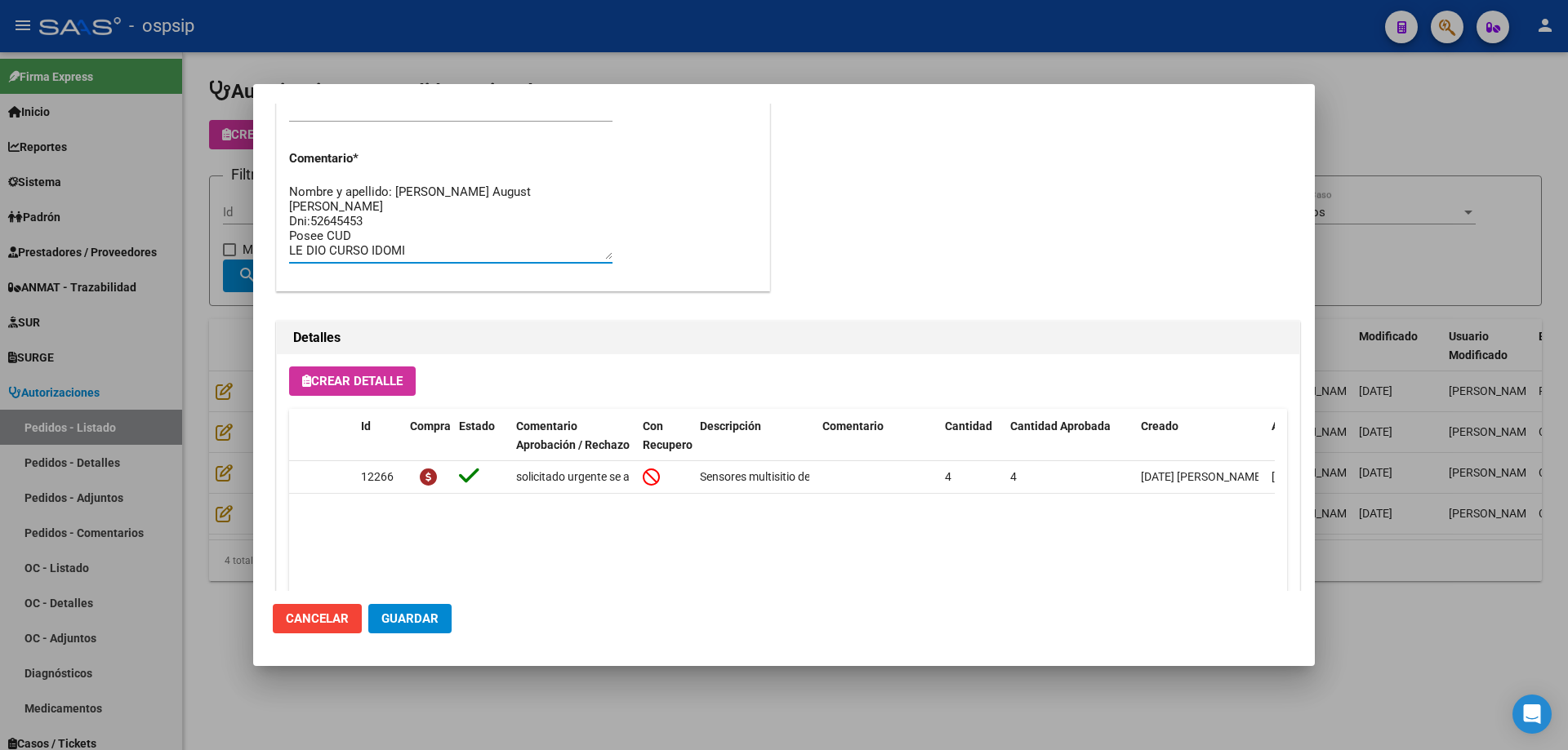
drag, startPoint x: 289, startPoint y: 246, endPoint x: 630, endPoint y: 247, distance: 341.0
drag, startPoint x: 172, startPoint y: 305, endPoint x: 192, endPoint y: 318, distance: 23.9
click at [173, 305] on div at bounding box center [784, 375] width 1568 height 750
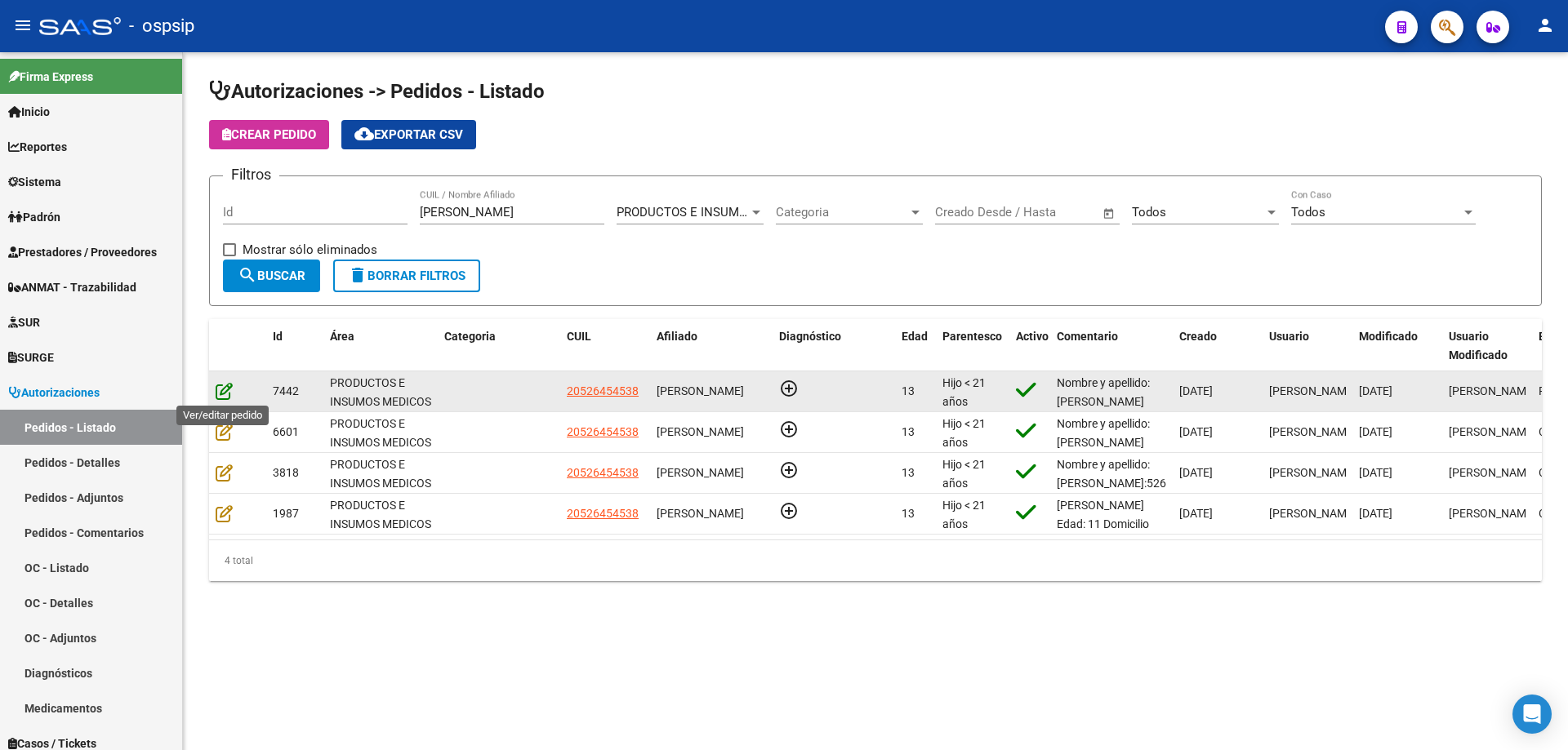
click at [221, 392] on icon at bounding box center [224, 391] width 17 height 18
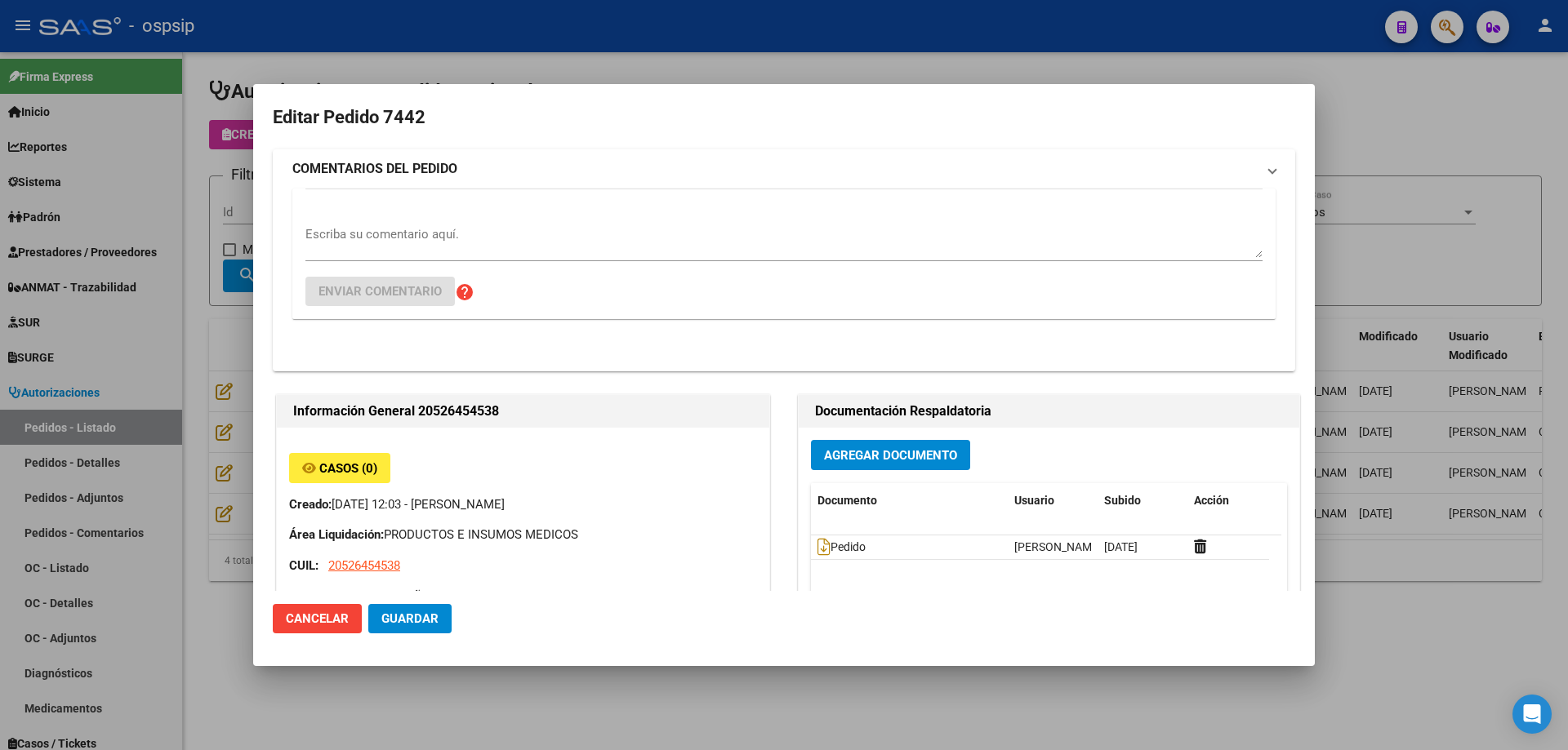
type input "[GEOGRAPHIC_DATA], [GEOGRAPHIC_DATA], L N ALEM 2100, Piso: PB, Departamento: 19B"
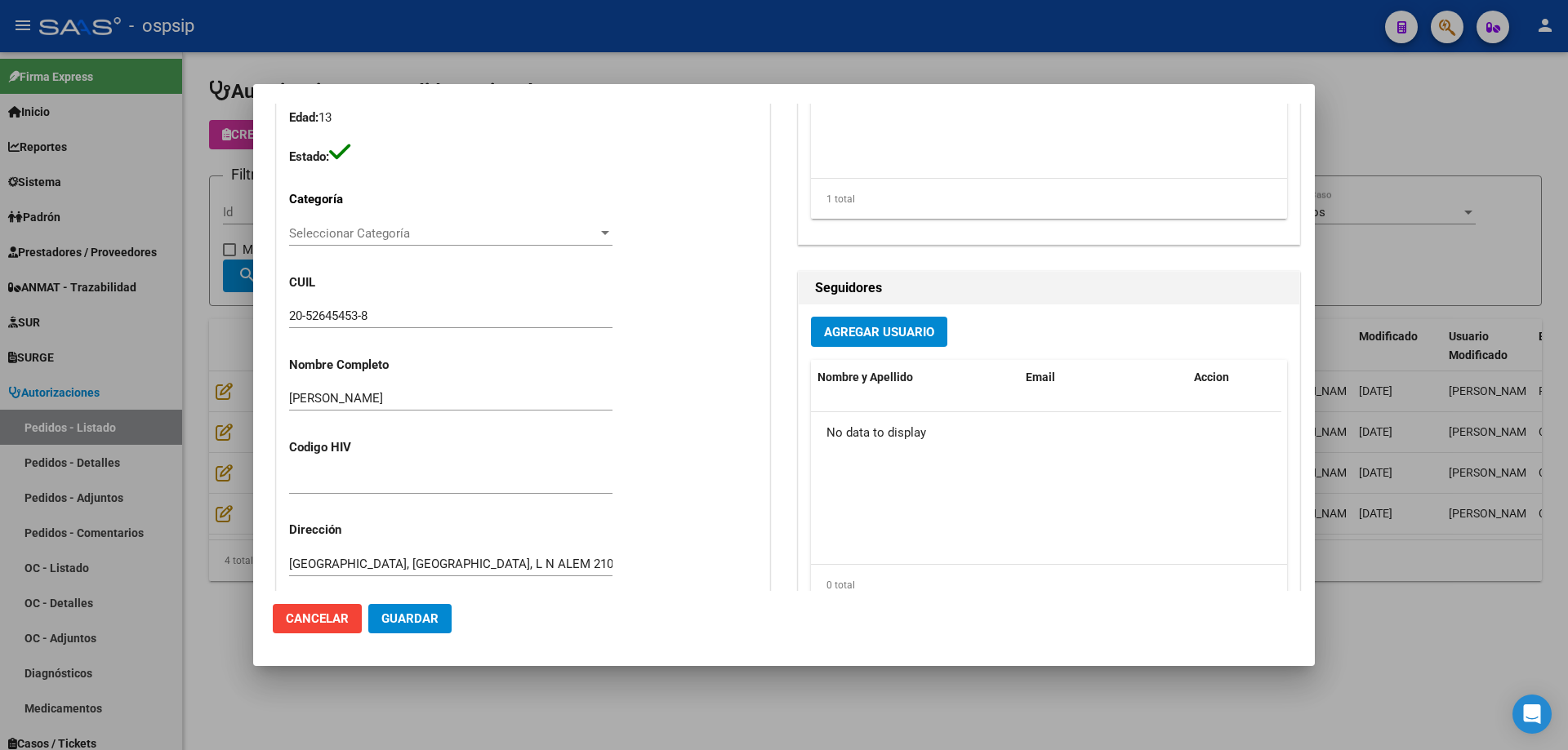
scroll to position [571, 0]
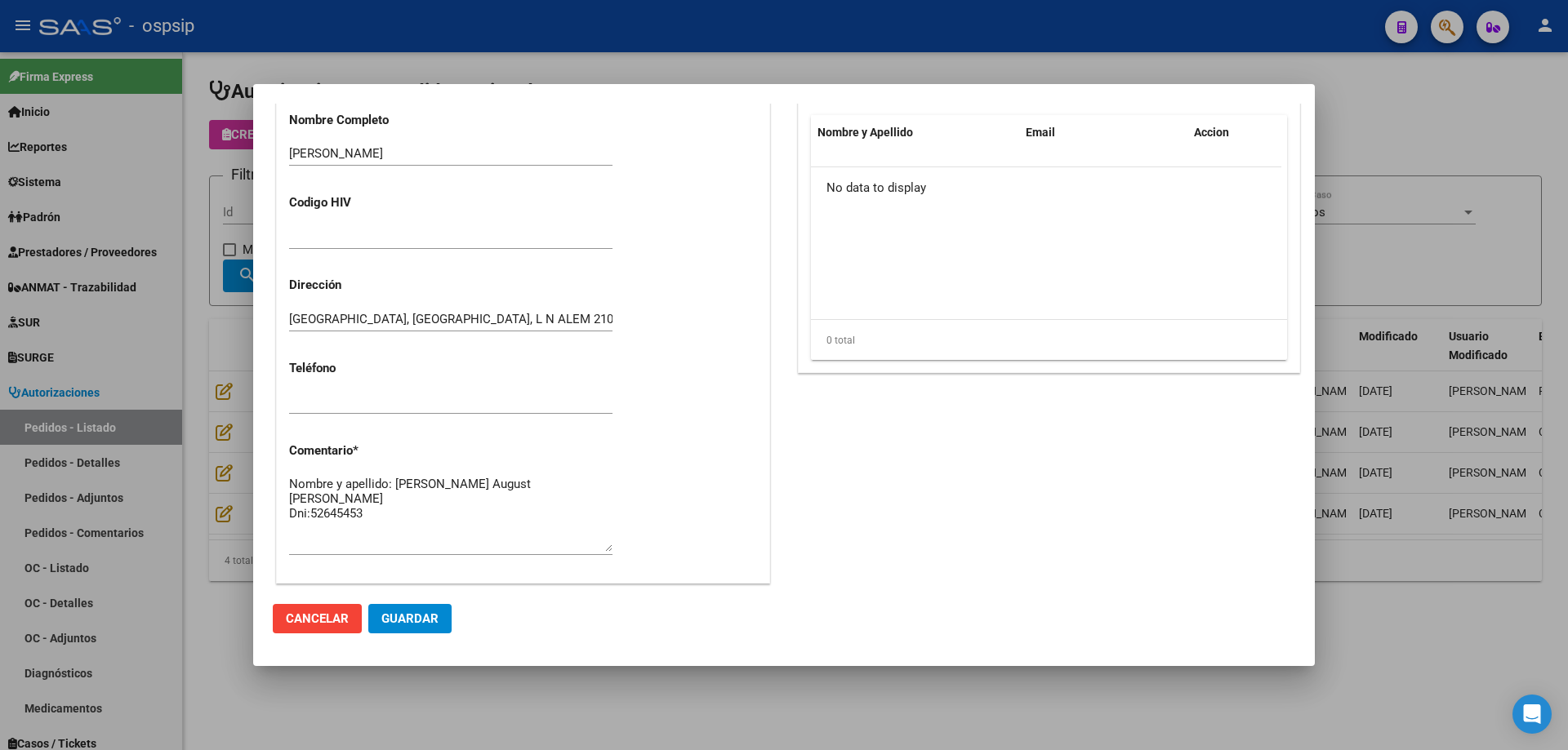
click at [389, 498] on textarea "Nombre y apellido: [PERSON_NAME] August [PERSON_NAME] Dni:52645453" at bounding box center [450, 513] width 323 height 76
paste textarea "Teléfono paciente: [PHONE_NUMBER] /[PERSON_NAME] 1166600849"
type textarea "Nombre y apellido: [PERSON_NAME] August [PERSON_NAME] Dni:[PHONE_NUMBER] Teléfo…"
click at [444, 621] on button "Guardar" at bounding box center [409, 619] width 83 height 29
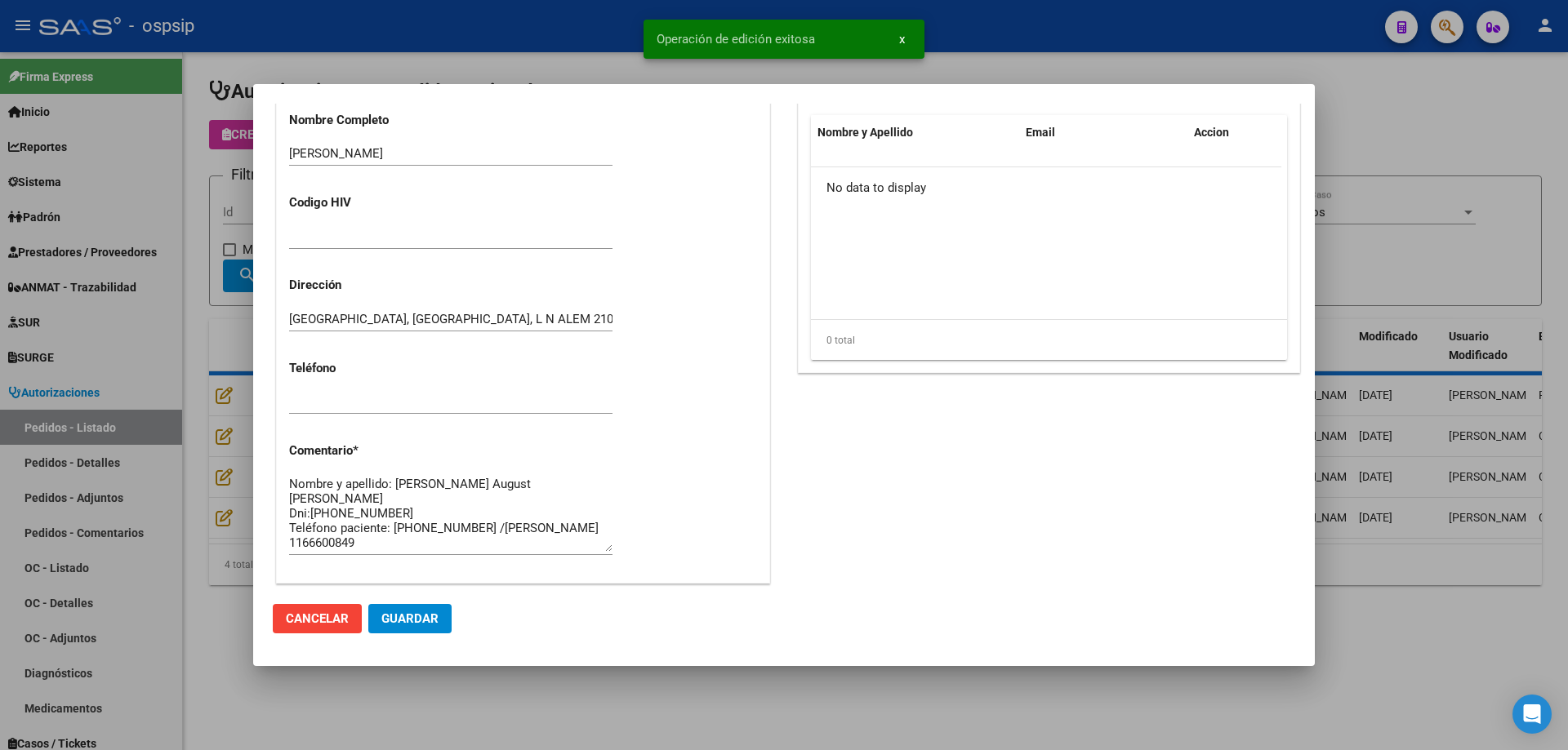
click at [200, 445] on div at bounding box center [784, 375] width 1568 height 750
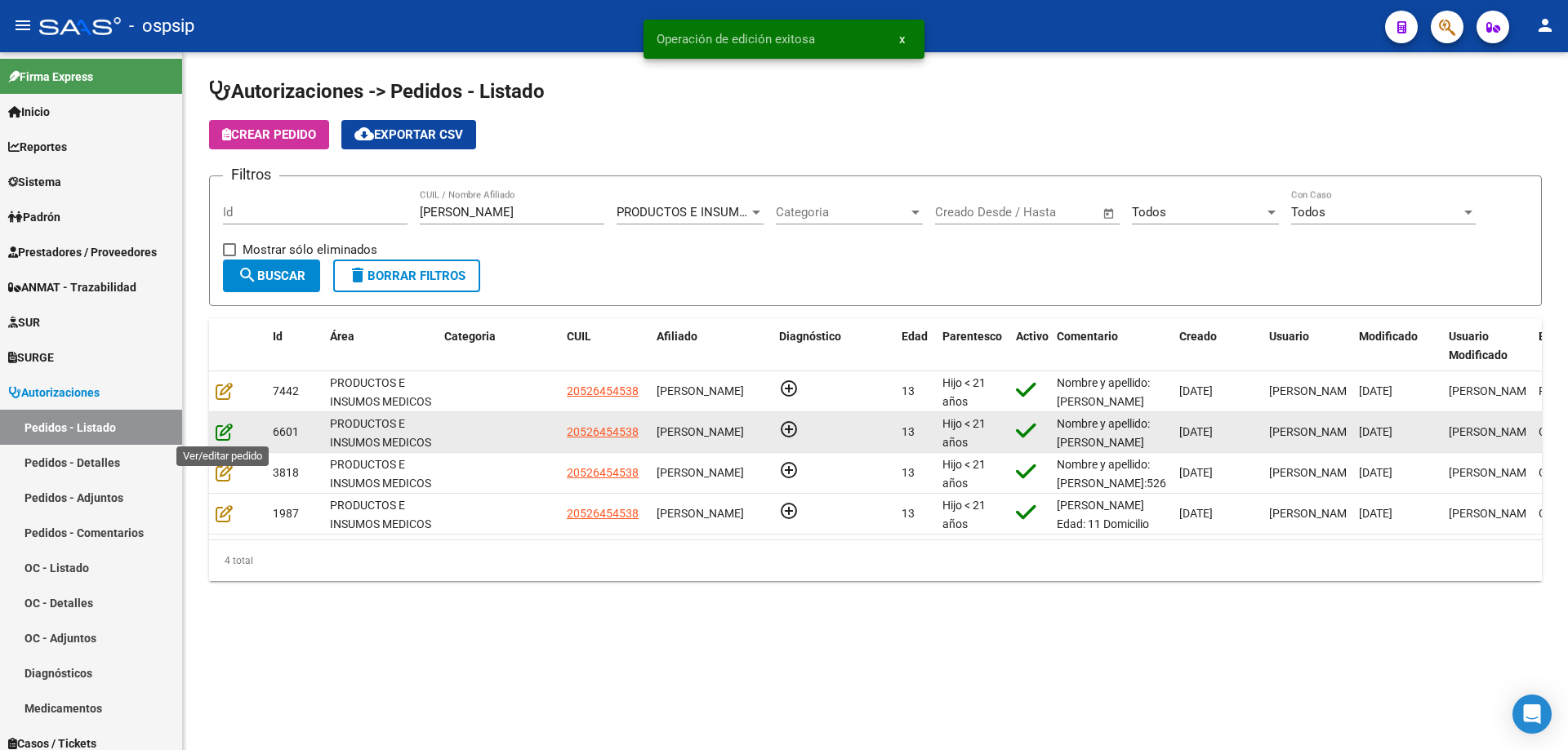
click at [217, 430] on icon at bounding box center [224, 431] width 17 height 18
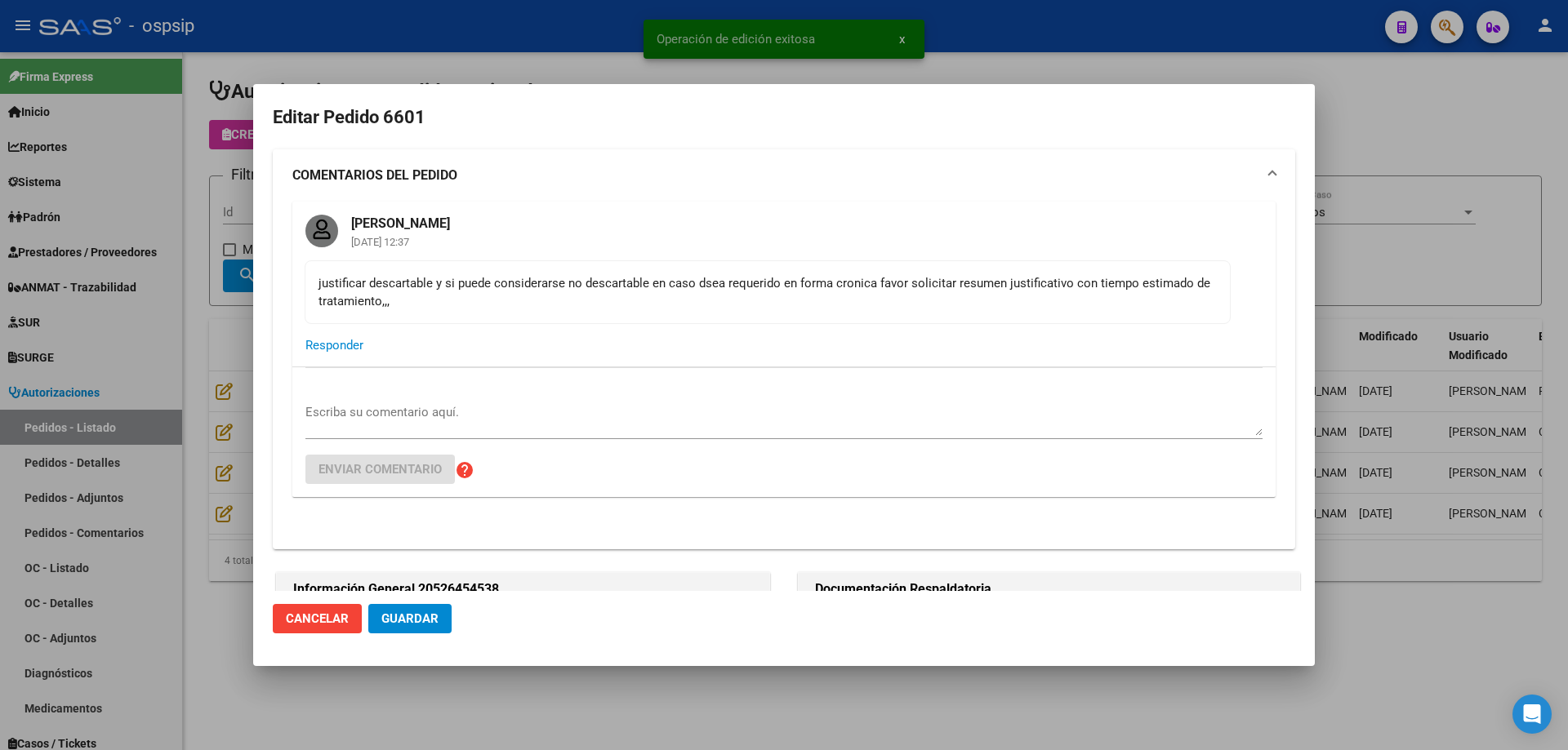
type input "[GEOGRAPHIC_DATA], [GEOGRAPHIC_DATA], L N ALEM 2100, Piso: PB, Departamento: 19B"
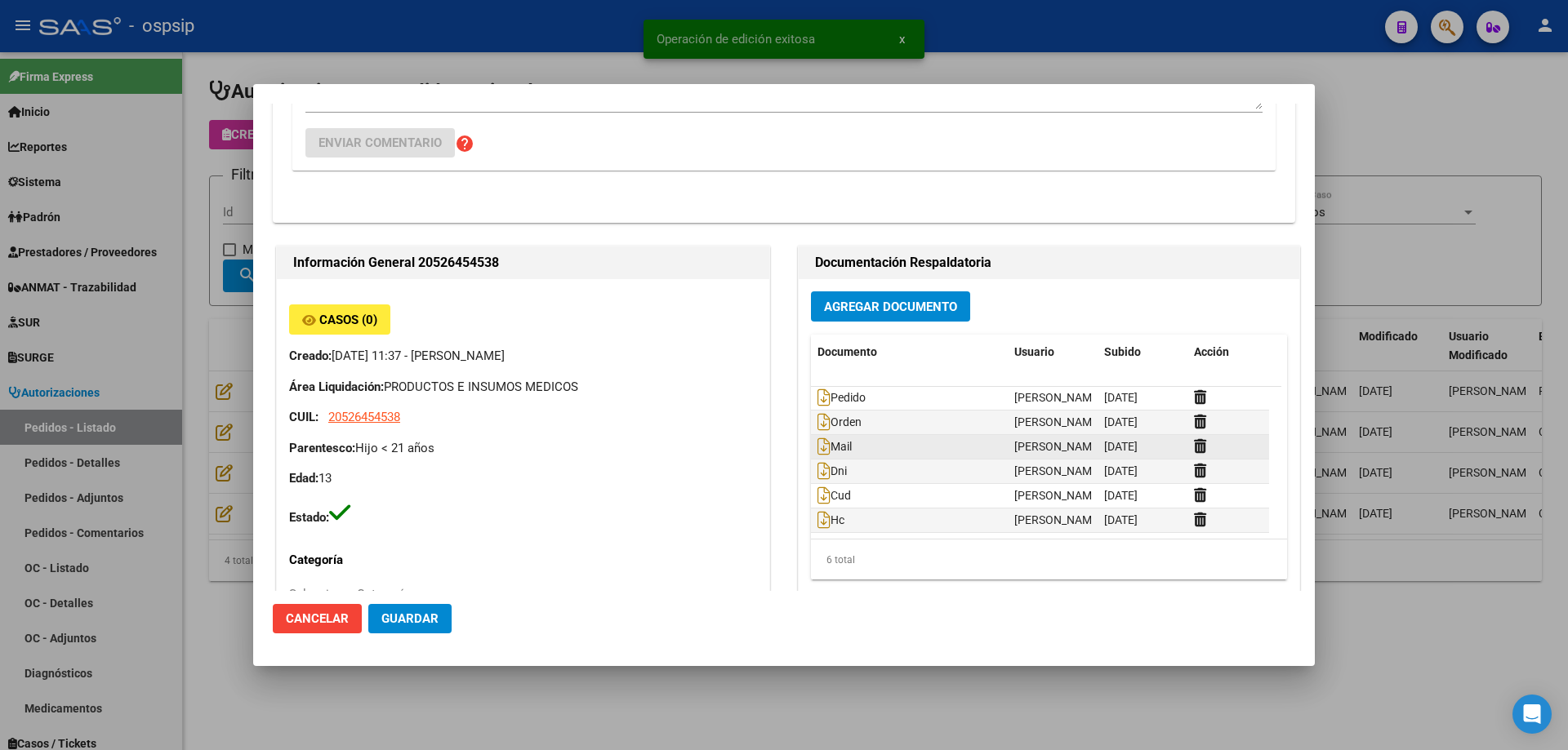
scroll to position [0, 0]
click at [819, 472] on icon at bounding box center [824, 472] width 13 height 18
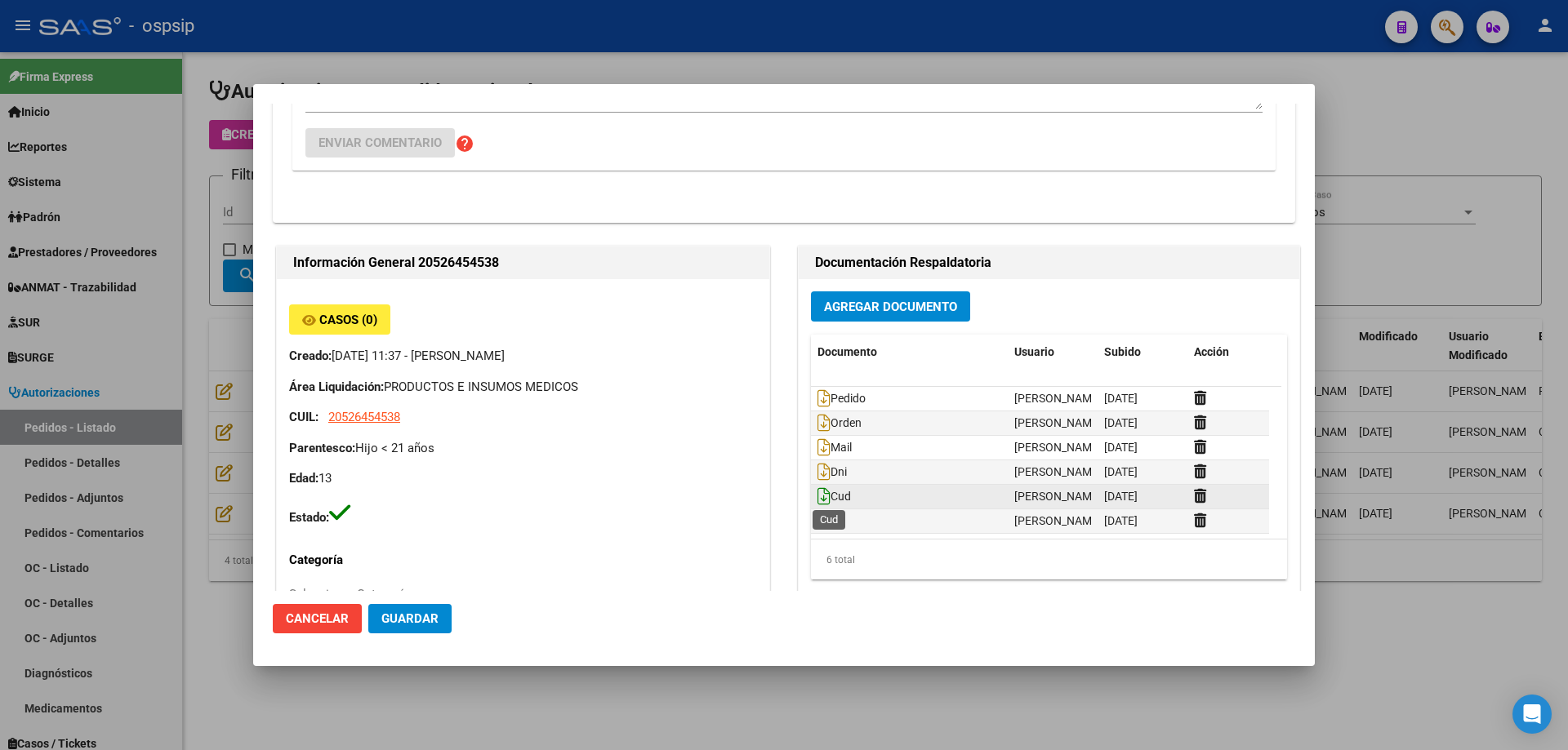
click at [818, 497] on icon at bounding box center [824, 496] width 13 height 18
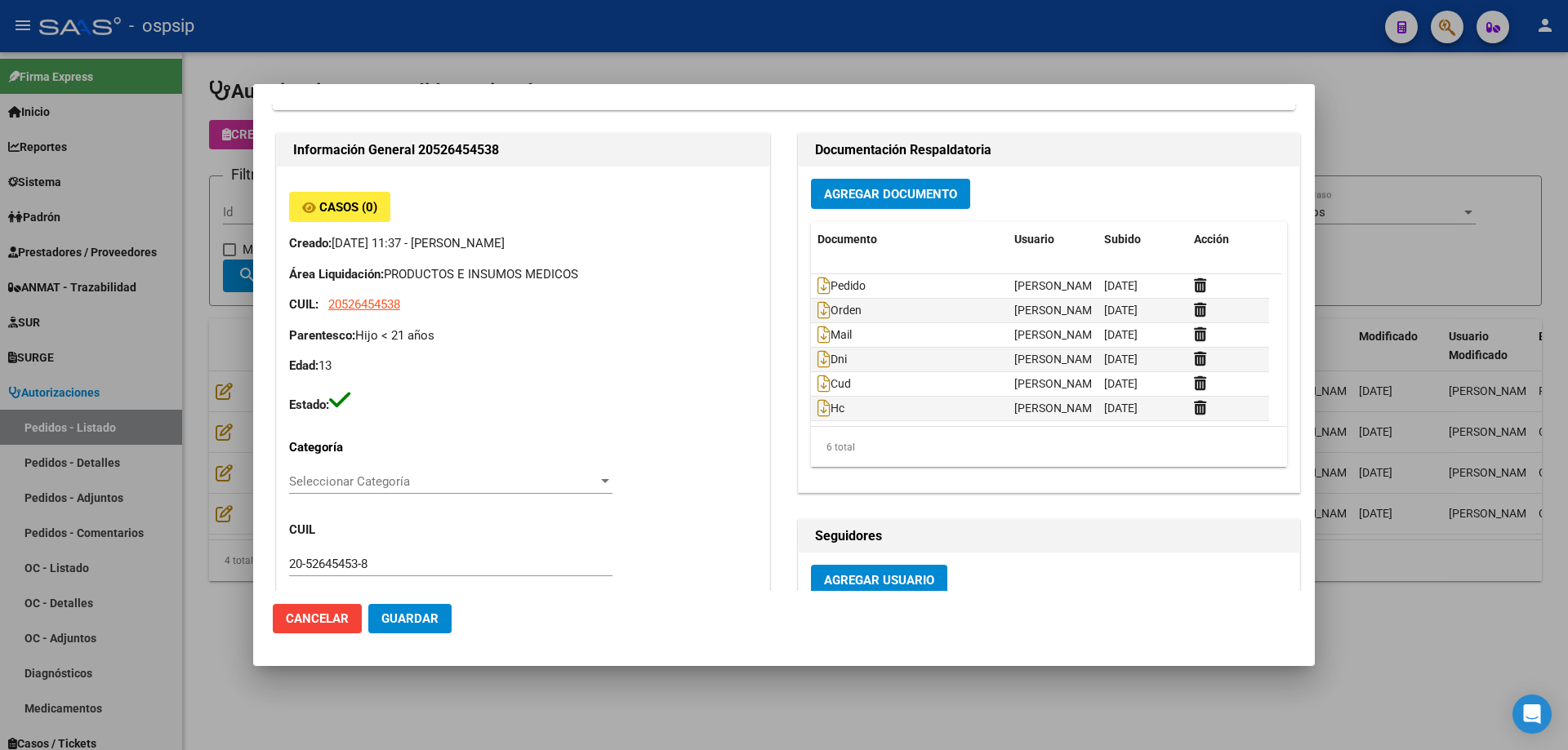
scroll to position [571, 0]
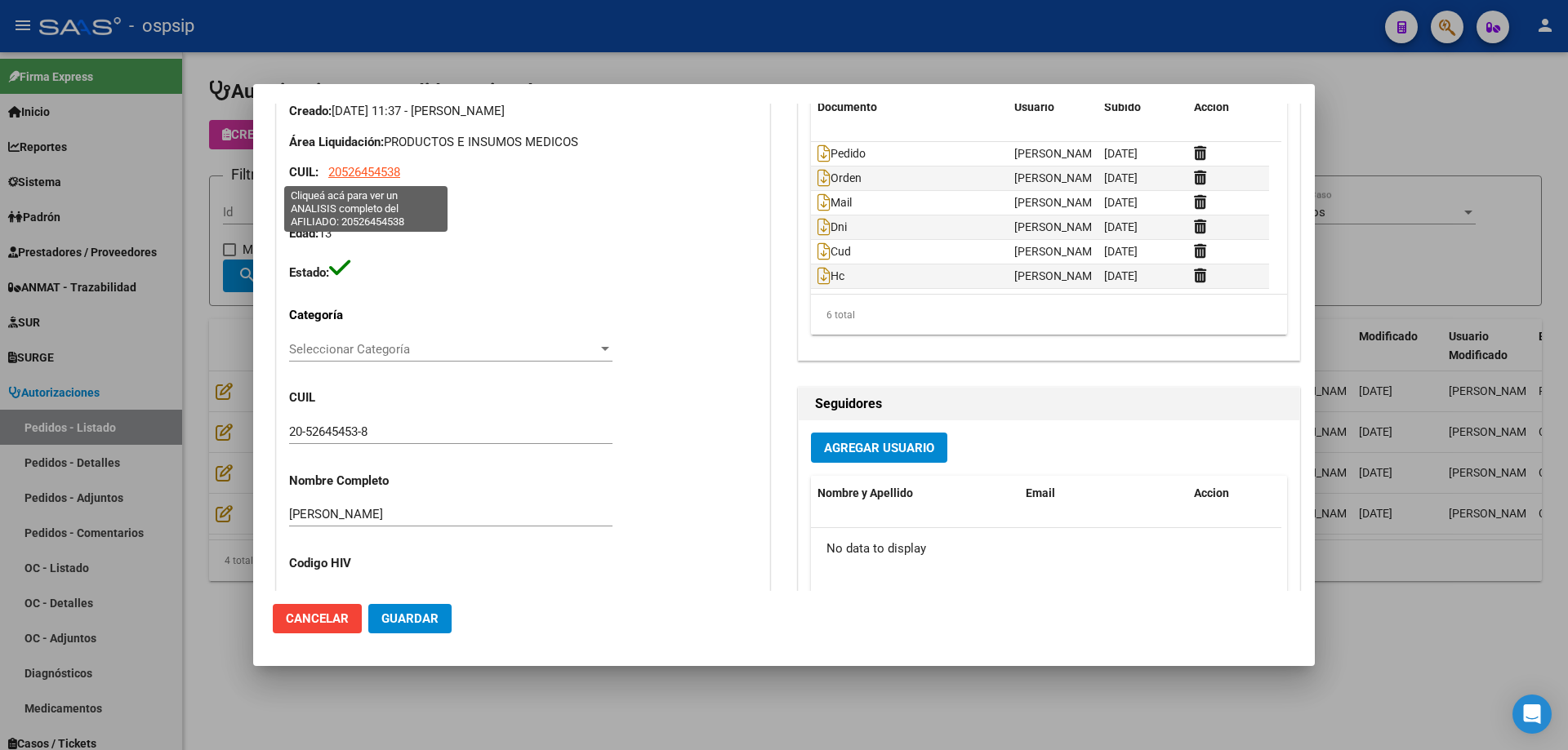
click at [369, 173] on span "20526454538" at bounding box center [364, 172] width 72 height 15
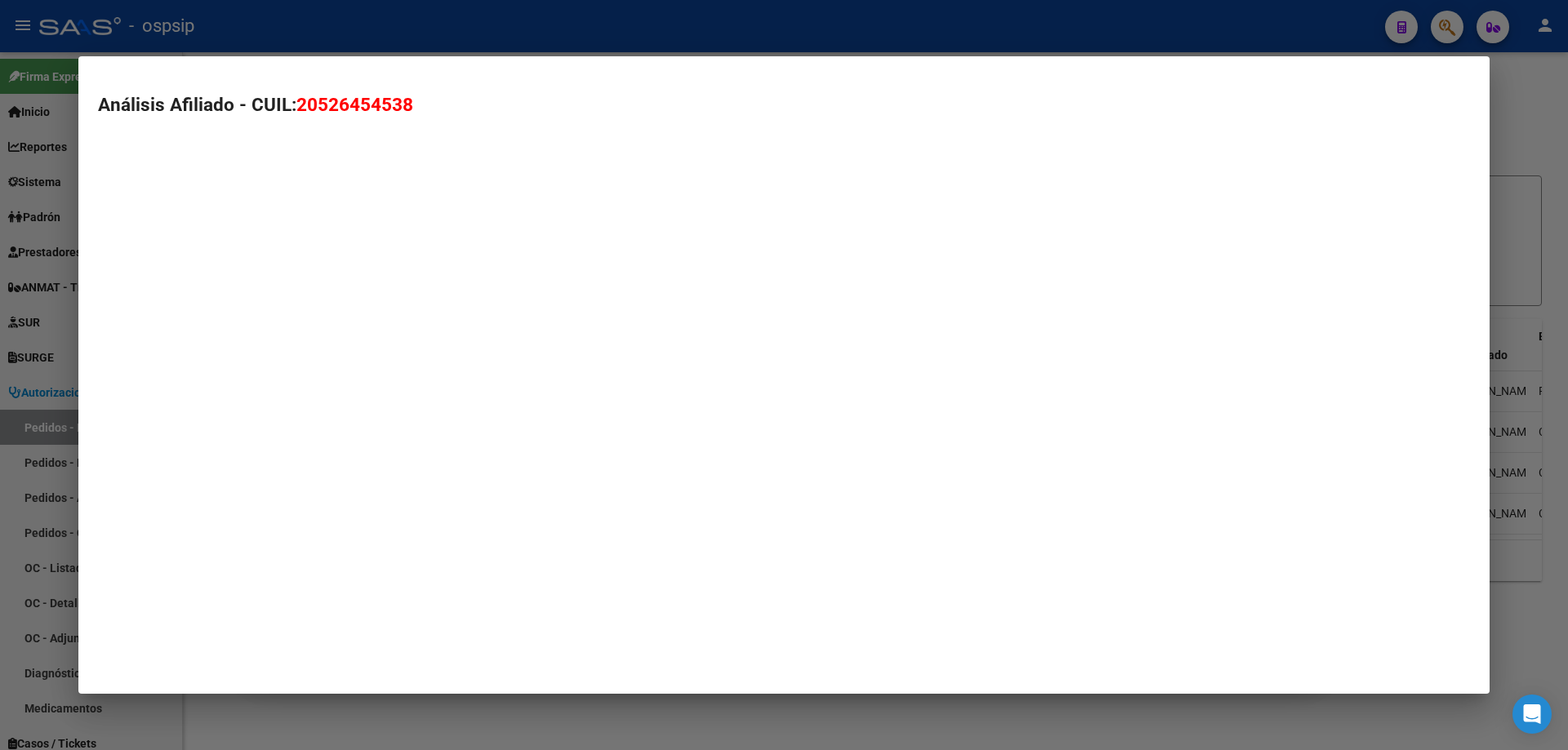
type textarea "20526454538"
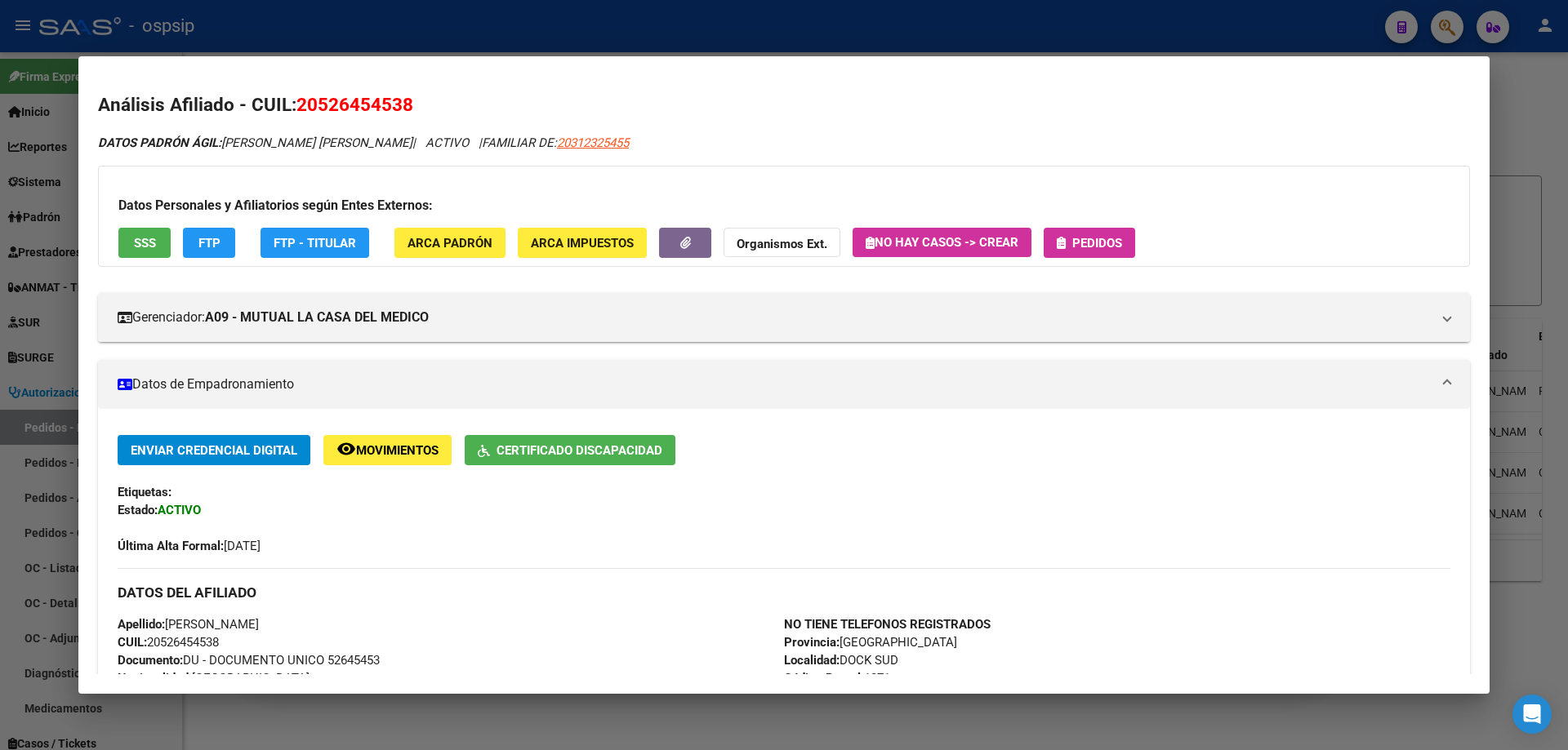
click at [511, 443] on span "Certificado Discapacidad" at bounding box center [579, 450] width 166 height 15
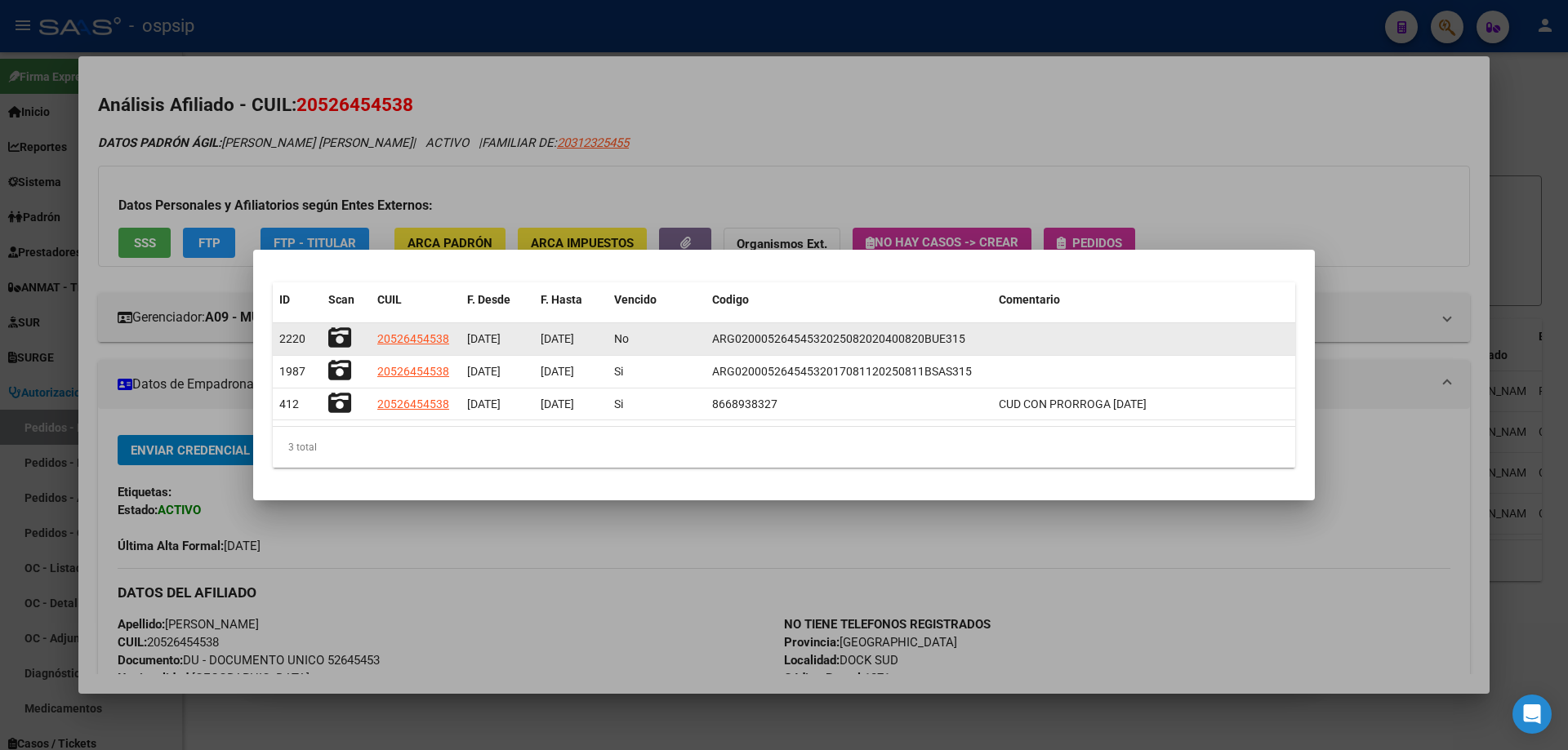
click at [335, 335] on icon at bounding box center [340, 338] width 23 height 23
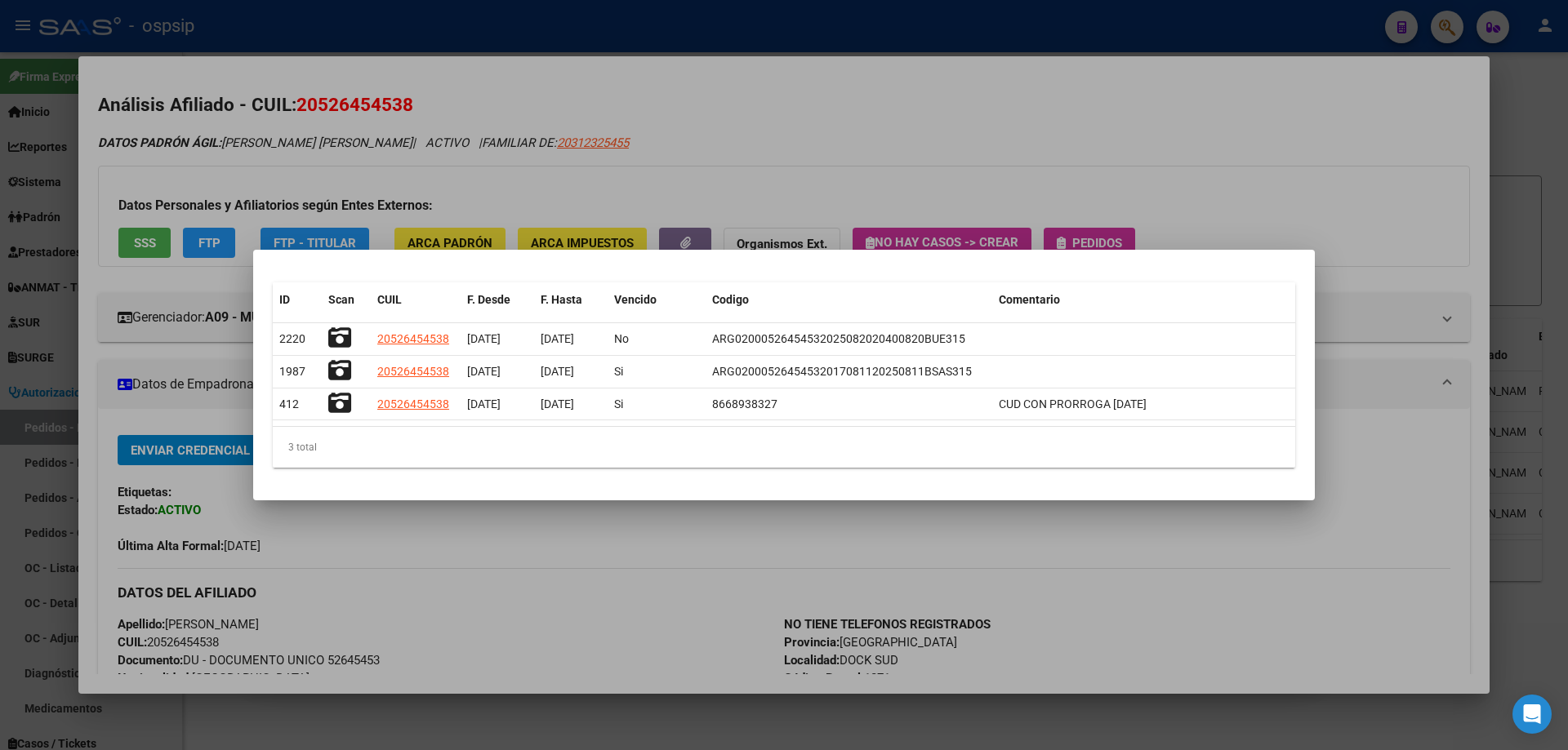
click at [100, 320] on div at bounding box center [784, 375] width 1568 height 750
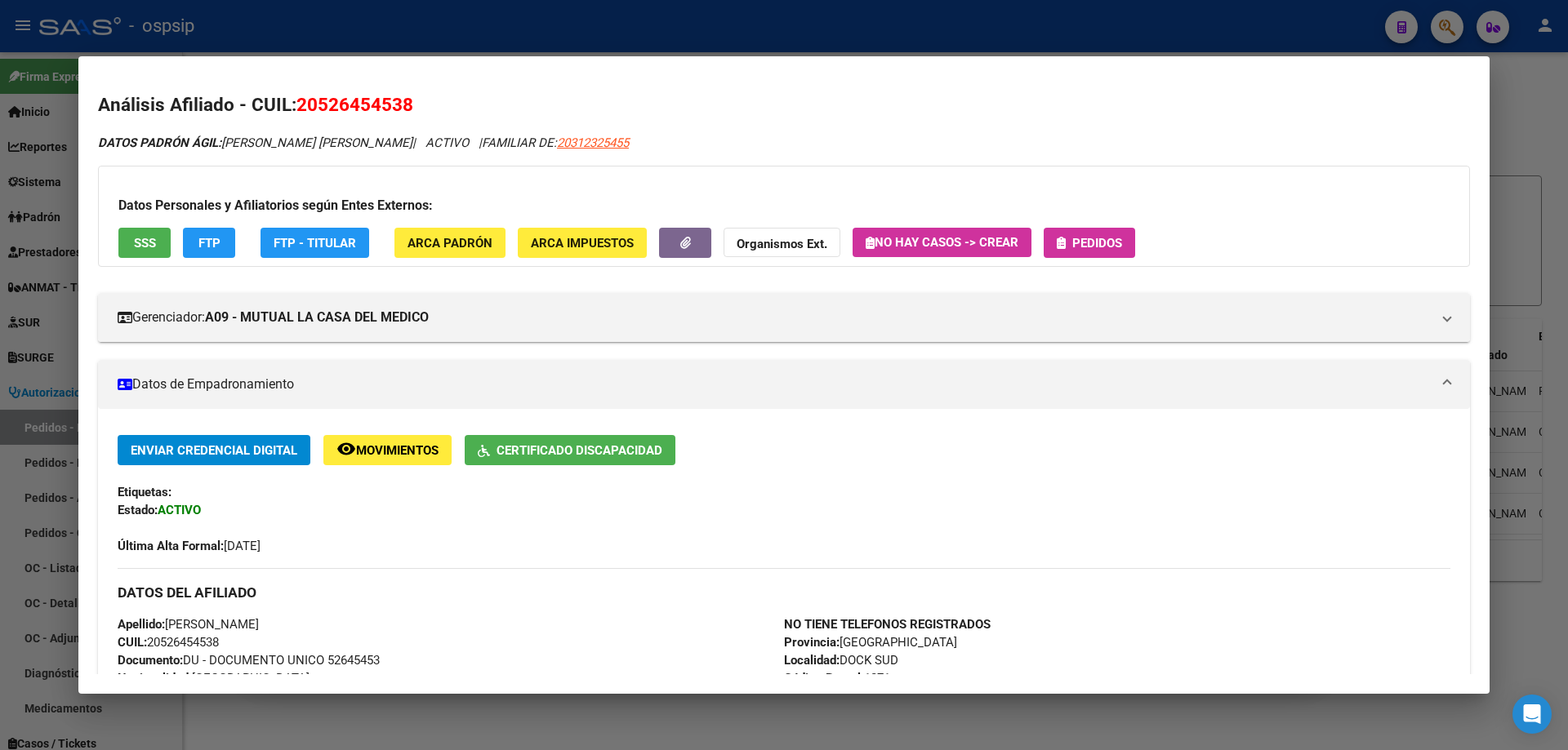
click at [41, 292] on div at bounding box center [784, 375] width 1568 height 750
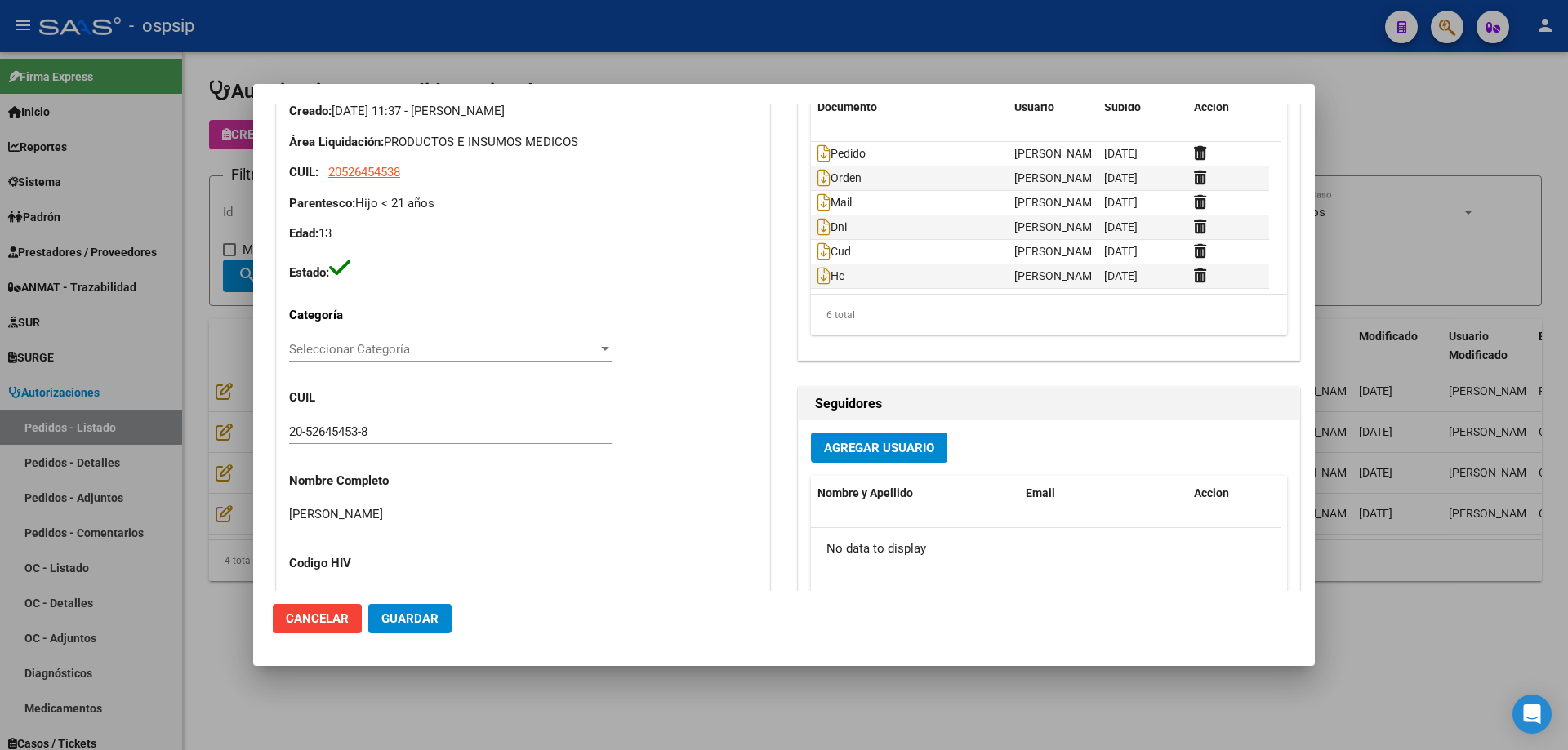
click at [177, 335] on div at bounding box center [784, 375] width 1568 height 750
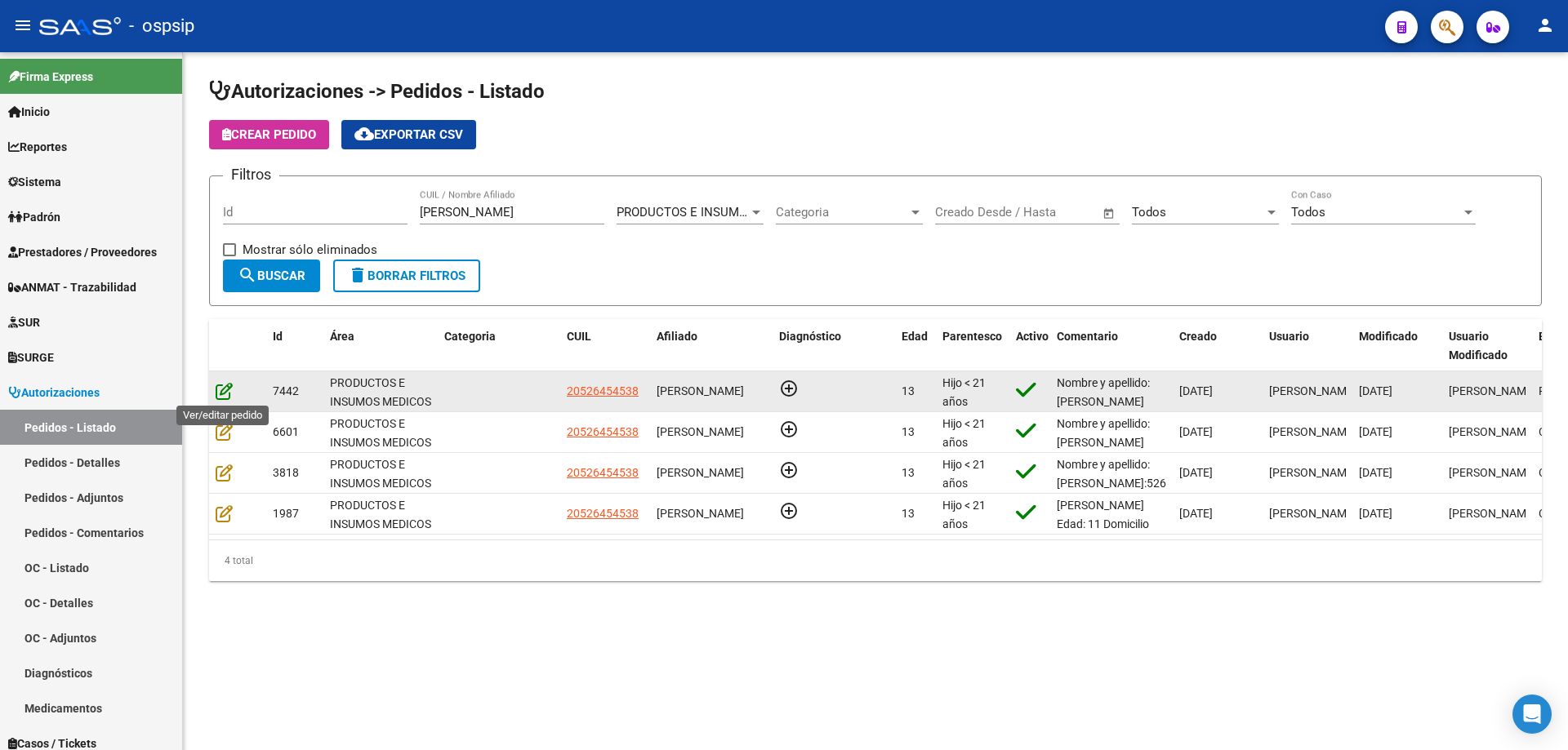
click at [222, 390] on icon at bounding box center [224, 391] width 17 height 18
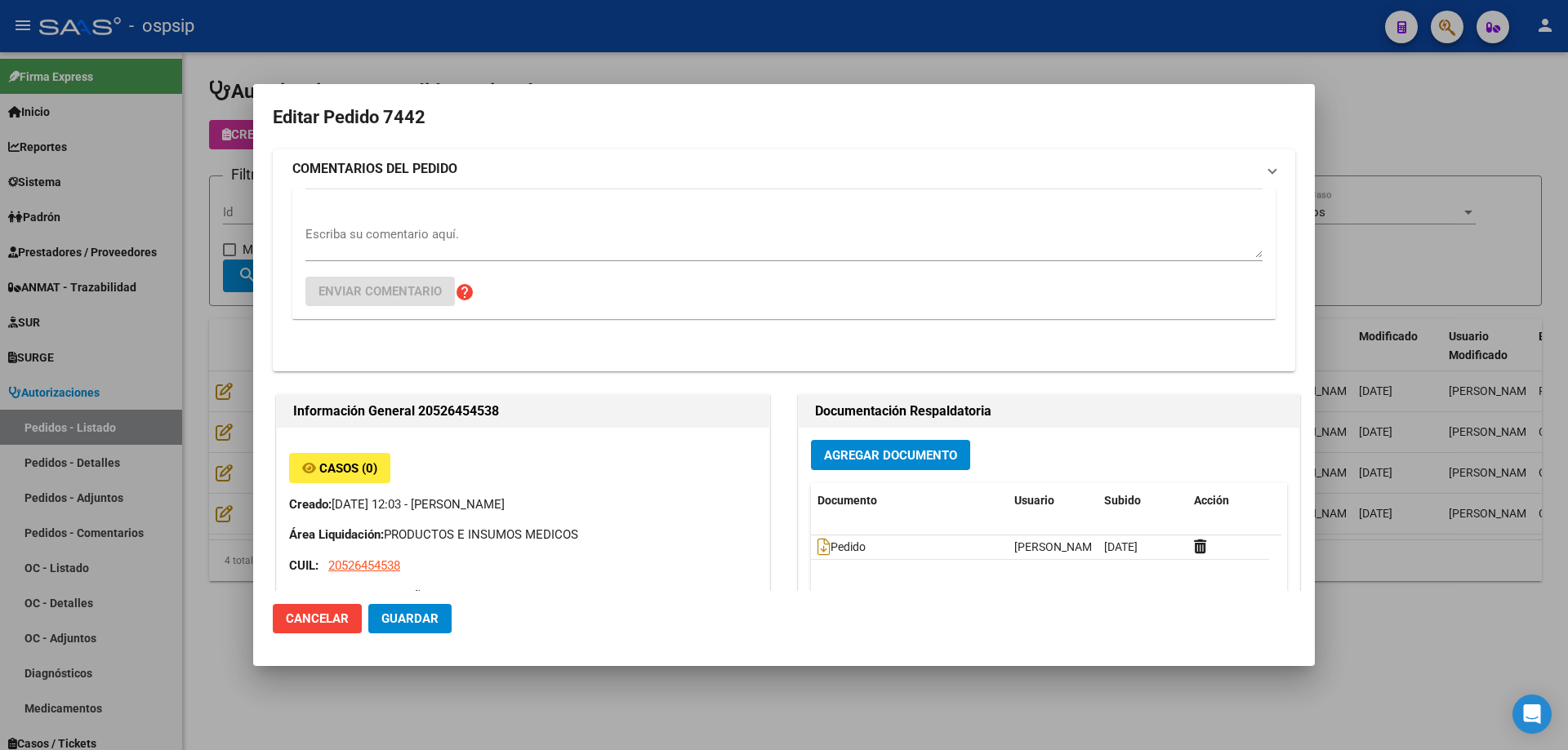
type input "[GEOGRAPHIC_DATA], [GEOGRAPHIC_DATA], L N ALEM 2100, Piso: PB, Departamento: 19B"
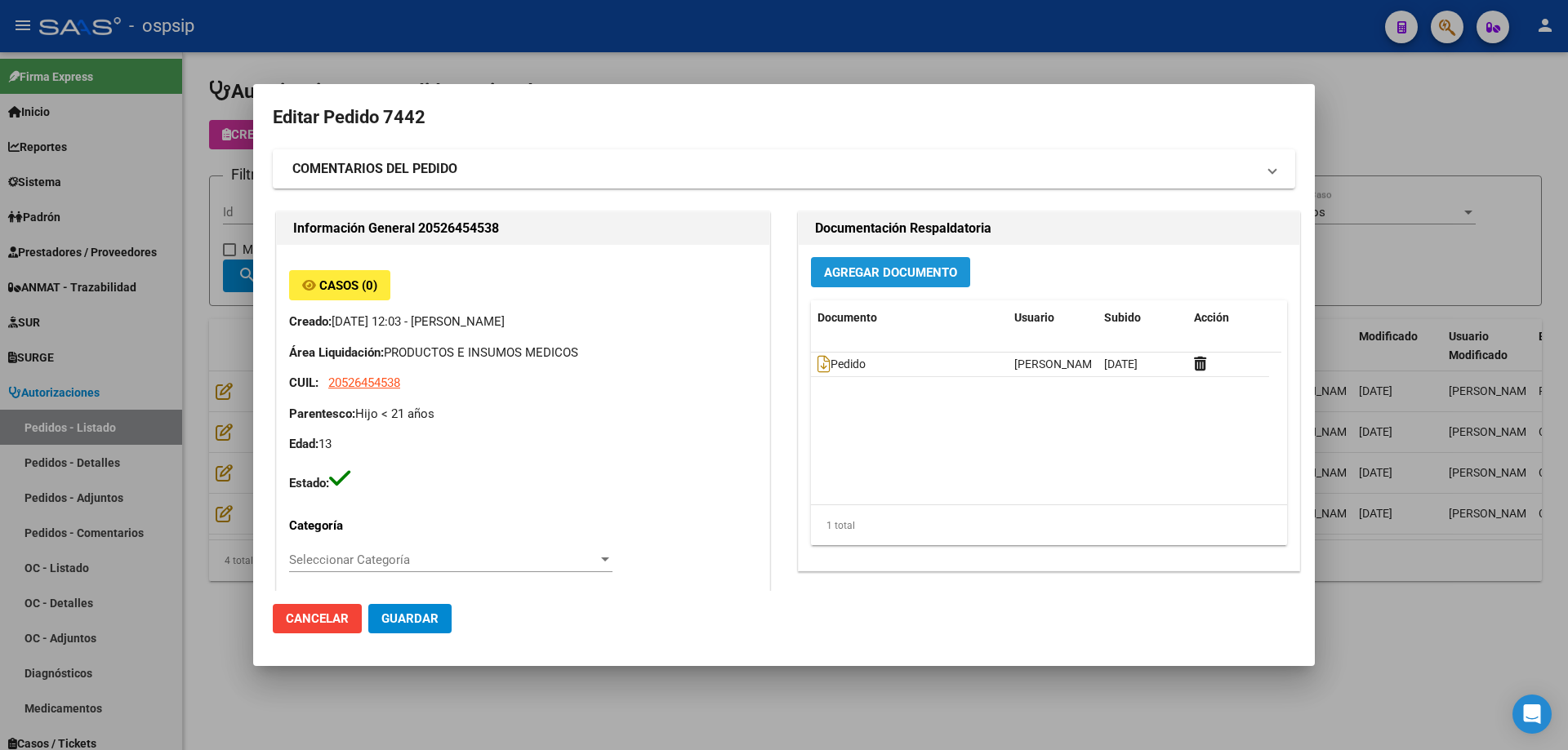
click at [854, 269] on span "Agregar Documento" at bounding box center [891, 272] width 133 height 15
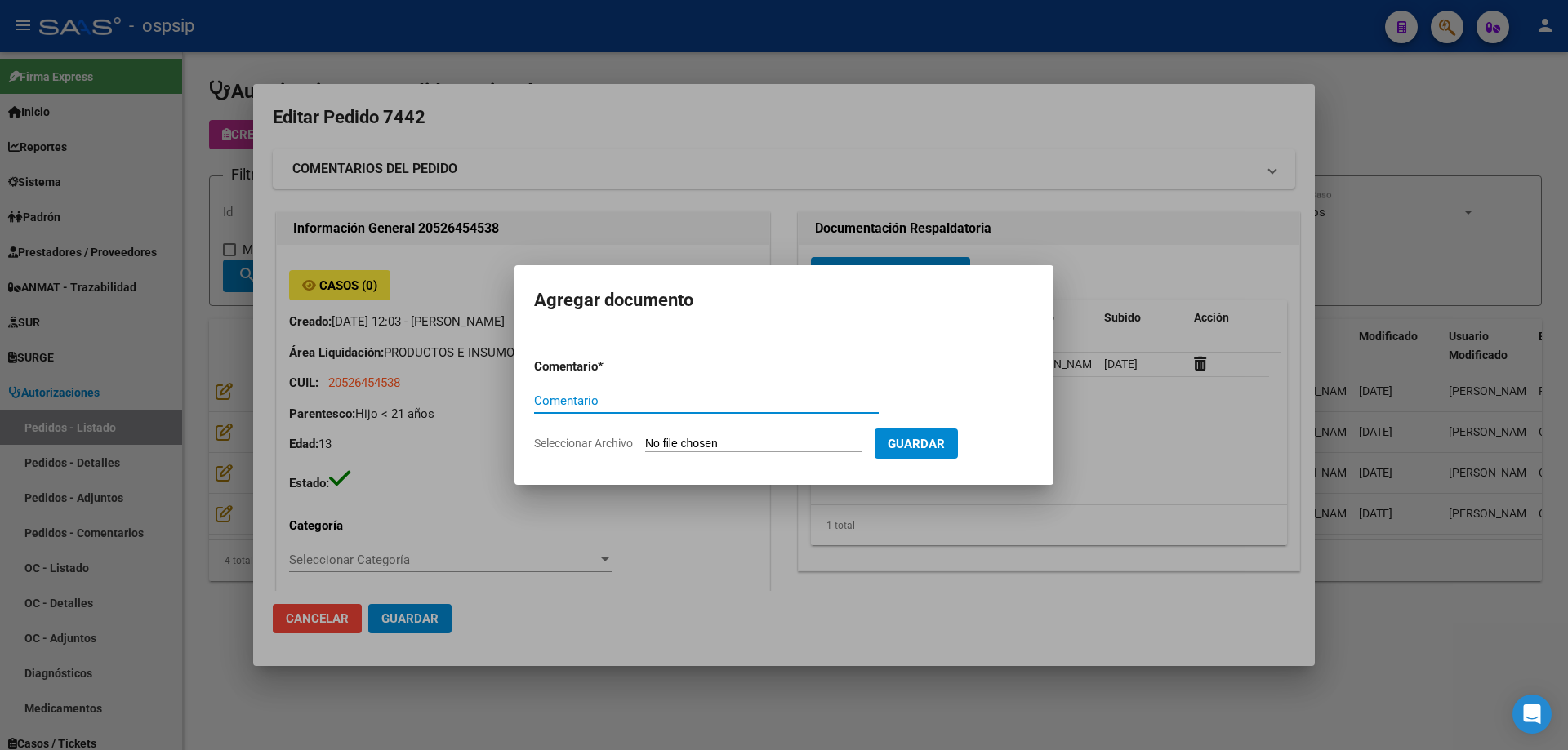
click at [801, 445] on input "Seleccionar Archivo" at bounding box center [754, 444] width 217 height 15
type input "C:\fakepath\dni [PERSON_NAME].png"
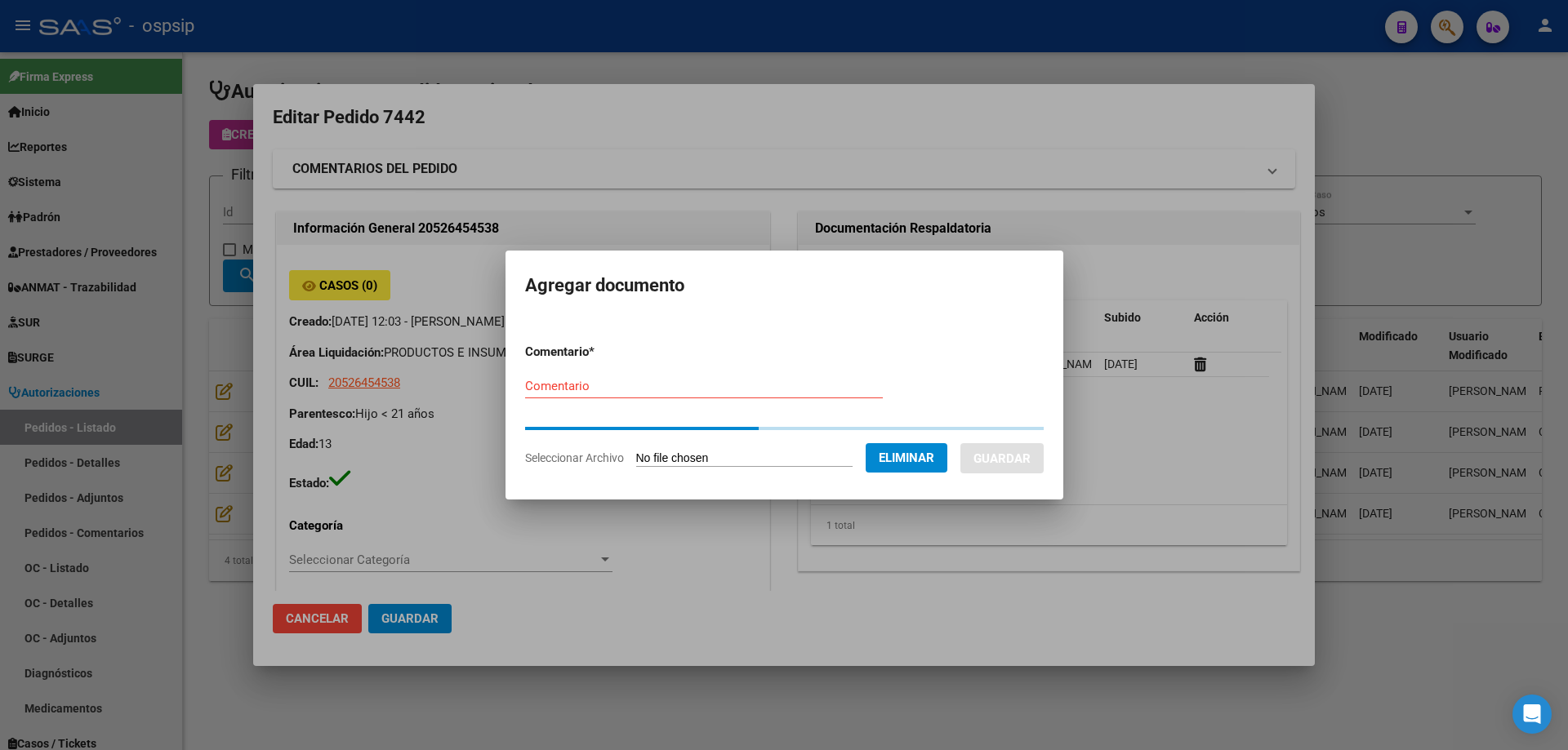
click at [579, 393] on div "Comentario" at bounding box center [704, 386] width 358 height 25
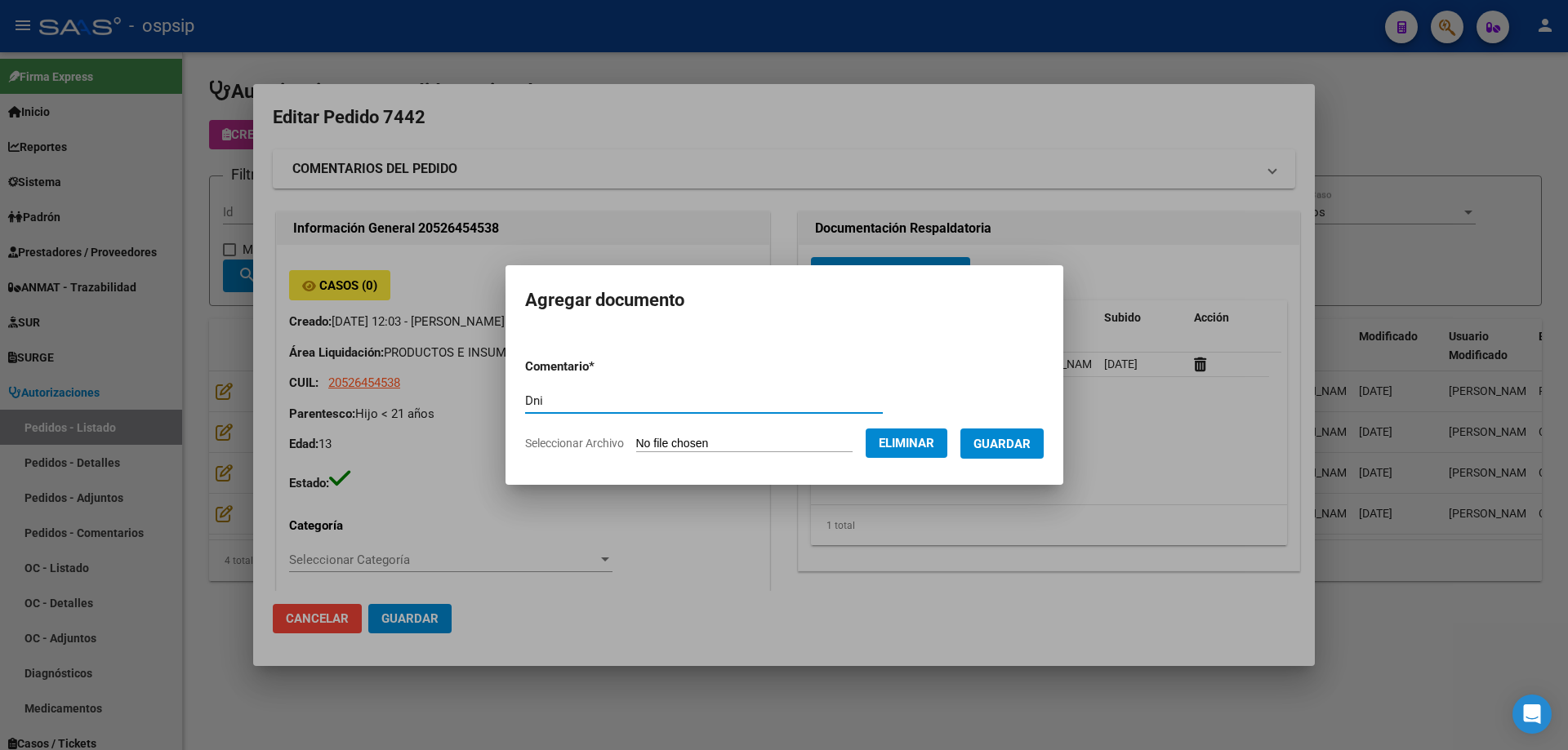
type input "Dni"
click at [999, 448] on span "Guardar" at bounding box center [1001, 443] width 58 height 15
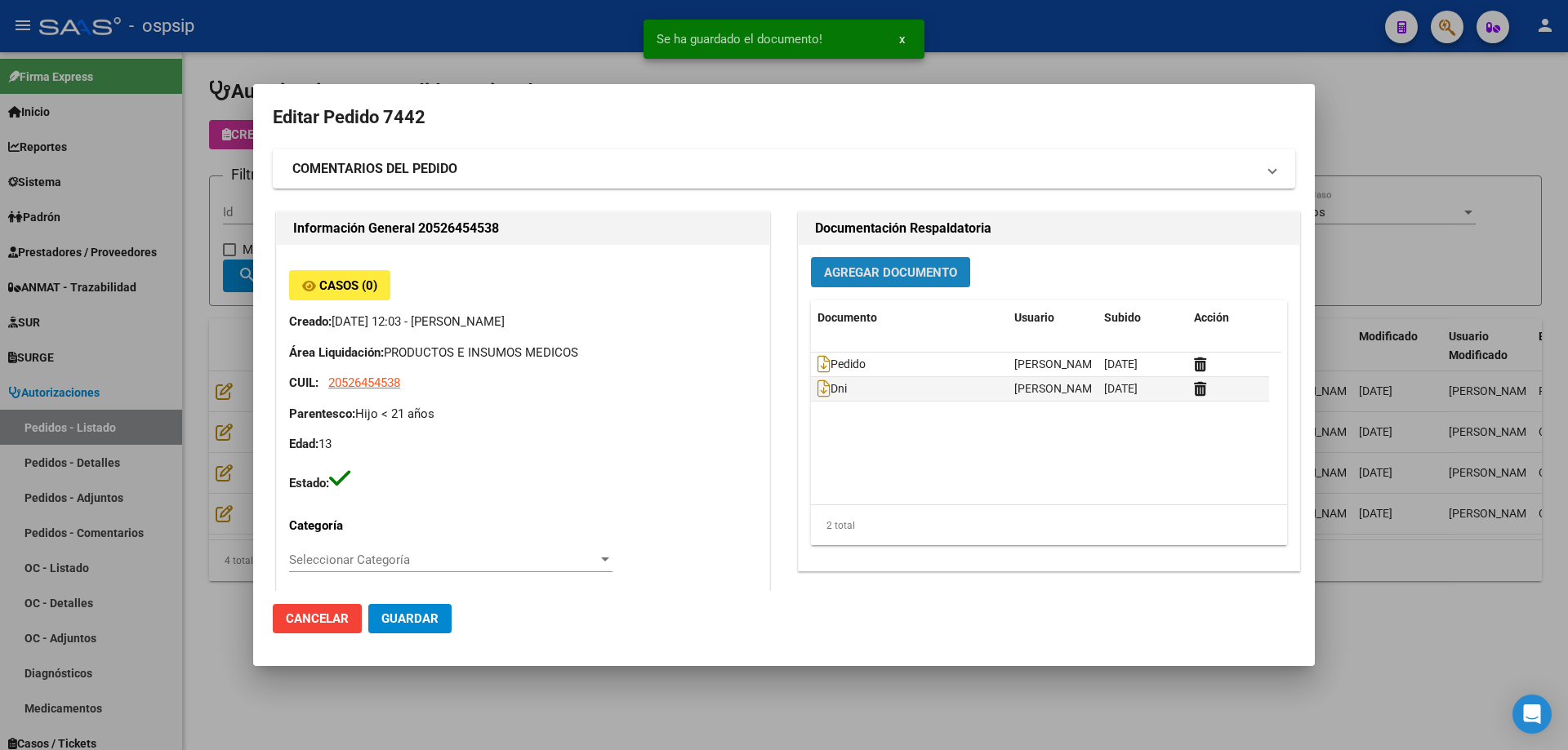
click at [913, 270] on span "Agregar Documento" at bounding box center [891, 272] width 133 height 15
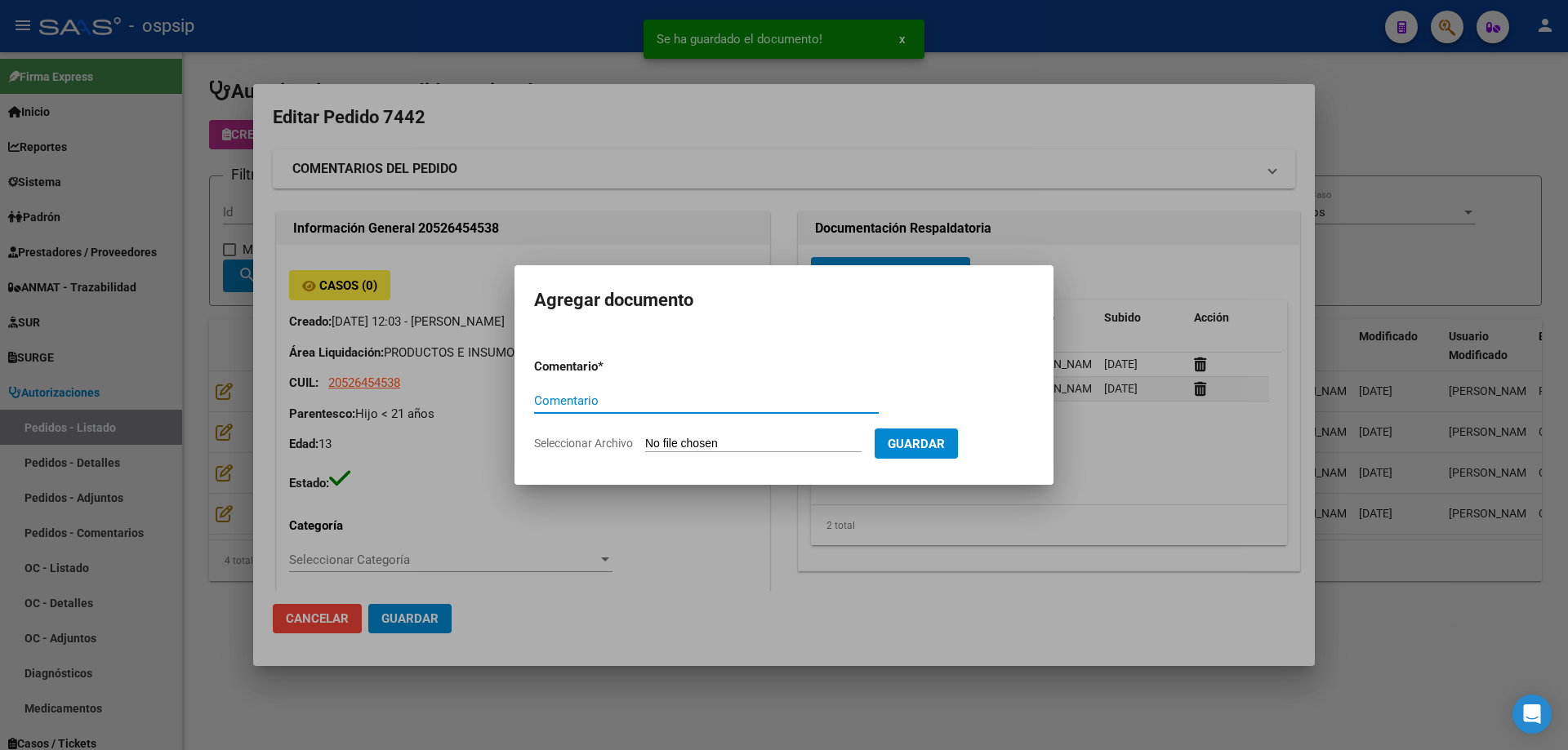
click at [768, 442] on input "Seleccionar Archivo" at bounding box center [754, 444] width 217 height 15
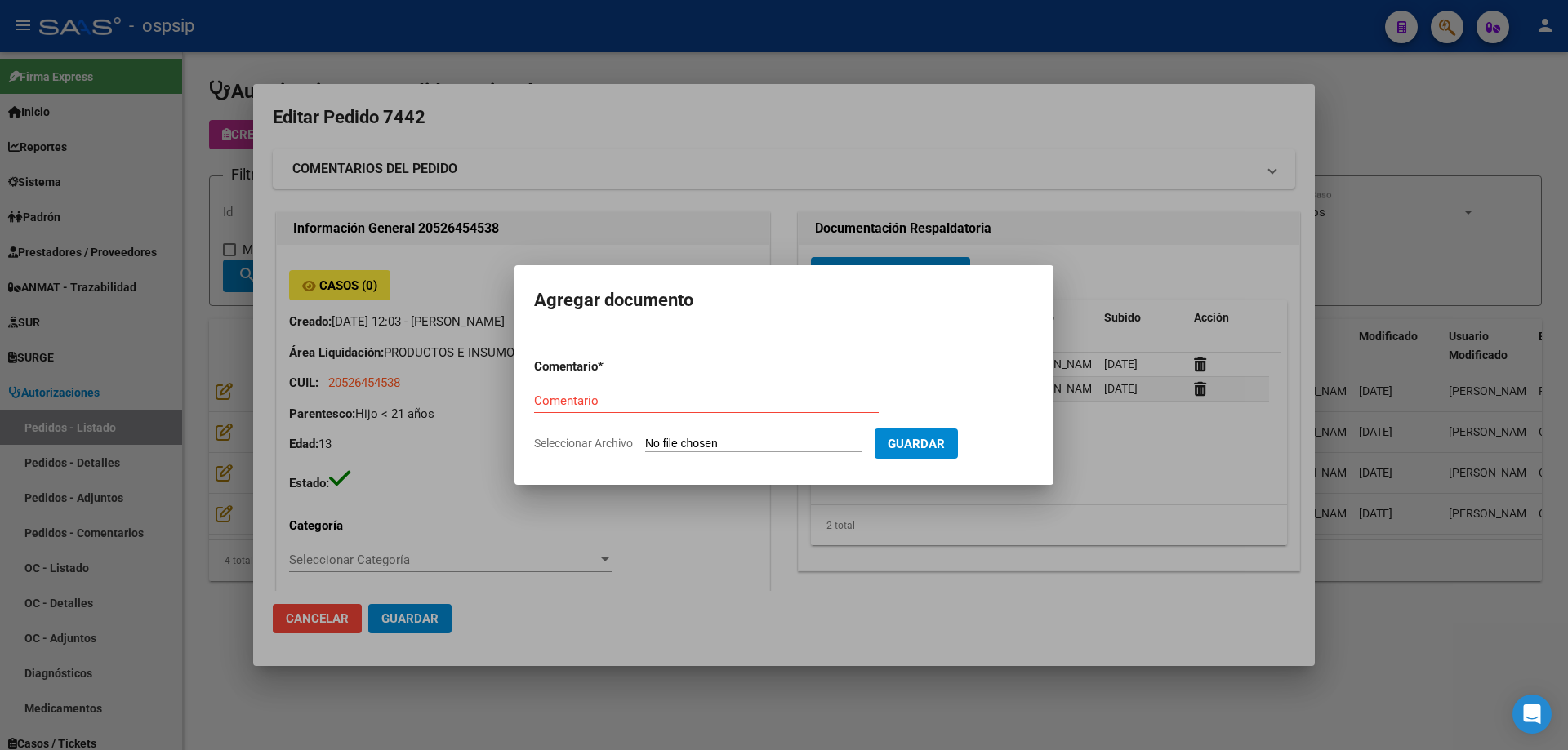
type input "C:\fakepath\cud [PERSON_NAME].jpg"
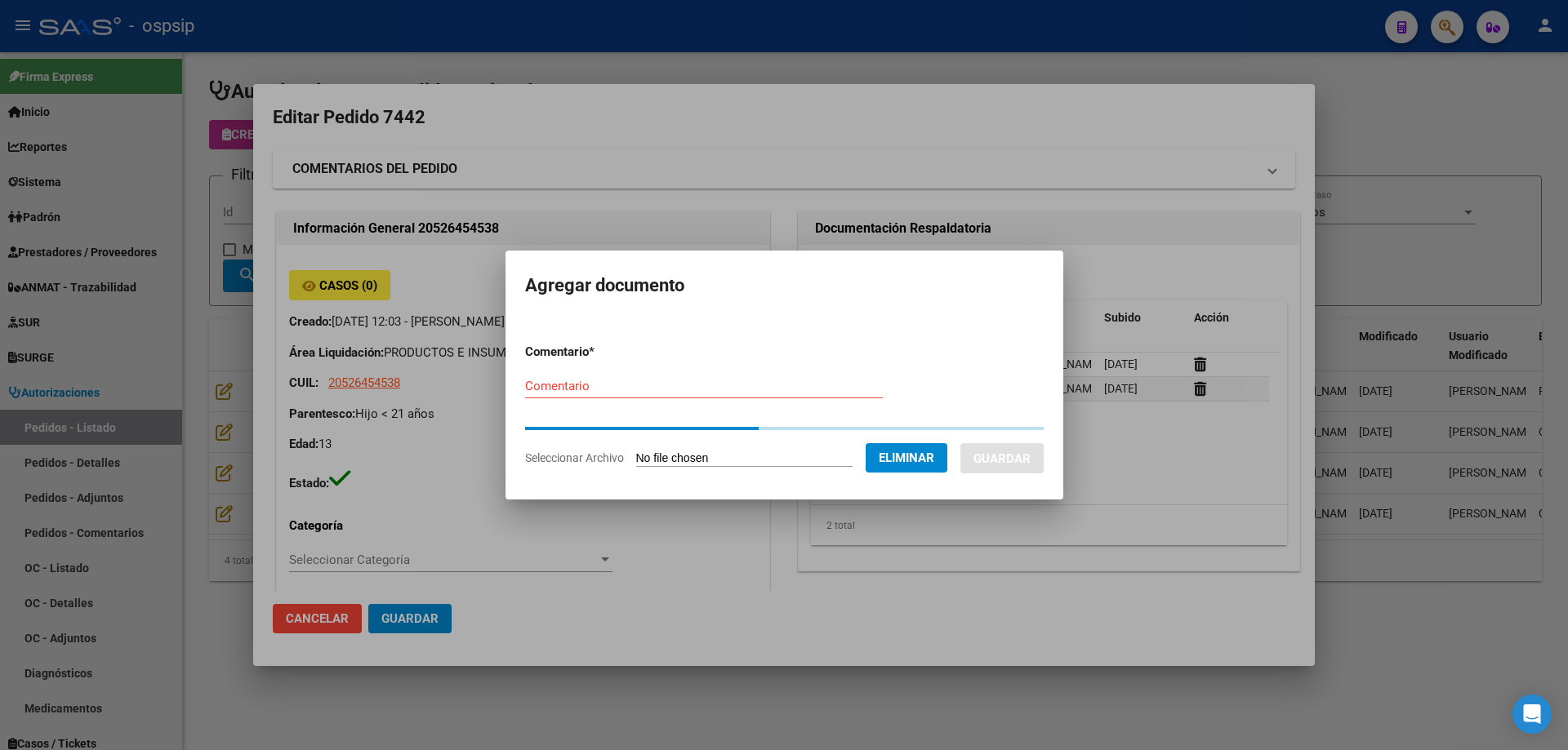
click at [695, 384] on input "Comentario" at bounding box center [704, 386] width 358 height 15
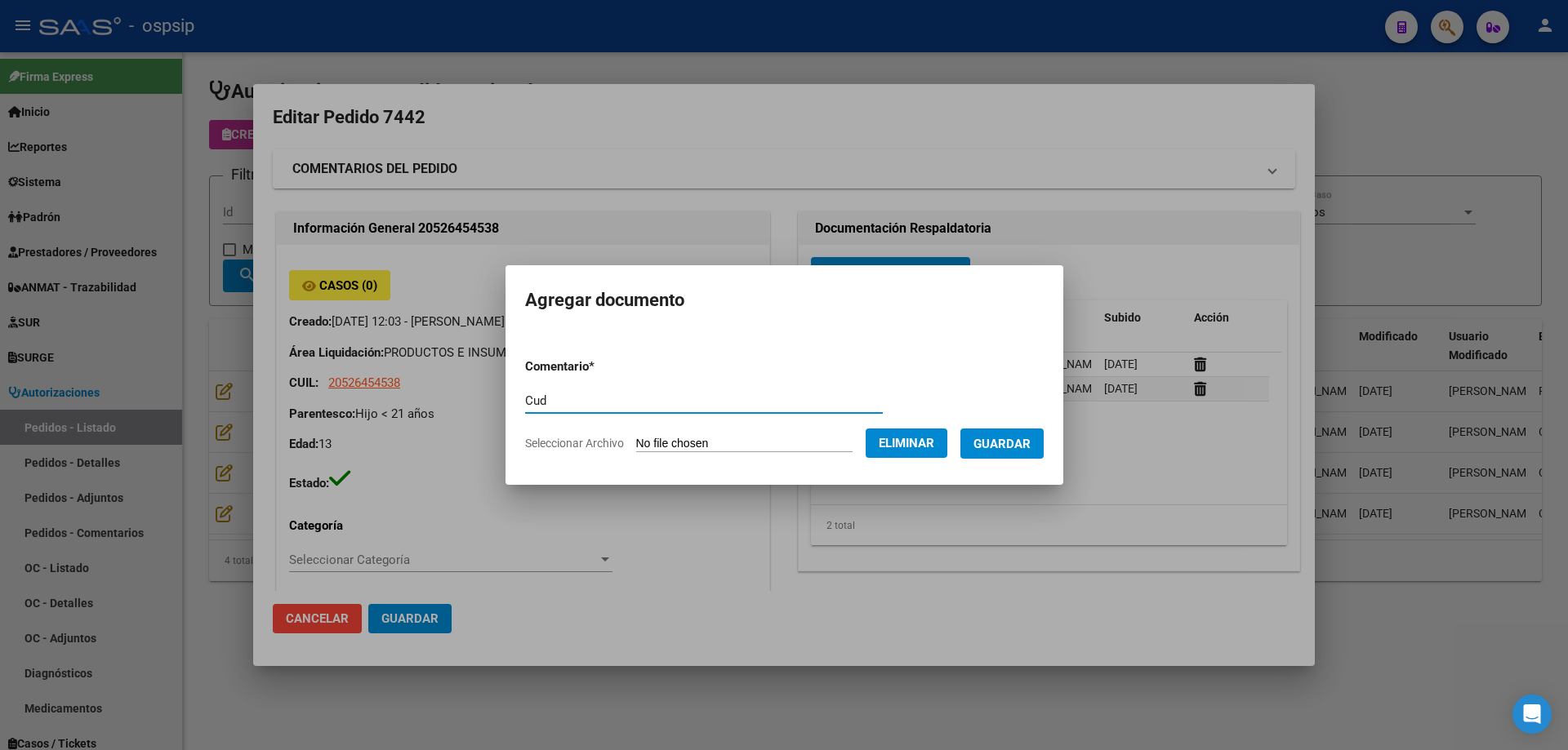
type input "Cud"
click at [1026, 454] on button "Guardar" at bounding box center [1001, 443] width 83 height 30
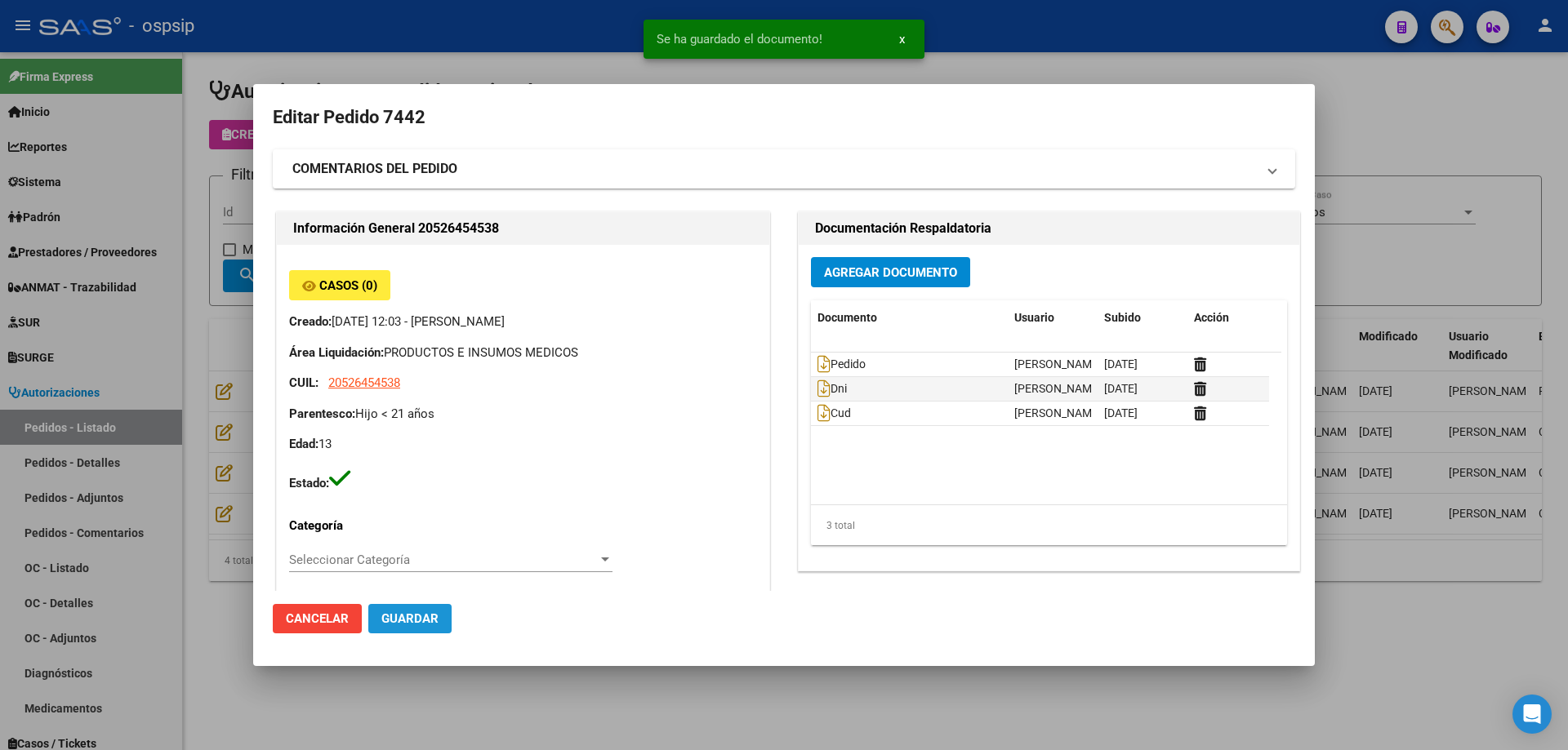
click at [412, 619] on span "Guardar" at bounding box center [410, 619] width 58 height 15
click at [110, 439] on div at bounding box center [784, 375] width 1568 height 750
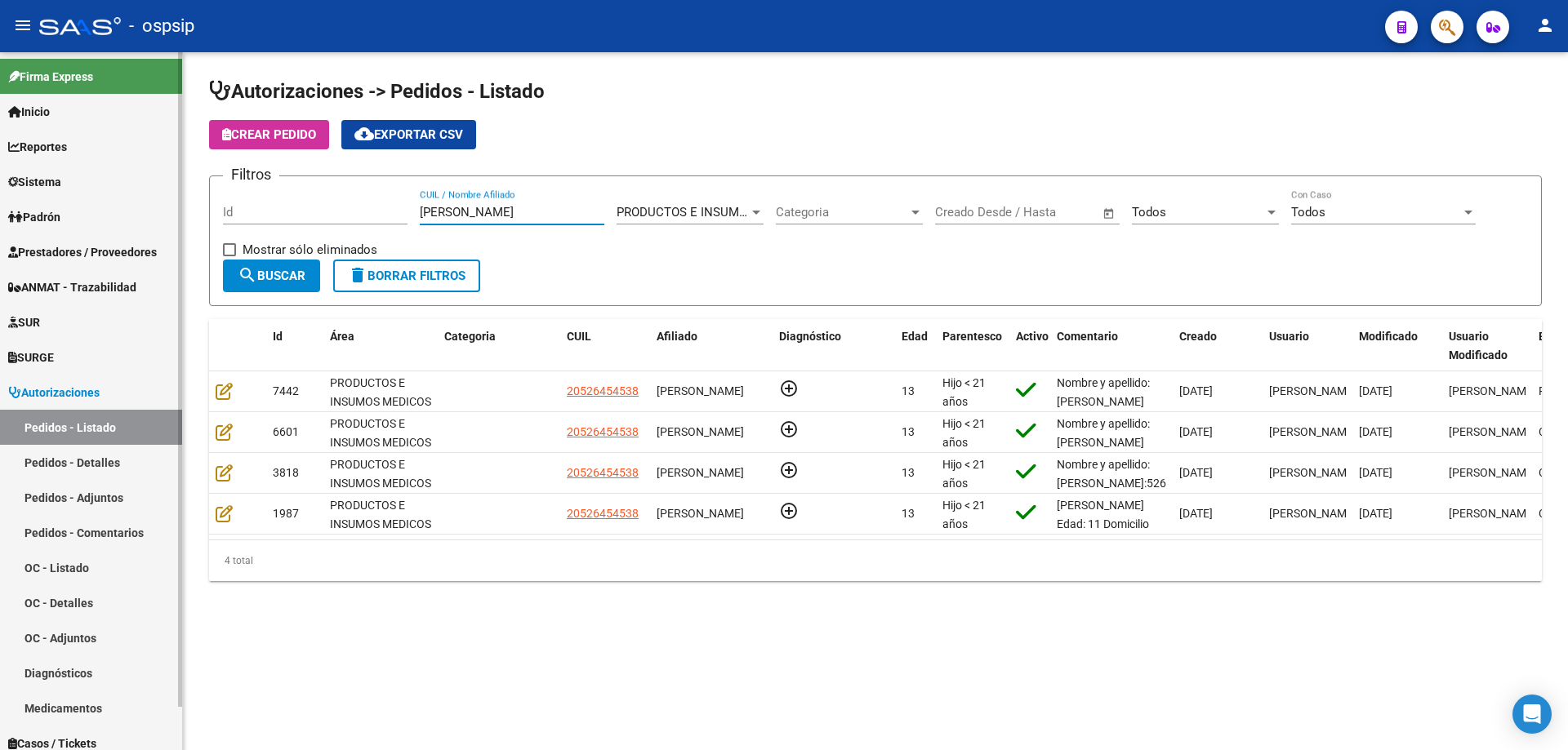
drag, startPoint x: 514, startPoint y: 211, endPoint x: 28, endPoint y: 260, distance: 488.5
click at [2, 256] on mat-sidenav-container "Firma Express Inicio Calendario SSS Instructivos Contacto OS Reportes Egresos D…" at bounding box center [784, 401] width 1568 height 698
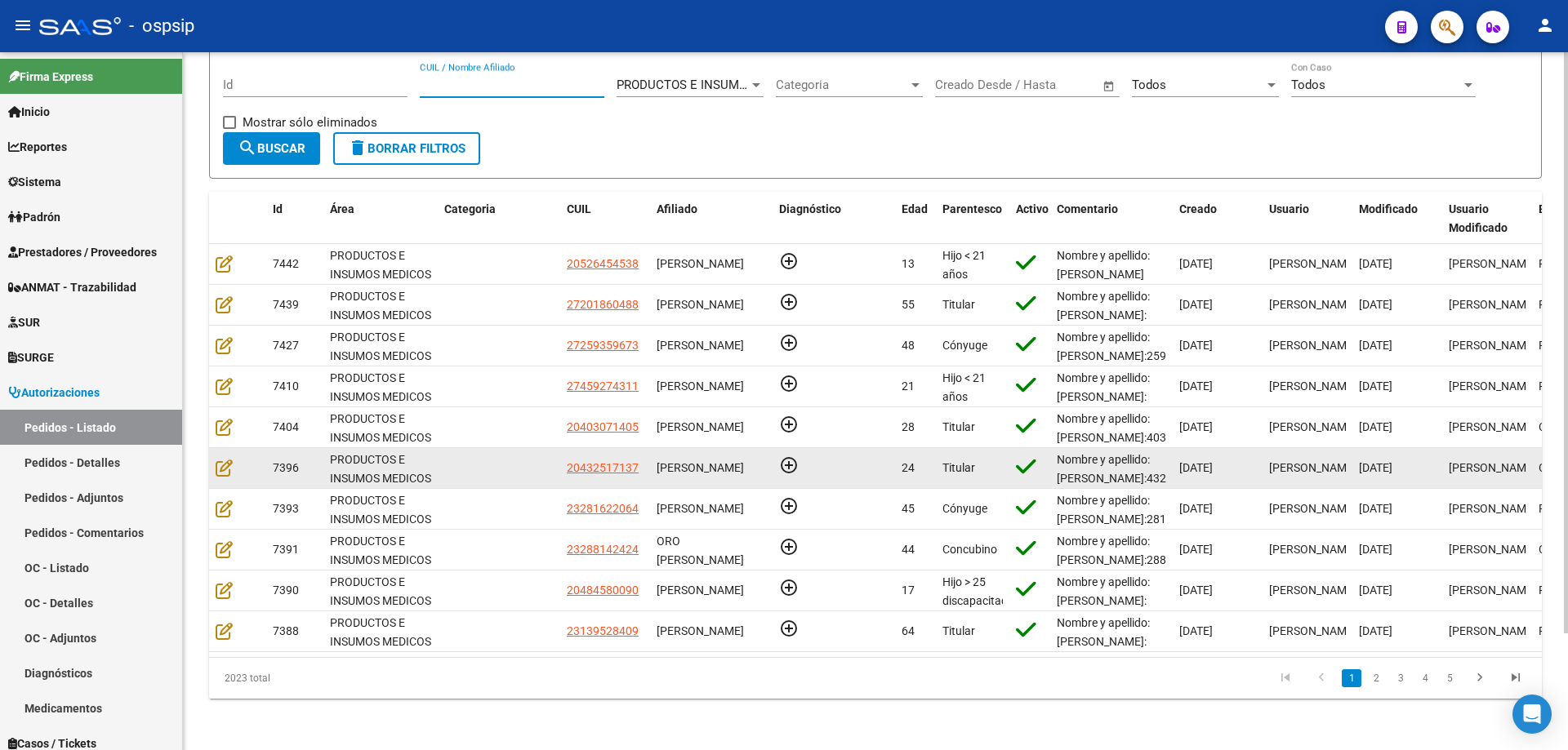
scroll to position [140, 0]
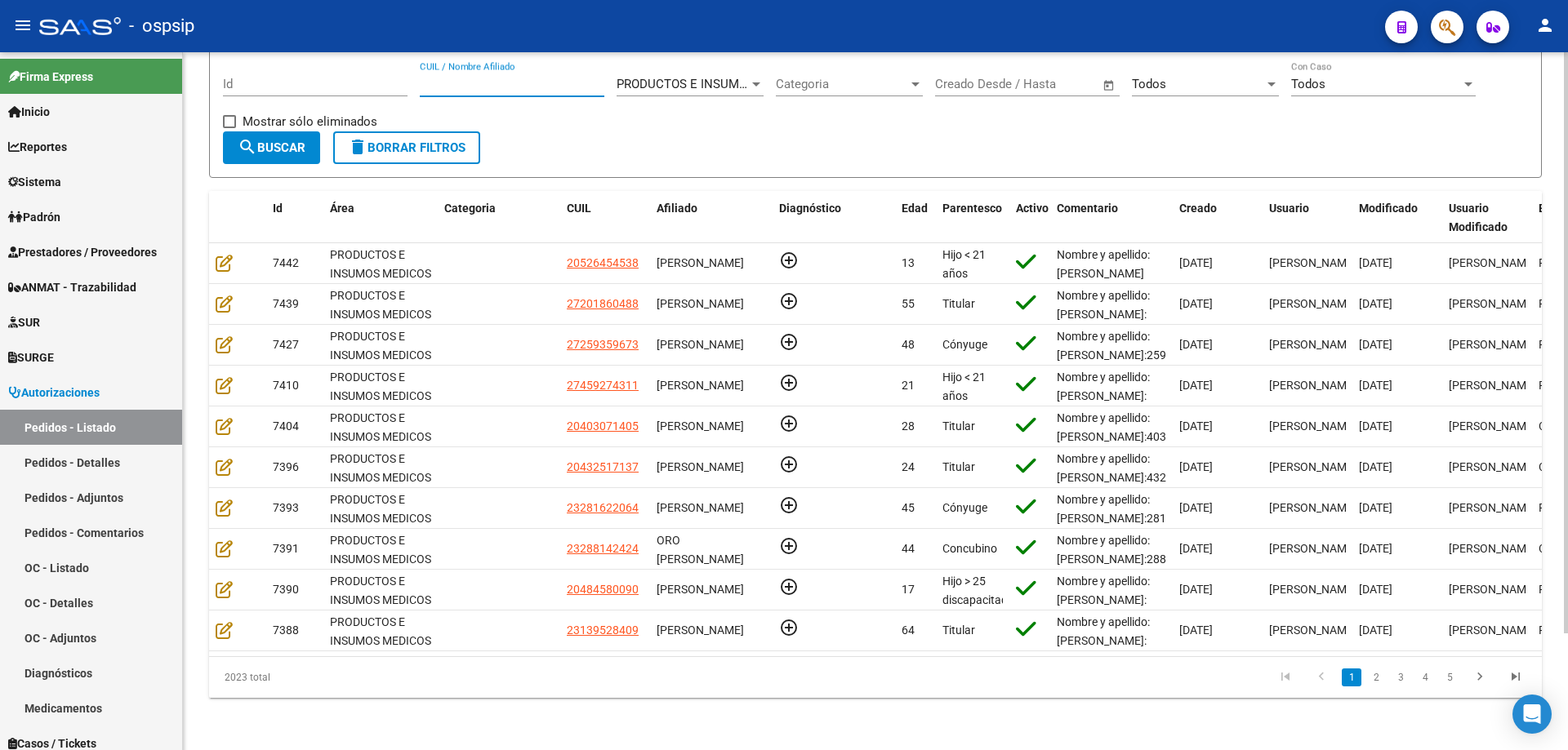
click at [493, 76] on input "CUIL / Nombre Afiliado" at bounding box center [511, 83] width 185 height 15
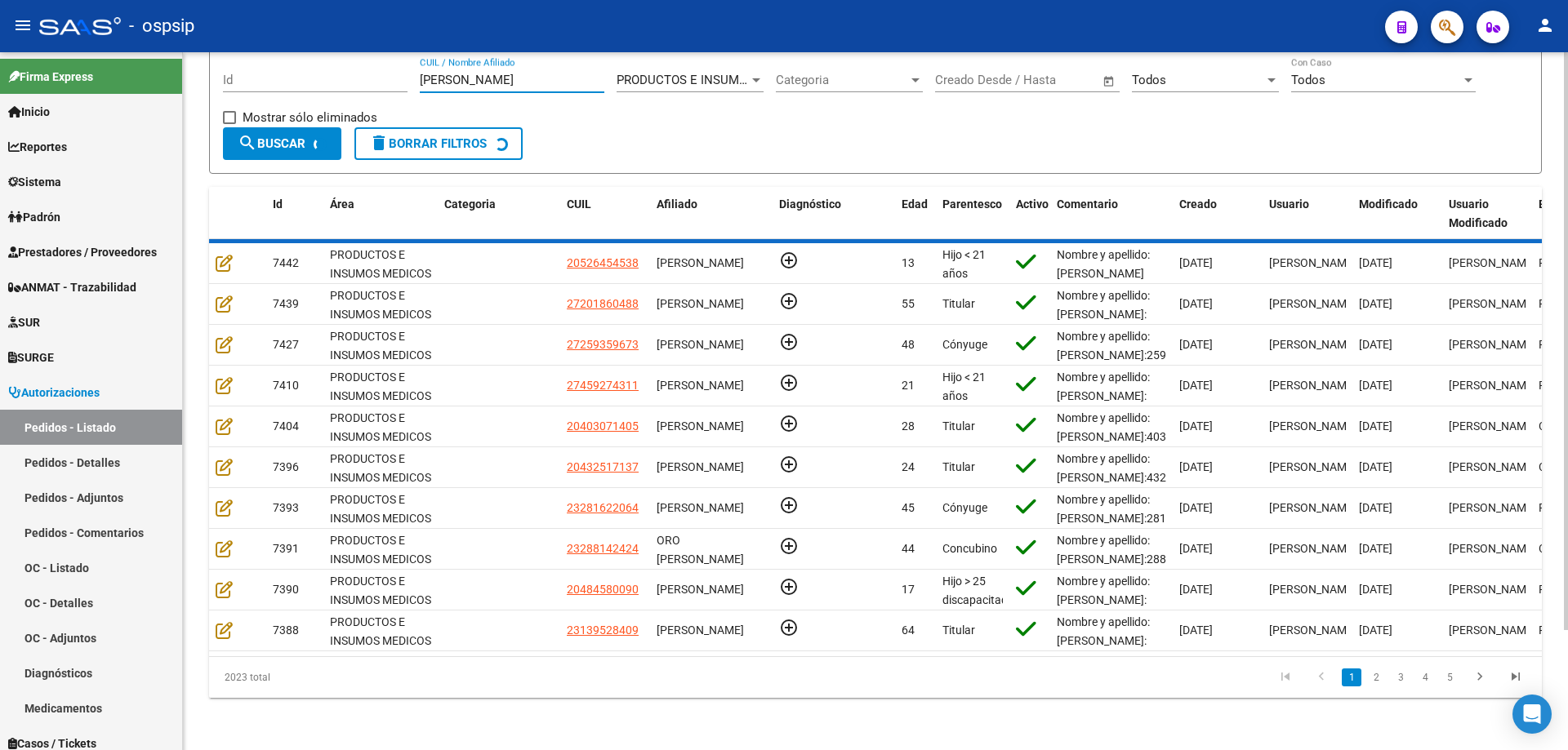
scroll to position [0, 0]
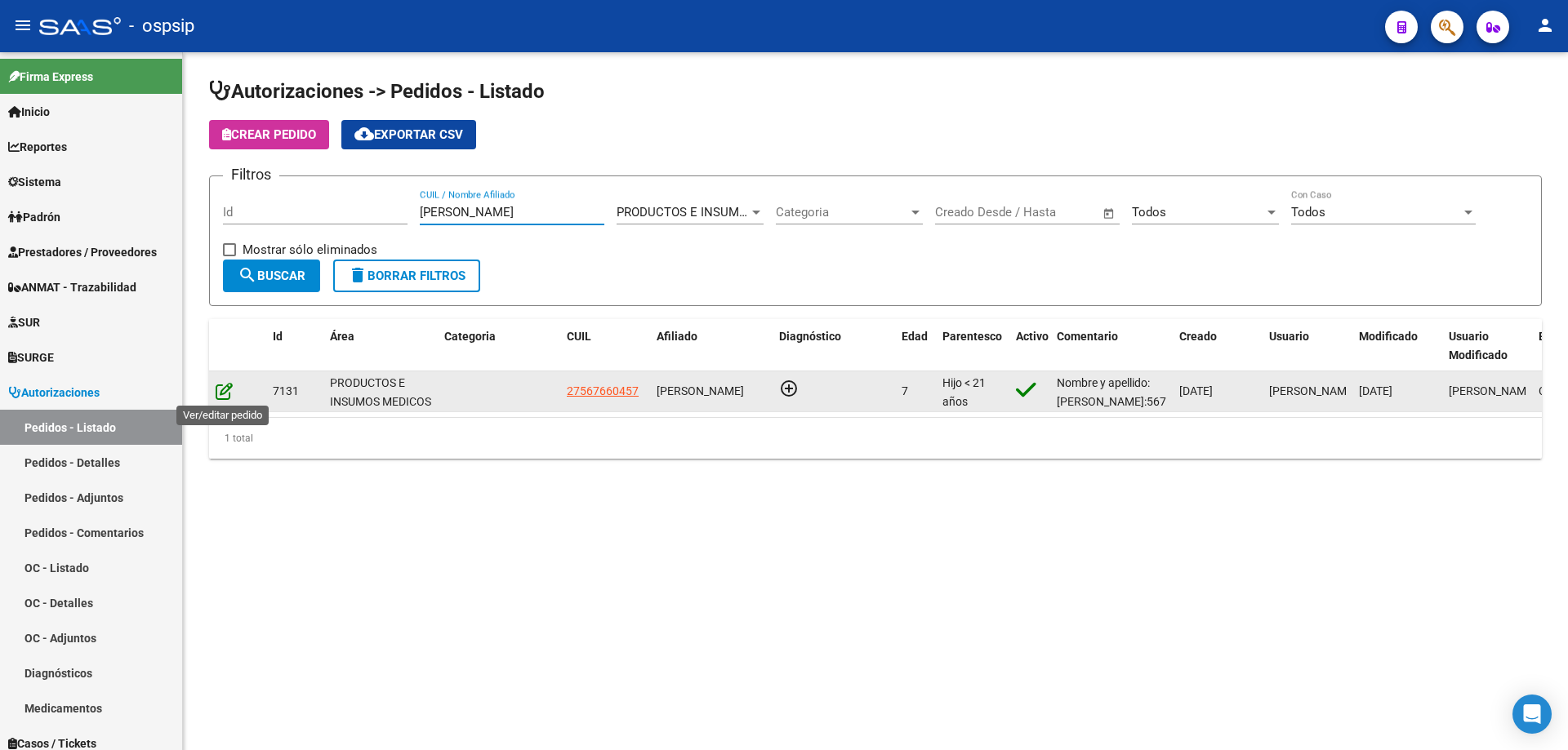
type input "[PERSON_NAME]"
click at [230, 388] on icon at bounding box center [224, 391] width 17 height 18
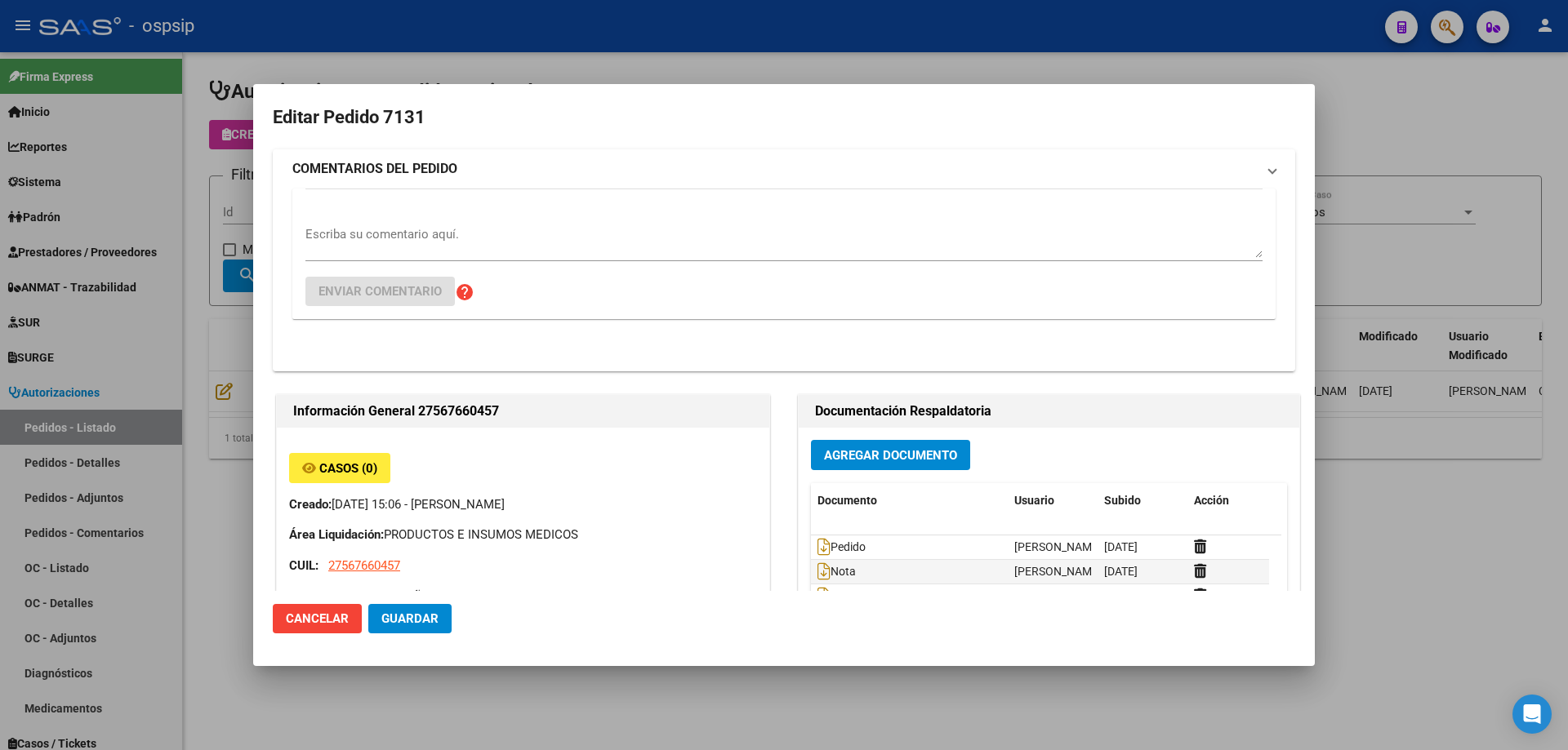
type input "Catamarca, [GEOGRAPHIC_DATA], CASA 19"
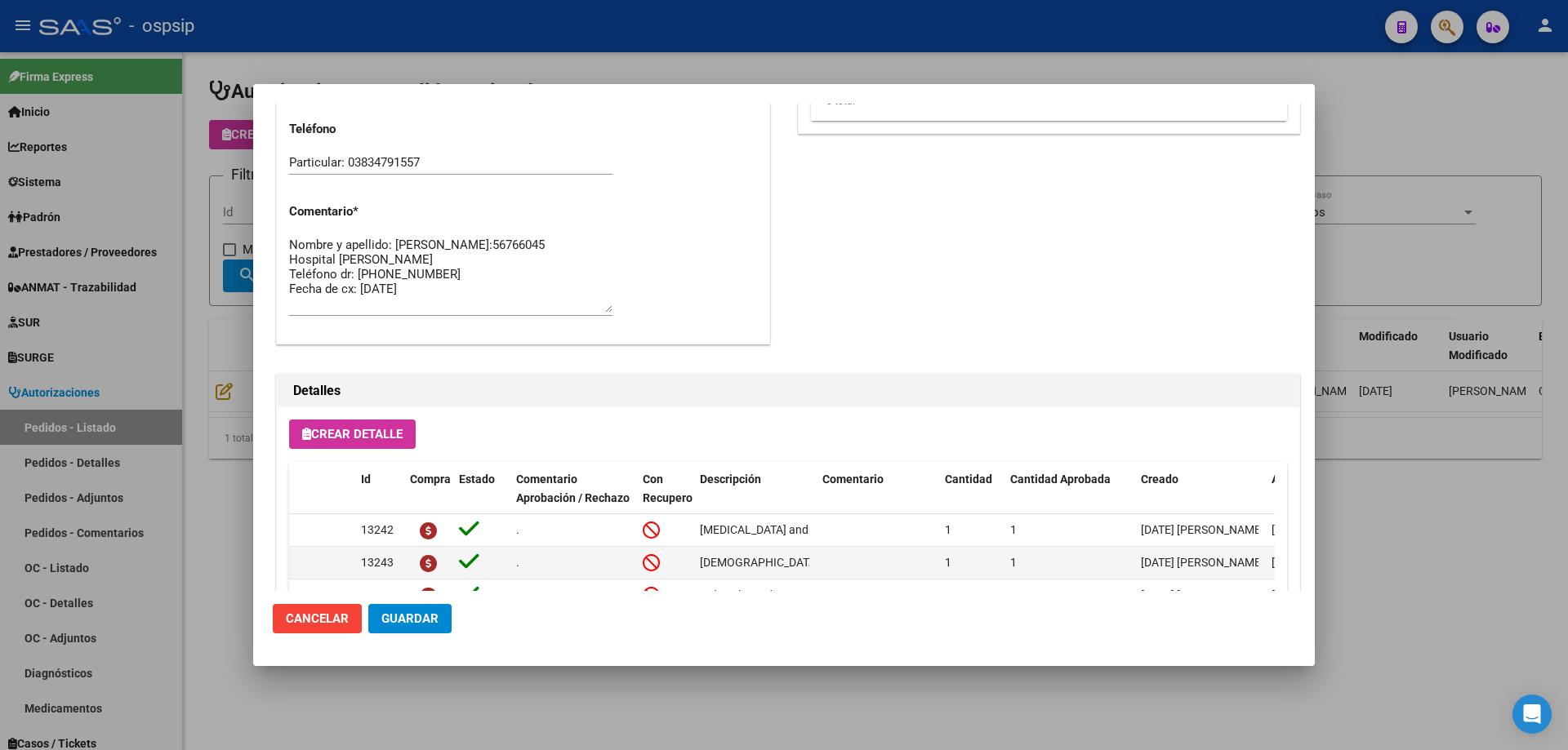
scroll to position [815, 0]
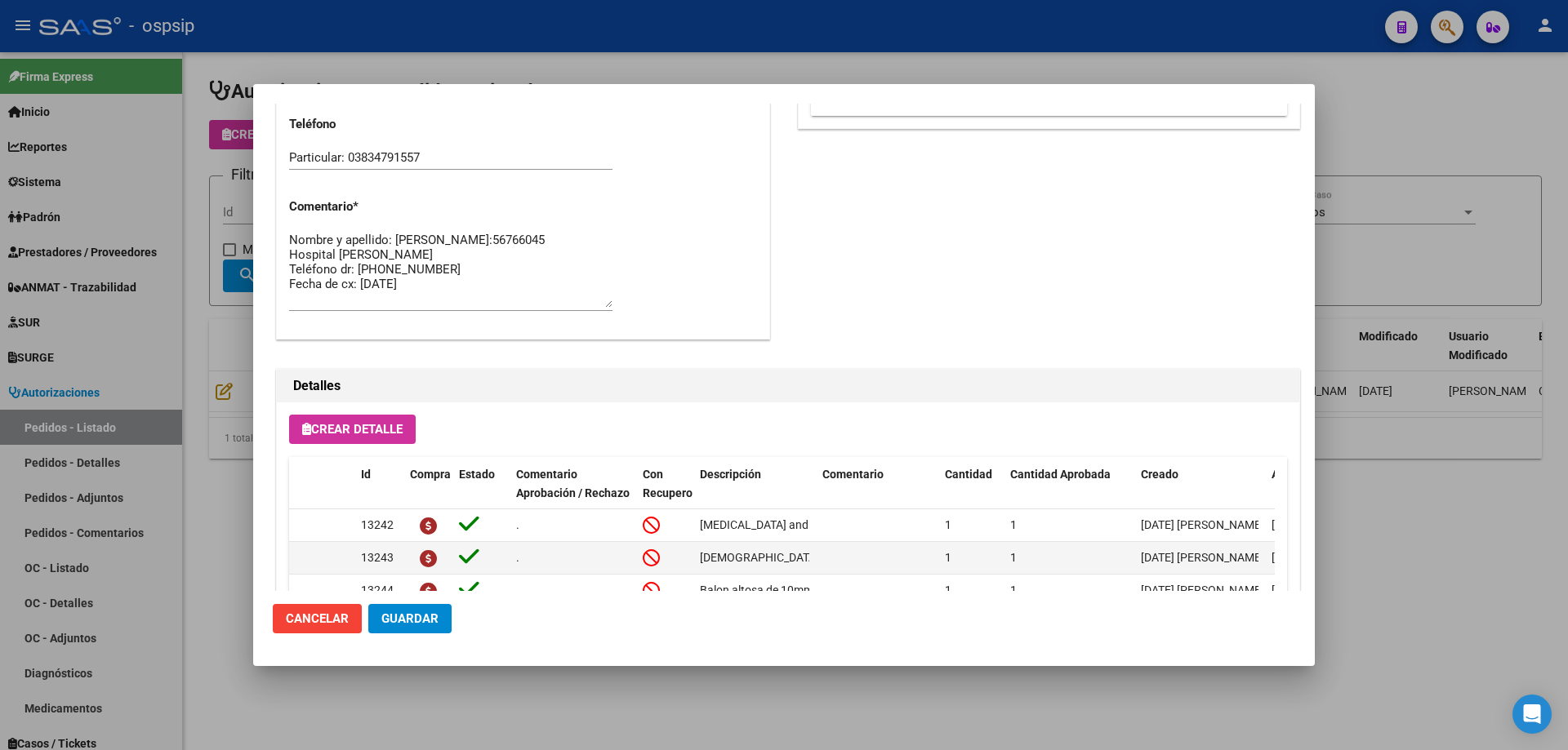
drag, startPoint x: 490, startPoint y: 310, endPoint x: 524, endPoint y: 285, distance: 42.2
click at [489, 317] on div "Nombre y apellido: [PERSON_NAME]:56766045 Hospital [PERSON_NAME] Teléfono dr: […" at bounding box center [450, 277] width 323 height 99
click at [536, 275] on textarea "Nombre y apellido: [PERSON_NAME]:56766045 Hospital [PERSON_NAME] Teléfono dr: […" at bounding box center [450, 269] width 323 height 76
type textarea "Nombre y apellido: [PERSON_NAME]:56766045 Hospital [PERSON_NAME] Teléfono dr: […"
click at [72, 235] on div at bounding box center [784, 375] width 1568 height 750
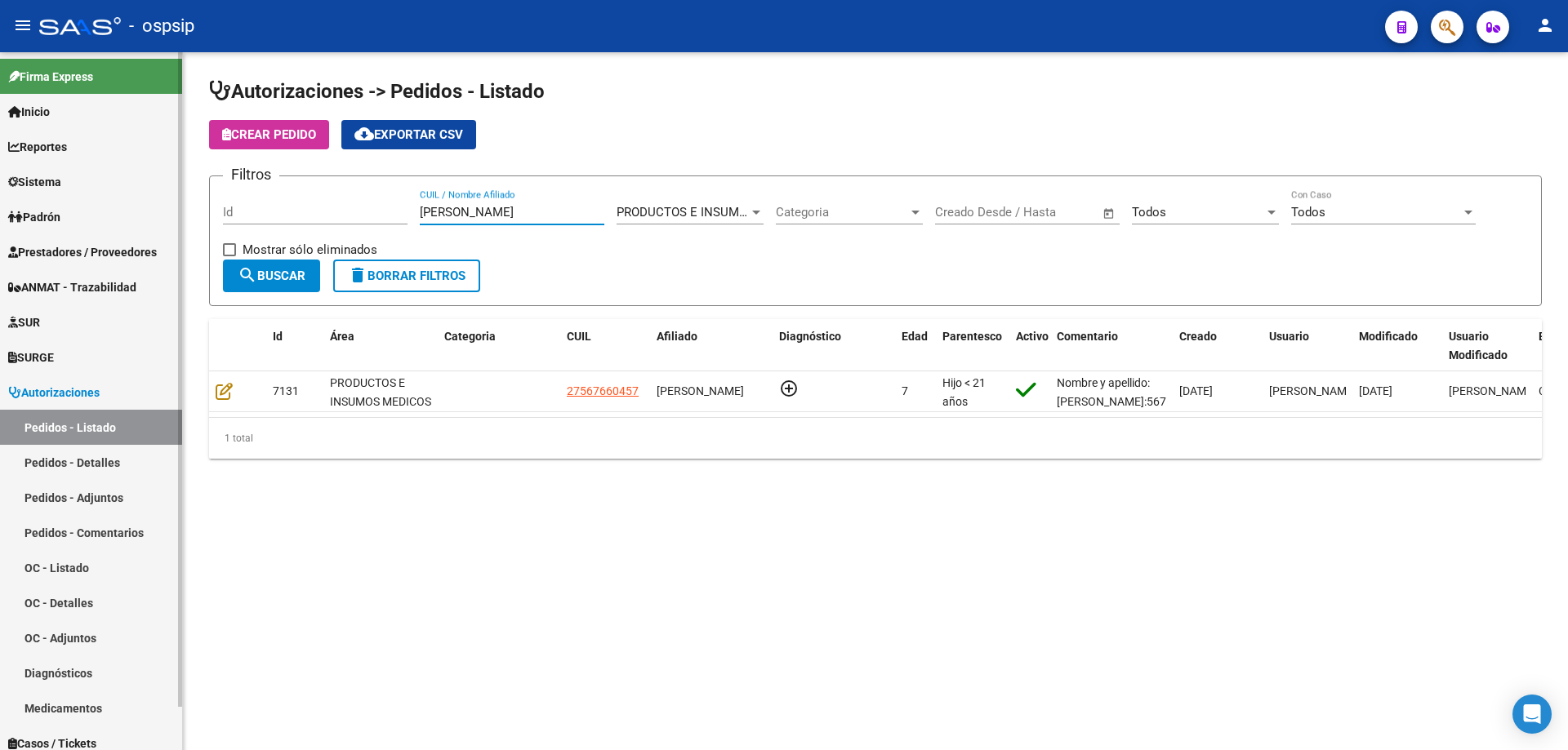
drag, startPoint x: 483, startPoint y: 205, endPoint x: 0, endPoint y: 218, distance: 483.2
click at [0, 218] on mat-sidenav-container "Firma Express Inicio Calendario SSS Instructivos Contacto OS Reportes Egresos D…" at bounding box center [784, 401] width 1568 height 698
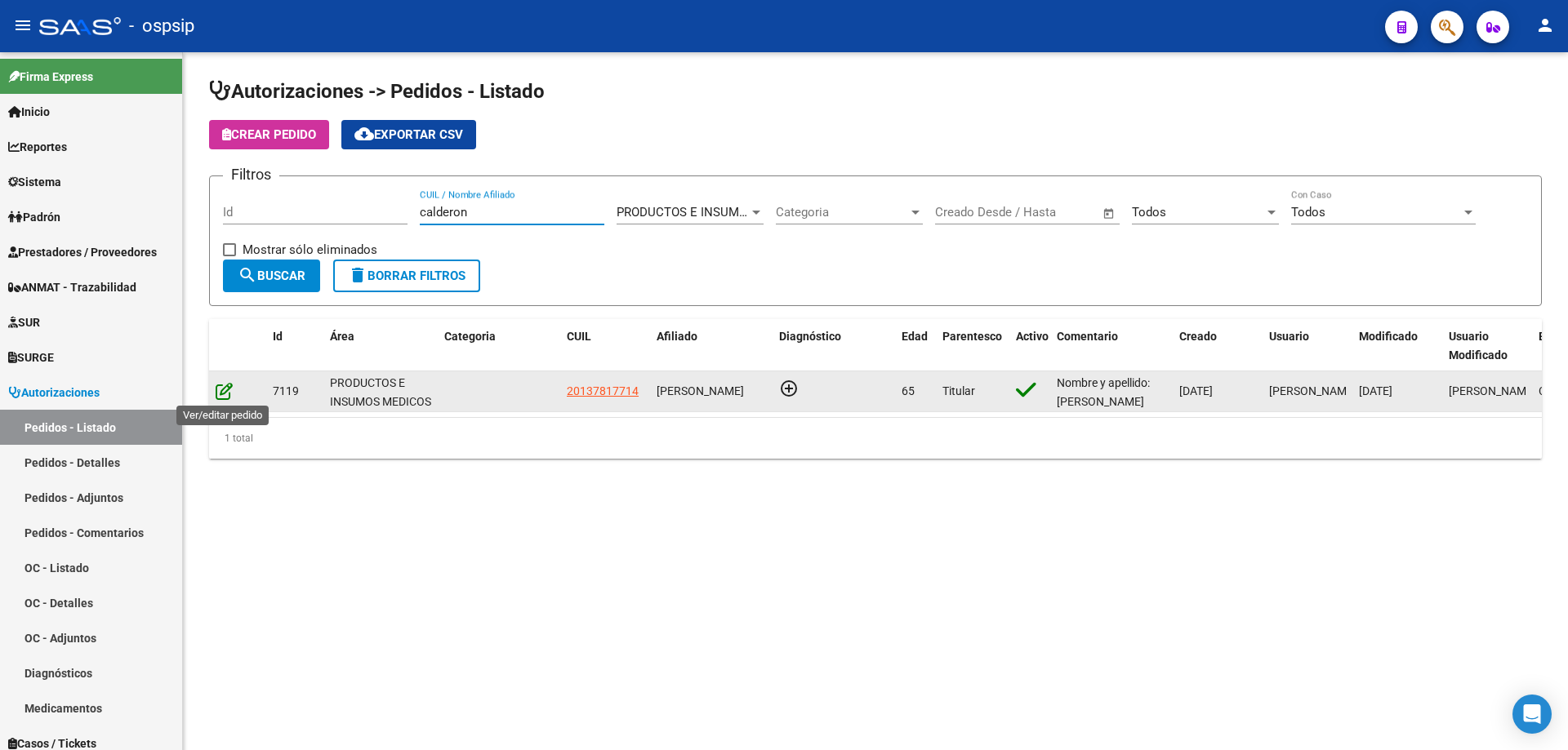
type input "calderon"
click at [221, 384] on icon at bounding box center [224, 391] width 17 height 18
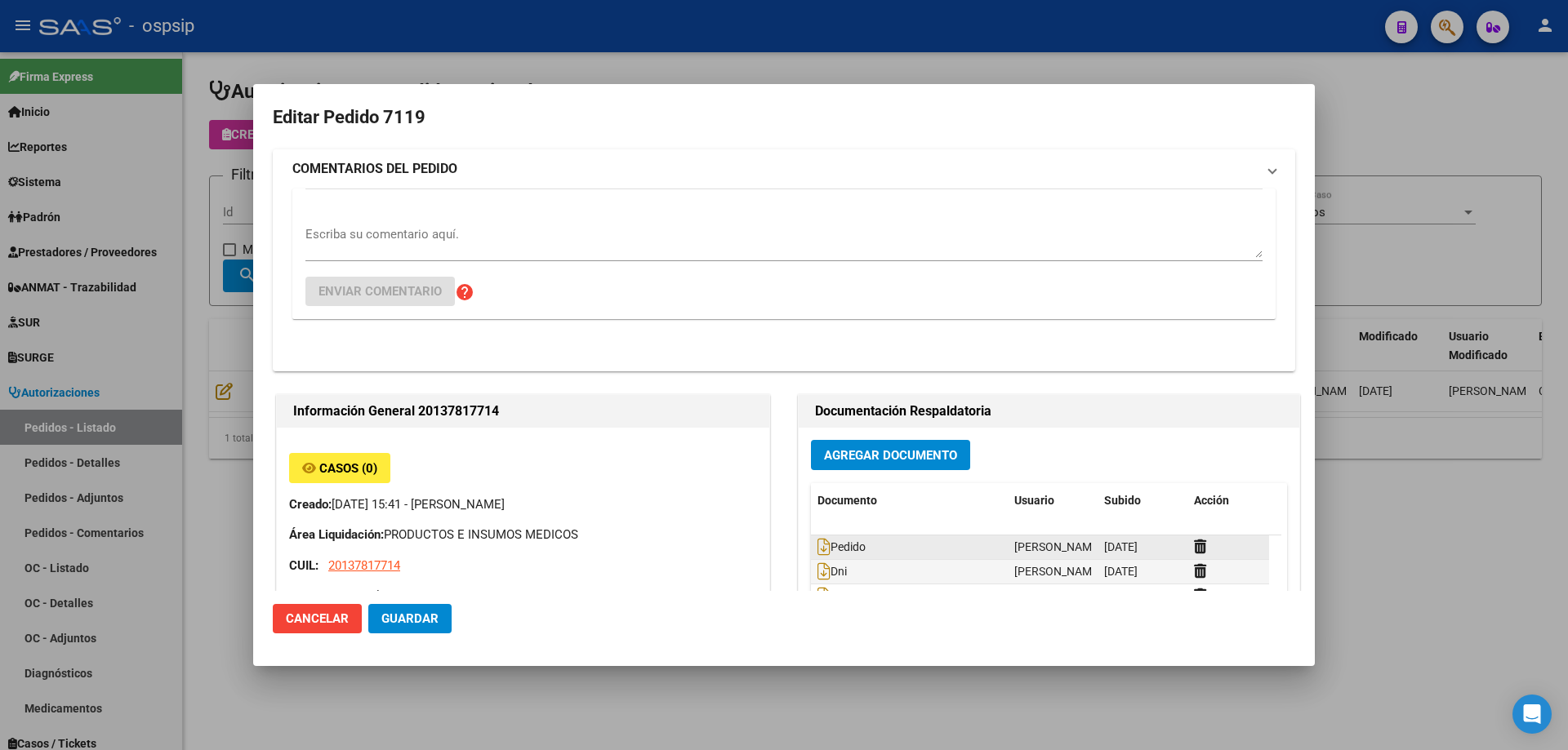
type input "Capital Federal, CABA, [GEOGRAPHIC_DATA] 2302"
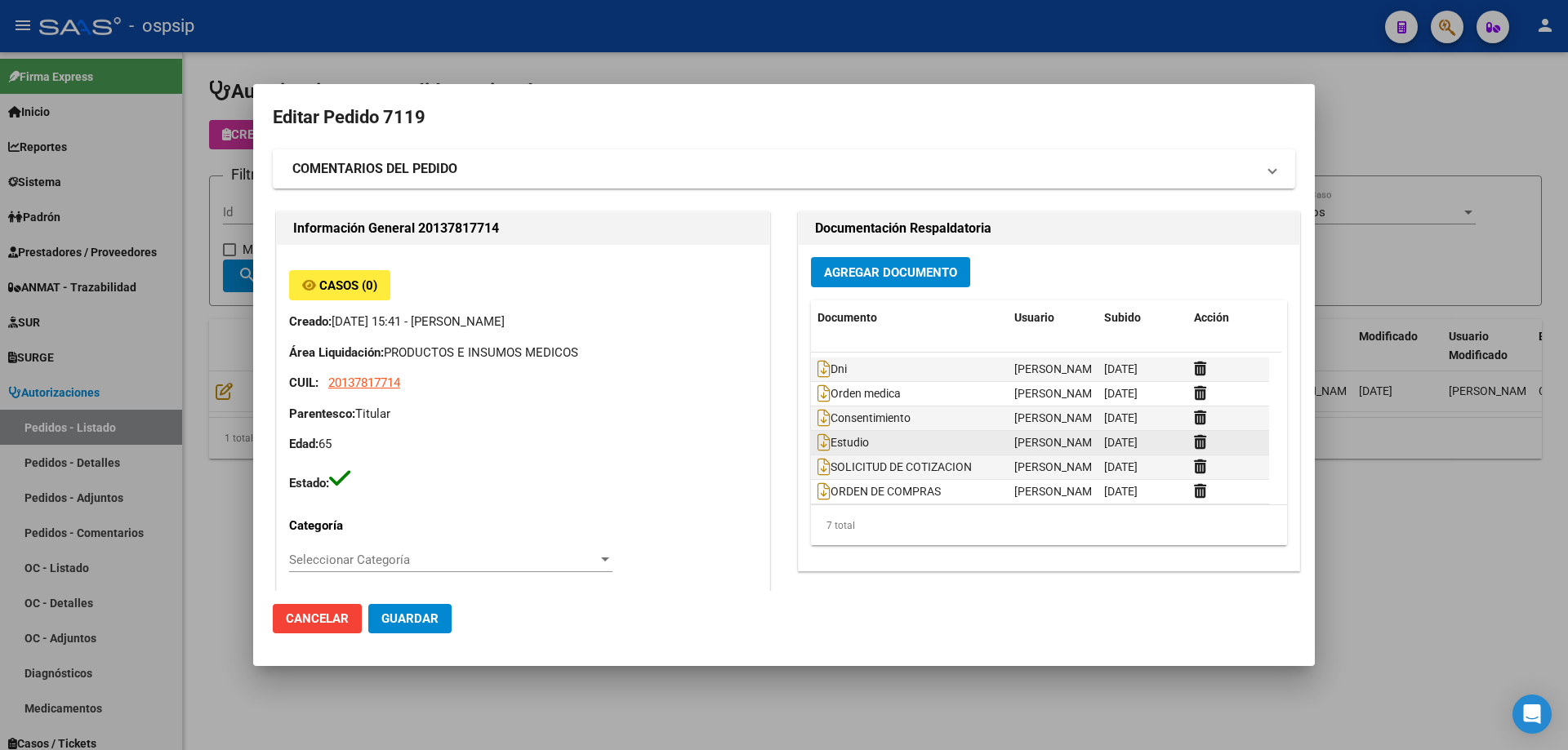
scroll to position [25, 0]
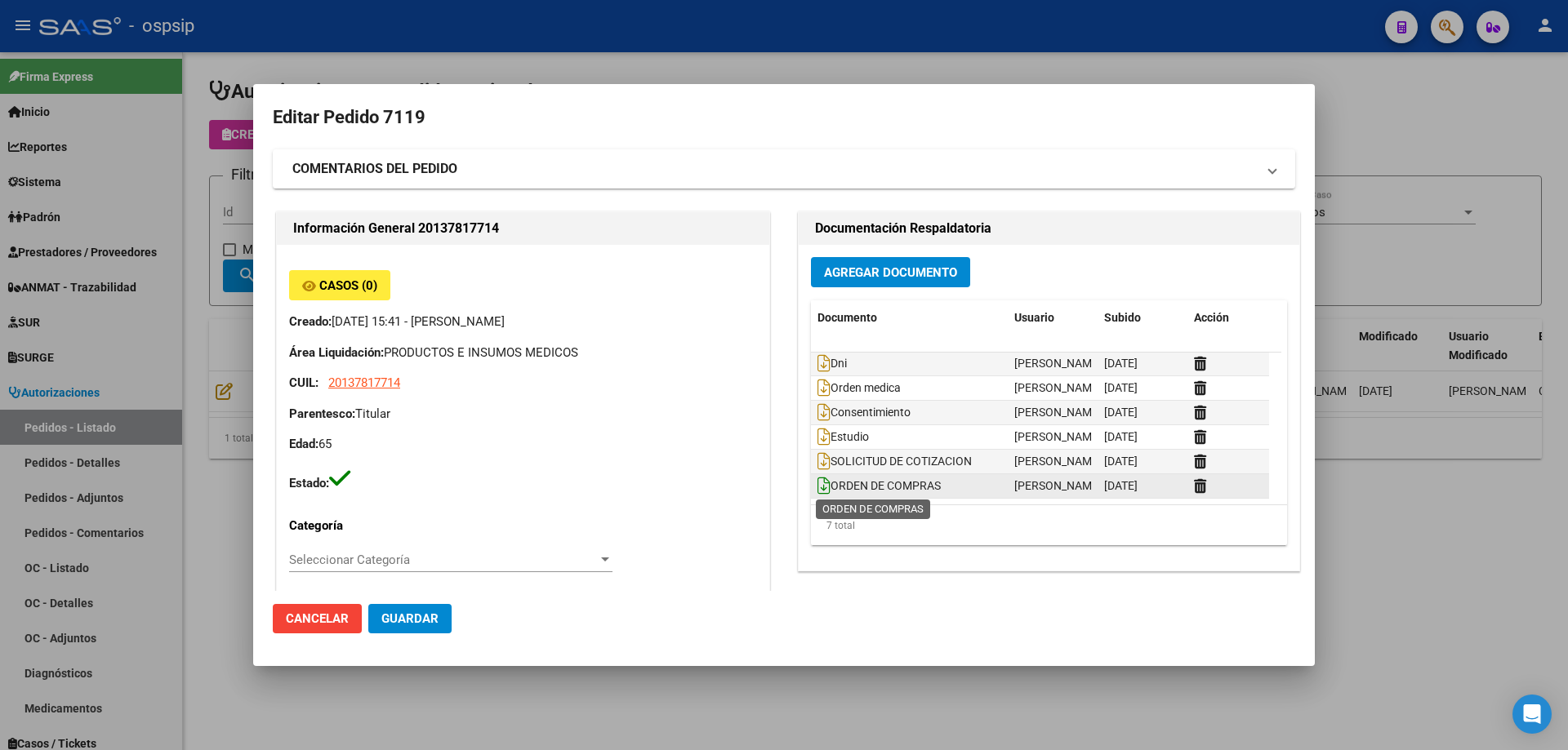
click at [819, 488] on icon at bounding box center [824, 485] width 13 height 18
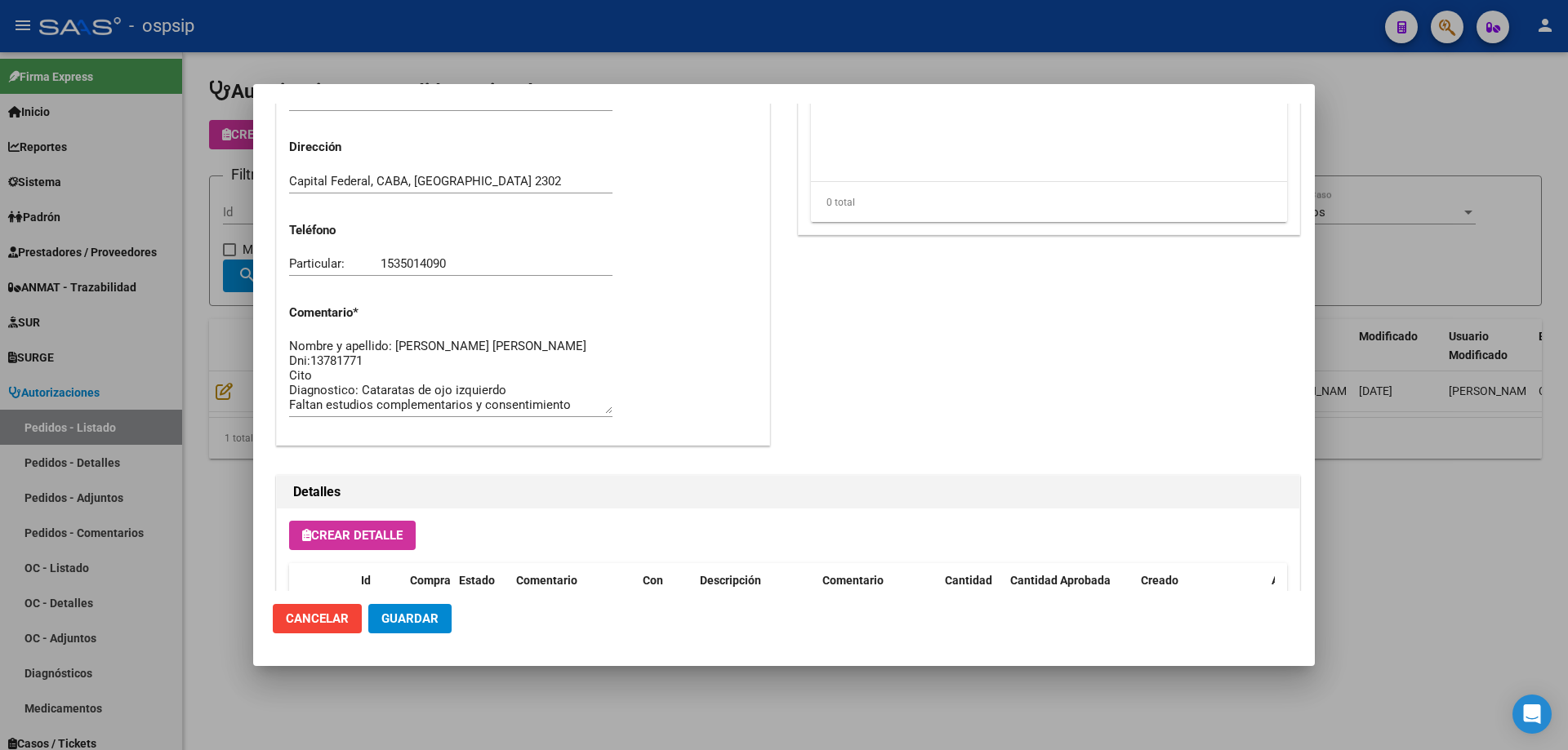
scroll to position [734, 0]
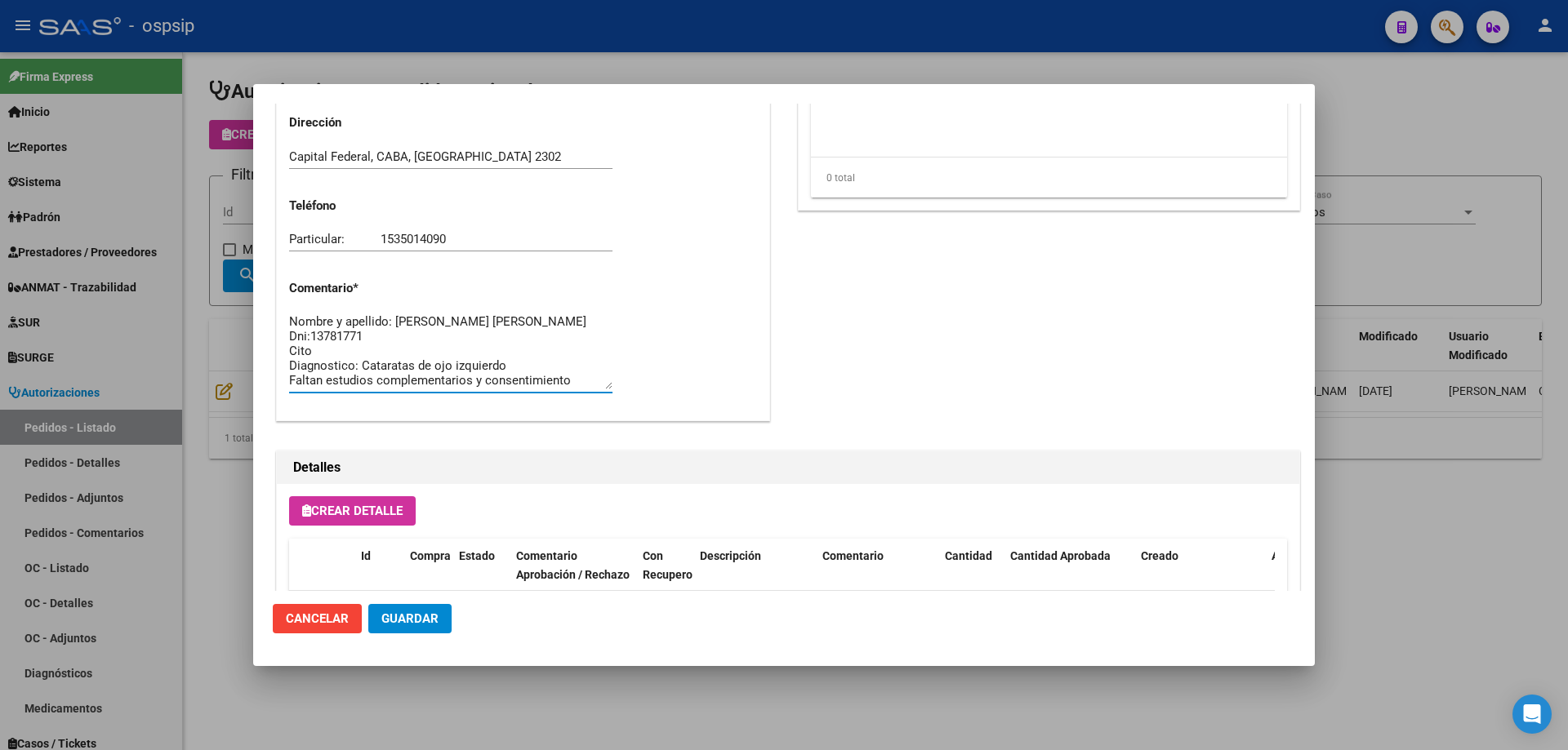
click at [579, 372] on textarea "Nombre y apellido: [PERSON_NAME] [PERSON_NAME] Dni:13781771 Cito Diagnostico: C…" at bounding box center [450, 351] width 323 height 76
click at [583, 378] on textarea "Nombre y apellido: [PERSON_NAME] [PERSON_NAME] Dni:13781771 Cito Diagnostico: C…" at bounding box center [450, 351] width 323 height 76
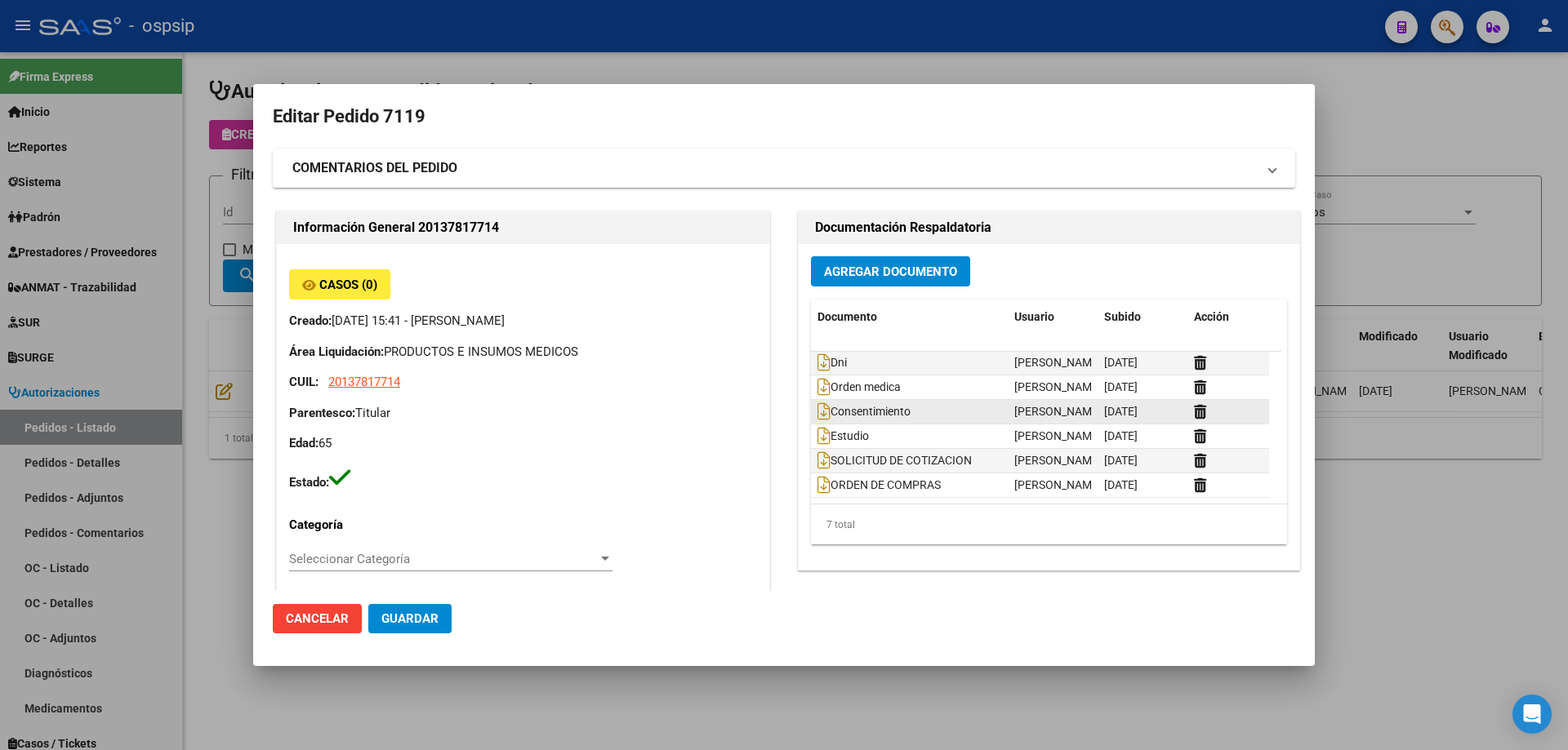
scroll to position [0, 0]
click at [818, 410] on icon at bounding box center [824, 412] width 13 height 18
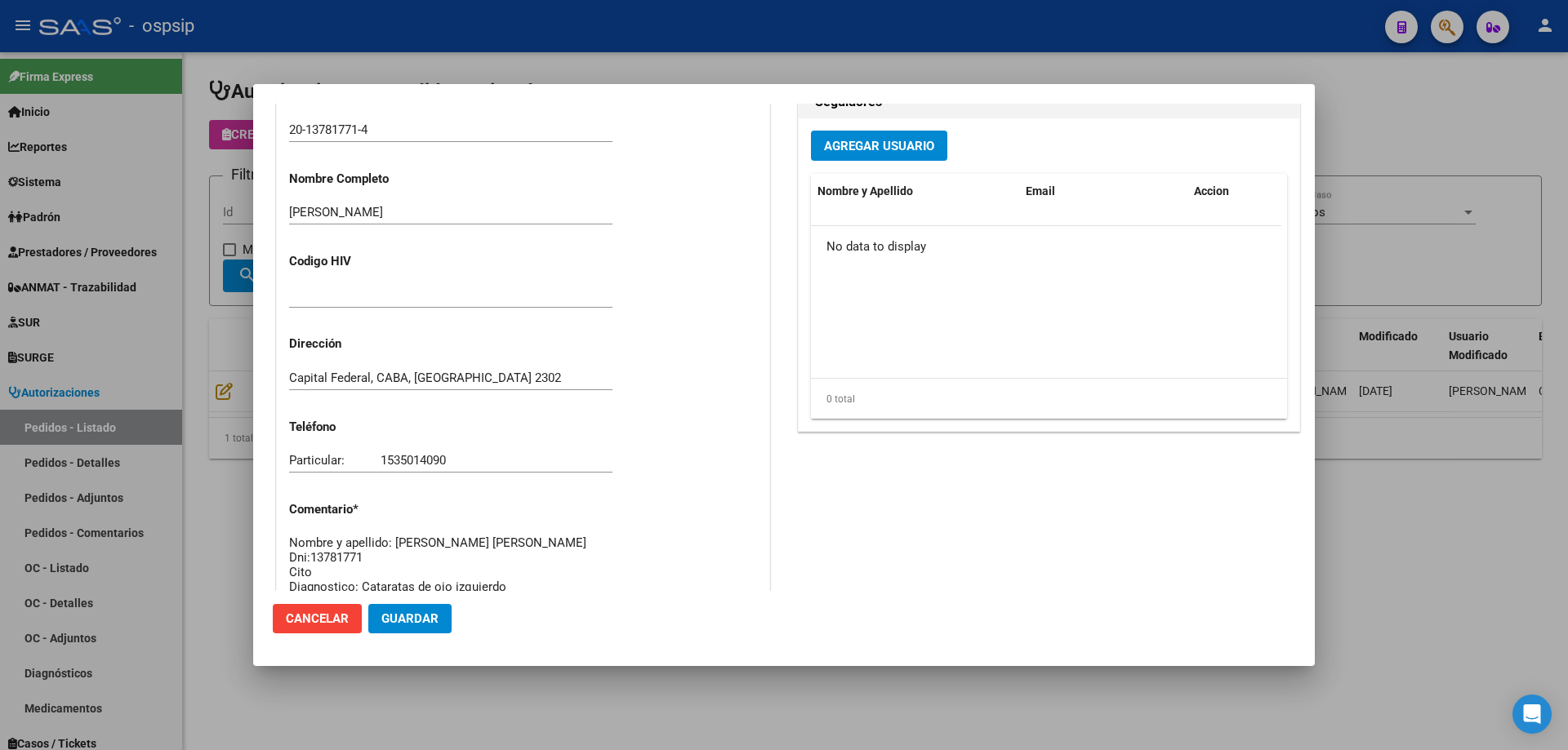
scroll to position [735, 0]
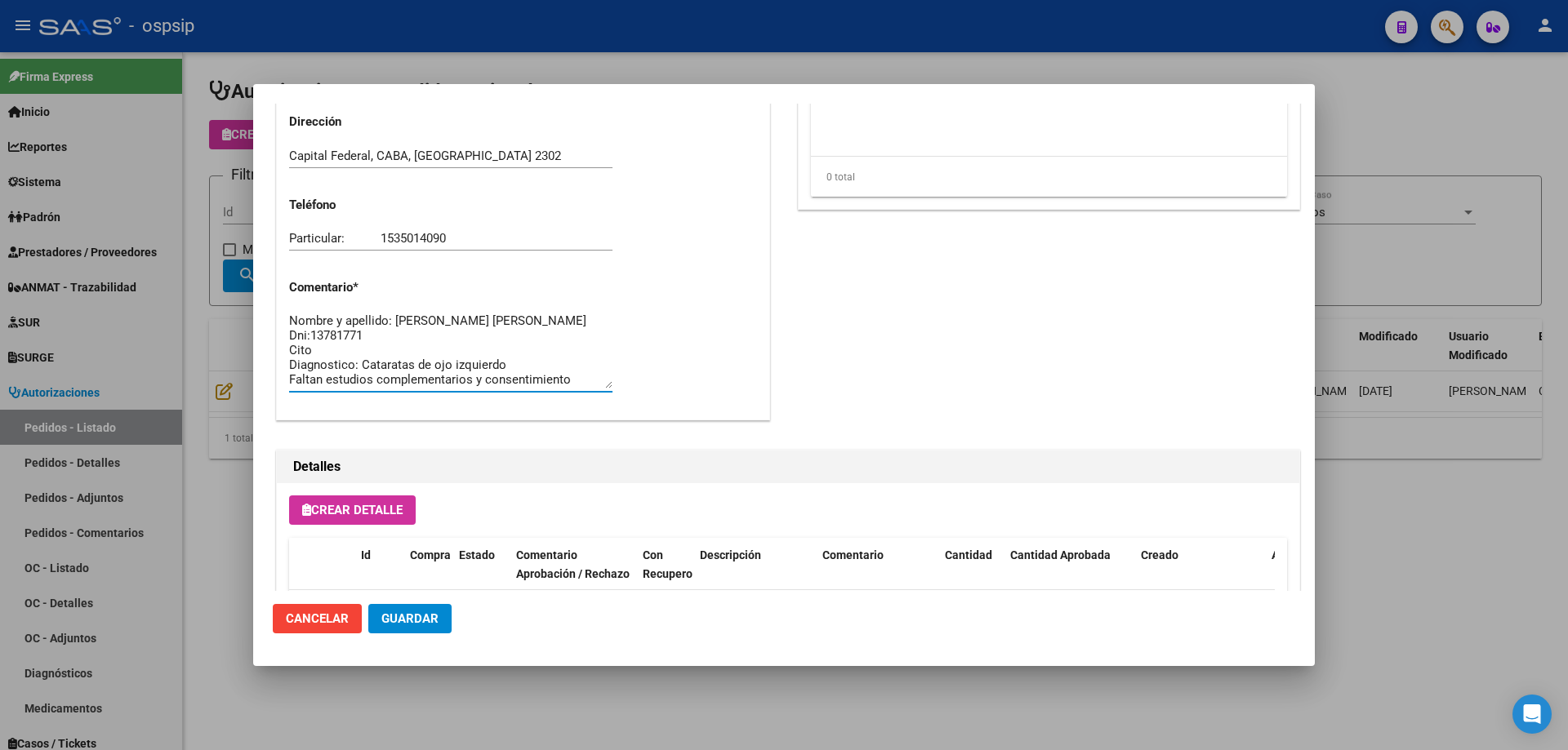
drag, startPoint x: 591, startPoint y: 380, endPoint x: 284, endPoint y: 384, distance: 307.0
type textarea "Nombre y apellido: [PERSON_NAME] [PERSON_NAME] Dni:13781771 Cito Diagnostico: C…"
click at [406, 615] on span "Guardar" at bounding box center [410, 619] width 58 height 15
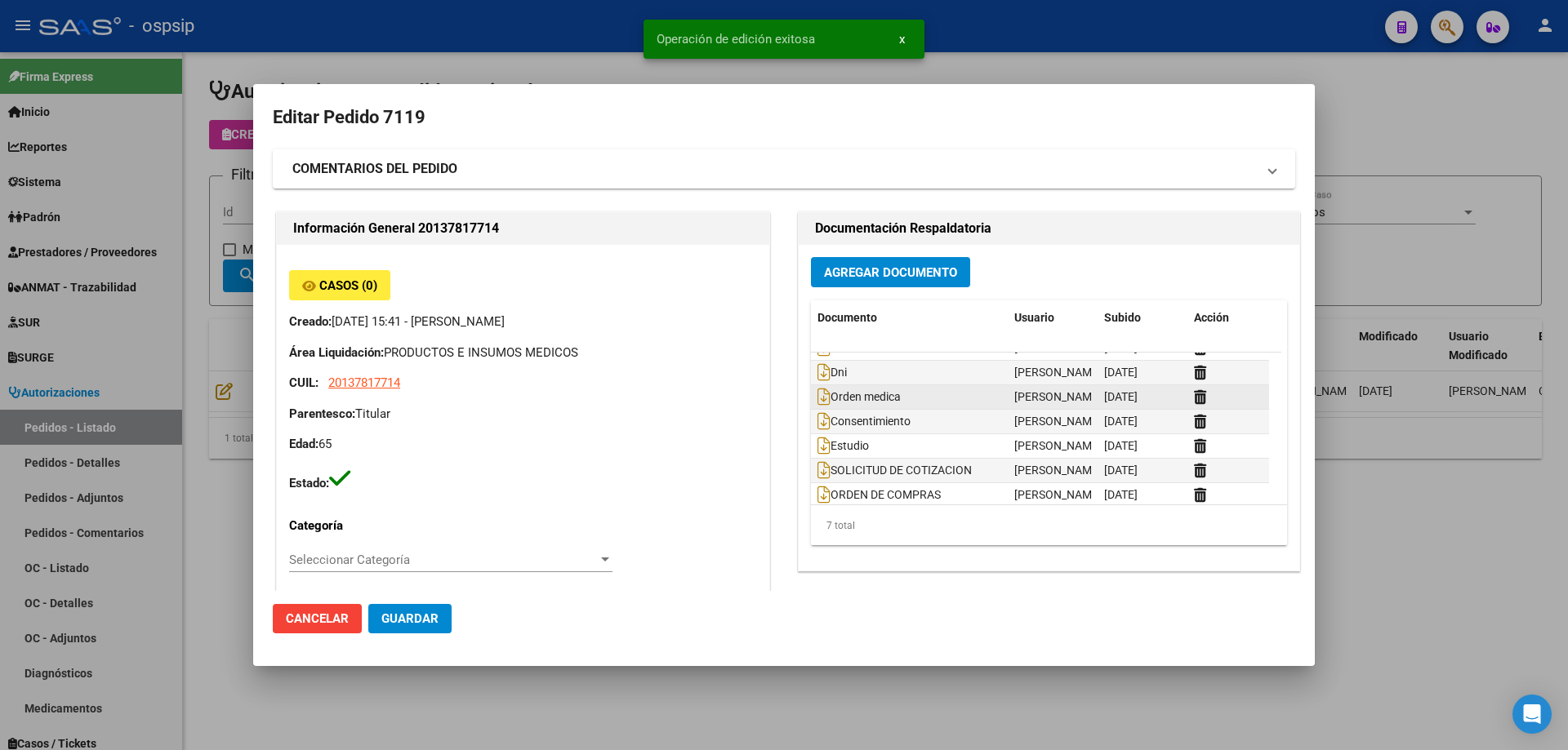
scroll to position [0, 0]
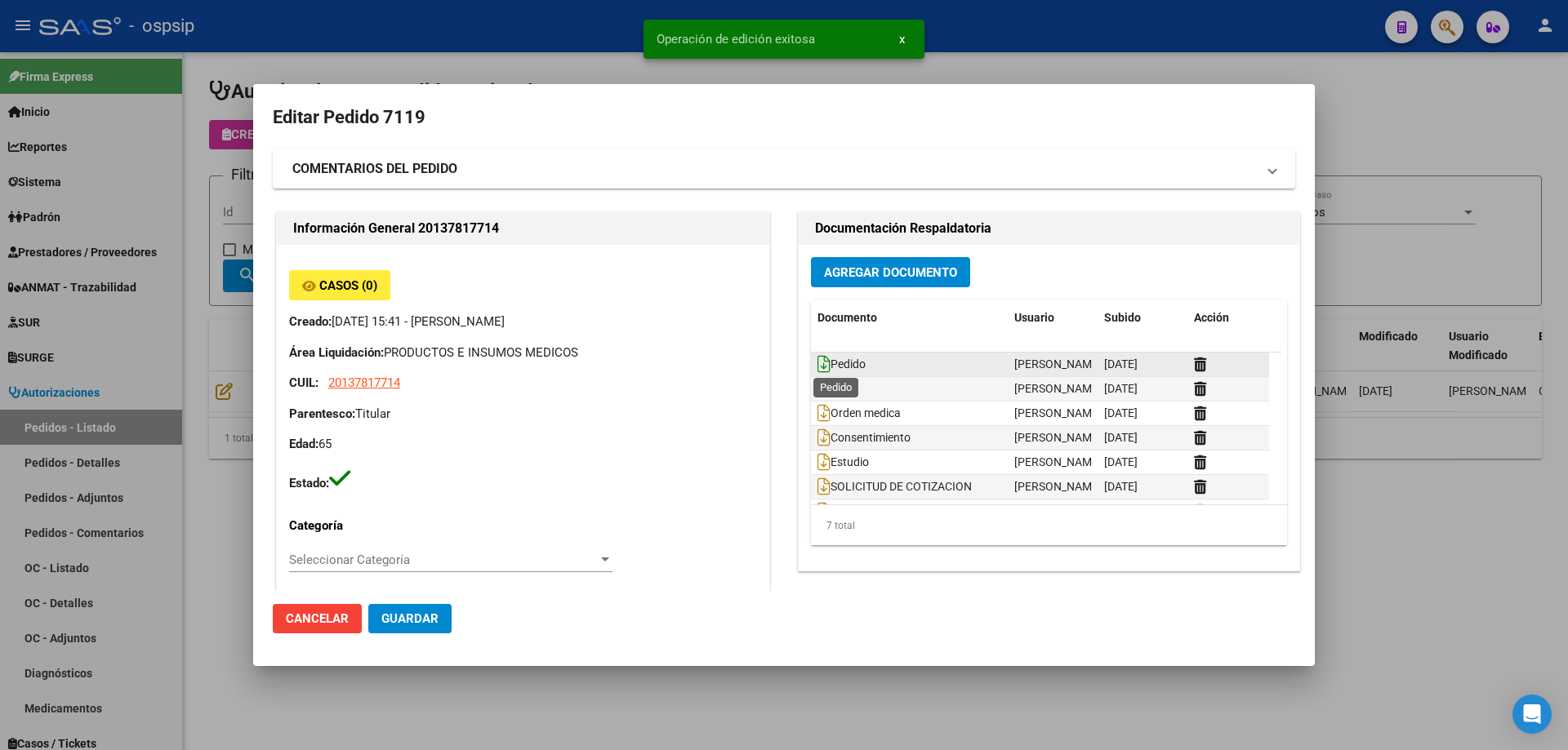
click at [818, 364] on icon at bounding box center [824, 363] width 13 height 18
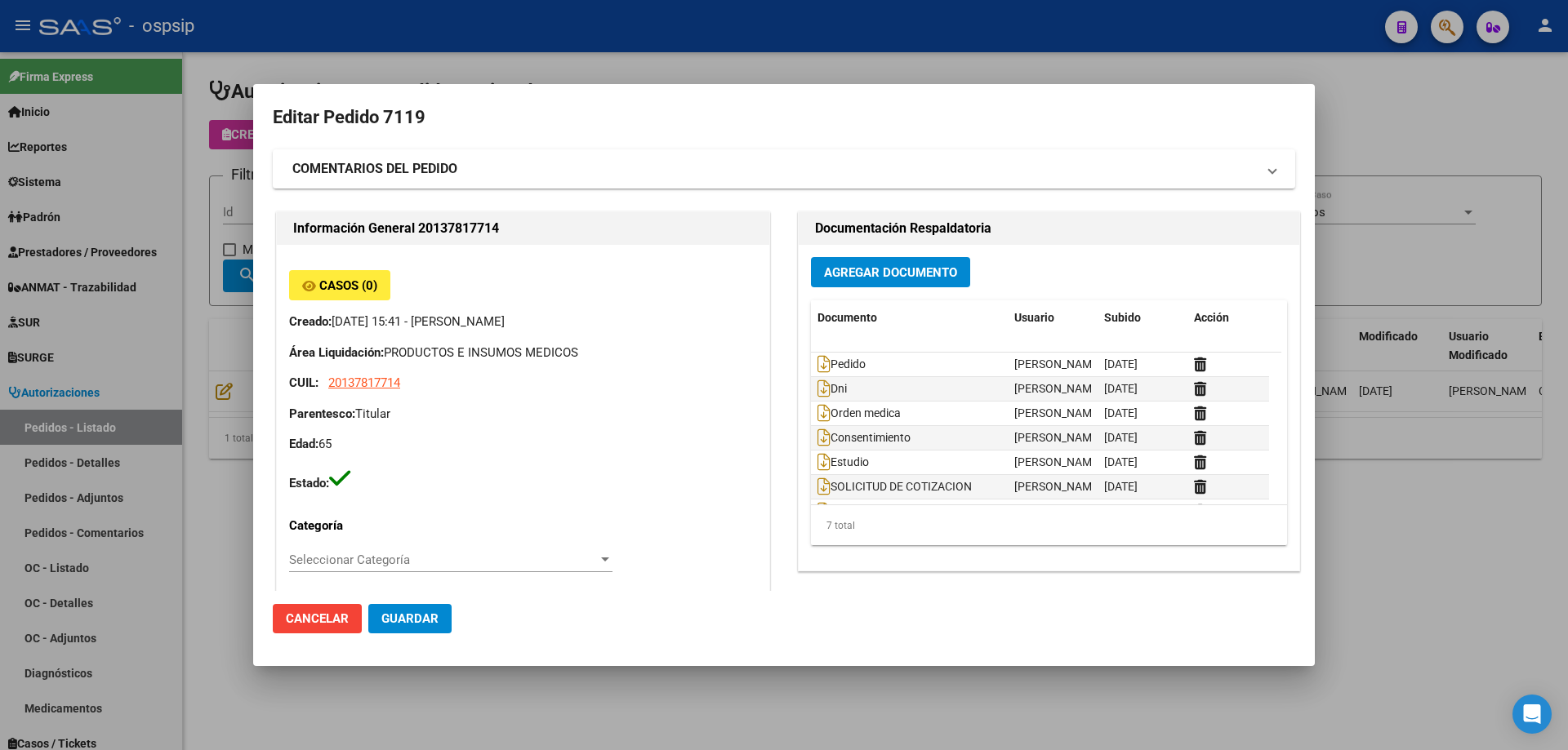
click at [434, 625] on span "Guardar" at bounding box center [410, 619] width 58 height 15
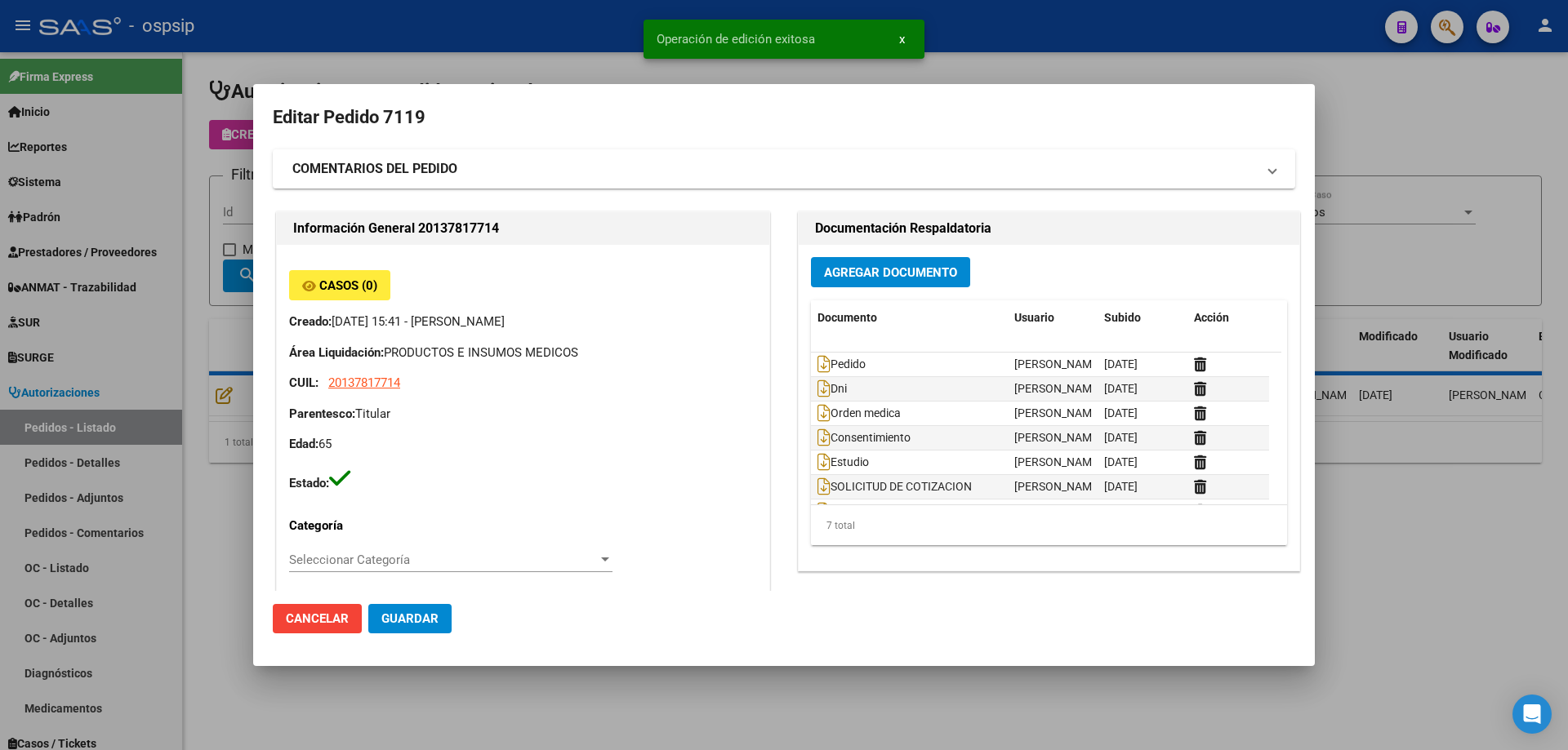
drag, startPoint x: 178, startPoint y: 131, endPoint x: 172, endPoint y: 13, distance: 118.2
click at [178, 123] on div at bounding box center [784, 375] width 1568 height 750
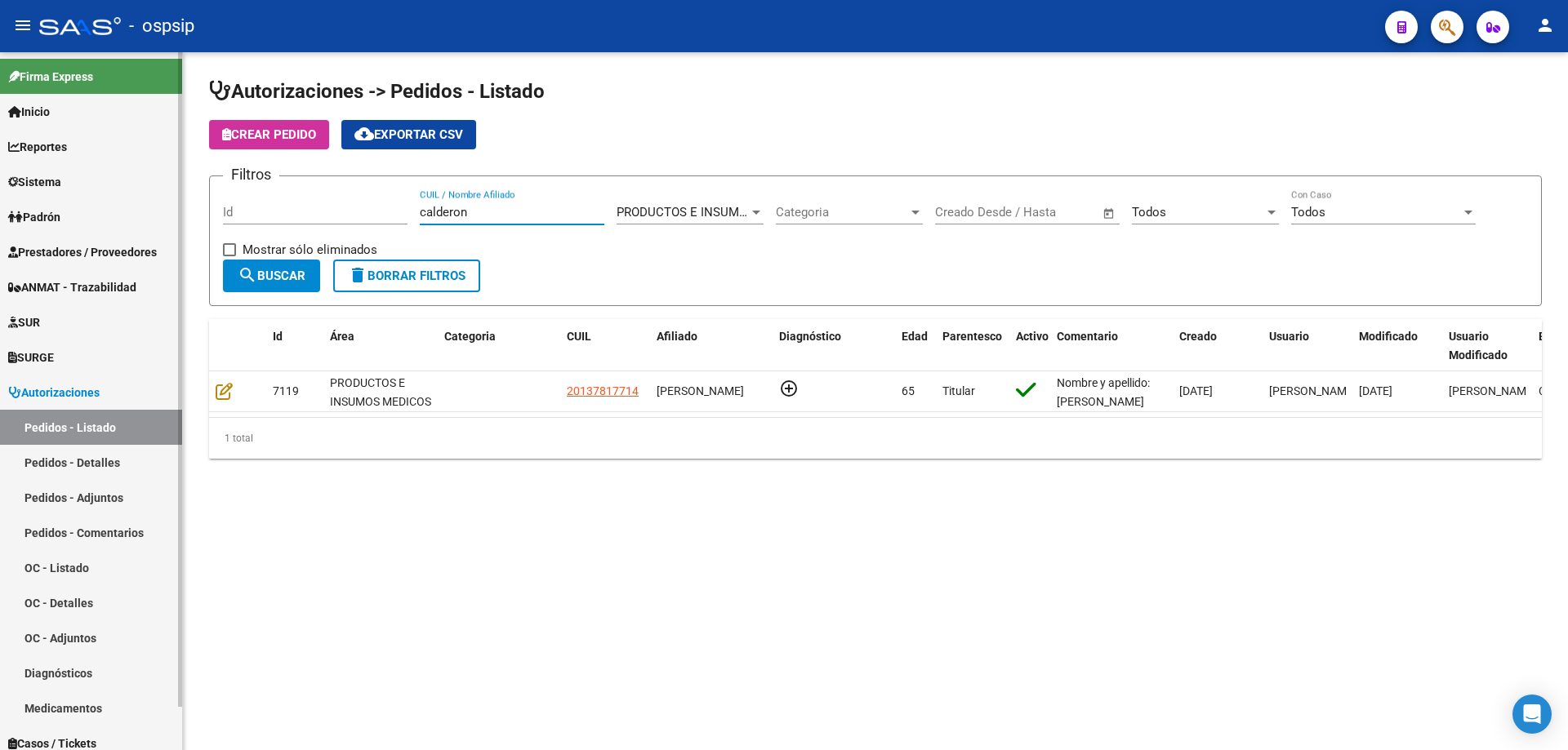
drag, startPoint x: 528, startPoint y: 210, endPoint x: 0, endPoint y: 186, distance: 528.5
click at [0, 186] on mat-sidenav-container "Firma Express Inicio Calendario SSS Instructivos Contacto OS Reportes Egresos D…" at bounding box center [784, 401] width 1568 height 698
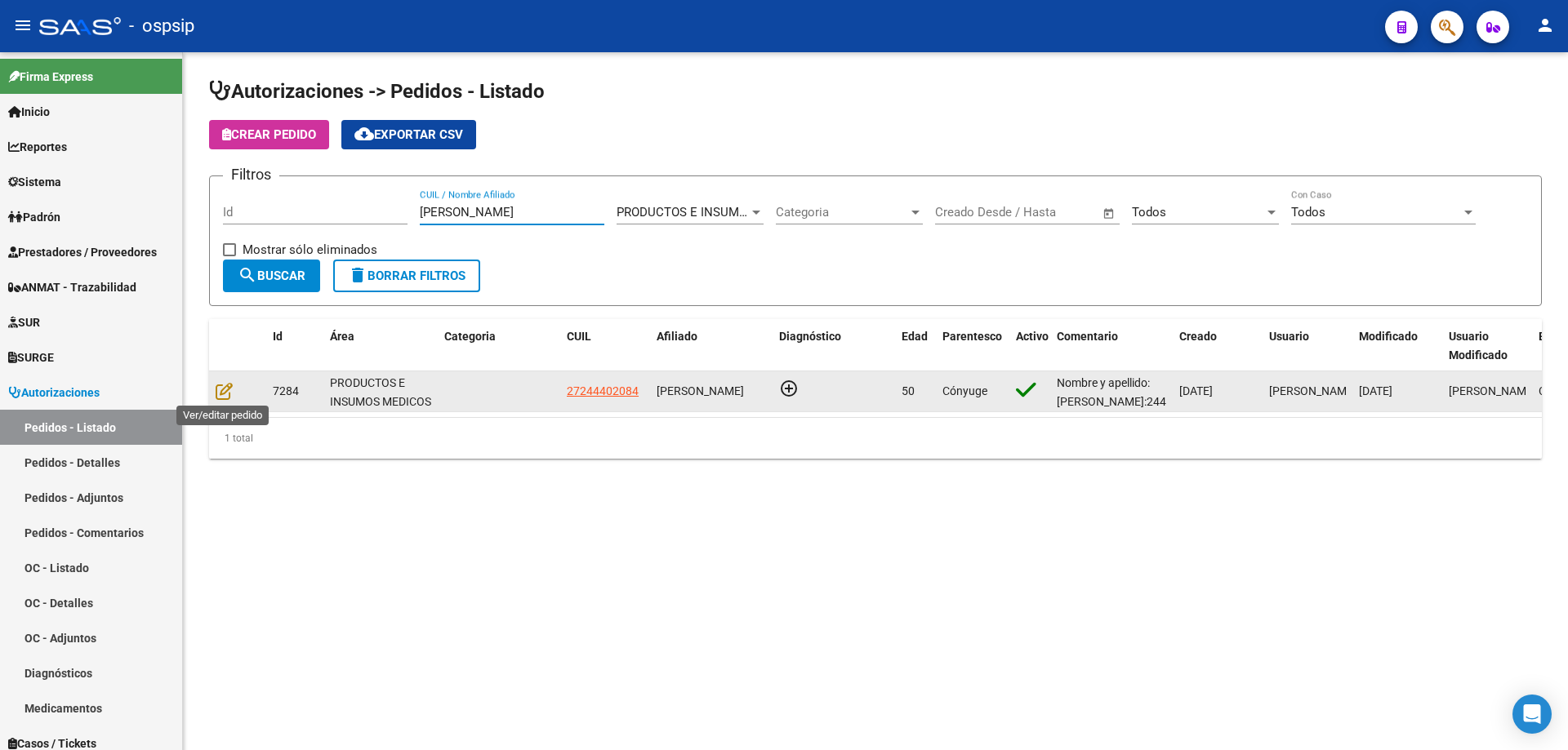
type input "[PERSON_NAME]"
click at [237, 382] on div at bounding box center [237, 392] width 44 height 19
click at [223, 387] on icon at bounding box center [224, 391] width 17 height 18
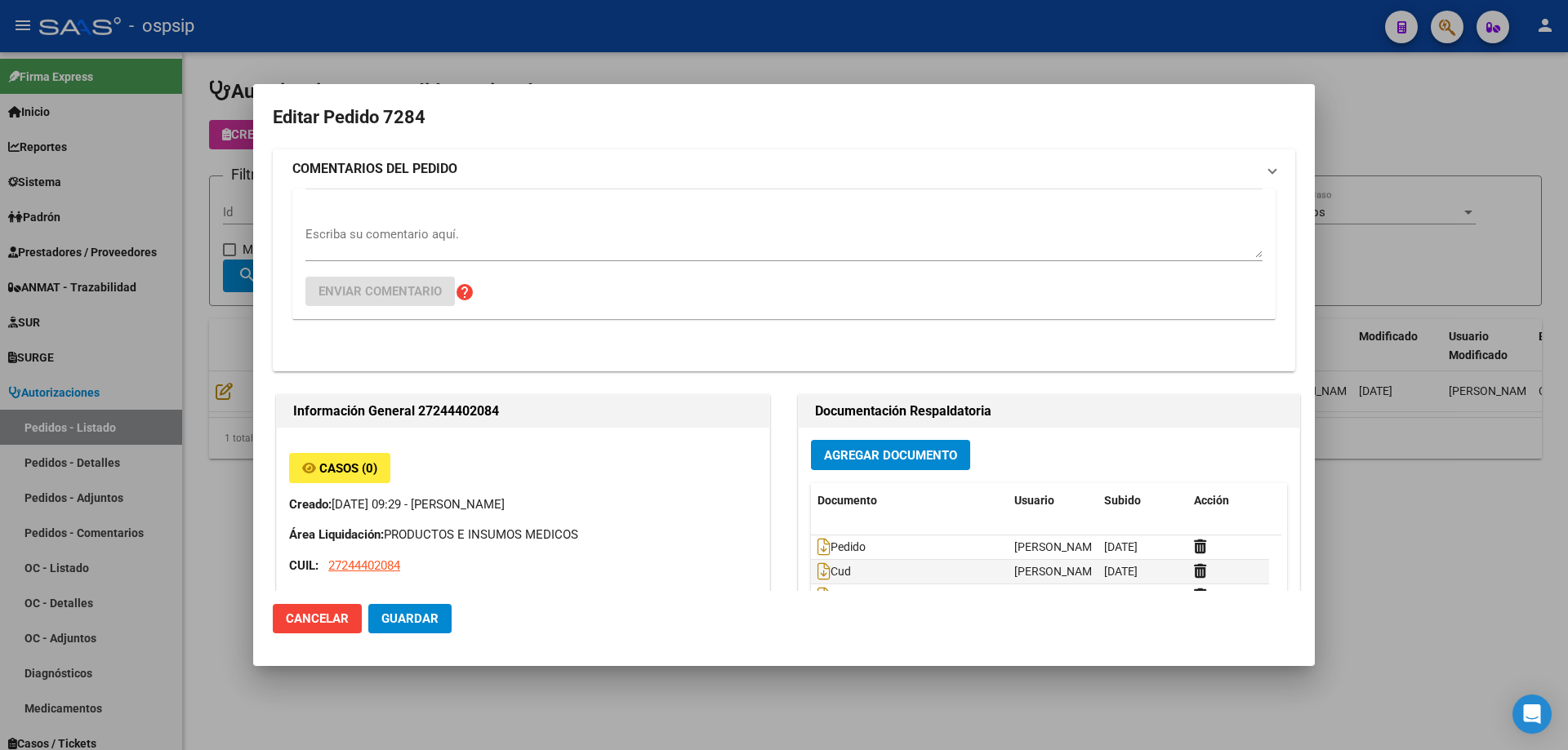
type input "[GEOGRAPHIC_DATA], PRESIDENTE DERQ, DINAMARCA 422"
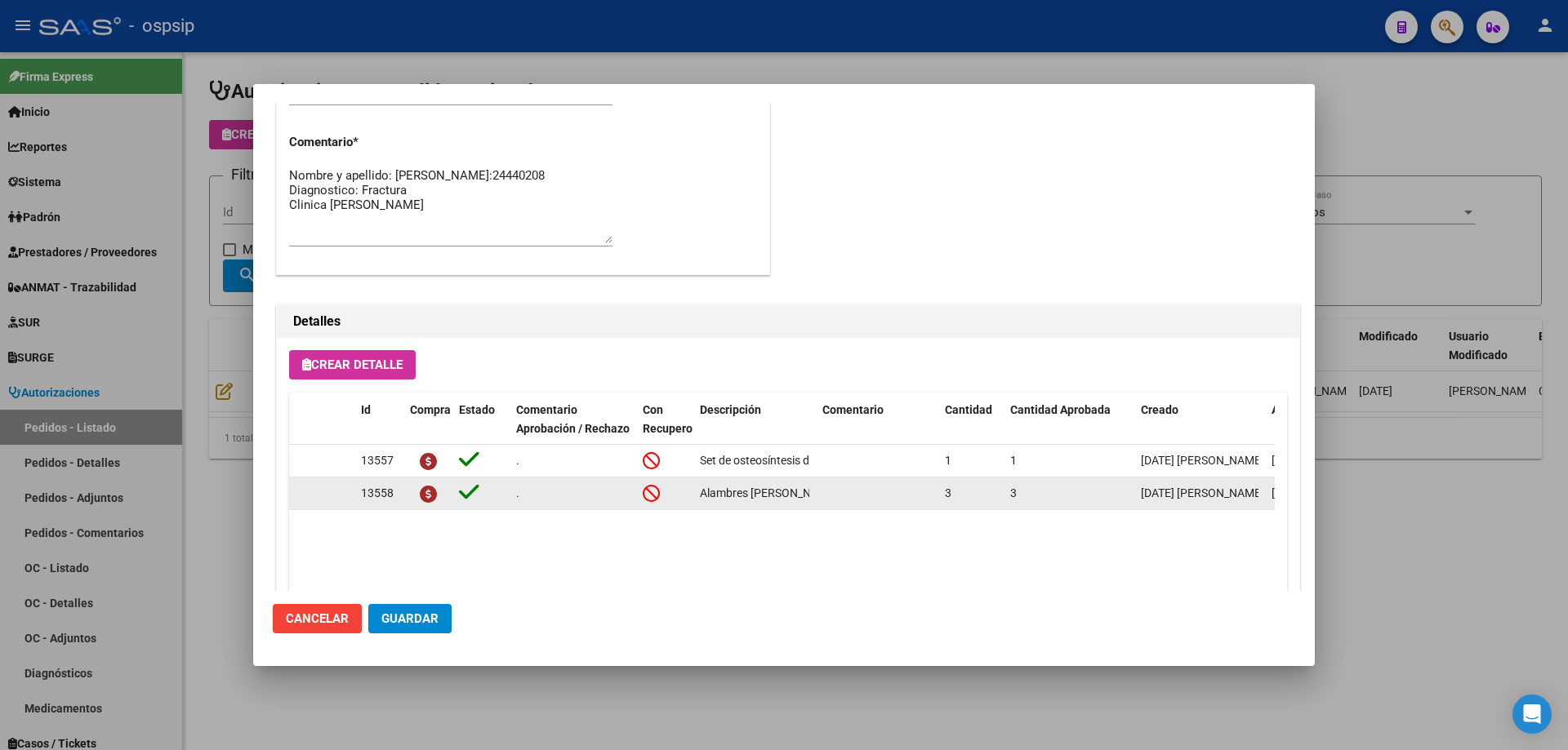
scroll to position [734, 0]
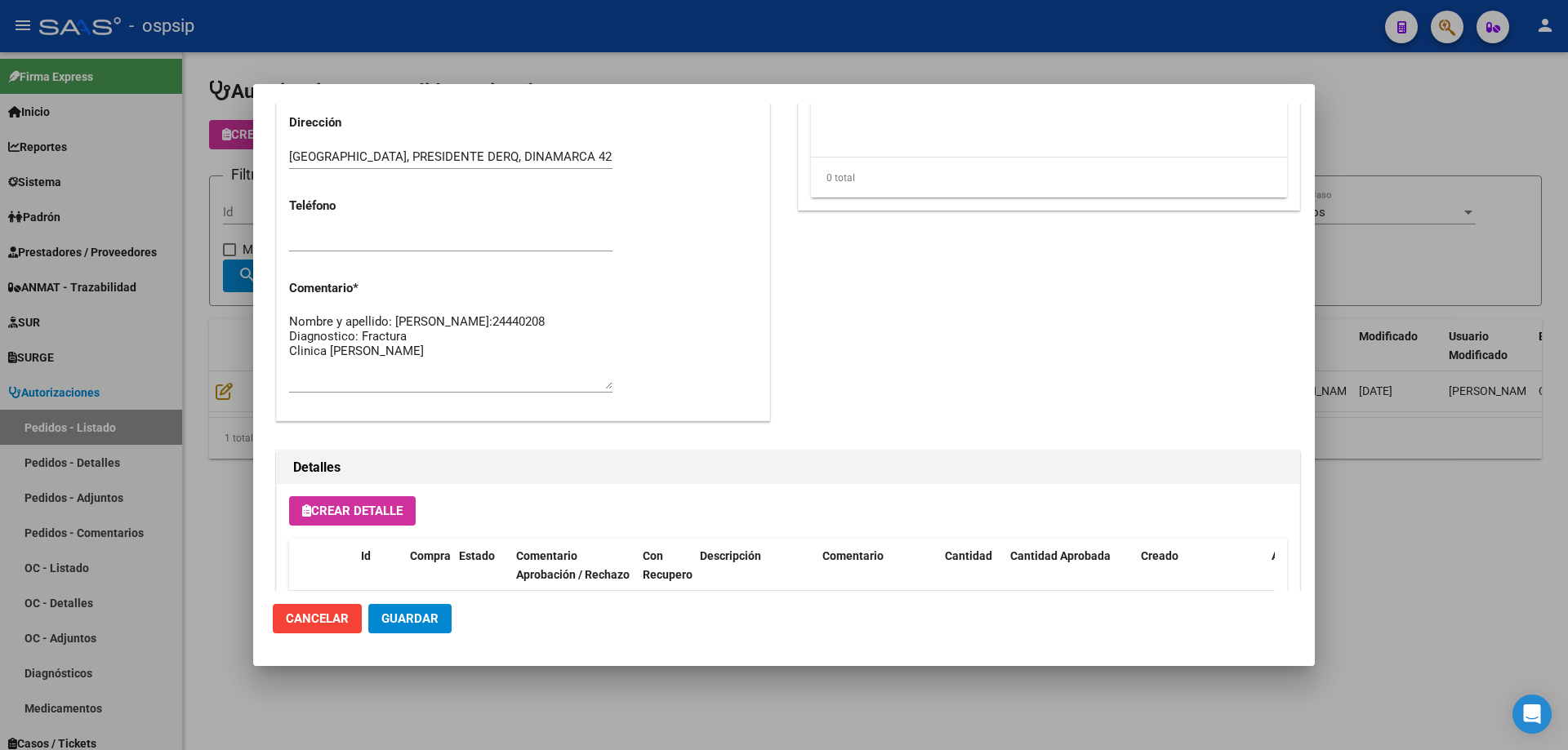
click at [466, 373] on textarea "Nombre y apellido: [PERSON_NAME]:24440208 Diagnostico: Fractura Clinica [PERSON…" at bounding box center [450, 351] width 323 height 76
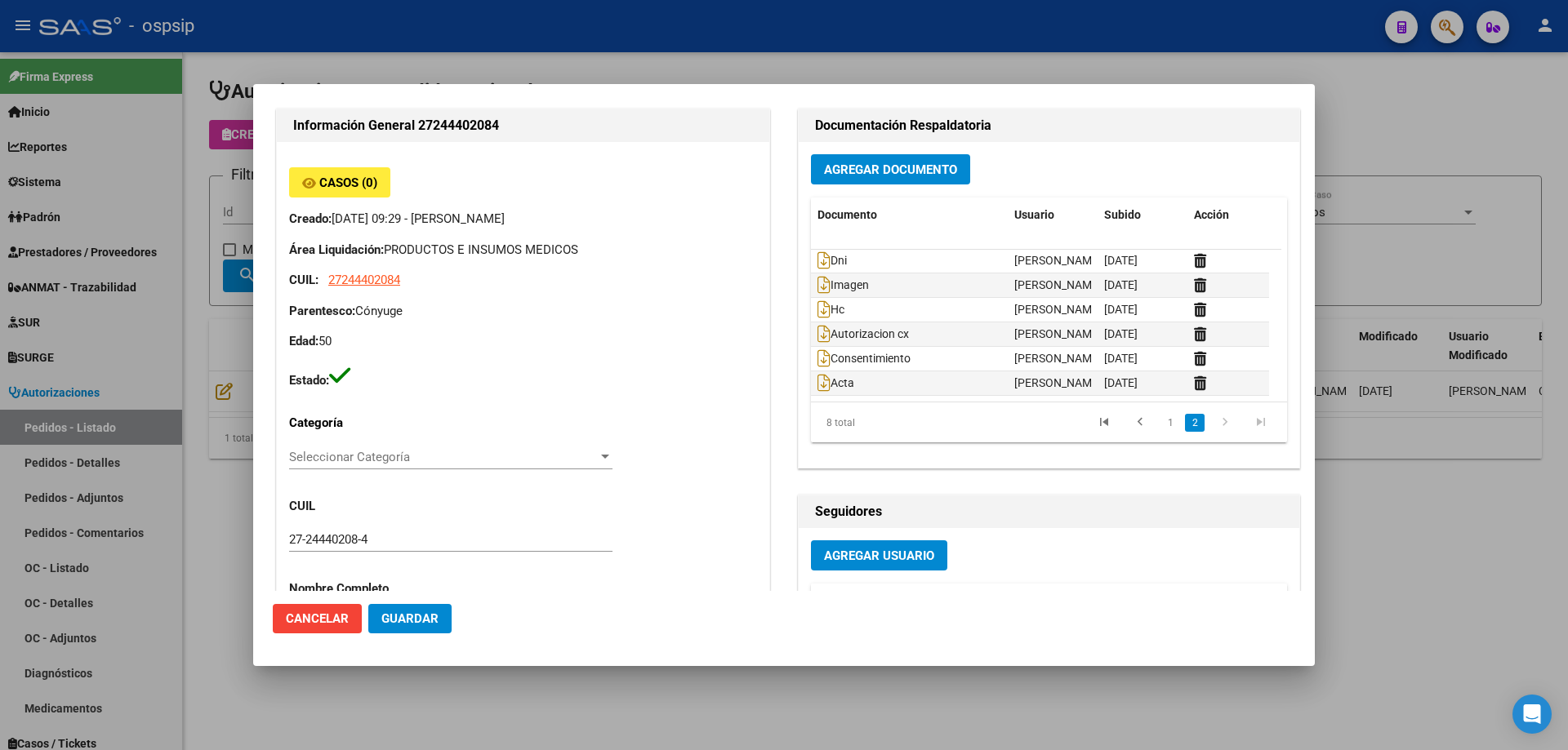
scroll to position [0, 0]
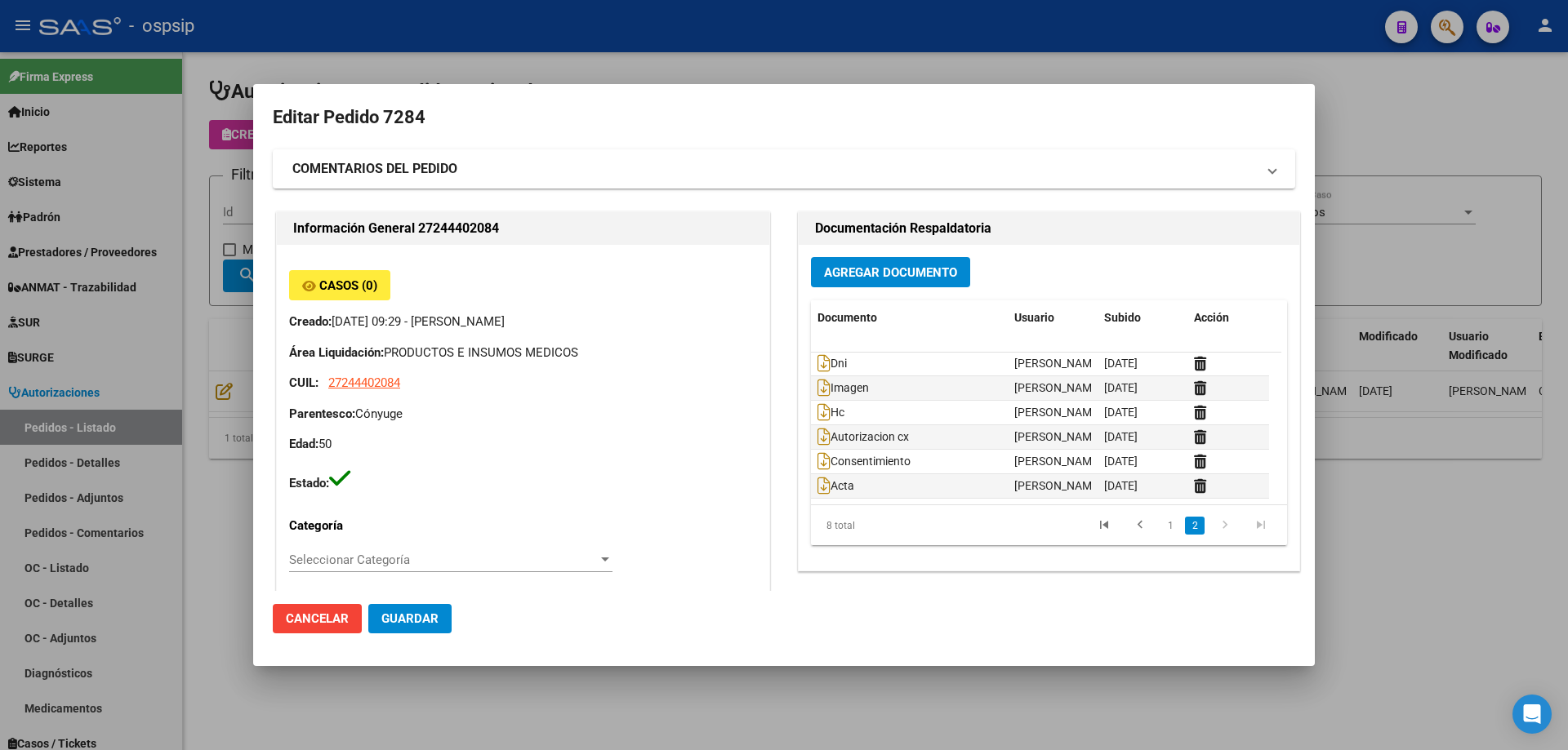
click at [174, 239] on div at bounding box center [784, 375] width 1568 height 750
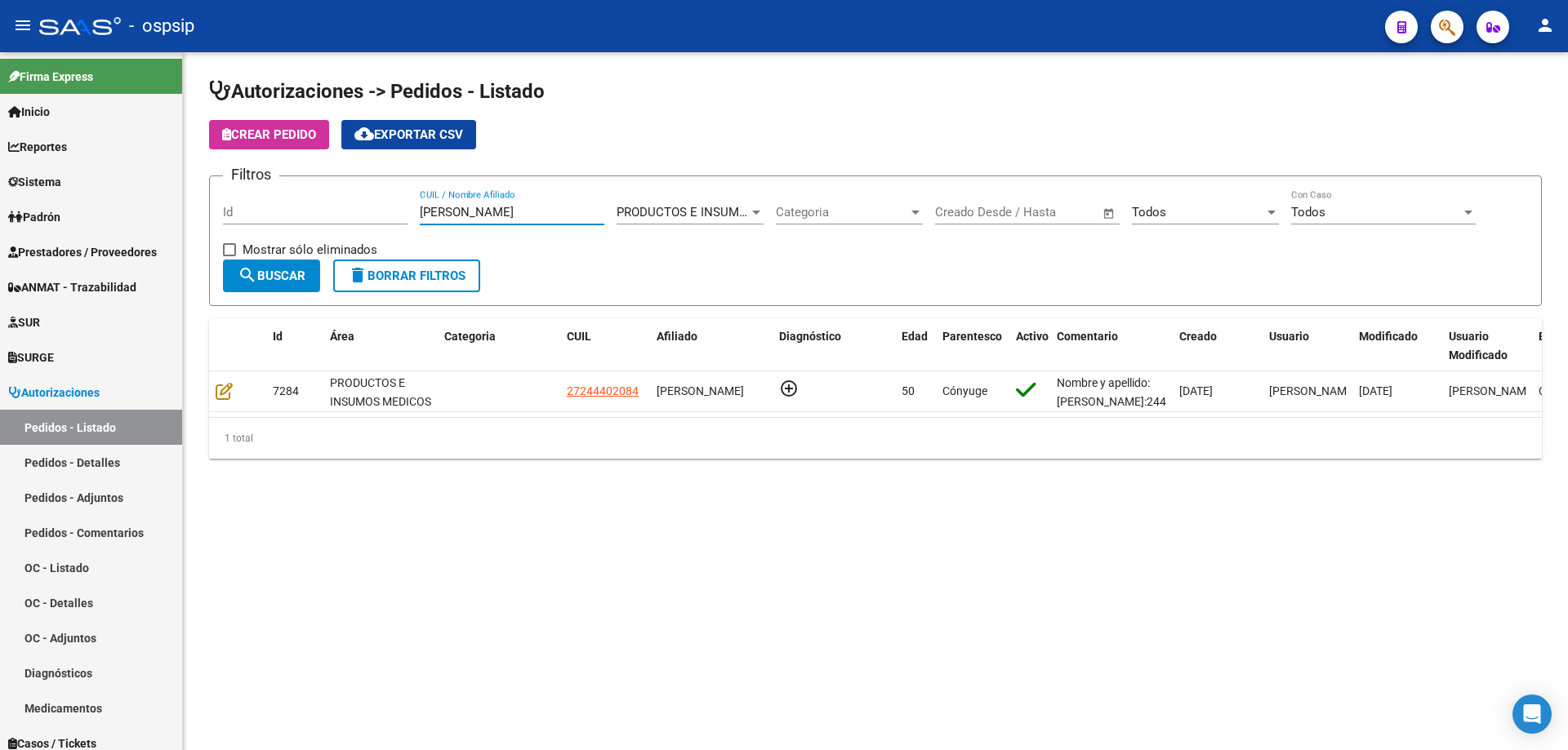
drag, startPoint x: 496, startPoint y: 217, endPoint x: 260, endPoint y: 215, distance: 236.0
click at [254, 223] on div "Filtros Id [PERSON_NAME] CUIL / Nombre Afiliado PRODUCTOS E INSUMOS MEDICOS Sel…" at bounding box center [875, 224] width 1305 height 70
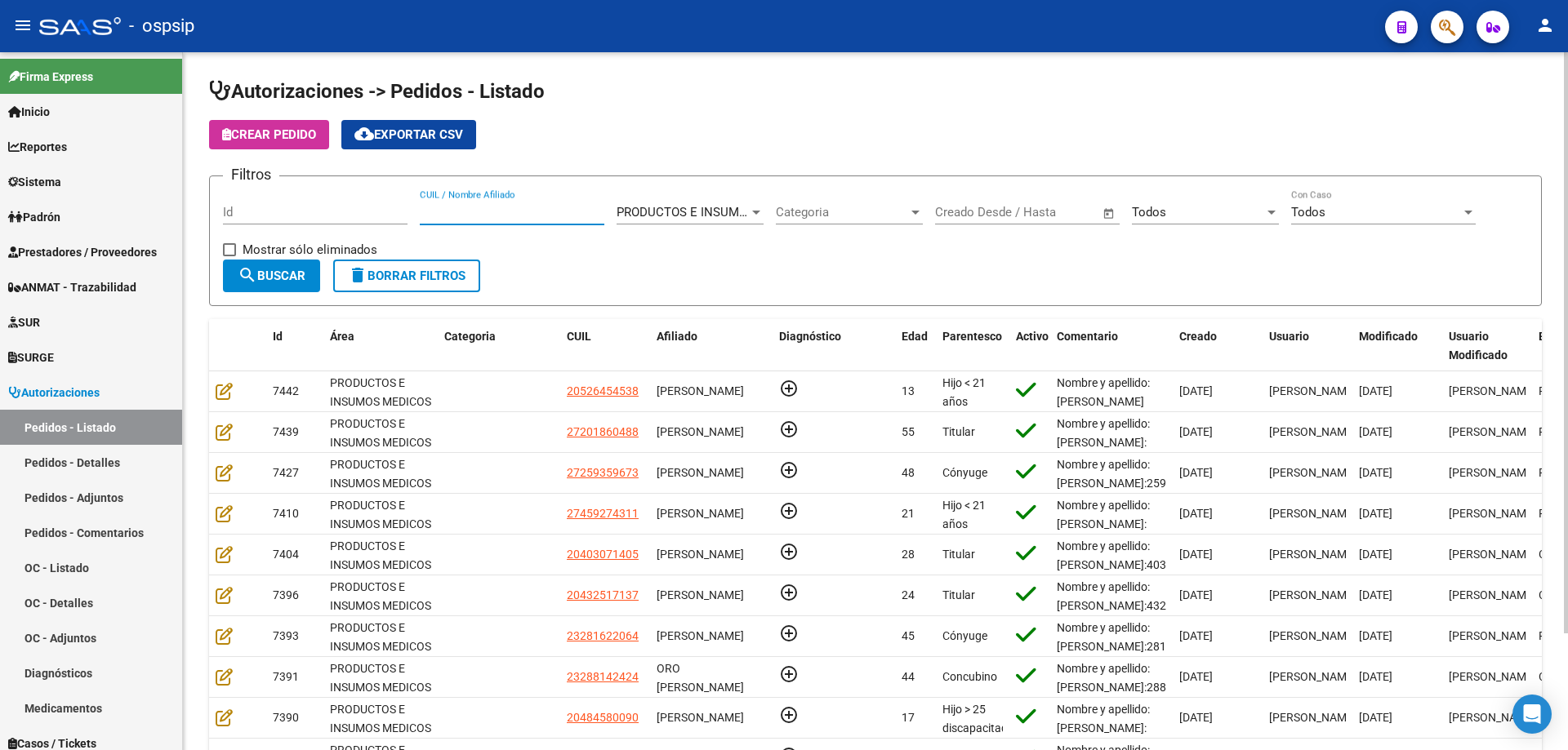
click at [511, 212] on input "CUIL / Nombre Afiliado" at bounding box center [511, 211] width 185 height 15
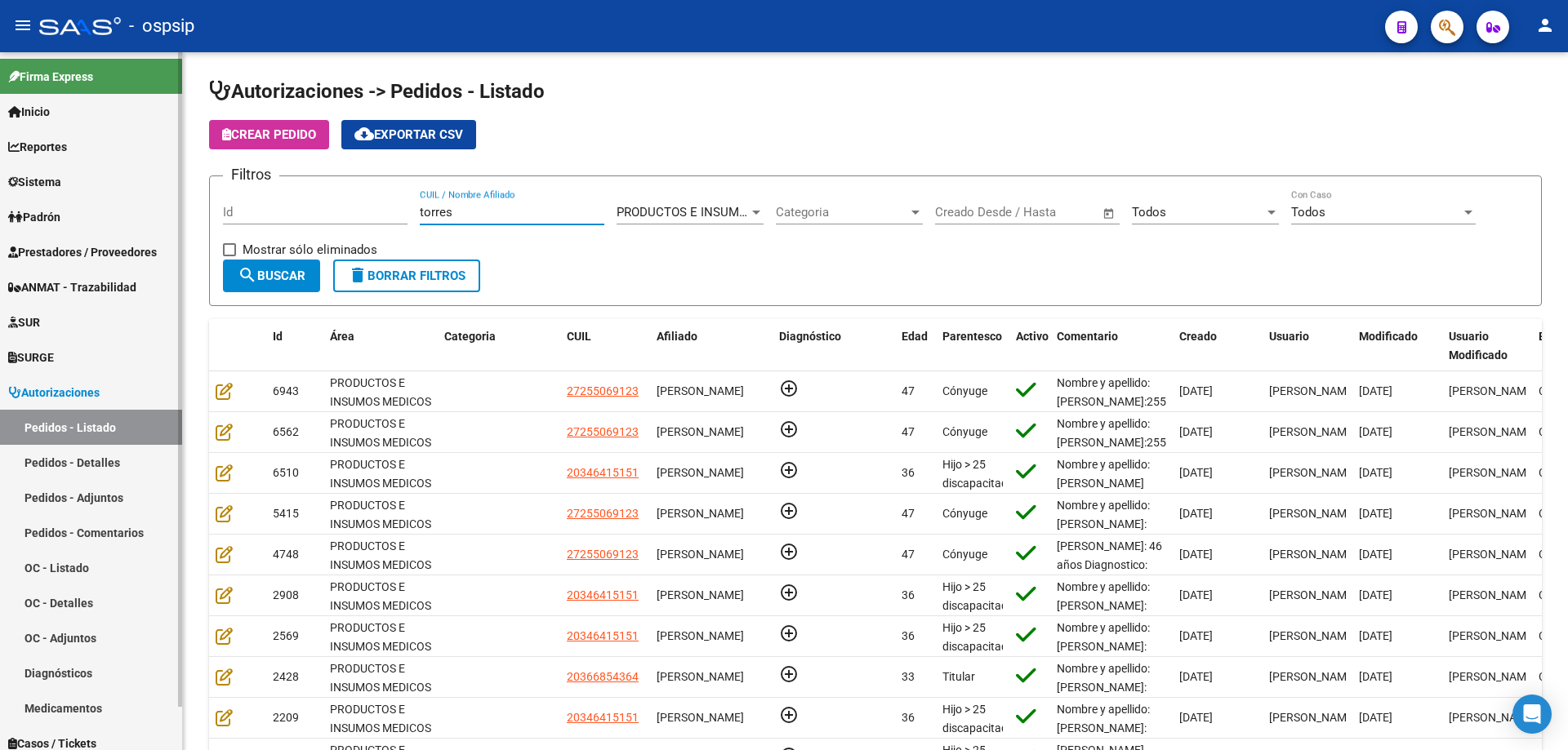
drag, startPoint x: 486, startPoint y: 214, endPoint x: 0, endPoint y: 236, distance: 486.5
click at [0, 243] on mat-sidenav-container "Firma Express Inicio Calendario SSS Instructivos Contacto OS Reportes Egresos D…" at bounding box center [784, 401] width 1568 height 698
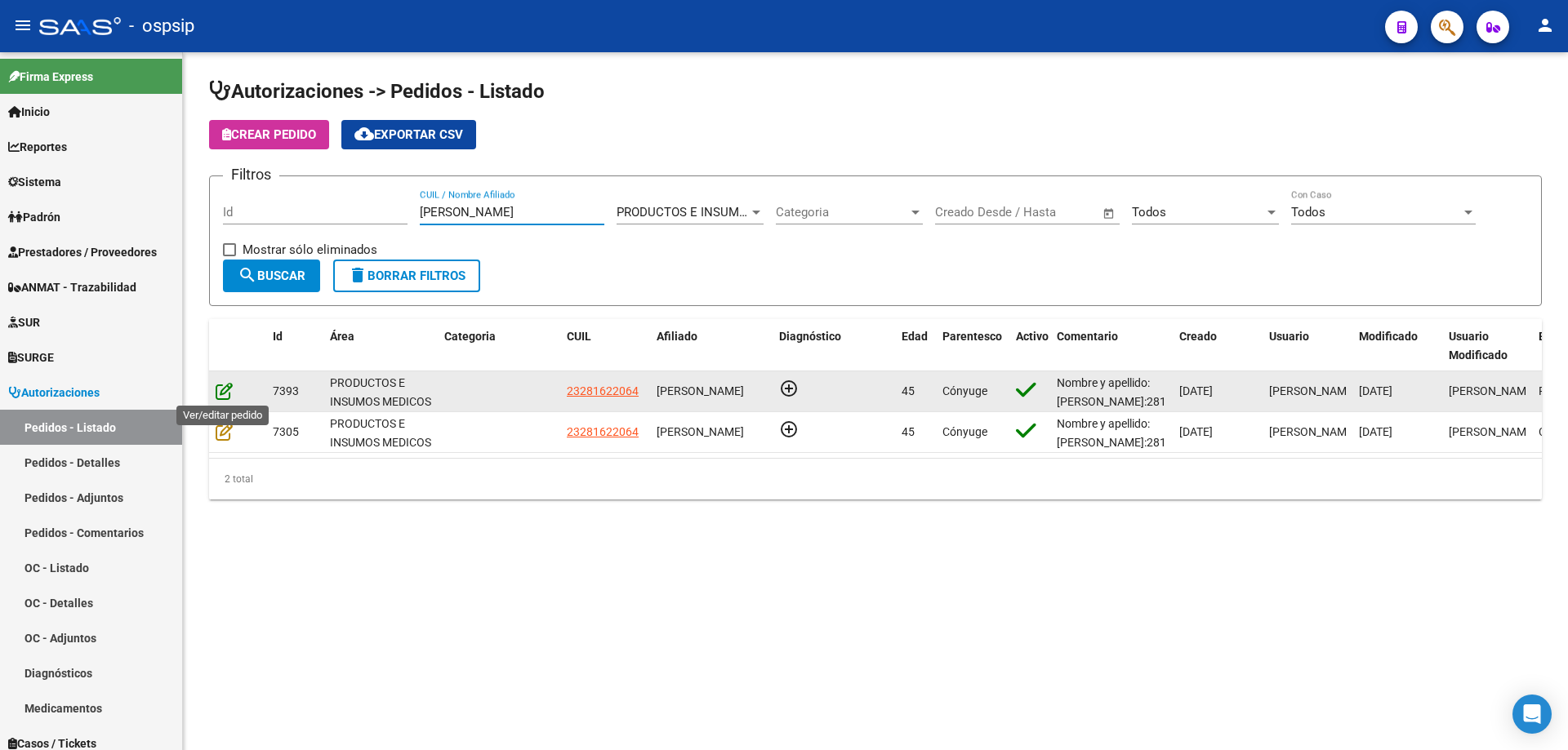
type input "[PERSON_NAME]"
click at [224, 390] on icon at bounding box center [224, 391] width 17 height 18
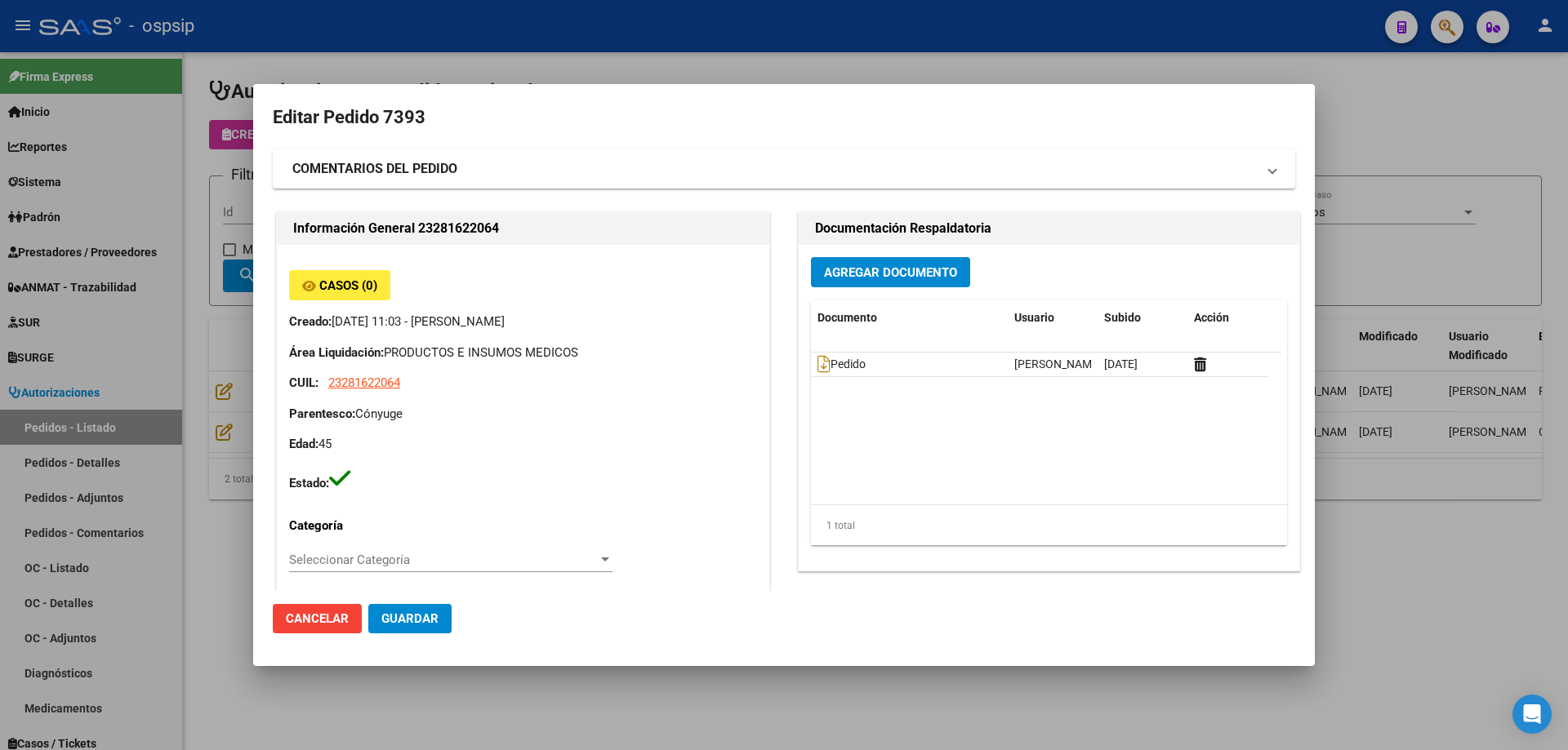
type input "[GEOGRAPHIC_DATA], LOS POLVORINES, [PERSON_NAME] 1920"
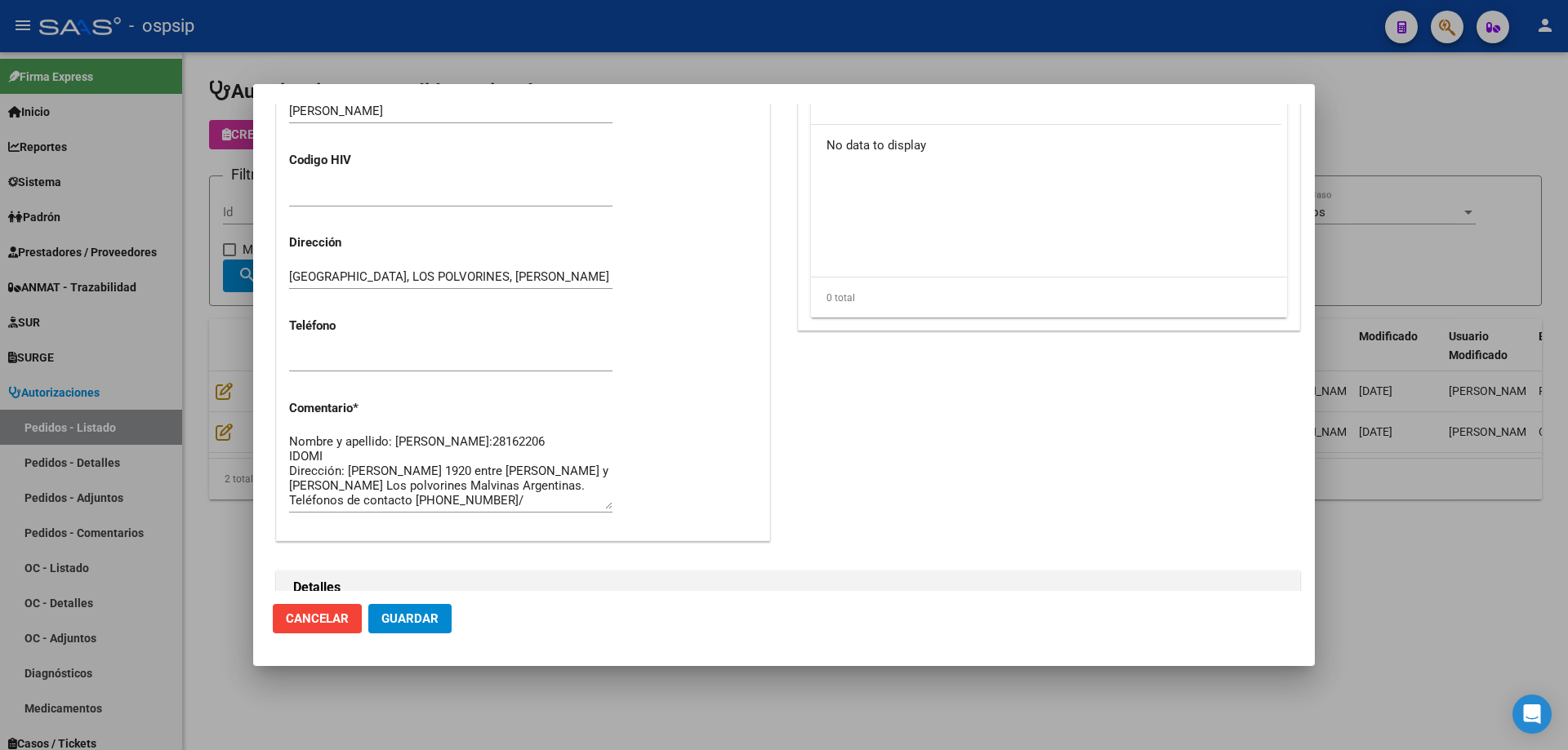
scroll to position [816, 0]
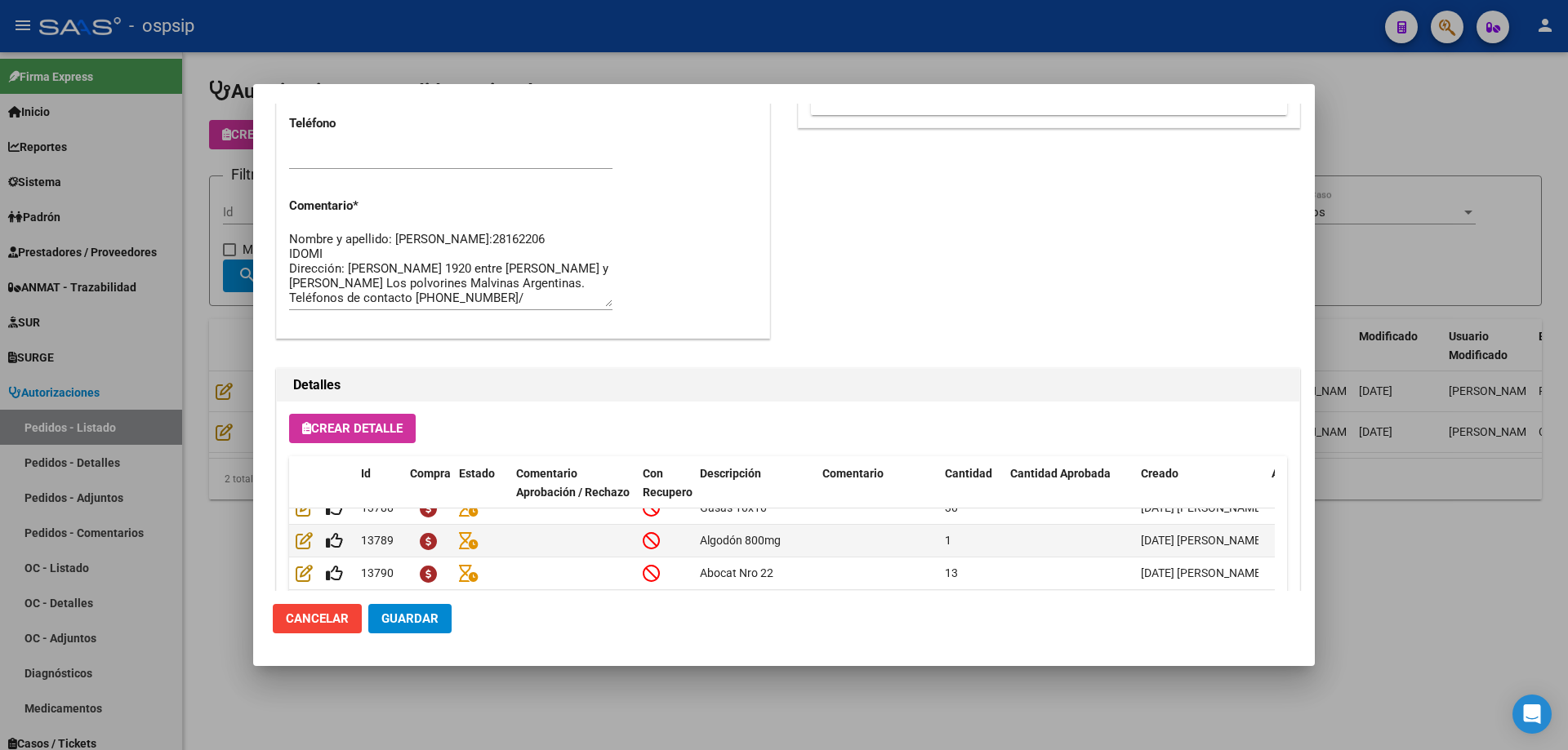
click at [412, 620] on span "Guardar" at bounding box center [410, 619] width 58 height 15
click at [182, 323] on div at bounding box center [784, 375] width 1568 height 750
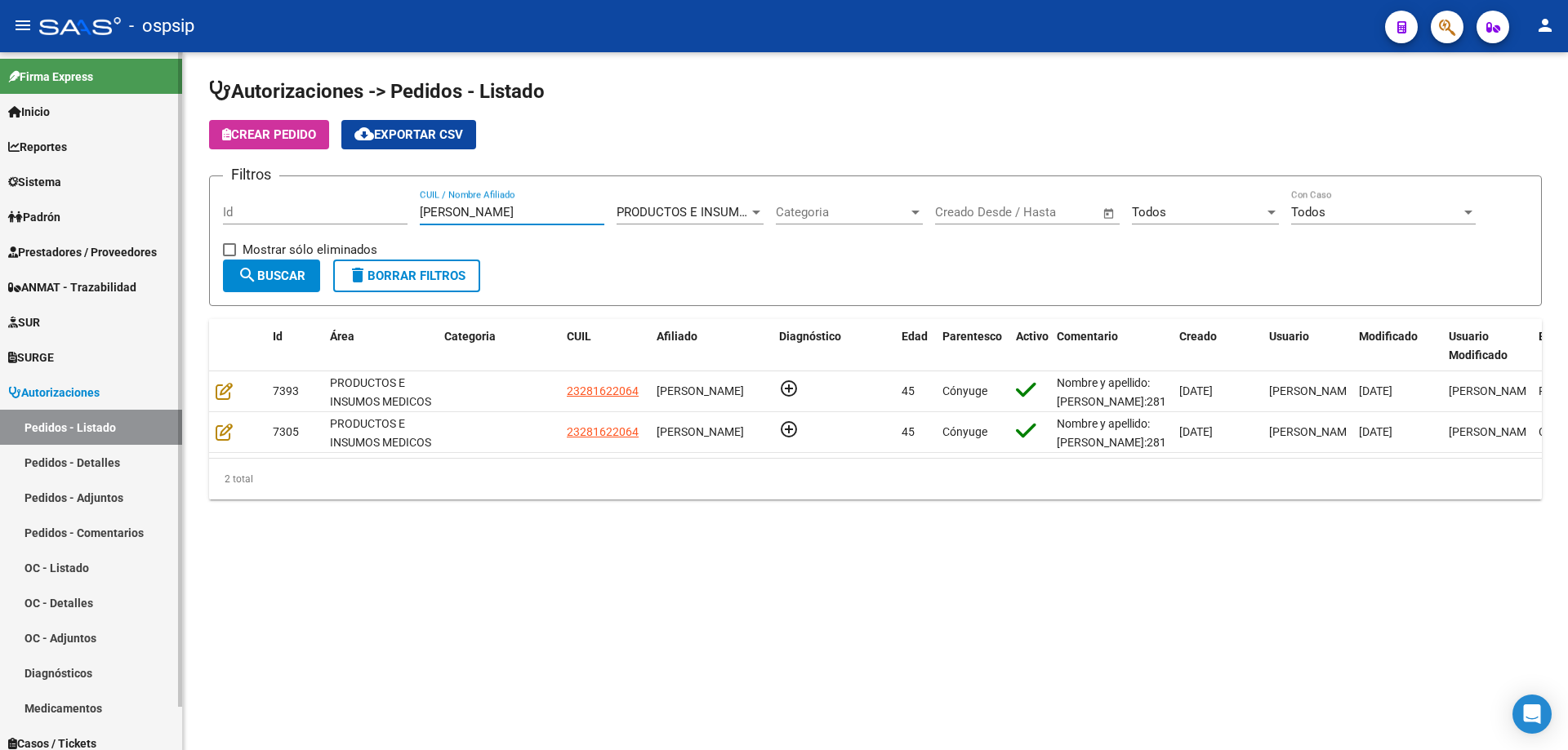
drag, startPoint x: 517, startPoint y: 214, endPoint x: 0, endPoint y: 244, distance: 517.9
click at [0, 244] on mat-sidenav-container "Firma Express Inicio Calendario SSS Instructivos Contacto OS Reportes Egresos D…" at bounding box center [784, 401] width 1568 height 698
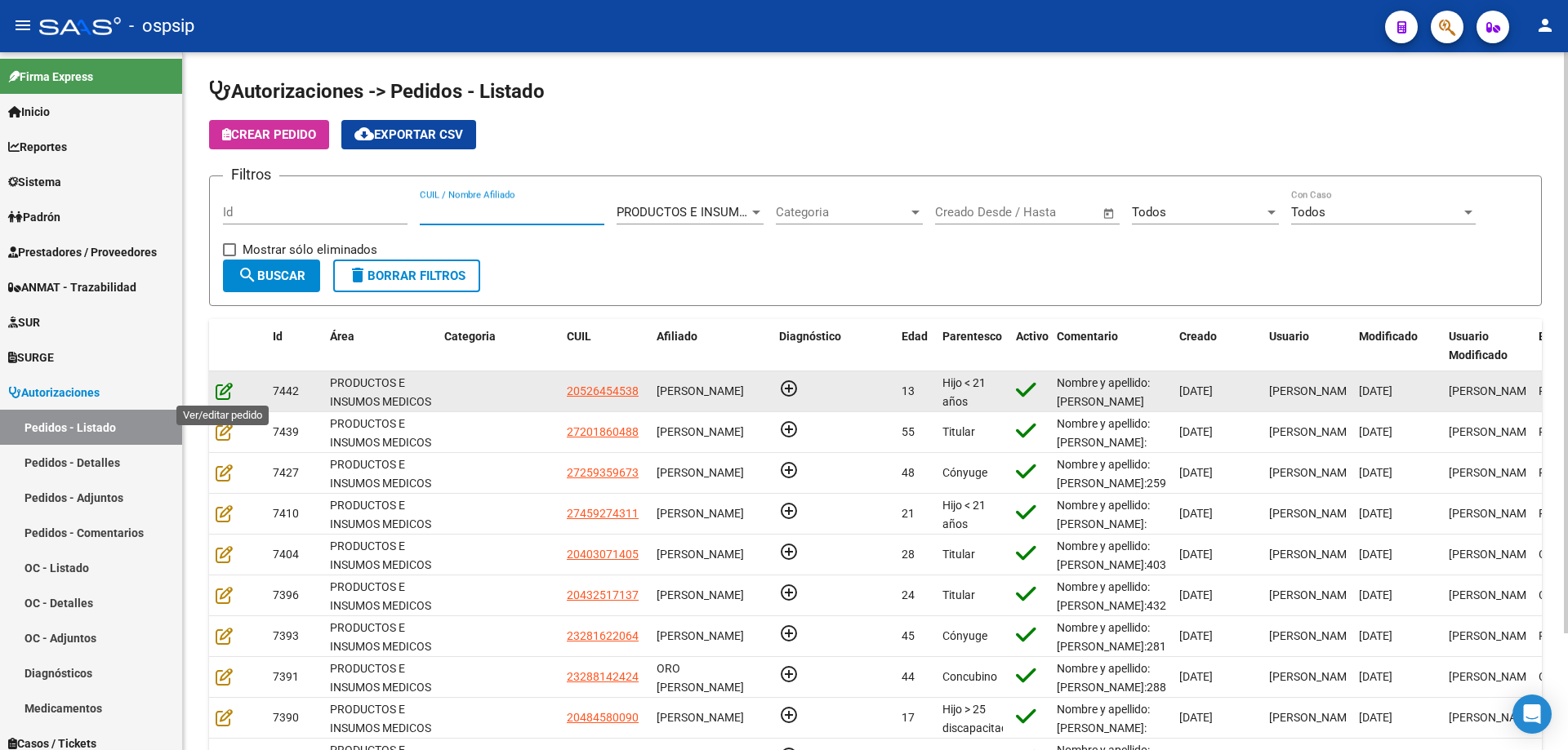
click at [225, 392] on icon at bounding box center [224, 391] width 17 height 18
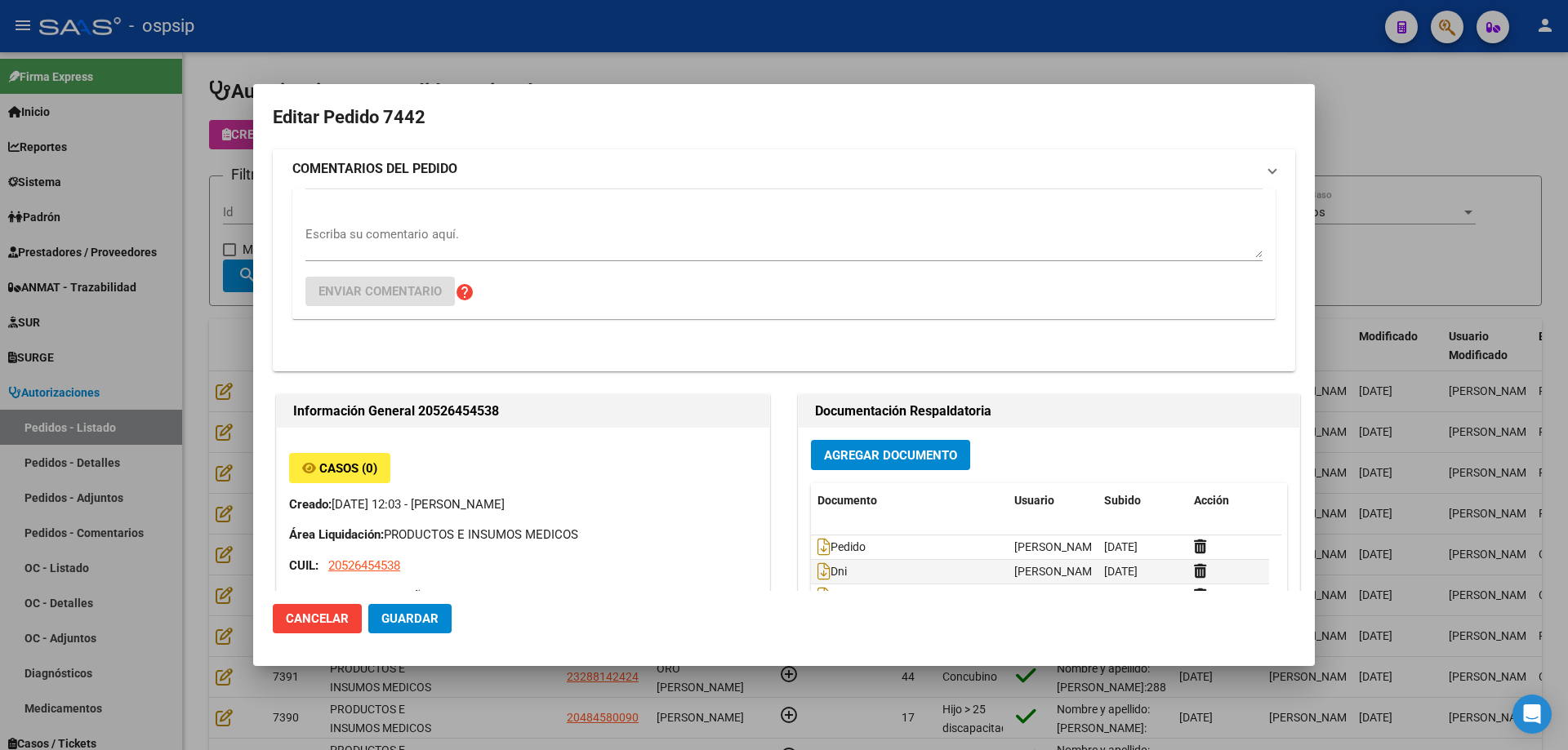
type input "[GEOGRAPHIC_DATA], [GEOGRAPHIC_DATA], L N ALEM 2100, Piso: PB, Departamento: 19B"
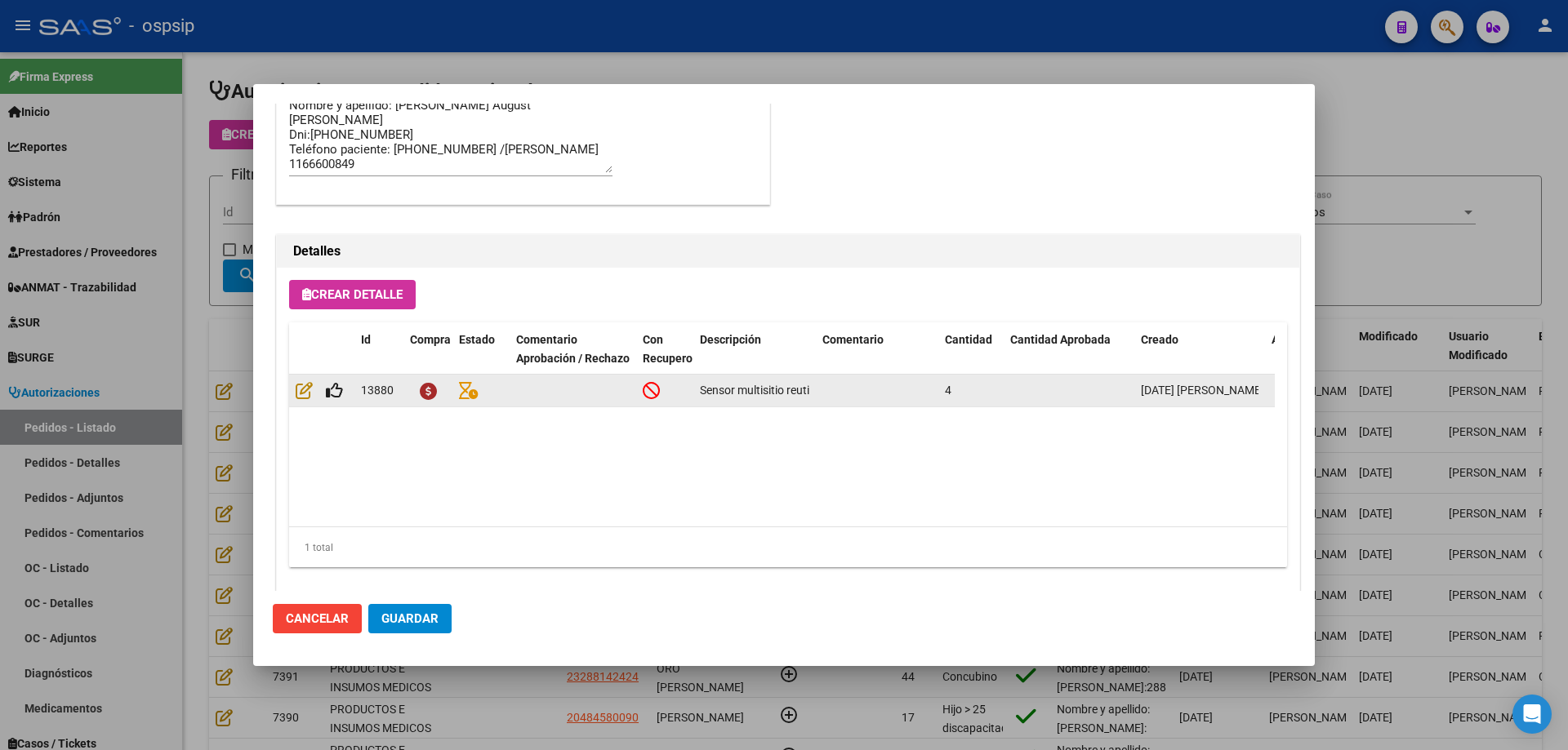
scroll to position [979, 0]
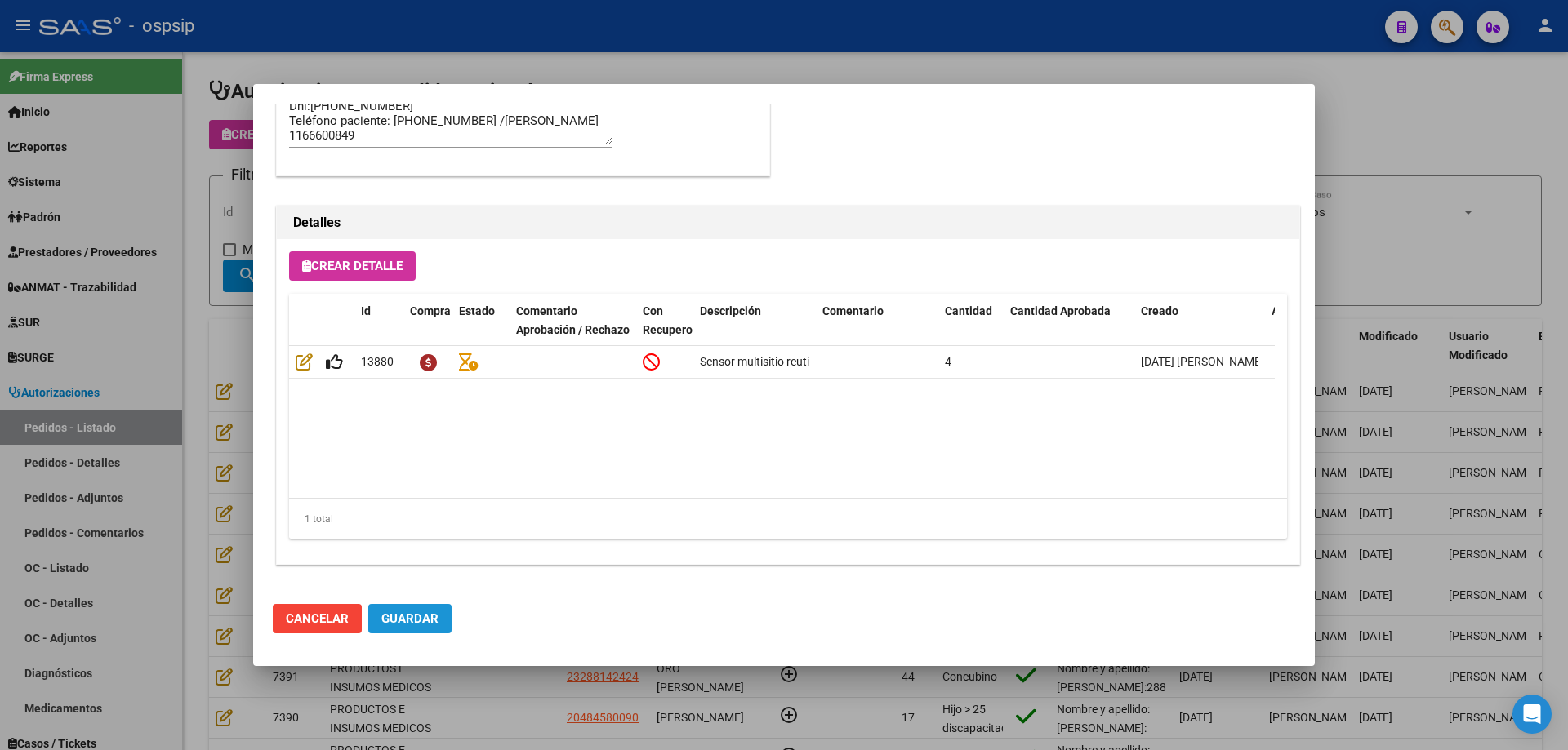
click at [426, 609] on button "Guardar" at bounding box center [409, 619] width 83 height 29
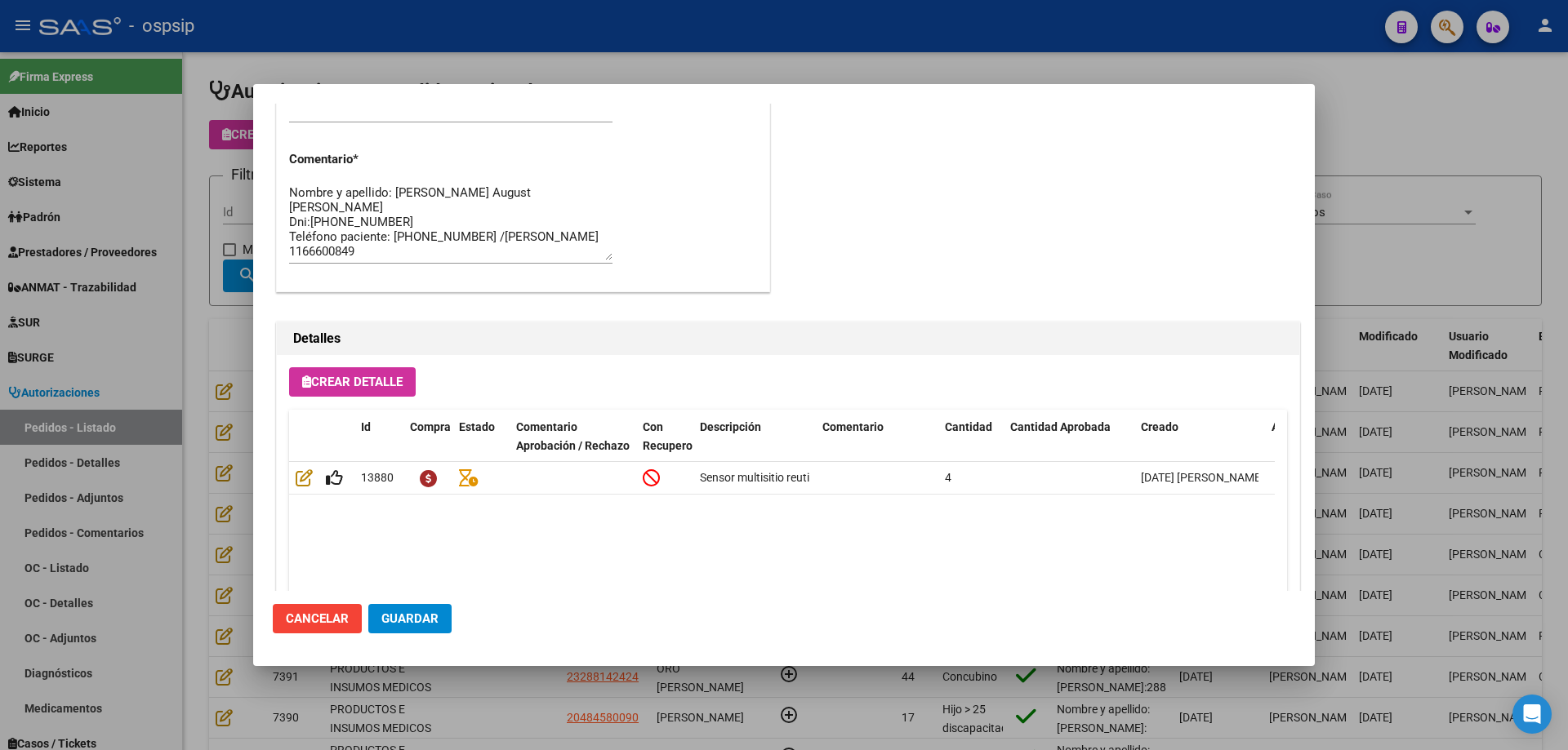
scroll to position [652, 0]
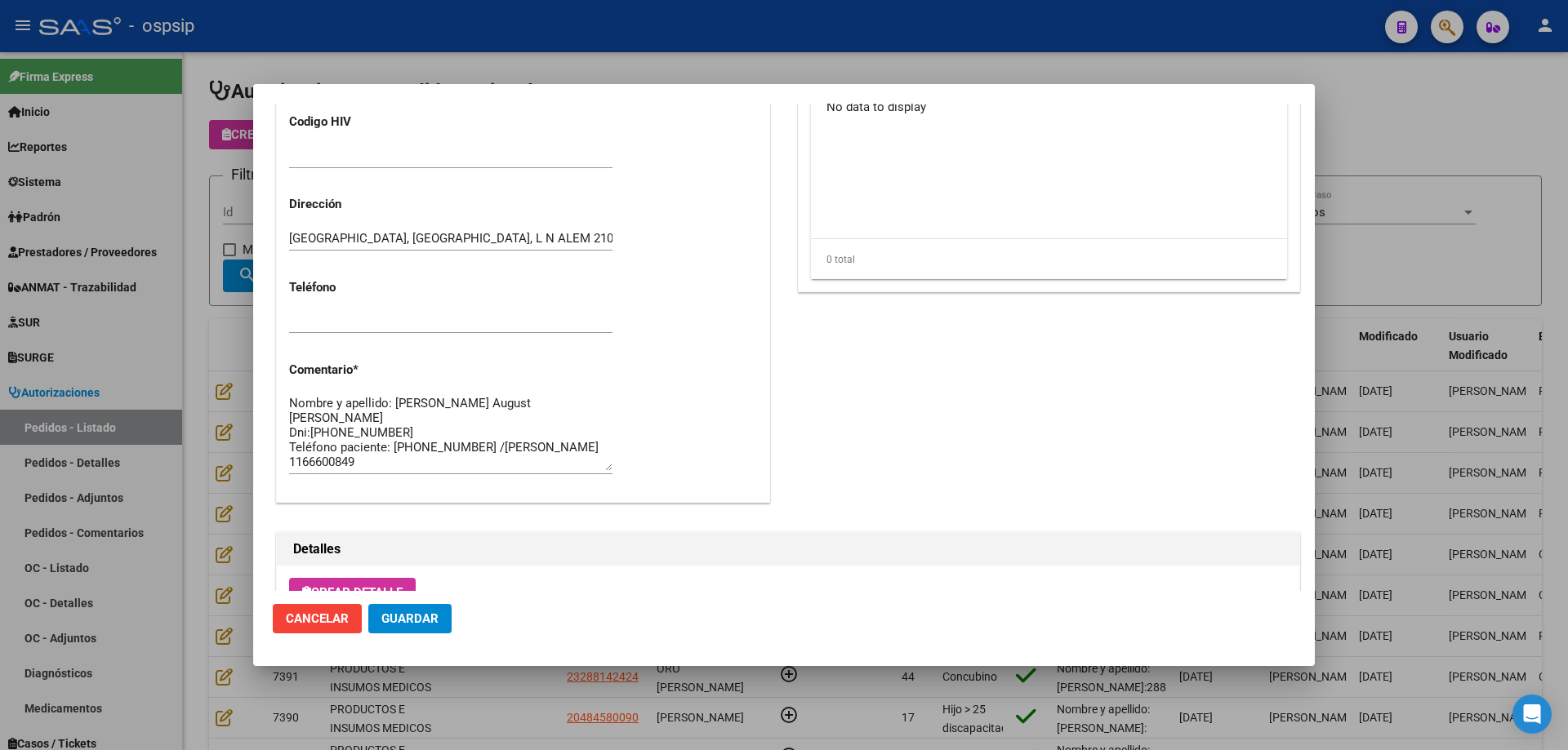
drag, startPoint x: 176, startPoint y: 300, endPoint x: 1248, endPoint y: 26, distance: 1106.5
click at [178, 299] on div at bounding box center [784, 375] width 1568 height 750
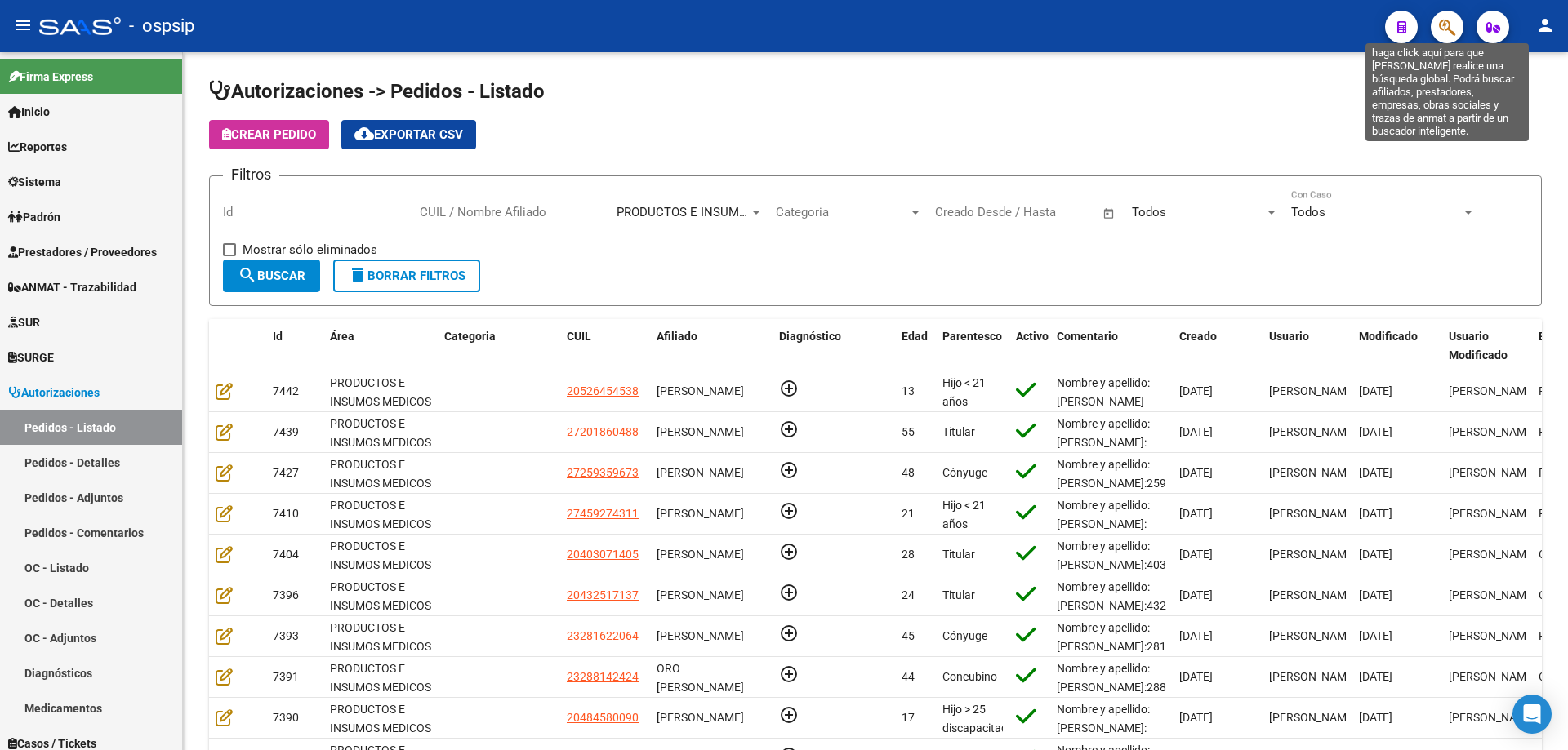
click at [1446, 33] on icon "button" at bounding box center [1447, 27] width 16 height 19
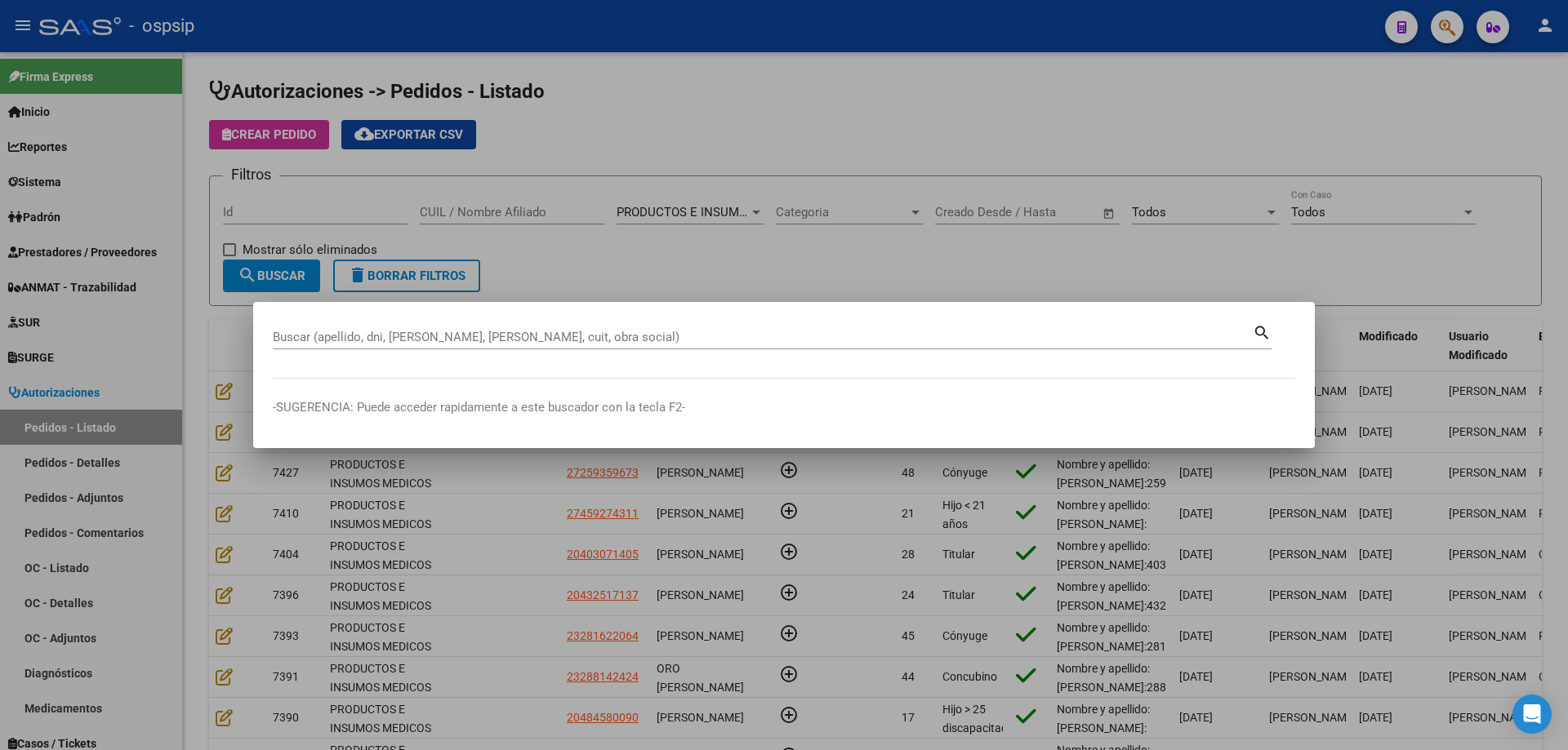
click at [891, 348] on div "Buscar (apellido, dni, [PERSON_NAME], [PERSON_NAME], cuit, obra social)" at bounding box center [763, 337] width 980 height 25
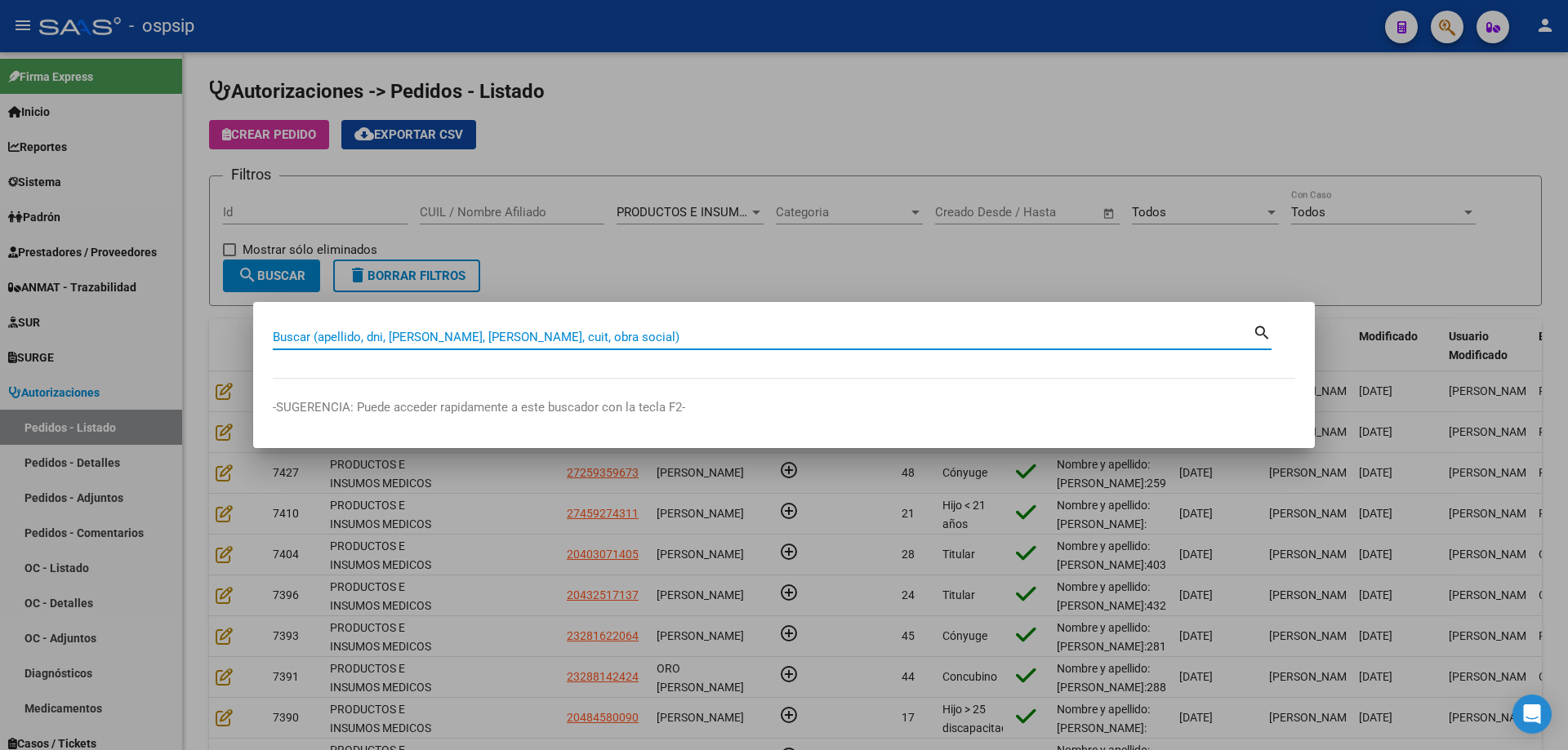
click at [897, 340] on input "Buscar (apellido, dni, [PERSON_NAME], [PERSON_NAME], cuit, obra social)" at bounding box center [763, 337] width 980 height 15
type input "6137012"
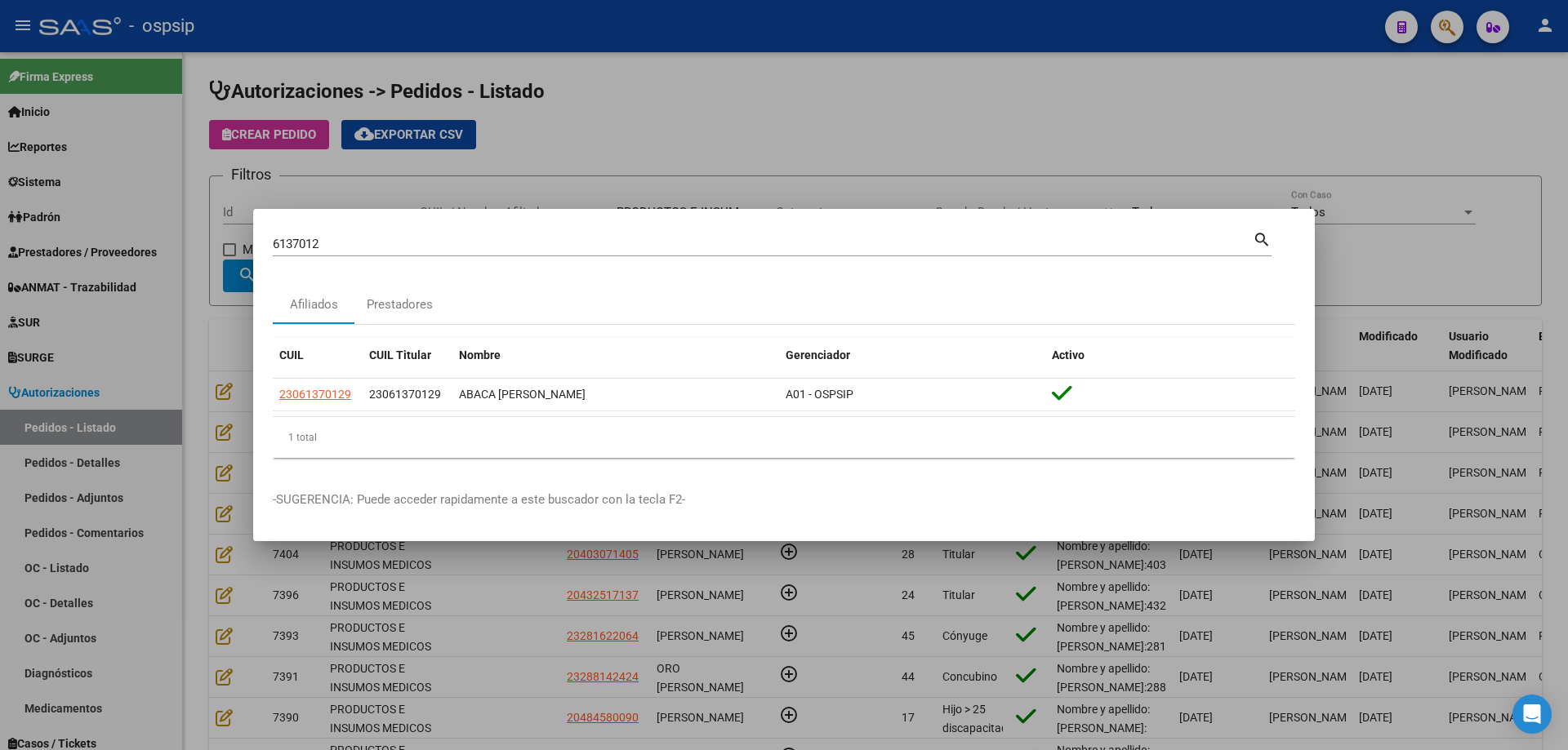
drag, startPoint x: 354, startPoint y: 399, endPoint x: 262, endPoint y: 393, distance: 92.2
click at [262, 393] on mat-dialog-content "6137012 Buscar (apellido, dni, cuil, nro traspaso, cuit, obra social) search Af…" at bounding box center [784, 350] width 1062 height 242
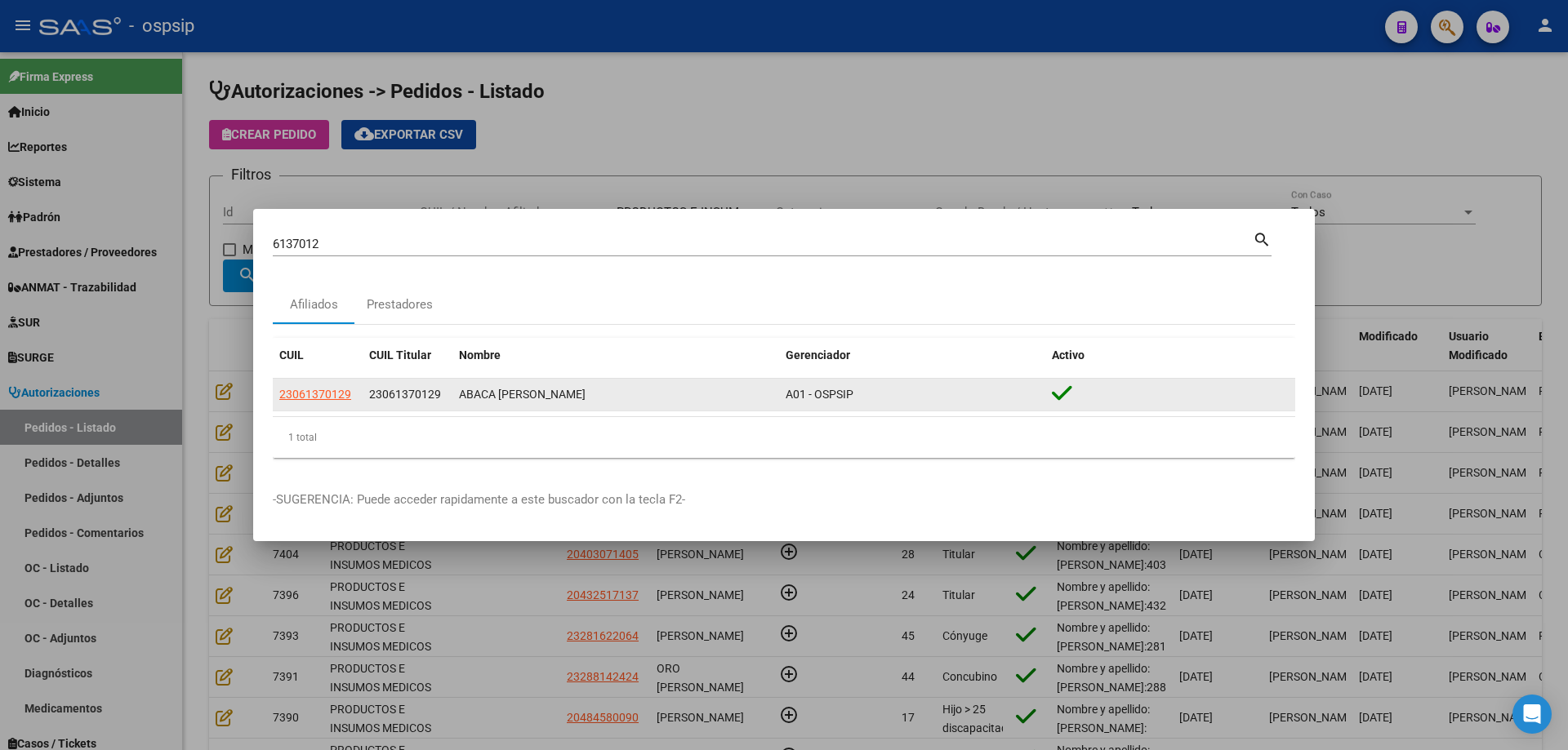
copy datatable-body-row "23061370129"
click at [326, 391] on span "23061370129" at bounding box center [315, 393] width 72 height 13
type textarea "23061370129"
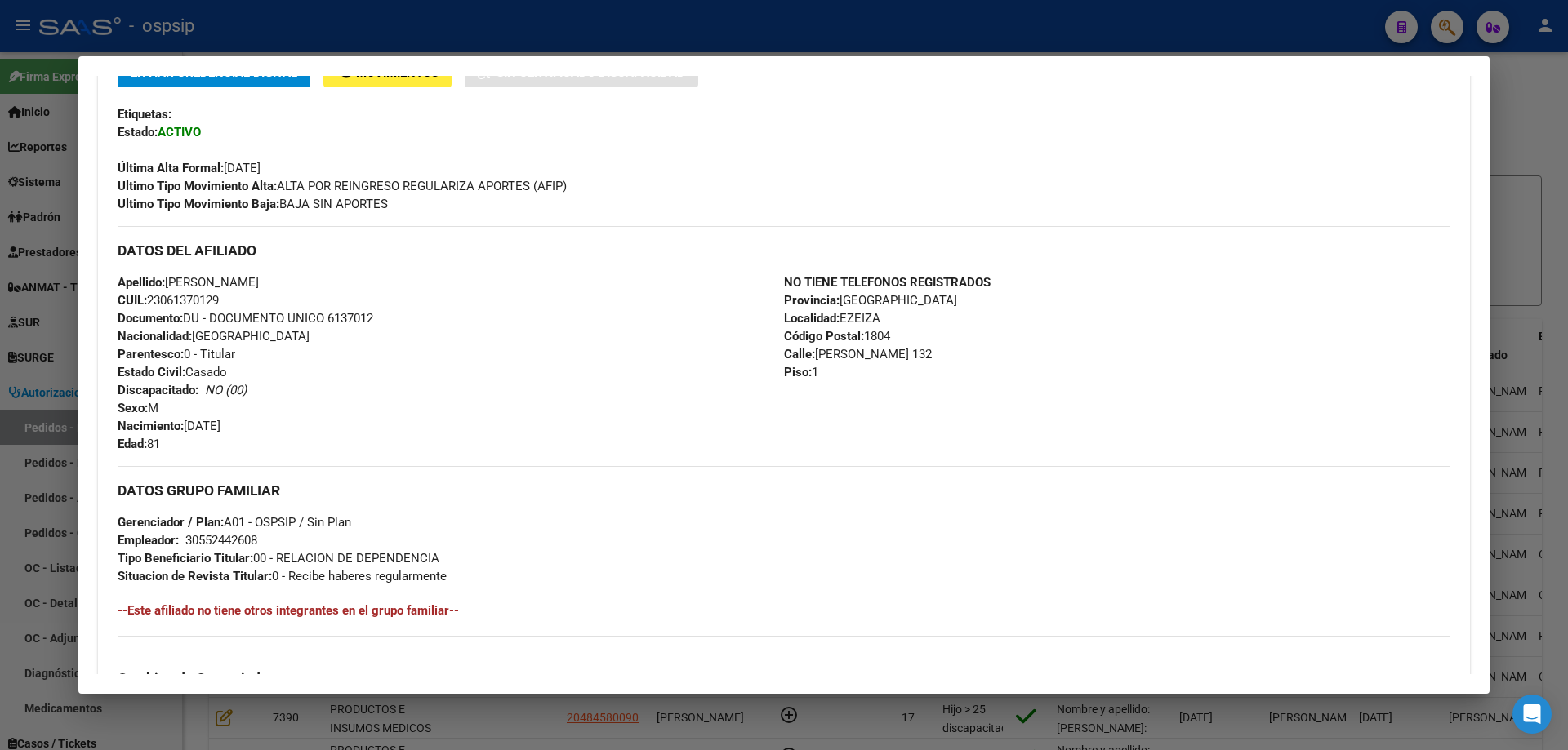
scroll to position [408, 0]
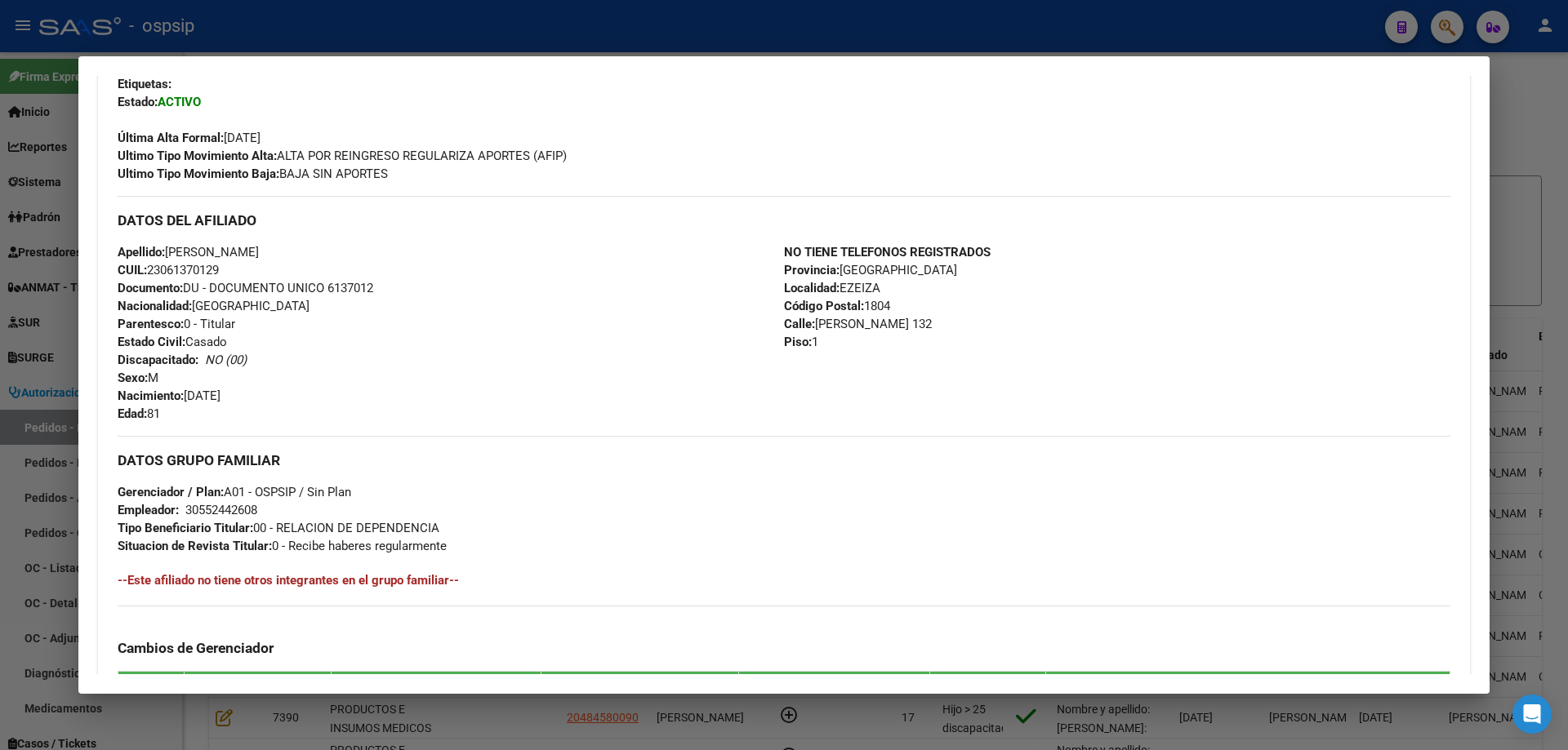
click at [49, 220] on div at bounding box center [784, 375] width 1568 height 750
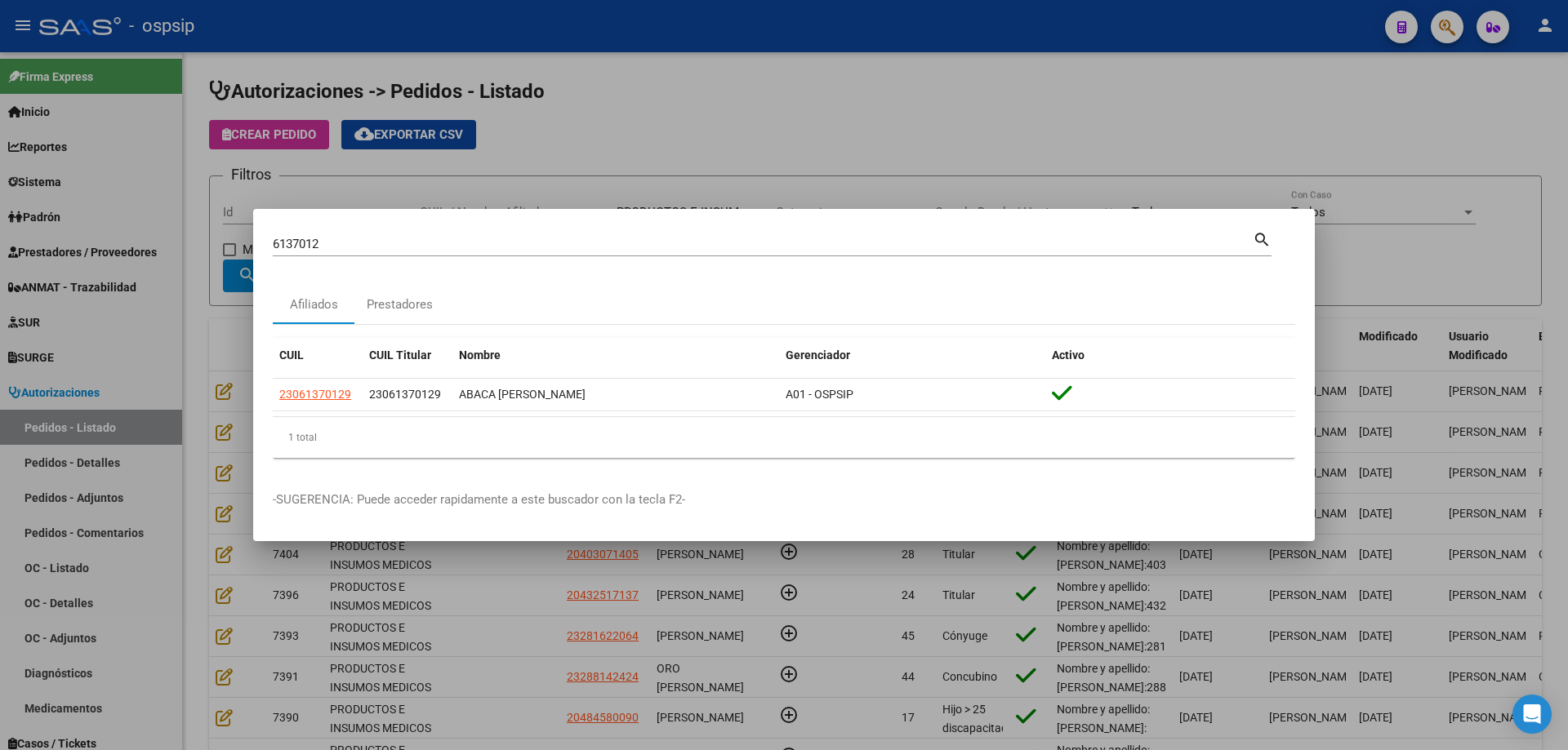
click at [405, 245] on input "6137012" at bounding box center [763, 244] width 980 height 15
click at [405, 244] on input "6137012" at bounding box center [763, 244] width 980 height 15
type input "29647364"
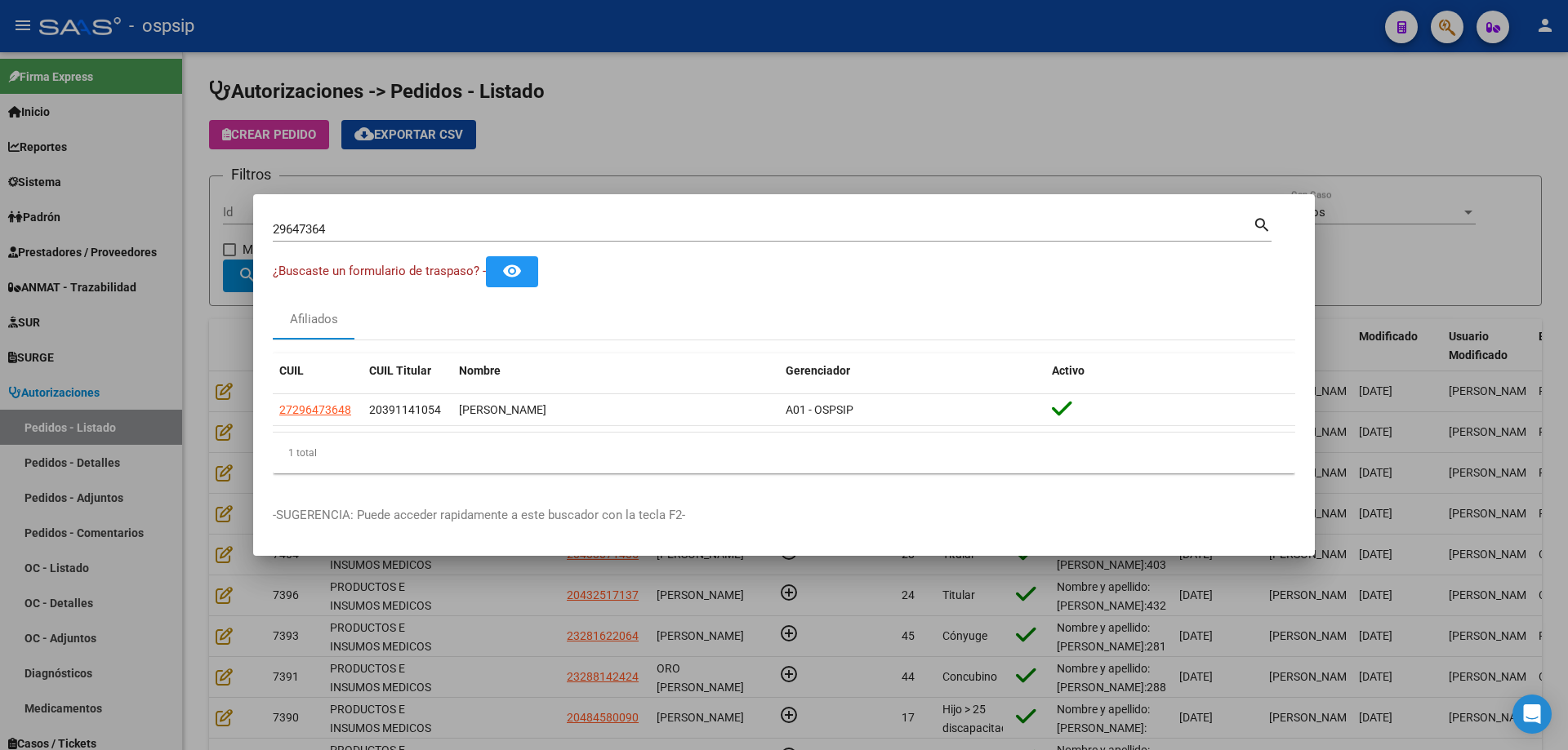
click at [287, 221] on div "29647364 Buscar (apellido, dni, [PERSON_NAME], nro traspaso, cuit, obra social)" at bounding box center [763, 229] width 980 height 25
click at [288, 221] on div "29647364 Buscar (apellido, dni, [PERSON_NAME], nro traspaso, cuit, obra social)" at bounding box center [763, 229] width 980 height 25
click at [295, 226] on input "29647364" at bounding box center [763, 229] width 980 height 15
drag, startPoint x: 360, startPoint y: 411, endPoint x: 252, endPoint y: 415, distance: 108.1
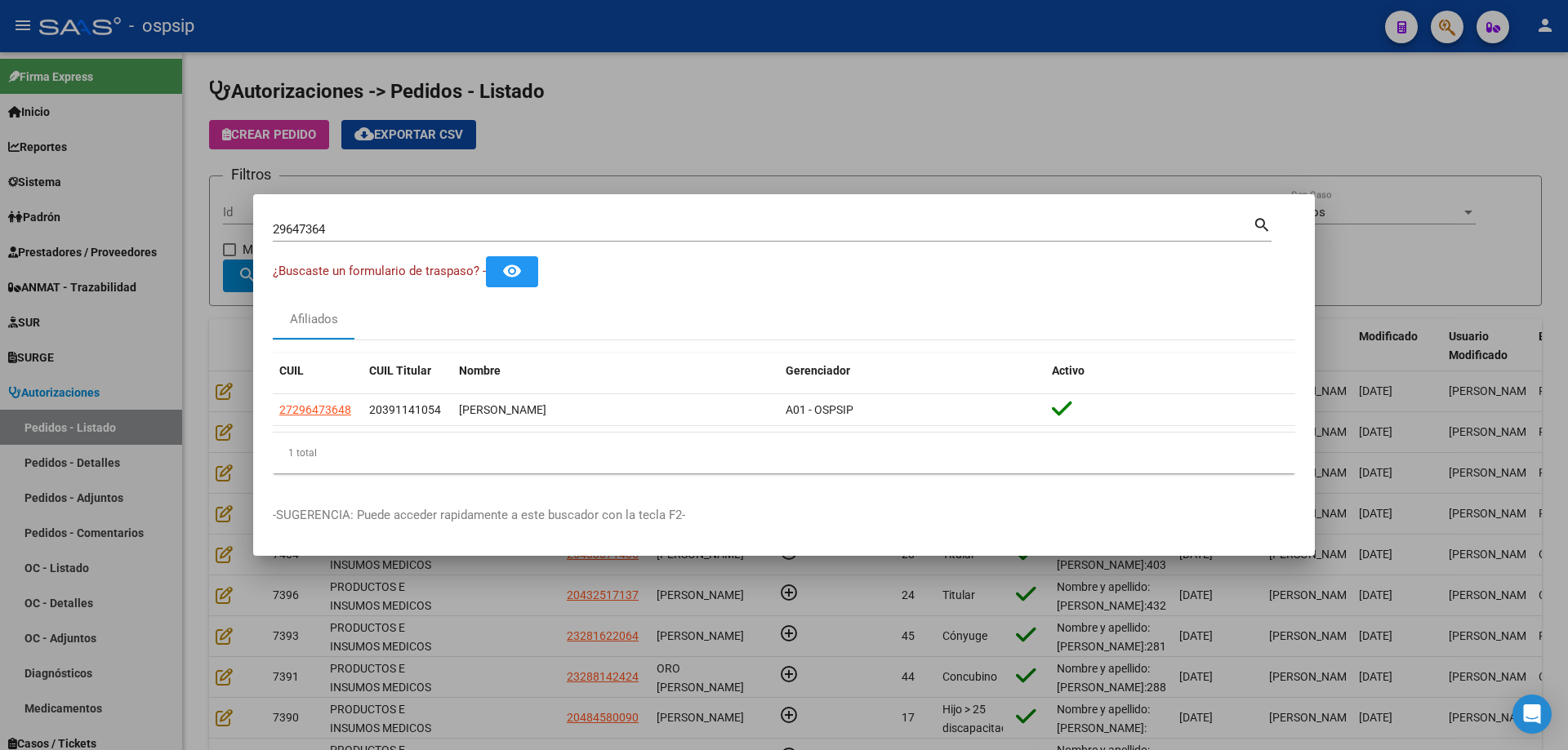
click at [252, 415] on div "29647364 Buscar (apellido, dni, cuil, nro traspaso, cuit, obra social) search ¿…" at bounding box center [784, 375] width 1568 height 750
click at [348, 393] on datatable-header "CUIL CUIL Titular Nombre Gerenciador Activo" at bounding box center [783, 374] width 1022 height 41
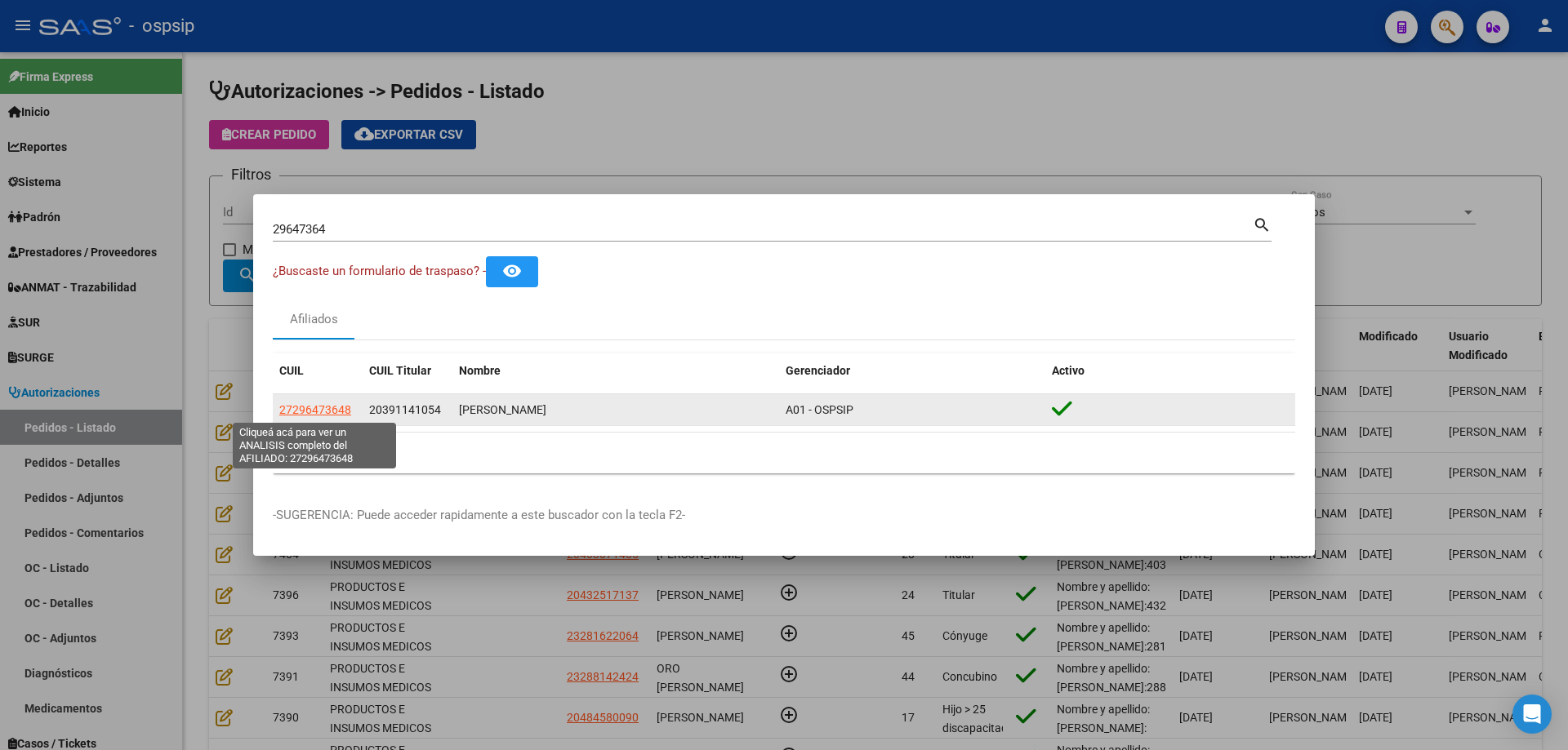
drag, startPoint x: 353, startPoint y: 408, endPoint x: 282, endPoint y: 412, distance: 71.1
click at [280, 412] on div "27296473648" at bounding box center [317, 410] width 77 height 19
copy span "27296473648"
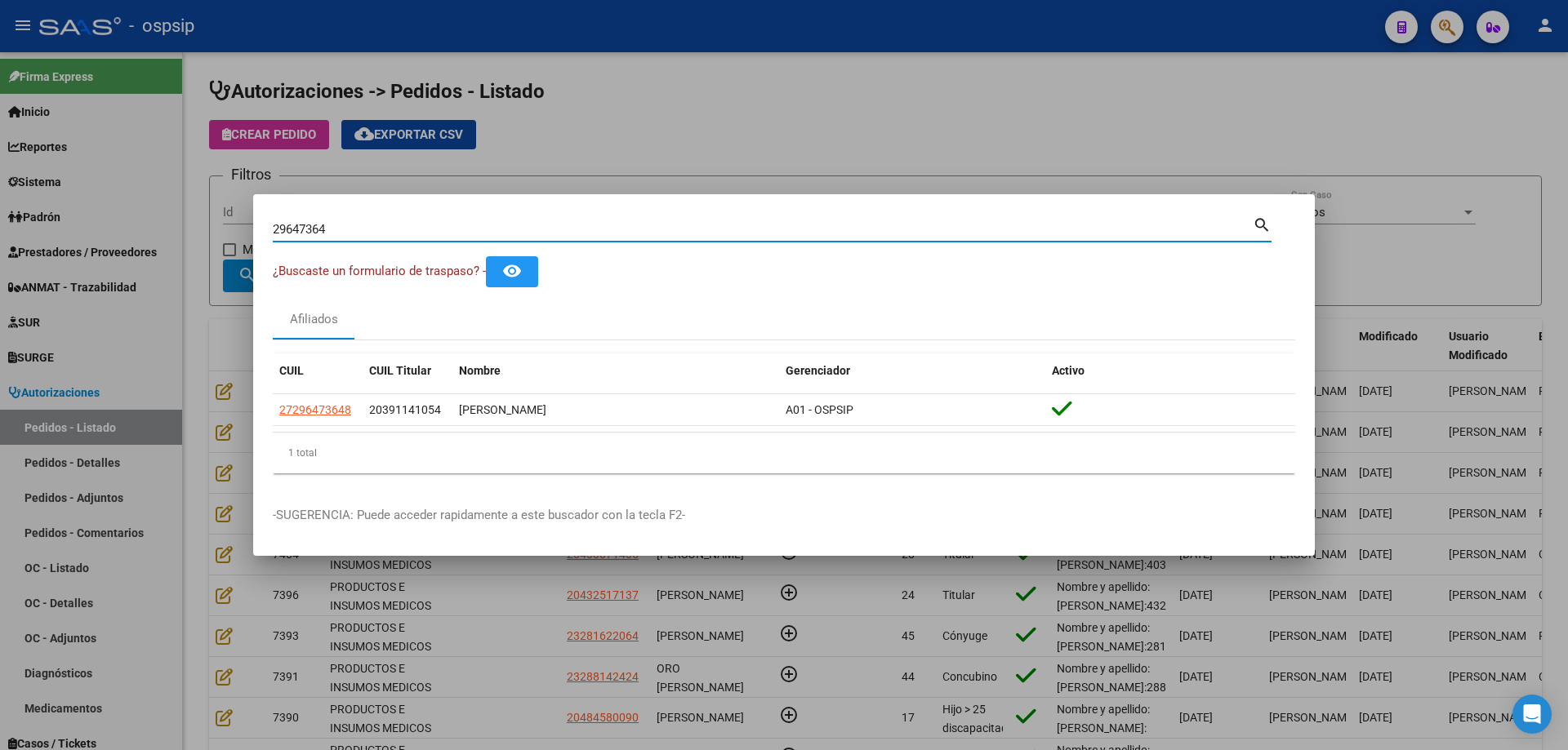
click at [291, 224] on input "29647364" at bounding box center [763, 229] width 980 height 15
click at [201, 259] on div at bounding box center [784, 375] width 1568 height 750
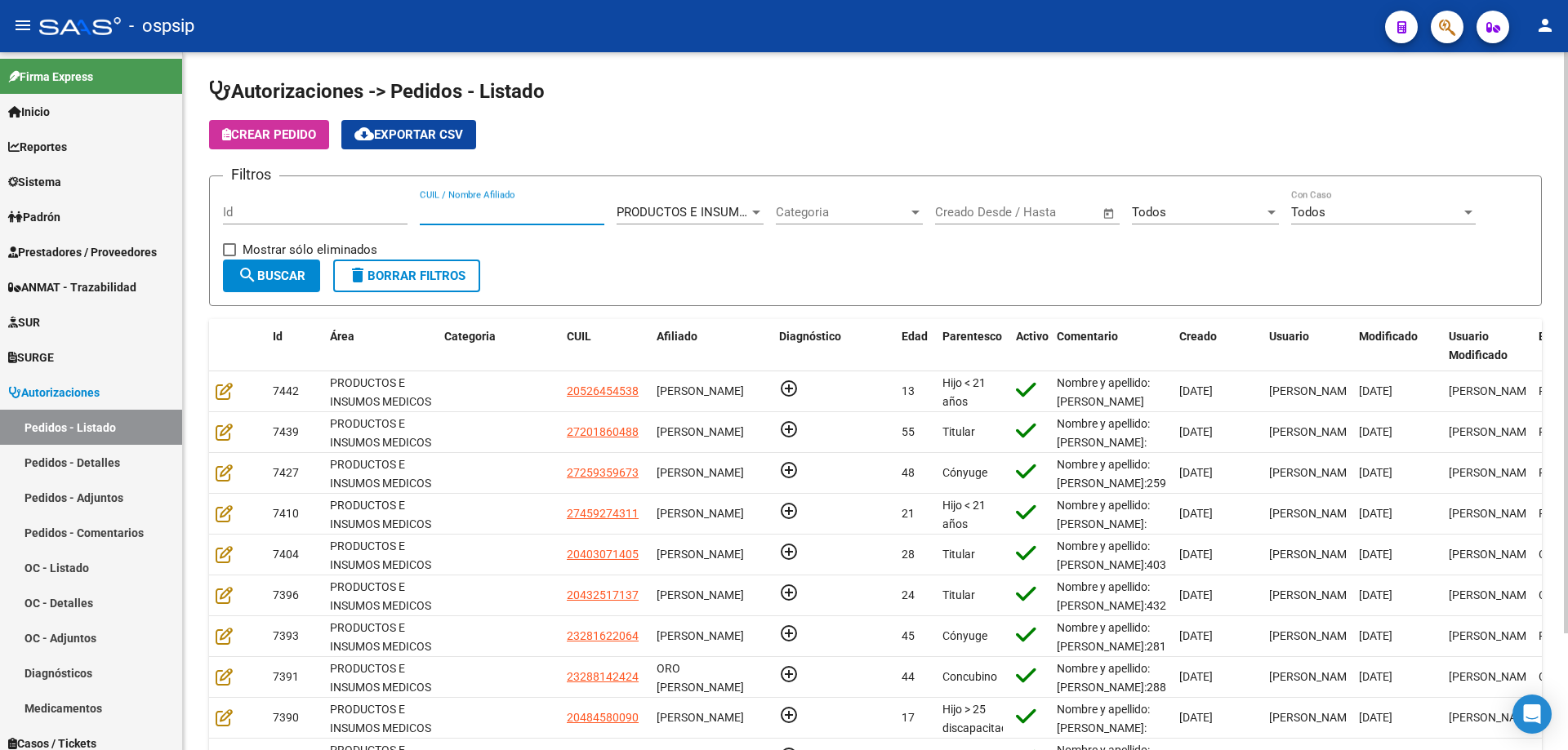
click at [508, 216] on input "CUIL / Nombre Afiliado" at bounding box center [511, 211] width 185 height 15
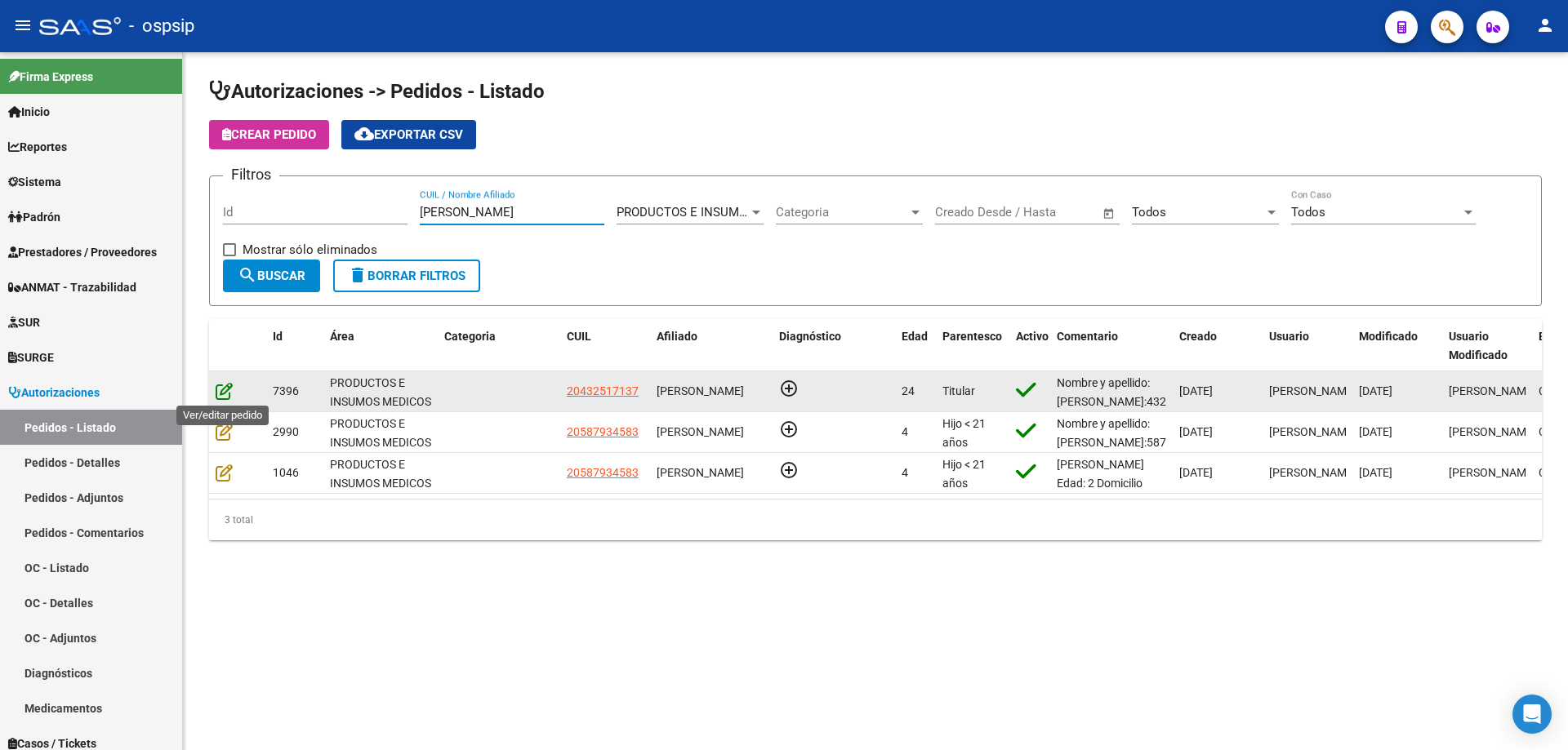
type input "[PERSON_NAME]"
click at [225, 391] on icon at bounding box center [224, 391] width 17 height 18
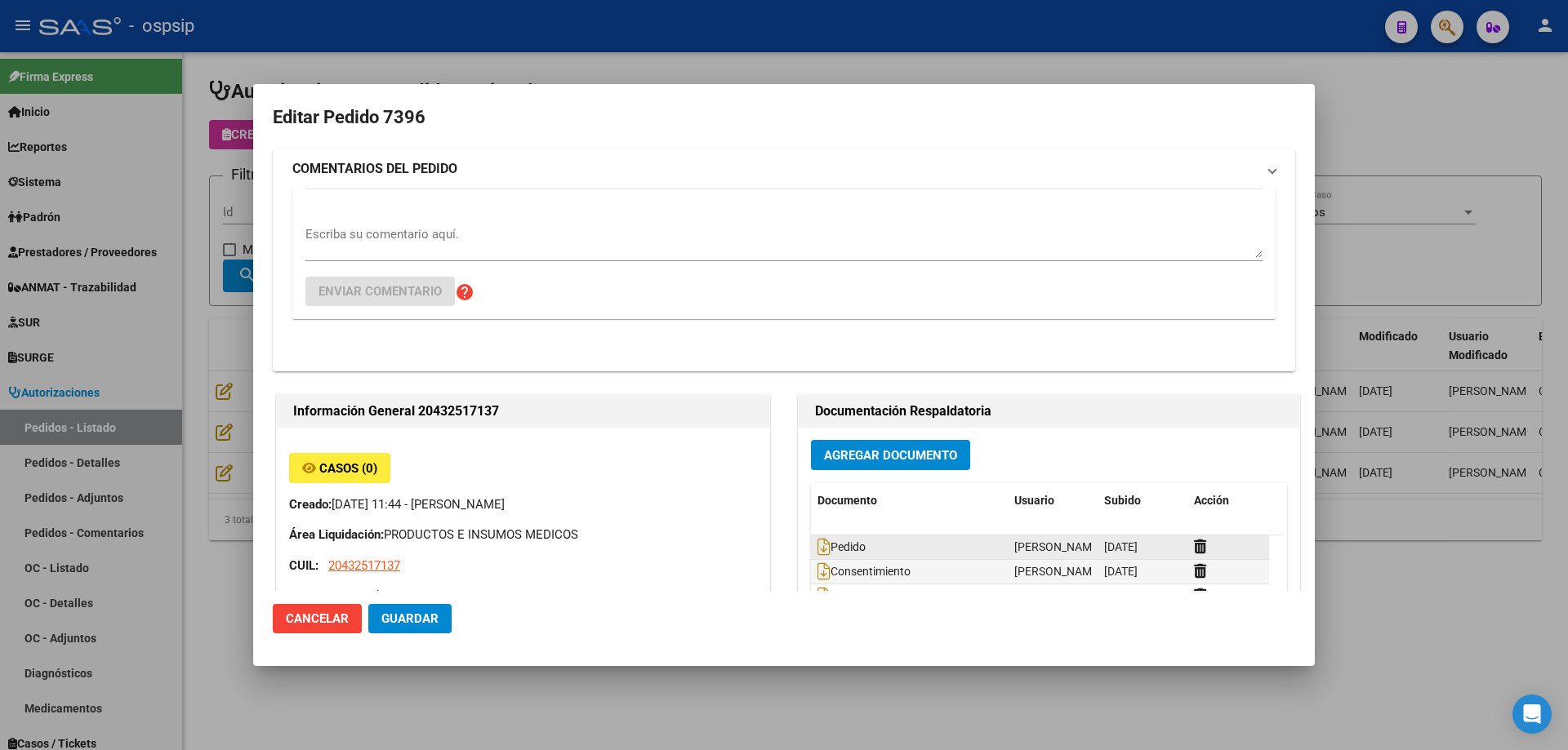
type input "[GEOGRAPHIC_DATA], PLATANOS, 37 3722, Piso: 0"
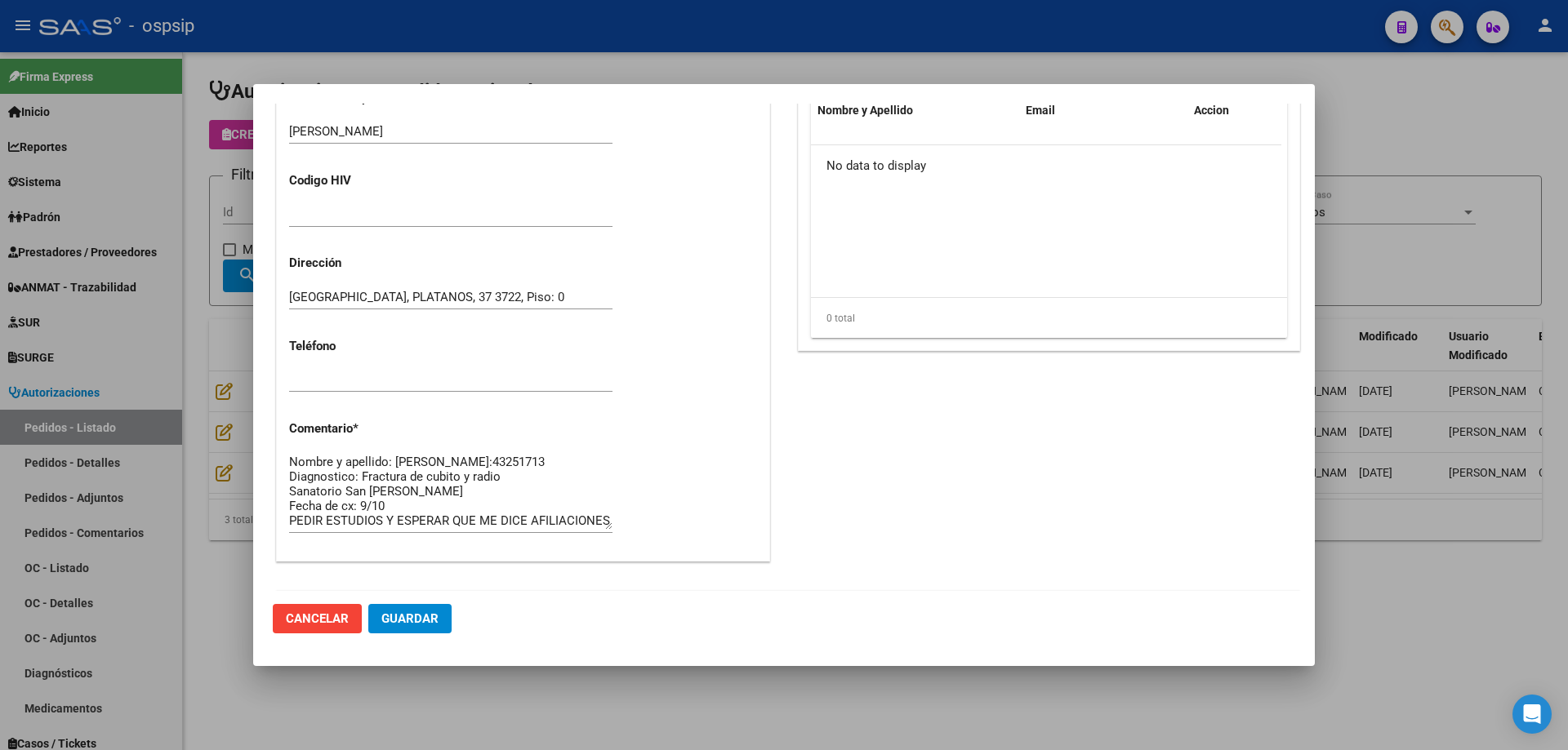
scroll to position [735, 0]
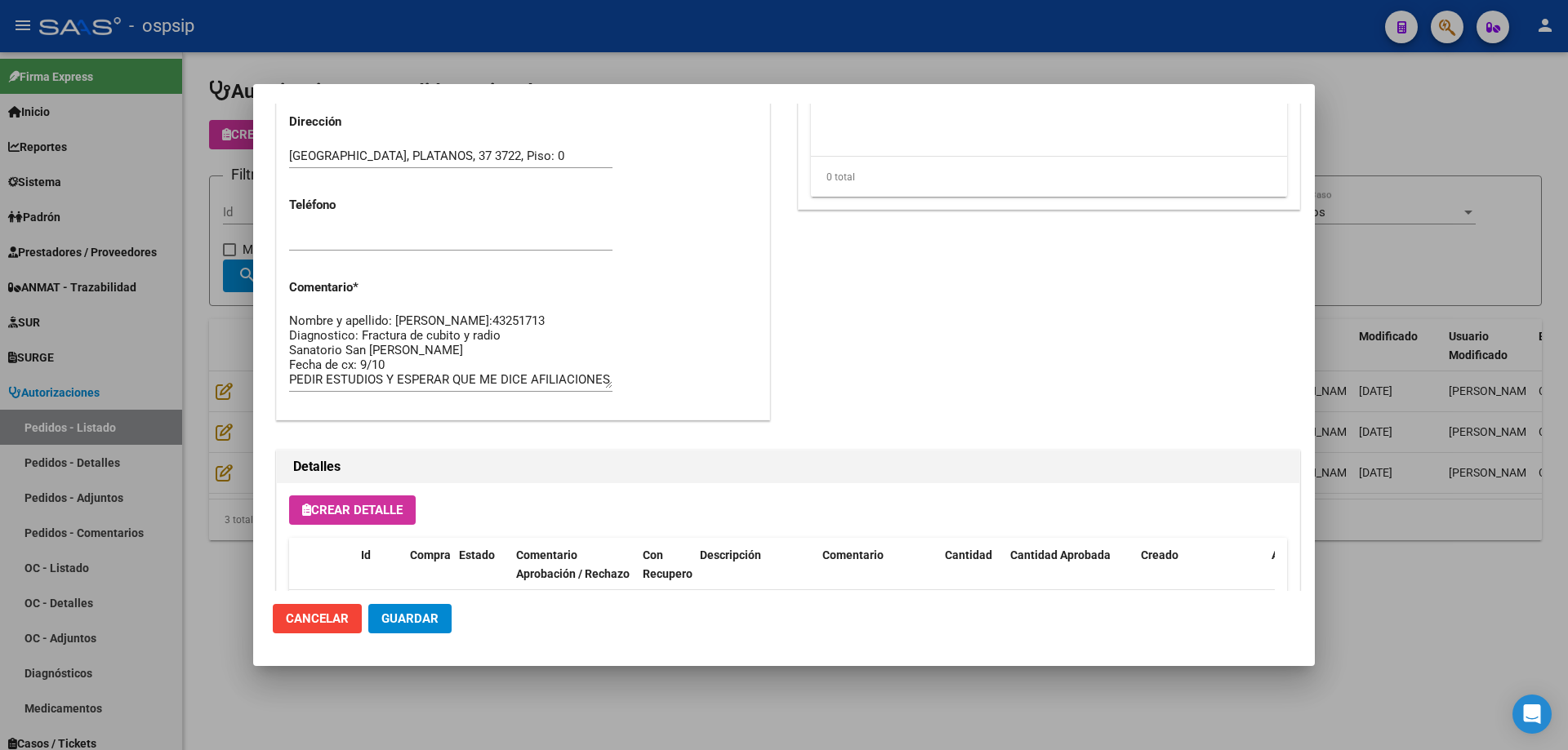
click at [519, 381] on textarea "Nombre y apellido: [PERSON_NAME]:43251713 Diagnostico: Fractura de cubito y rad…" at bounding box center [450, 350] width 323 height 76
click at [429, 319] on textarea "Nombre y apellido: [PERSON_NAME]:43251713 Diagnostico: Fractura de cubito y rad…" at bounding box center [450, 350] width 323 height 76
click at [428, 376] on textarea "Nombre y apellido: [PERSON_NAME]:43251713 Diagnostico: Fractura de cubito y rad…" at bounding box center [450, 350] width 323 height 76
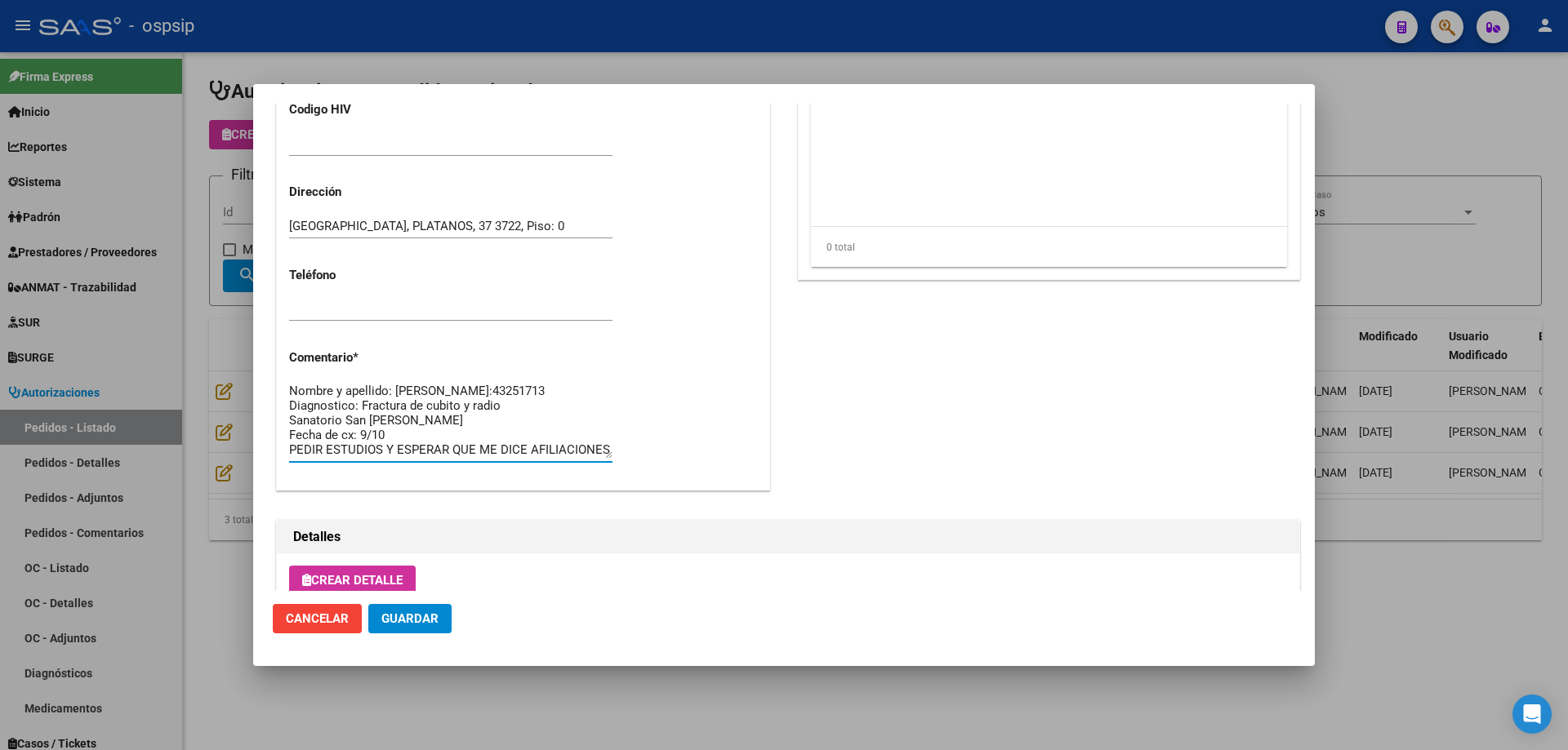
scroll to position [652, 0]
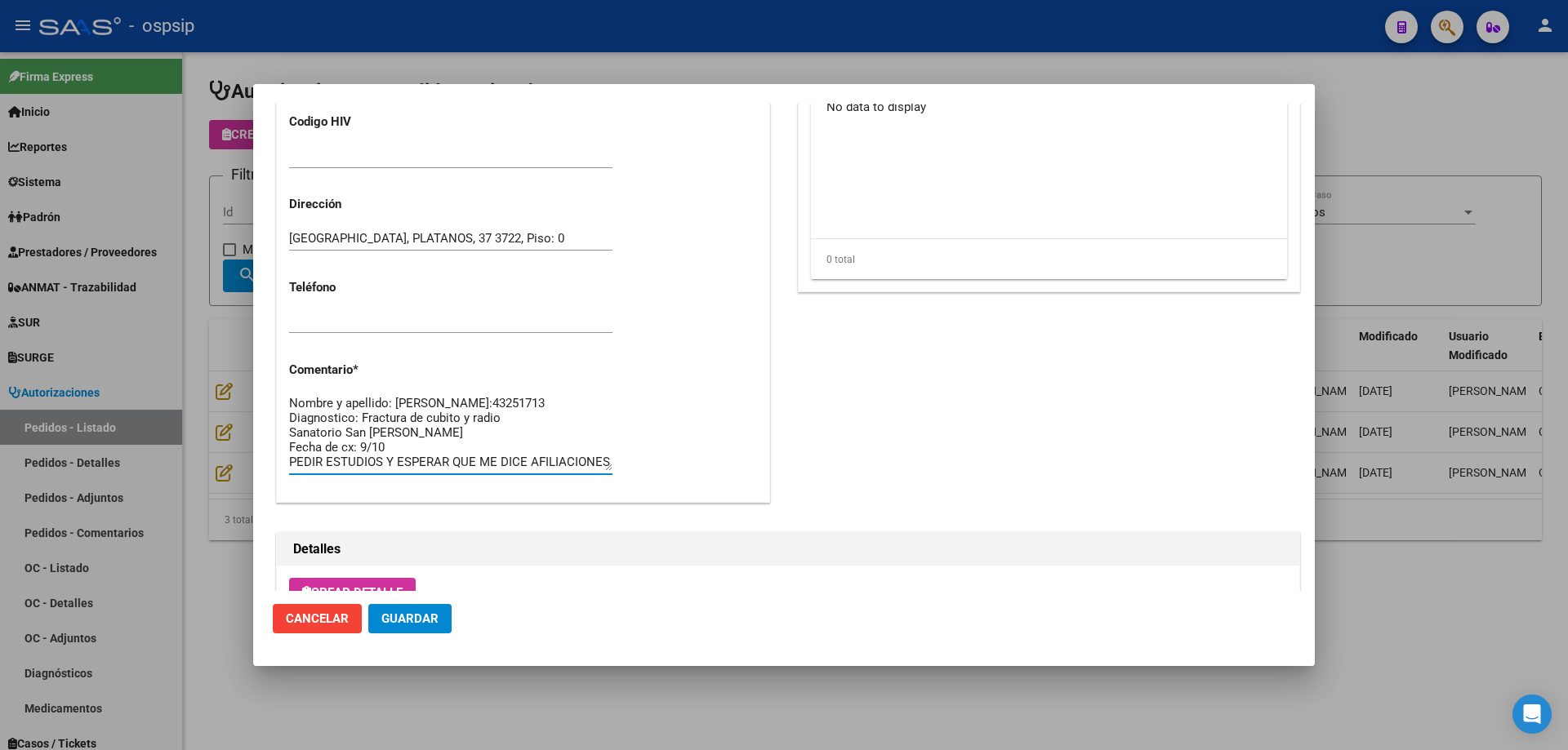
click at [520, 454] on textarea "Nombre y apellido: [PERSON_NAME]:43251713 Diagnostico: Fractura de cubito y rad…" at bounding box center [450, 432] width 323 height 76
click at [513, 471] on textarea "Nombre y apellido: [PERSON_NAME]:43251713 Diagnostico: Fractura de cubito y rad…" at bounding box center [450, 432] width 323 height 76
click at [511, 462] on textarea "Nombre y apellido: [PERSON_NAME]:43251713 Diagnostico: Fractura de cubito y rad…" at bounding box center [450, 432] width 323 height 76
click at [528, 470] on textarea "Nombre y apellido: [PERSON_NAME]:43251713 Diagnostico: Fractura de cubito y rad…" at bounding box center [450, 432] width 323 height 76
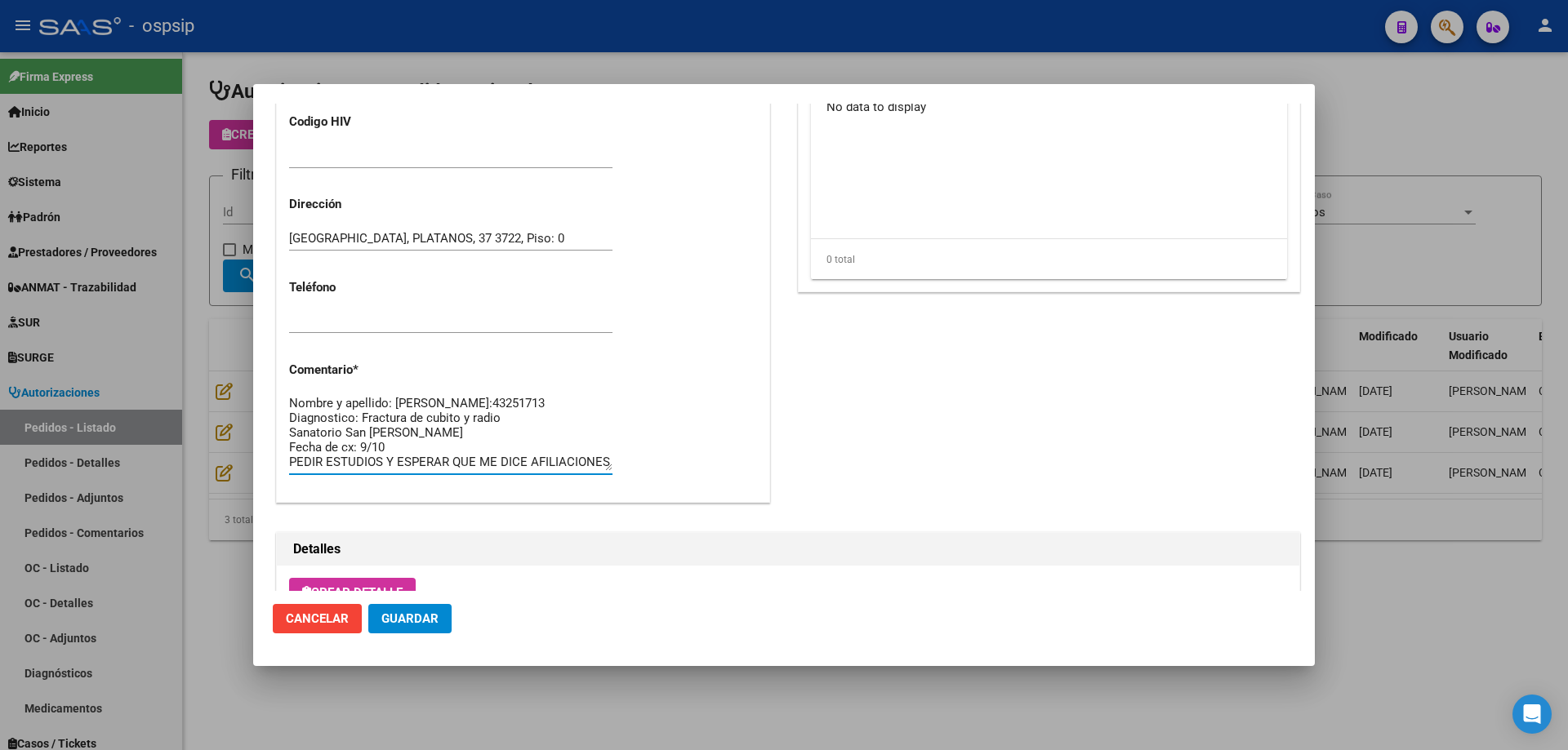
scroll to position [0, 0]
click at [497, 405] on textarea "Nombre y apellido: [PERSON_NAME]:43251713 Diagnostico: Fractura de cubito y rad…" at bounding box center [450, 432] width 323 height 76
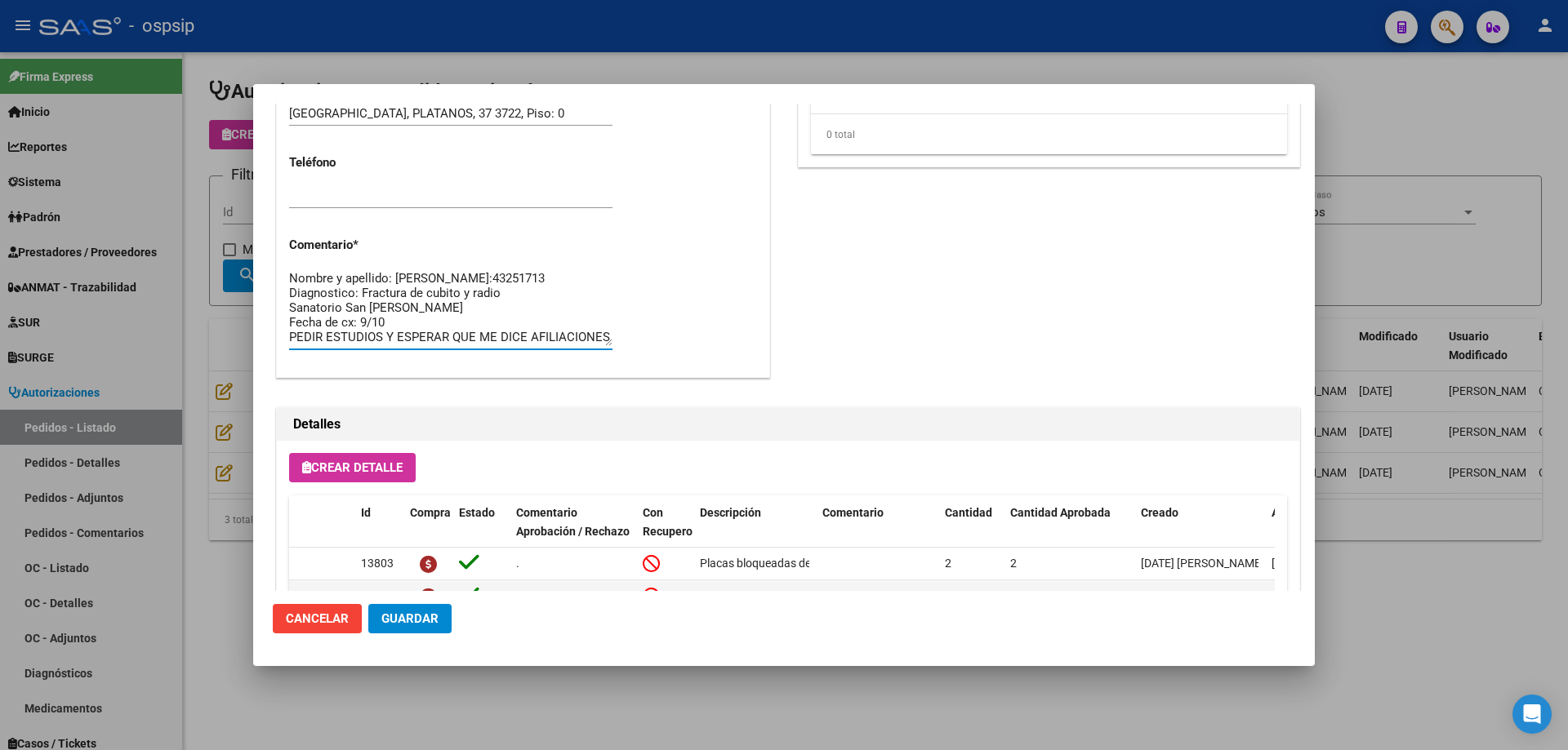
scroll to position [816, 0]
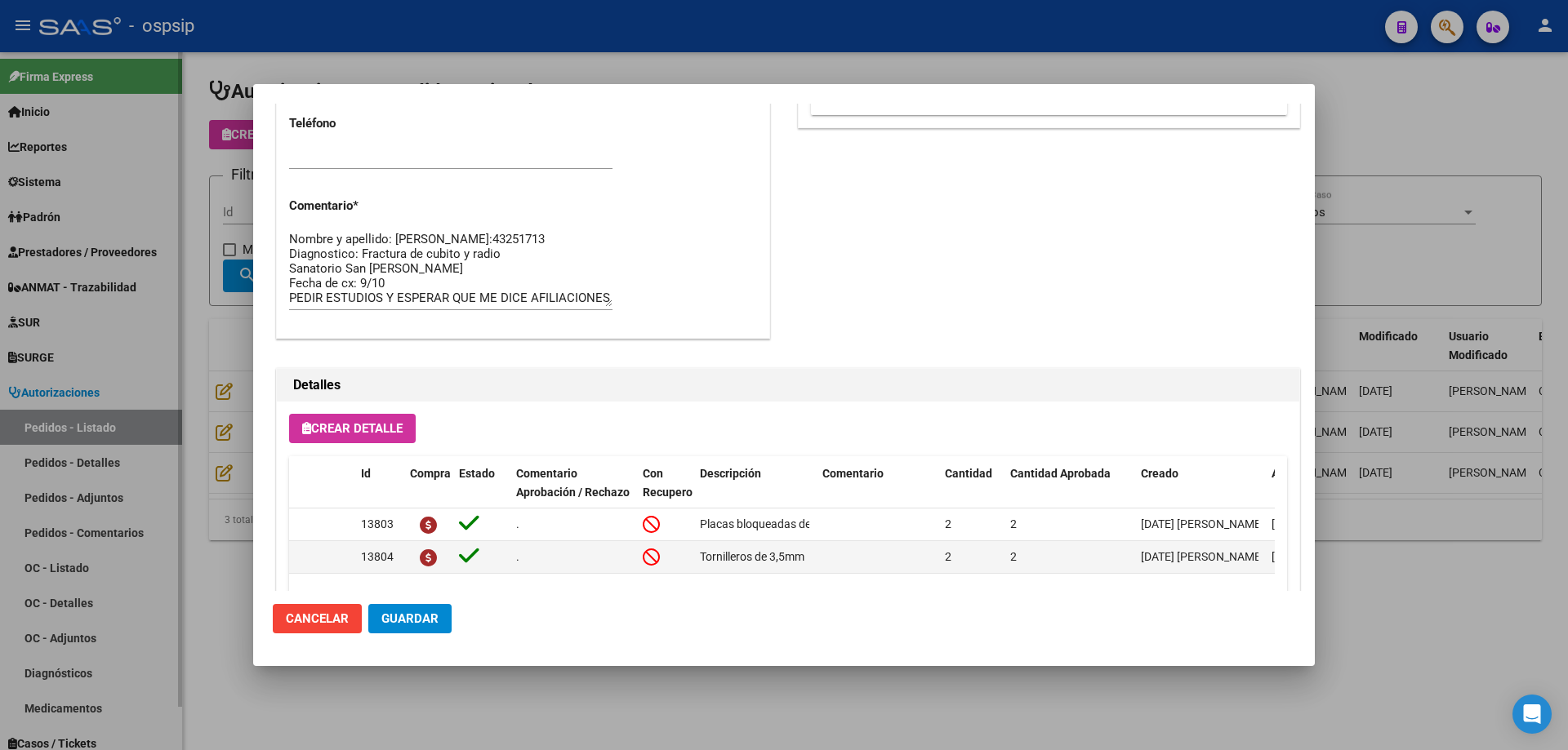
click at [173, 196] on div at bounding box center [784, 375] width 1568 height 750
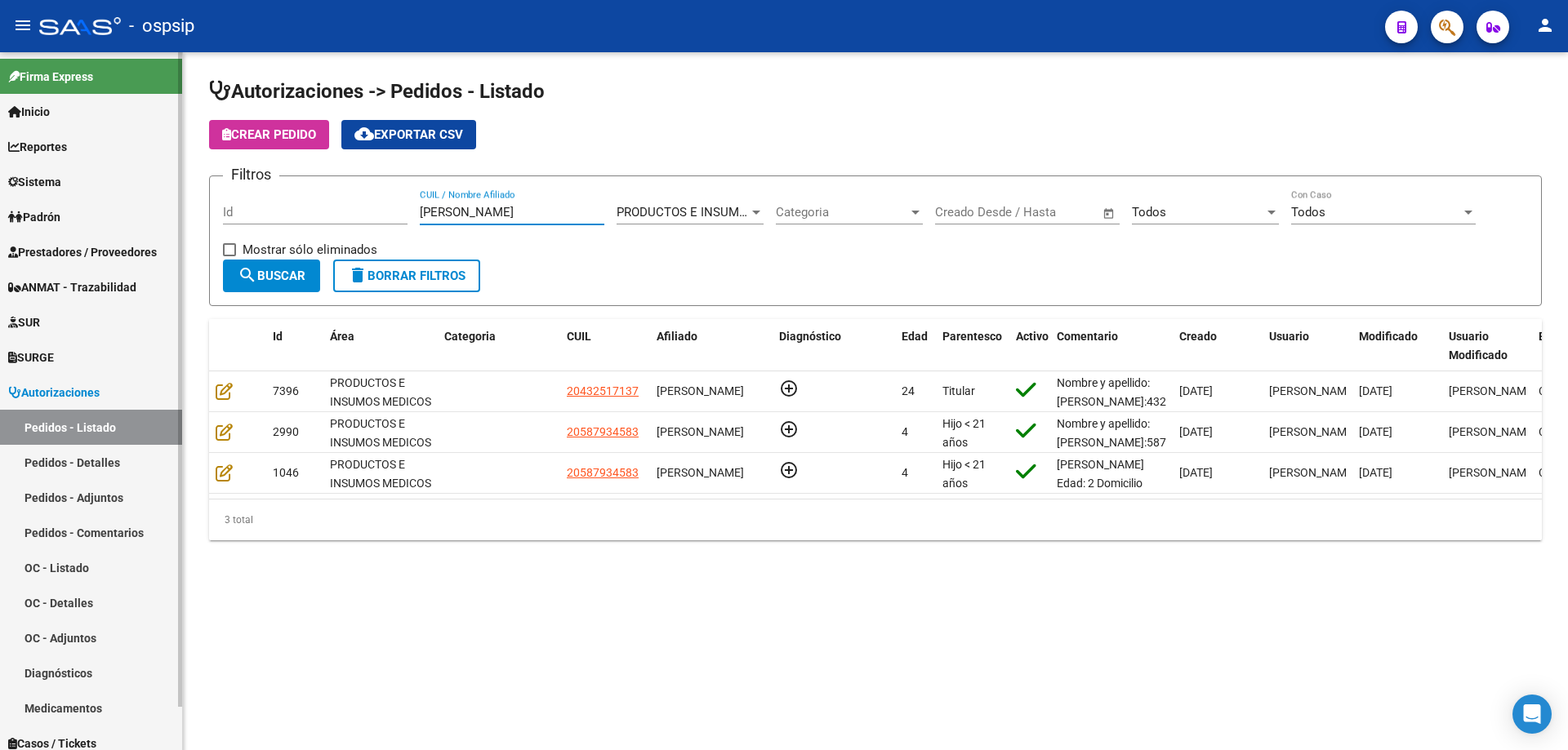
drag, startPoint x: 476, startPoint y: 210, endPoint x: 0, endPoint y: 244, distance: 477.2
click at [0, 243] on mat-sidenav-container "Firma Express Inicio Calendario SSS Instructivos Contacto OS Reportes Egresos D…" at bounding box center [784, 401] width 1568 height 698
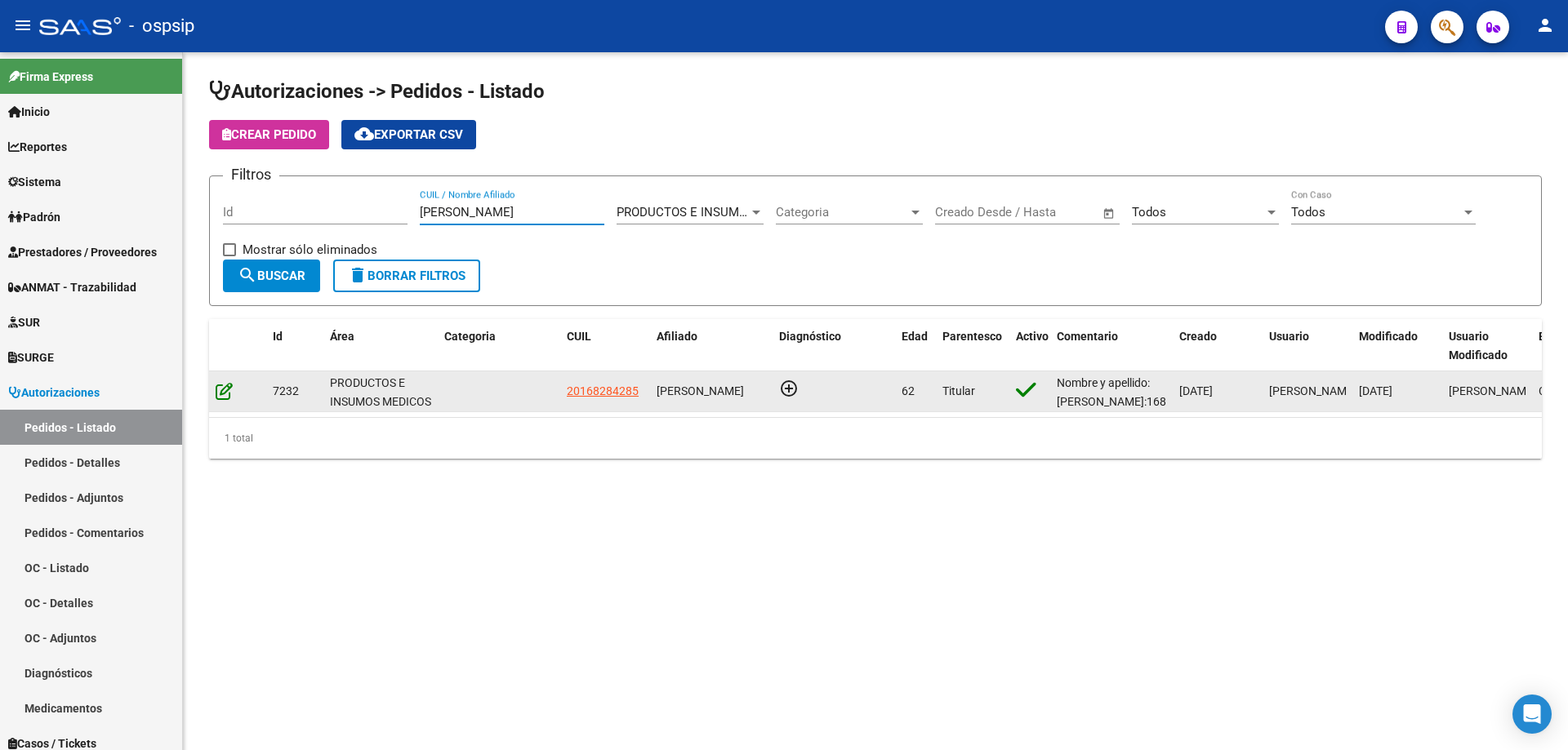
type input "[PERSON_NAME]"
click at [226, 396] on icon at bounding box center [224, 391] width 17 height 18
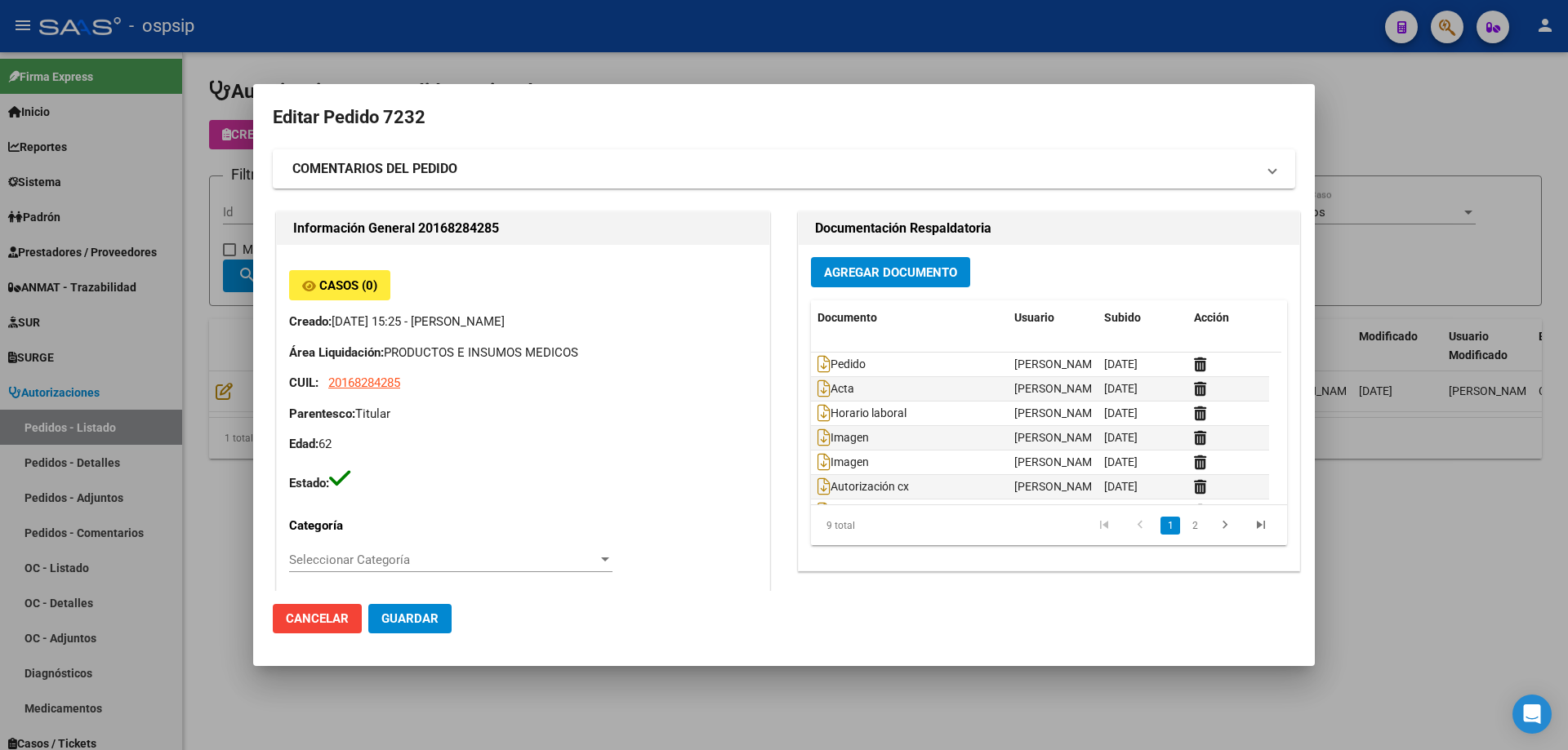
type input "[GEOGRAPHIC_DATA], [PERSON_NAME], [PERSON_NAME][STREET_ADDRESS]"
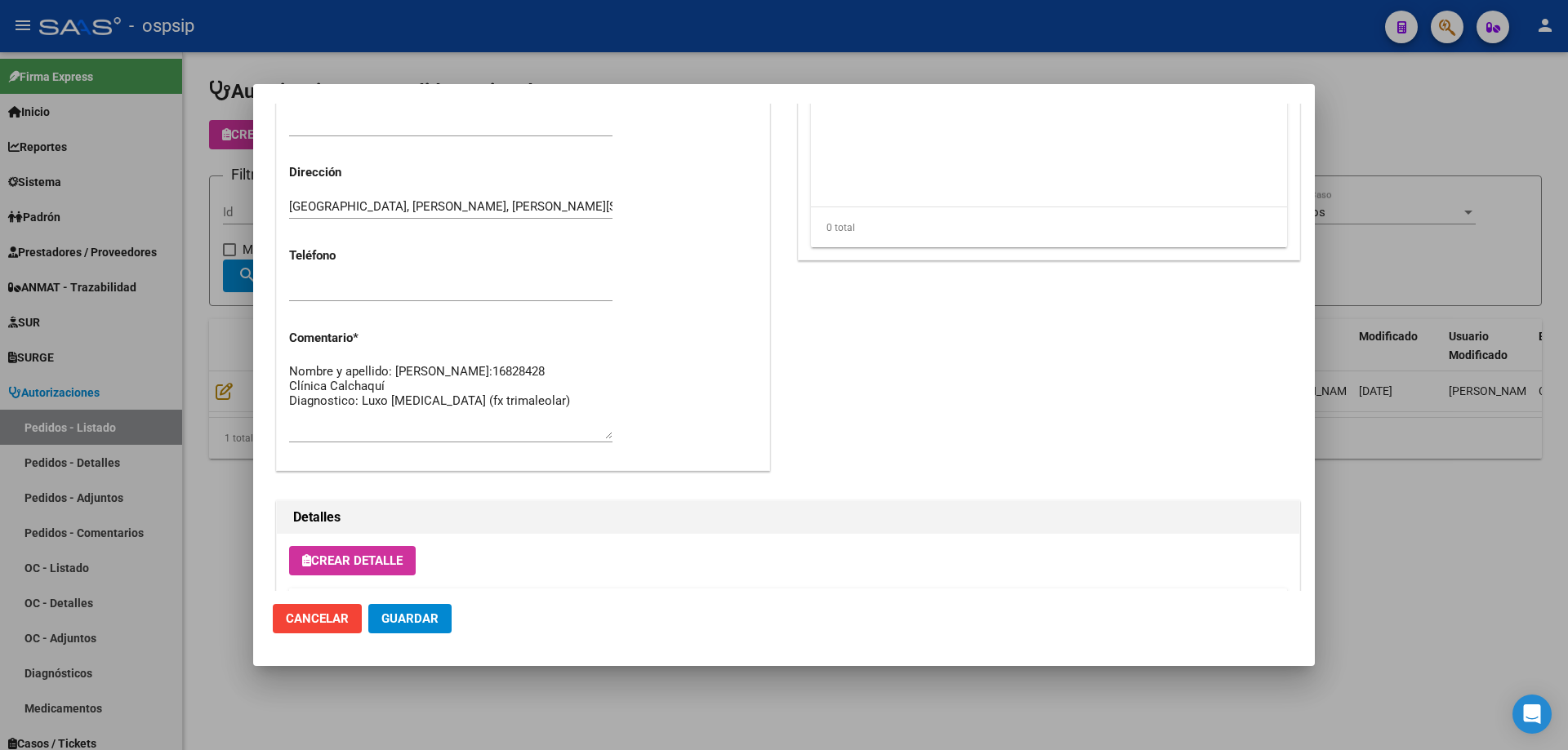
scroll to position [898, 0]
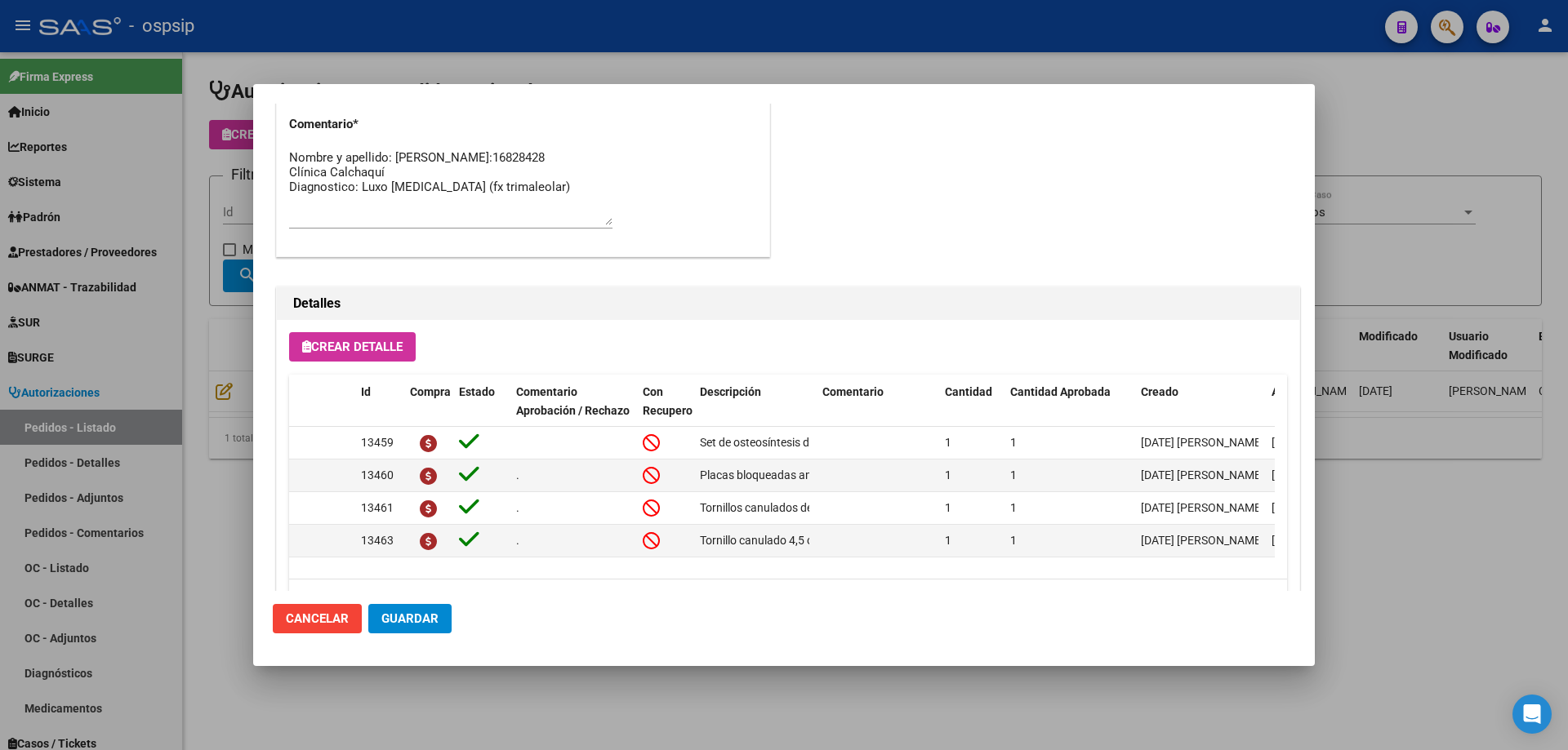
click at [584, 197] on textarea "Nombre y apellido: [PERSON_NAME]:16828428 Clínica Calchaquí Diagnostico: Luxo […" at bounding box center [450, 186] width 323 height 76
click at [420, 618] on span "Guardar" at bounding box center [410, 619] width 58 height 15
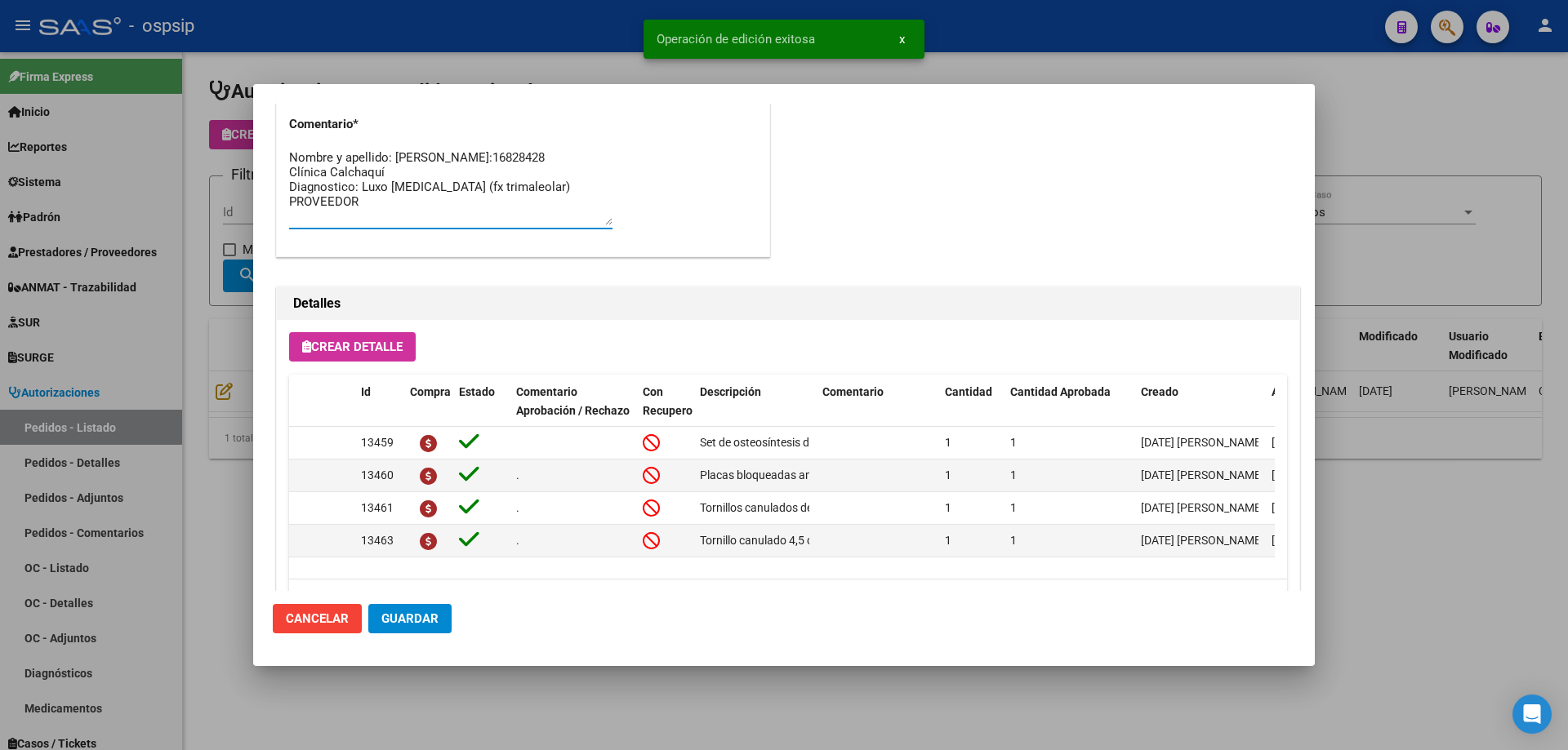
click at [442, 218] on textarea "Nombre y apellido: [PERSON_NAME]:16828428 Clínica Calchaquí Diagnostico: Luxo […" at bounding box center [450, 186] width 323 height 76
click at [444, 620] on button "Guardar" at bounding box center [409, 619] width 83 height 29
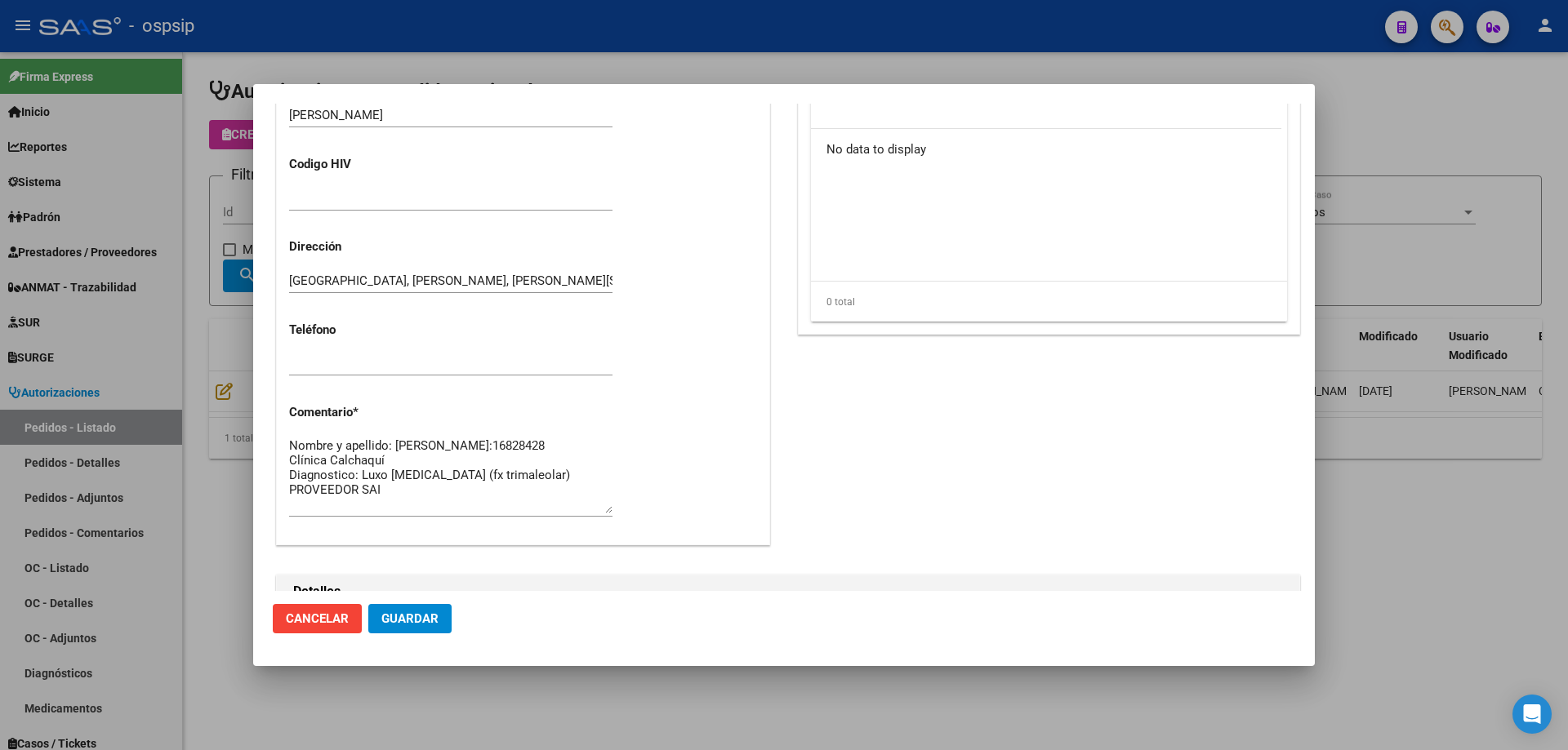
scroll to position [735, 0]
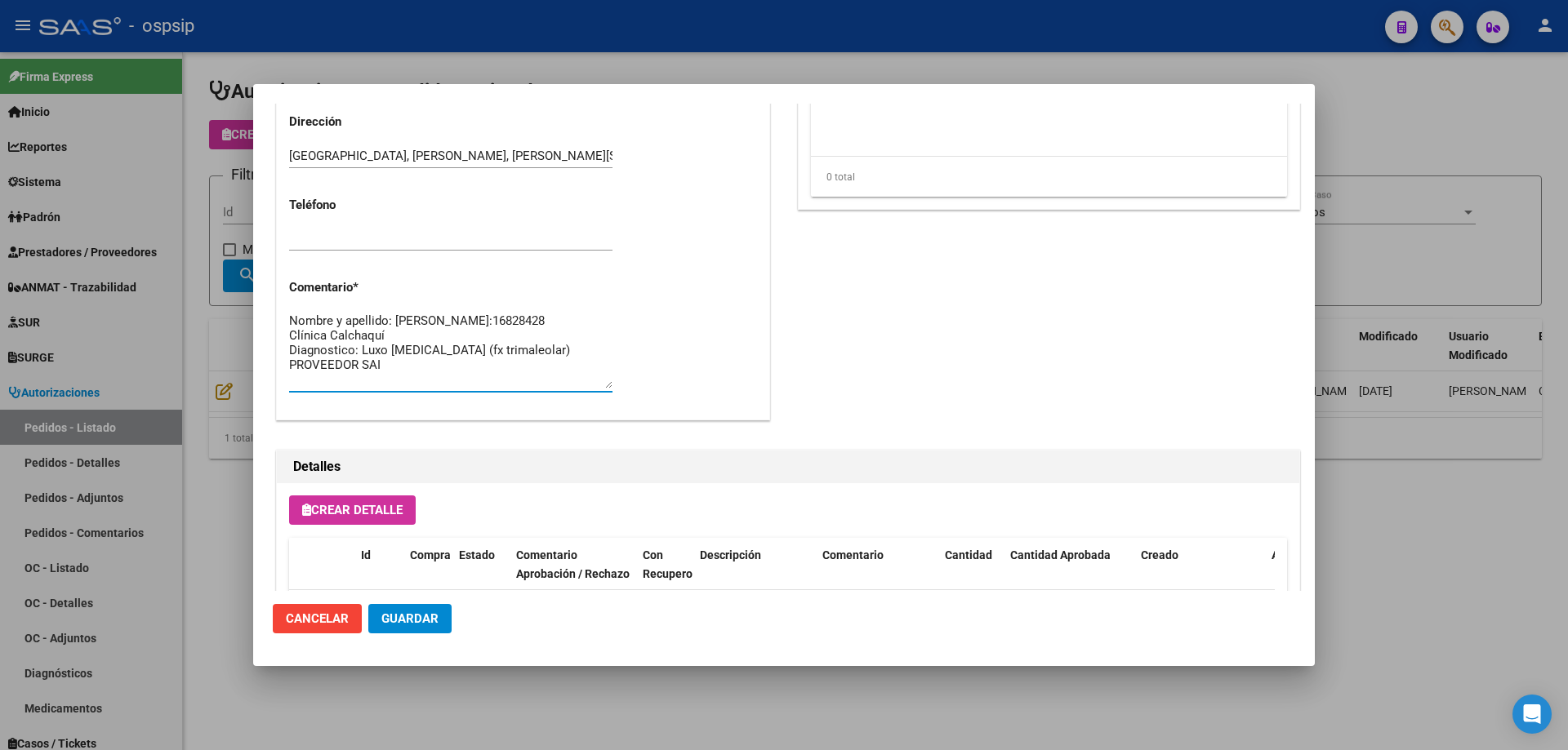
click at [338, 329] on textarea "Nombre y apellido: [PERSON_NAME]:16828428 Clínica Calchaquí Diagnostico: Luxo […" at bounding box center [450, 350] width 323 height 76
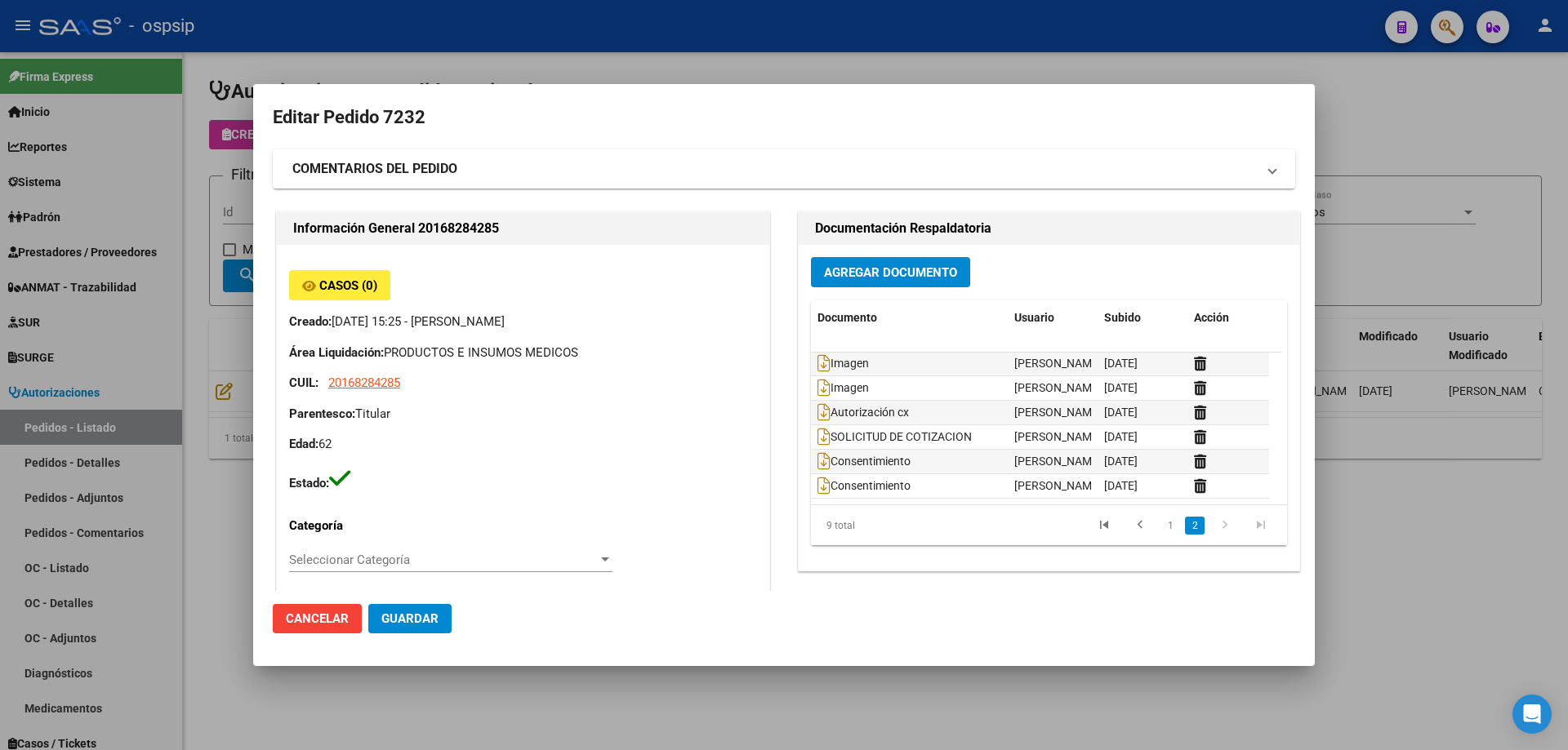
scroll to position [502, 0]
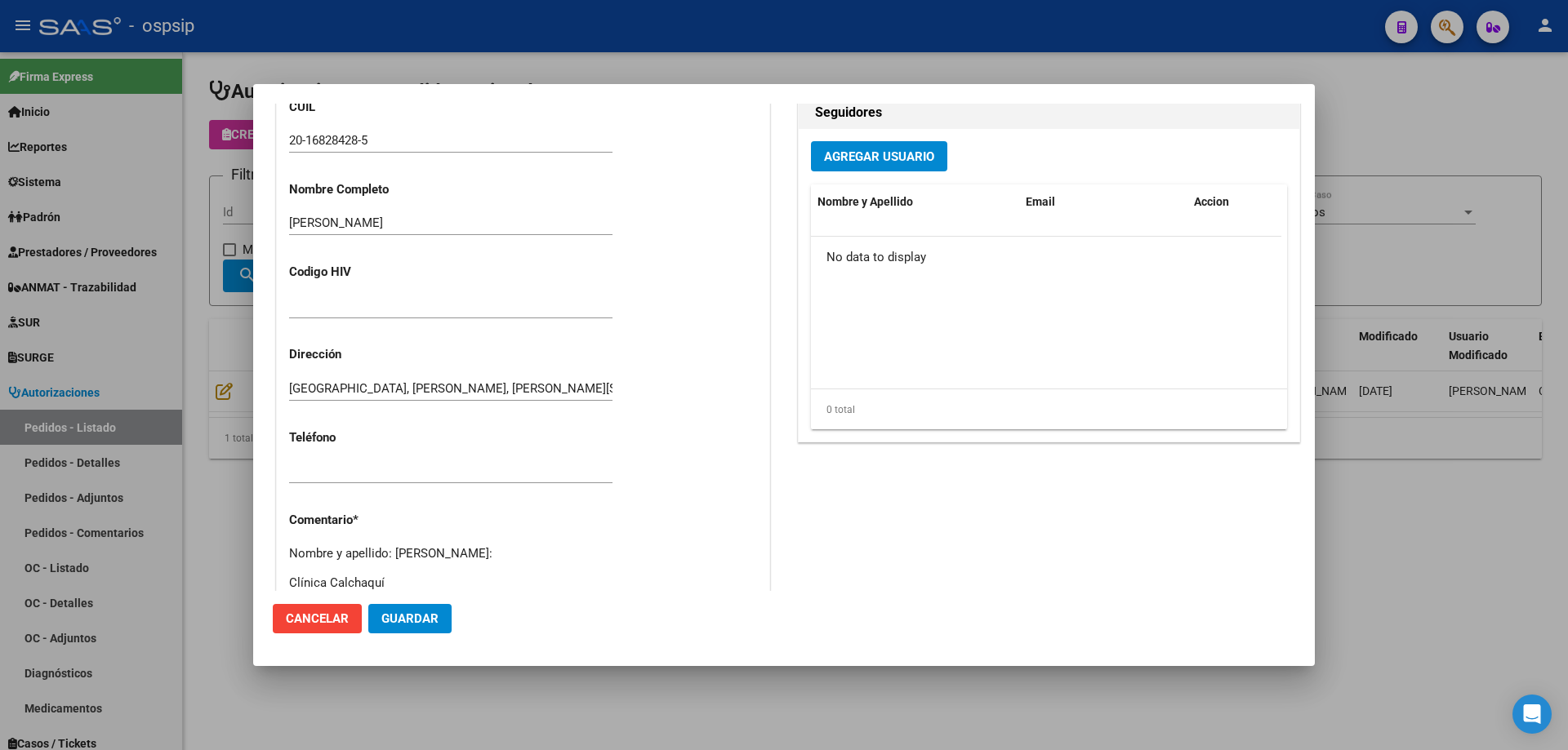
type textarea "Nombre y apellido: [PERSON_NAME]: Clínica Calchaquí Diagnostico: Luxo [MEDICAL_…"
click at [157, 361] on div at bounding box center [784, 375] width 1568 height 750
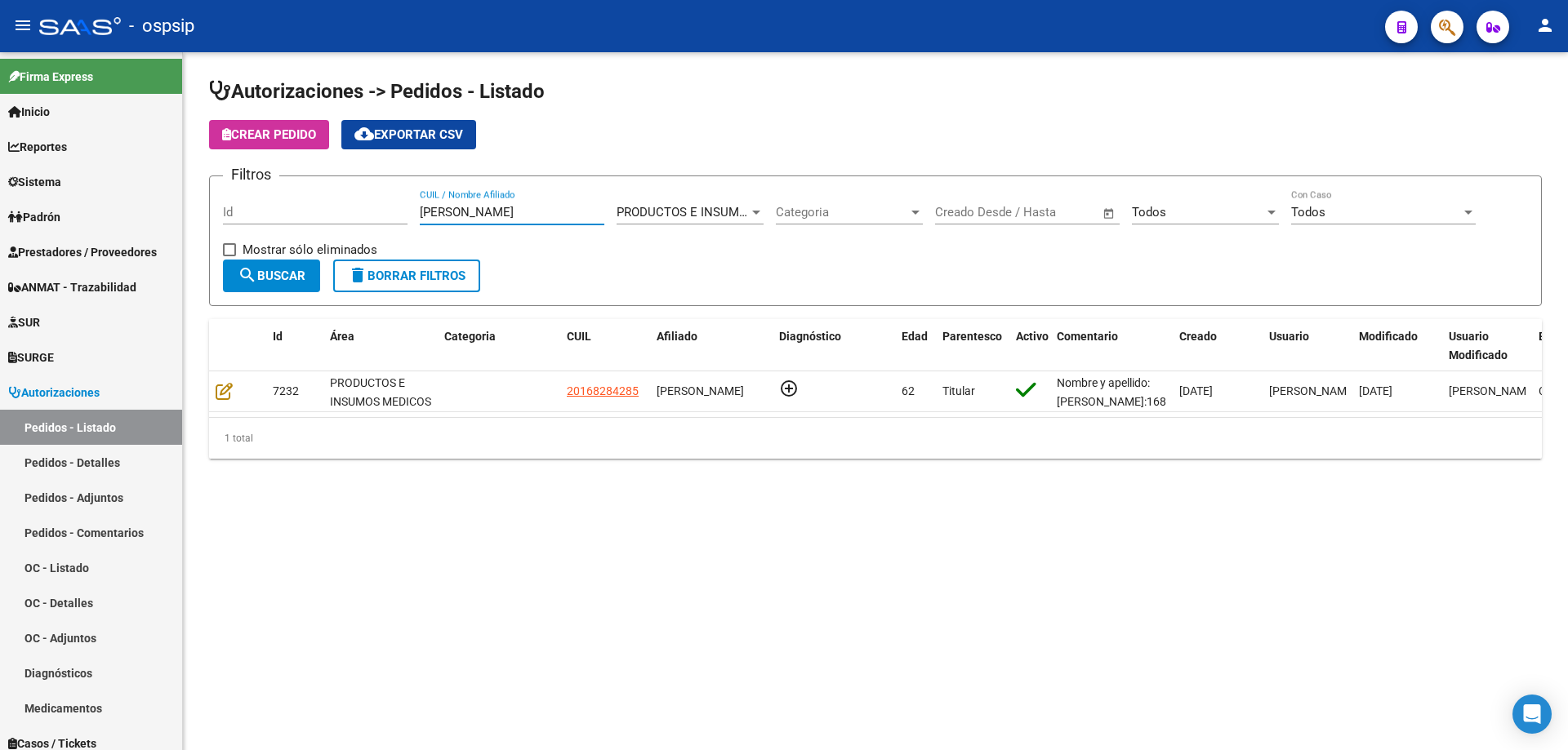
drag, startPoint x: 484, startPoint y: 218, endPoint x: 350, endPoint y: 229, distance: 134.5
click at [350, 229] on div "Filtros Id [PERSON_NAME] CUIL / Nombre Afiliado PRODUCTOS E INSUMOS MEDICOS Sel…" at bounding box center [875, 224] width 1305 height 70
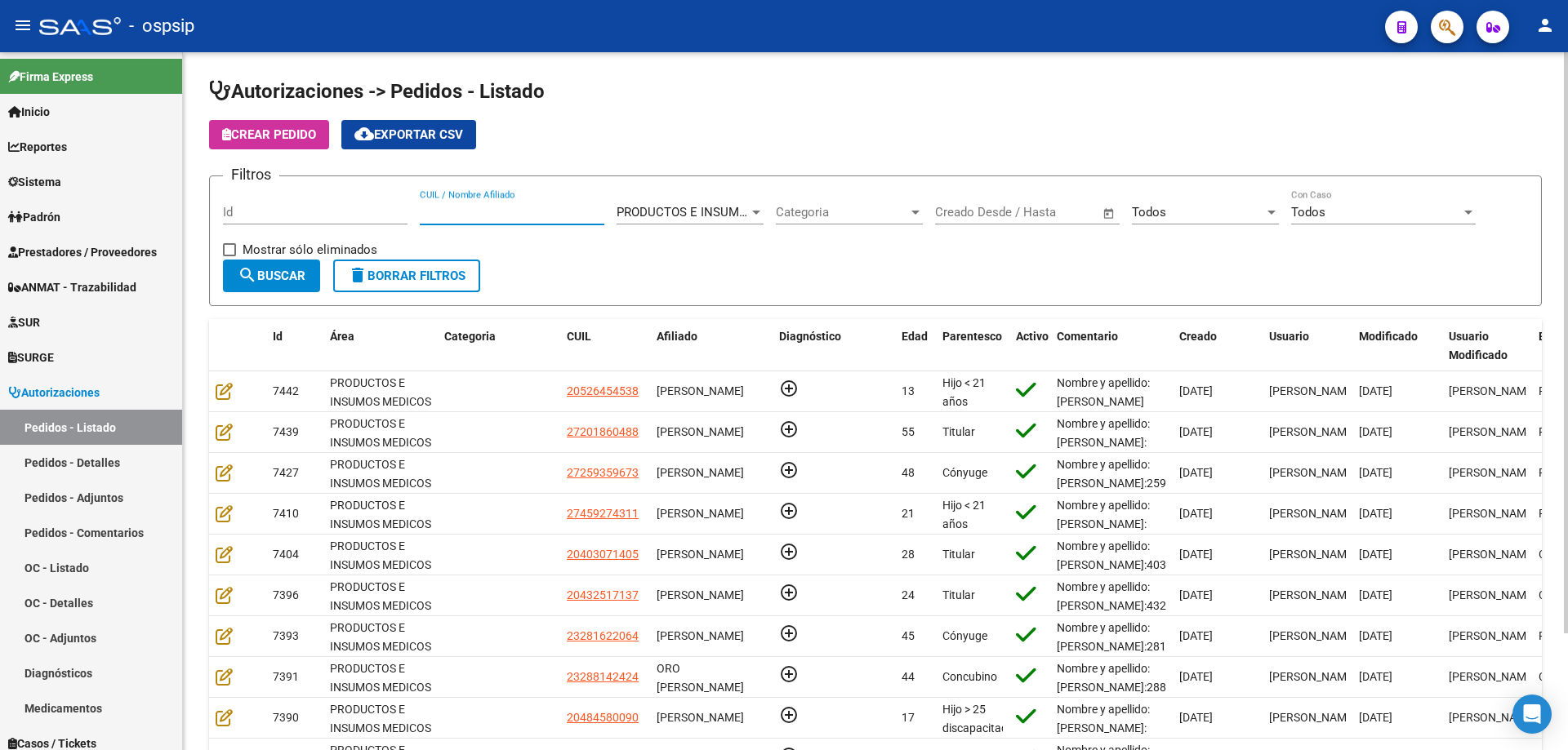
drag, startPoint x: 495, startPoint y: 215, endPoint x: 509, endPoint y: 219, distance: 14.6
click at [498, 214] on input "CUIL / Nombre Afiliado" at bounding box center [511, 211] width 185 height 15
click at [444, 210] on input "CUIL / Nombre Afiliado" at bounding box center [511, 211] width 185 height 15
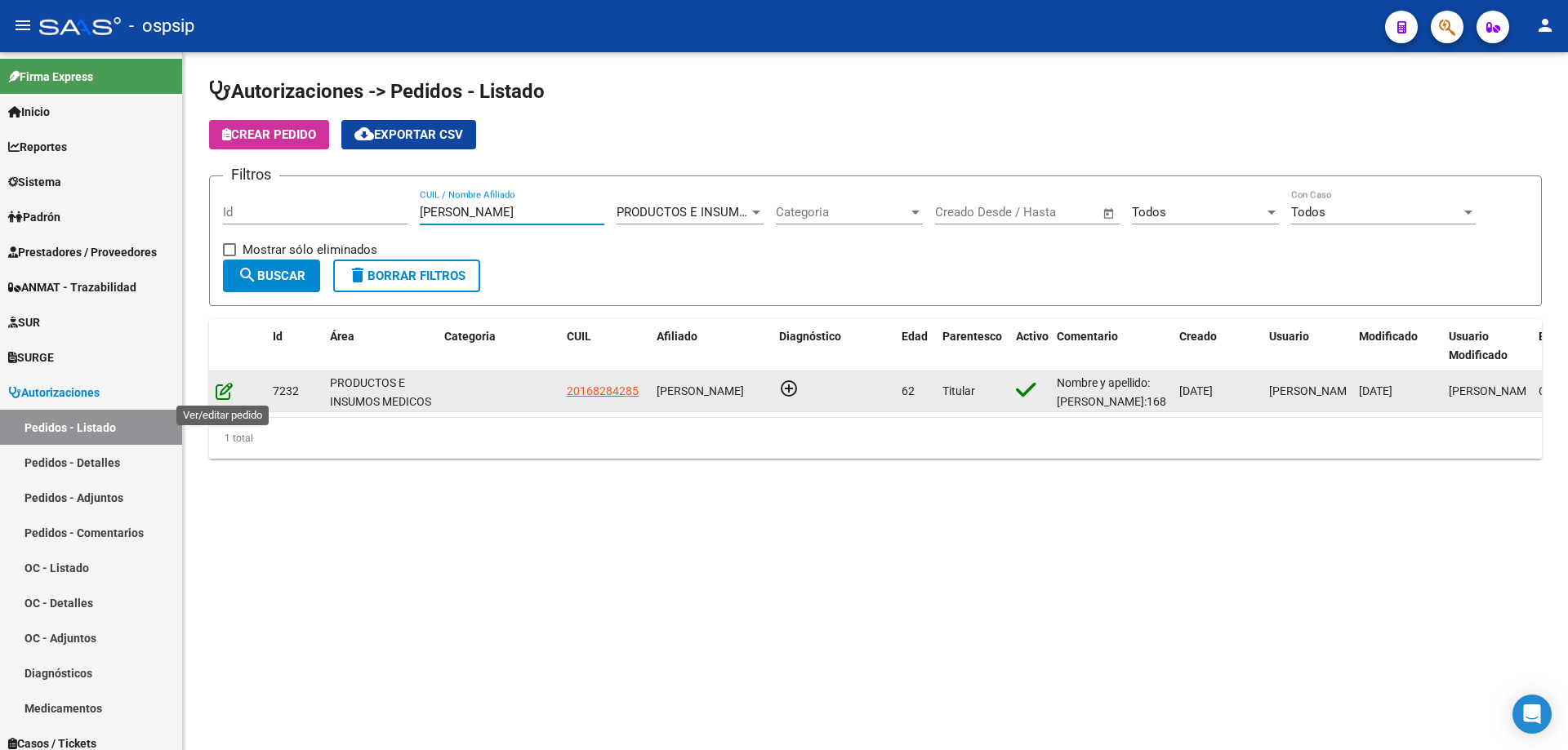
type input "[PERSON_NAME]"
click at [226, 392] on icon at bounding box center [224, 391] width 17 height 18
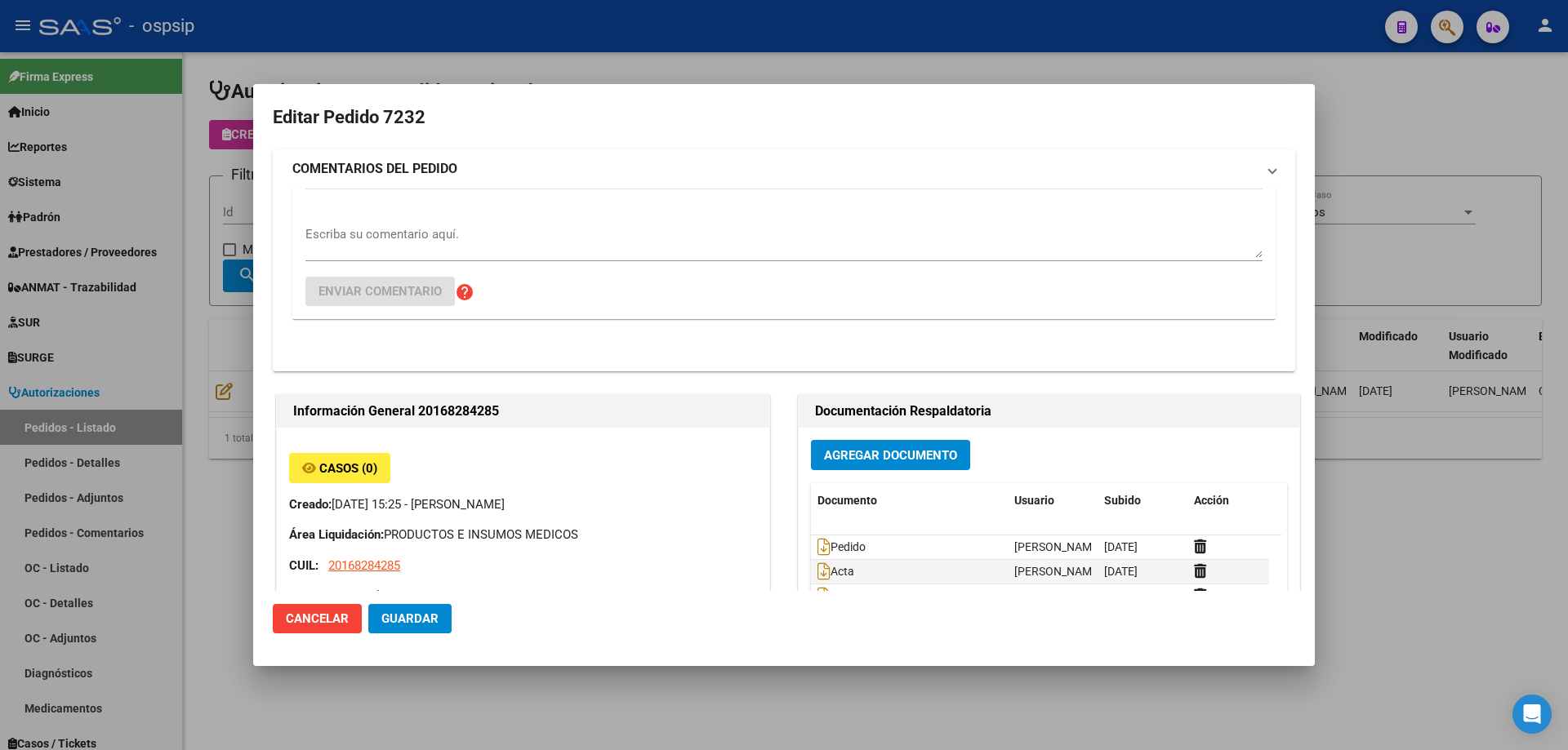
type input "[GEOGRAPHIC_DATA], [PERSON_NAME], [PERSON_NAME][STREET_ADDRESS]"
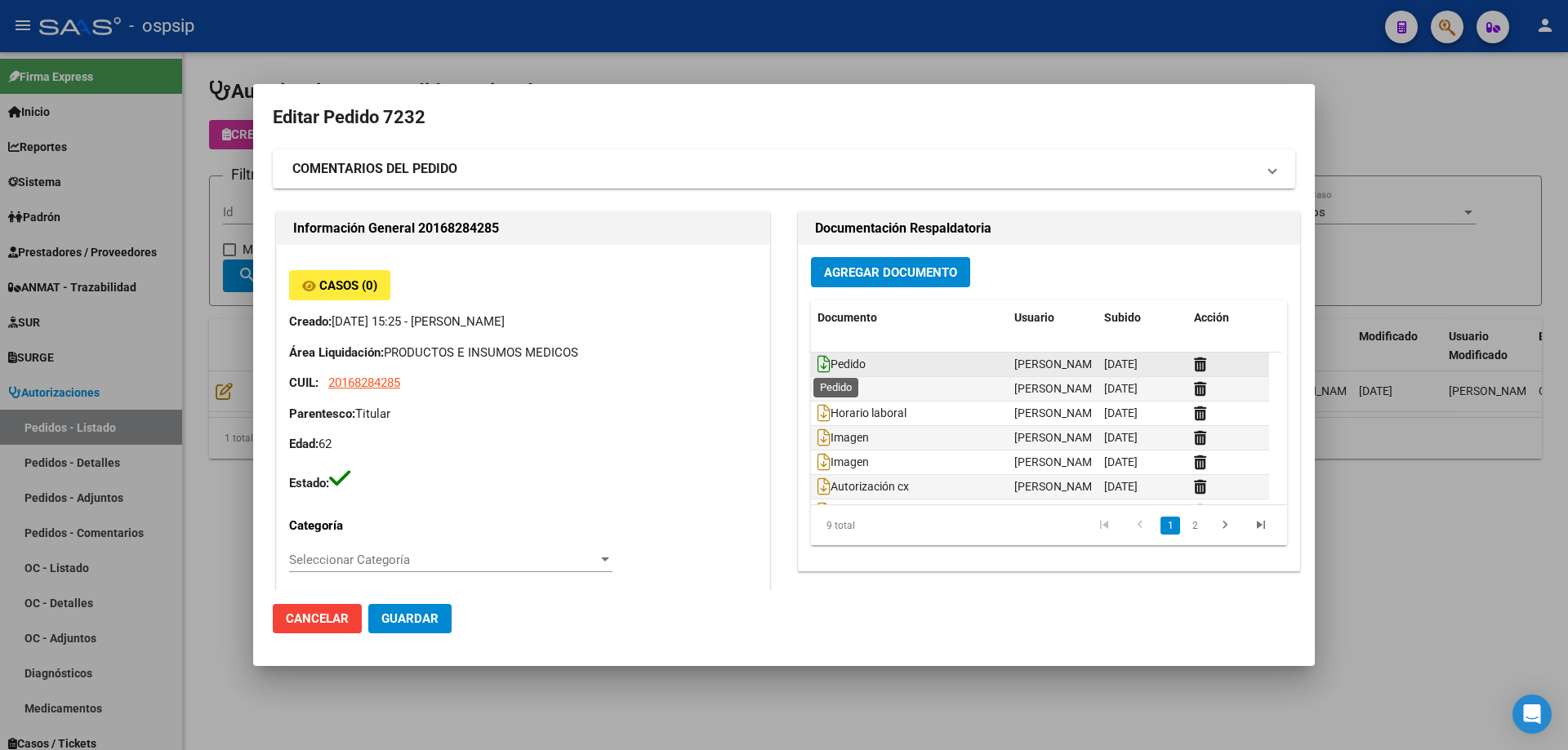
click at [819, 365] on icon at bounding box center [824, 363] width 13 height 18
drag, startPoint x: 188, startPoint y: 178, endPoint x: 444, endPoint y: 259, distance: 268.5
click at [188, 179] on div at bounding box center [784, 375] width 1568 height 750
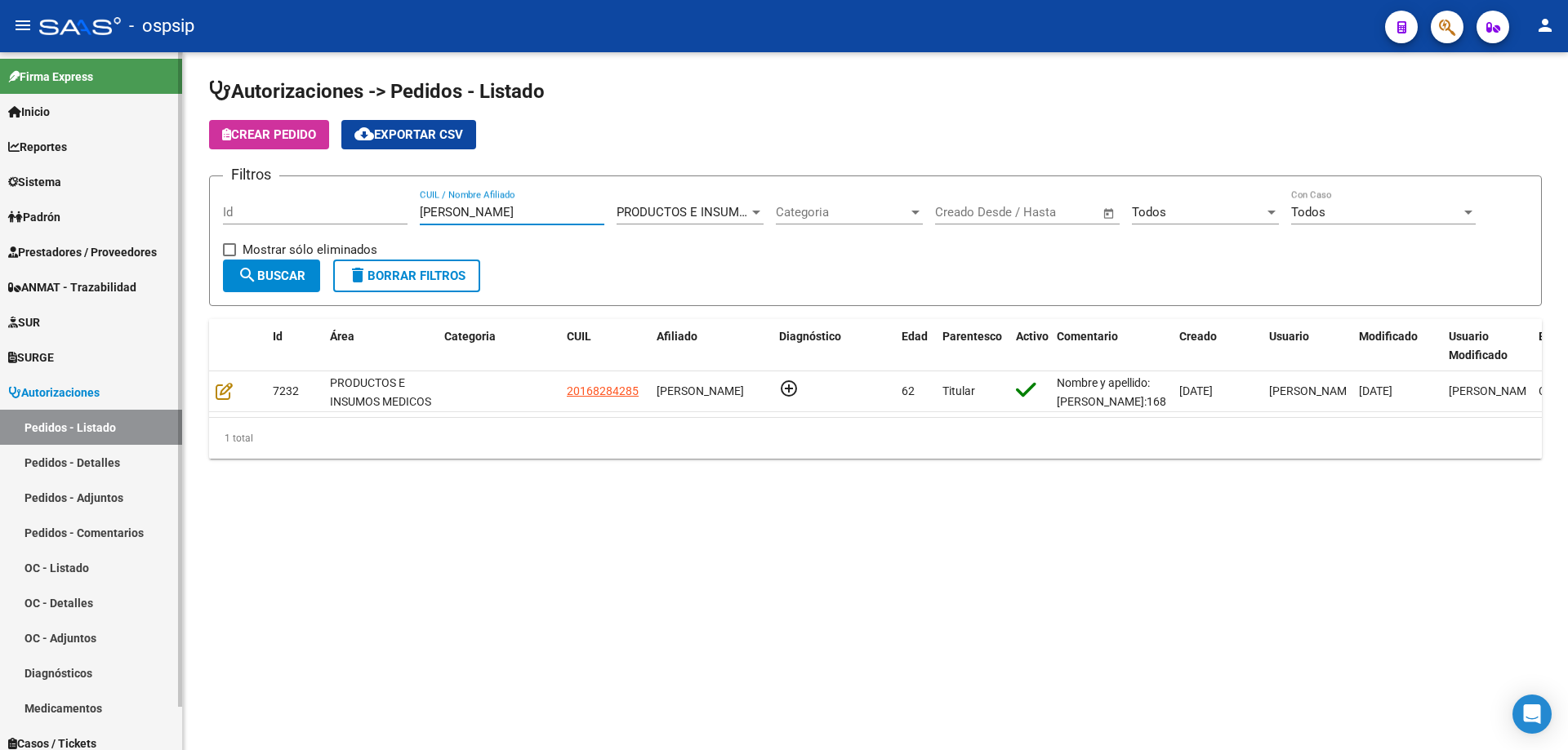
drag, startPoint x: 499, startPoint y: 214, endPoint x: 57, endPoint y: 245, distance: 443.1
click at [57, 245] on mat-sidenav-container "Firma Express Inicio Calendario SSS Instructivos Contacto OS Reportes Egresos D…" at bounding box center [784, 401] width 1568 height 698
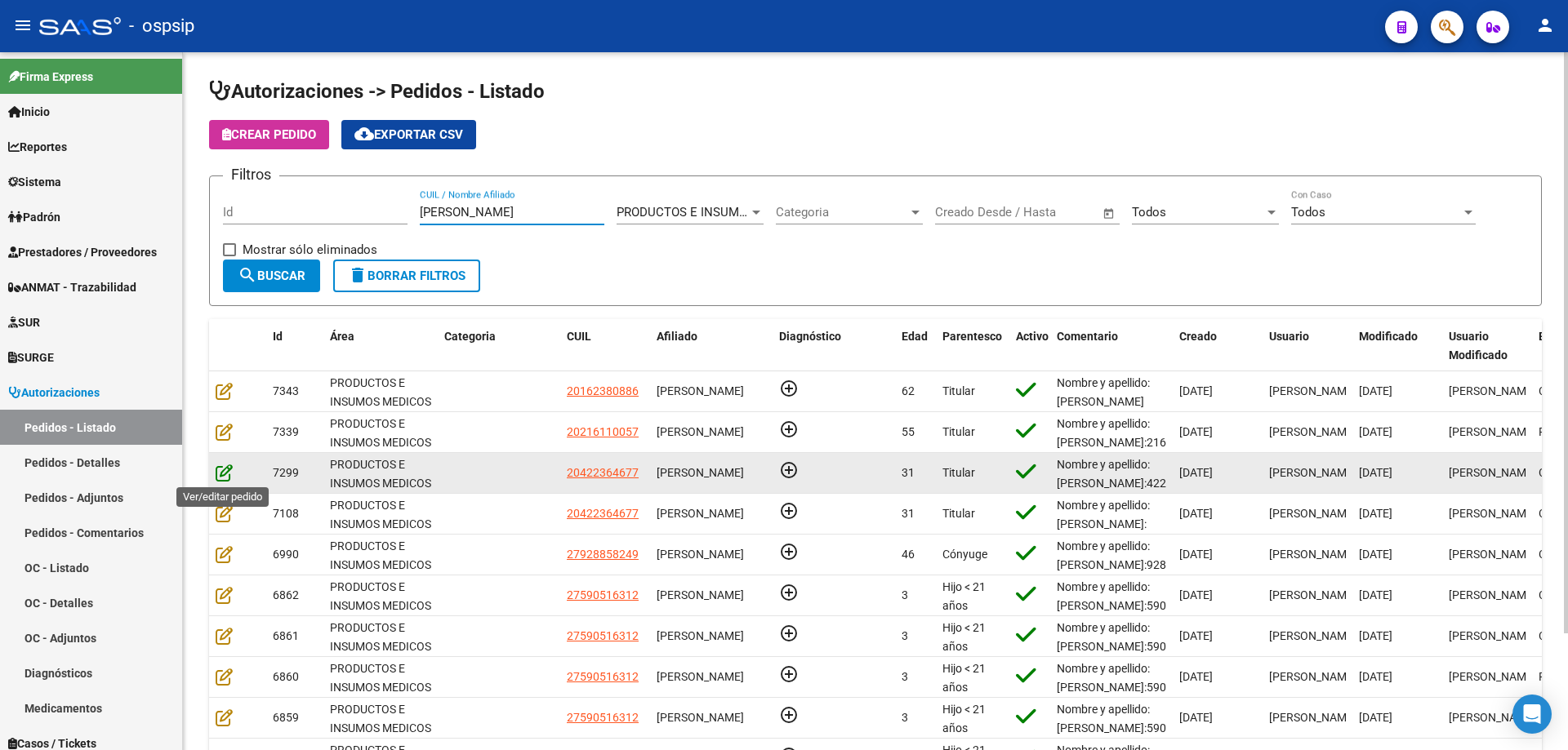
type input "[PERSON_NAME]"
click at [218, 475] on icon at bounding box center [224, 473] width 17 height 18
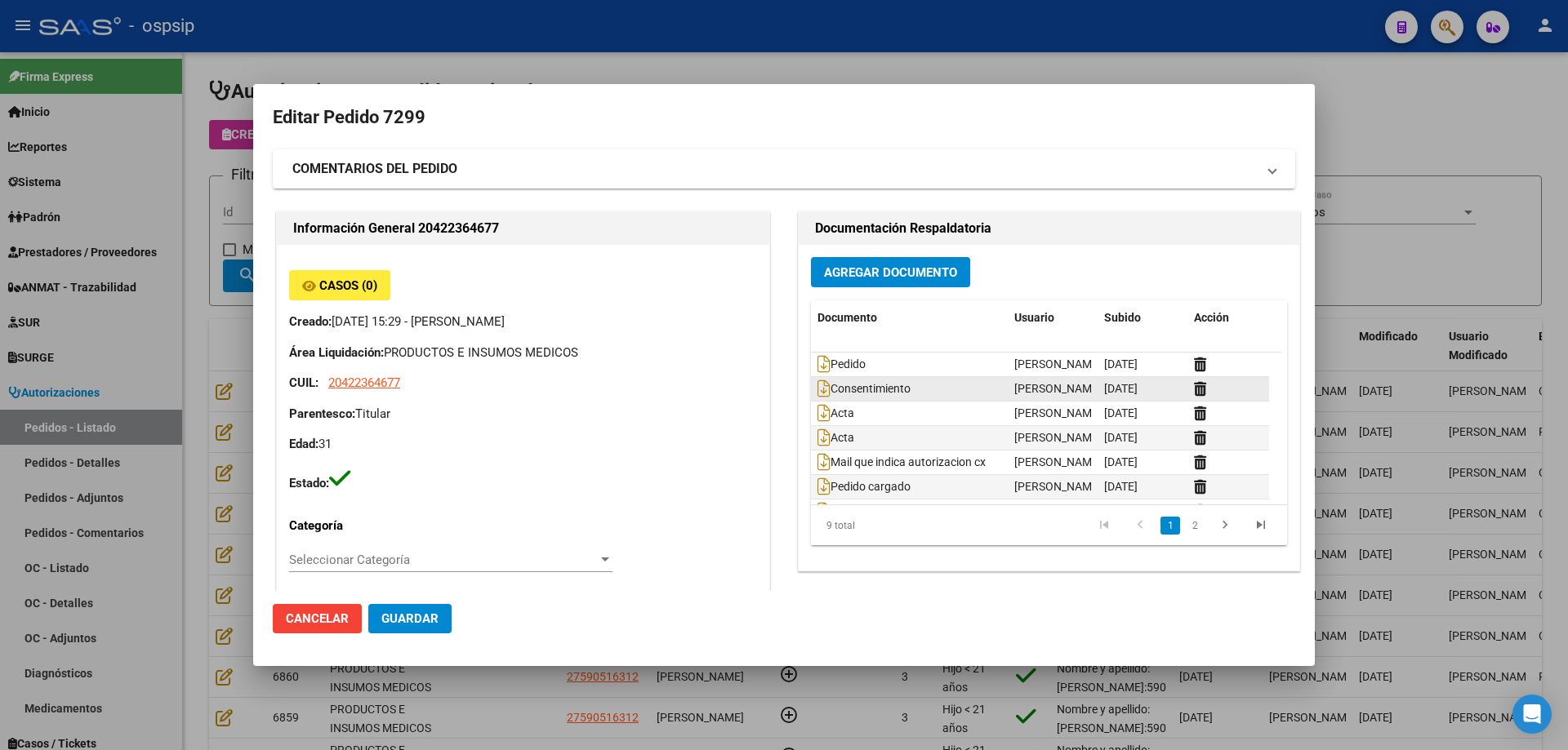
type input "Chubut, [PERSON_NAME], CBO [PERSON_NAME] 3412"
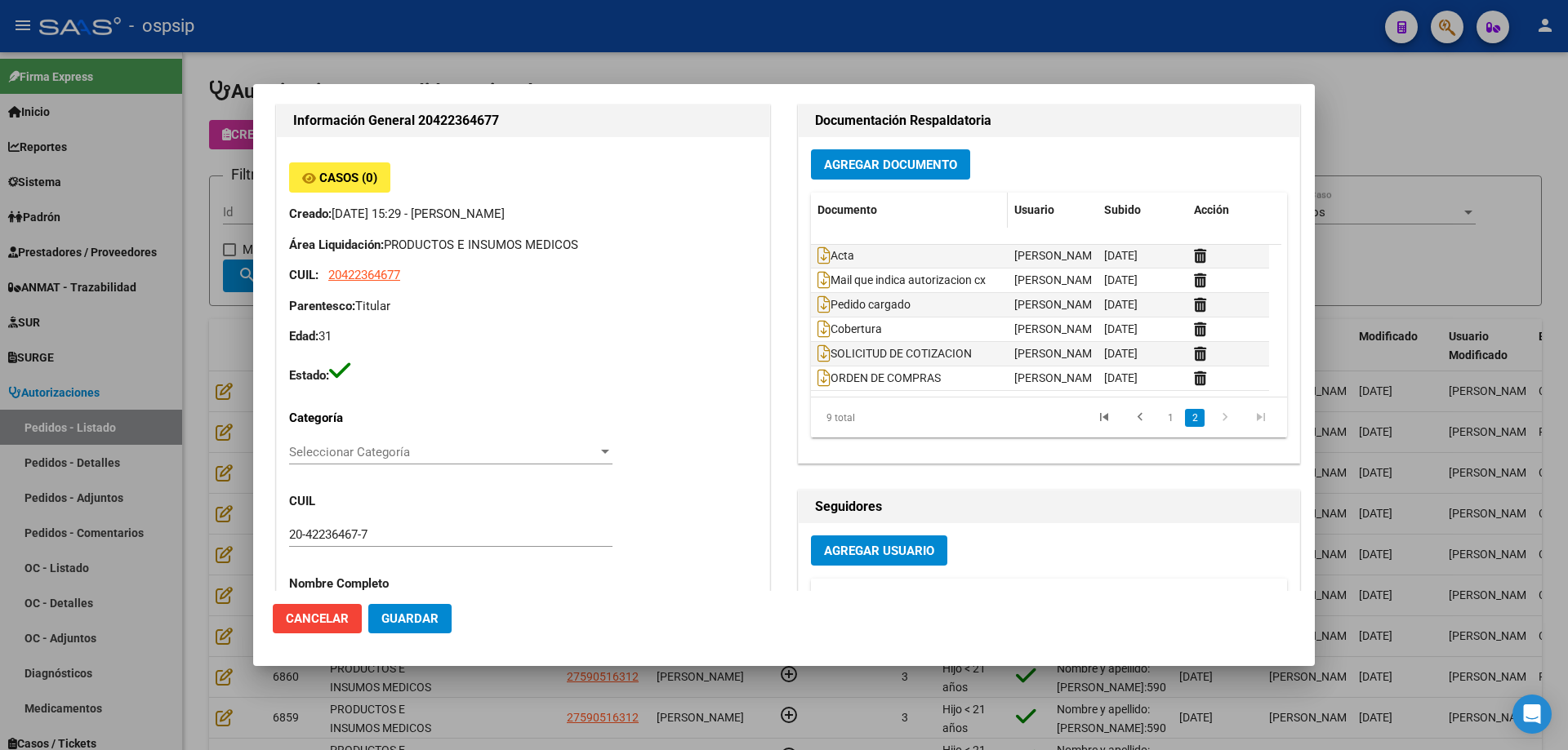
scroll to position [0, 0]
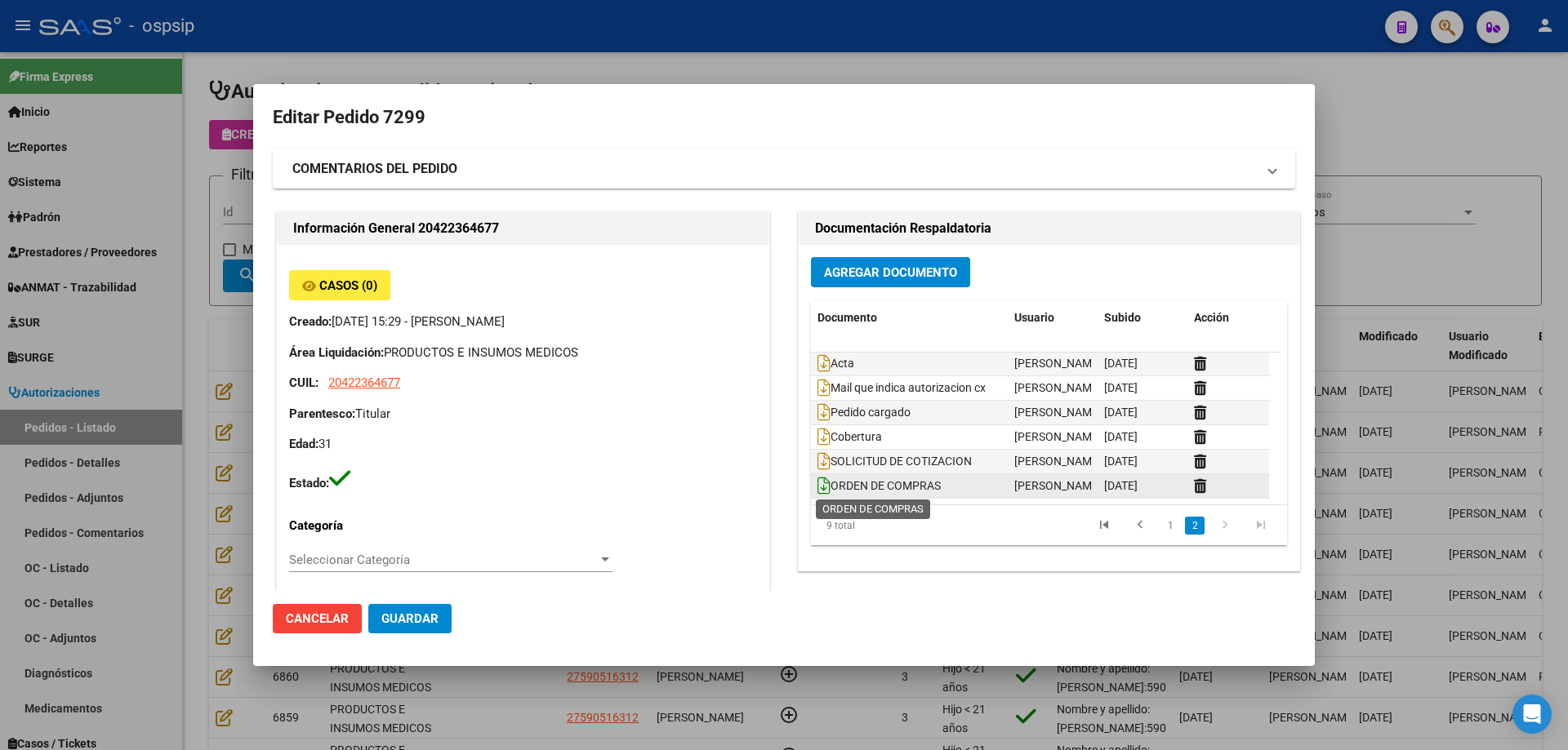
click at [818, 486] on icon at bounding box center [824, 485] width 13 height 18
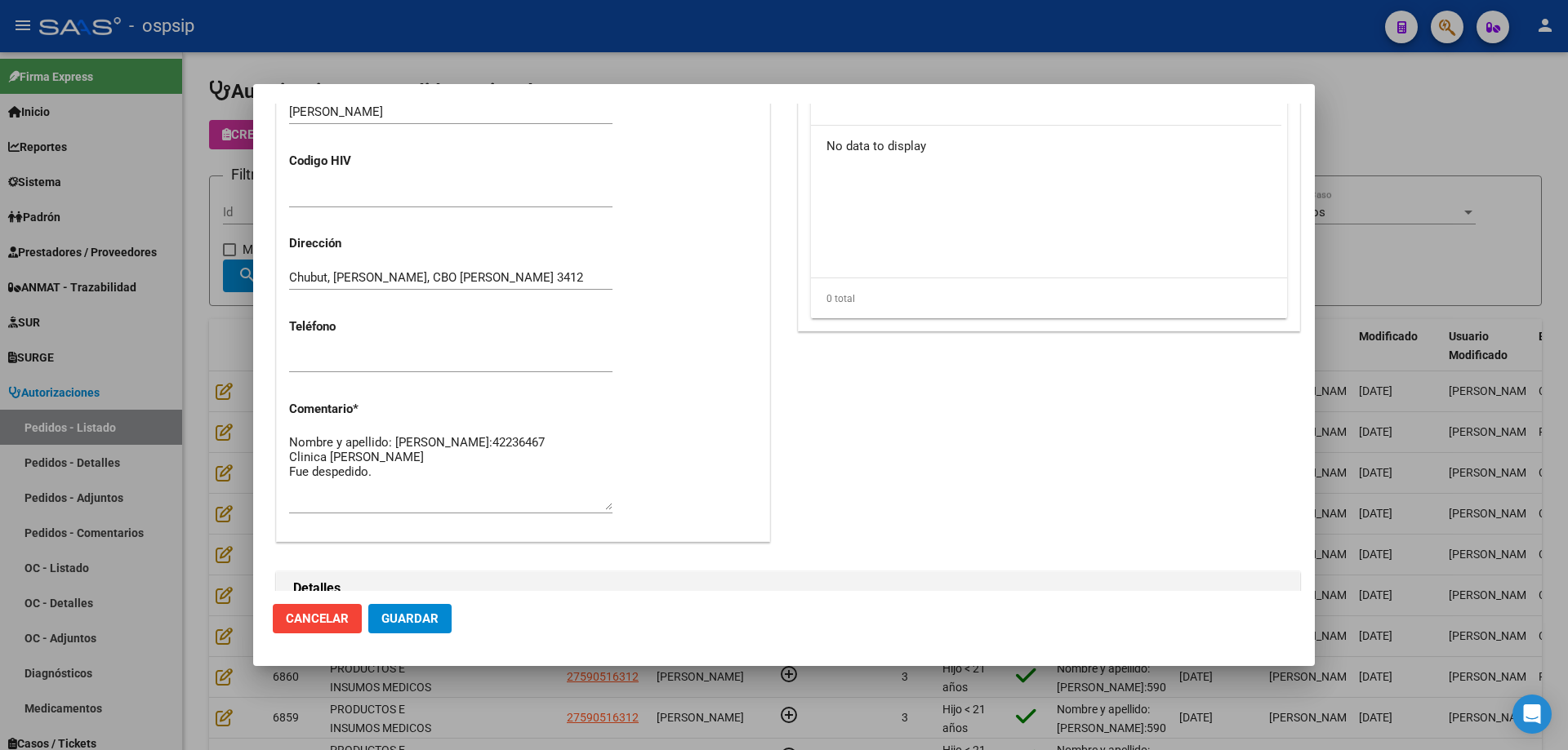
scroll to position [735, 0]
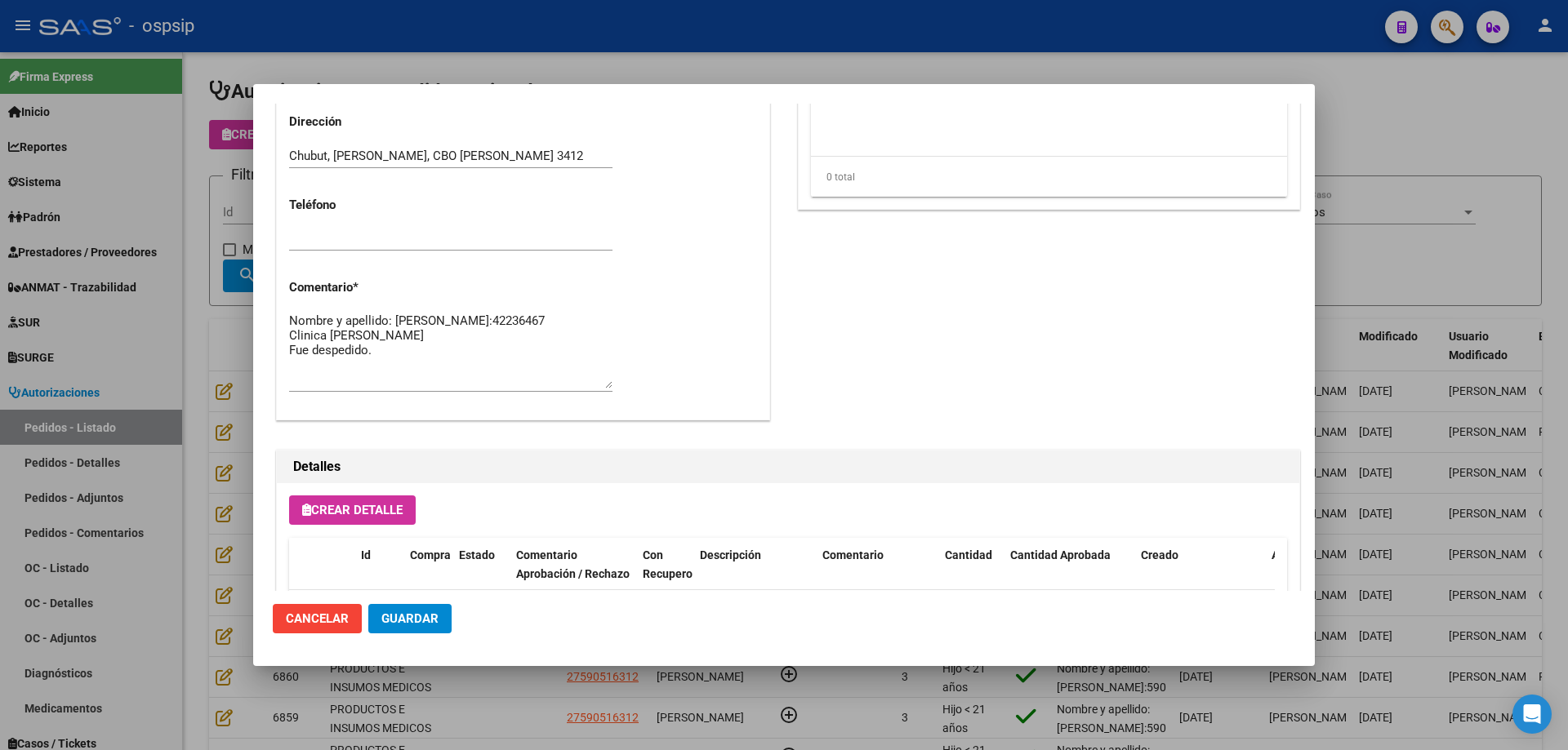
click at [350, 337] on textarea "Nombre y apellido: [PERSON_NAME]:42236467 Clinica [PERSON_NAME] Fue despedido." at bounding box center [450, 350] width 323 height 76
click at [434, 356] on textarea "Nombre y apellido: [PERSON_NAME]:42236467 Clinica [PERSON_NAME] Fue despedido." at bounding box center [450, 350] width 323 height 76
click at [230, 253] on div at bounding box center [784, 375] width 1568 height 750
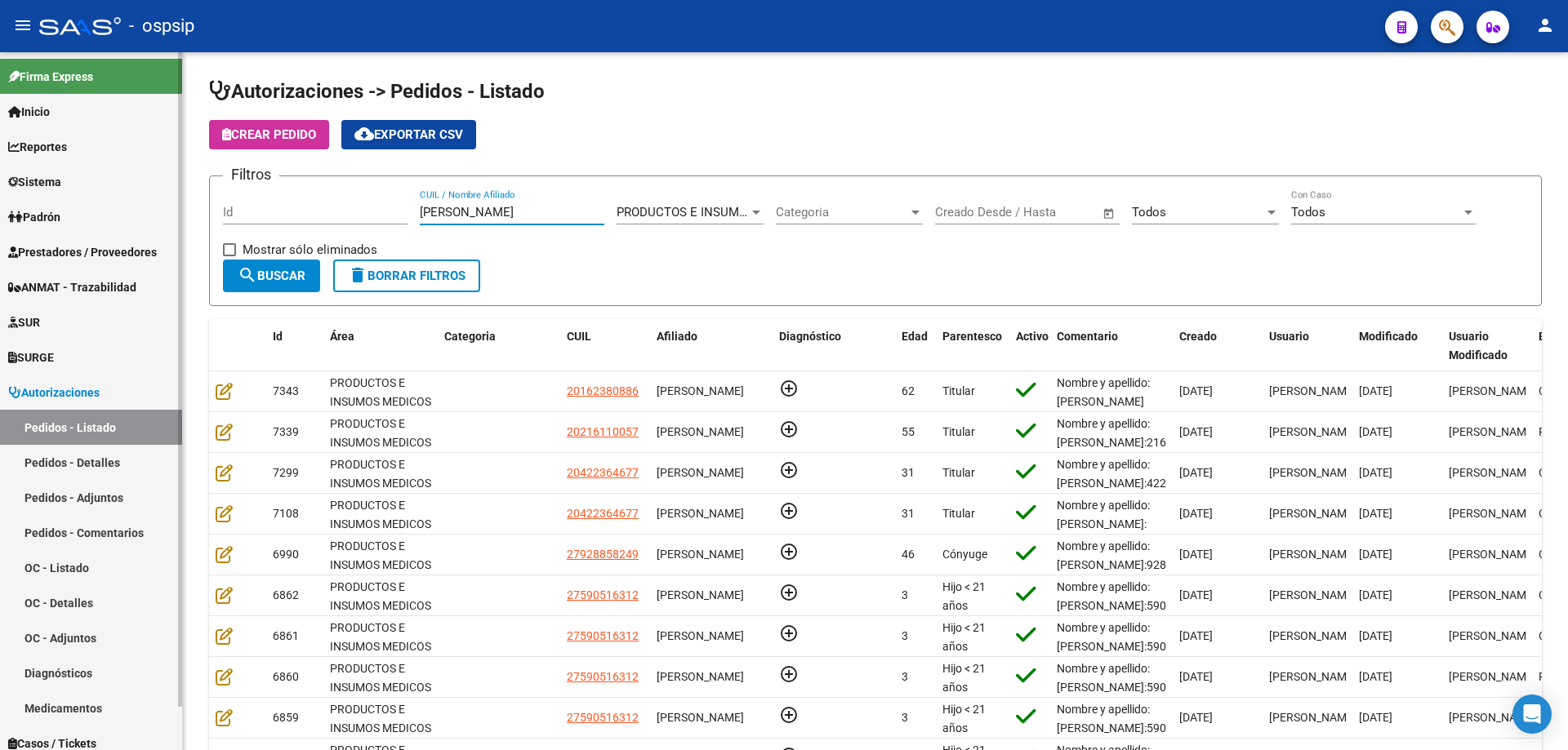
drag, startPoint x: 426, startPoint y: 218, endPoint x: 0, endPoint y: 253, distance: 427.4
click at [0, 253] on mat-sidenav-container "Firma Express Inicio Calendario SSS Instructivos Contacto OS Reportes Egresos D…" at bounding box center [784, 401] width 1568 height 698
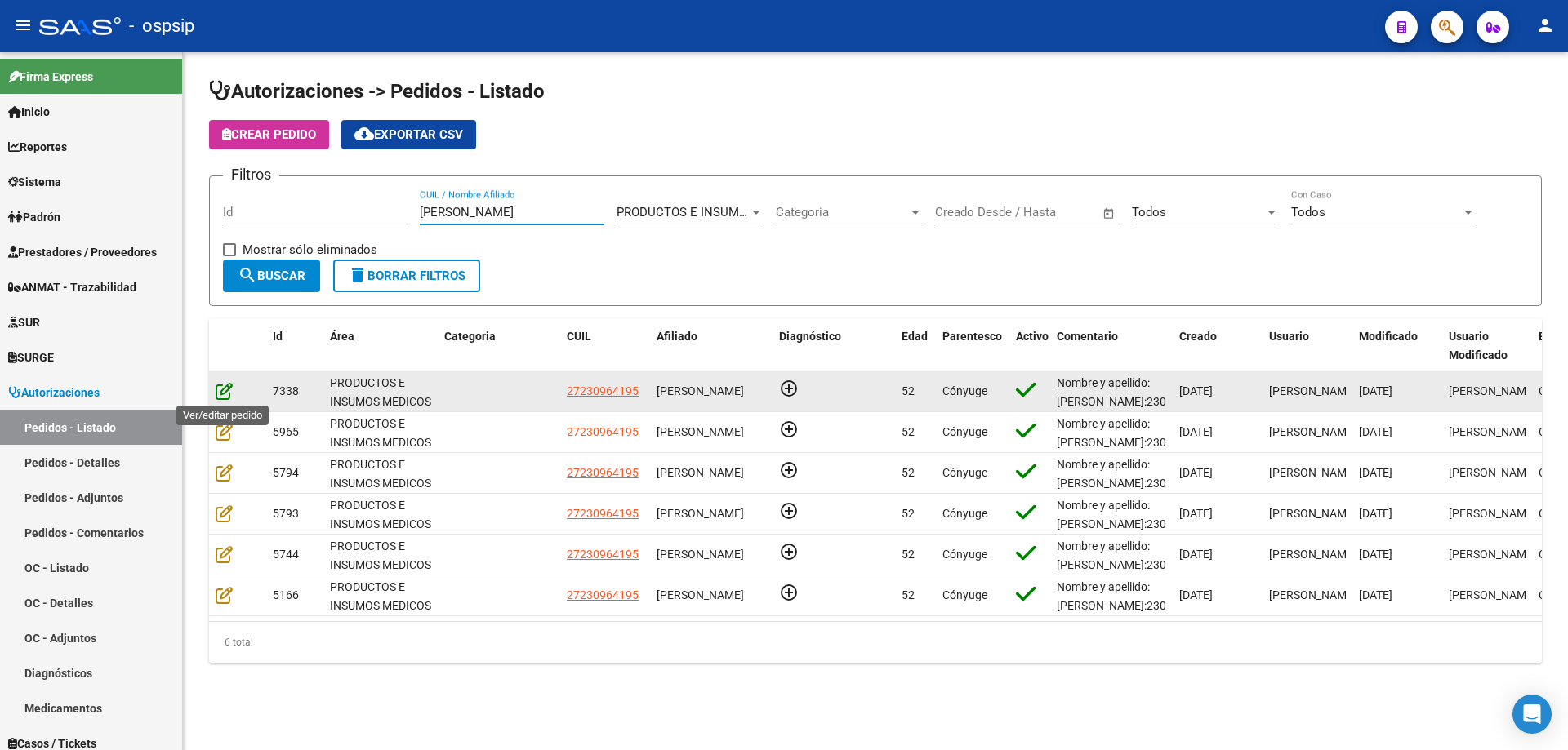
type input "[PERSON_NAME]"
click at [218, 390] on icon at bounding box center [224, 391] width 17 height 18
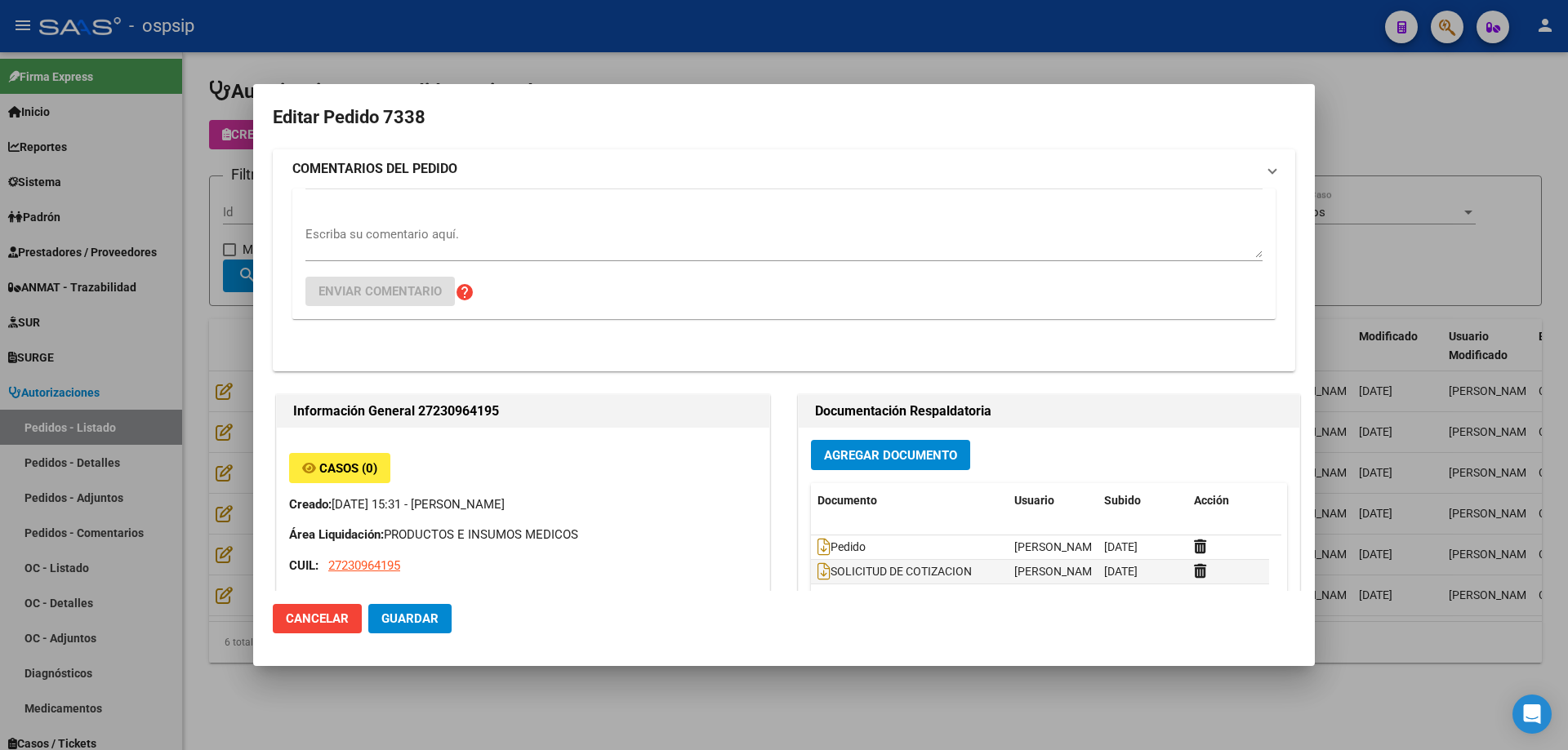
type input "Misiones, POSADAS, [STREET_ADDRESS]"
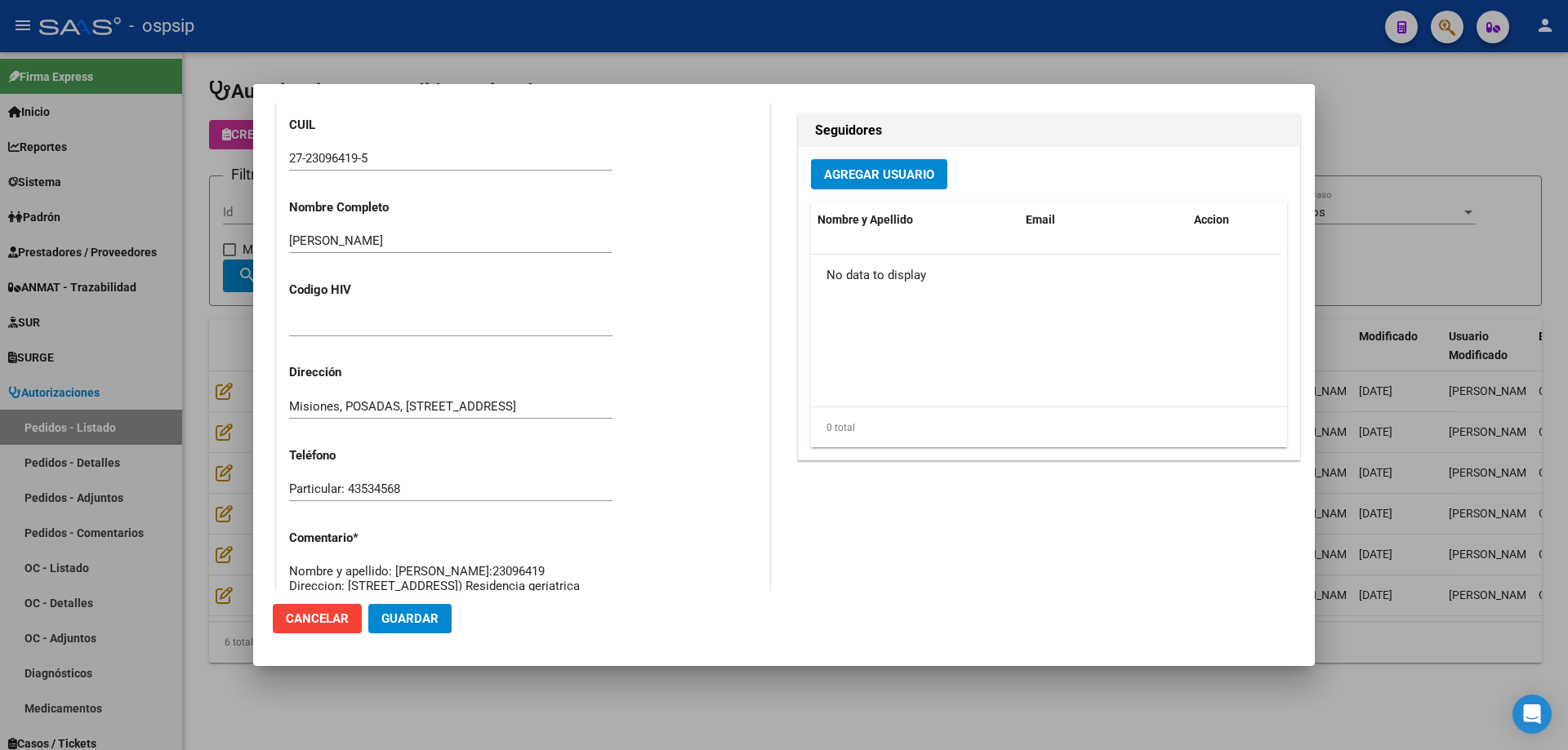
scroll to position [653, 0]
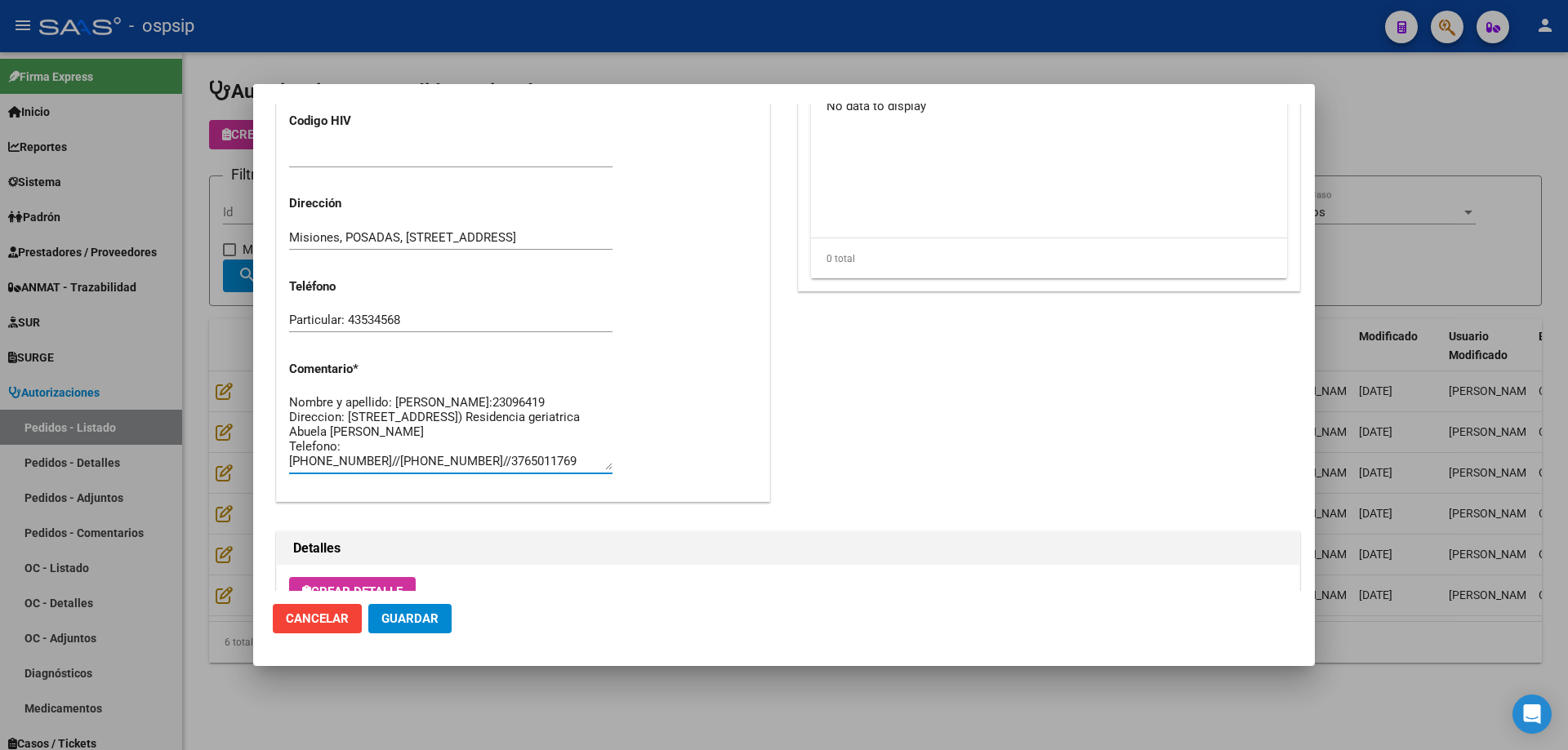
click at [352, 415] on textarea "Nombre y apellido: [PERSON_NAME]:23096419 Direccion: [STREET_ADDRESS]) Residenc…" at bounding box center [450, 431] width 323 height 76
click at [181, 265] on div at bounding box center [784, 375] width 1568 height 750
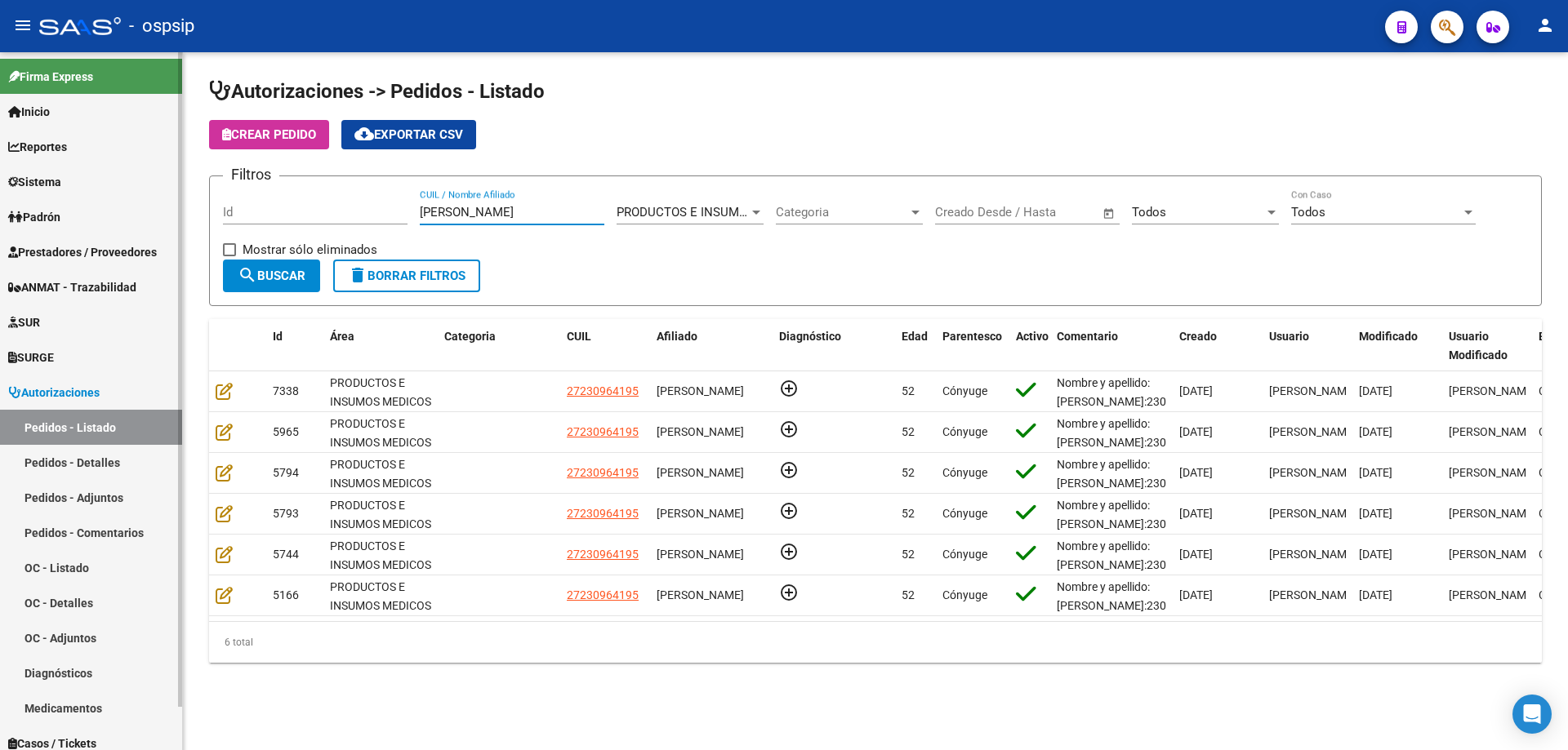
drag, startPoint x: 462, startPoint y: 212, endPoint x: 94, endPoint y: 270, distance: 372.5
click at [0, 205] on mat-sidenav-container "Firma Express Inicio Calendario SSS Instructivos Contacto OS Reportes Egresos D…" at bounding box center [784, 401] width 1568 height 698
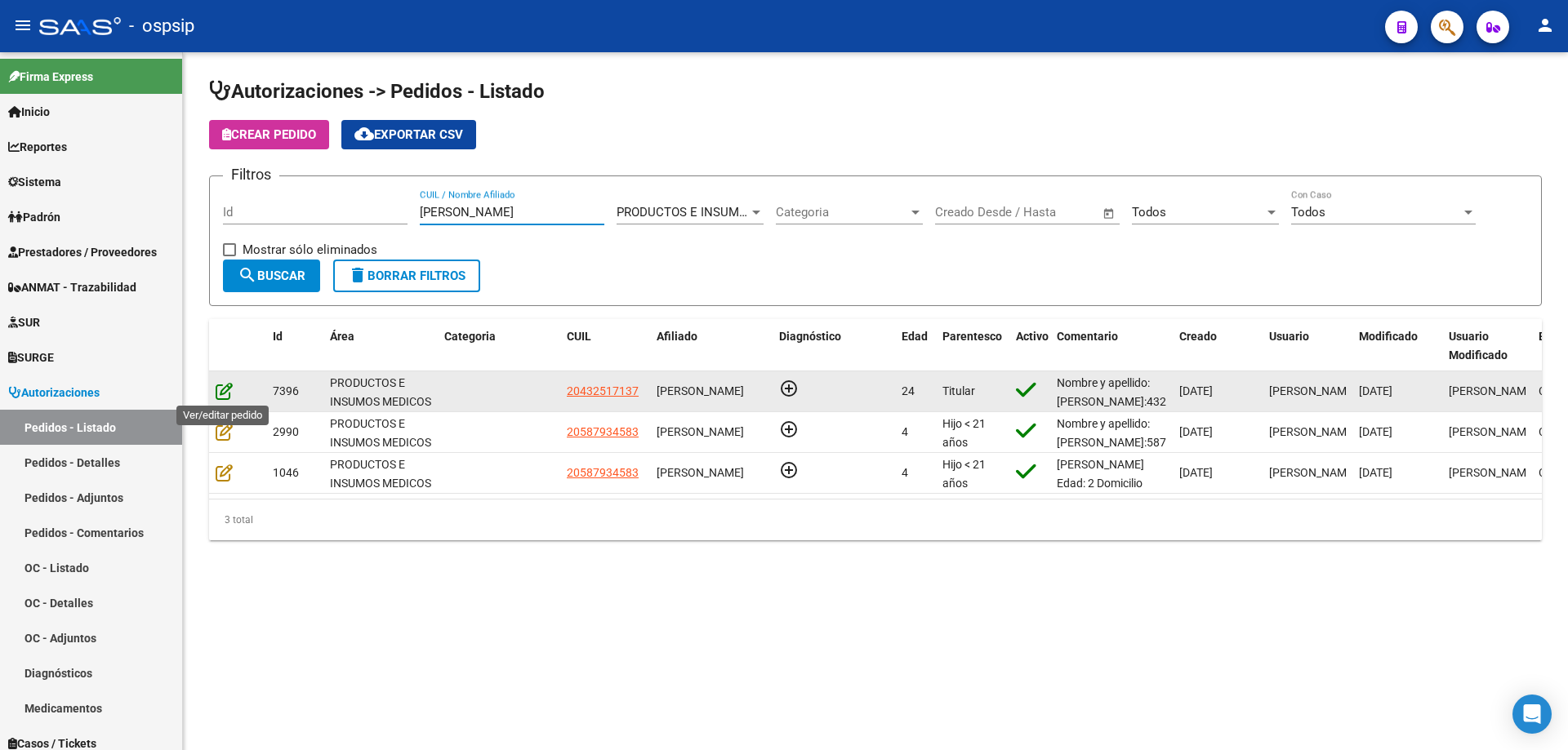
type input "[PERSON_NAME]"
click at [224, 392] on icon at bounding box center [224, 391] width 17 height 18
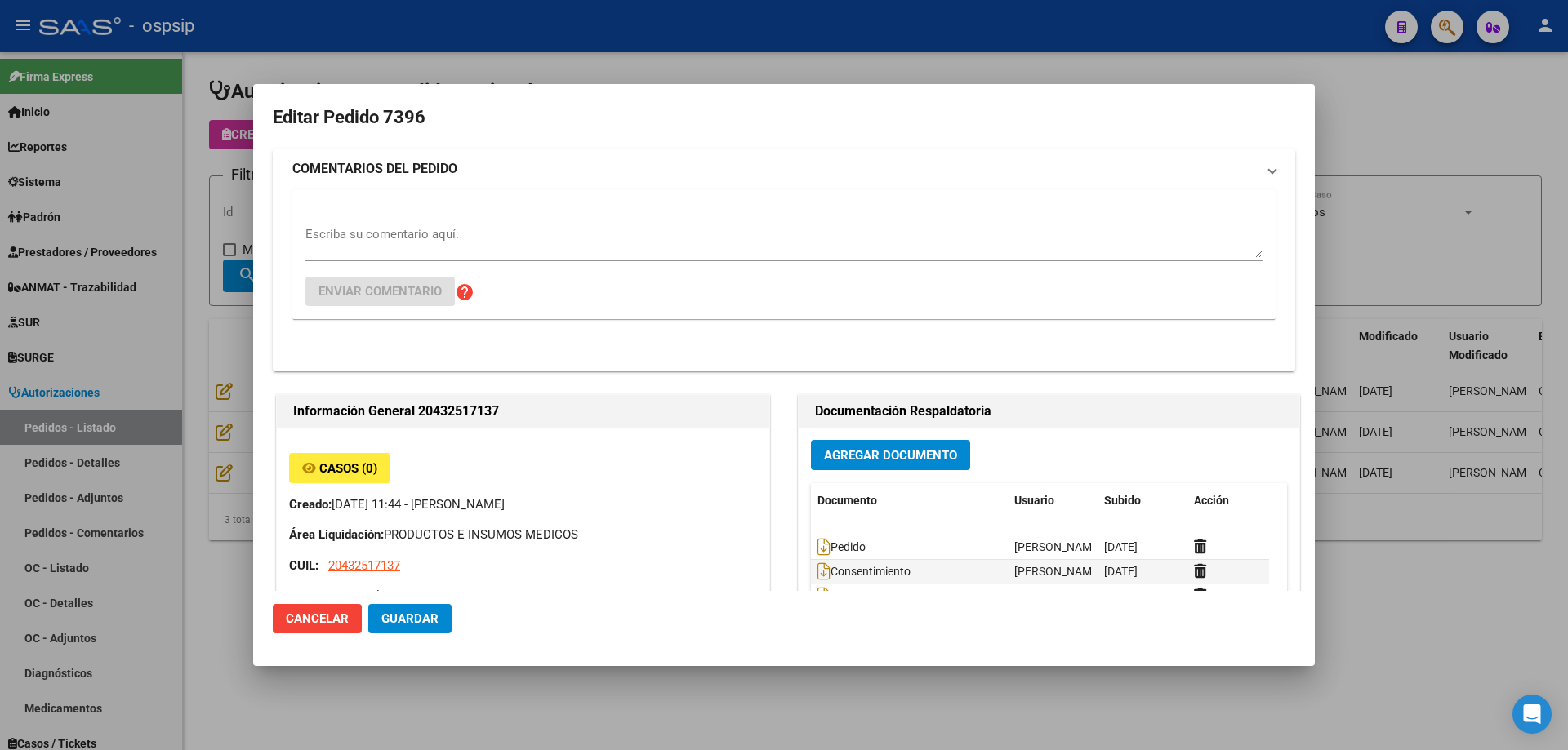
type input "[GEOGRAPHIC_DATA], PLATANOS, 37 3722, Piso: 0"
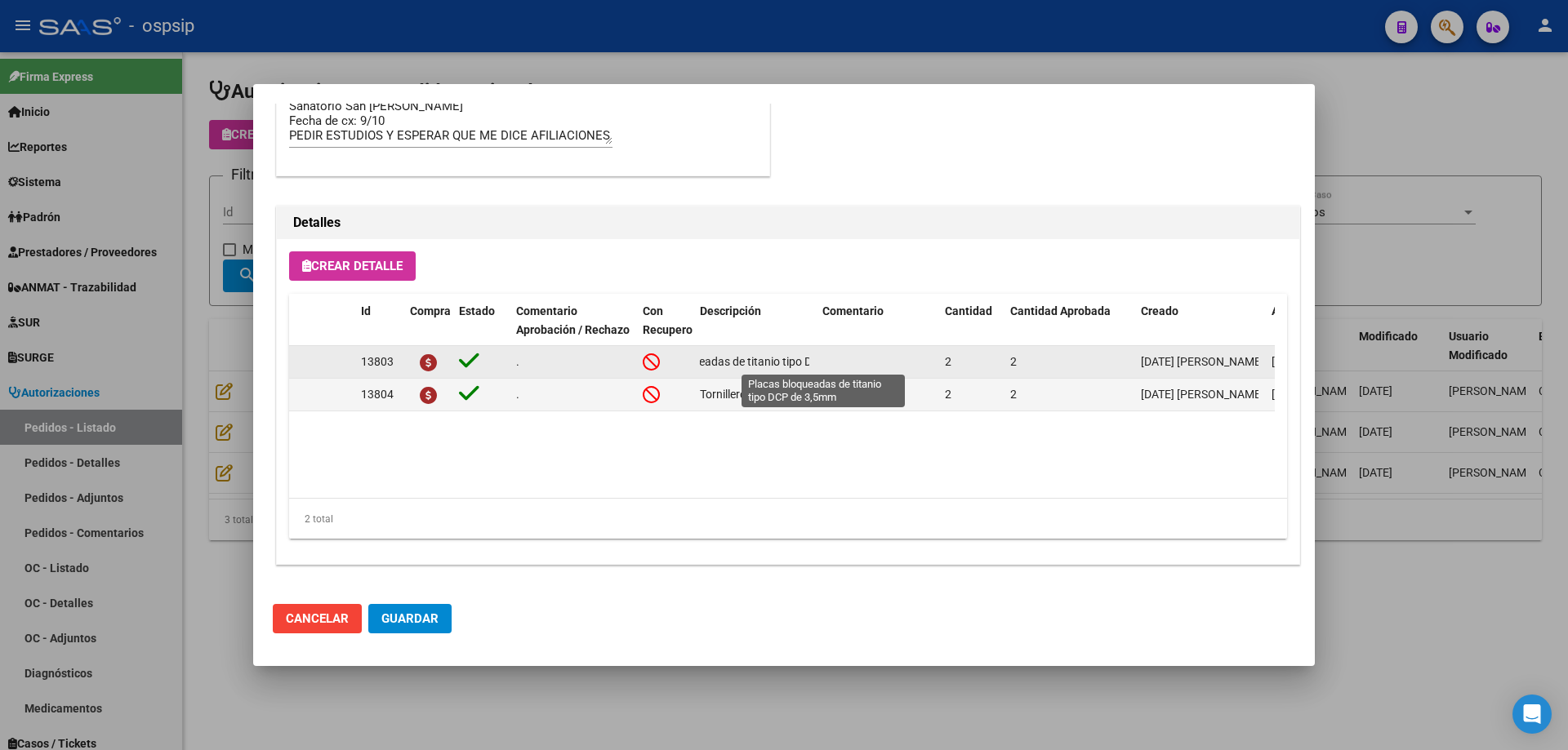
scroll to position [0, 138]
drag, startPoint x: 702, startPoint y: 359, endPoint x: 837, endPoint y: 356, distance: 135.0
click at [837, 356] on div "13803 . Placas bloqueadas de titanio tipo DCP de 3,5mm 2 2 [DATE] [PERSON_NAME]…" at bounding box center [899, 363] width 1221 height 33
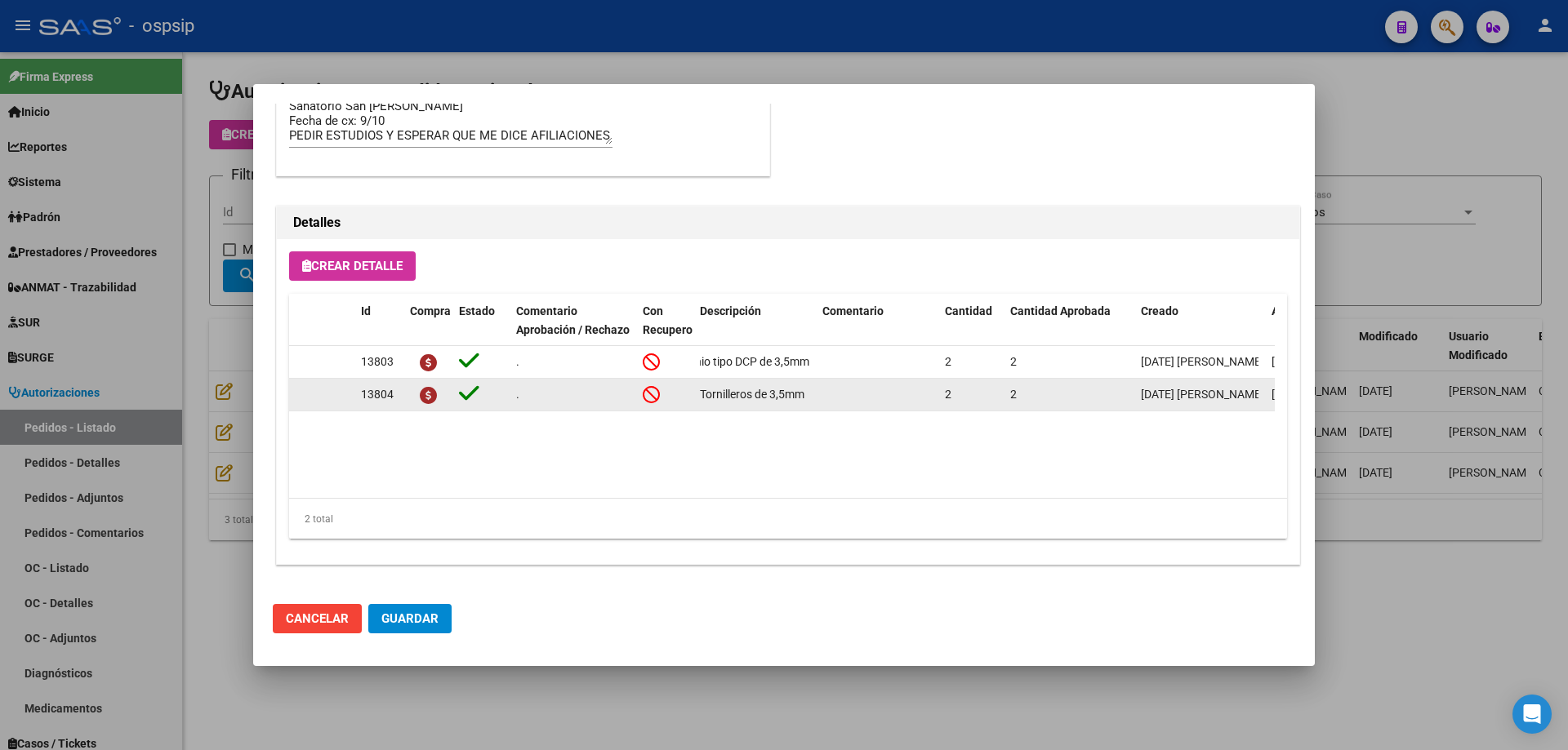
click at [807, 393] on div "Tornilleros de 3,5mm" at bounding box center [754, 394] width 109 height 19
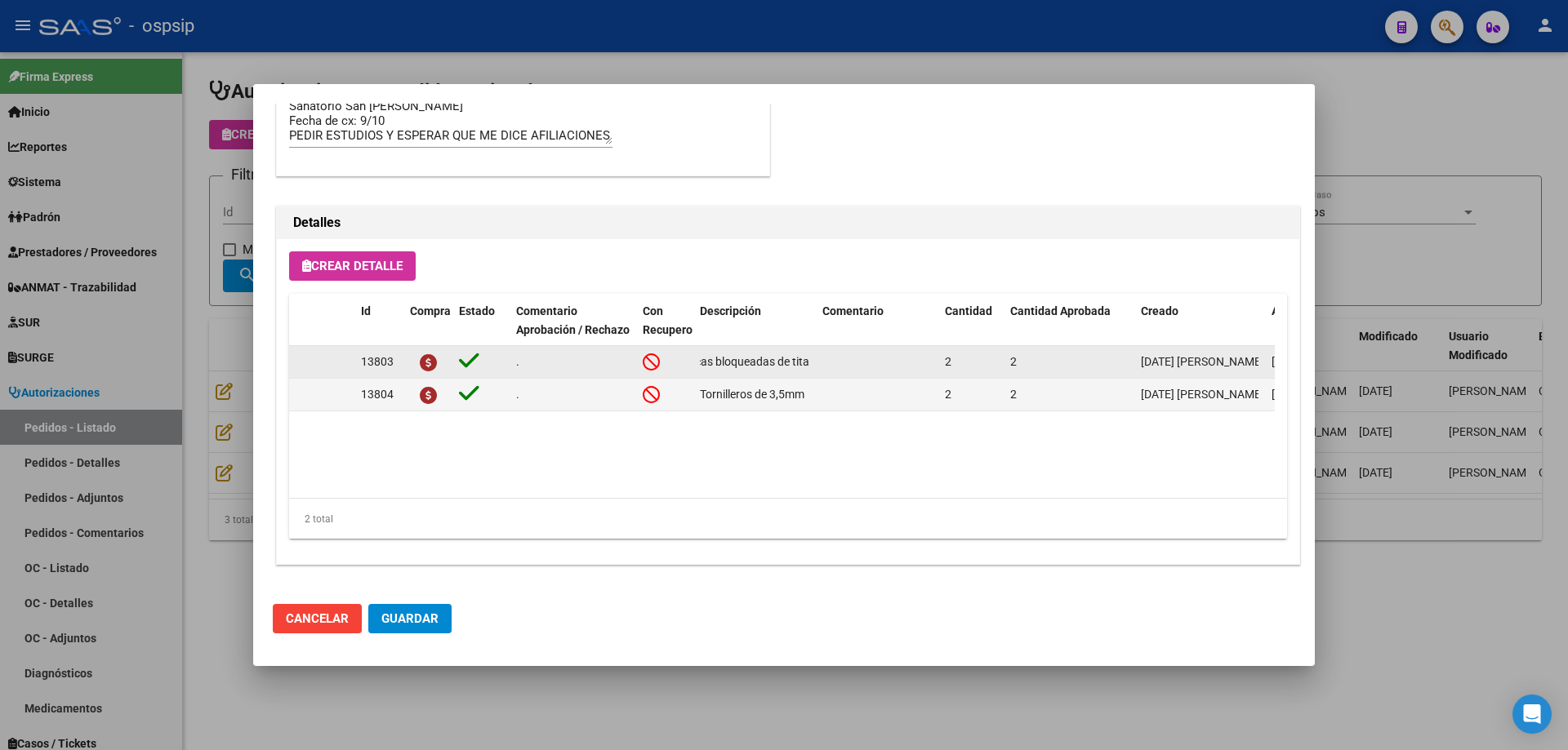
scroll to position [0, 0]
drag, startPoint x: 809, startPoint y: 361, endPoint x: 687, endPoint y: 369, distance: 122.3
click at [687, 369] on div "13803 . Placas bloqueadas de titanio tipo DCP de 3,5mm 2 2 [DATE] [PERSON_NAME]…" at bounding box center [899, 363] width 1221 height 33
click at [715, 363] on span "Placas bloqueadas de titanio tipo DCP de 3,5mm" at bounding box center [822, 361] width 245 height 13
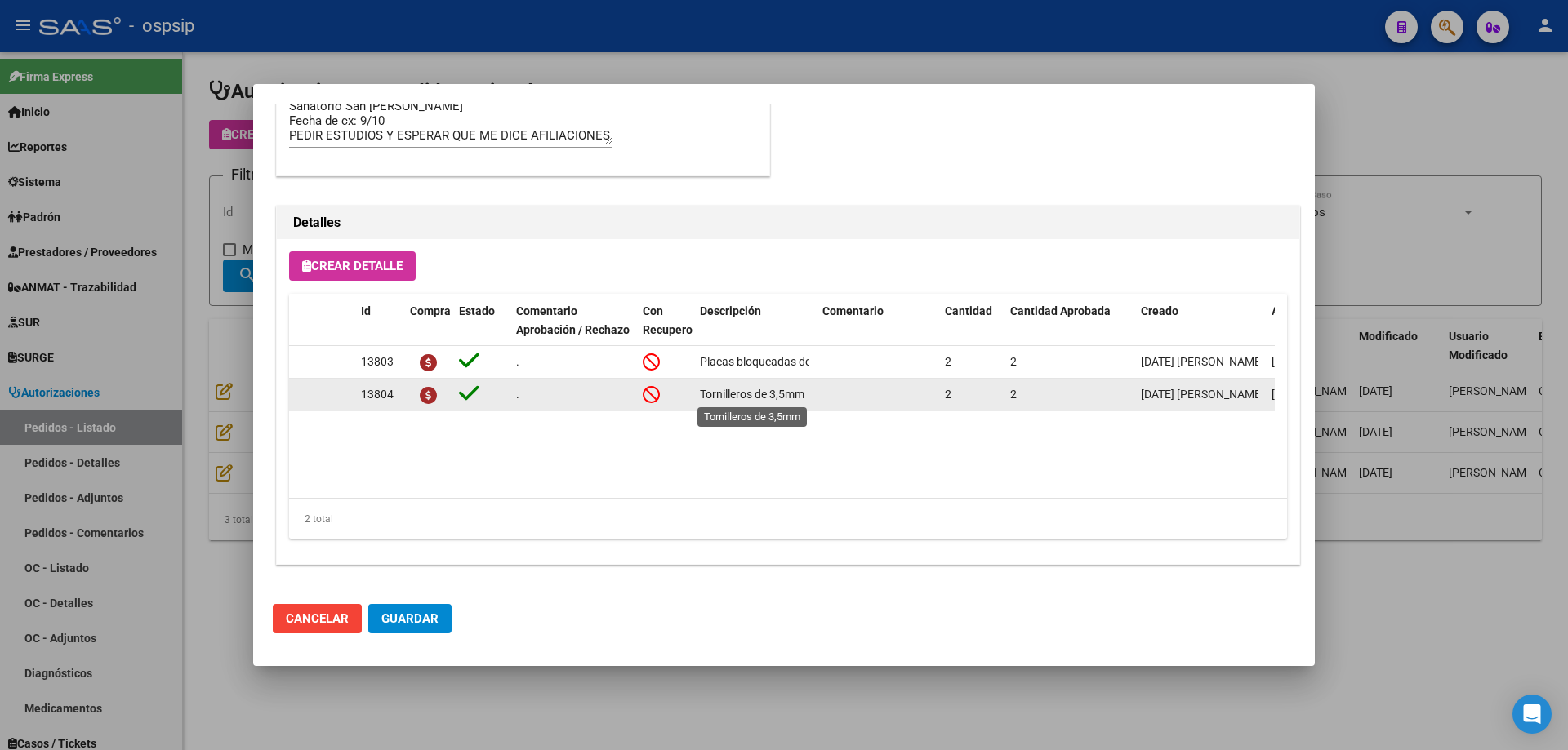
click at [721, 395] on span "Tornilleros de 3,5mm" at bounding box center [752, 393] width 105 height 13
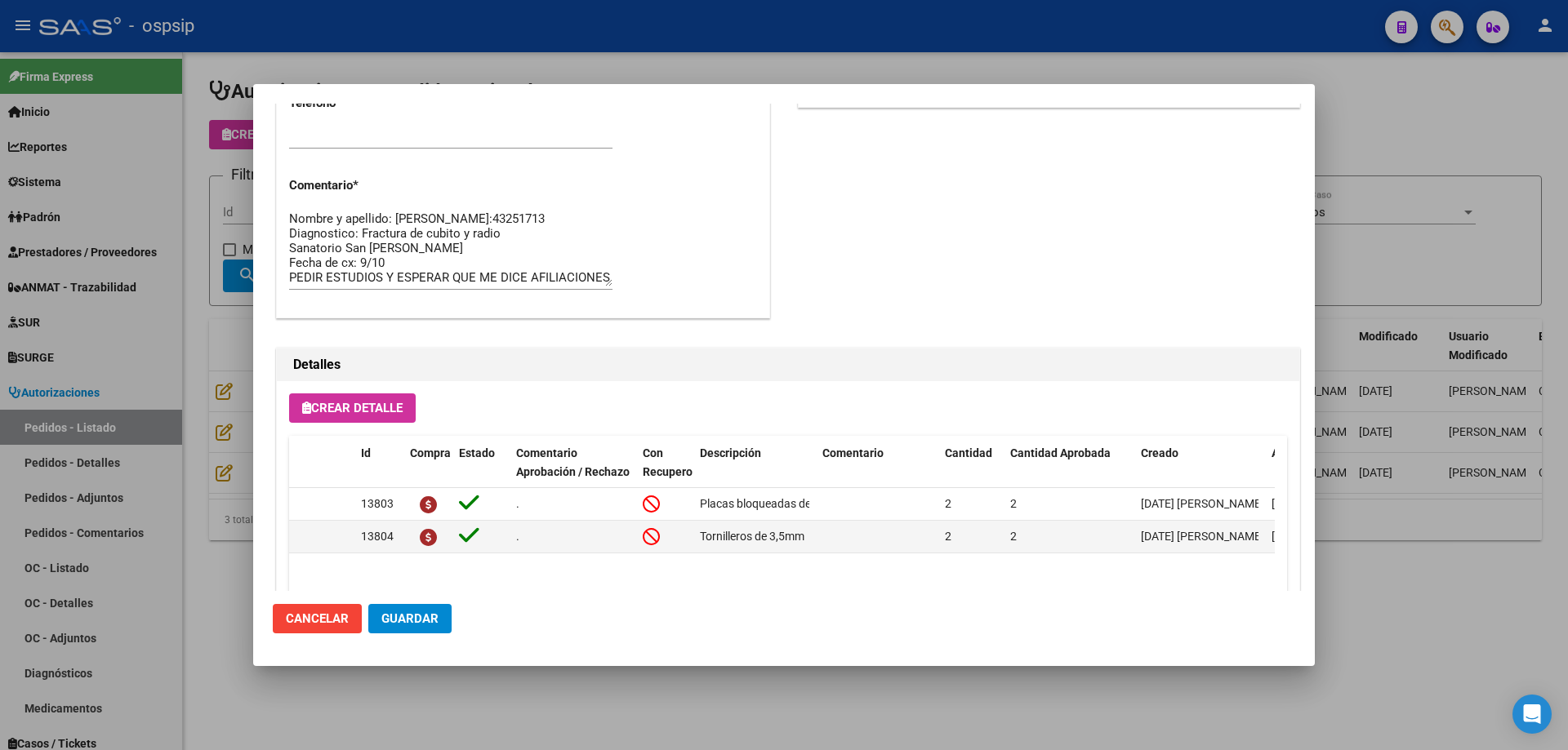
scroll to position [815, 0]
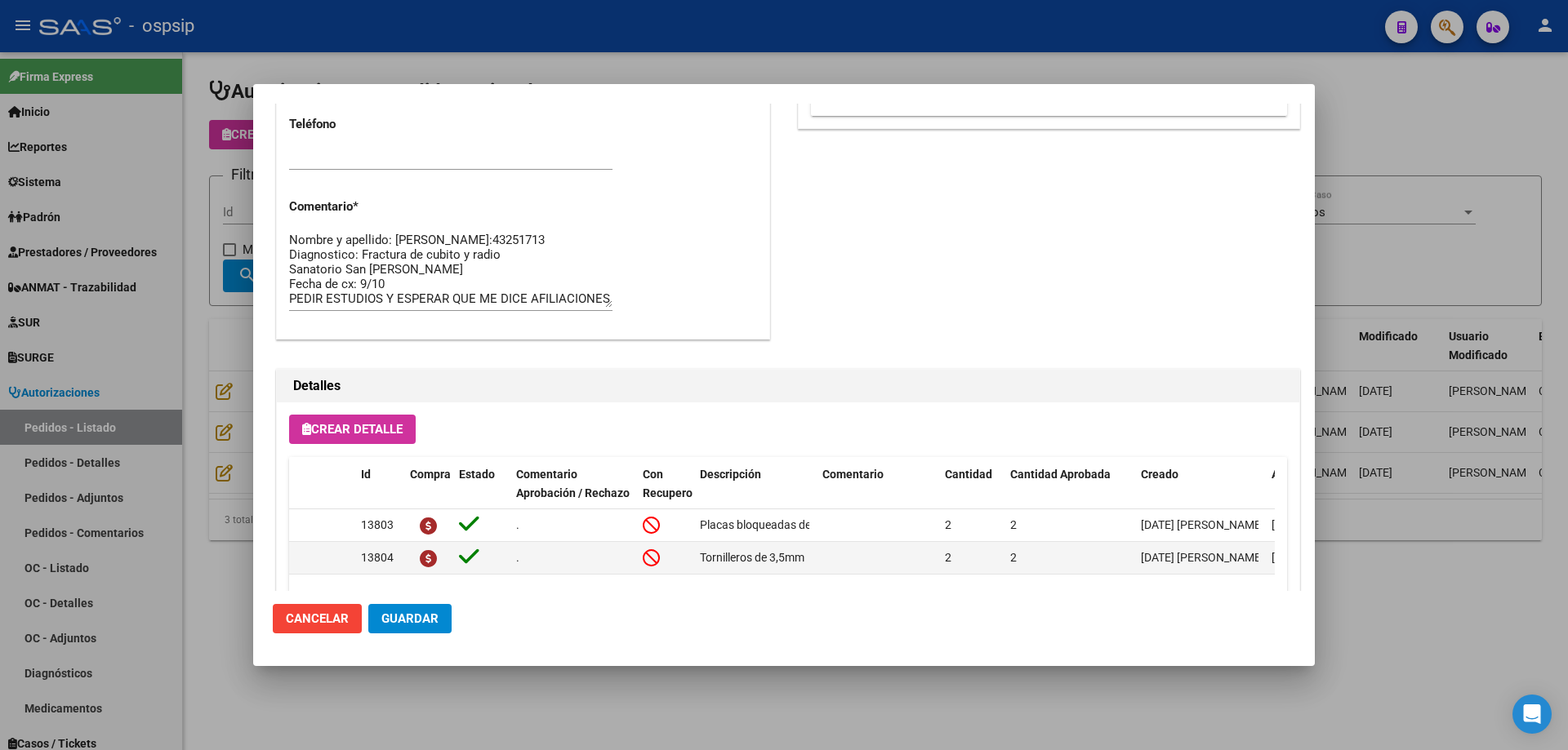
click at [453, 294] on textarea "Nombre y apellido: [PERSON_NAME]:43251713 Diagnostico: Fractura de cubito y rad…" at bounding box center [450, 269] width 323 height 76
click at [520, 267] on textarea "Nombre y apellido: [PERSON_NAME]:43251713 Diagnostico: Fractura de cubito y rad…" at bounding box center [450, 269] width 323 height 76
click at [487, 281] on textarea "Nombre y apellido: [PERSON_NAME]:43251713 Diagnostico: Fractura de cubito y rad…" at bounding box center [450, 269] width 323 height 76
click at [477, 296] on textarea "Nombre y apellido: [PERSON_NAME]:43251713 Diagnostico: Fractura de cubito y rad…" at bounding box center [450, 269] width 323 height 76
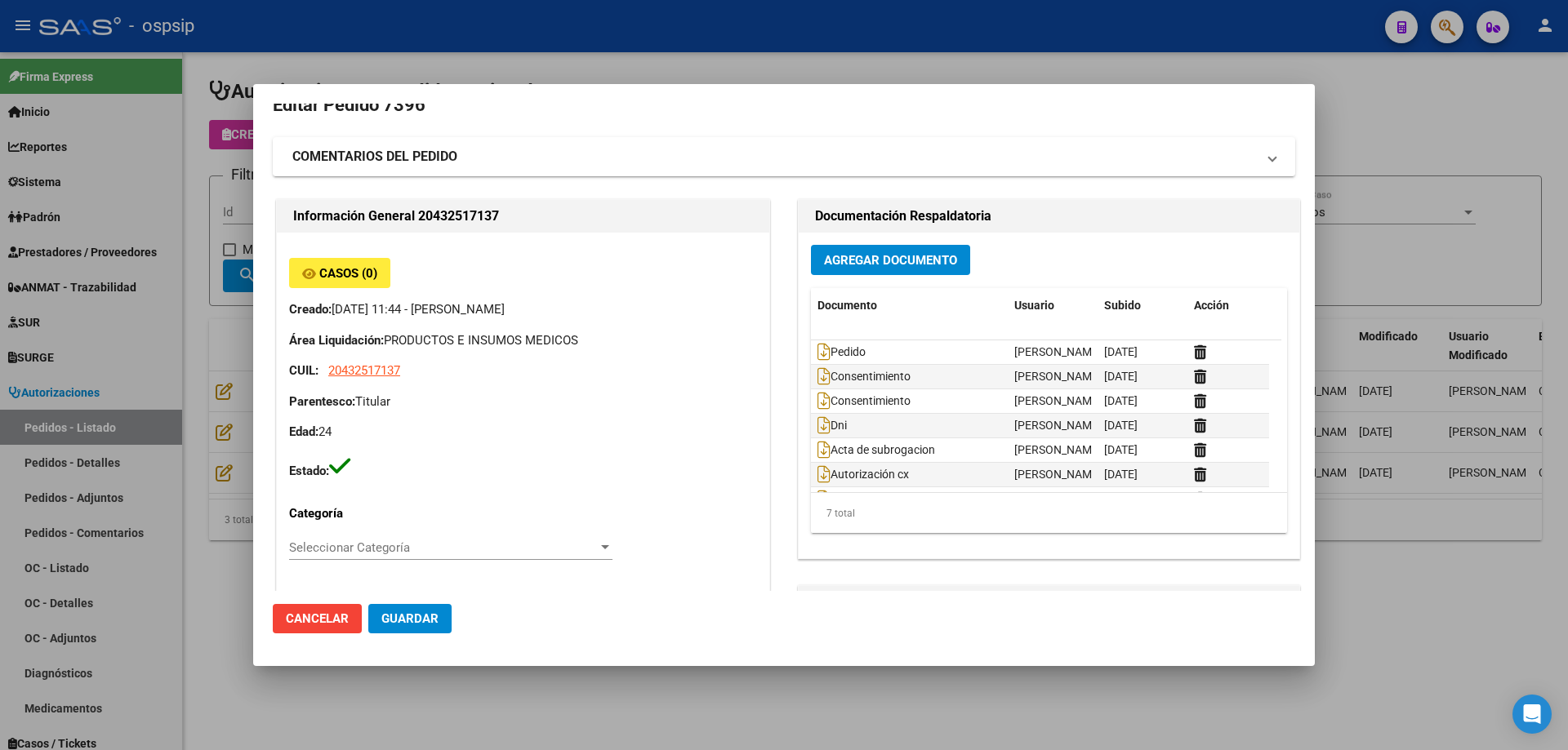
scroll to position [0, 0]
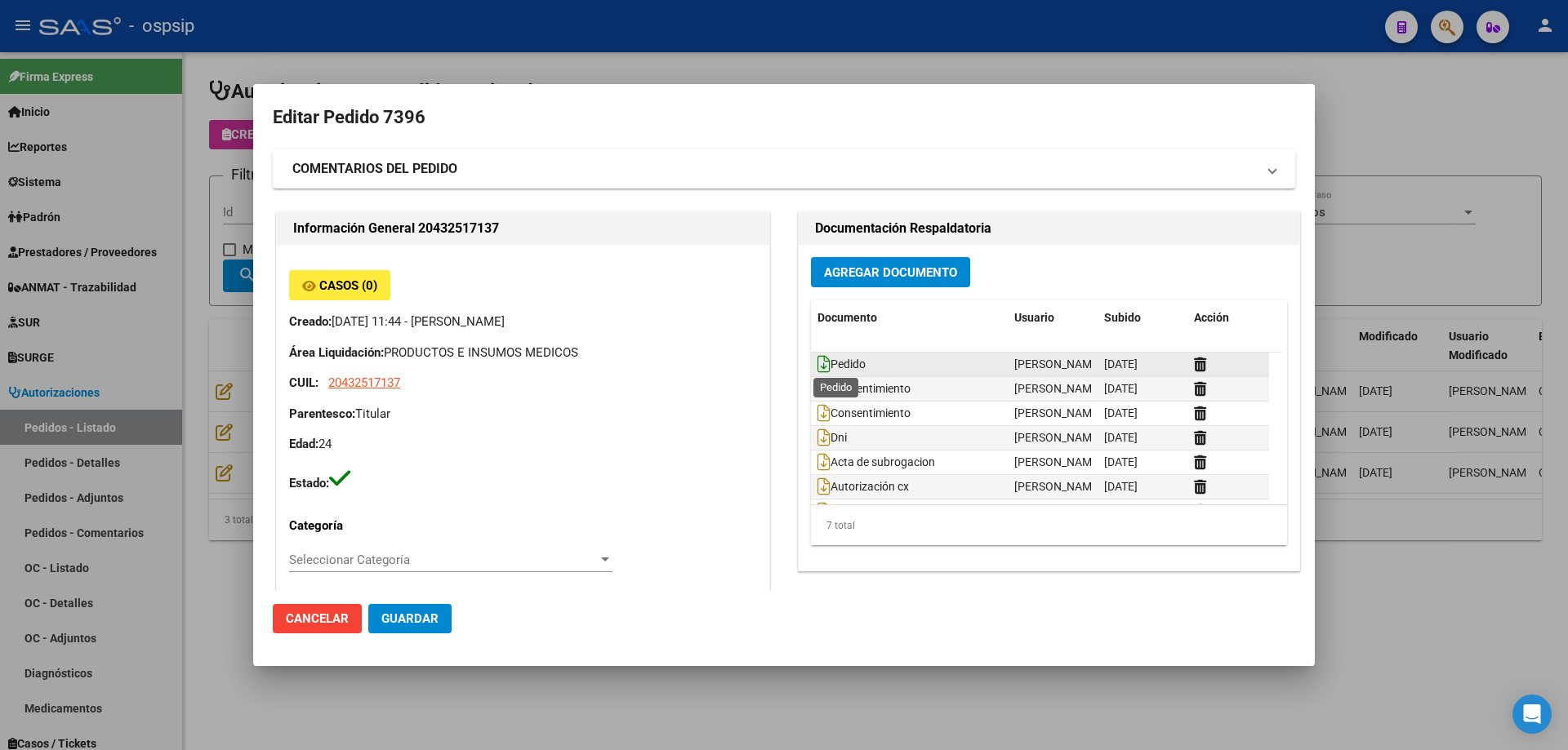
click at [818, 365] on icon at bounding box center [824, 363] width 13 height 18
click at [566, 296] on div "Casos (0) Creado: [DATE] 11:44 - [PERSON_NAME] Área Liquidación: PRODUCTOS E IN…" at bounding box center [523, 381] width 468 height 222
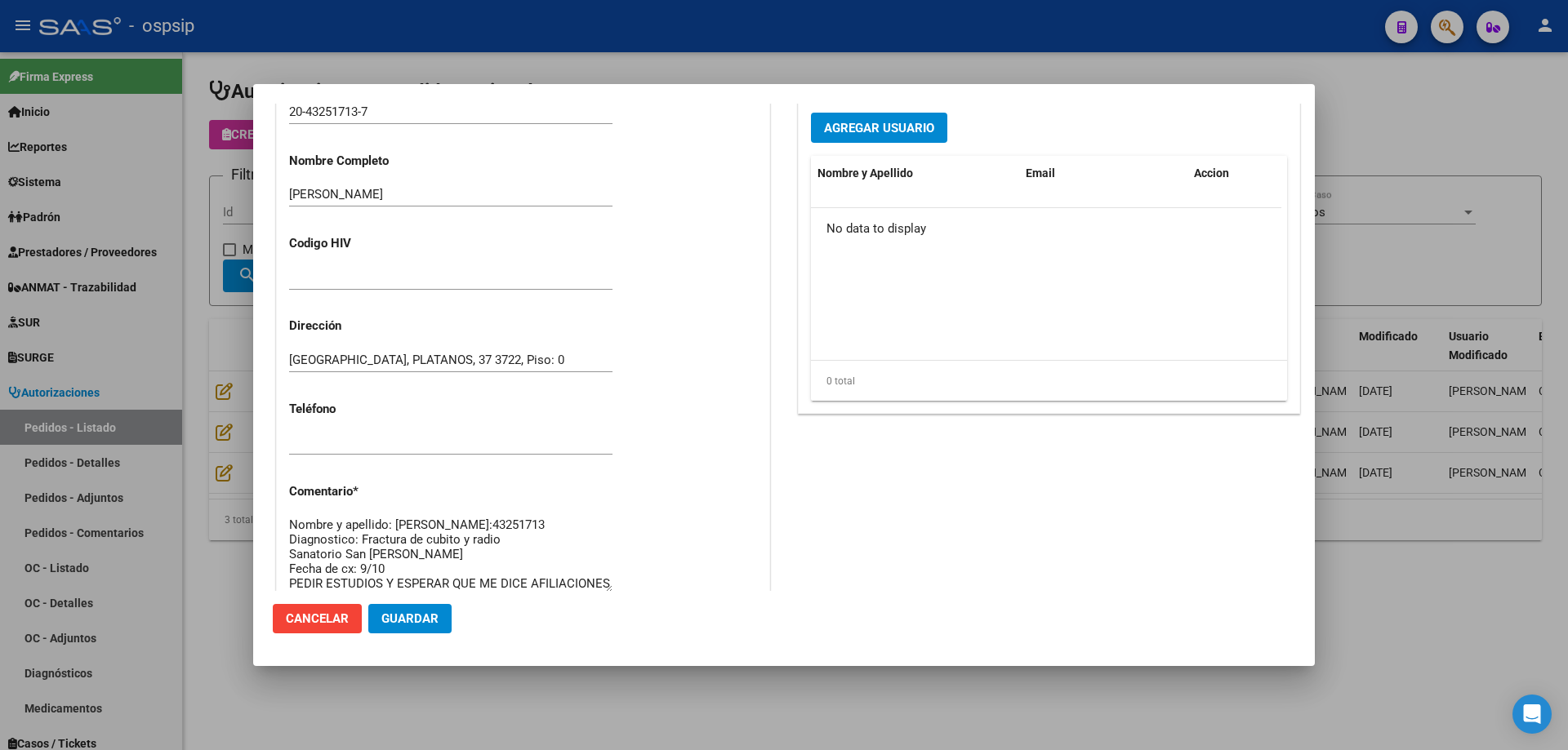
scroll to position [816, 0]
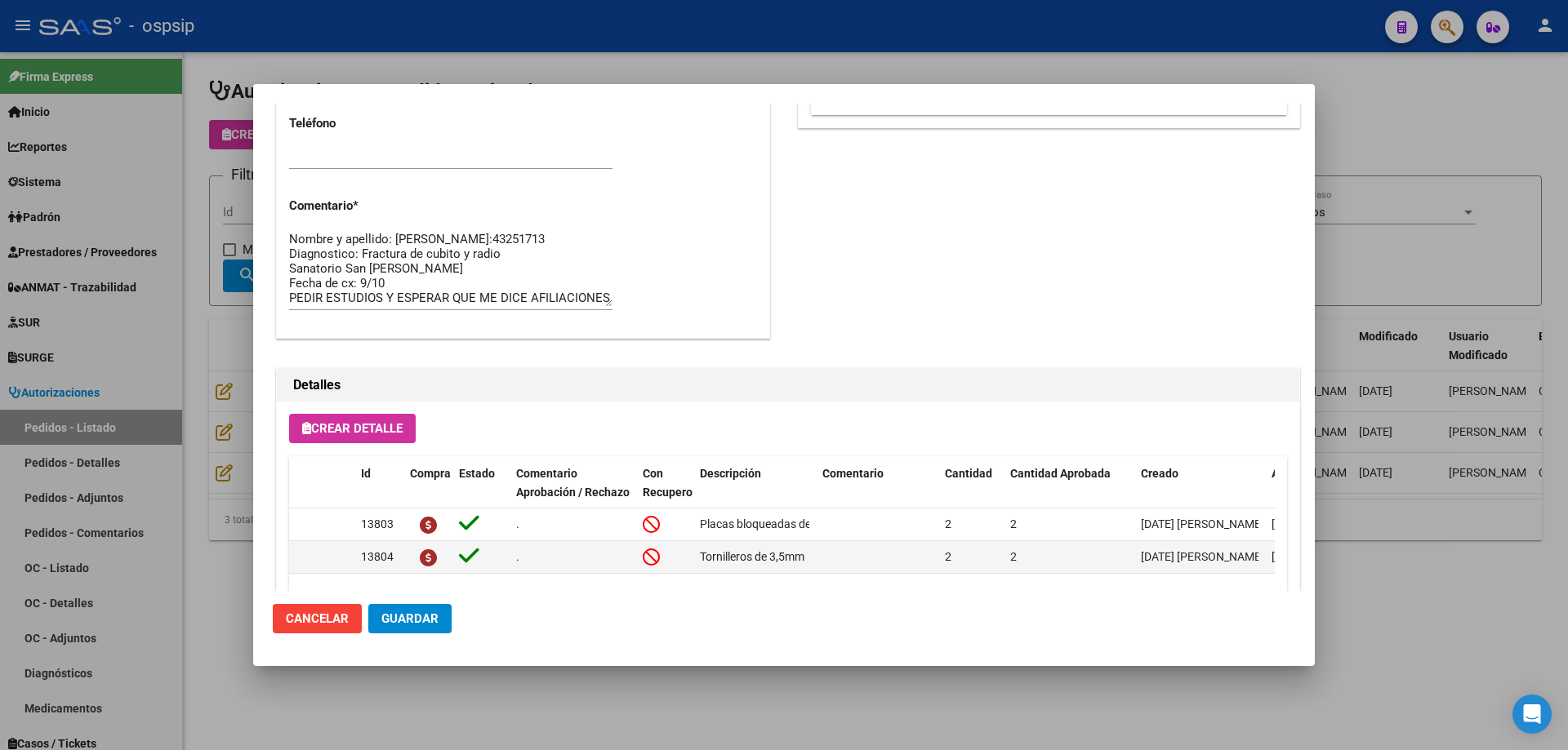
click at [503, 290] on textarea "Nombre y apellido: [PERSON_NAME]:43251713 Diagnostico: Fractura de cubito y rad…" at bounding box center [450, 268] width 323 height 76
click at [499, 289] on textarea "Nombre y apellido: [PERSON_NAME]:43251713 Diagnostico: Fractura de cubito y rad…" at bounding box center [450, 268] width 323 height 76
click at [435, 300] on textarea "Nombre y apellido: [PERSON_NAME]:43251713 Diagnostico: Fractura de cubito y rad…" at bounding box center [450, 268] width 323 height 76
click at [360, 299] on textarea "Nombre y apellido: [PERSON_NAME]:43251713 Diagnostico: Fractura de cubito y rad…" at bounding box center [450, 268] width 323 height 76
click at [401, 296] on textarea "Nombre y apellido: [PERSON_NAME]:43251713 Diagnostico: Fractura de cubito y rad…" at bounding box center [450, 268] width 323 height 76
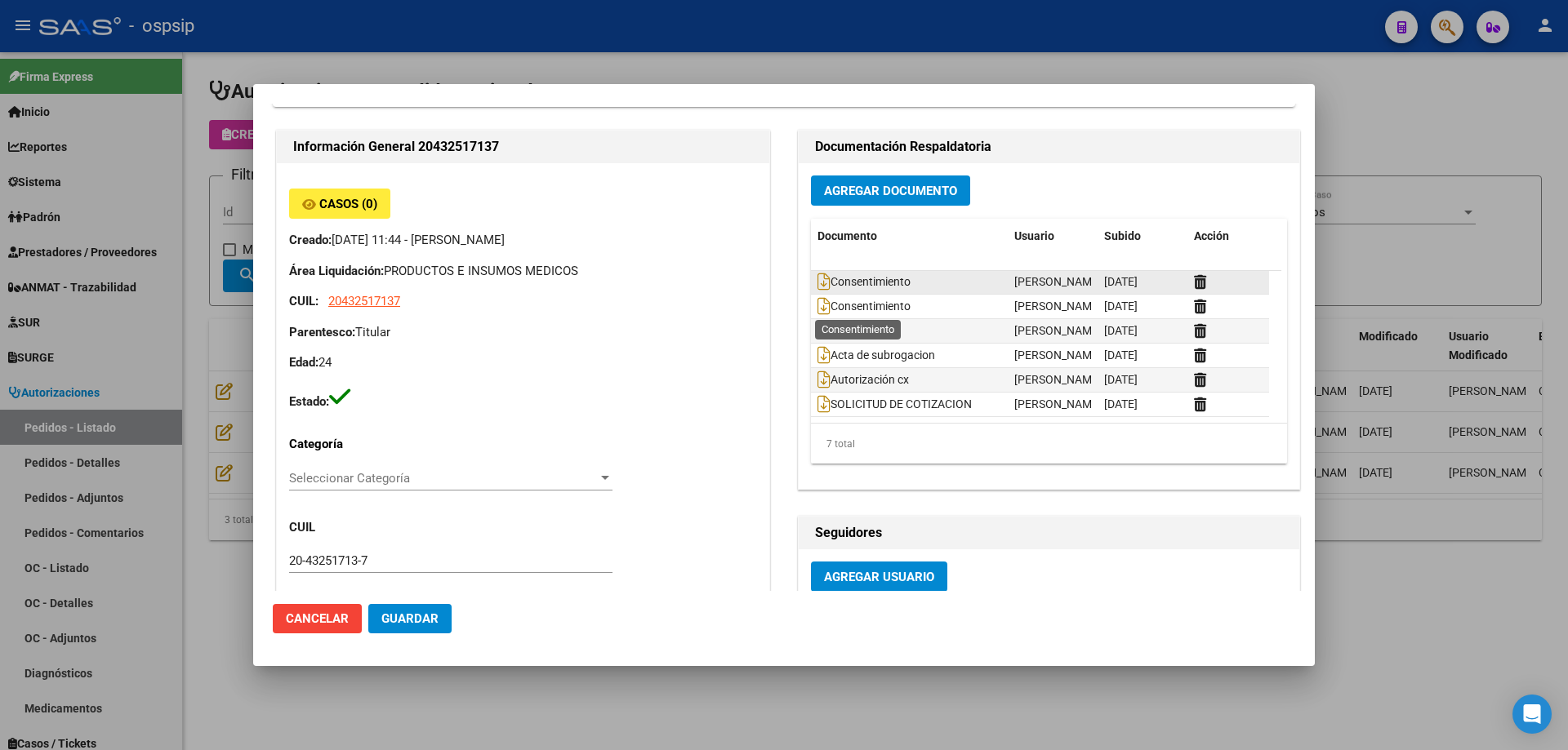
scroll to position [0, 0]
click at [819, 277] on icon at bounding box center [824, 282] width 13 height 18
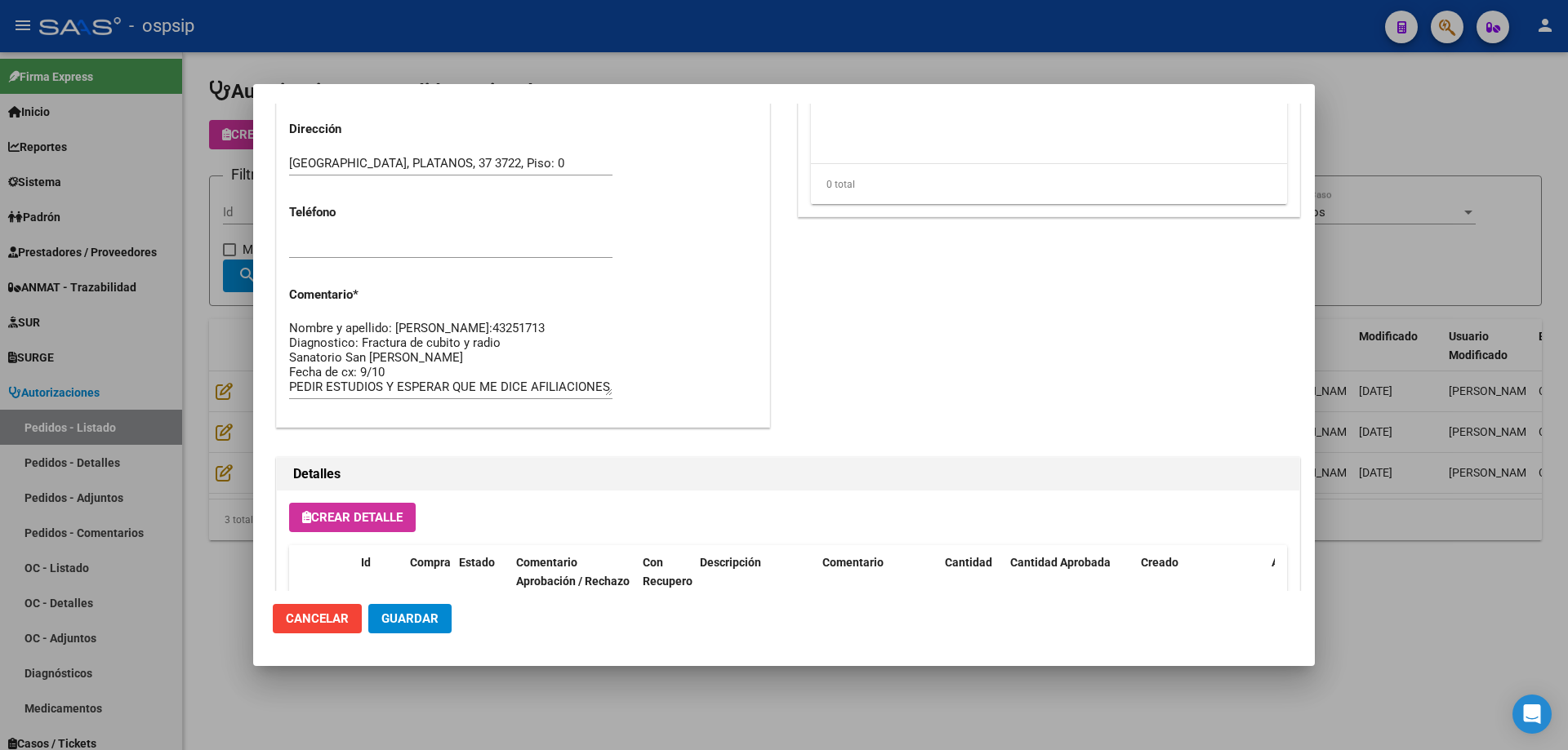
scroll to position [735, 0]
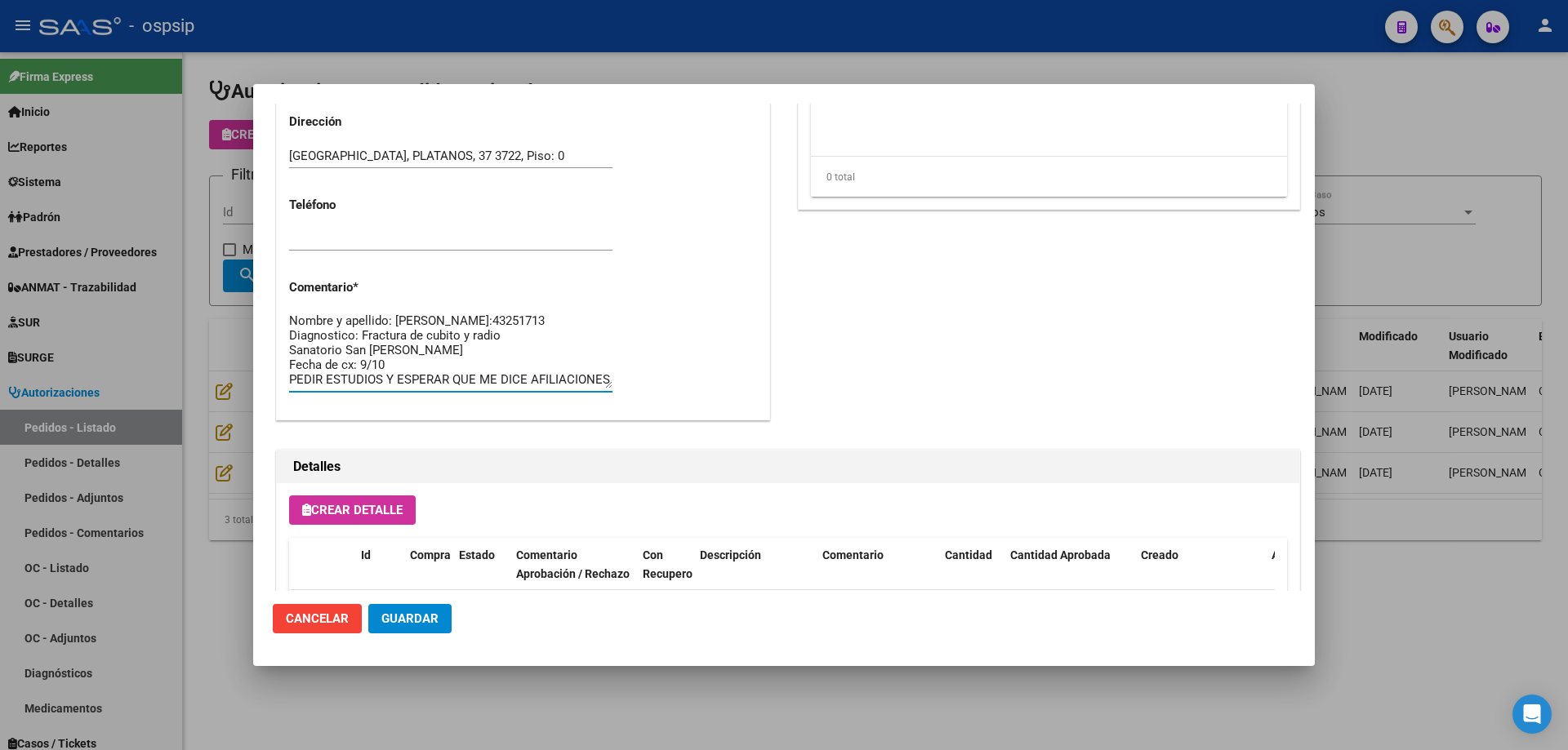
click at [422, 375] on textarea "Nombre y apellido: [PERSON_NAME]:43251713 Diagnostico: Fractura de cubito y rad…" at bounding box center [450, 350] width 323 height 76
click at [401, 373] on textarea "Nombre y apellido: [PERSON_NAME]:43251713 Diagnostico: Fractura de cubito y rad…" at bounding box center [450, 350] width 323 height 76
click at [433, 390] on div "Nombre y apellido: [PERSON_NAME]:43251713 Diagnostico: Fractura de cubito y rad…" at bounding box center [450, 350] width 323 height 83
click at [433, 384] on textarea "Nombre y apellido: [PERSON_NAME]:43251713 Diagnostico: Fractura de cubito y rad…" at bounding box center [450, 350] width 323 height 76
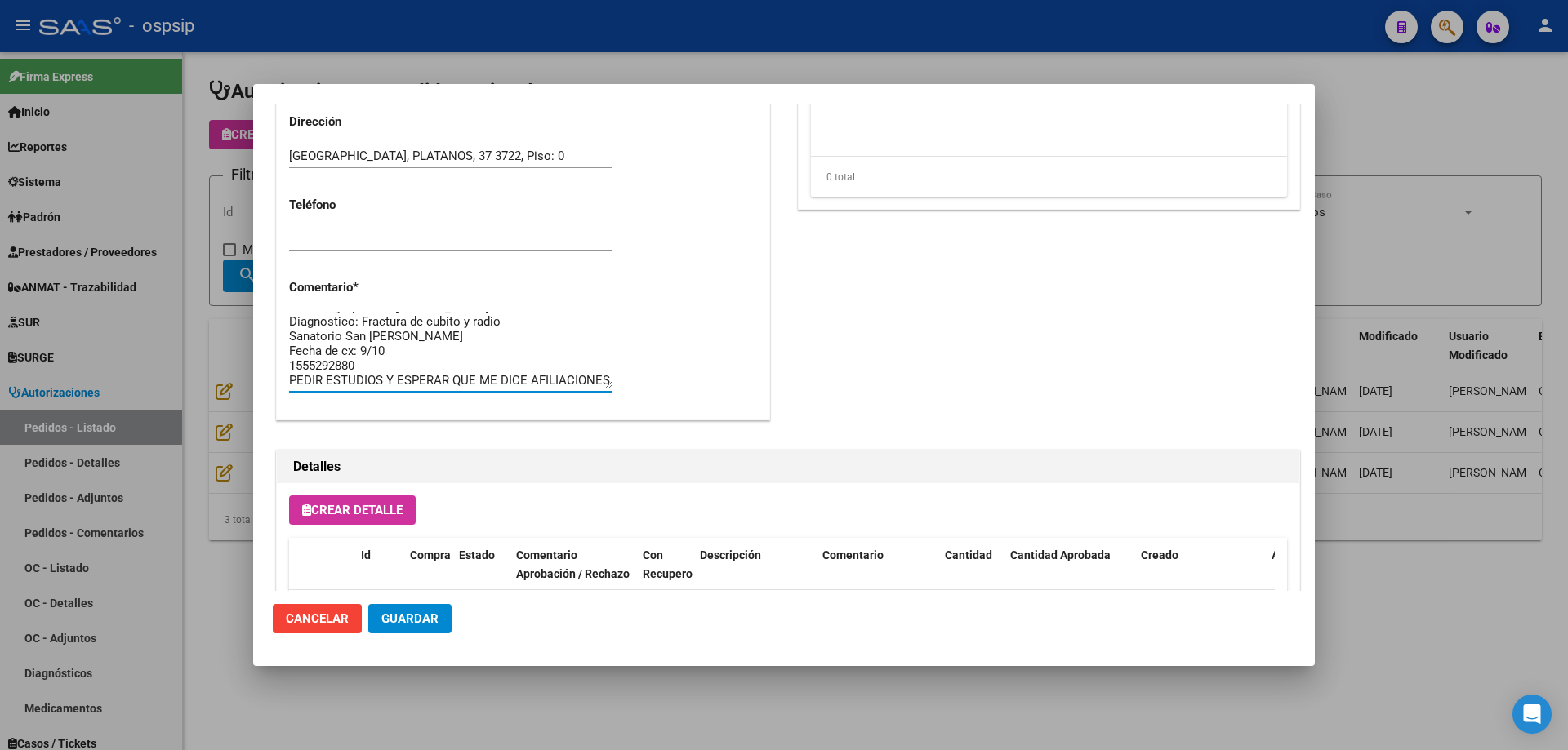
click at [423, 365] on textarea "Nombre y apellido: [PERSON_NAME]:43251713 Diagnostico: Fractura de cubito y rad…" at bounding box center [450, 350] width 323 height 76
type textarea "Nombre y apellido: [PERSON_NAME]:43251713 Diagnostico: Fractura de cubito y rad…"
click at [435, 619] on span "Guardar" at bounding box center [410, 619] width 58 height 15
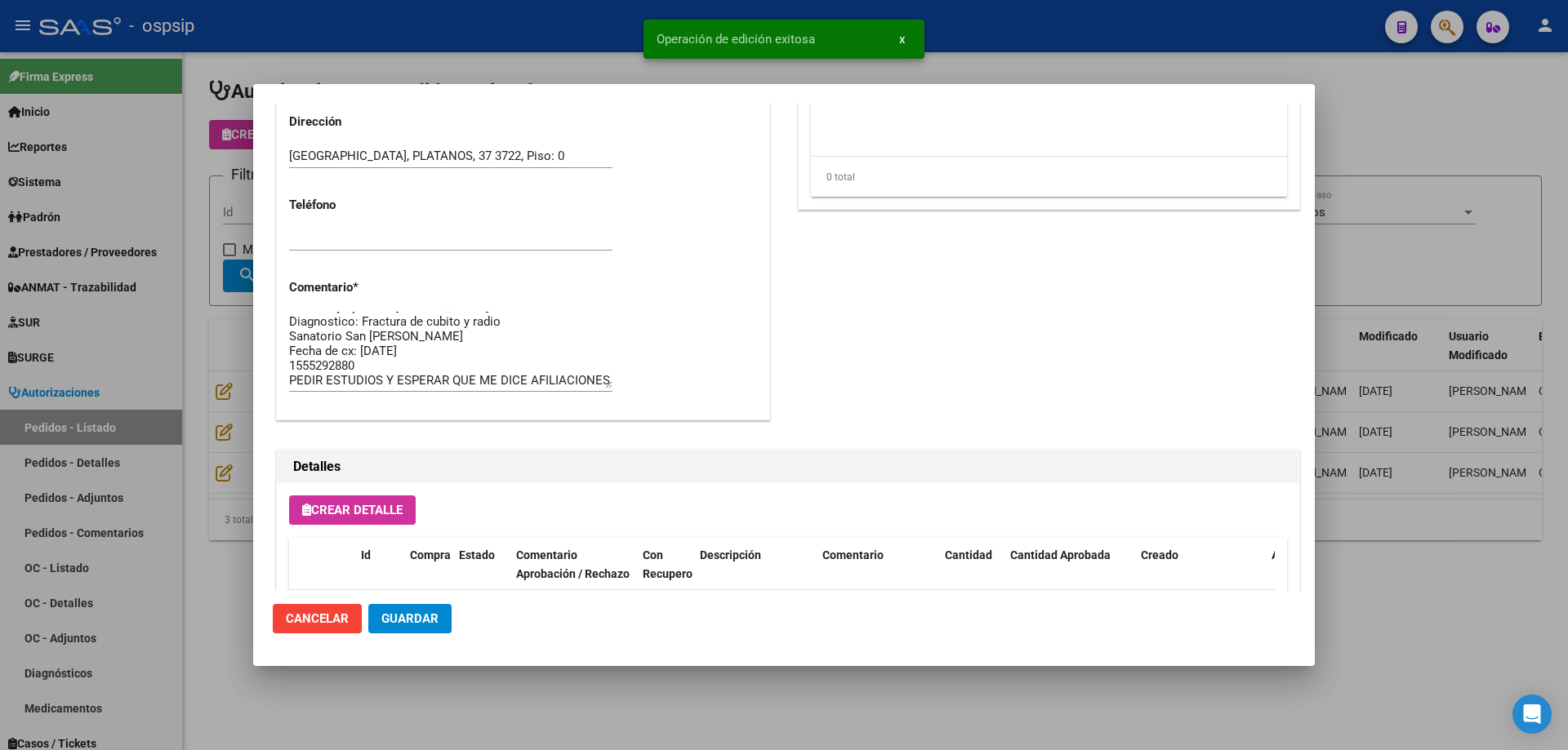
click at [481, 375] on textarea "Nombre y apellido: [PERSON_NAME]:43251713 Diagnostico: Fractura de cubito y rad…" at bounding box center [450, 350] width 323 height 76
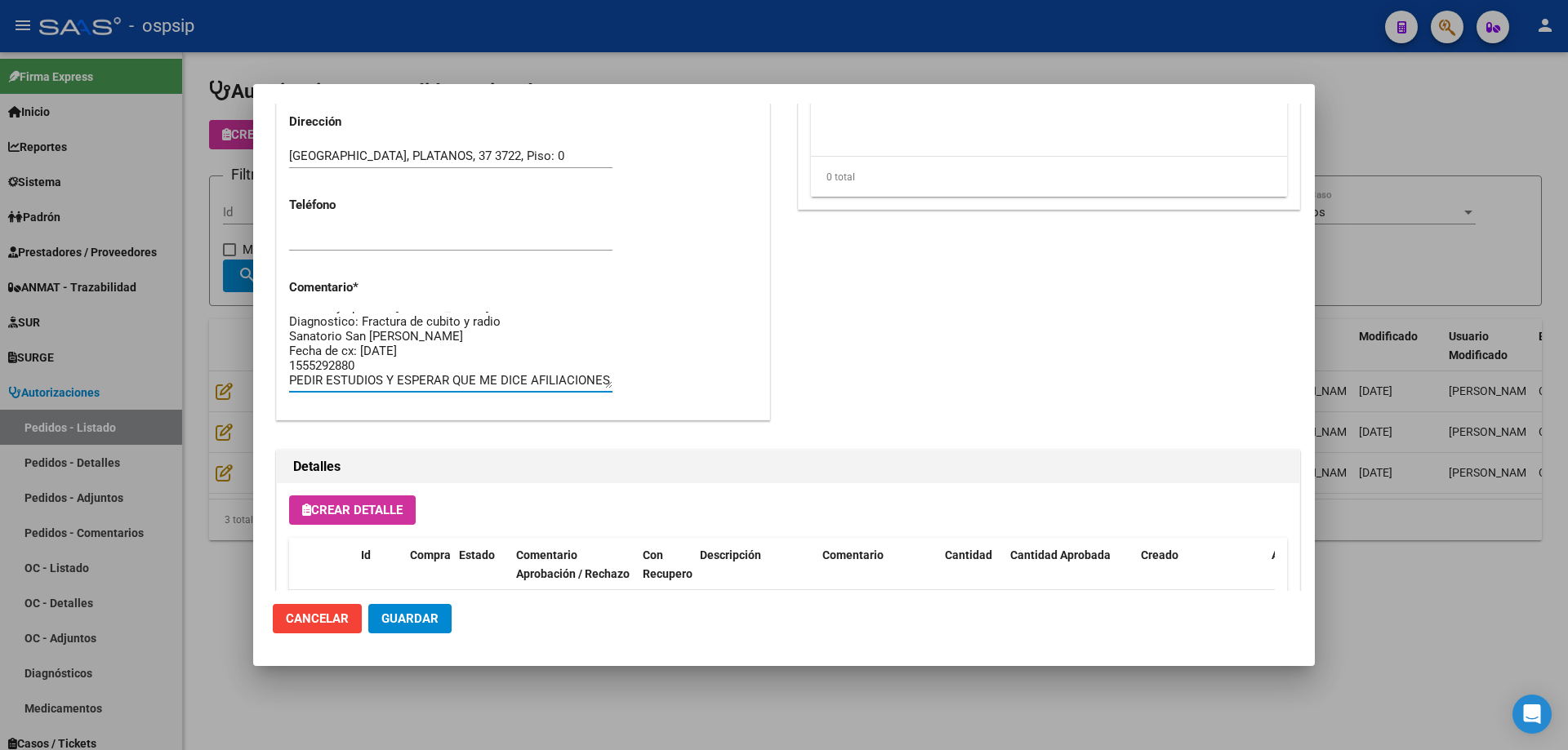
click at [426, 618] on span "Guardar" at bounding box center [410, 619] width 58 height 15
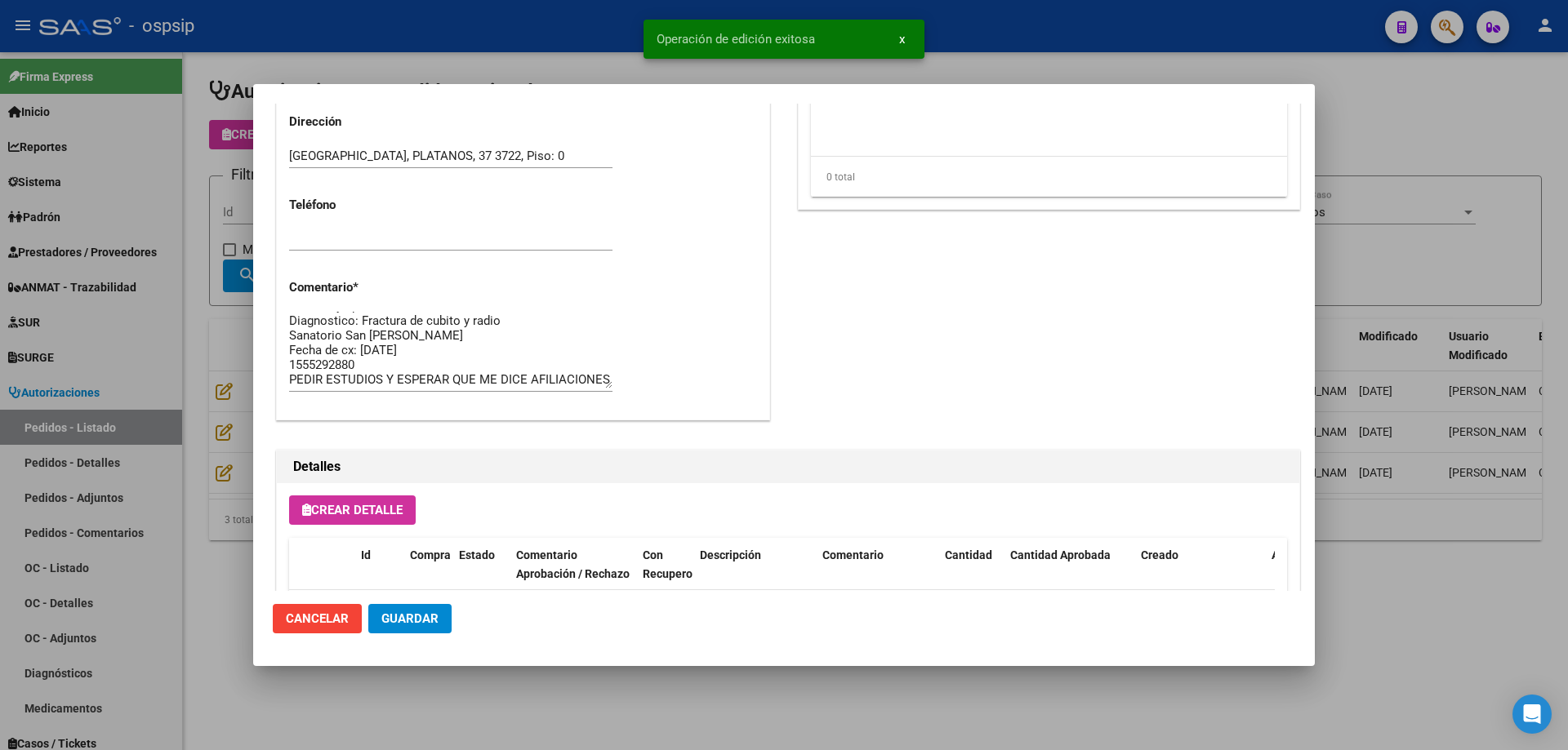
scroll to position [44, 0]
click at [433, 349] on textarea "Nombre y apellido: [PERSON_NAME]:43251713 Diagnostico: Fractura de cubito y rad…" at bounding box center [450, 350] width 323 height 76
click at [433, 379] on textarea "Nombre y apellido: [PERSON_NAME]:43251713 Diagnostico: Fractura de cubito y rad…" at bounding box center [450, 350] width 323 height 76
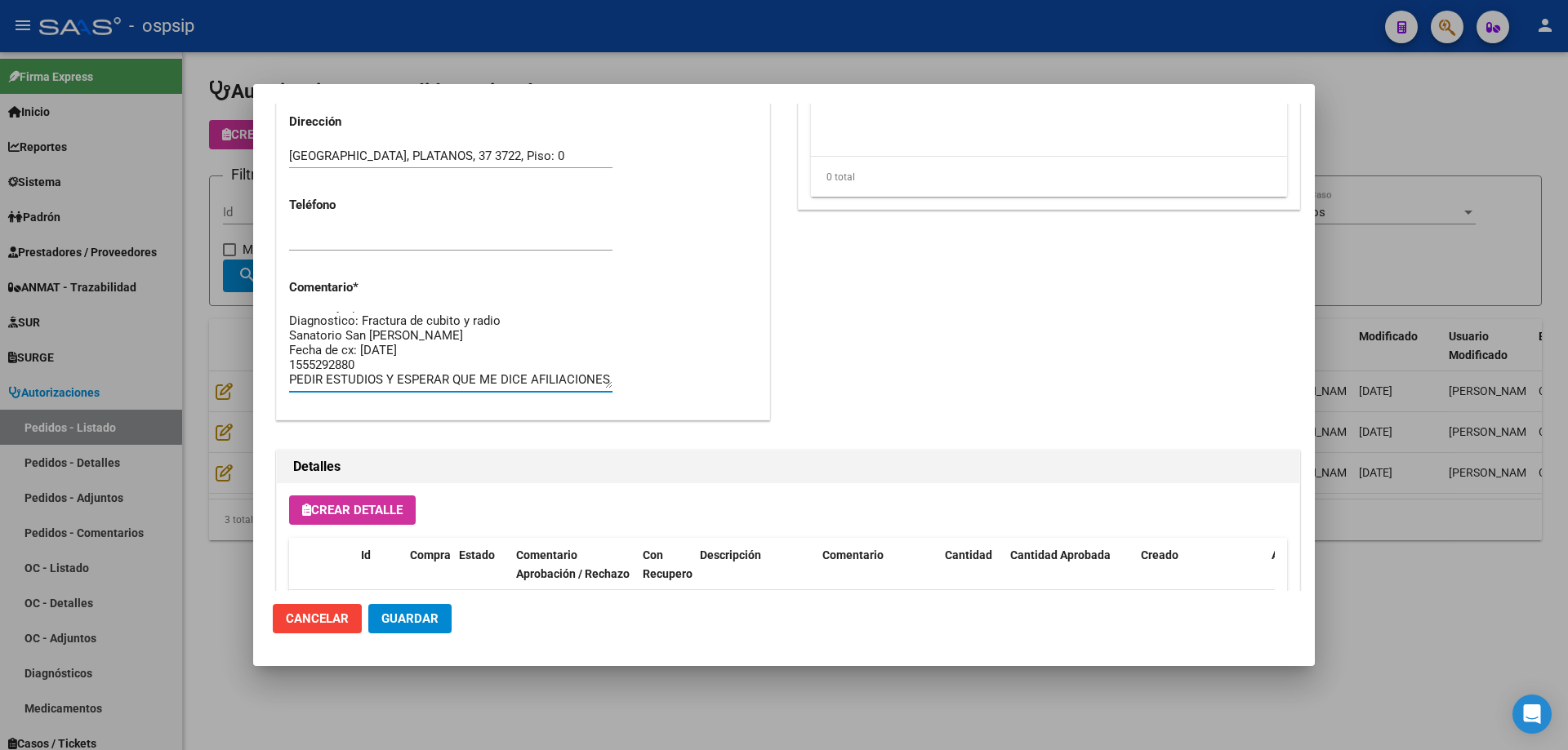
click at [395, 366] on textarea "Nombre y apellido: [PERSON_NAME]:43251713 Diagnostico: Fractura de cubito y rad…" at bounding box center [450, 350] width 323 height 76
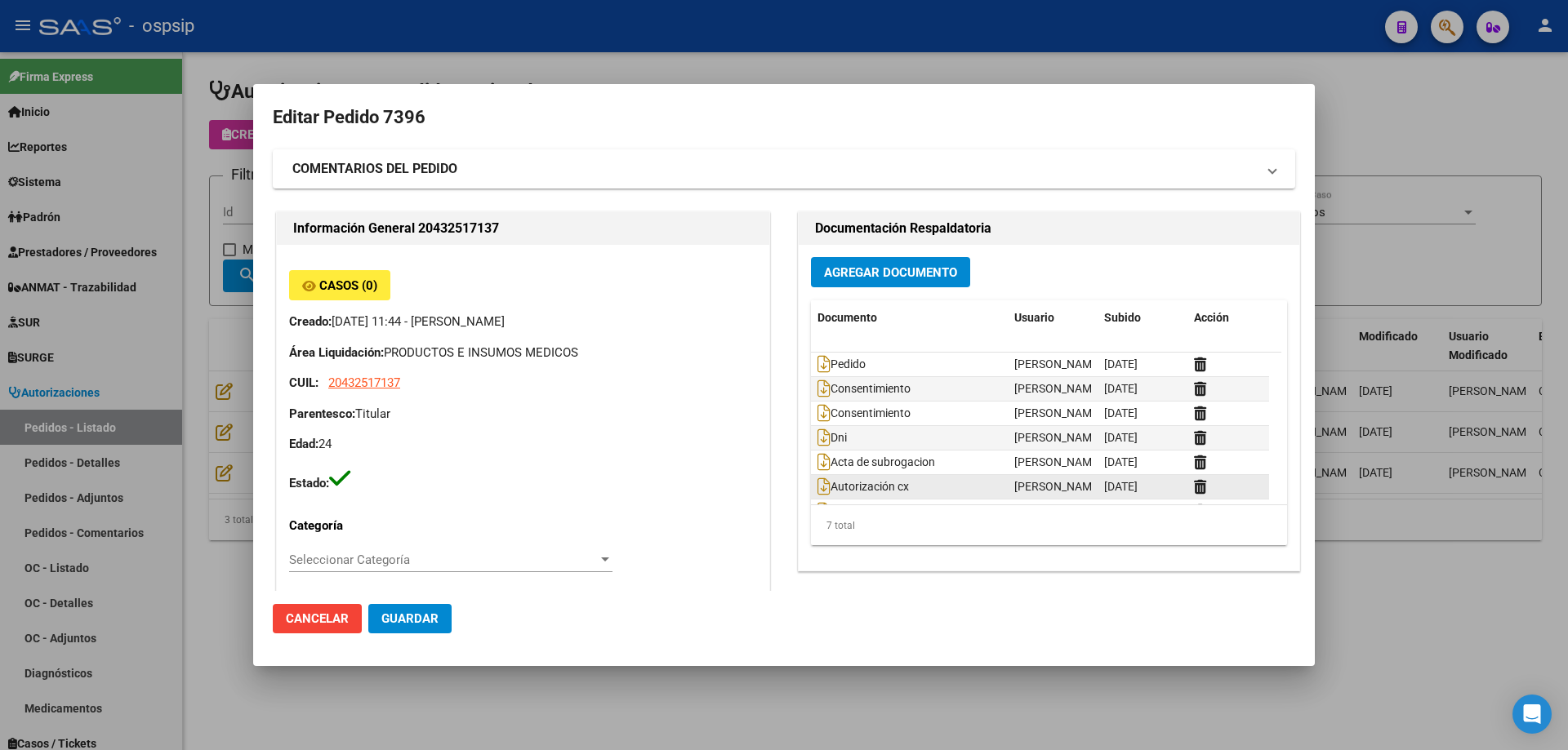
scroll to position [25, 0]
click at [428, 623] on span "Guardar" at bounding box center [410, 619] width 58 height 15
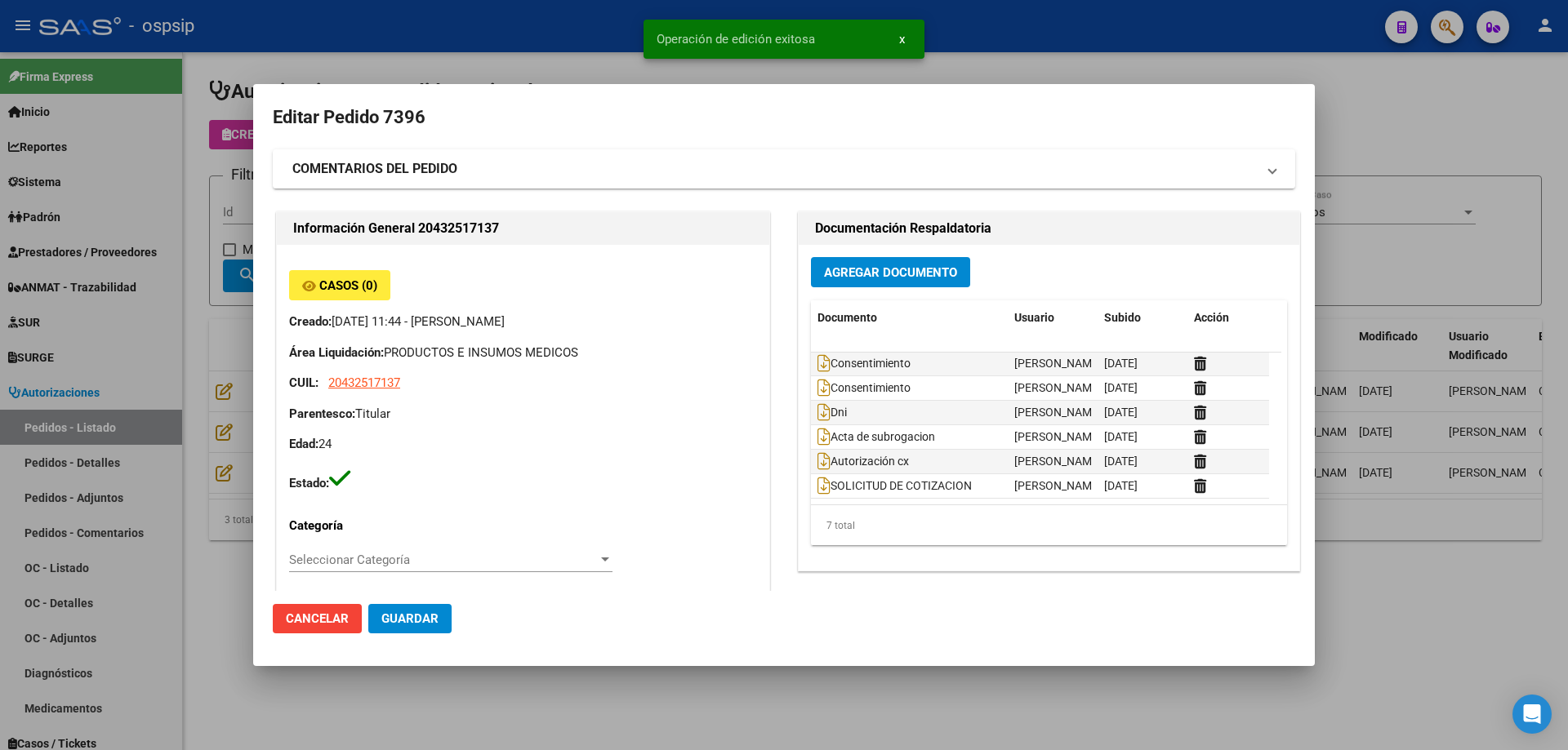
click at [160, 237] on div at bounding box center [784, 375] width 1568 height 750
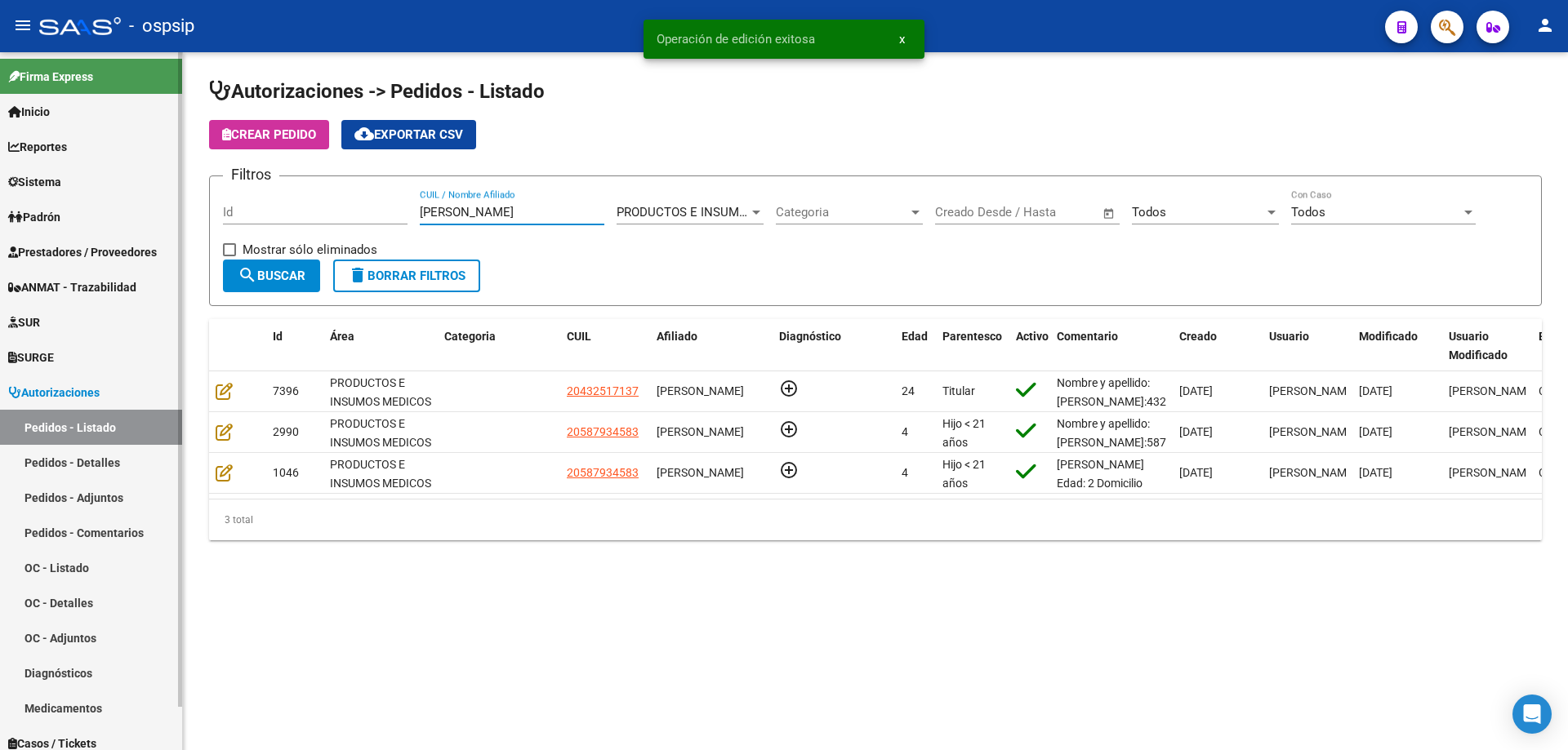
drag, startPoint x: 493, startPoint y: 215, endPoint x: 31, endPoint y: 158, distance: 465.5
click at [3, 202] on mat-sidenav-container "Firma Express Inicio Calendario SSS Instructivos Contacto OS Reportes Egresos D…" at bounding box center [784, 401] width 1568 height 698
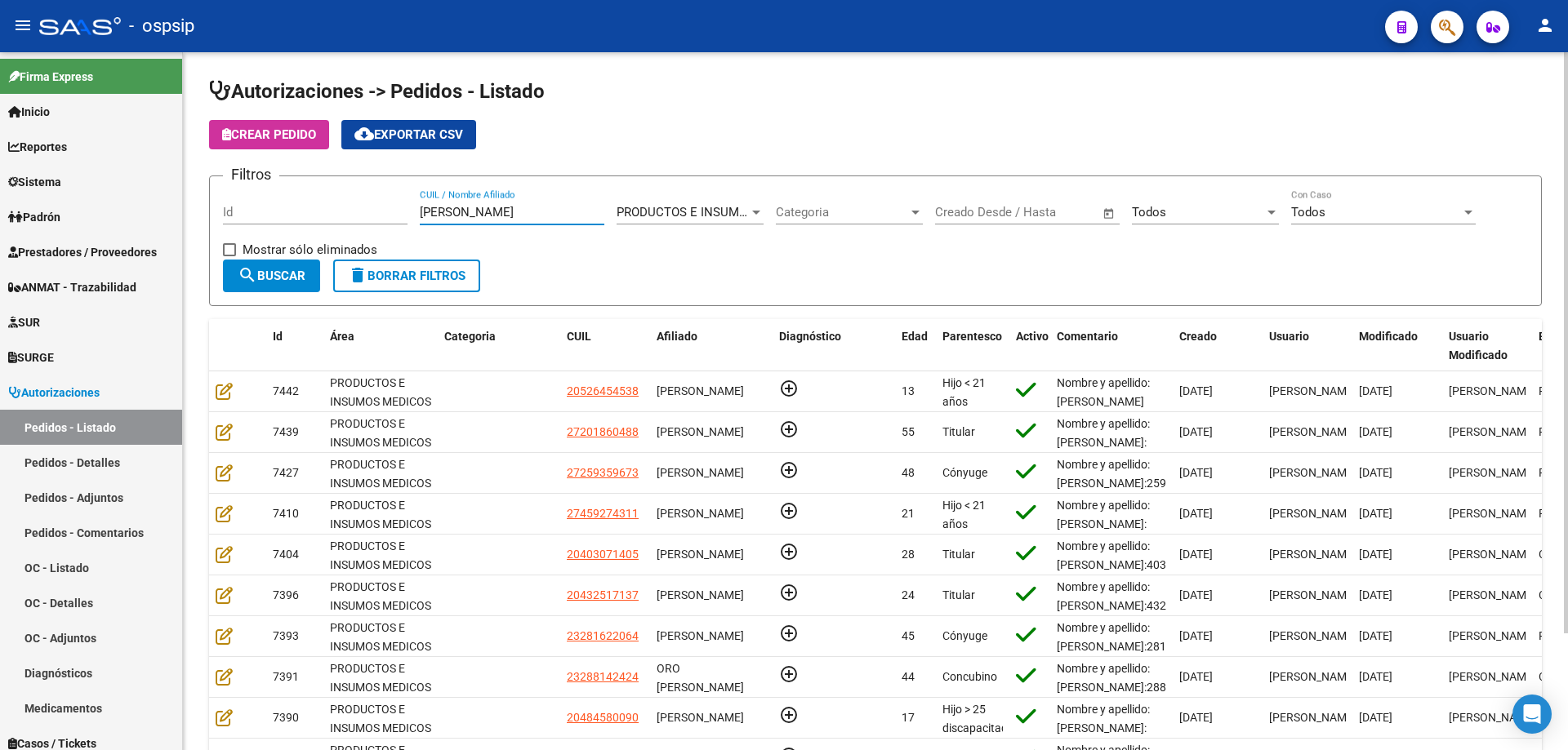
type input "[PERSON_NAME]"
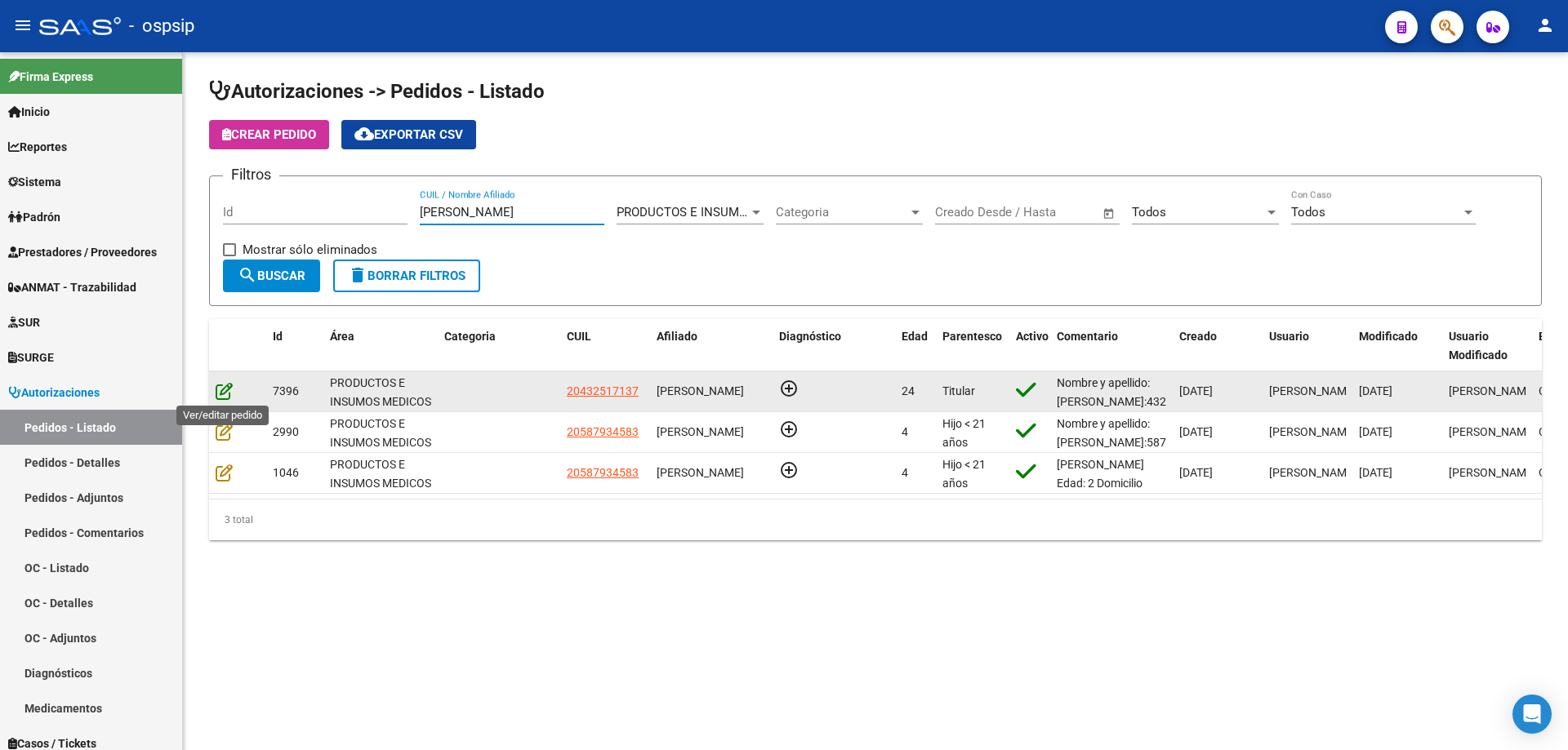
click at [230, 387] on icon at bounding box center [224, 391] width 17 height 18
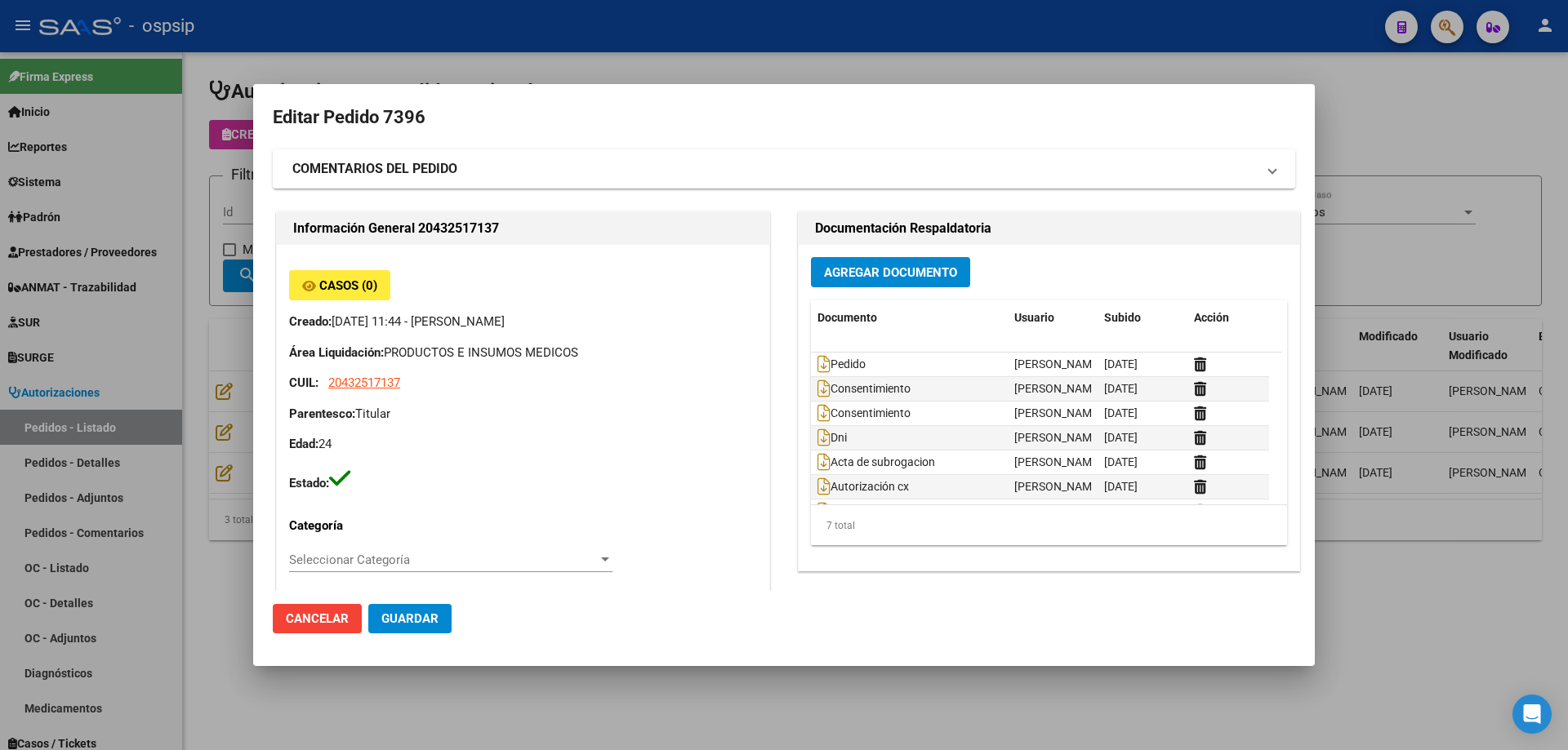
type input "[GEOGRAPHIC_DATA], PLATANOS, 37 3722, Piso: 0"
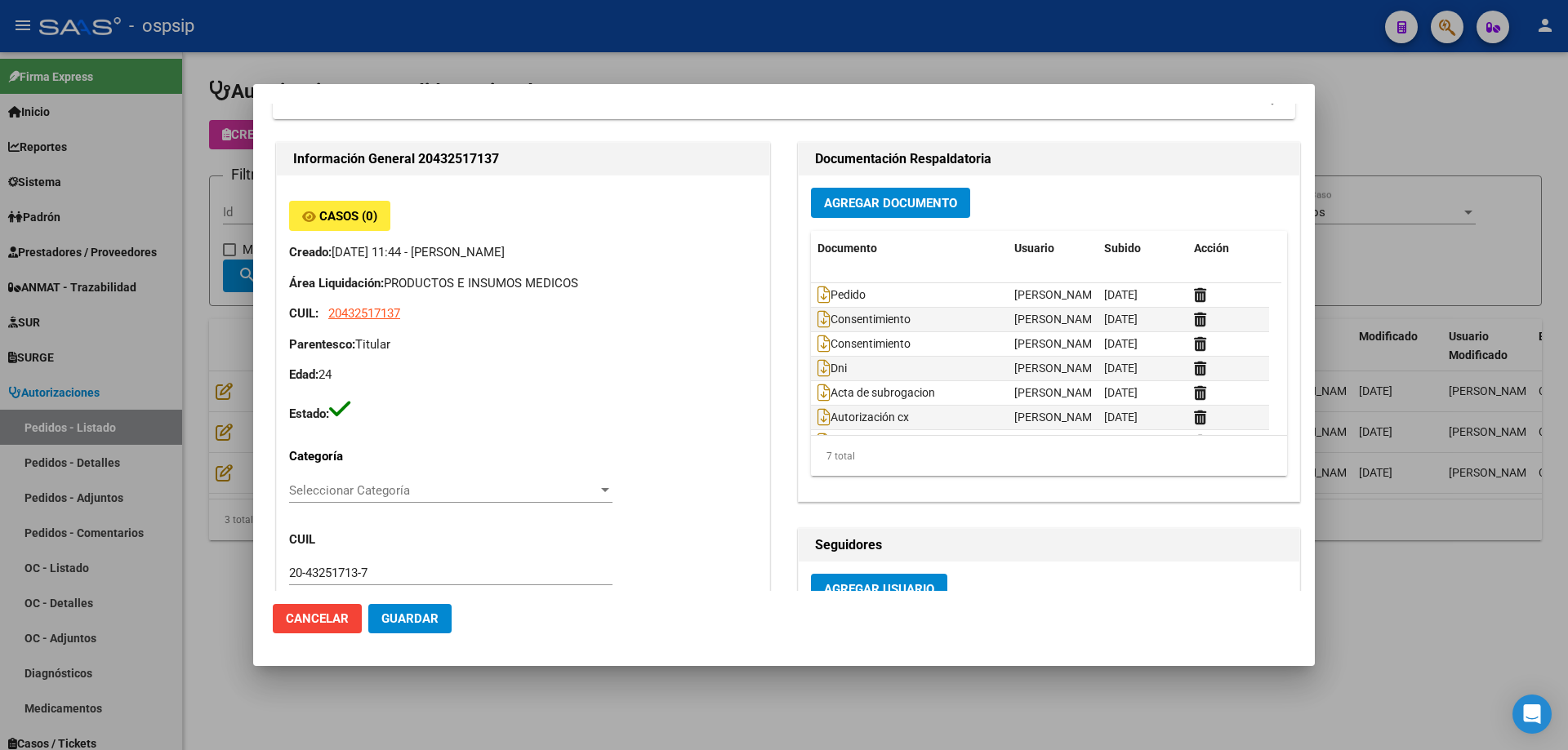
scroll to position [0, 0]
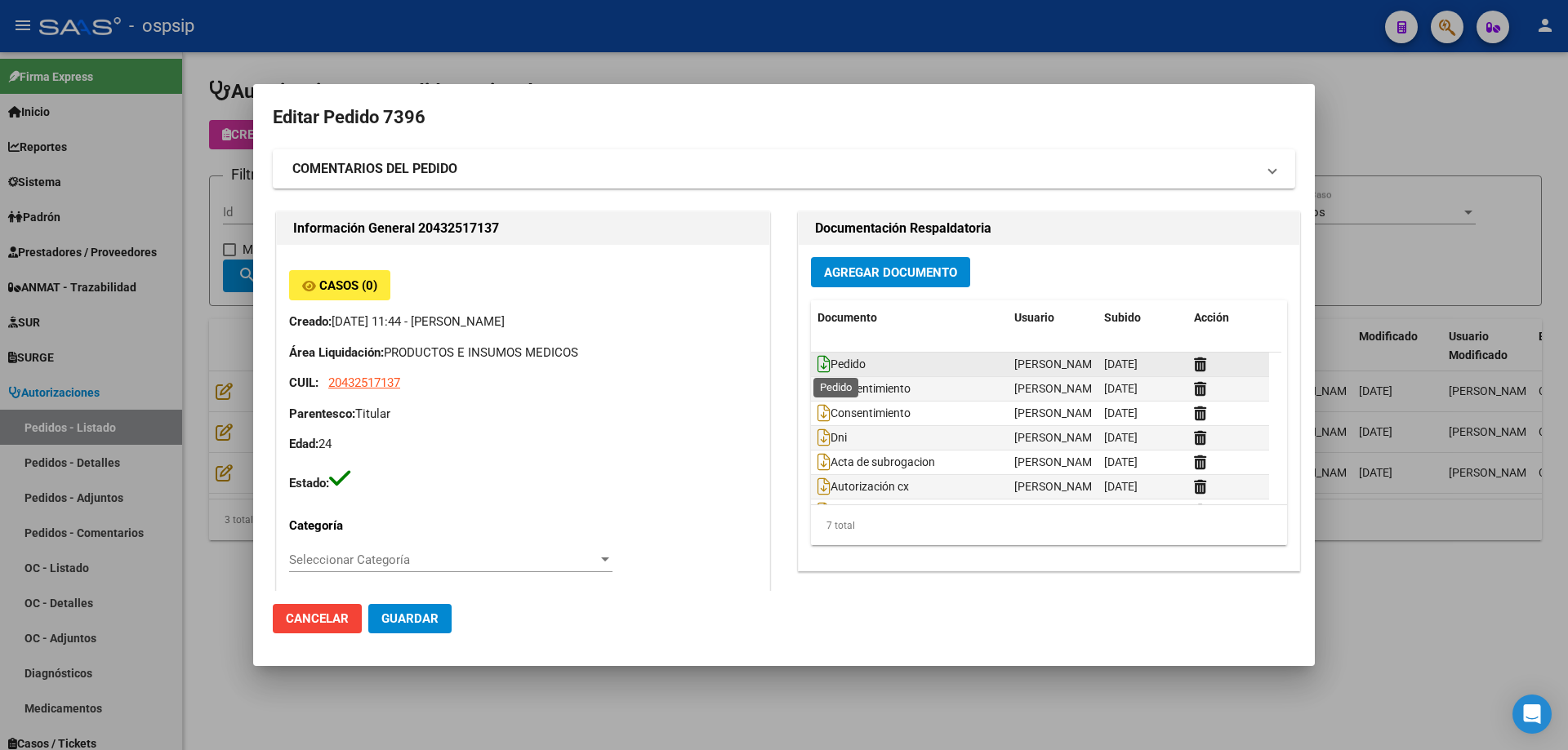
click at [818, 369] on icon at bounding box center [824, 363] width 13 height 18
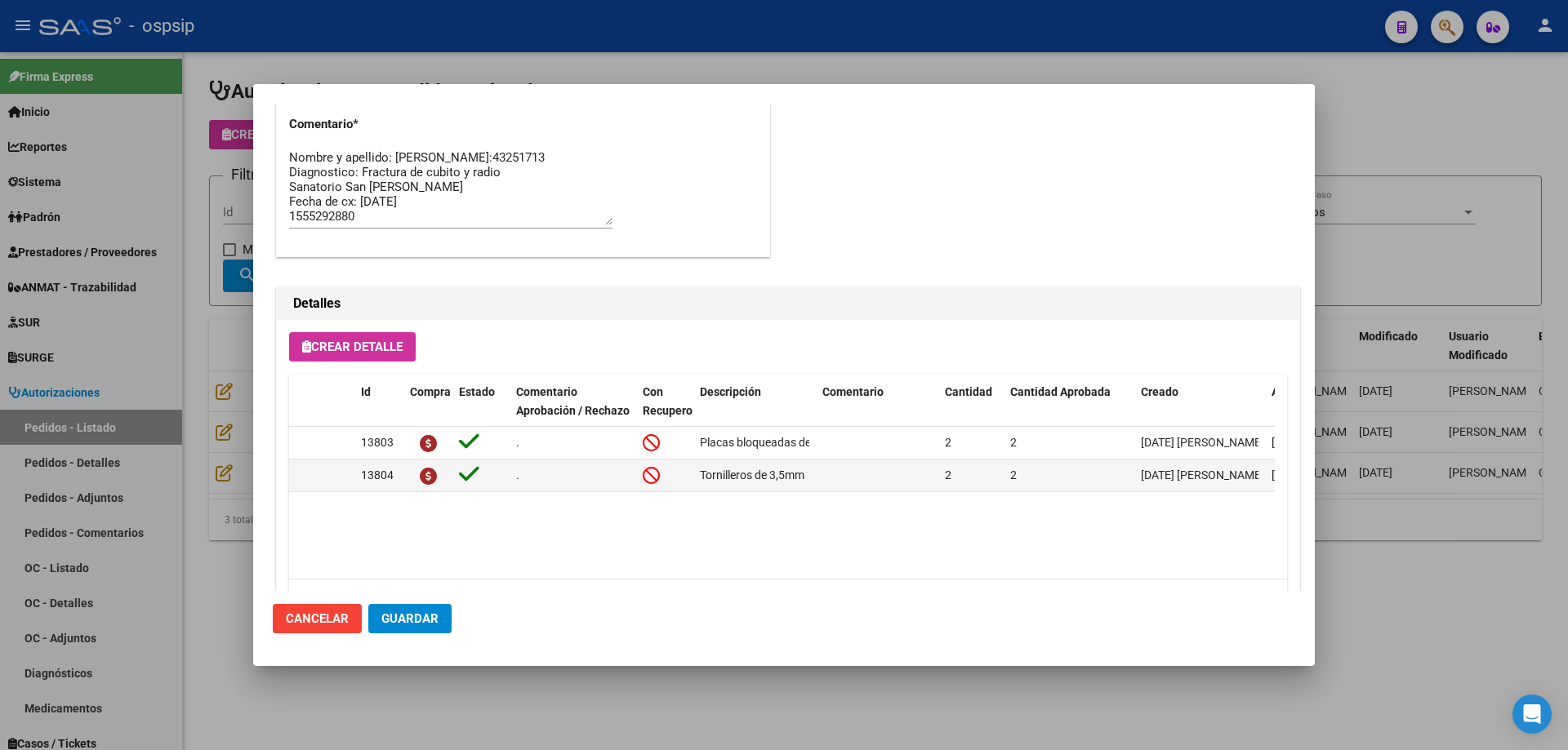
scroll to position [44, 0]
click at [290, 183] on textarea "Nombre y apellido: [PERSON_NAME]:43251713 Diagnostico: Fractura de cubito y rad…" at bounding box center [450, 186] width 323 height 76
type textarea "Nombre y apellido: [PERSON_NAME]:43251713 Diagnostico: Fractura de cubito y rad…"
click at [412, 613] on span "Guardar" at bounding box center [410, 619] width 58 height 15
click at [438, 622] on button "Guardar" at bounding box center [409, 619] width 83 height 29
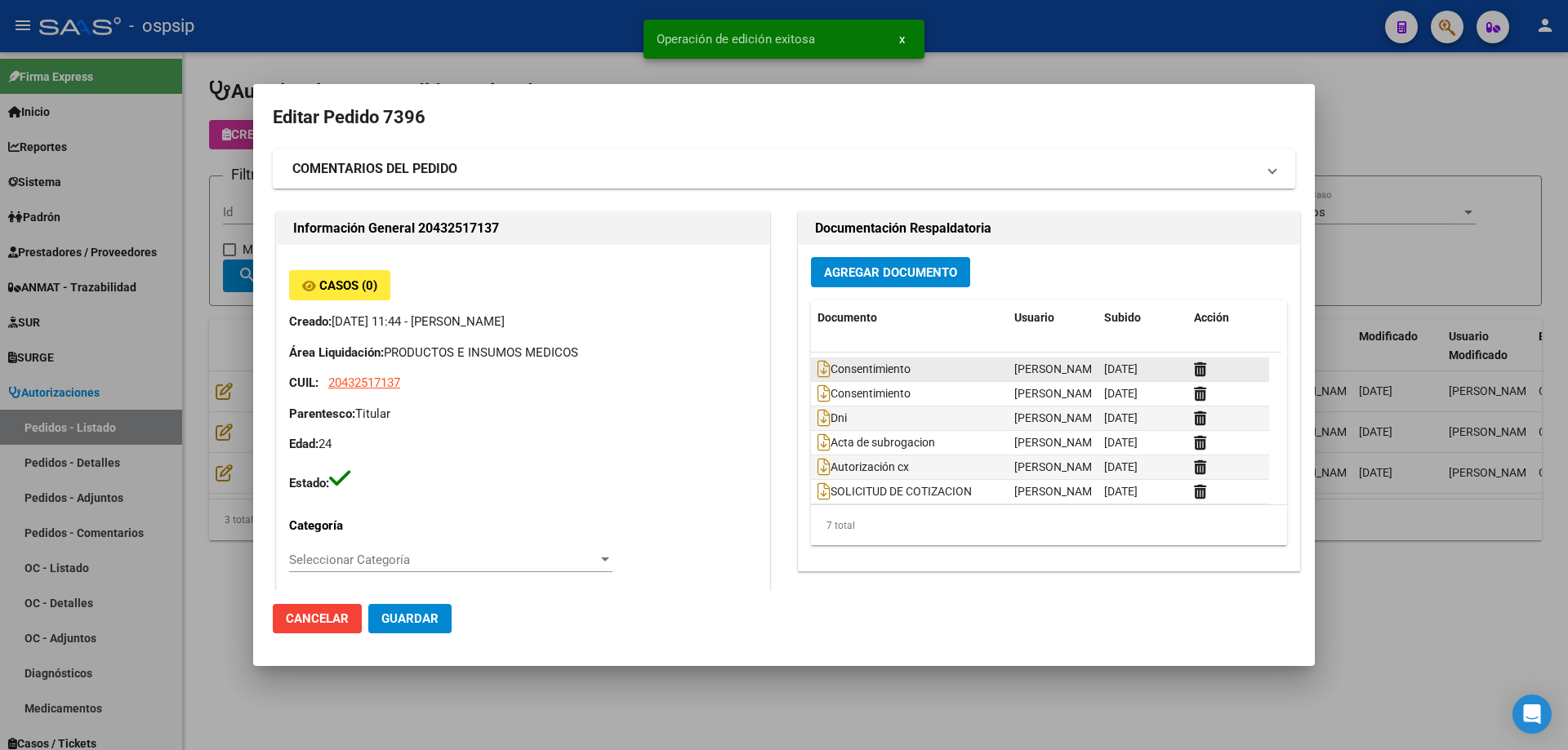
scroll to position [25, 0]
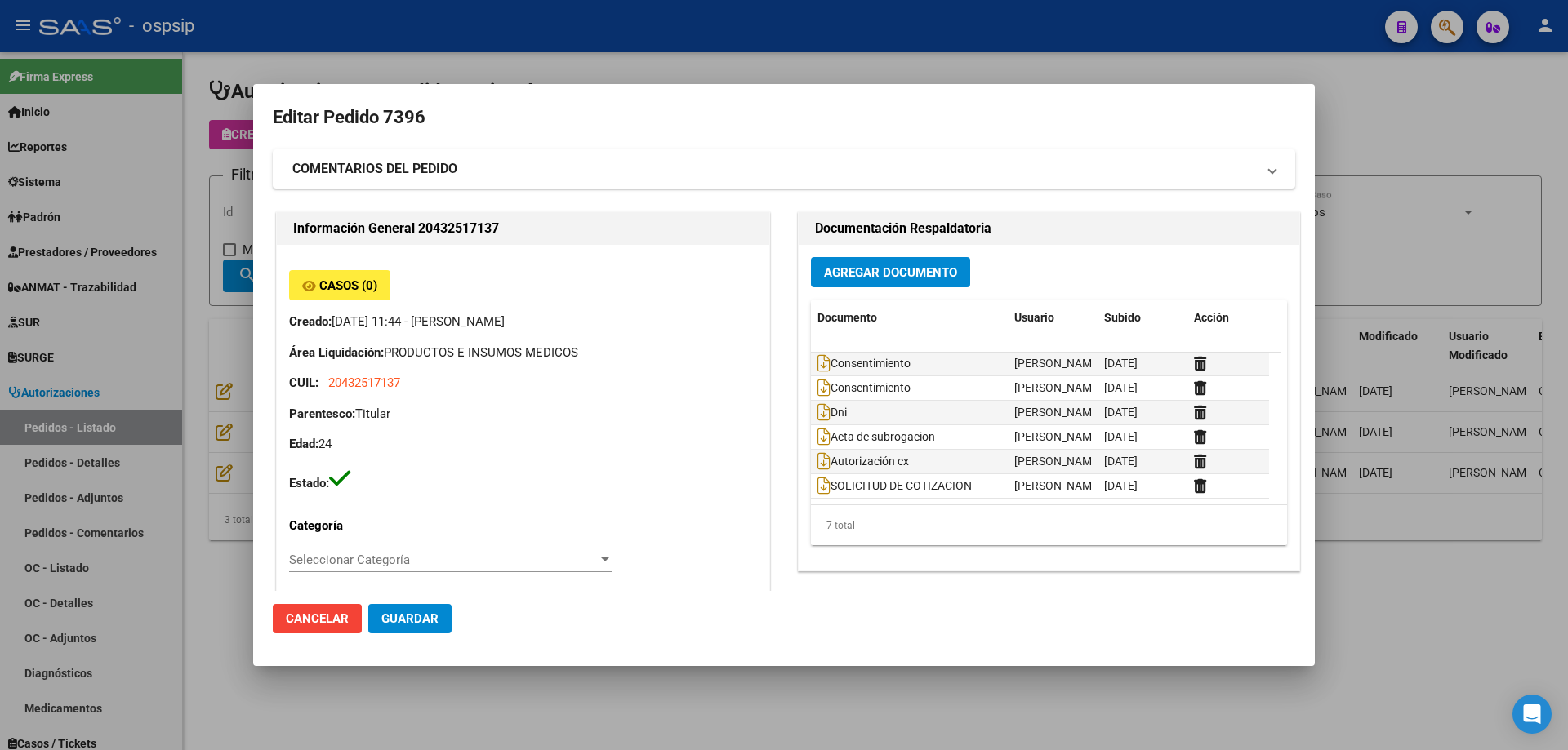
click at [235, 155] on div at bounding box center [784, 375] width 1568 height 750
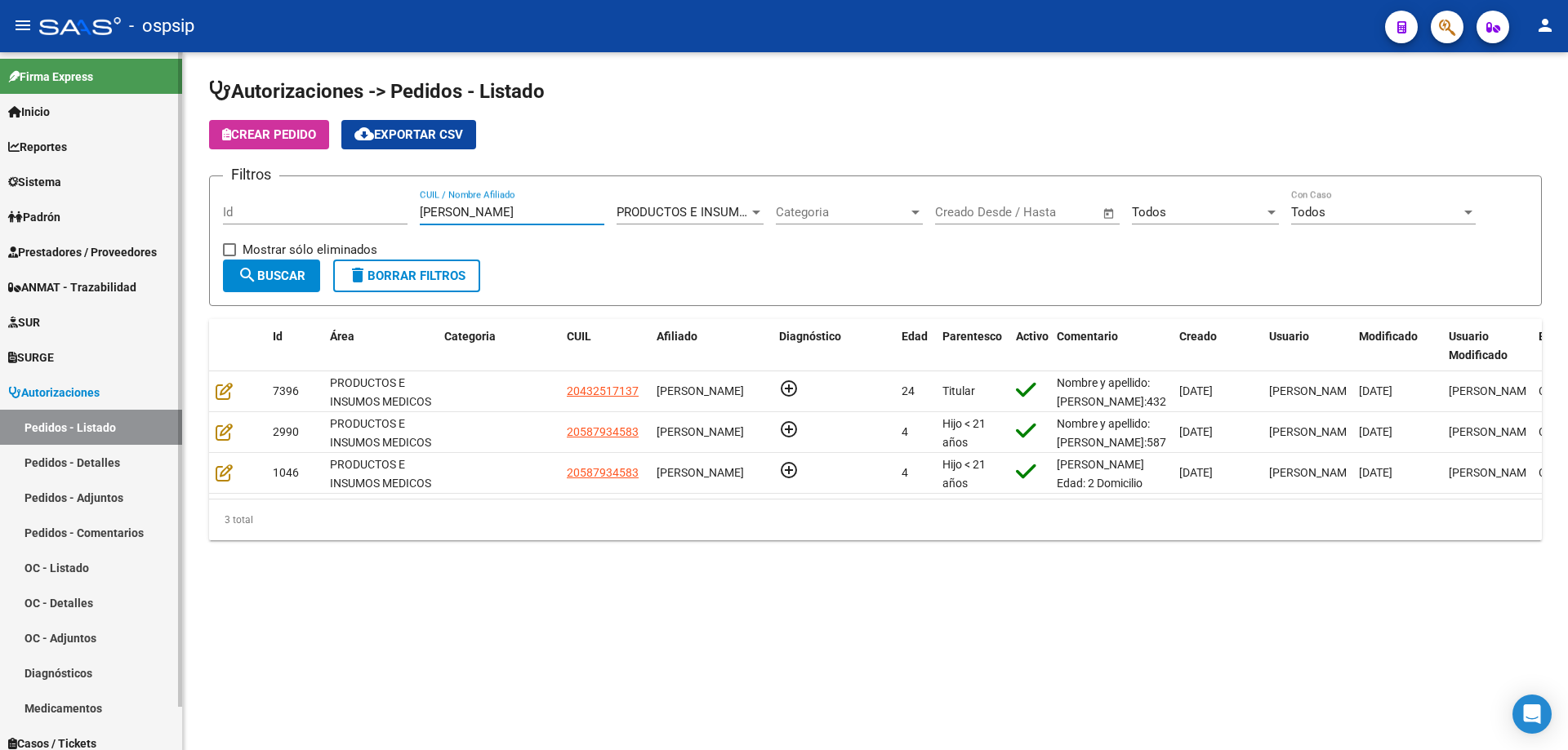
drag, startPoint x: 474, startPoint y: 212, endPoint x: 0, endPoint y: 179, distance: 475.1
click at [0, 180] on mat-sidenav-container "Firma Express Inicio Calendario SSS Instructivos Contacto OS Reportes Egresos D…" at bounding box center [784, 401] width 1568 height 698
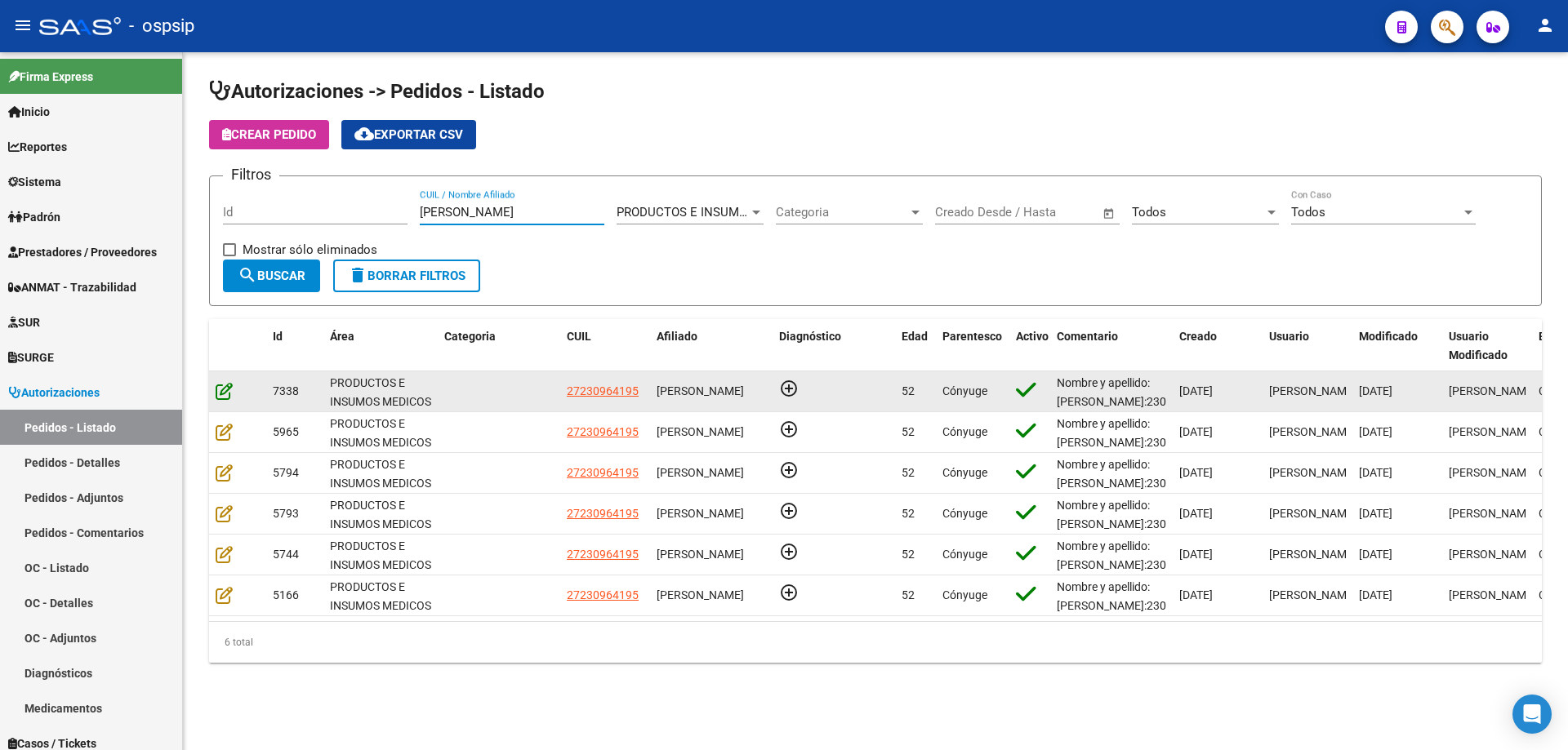
type input "[PERSON_NAME]"
click at [231, 388] on icon at bounding box center [224, 391] width 17 height 18
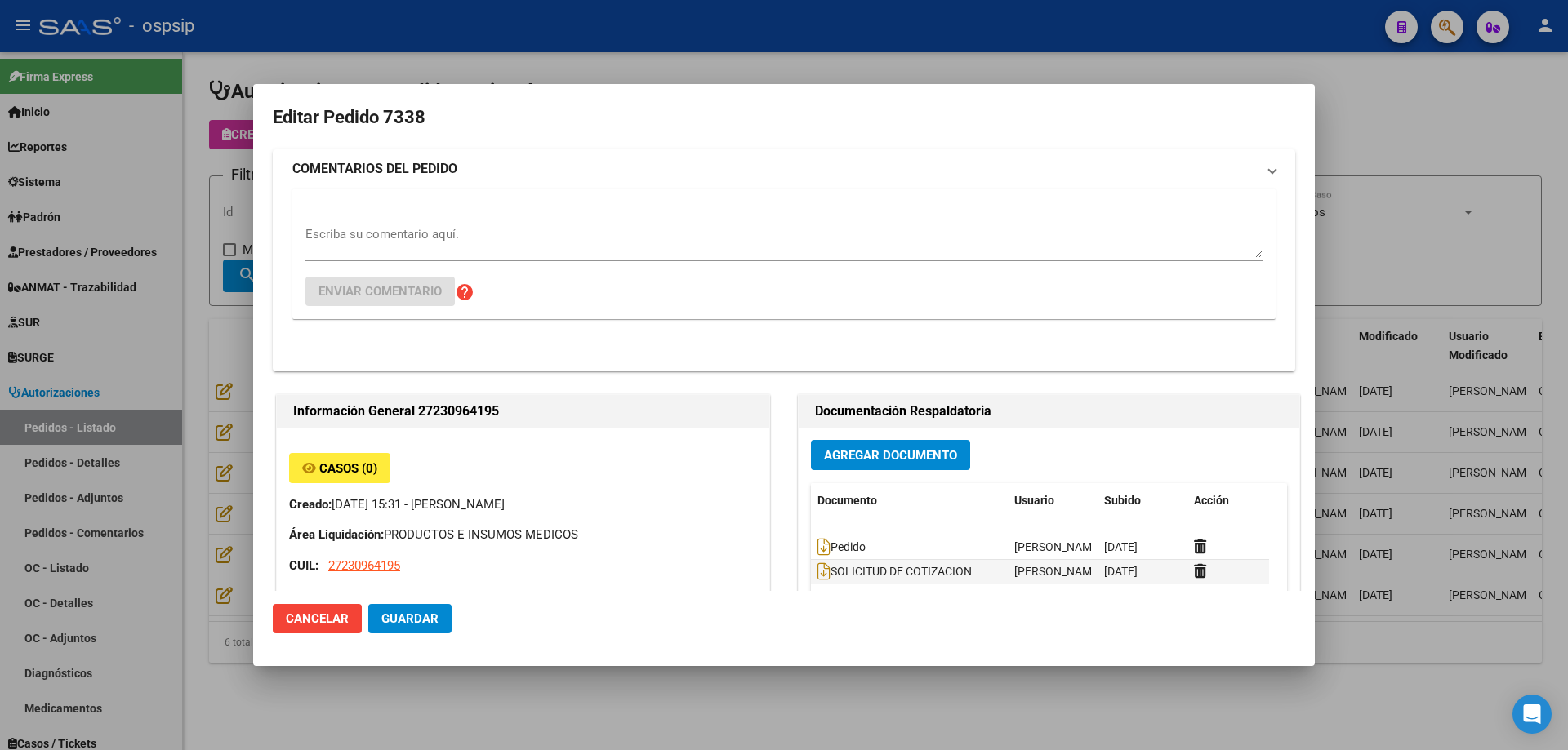
type input "Misiones, POSADAS, [STREET_ADDRESS]"
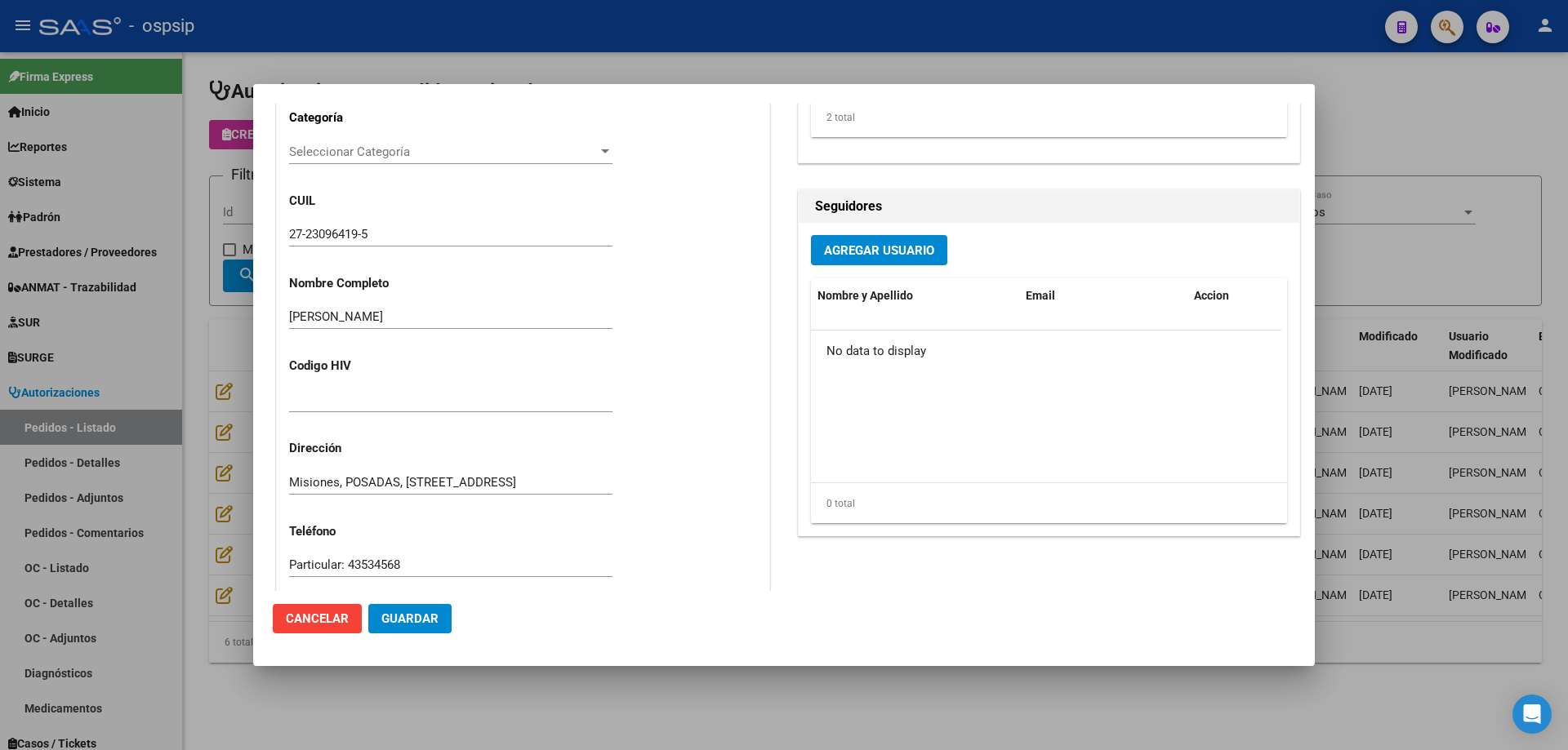
scroll to position [898, 0]
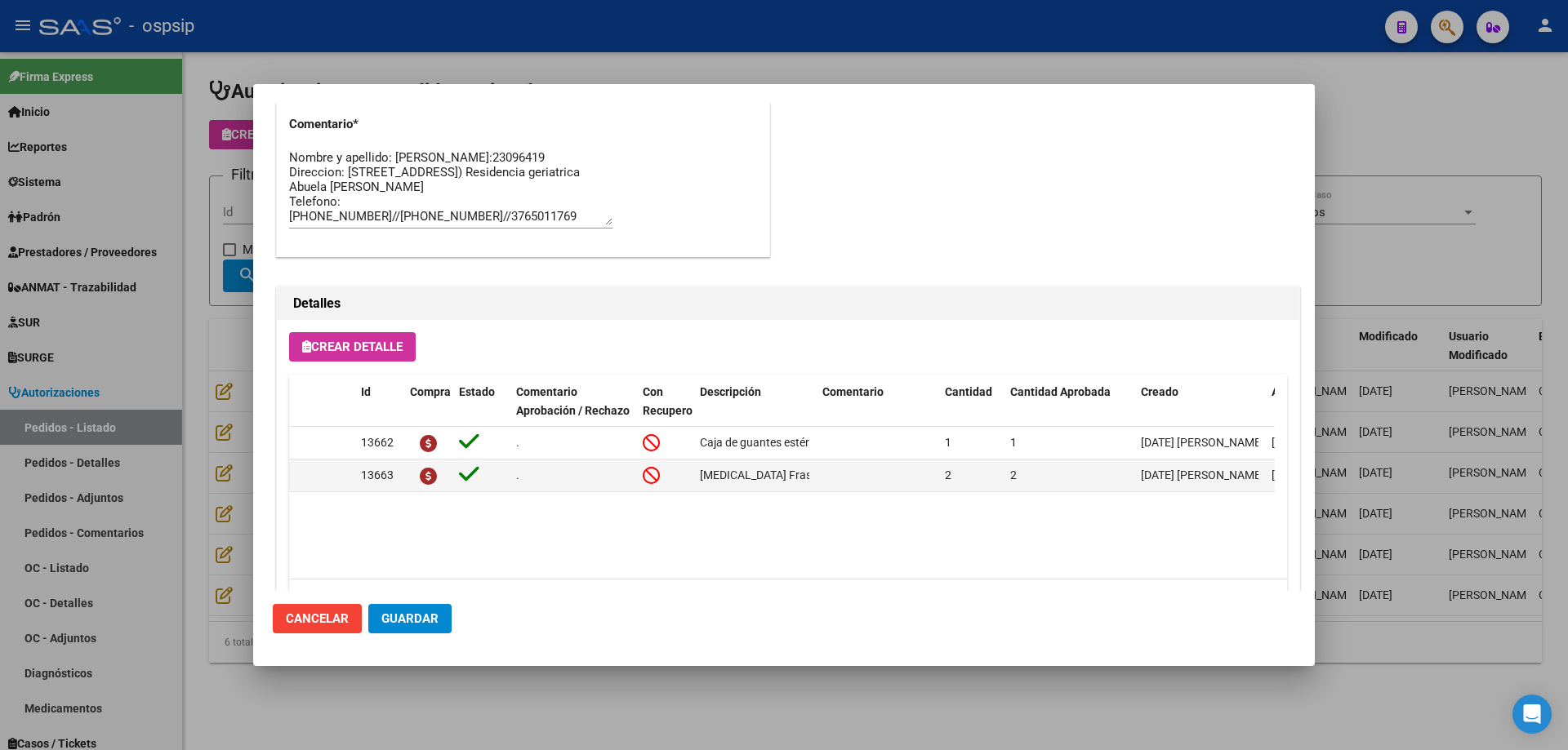
click at [340, 170] on textarea "Nombre y apellido: [PERSON_NAME]:23096419 Direccion: [STREET_ADDRESS]) Residenc…" at bounding box center [450, 186] width 323 height 76
click at [458, 163] on textarea "Nombre y apellido: [PERSON_NAME]:23096419 Direccion: [STREET_ADDRESS]) Residenc…" at bounding box center [450, 186] width 323 height 76
click at [582, 215] on textarea "Nombre y apellido: [PERSON_NAME]:23096419 Dirección: [STREET_ADDRESS] Residenci…" at bounding box center [450, 186] width 323 height 76
click at [496, 216] on textarea "Nombre y apellido: [PERSON_NAME]:23096419 Dirección: [STREET_ADDRESS] Residenci…" at bounding box center [450, 186] width 323 height 76
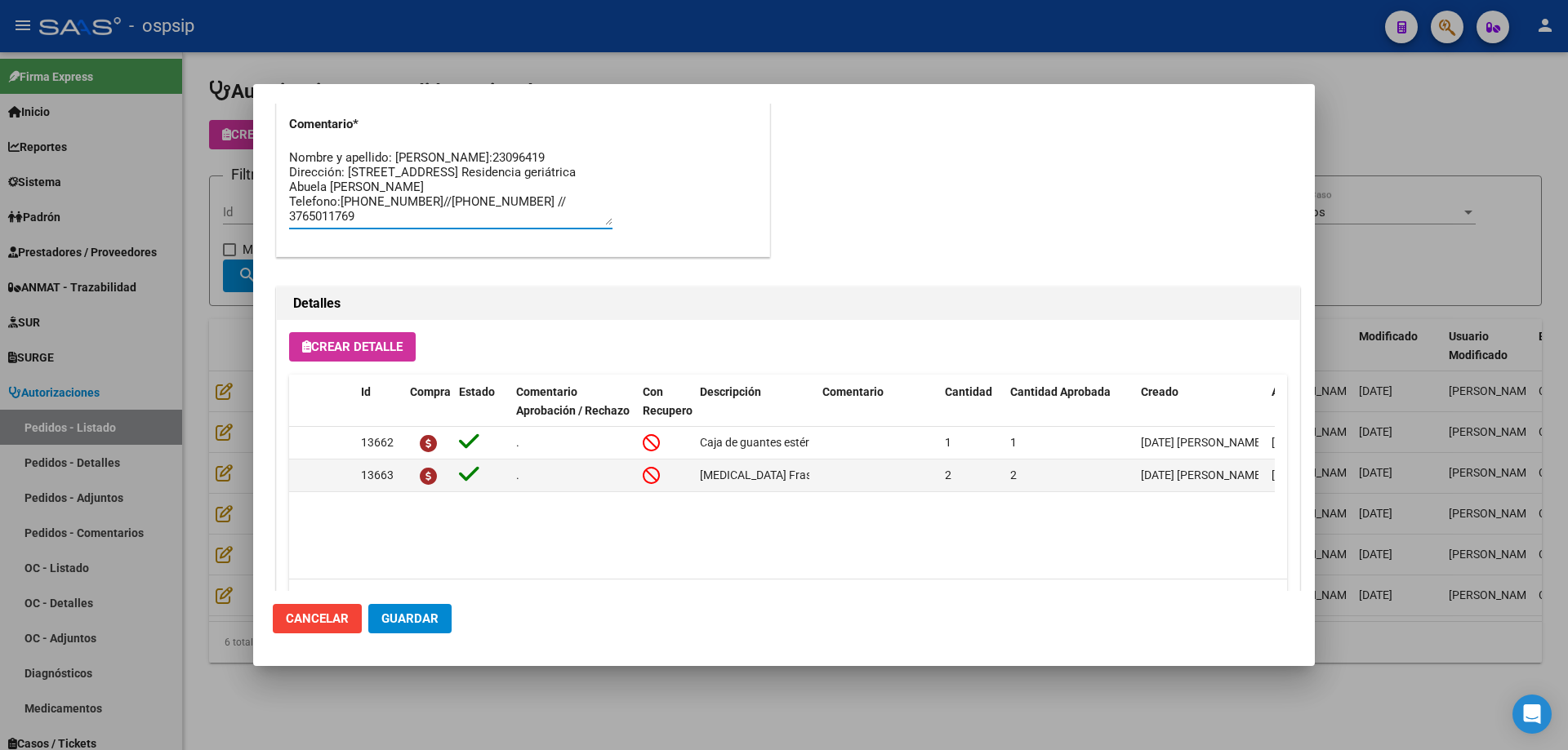
click at [575, 232] on div "Nombre y apellido: [PERSON_NAME]:23096419 Dirección: [STREET_ADDRESS] Residenci…" at bounding box center [450, 194] width 323 height 99
click at [575, 221] on textarea "Nombre y apellido: [PERSON_NAME]:23096419 Dirección: [STREET_ADDRESS] Residenci…" at bounding box center [450, 186] width 323 height 76
click at [426, 623] on span "Guardar" at bounding box center [410, 619] width 58 height 15
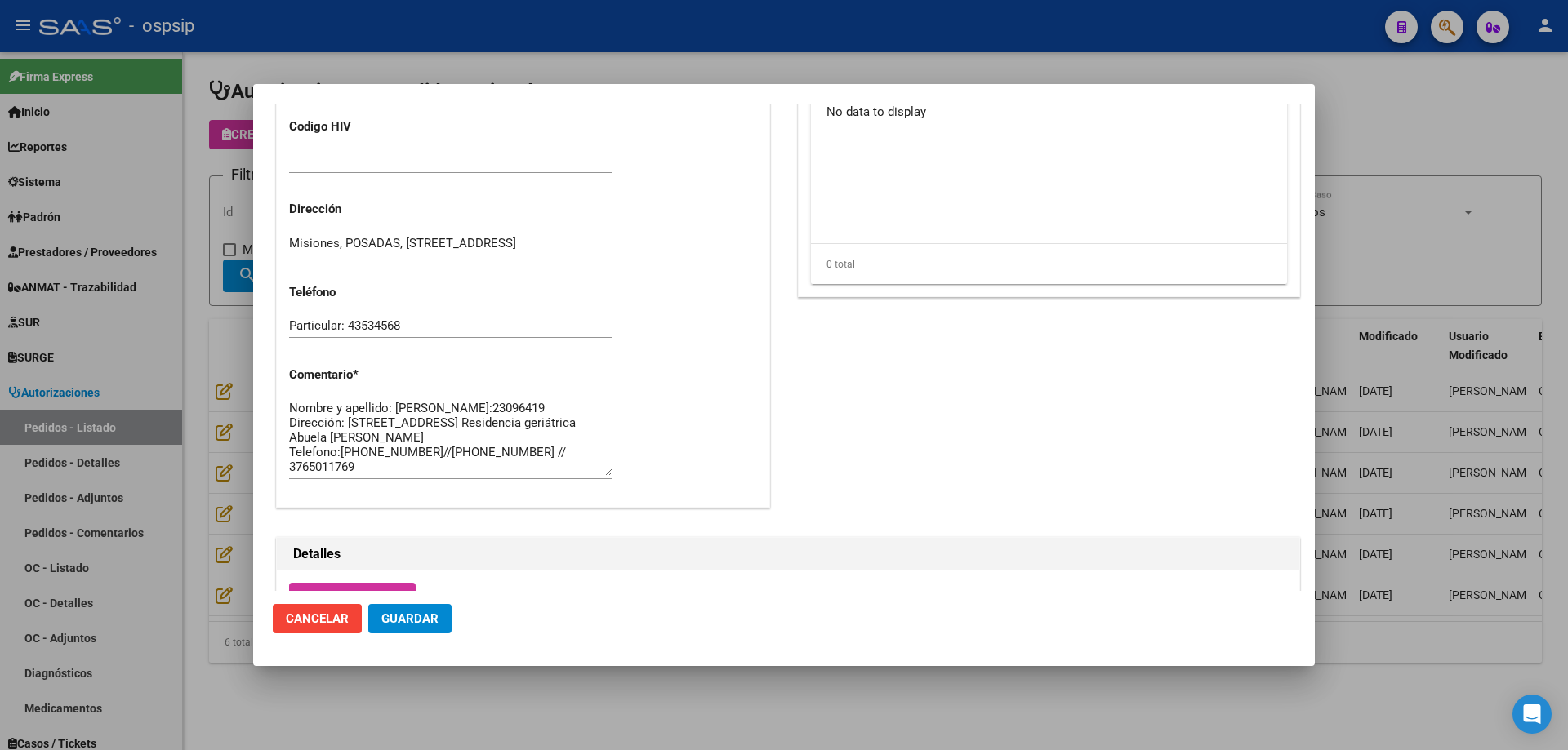
scroll to position [653, 0]
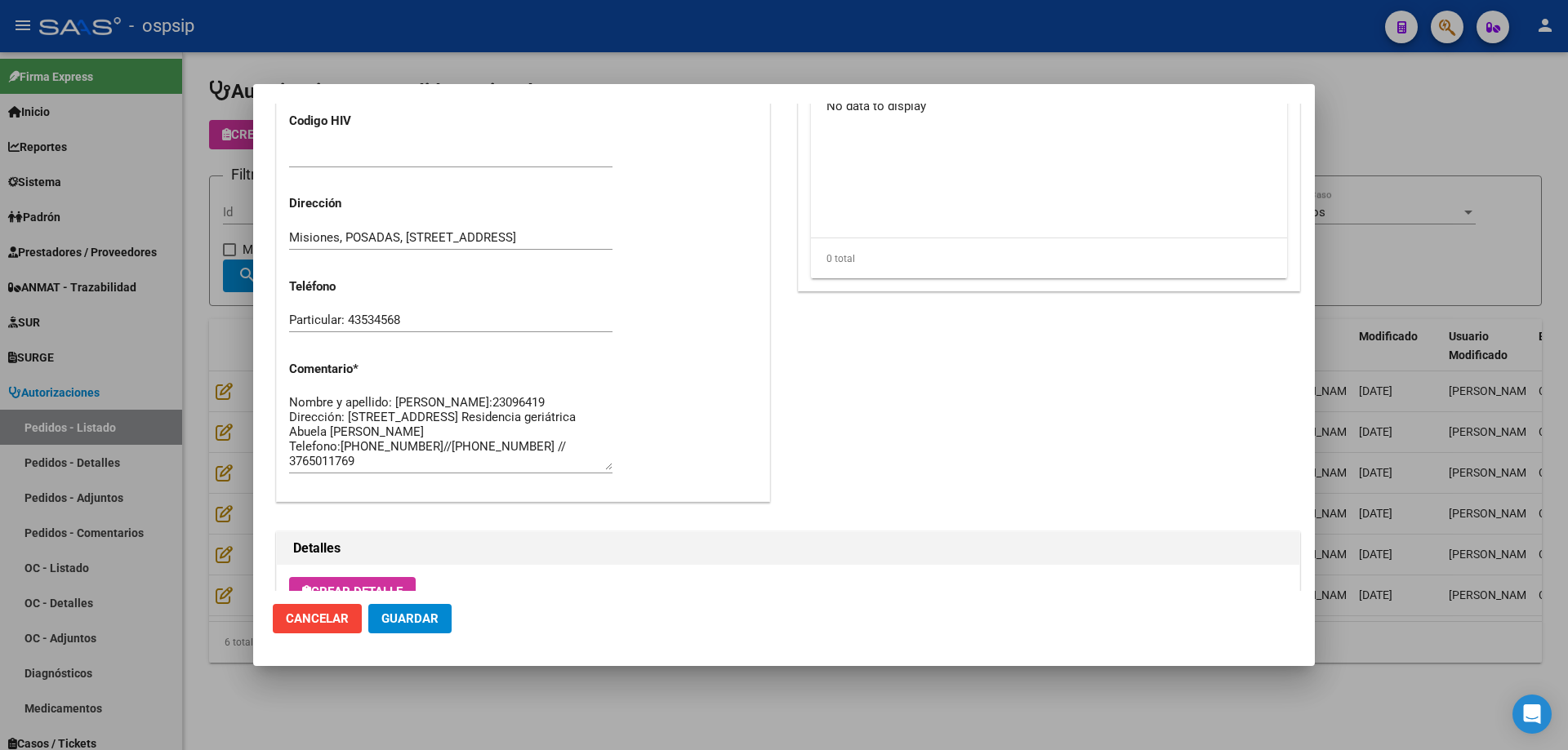
click at [429, 629] on button "Guardar" at bounding box center [409, 619] width 83 height 29
click at [446, 430] on textarea "Nombre y apellido: [PERSON_NAME]:23096419 Dirección: [STREET_ADDRESS] Residenci…" at bounding box center [450, 431] width 323 height 76
type textarea "Nombre y apellido: [PERSON_NAME]:23096419 Dirección: [STREET_ADDRESS] Residenci…"
click at [554, 448] on textarea "Nombre y apellido: [PERSON_NAME]:23096419 Dirección: [STREET_ADDRESS] Residenci…" at bounding box center [450, 431] width 323 height 76
click at [585, 459] on textarea "Nombre y apellido: [PERSON_NAME]:23096419 Dirección: [STREET_ADDRESS] Residenci…" at bounding box center [450, 431] width 323 height 76
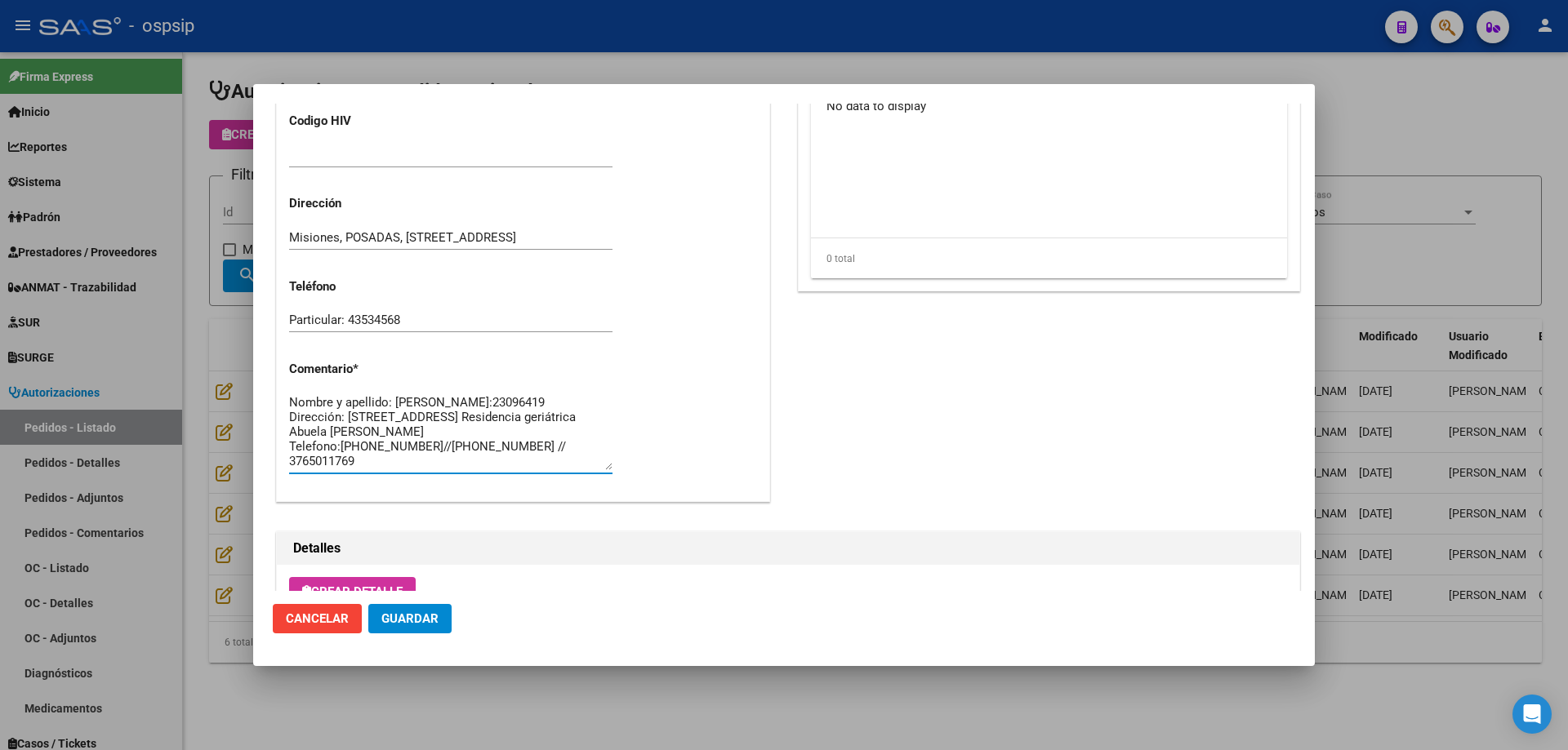
click at [512, 440] on textarea "Nombre y apellido: [PERSON_NAME]:23096419 Dirección: [STREET_ADDRESS] Residenci…" at bounding box center [450, 431] width 323 height 76
click at [580, 459] on textarea "Nombre y apellido: [PERSON_NAME]:23096419 Dirección: [STREET_ADDRESS] Residenci…" at bounding box center [450, 431] width 323 height 76
click at [543, 447] on textarea "Nombre y apellido: [PERSON_NAME]:23096419 Dirección: [STREET_ADDRESS] Residenci…" at bounding box center [450, 431] width 323 height 76
click at [585, 459] on textarea "Nombre y apellido: [PERSON_NAME]:23096419 Dirección: [STREET_ADDRESS] Residenci…" at bounding box center [450, 431] width 323 height 76
click at [377, 418] on textarea "Nombre y apellido: [PERSON_NAME]:23096419 Dirección: [STREET_ADDRESS] Residenci…" at bounding box center [450, 431] width 323 height 76
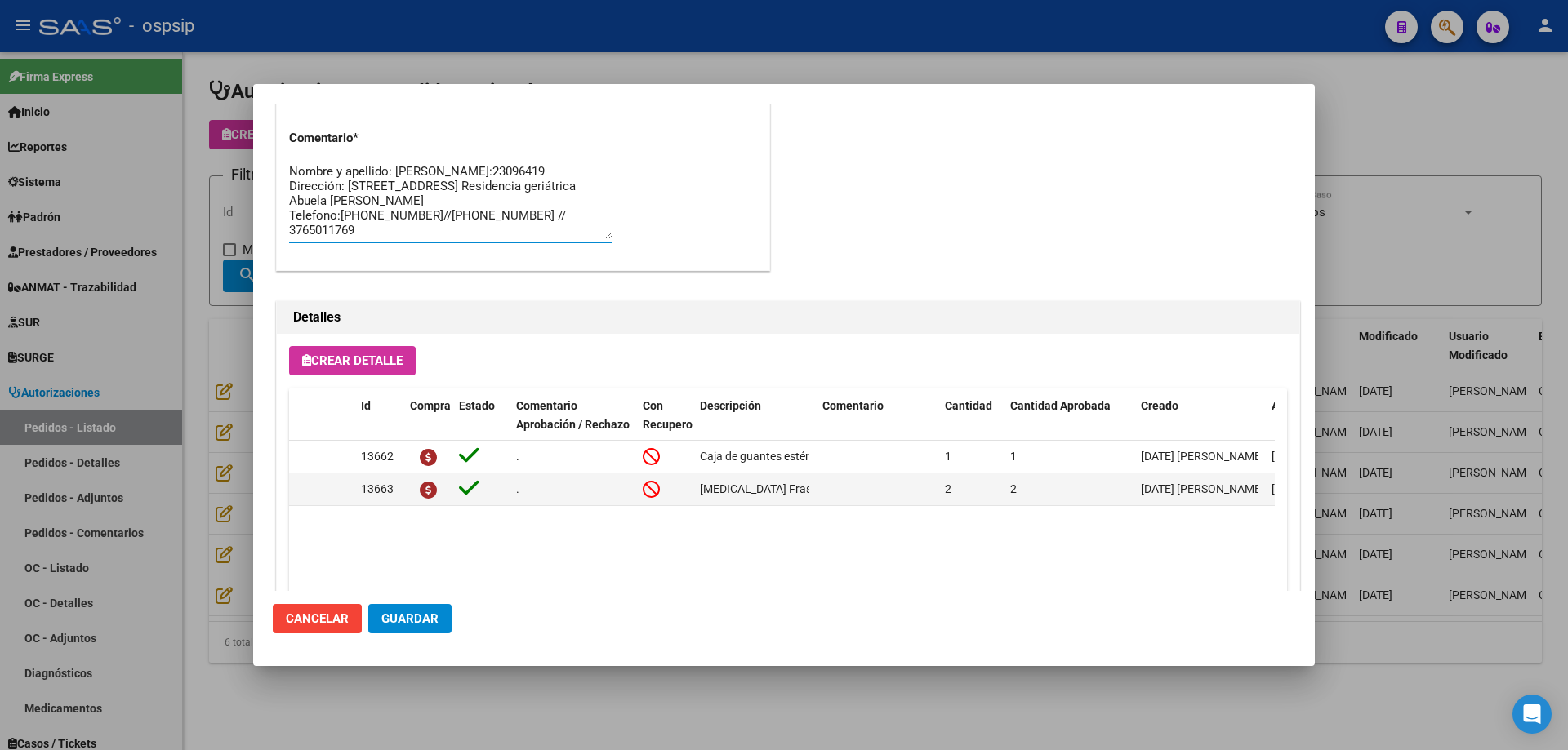
scroll to position [734, 0]
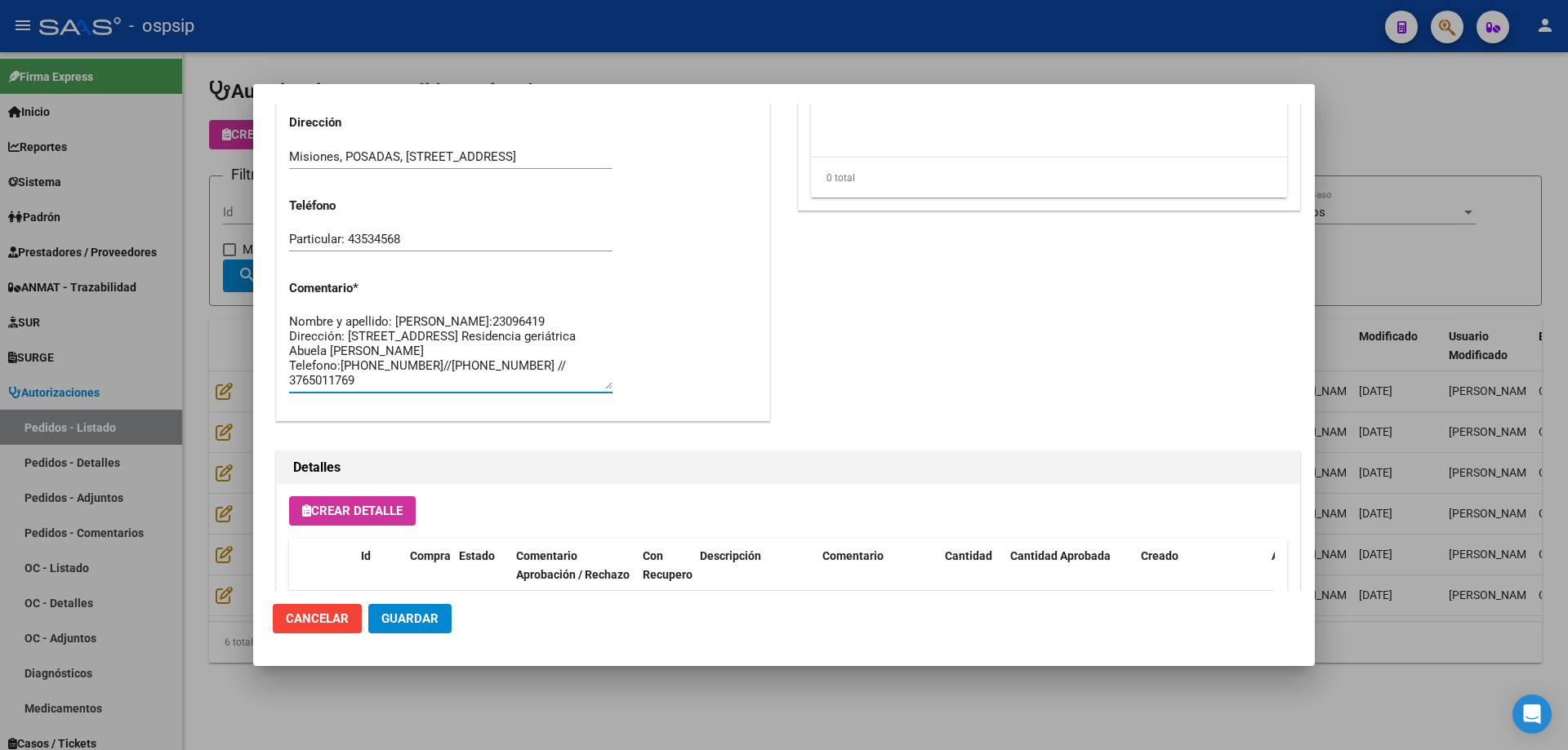
click at [433, 625] on span "Guardar" at bounding box center [410, 619] width 58 height 15
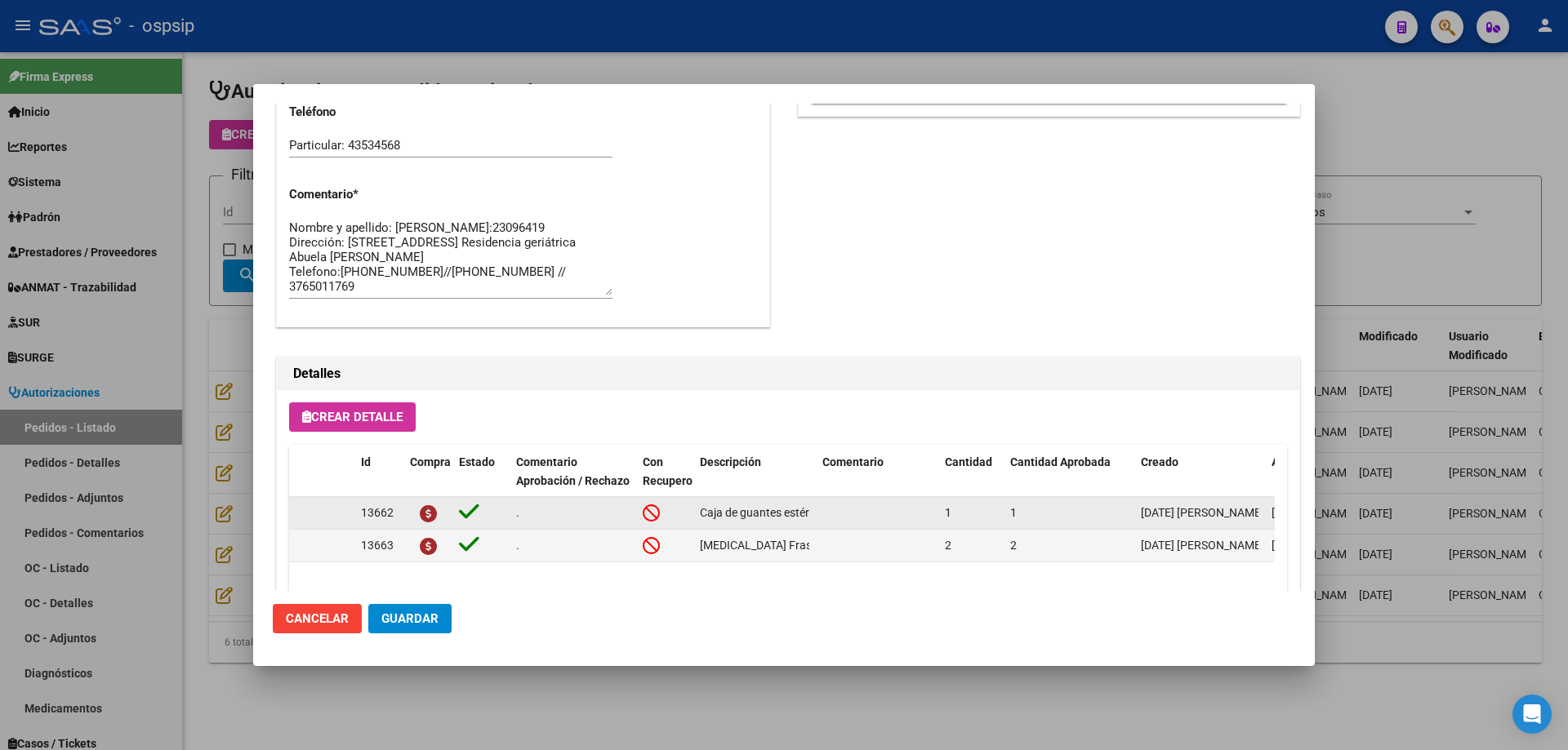
scroll to position [897, 0]
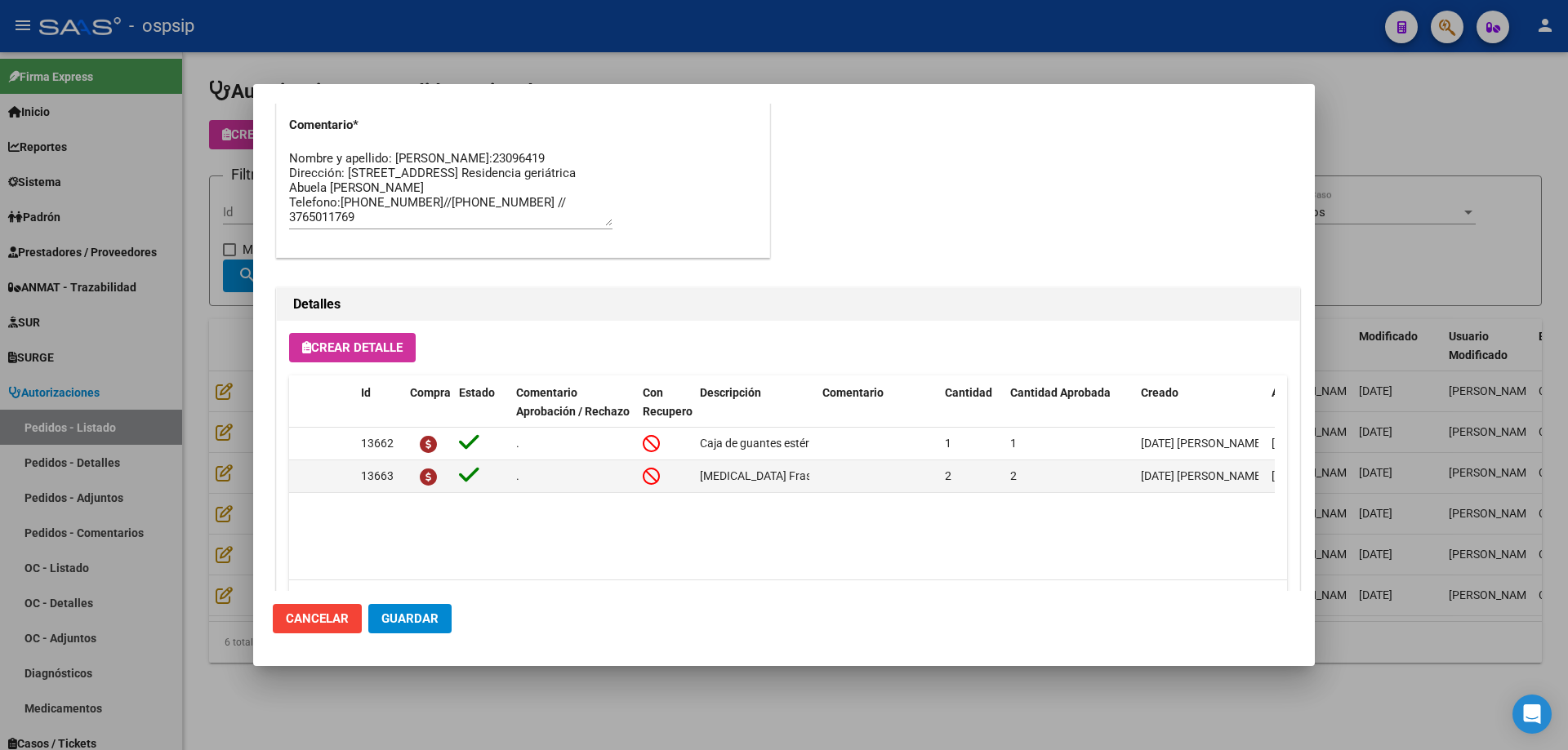
click at [429, 621] on span "Guardar" at bounding box center [410, 619] width 58 height 15
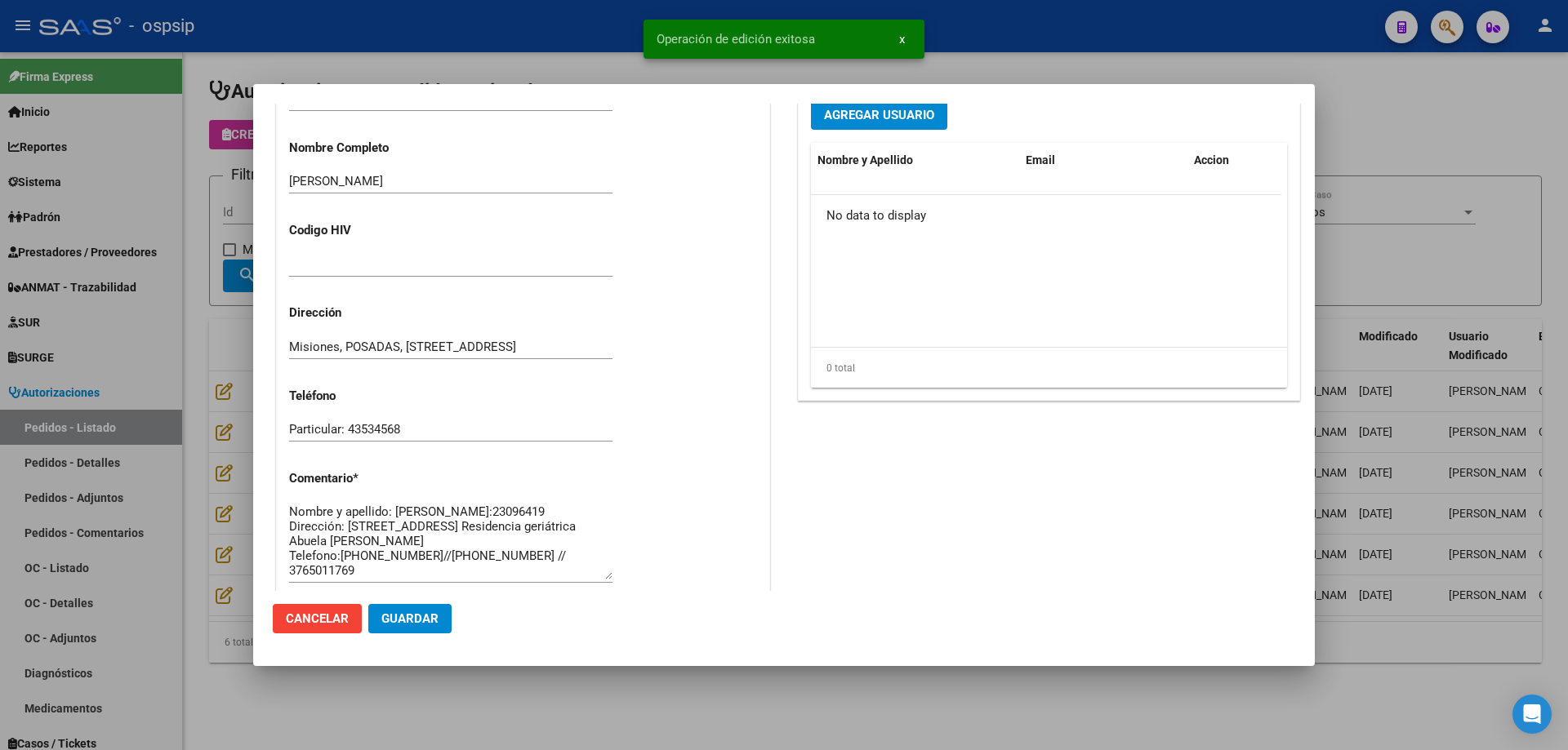
scroll to position [570, 0]
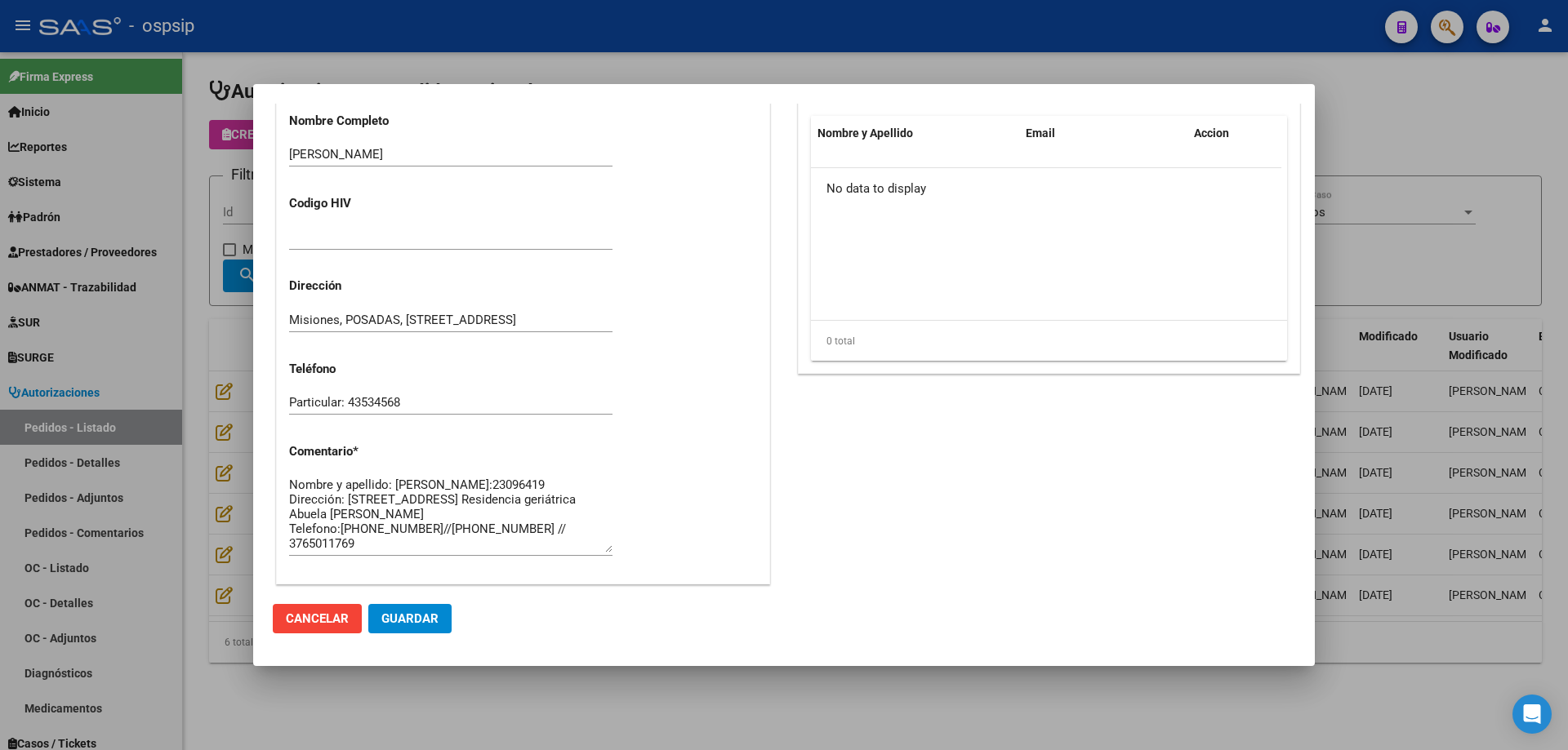
click at [351, 499] on textarea "Nombre y apellido: [PERSON_NAME]:23096419 Dirección: [STREET_ADDRESS] Residenci…" at bounding box center [450, 514] width 323 height 76
drag, startPoint x: 143, startPoint y: 227, endPoint x: 282, endPoint y: 274, distance: 146.7
click at [144, 226] on div at bounding box center [784, 375] width 1568 height 750
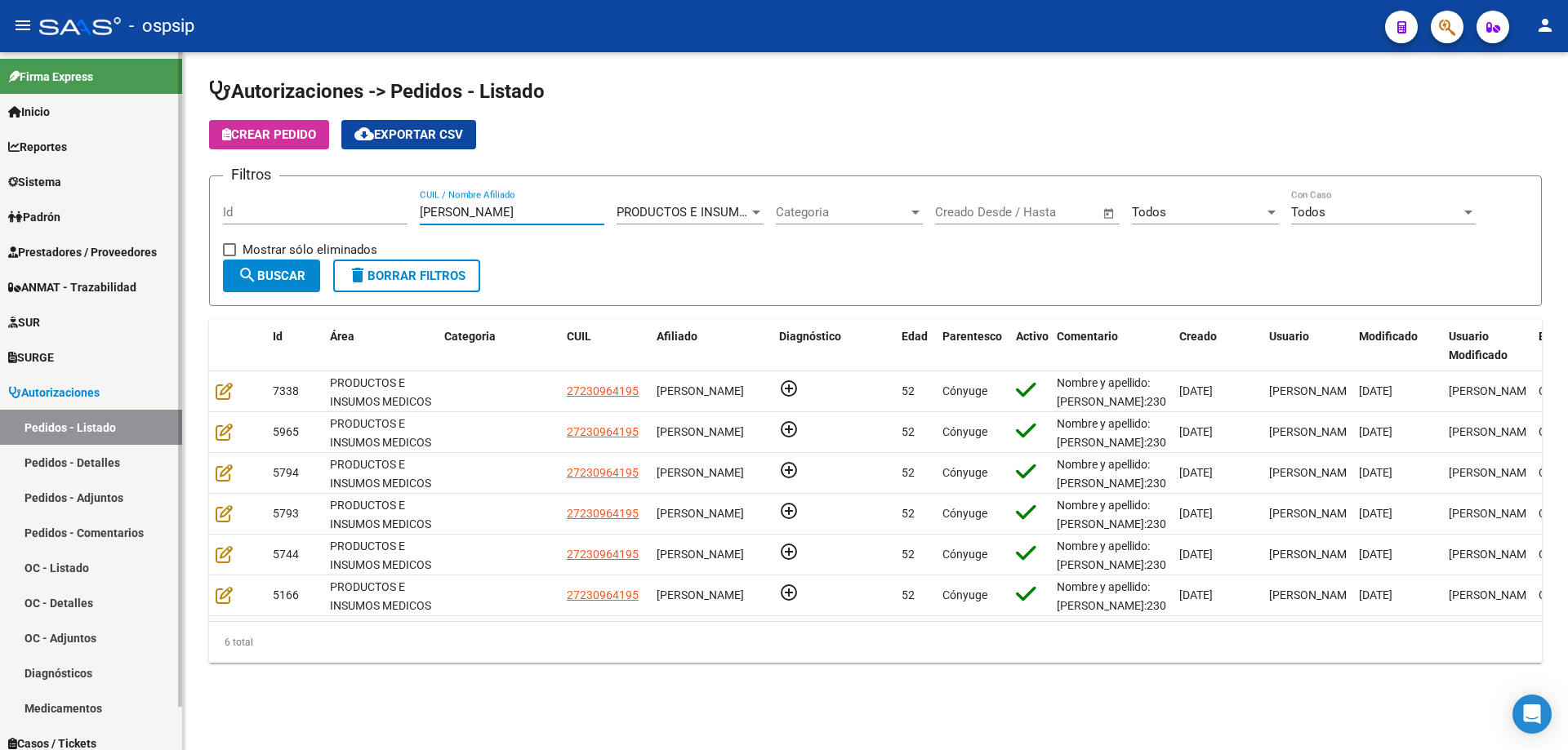
drag, startPoint x: 508, startPoint y: 212, endPoint x: 0, endPoint y: 183, distance: 508.8
click at [0, 183] on mat-sidenav-container "Firma Express Inicio Calendario SSS Instructivos Contacto OS Reportes Egresos D…" at bounding box center [784, 401] width 1568 height 698
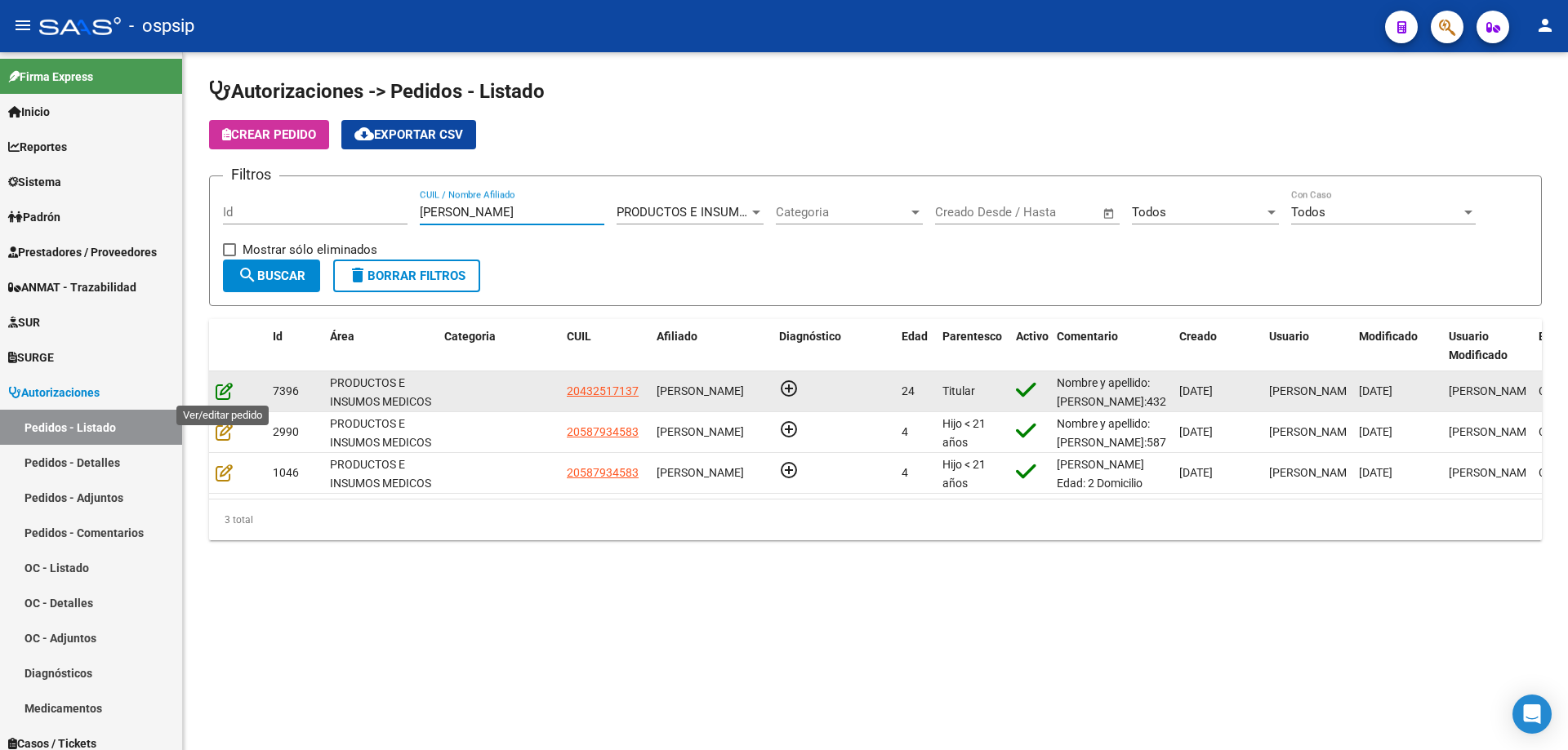
type input "[PERSON_NAME]"
click at [223, 396] on icon at bounding box center [224, 391] width 17 height 18
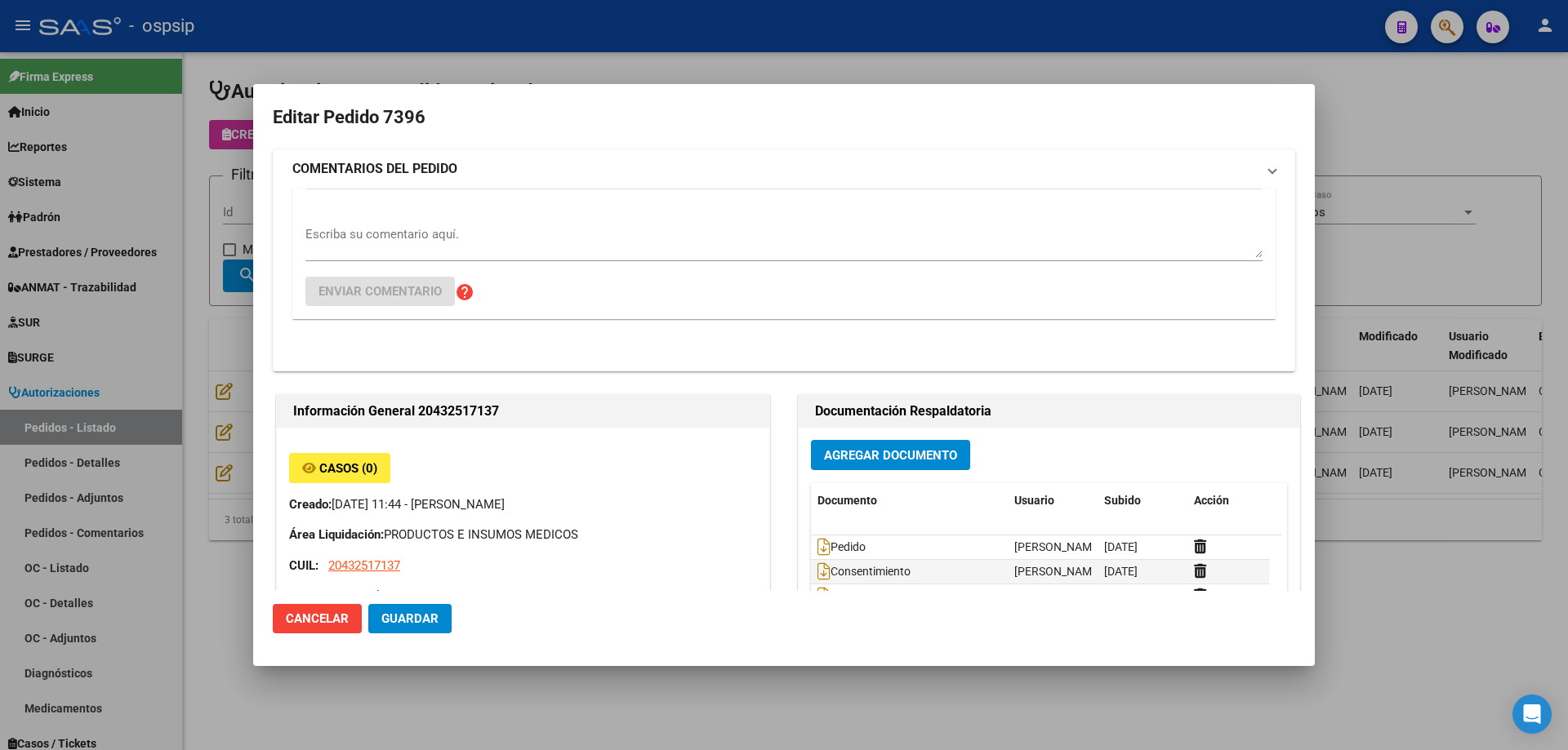
type input "[GEOGRAPHIC_DATA], PLATANOS, 37 3722, Piso: 0"
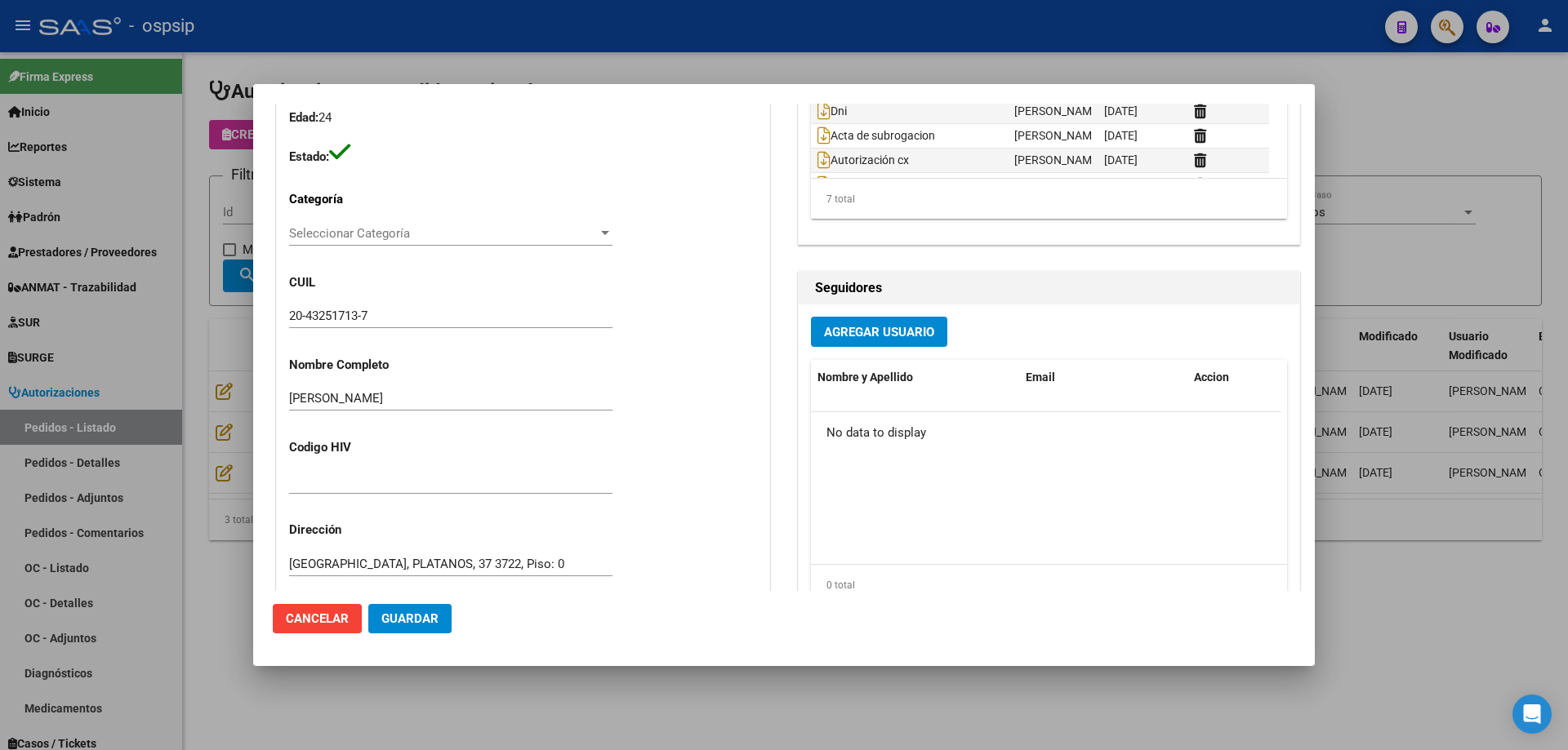
scroll to position [816, 0]
